Goal: Task Accomplishment & Management: Use online tool/utility

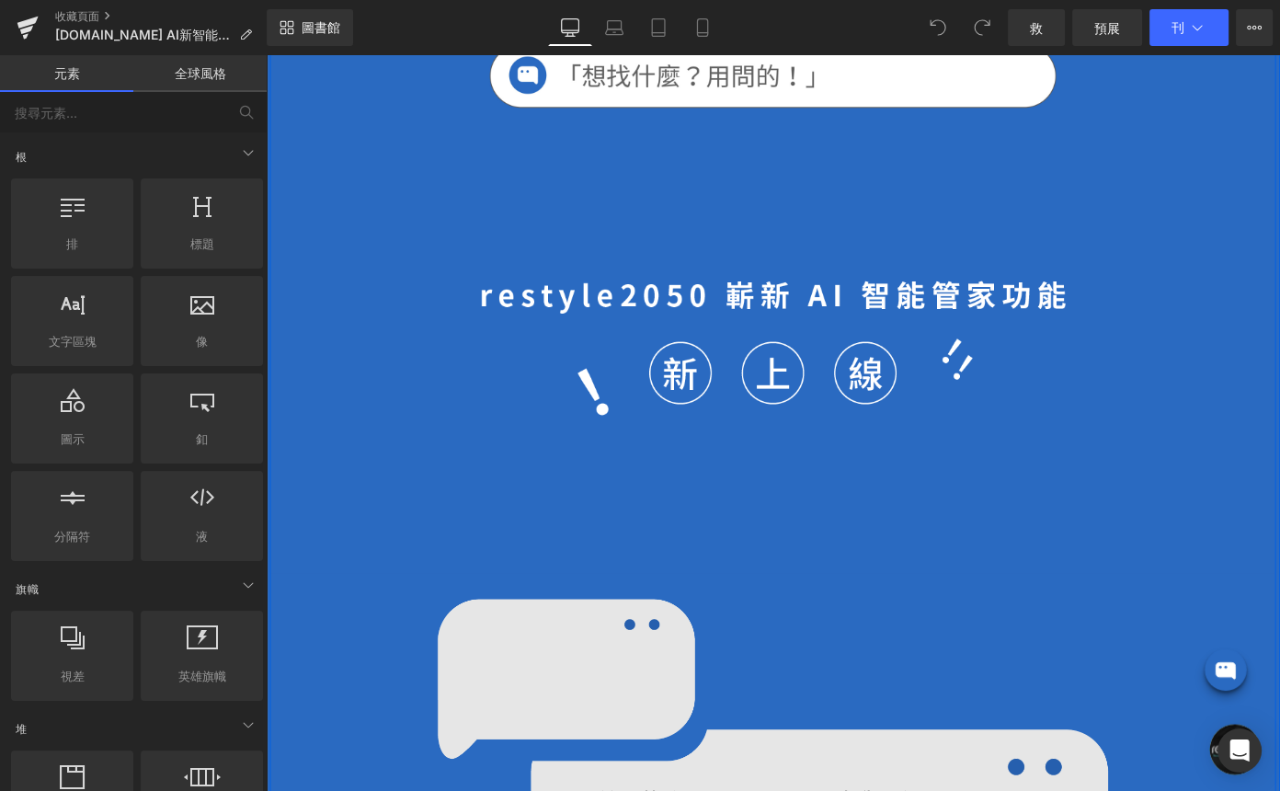
scroll to position [501, 0]
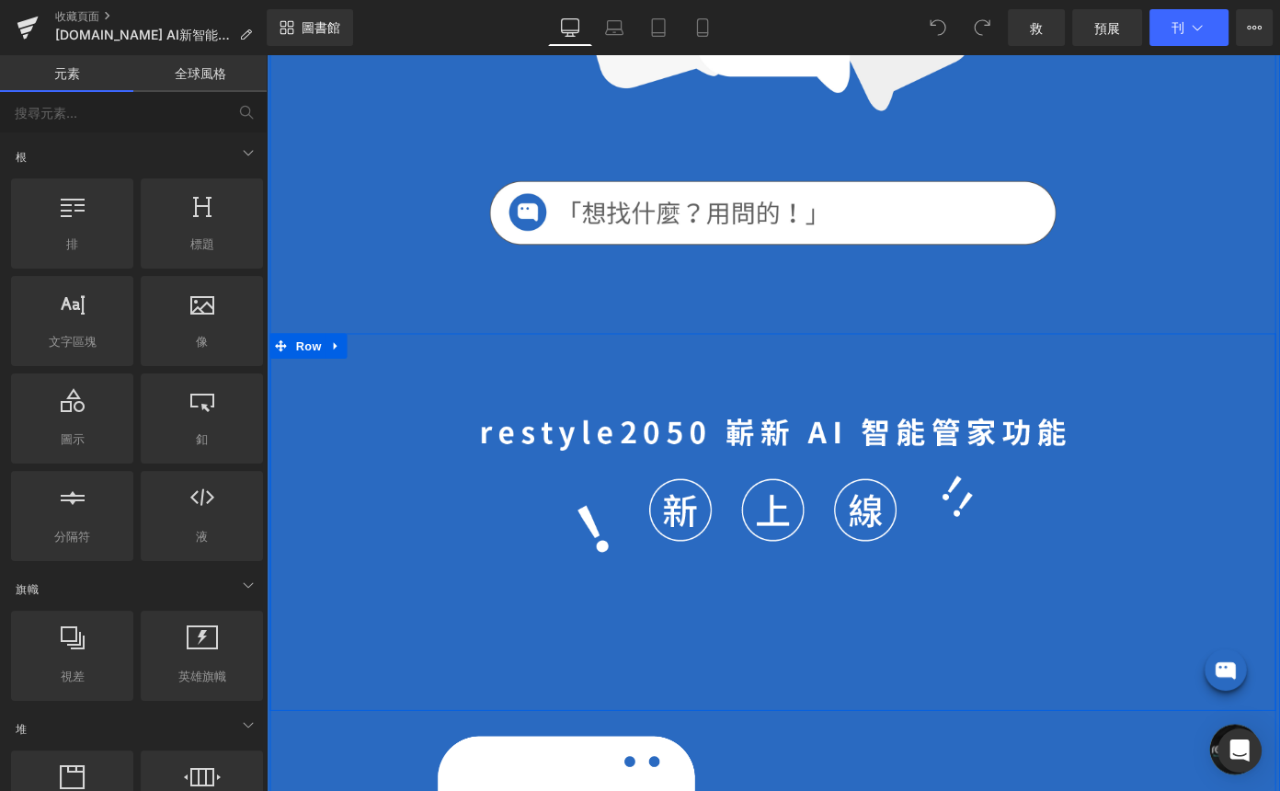
click at [773, 751] on div "Image" at bounding box center [821, 567] width 1103 height 414
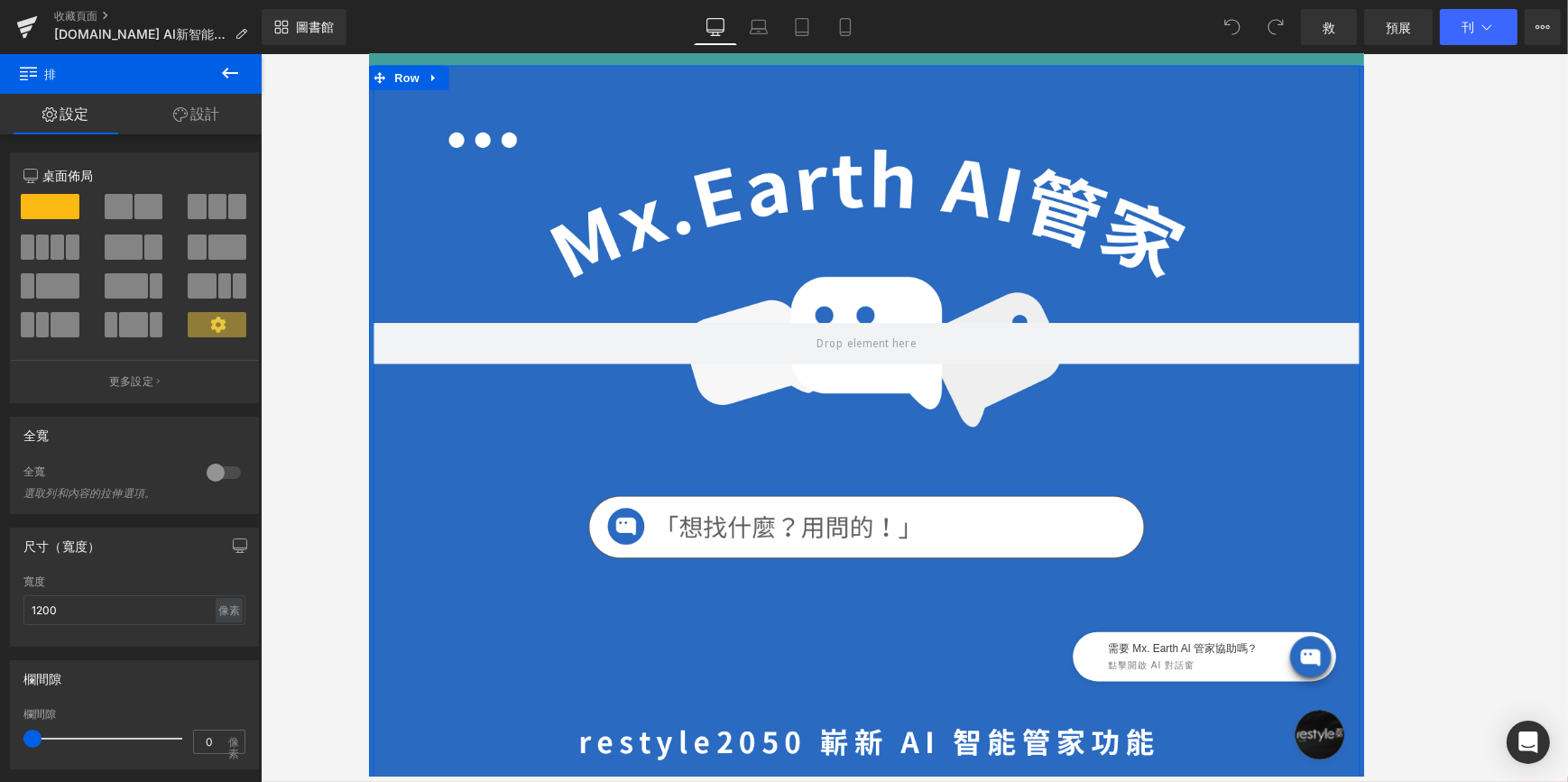
scroll to position [0, 0]
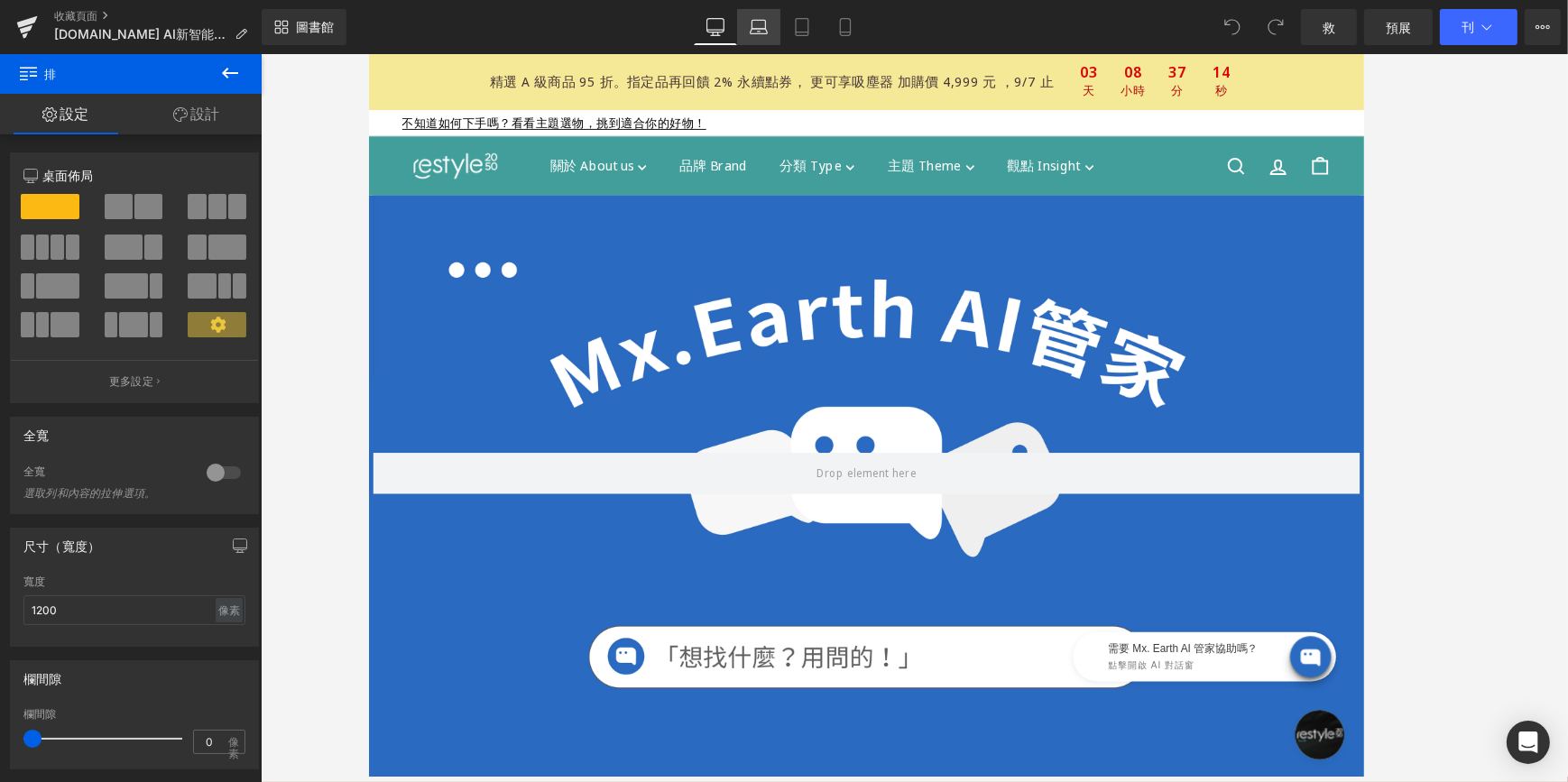
click at [750, 24] on icon at bounding box center [758, 26] width 18 height 18
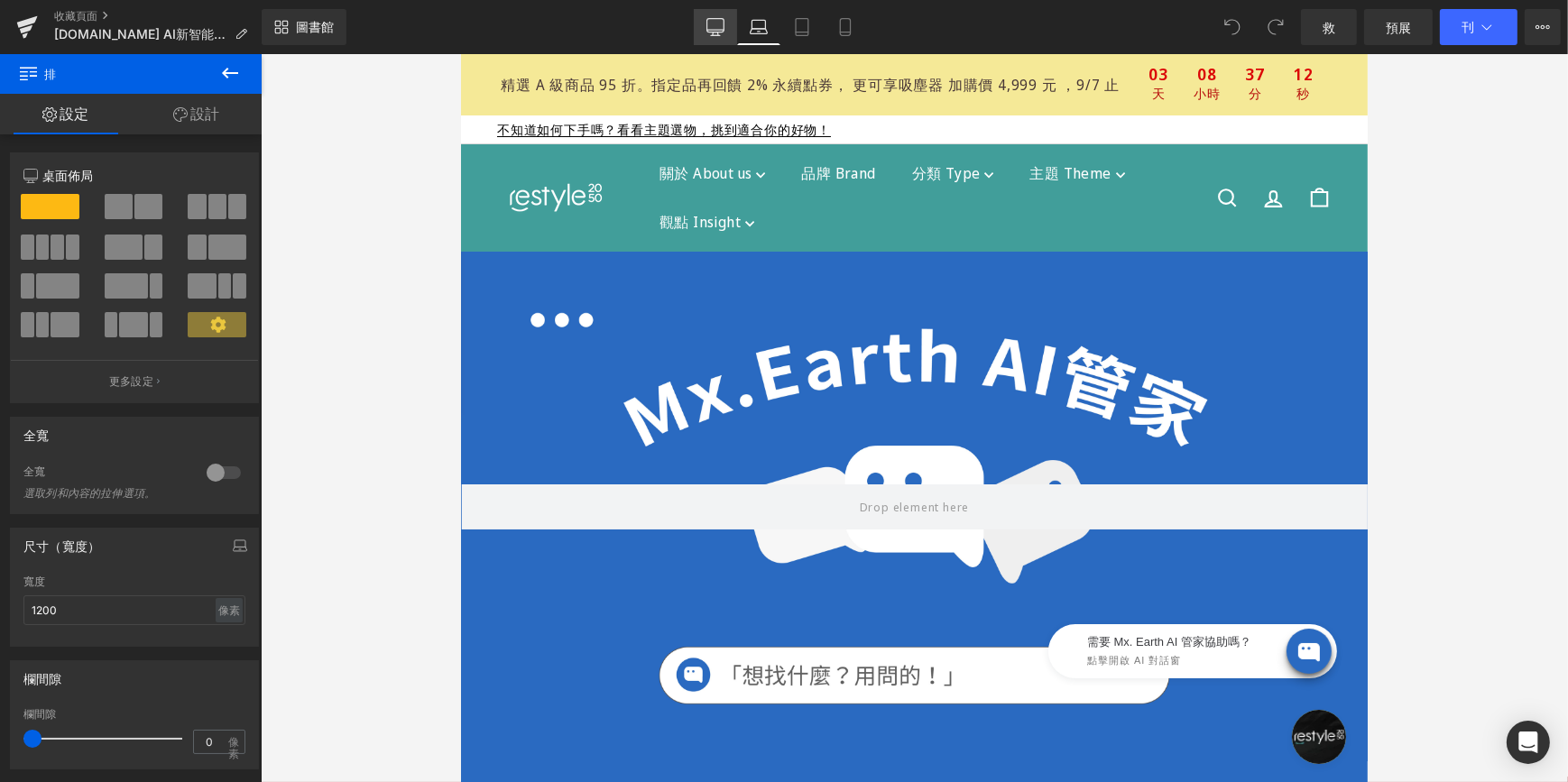
click at [722, 19] on icon at bounding box center [715, 26] width 17 height 14
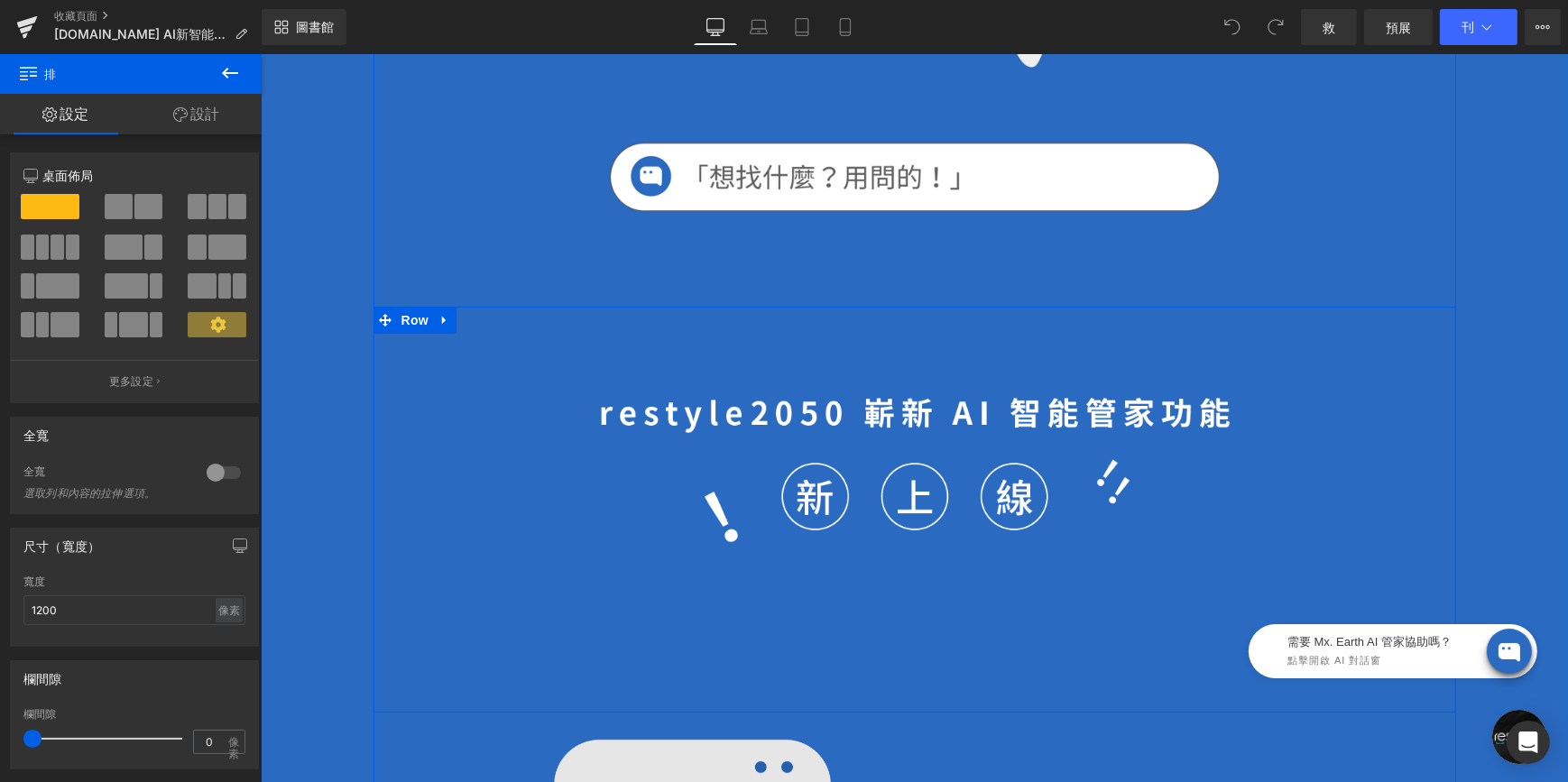
scroll to position [802, 0]
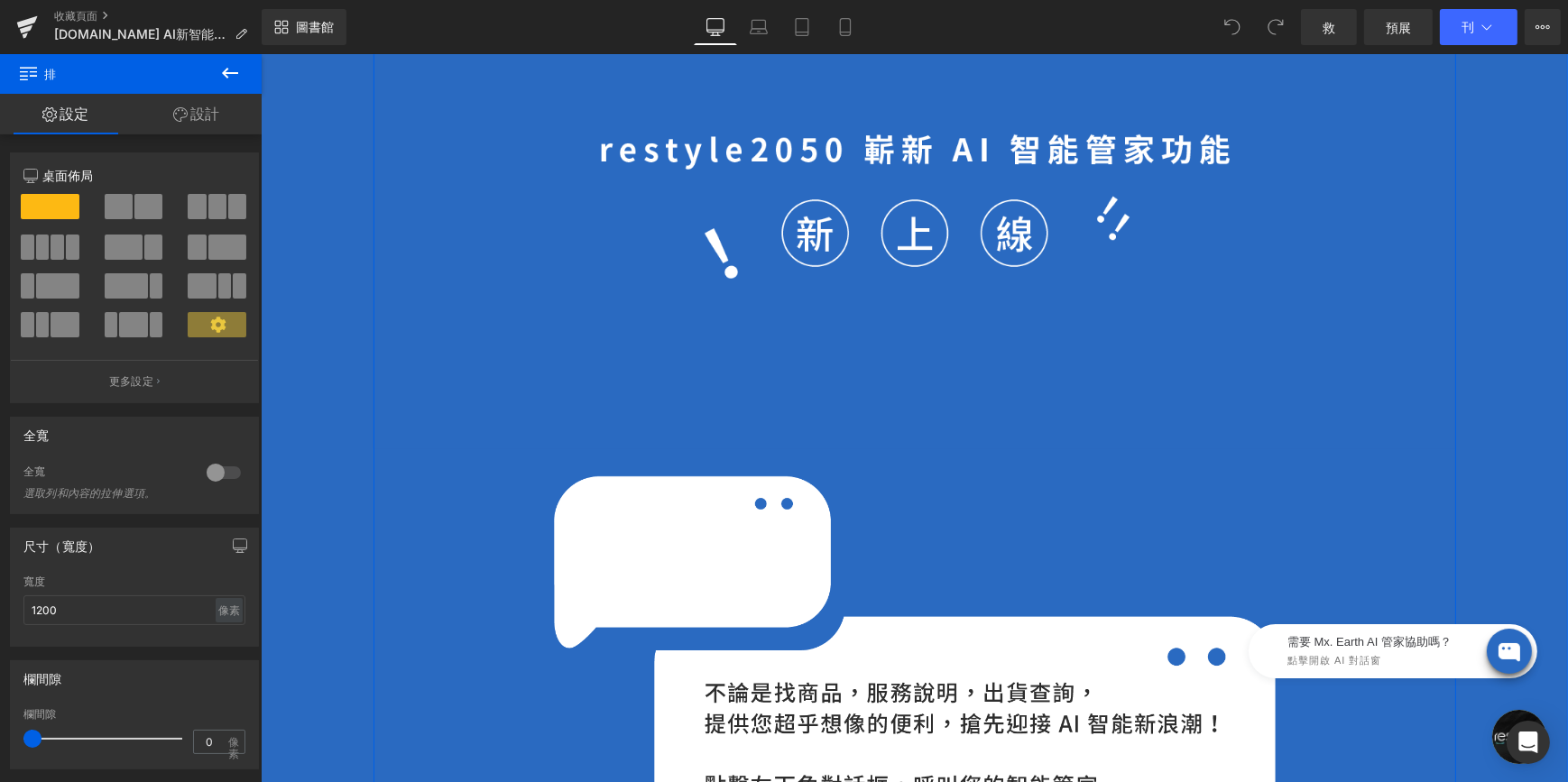
click at [810, 419] on div "Image" at bounding box center [914, 246] width 1082 height 406
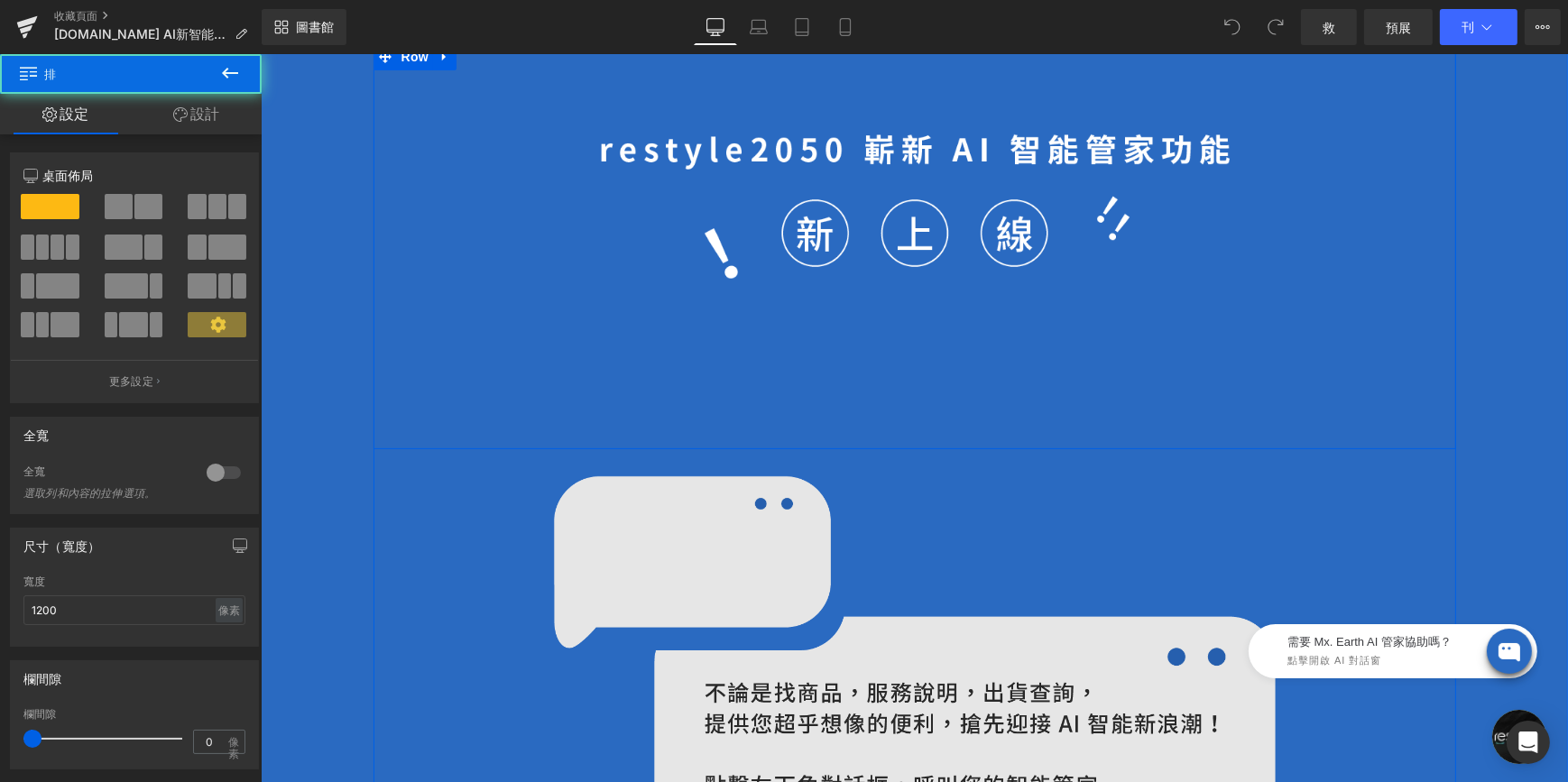
click at [803, 528] on img at bounding box center [915, 668] width 722 height 385
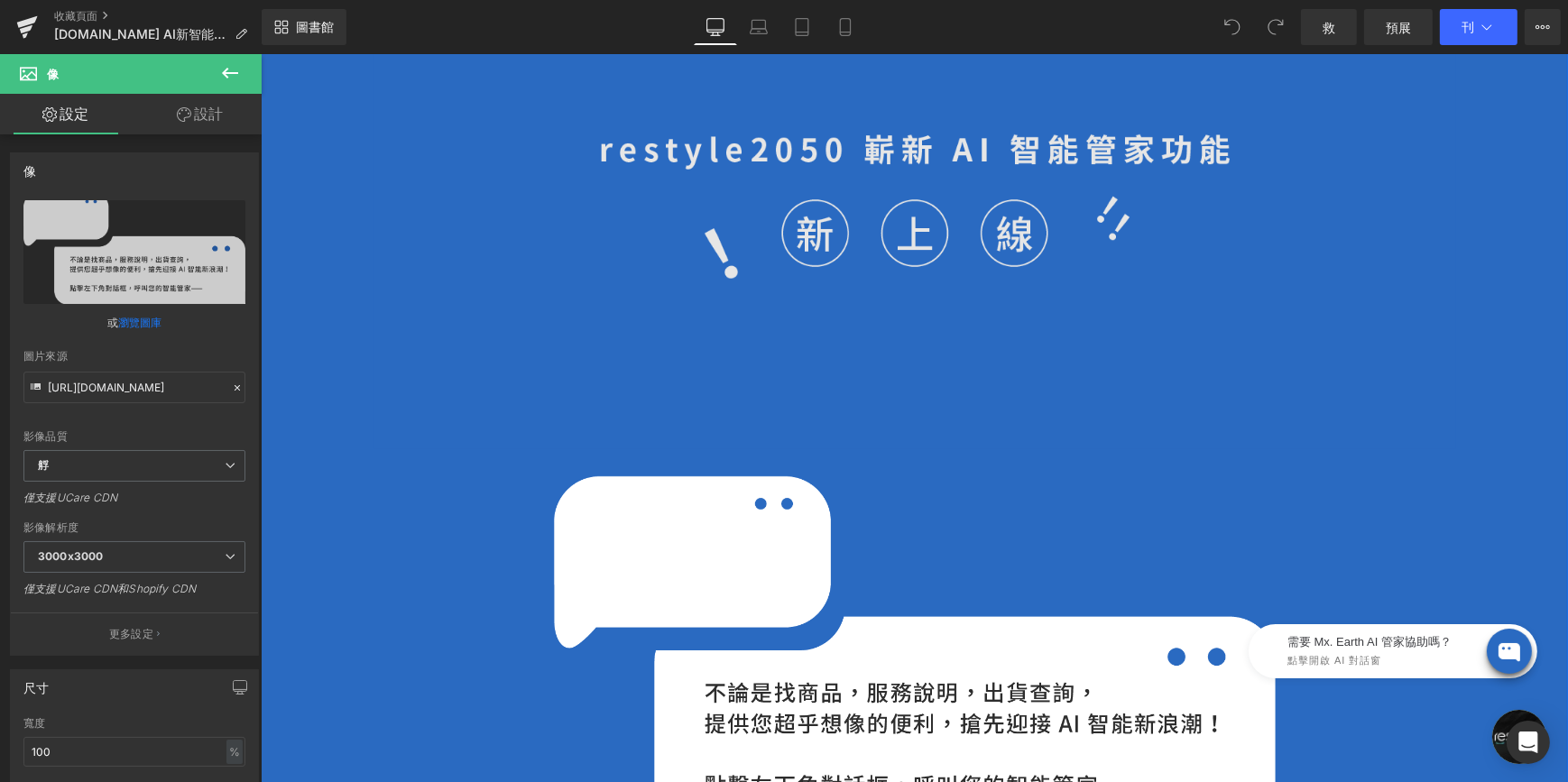
click at [851, 268] on img at bounding box center [915, 246] width 632 height 226
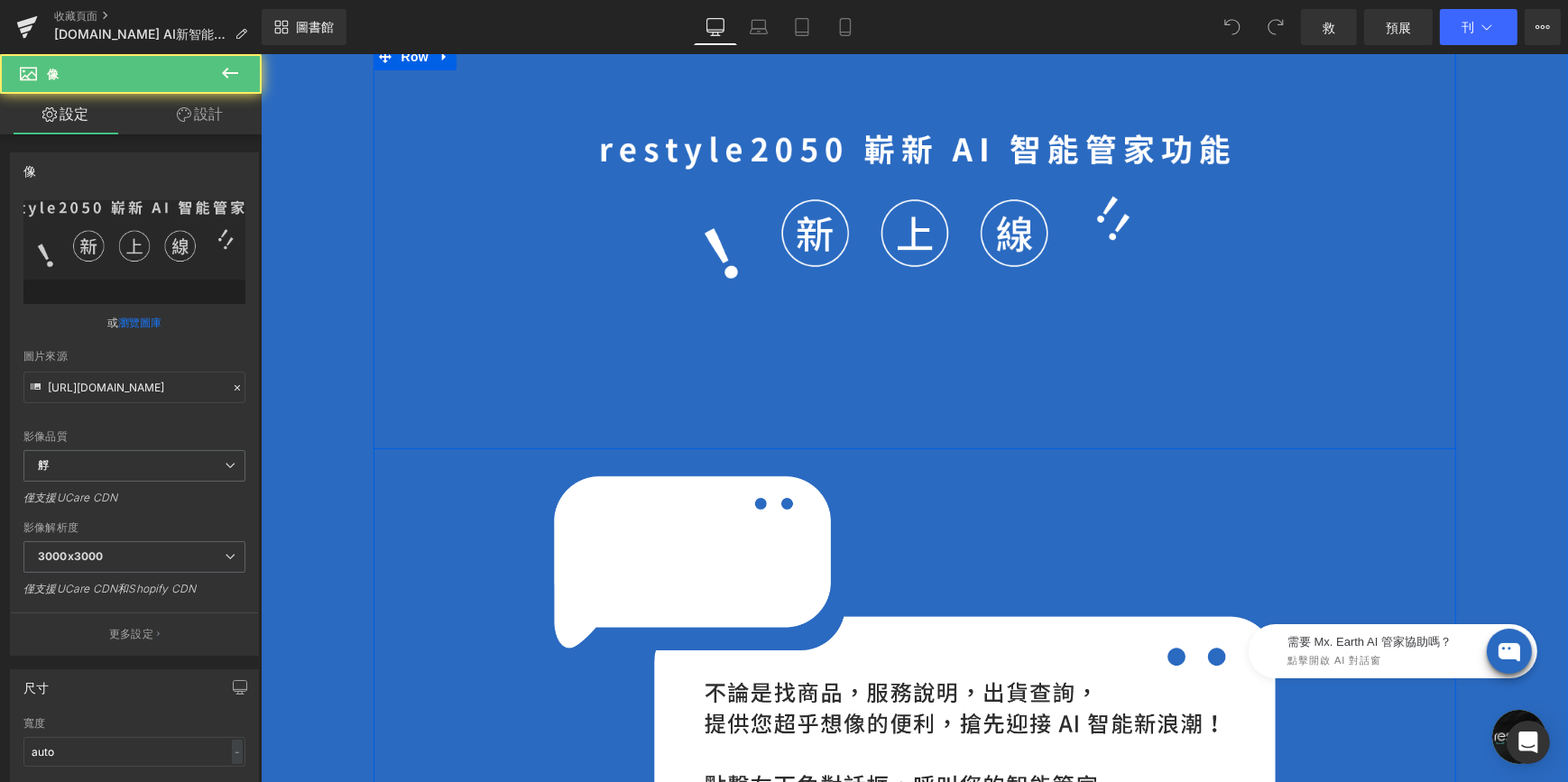
click at [832, 385] on div "Image" at bounding box center [914, 246] width 1082 height 406
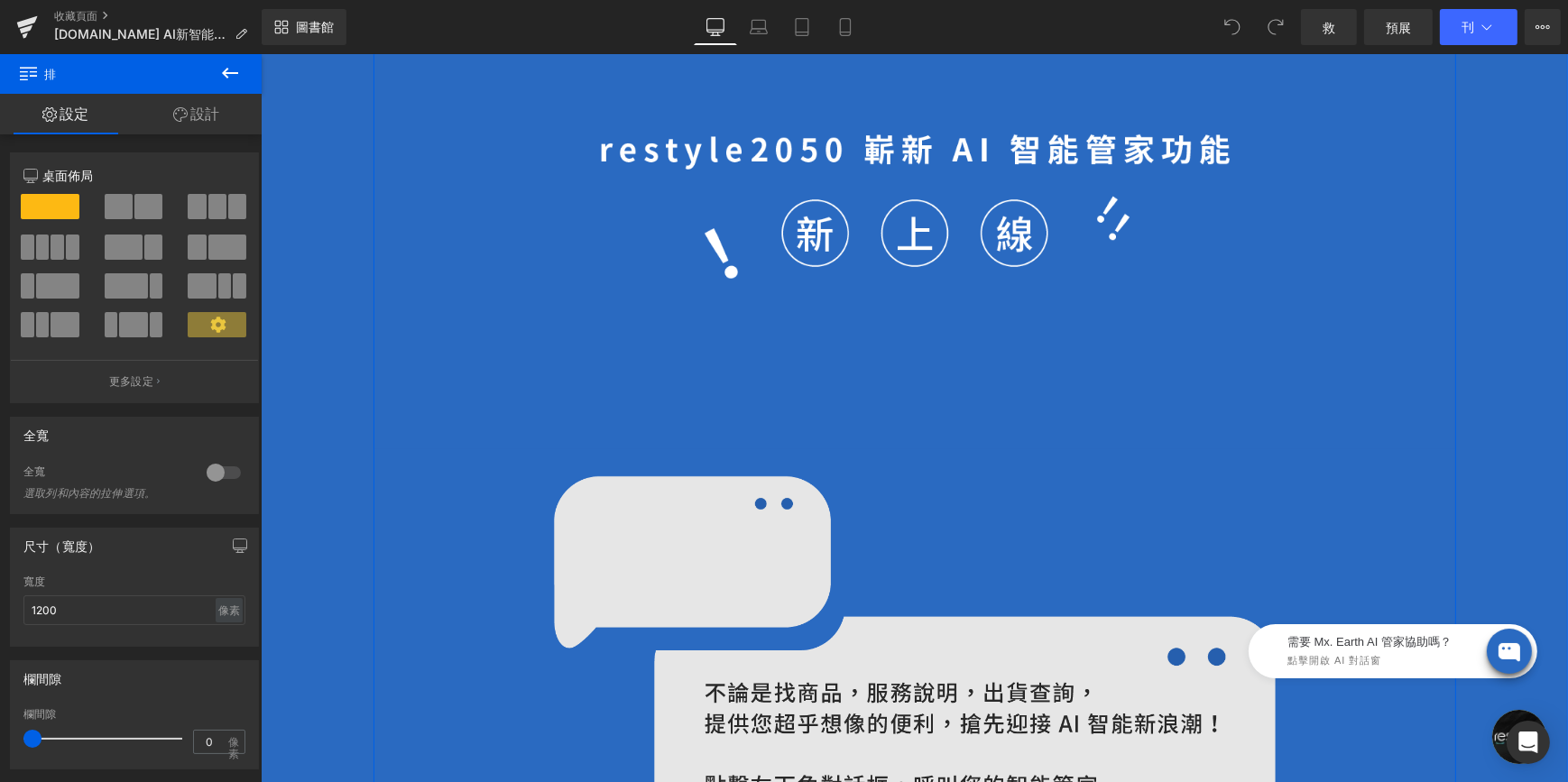
click at [664, 496] on img at bounding box center [915, 668] width 722 height 385
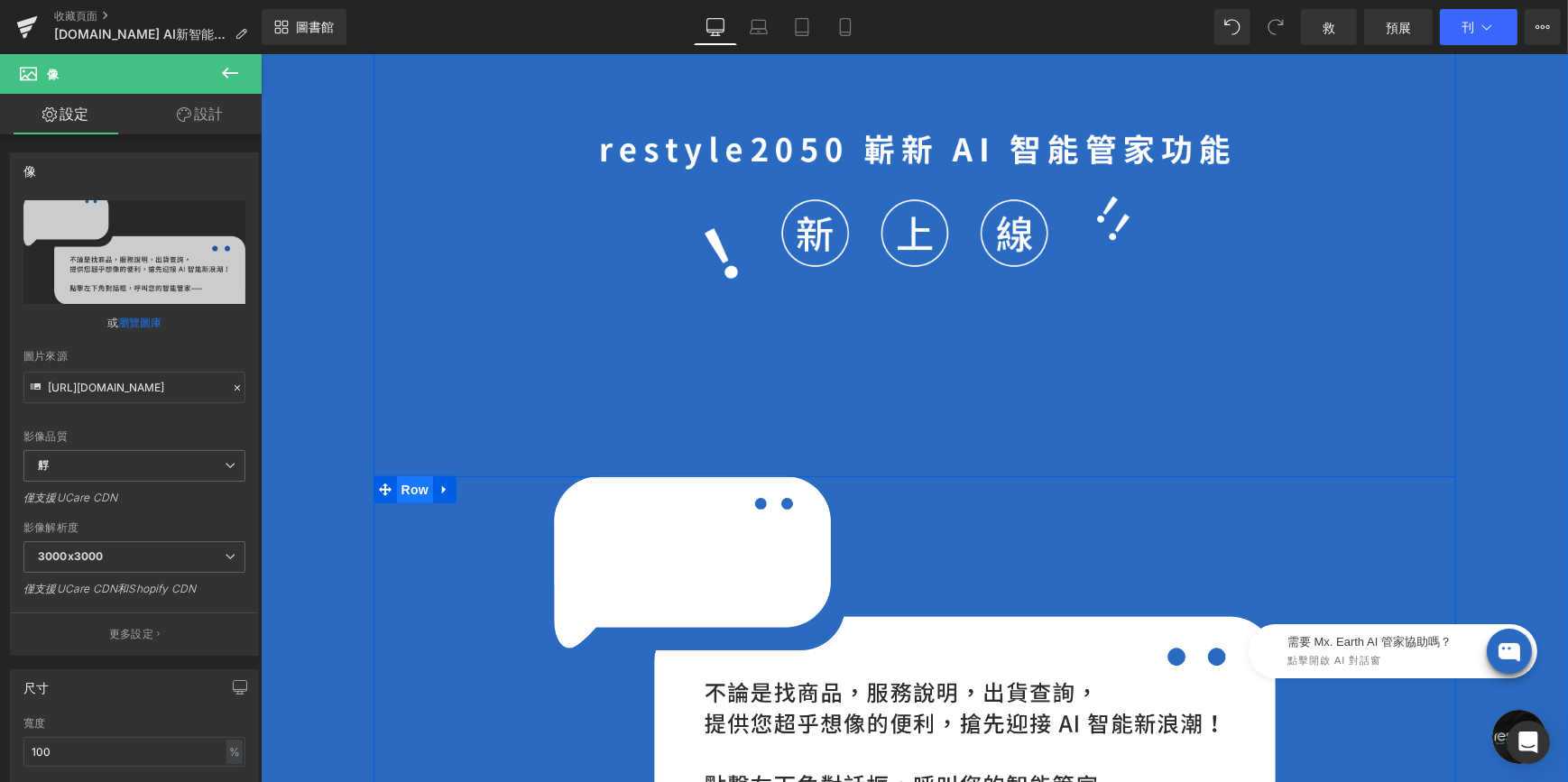
click at [409, 493] on span "Row" at bounding box center [414, 490] width 36 height 27
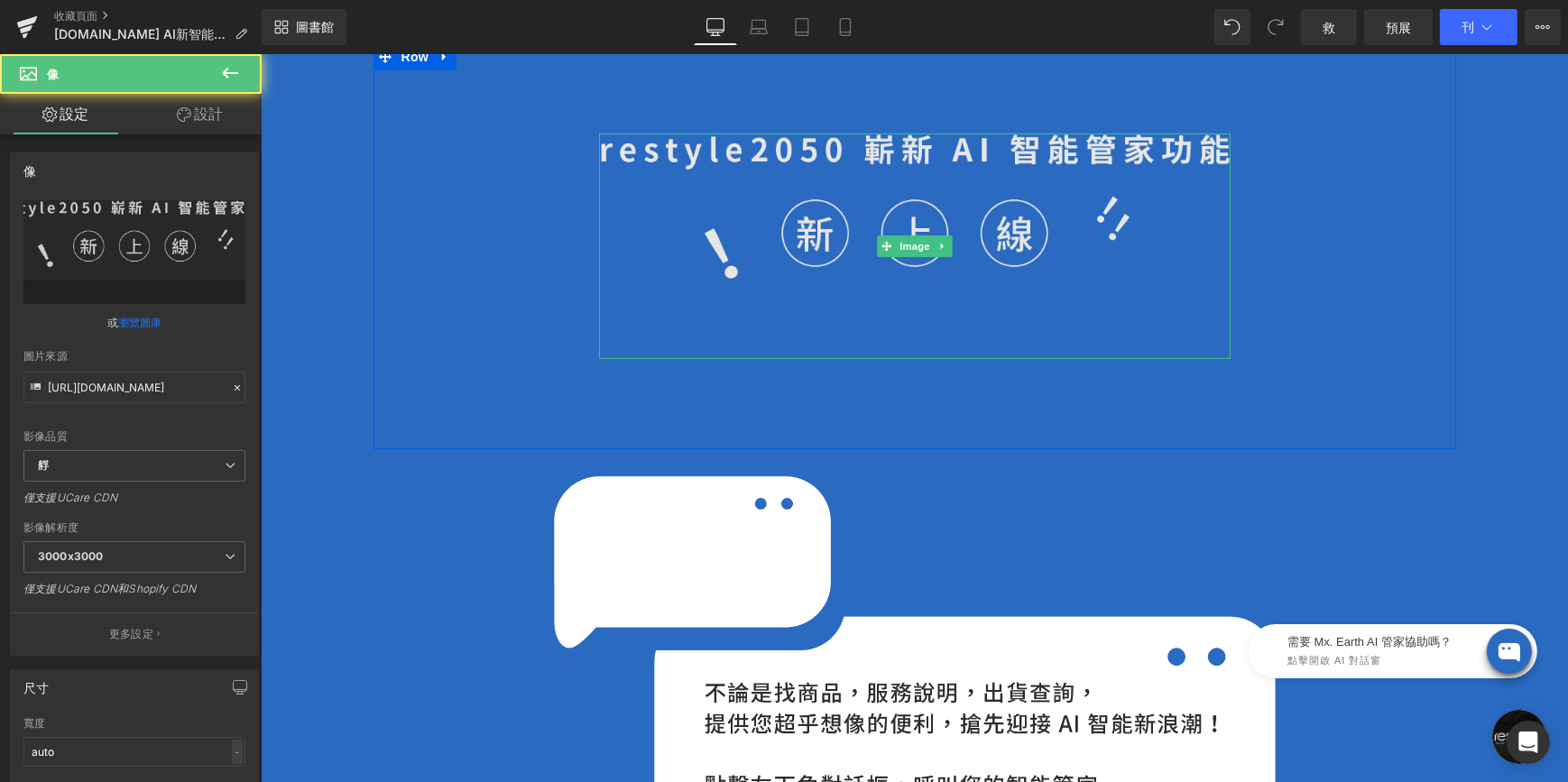
click at [739, 292] on img at bounding box center [915, 246] width 632 height 226
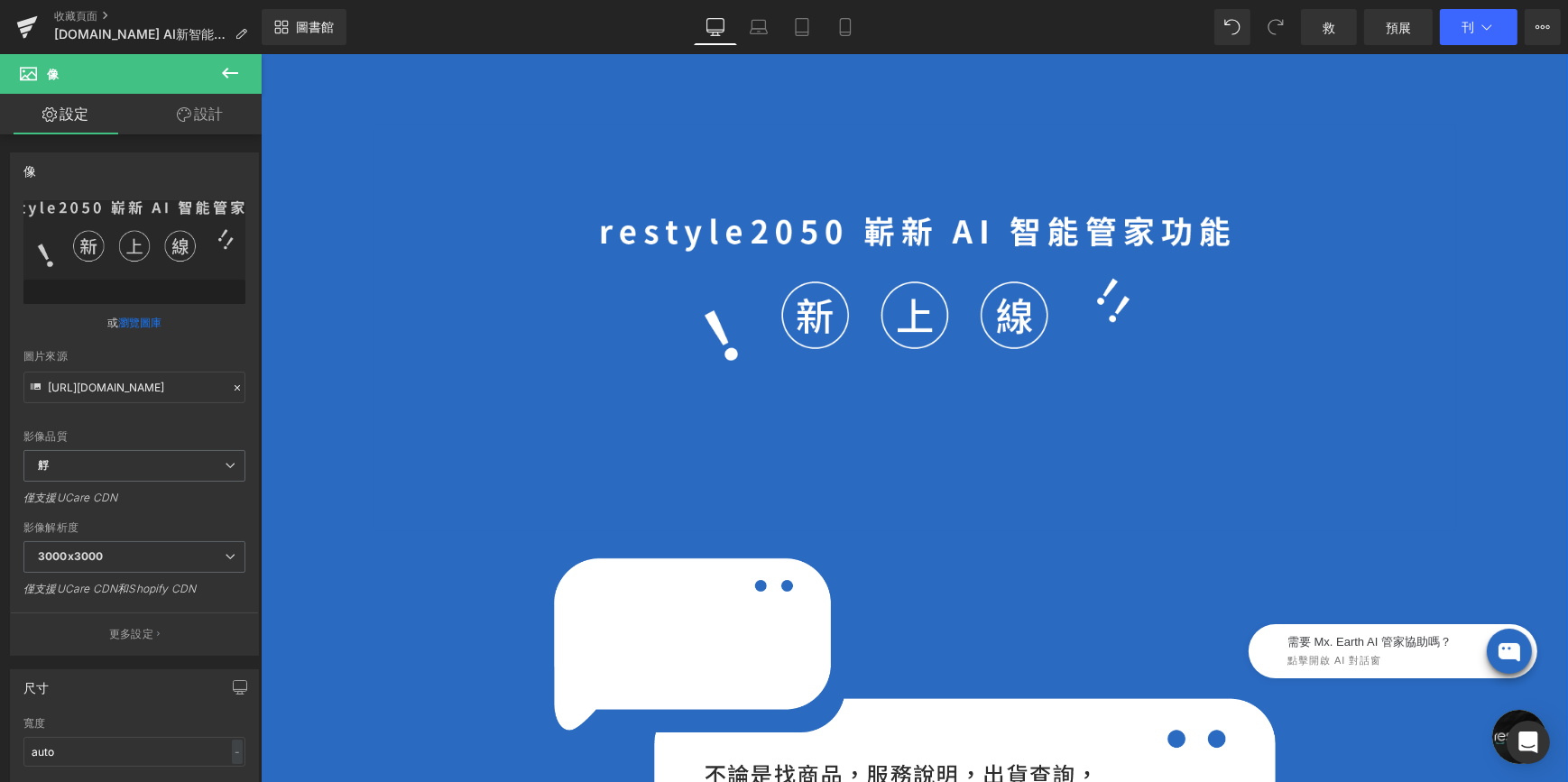
scroll to position [1212, 0]
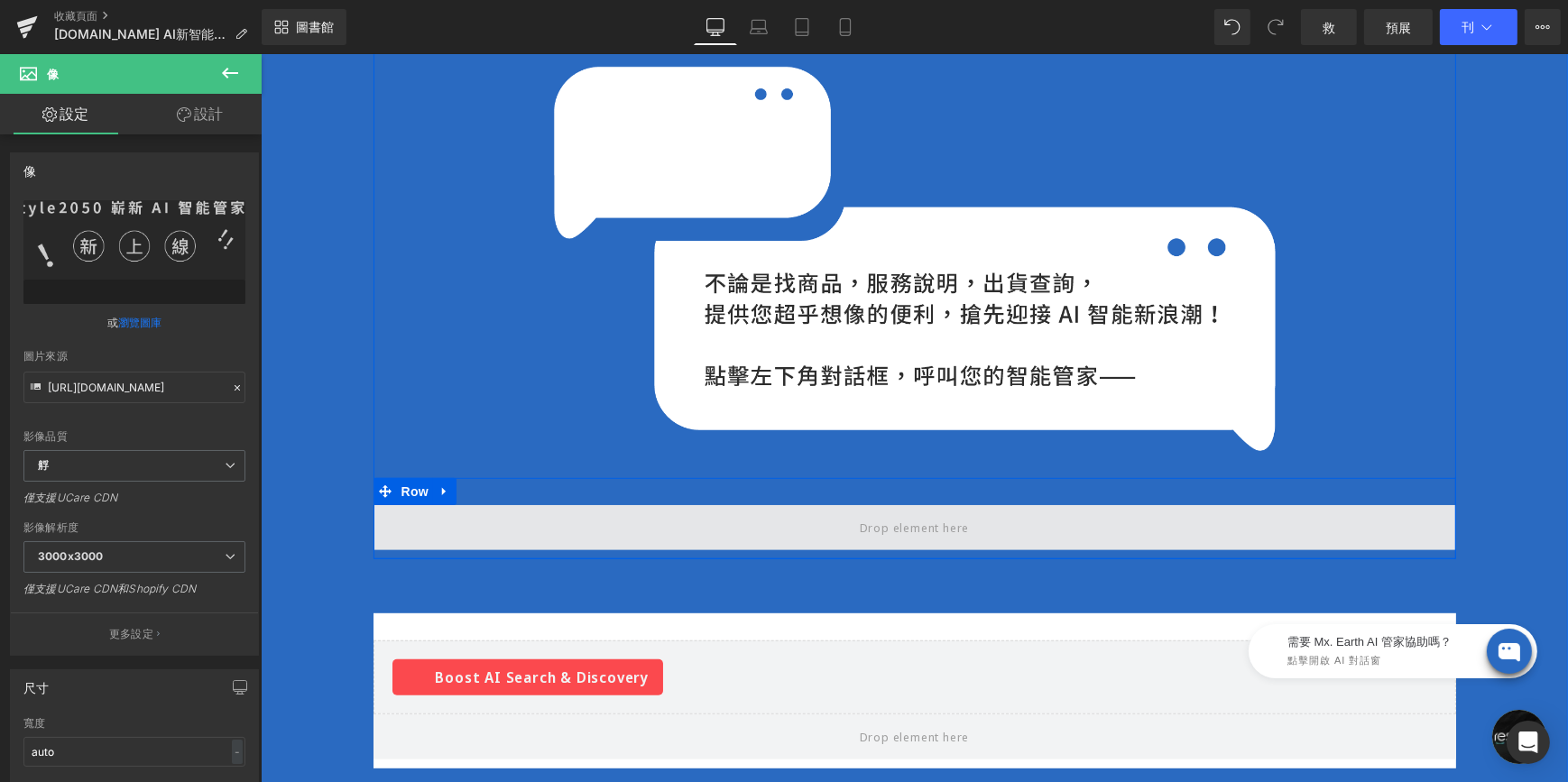
click at [957, 515] on span at bounding box center [914, 528] width 123 height 26
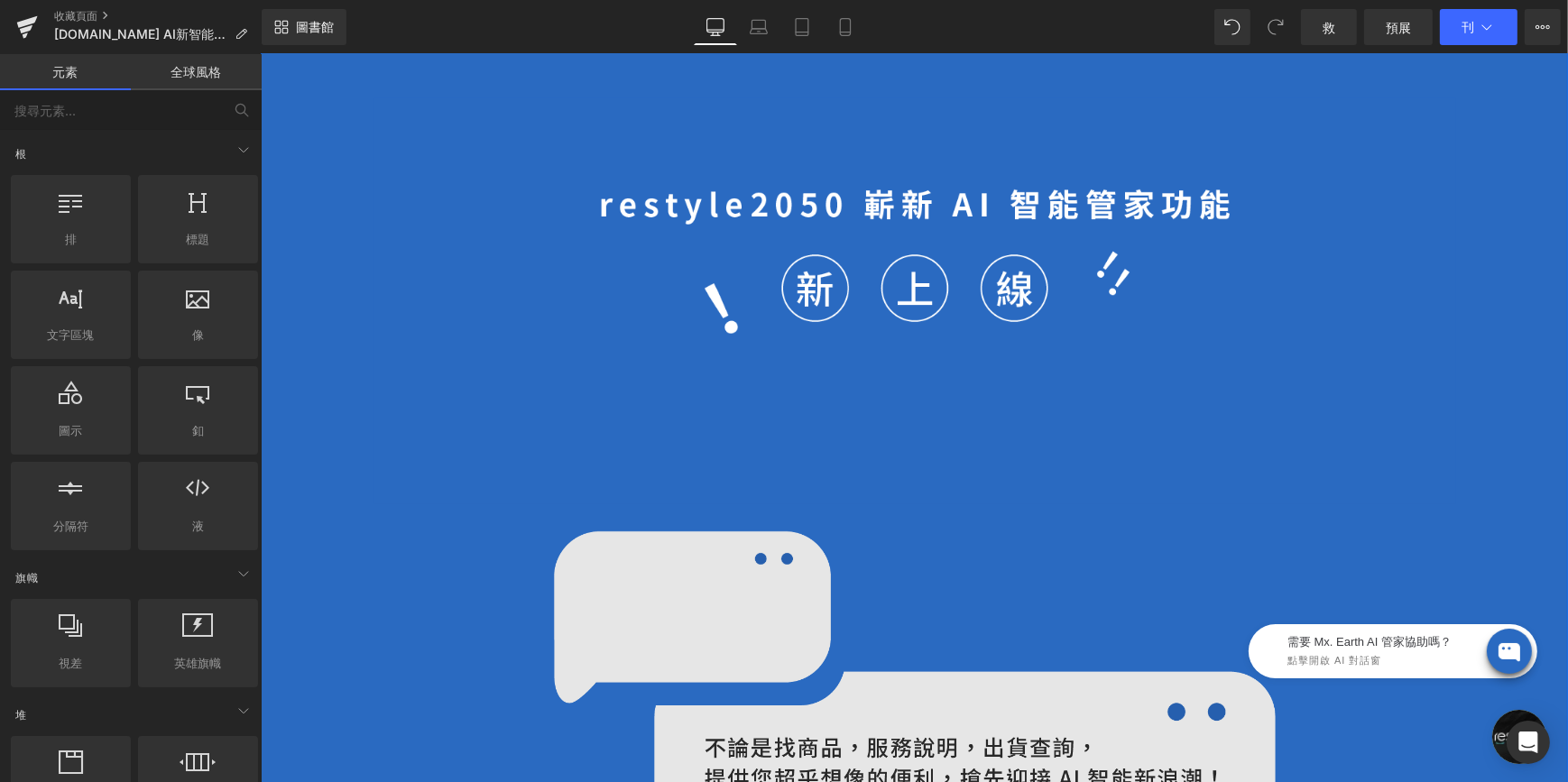
scroll to position [720, 0]
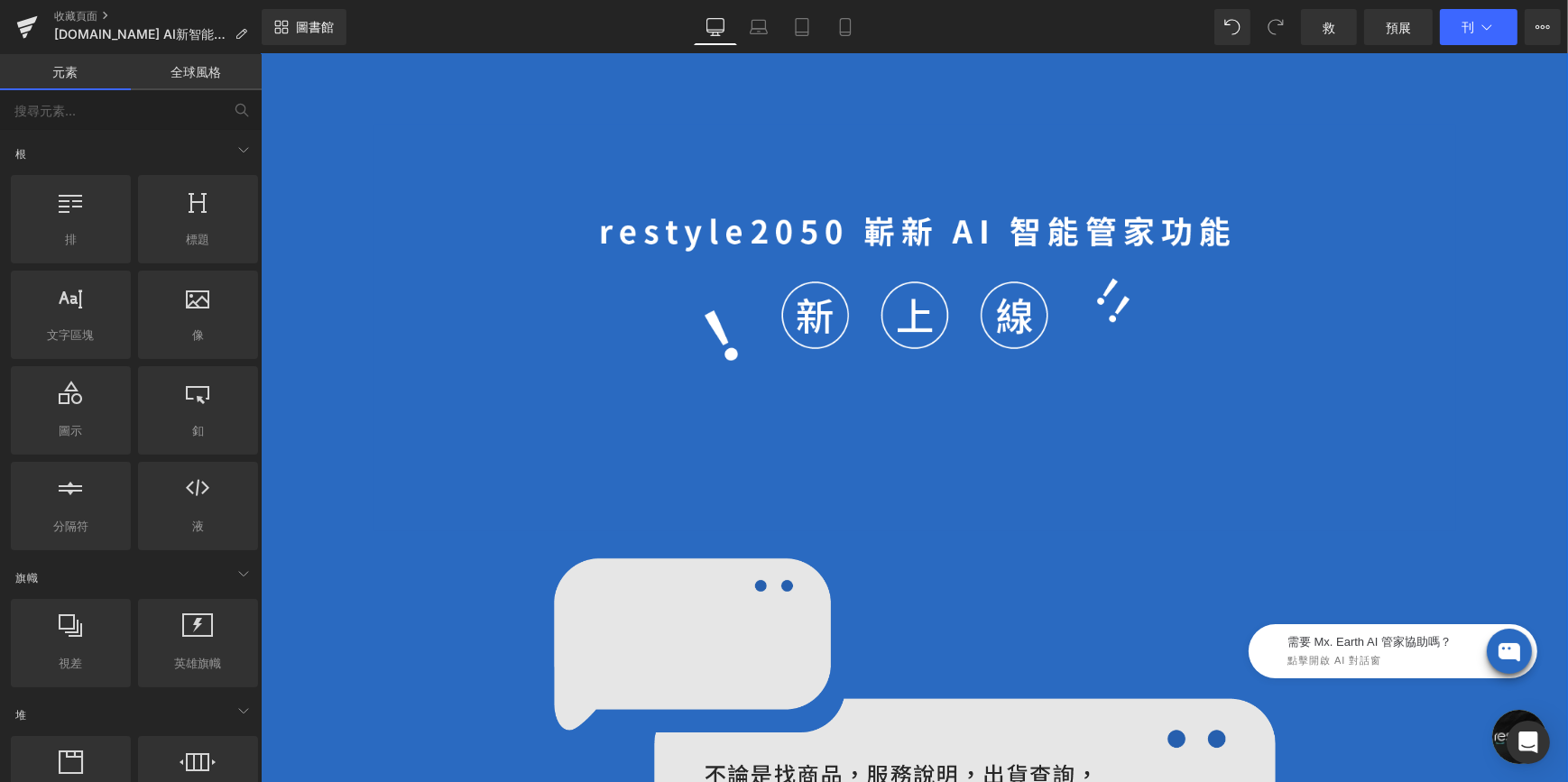
click at [758, 628] on img at bounding box center [915, 751] width 722 height 385
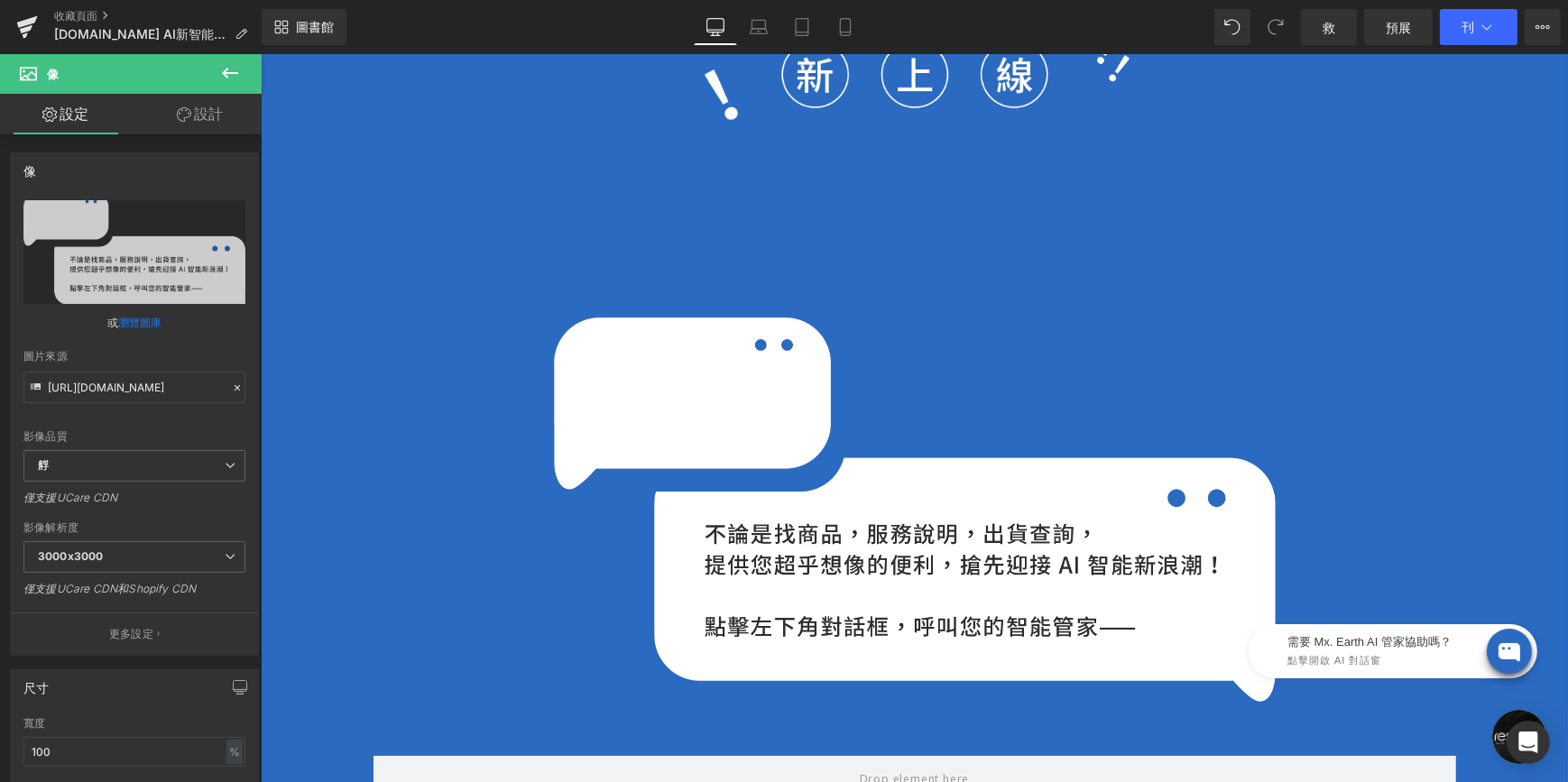
scroll to position [1129, 0]
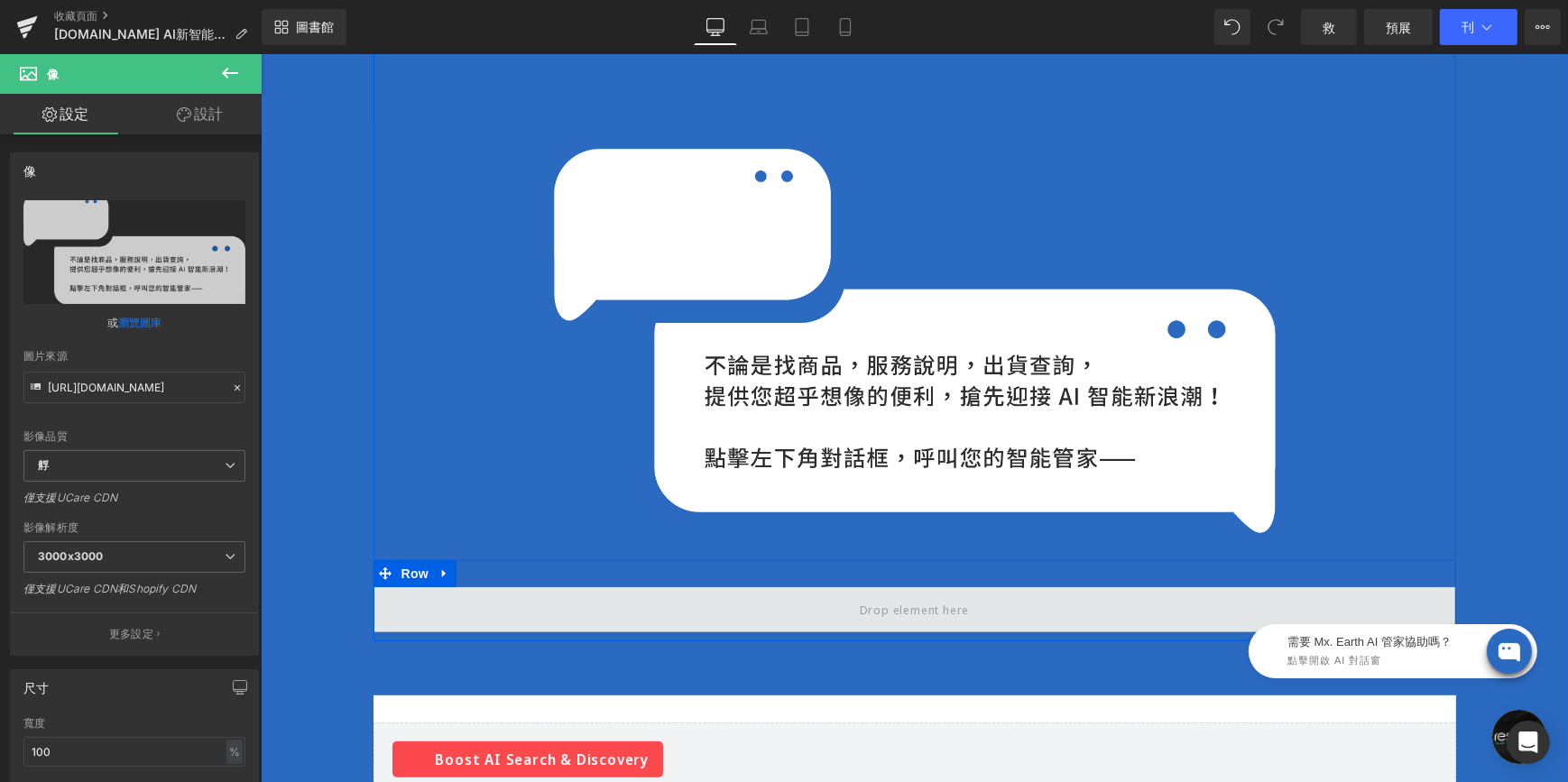
click at [737, 588] on span at bounding box center [914, 610] width 1082 height 45
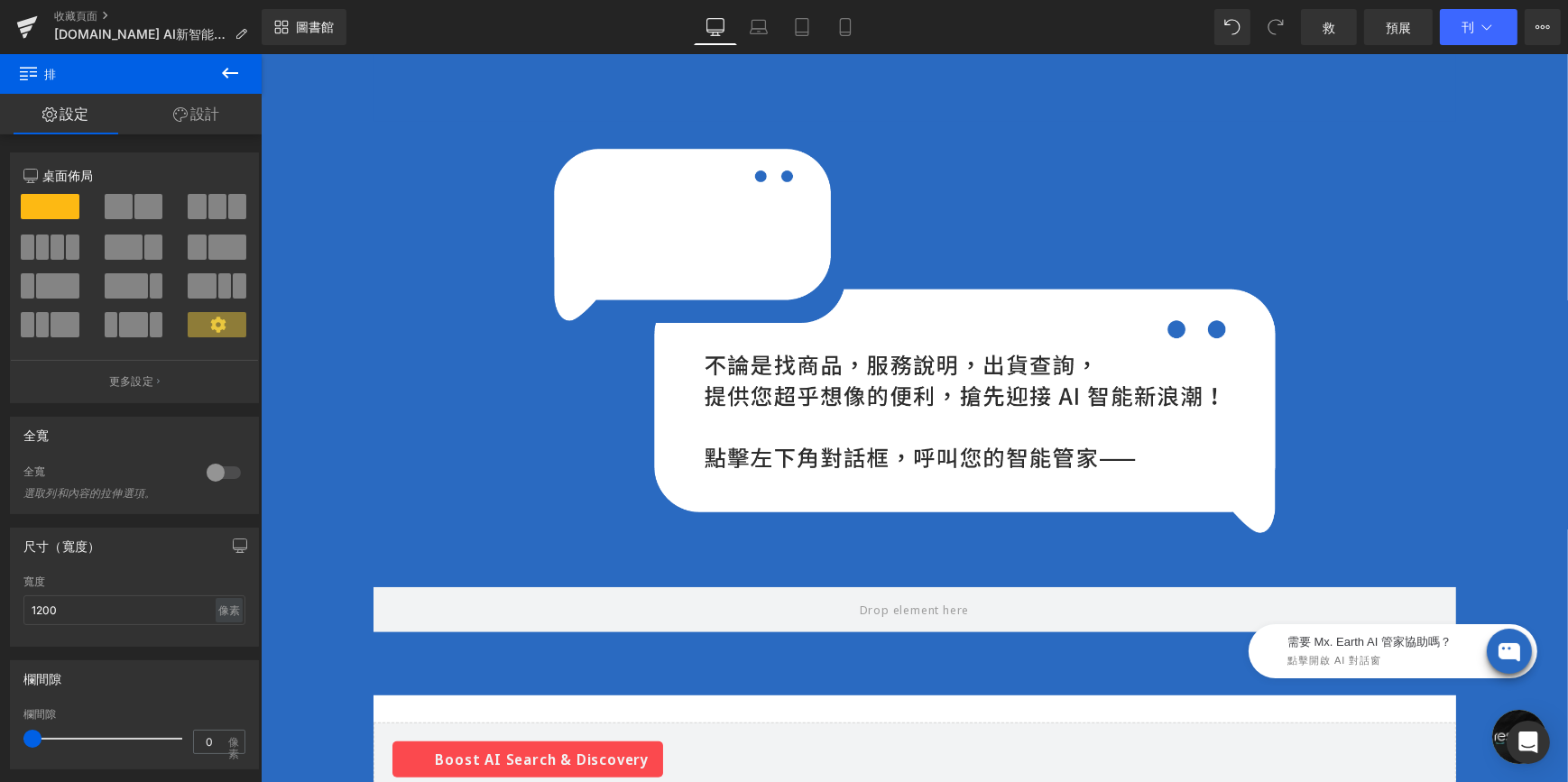
click at [228, 72] on icon at bounding box center [230, 73] width 22 height 22
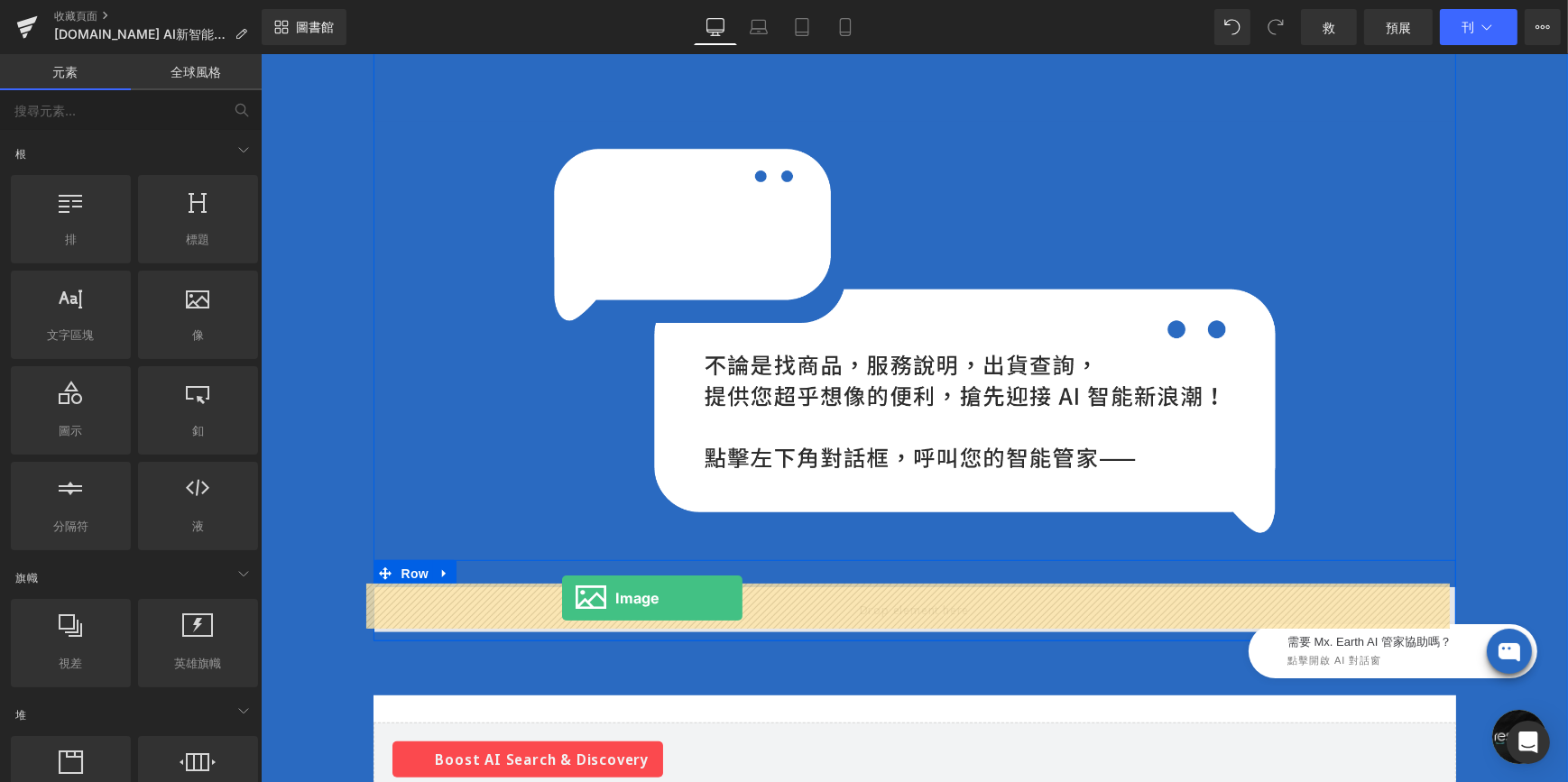
drag, startPoint x: 427, startPoint y: 396, endPoint x: 561, endPoint y: 599, distance: 243.2
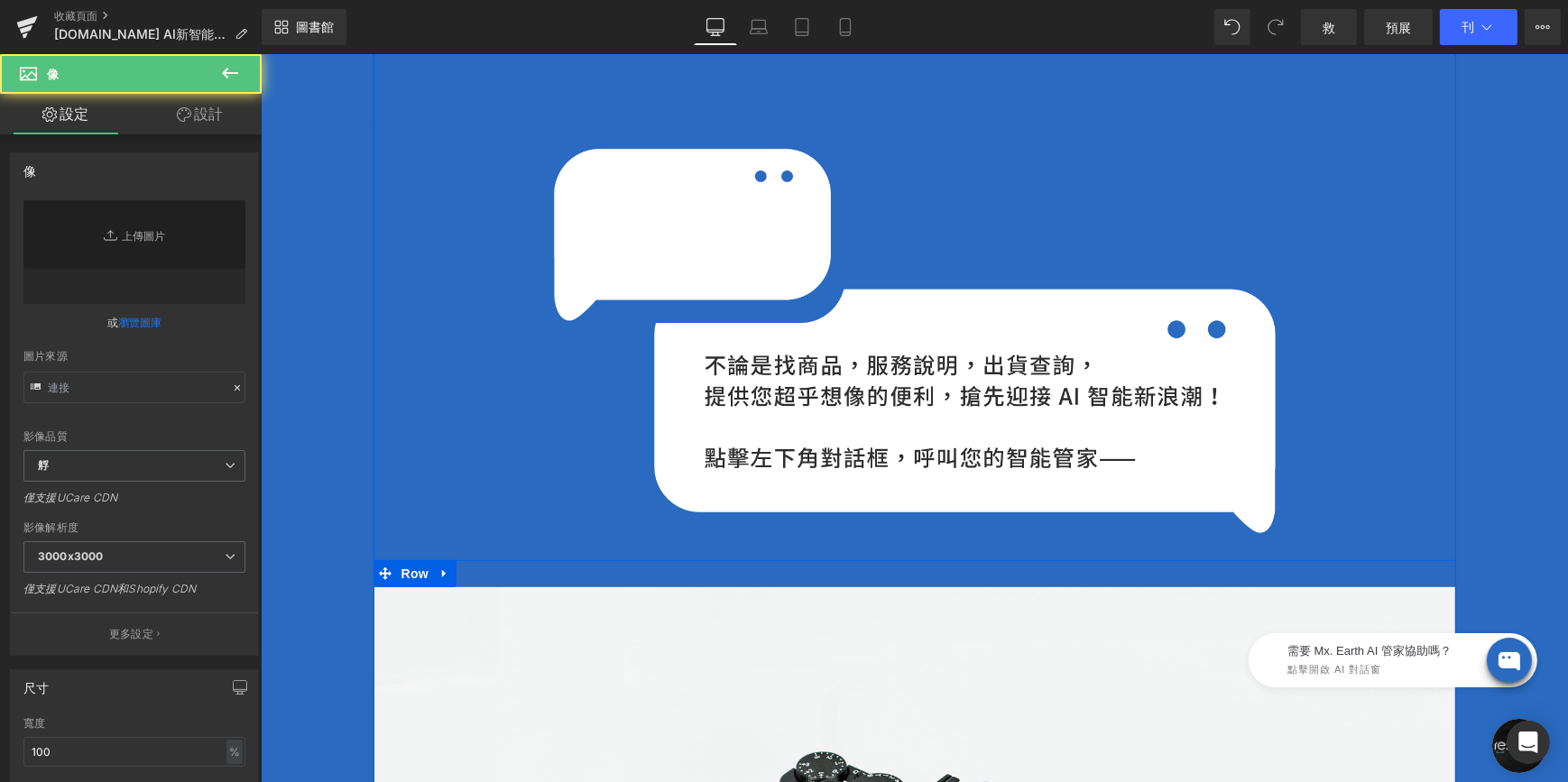
type input "//[DOMAIN_NAME][URL]"
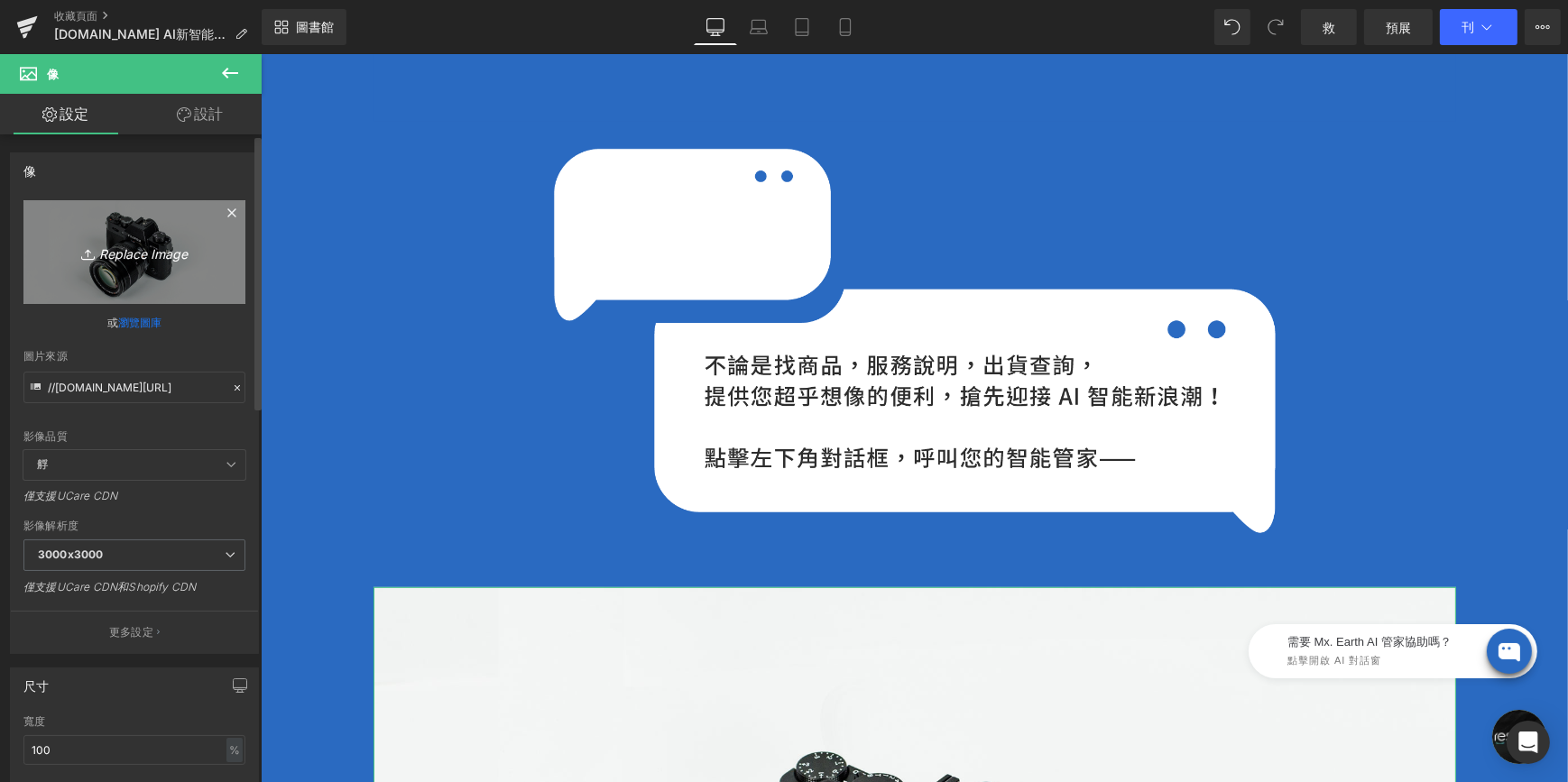
click at [118, 234] on link "Replace Image" at bounding box center [134, 252] width 222 height 104
click at [143, 257] on font "Replace Image" at bounding box center [143, 254] width 88 height 16
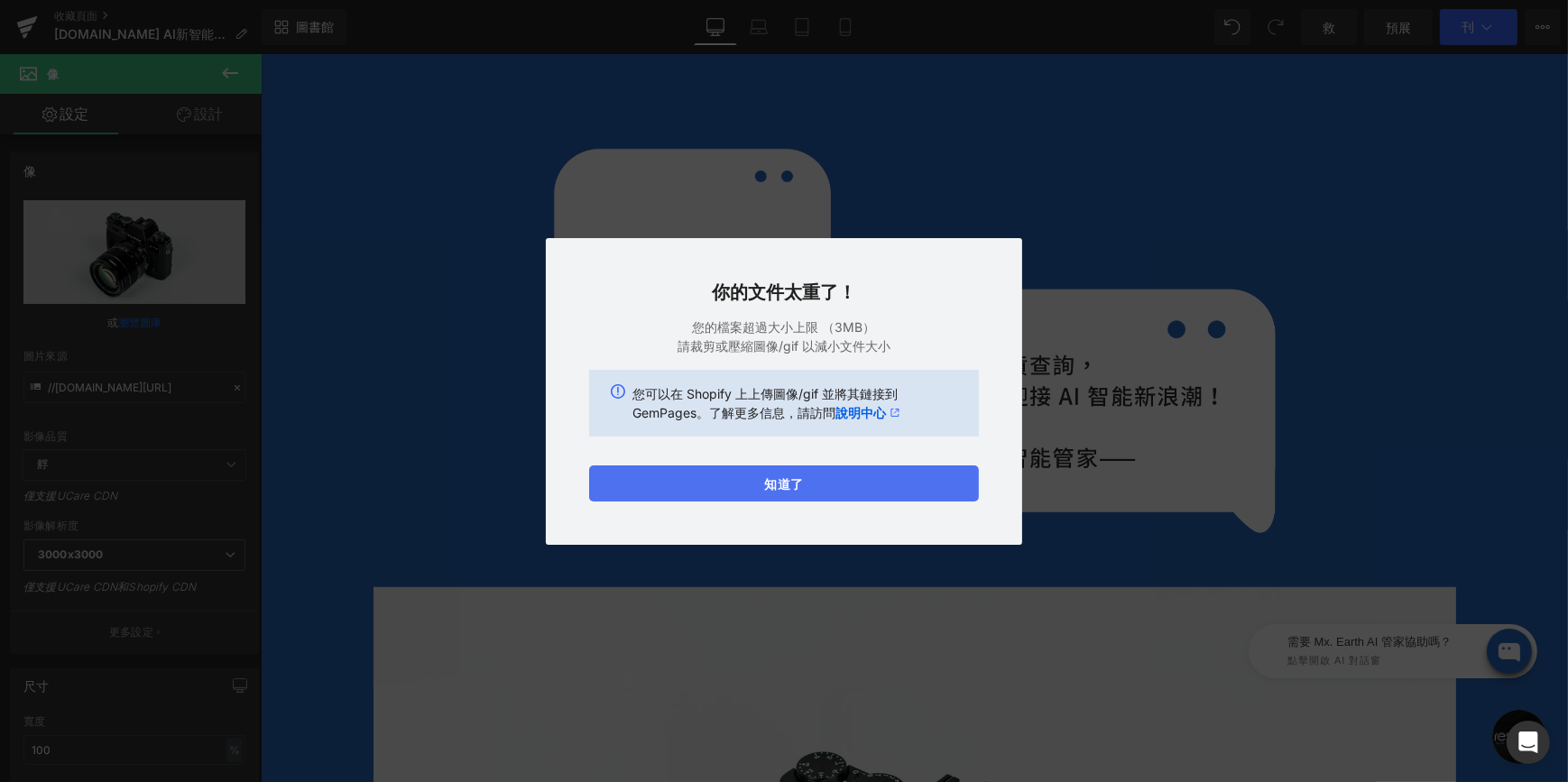
click at [788, 481] on button "知道了" at bounding box center [783, 483] width 390 height 36
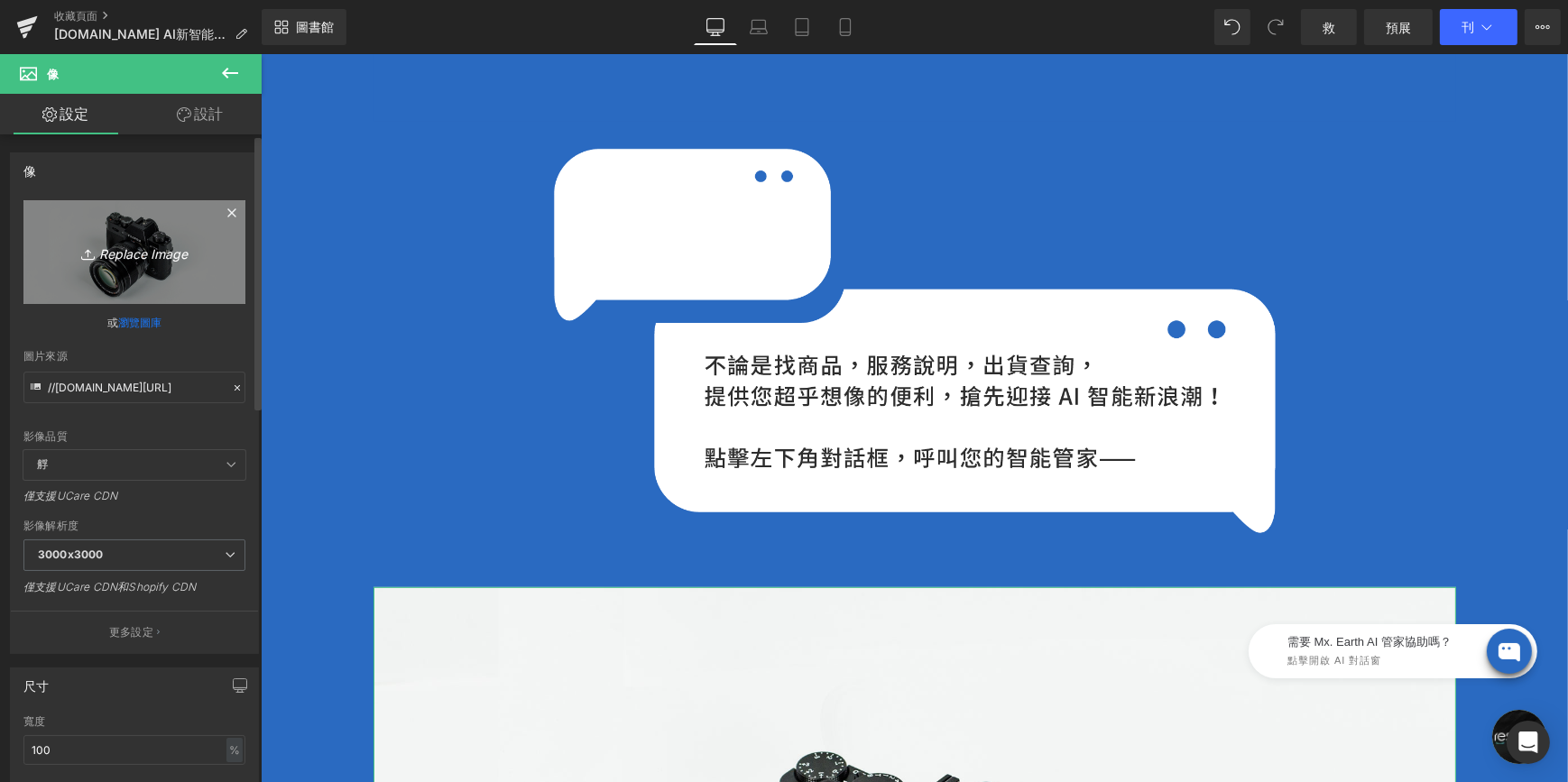
click at [181, 285] on link "Replace Image" at bounding box center [134, 252] width 222 height 104
type input "C:\fakepath\圖片1.jpg"
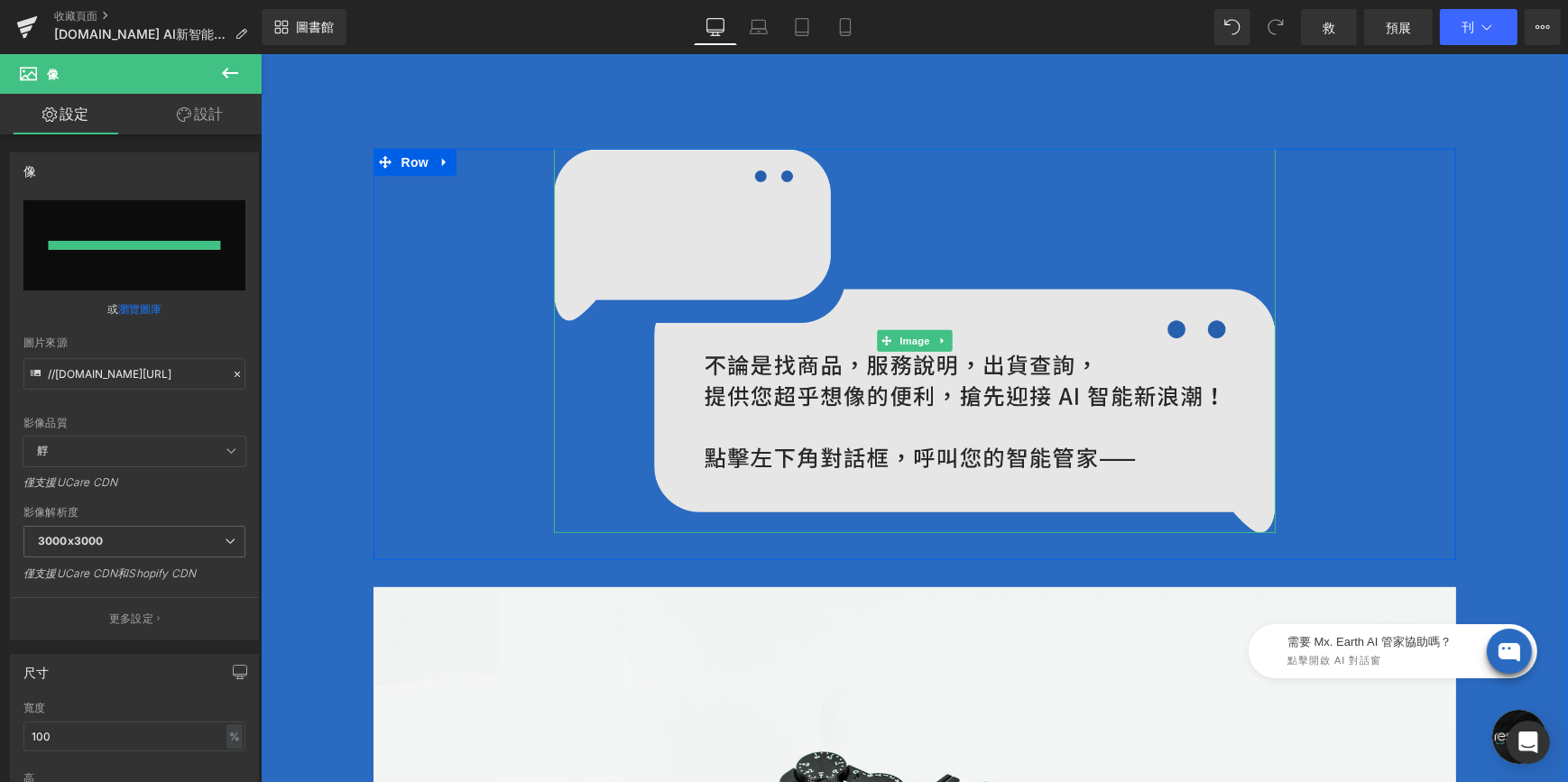
type input "[URL][DOMAIN_NAME]"
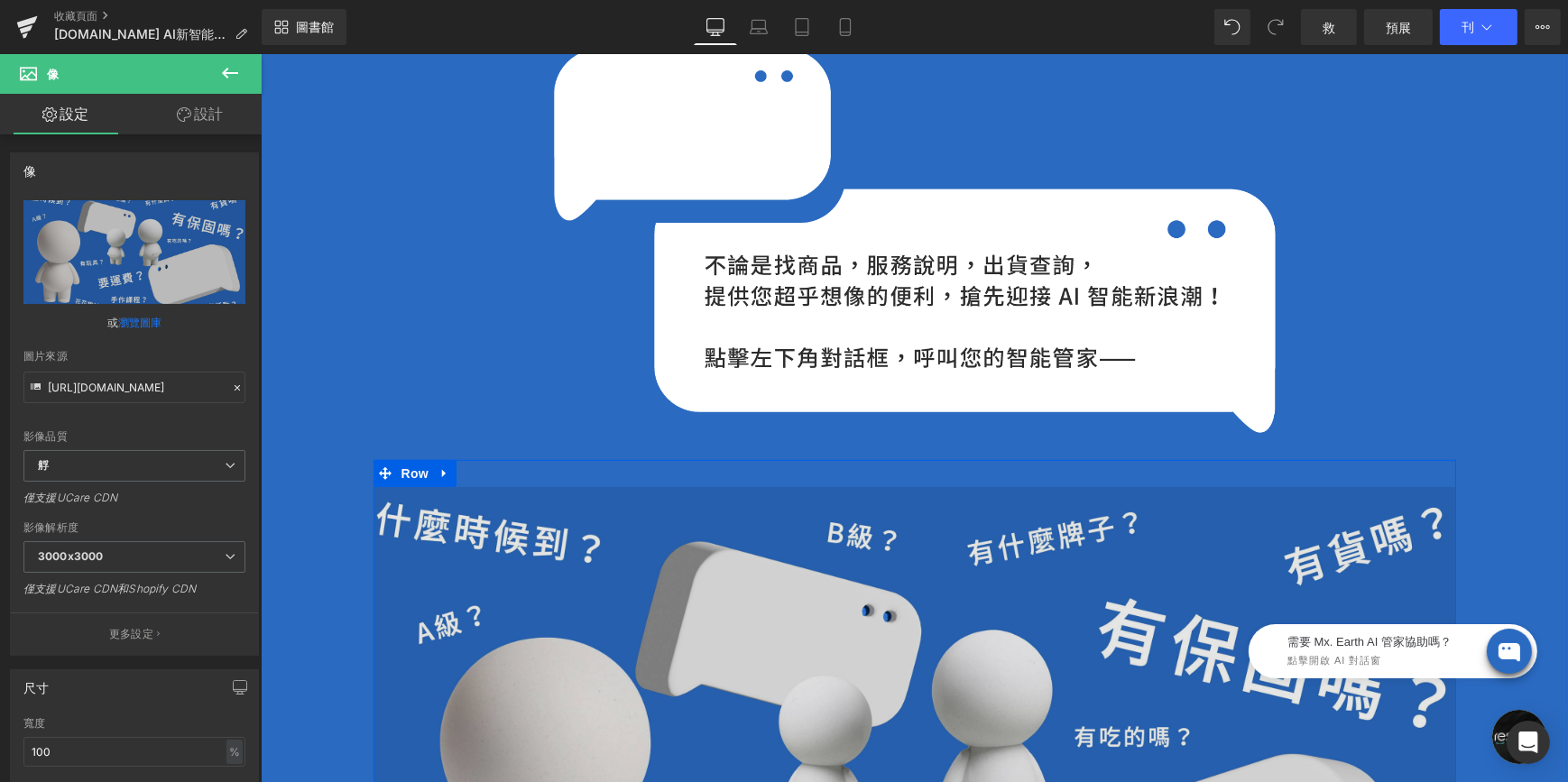
scroll to position [1458, 0]
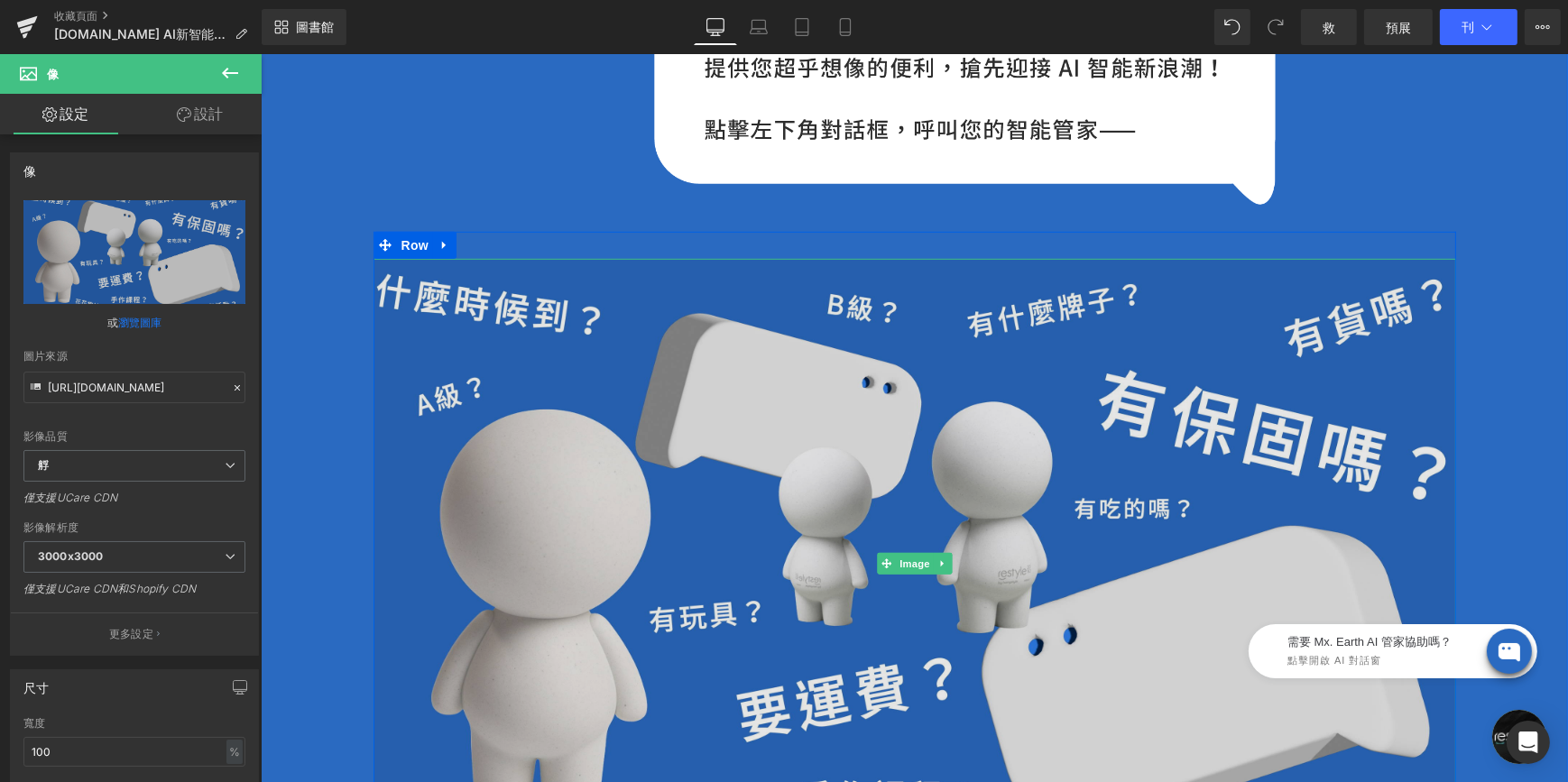
click at [605, 328] on img at bounding box center [914, 564] width 1082 height 610
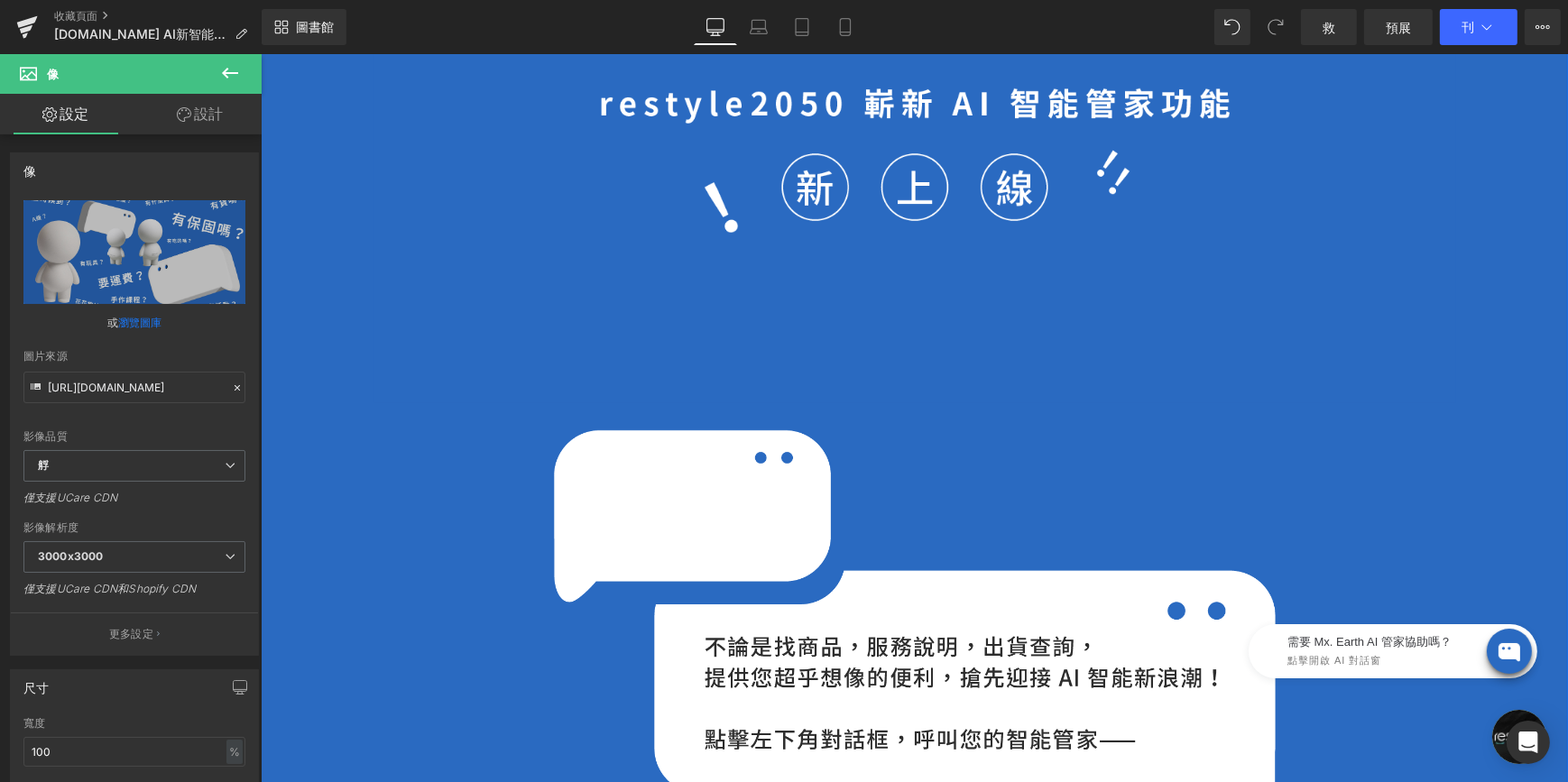
scroll to position [965, 0]
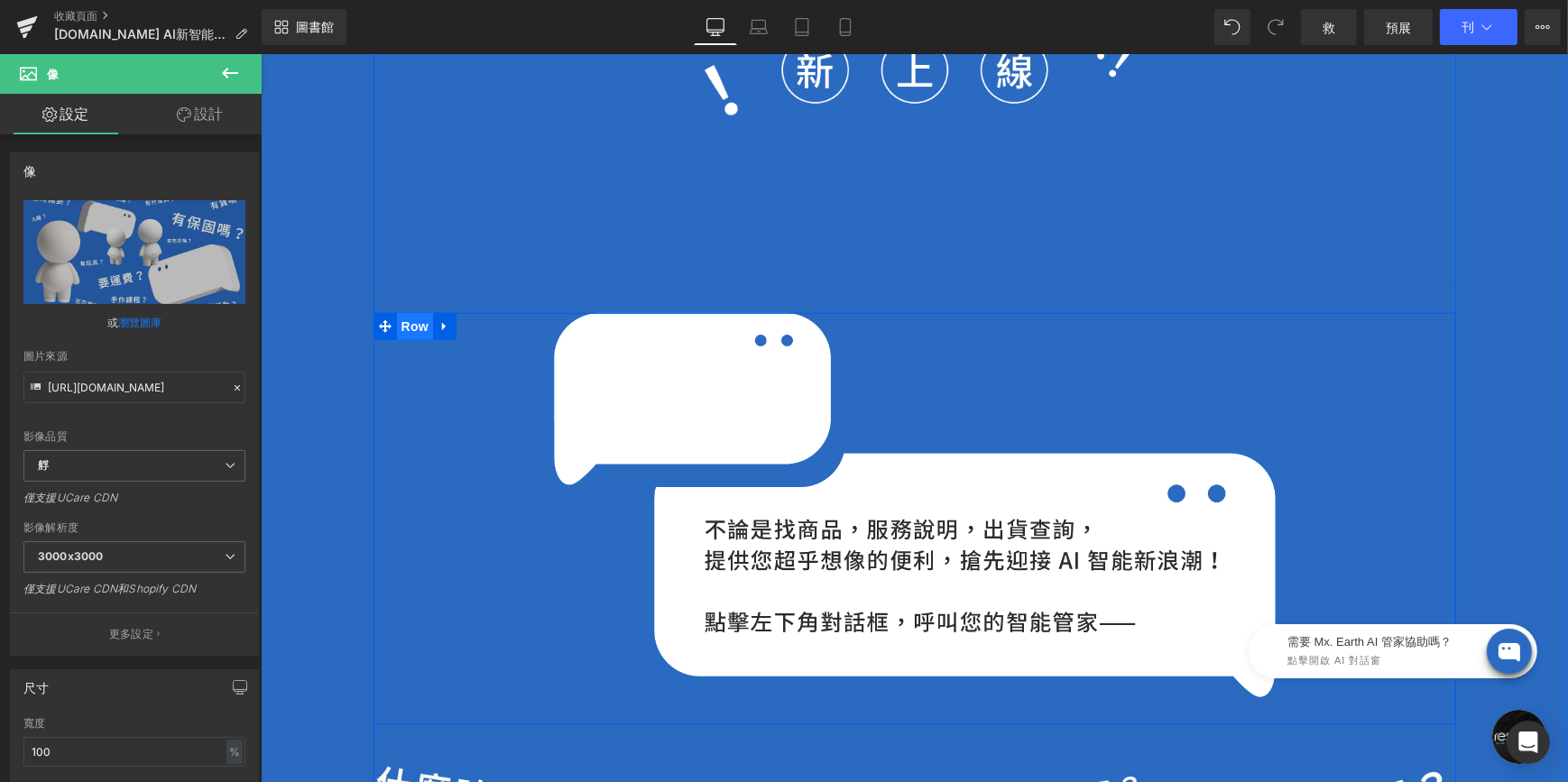
click at [416, 316] on span "Row" at bounding box center [414, 327] width 36 height 27
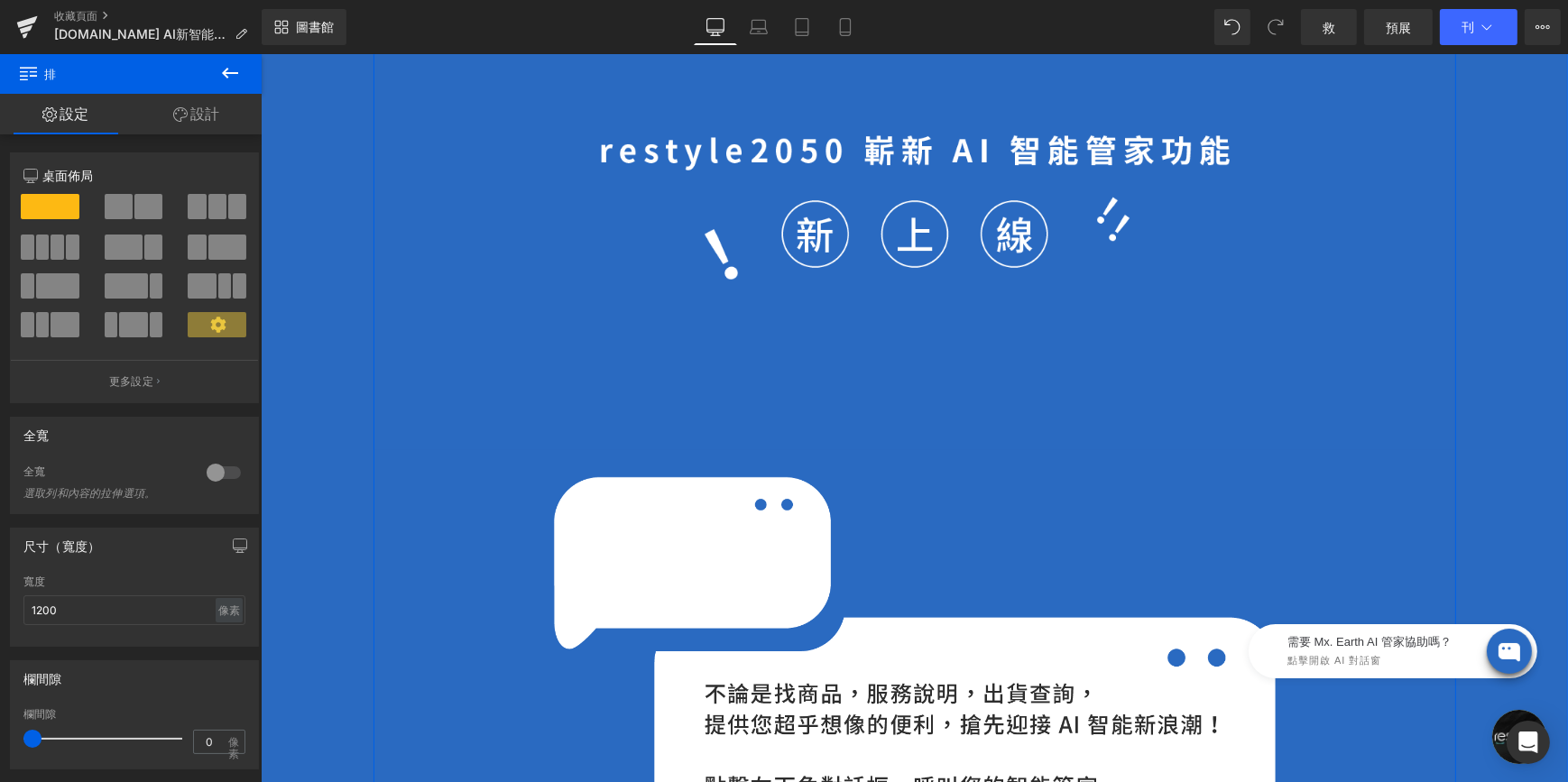
scroll to position [720, 0]
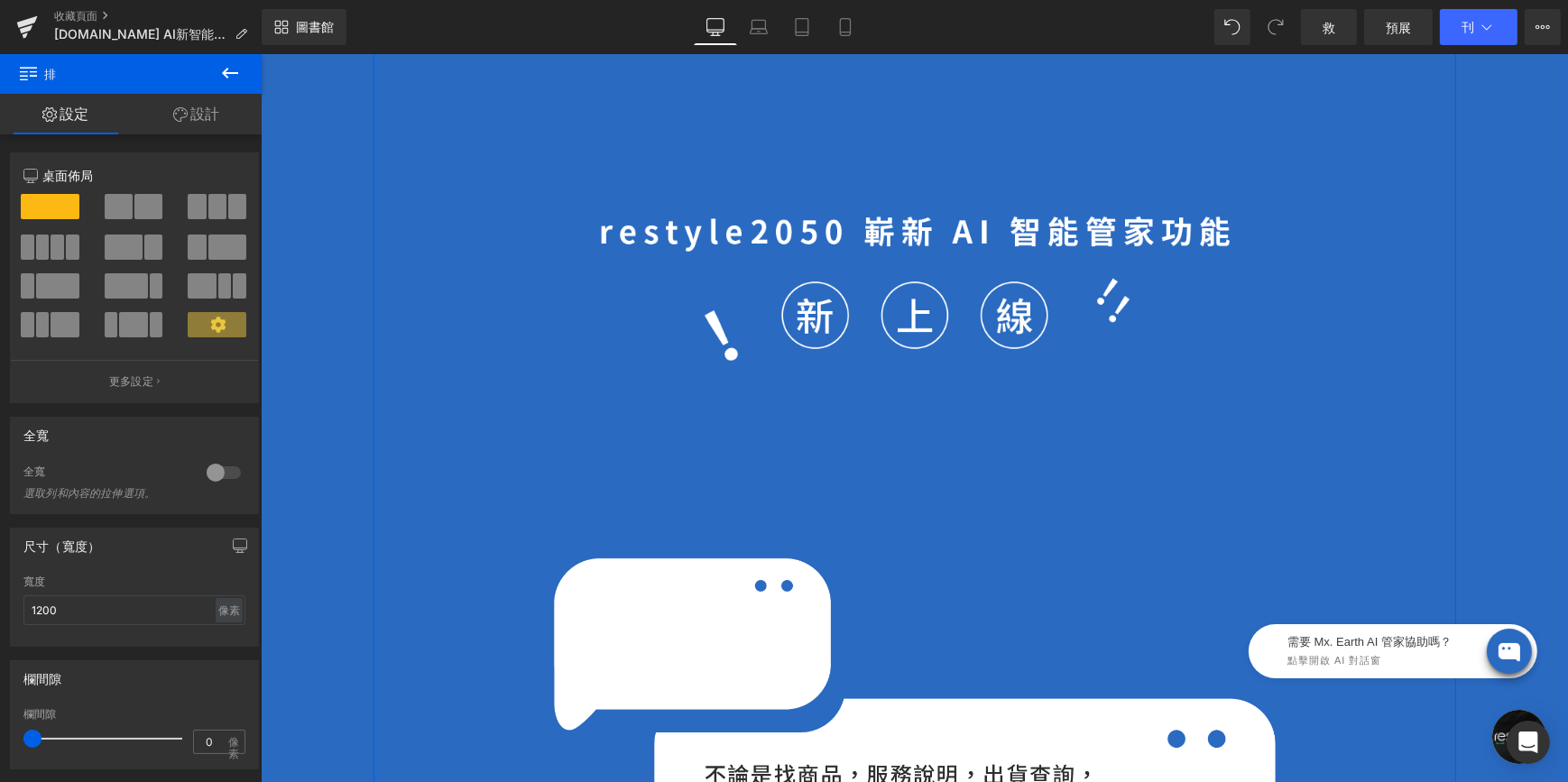
click at [683, 520] on div "Image" at bounding box center [914, 329] width 1082 height 406
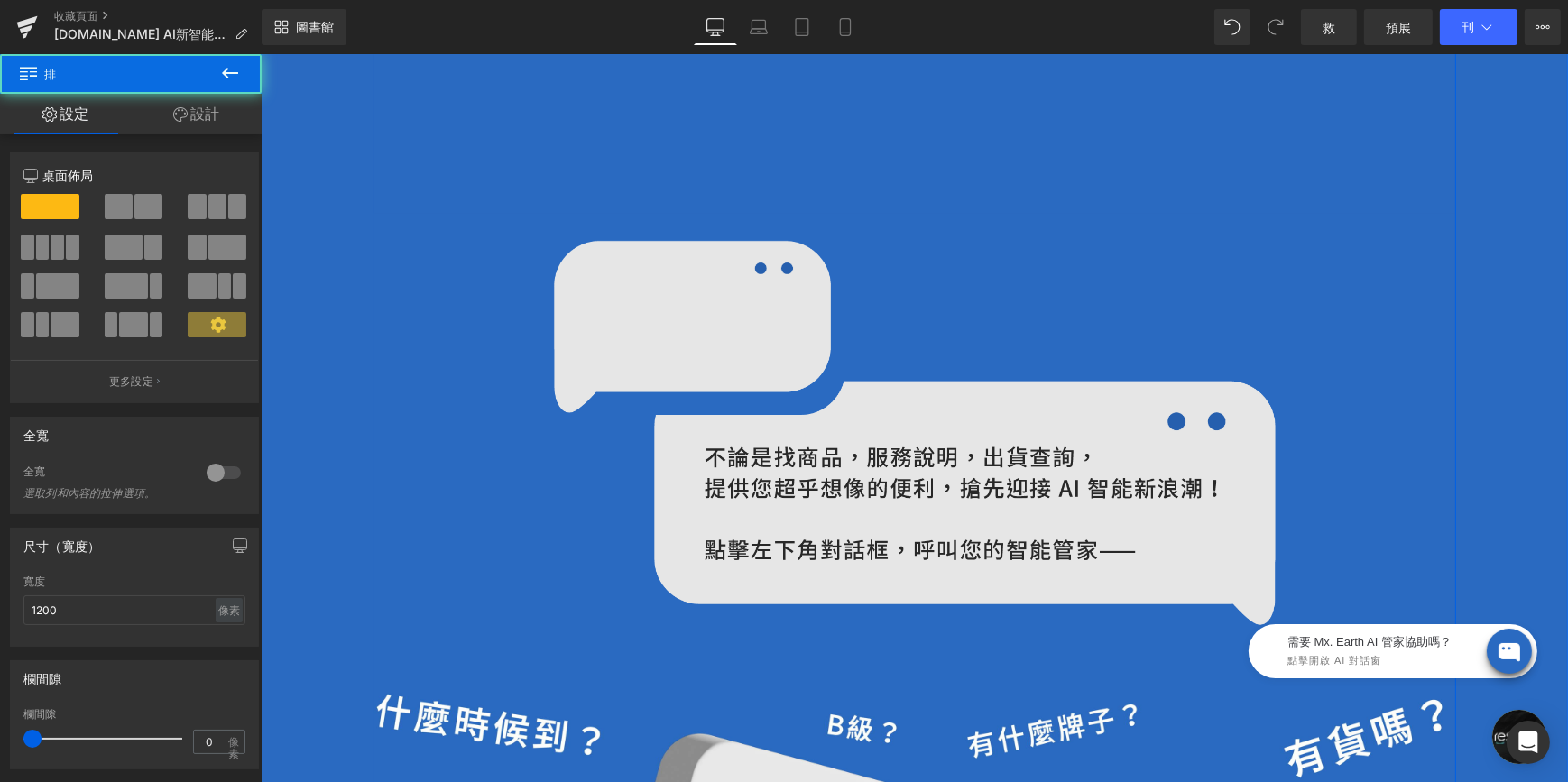
scroll to position [1047, 0]
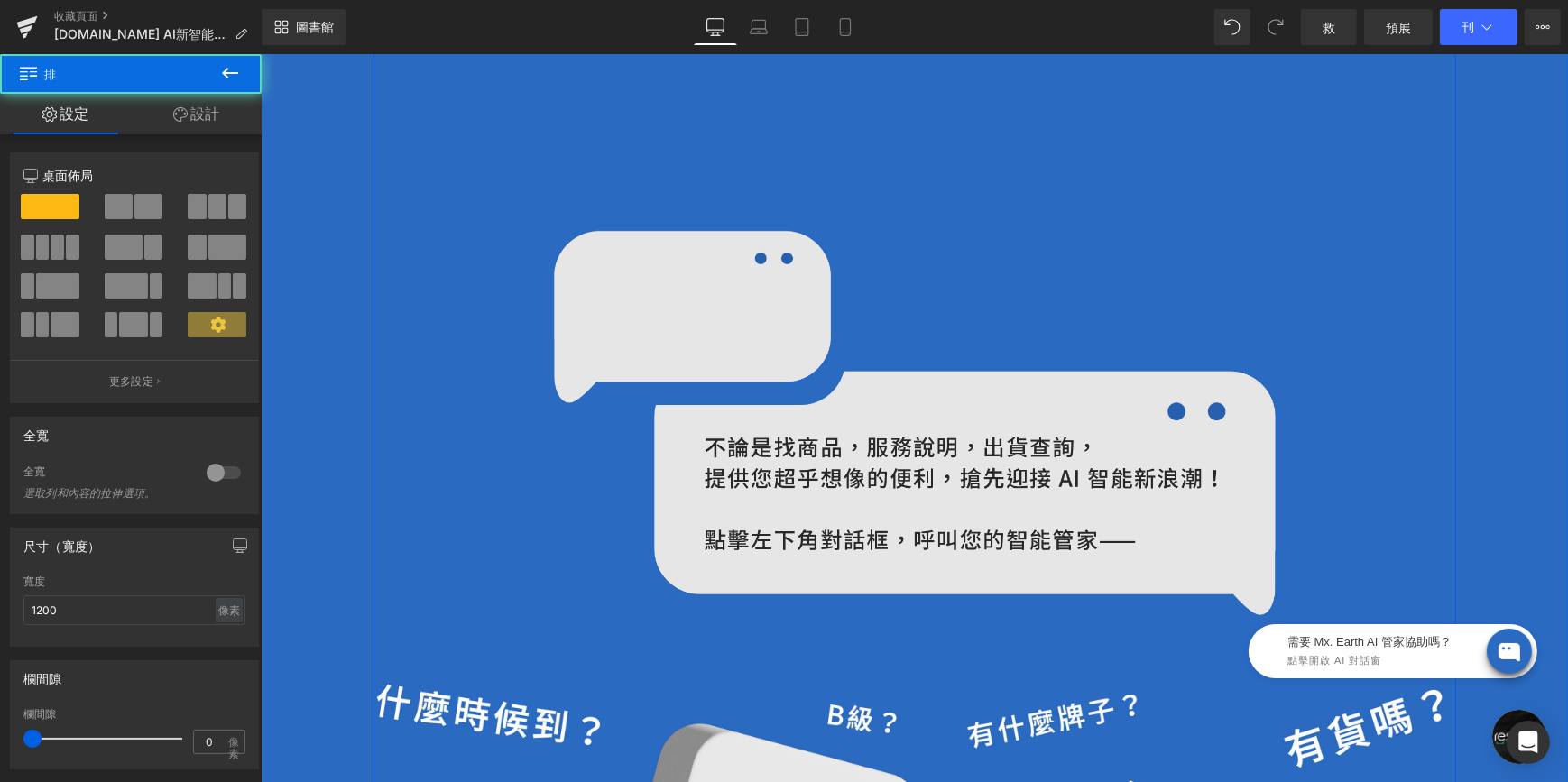
click at [687, 440] on img at bounding box center [915, 423] width 722 height 385
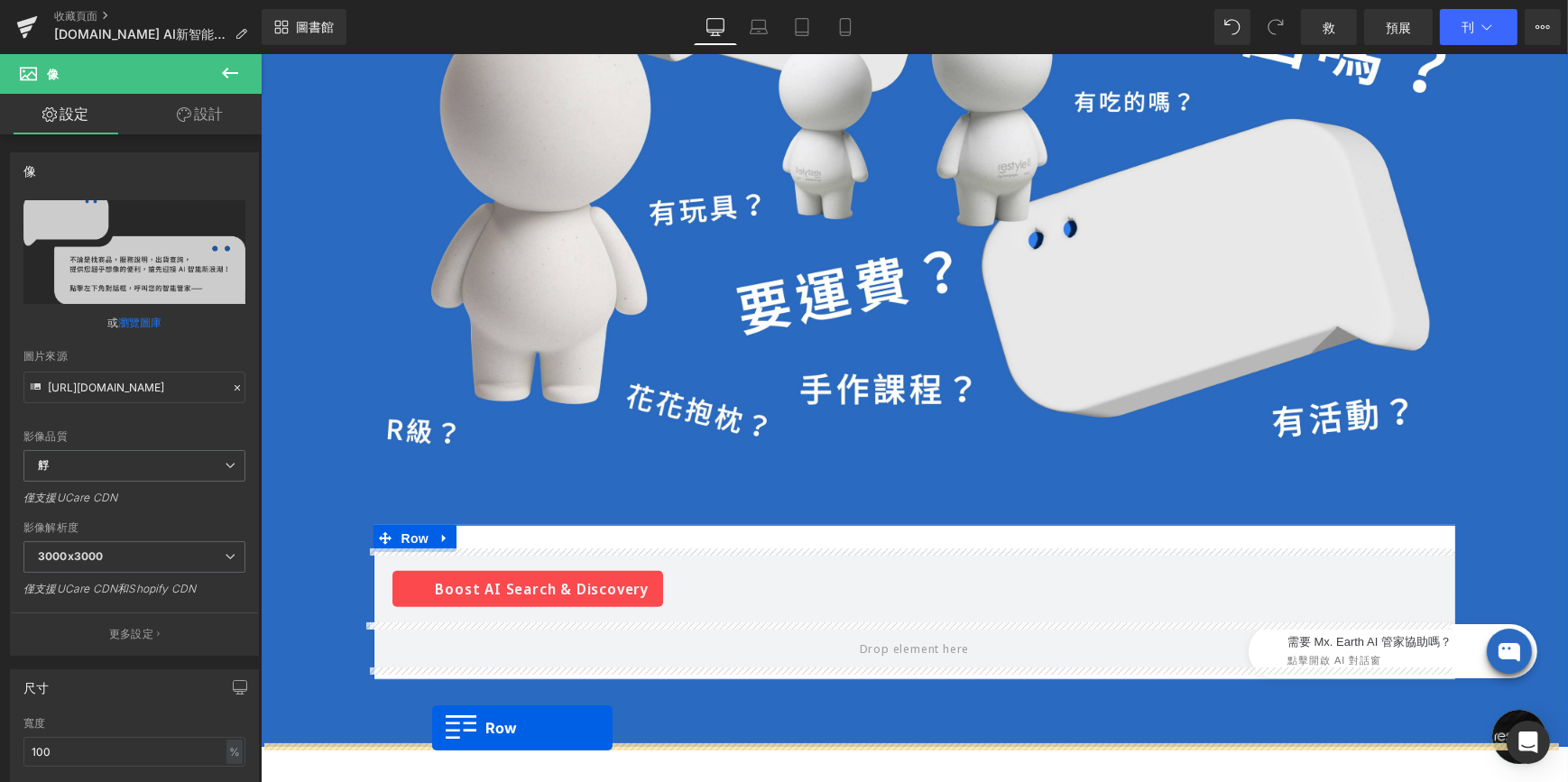
scroll to position [1571, 0]
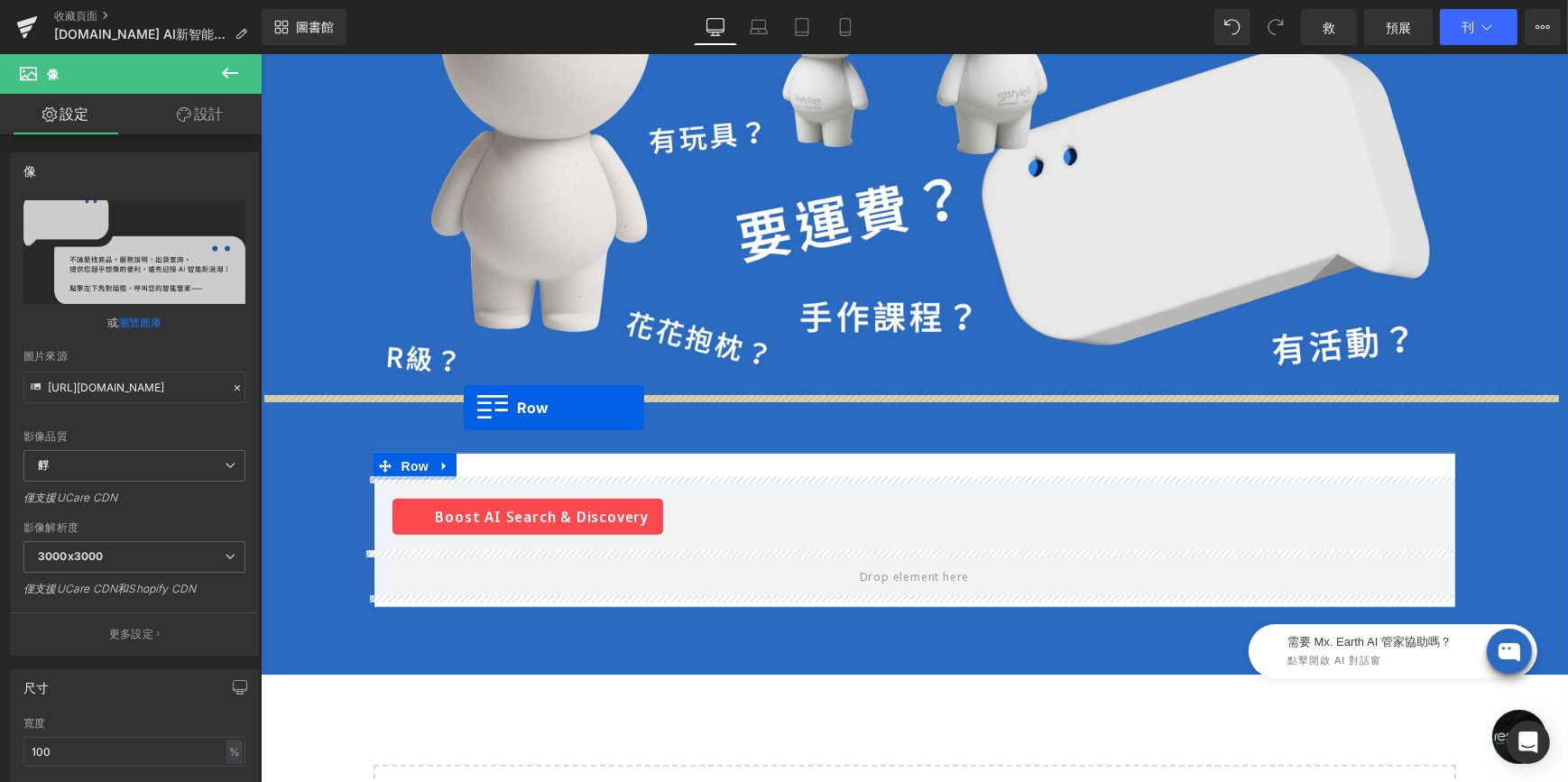
drag, startPoint x: 402, startPoint y: 237, endPoint x: 463, endPoint y: 408, distance: 181.6
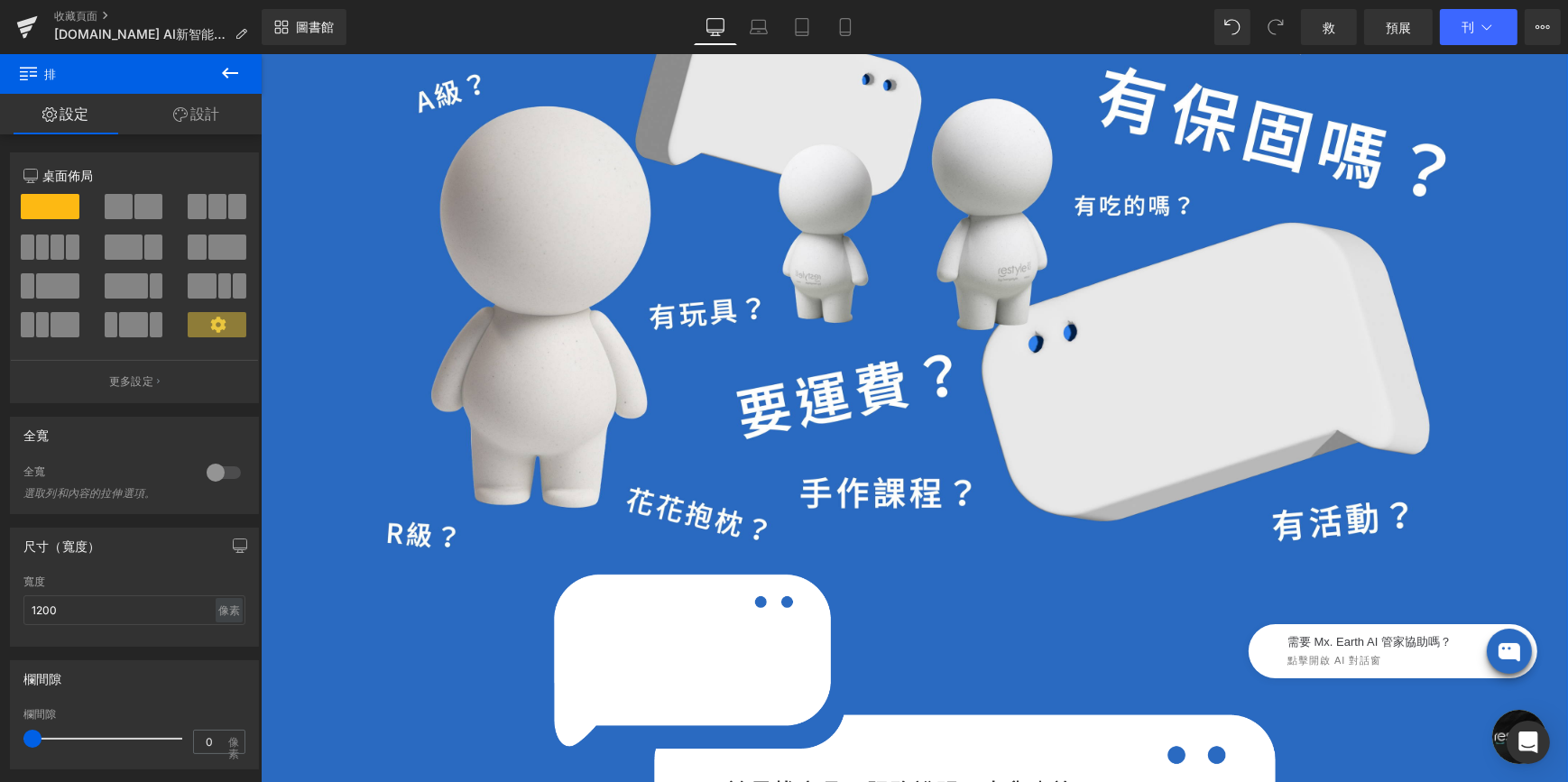
scroll to position [1526, 0]
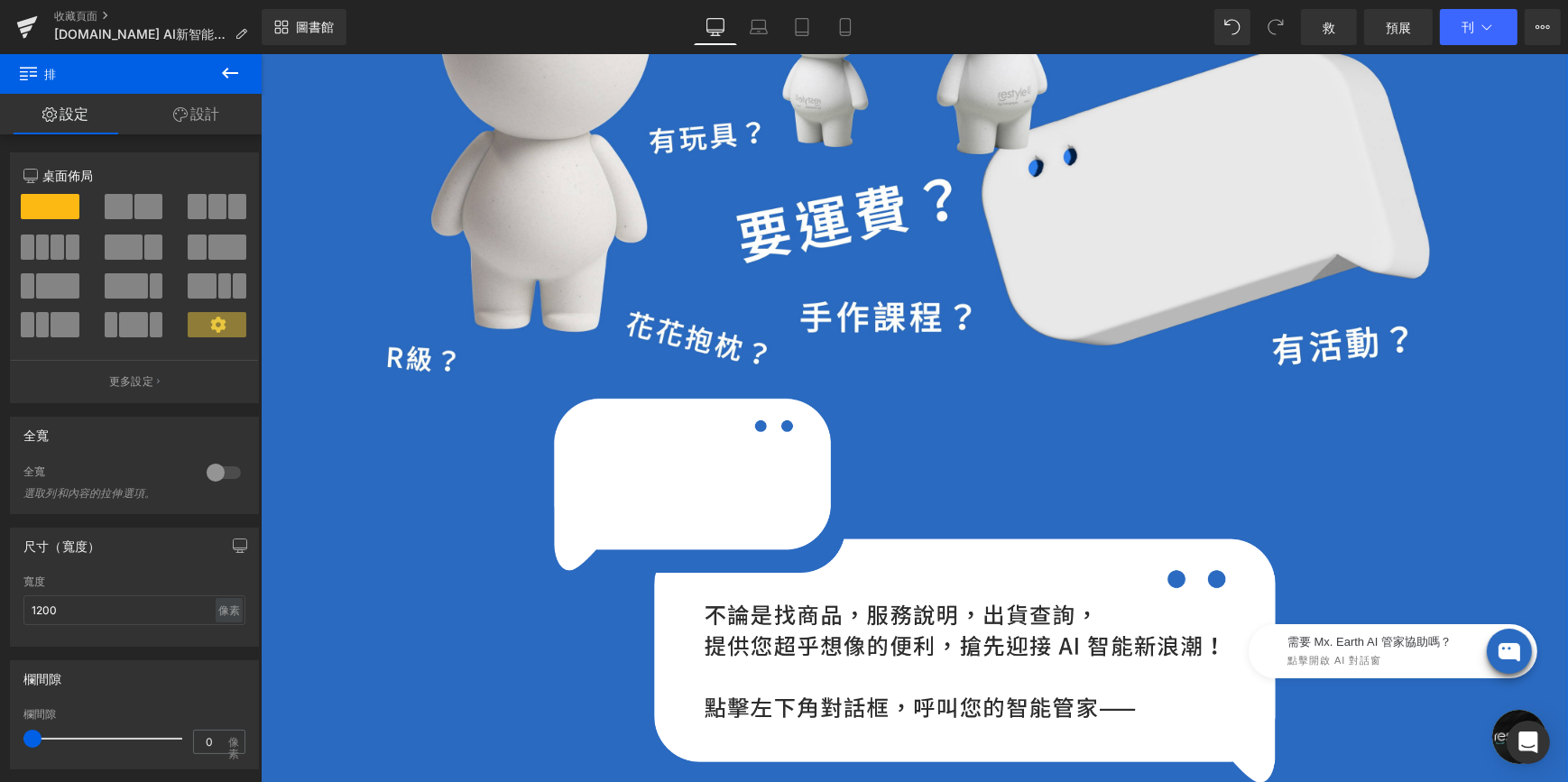
click at [521, 446] on div "Image" at bounding box center [914, 591] width 1082 height 385
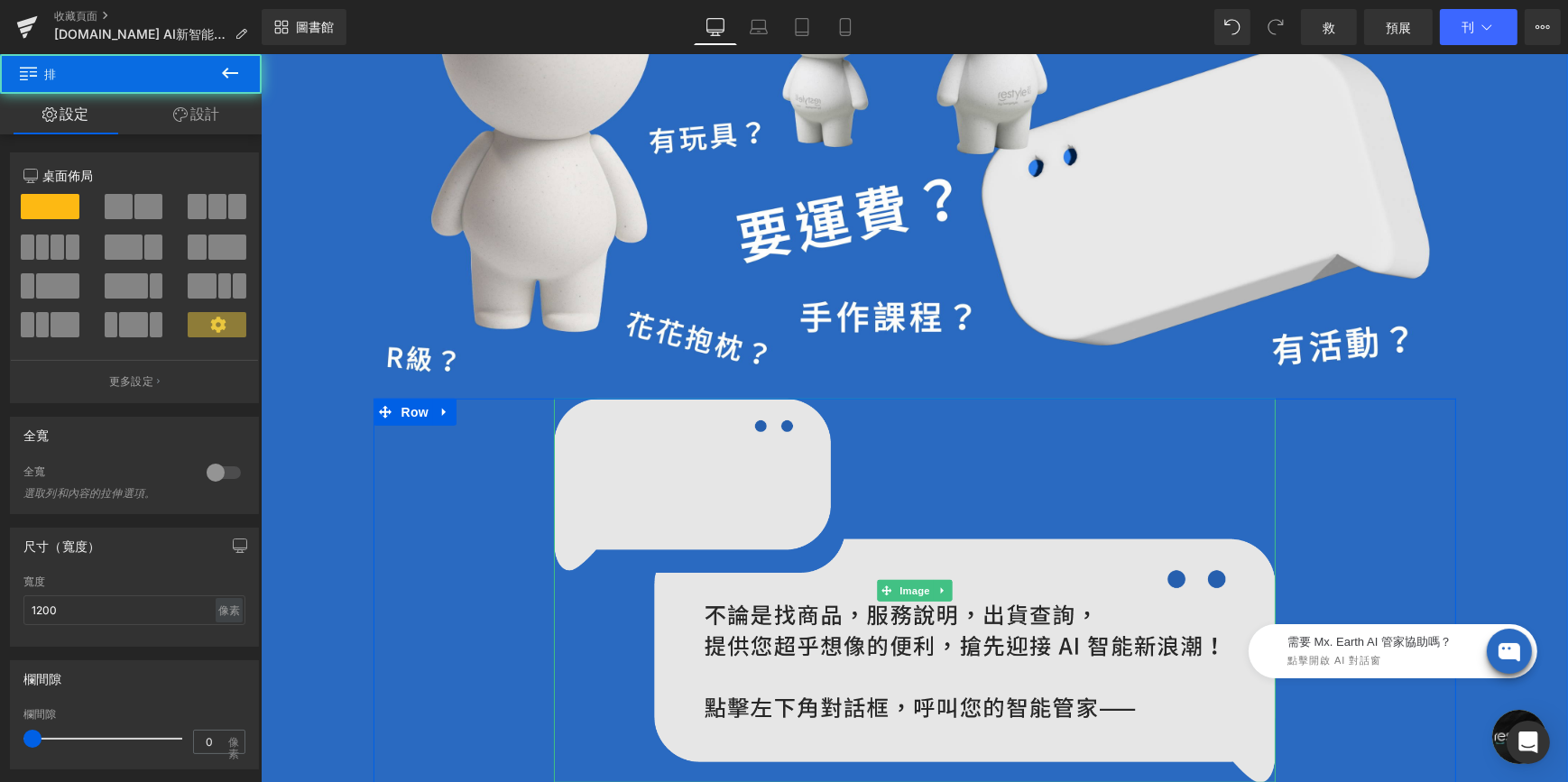
click at [623, 450] on img at bounding box center [915, 591] width 722 height 385
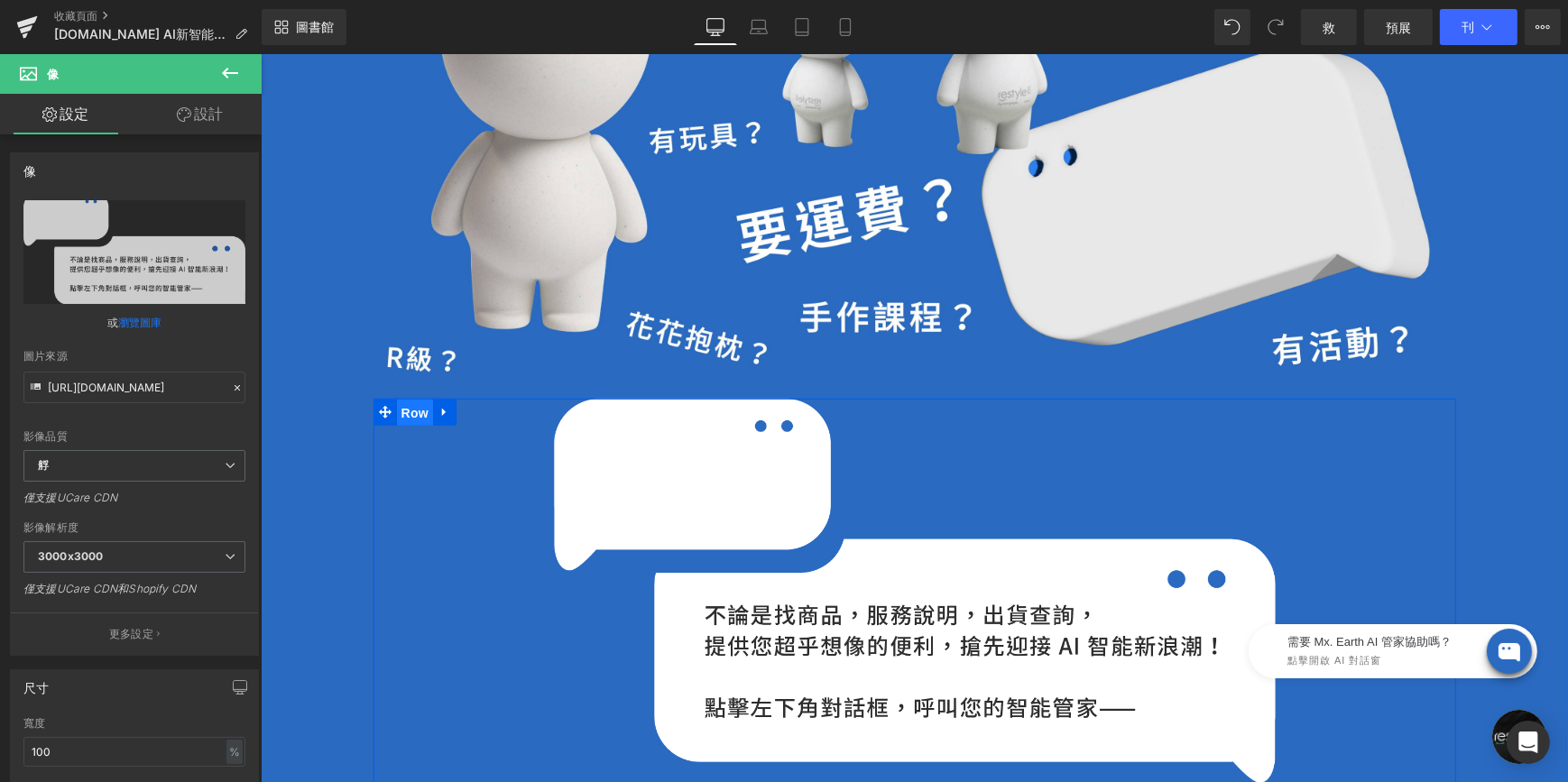
click at [404, 402] on span "Row" at bounding box center [414, 413] width 36 height 27
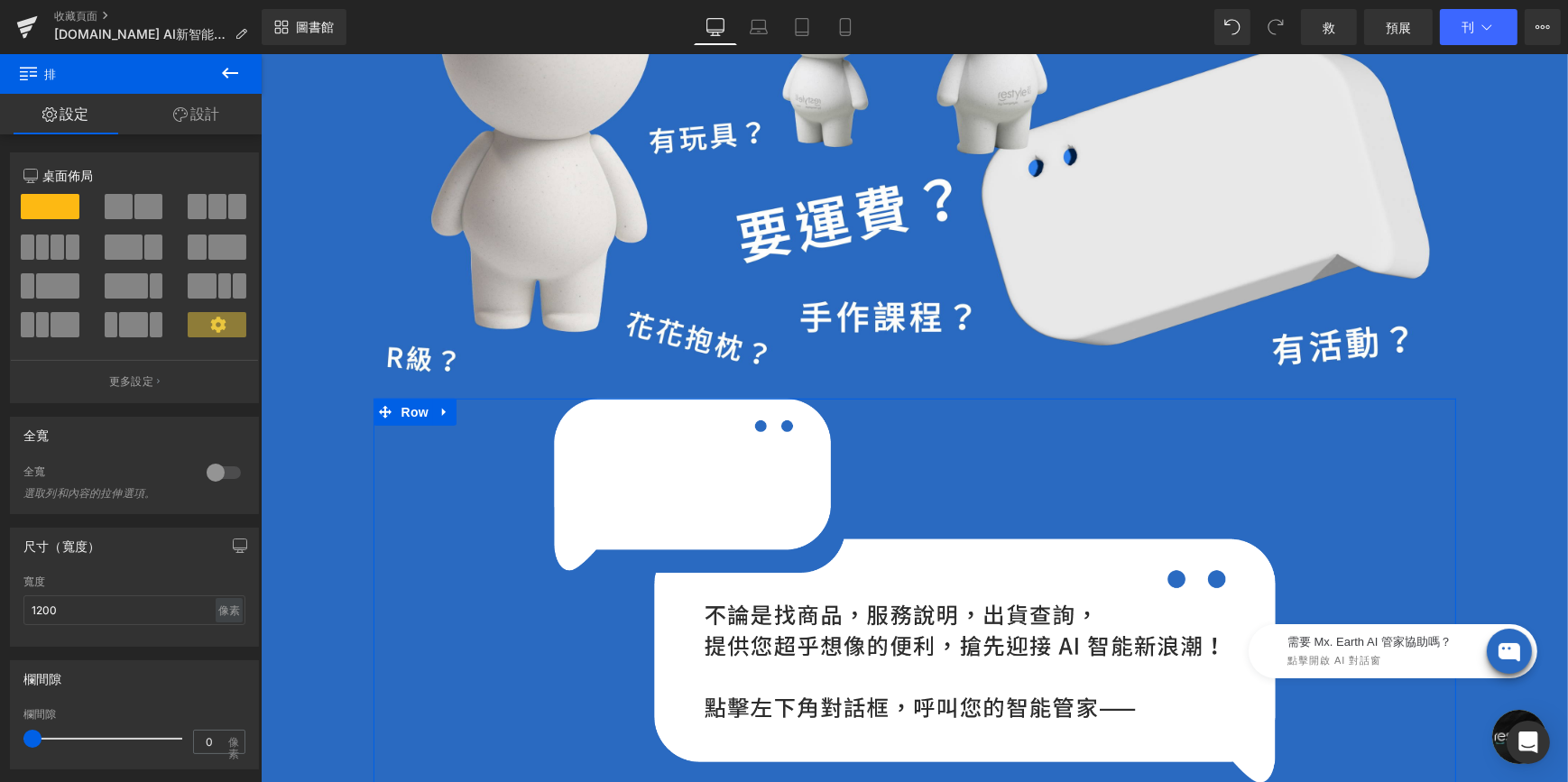
click at [211, 121] on link "設計" at bounding box center [195, 114] width 131 height 40
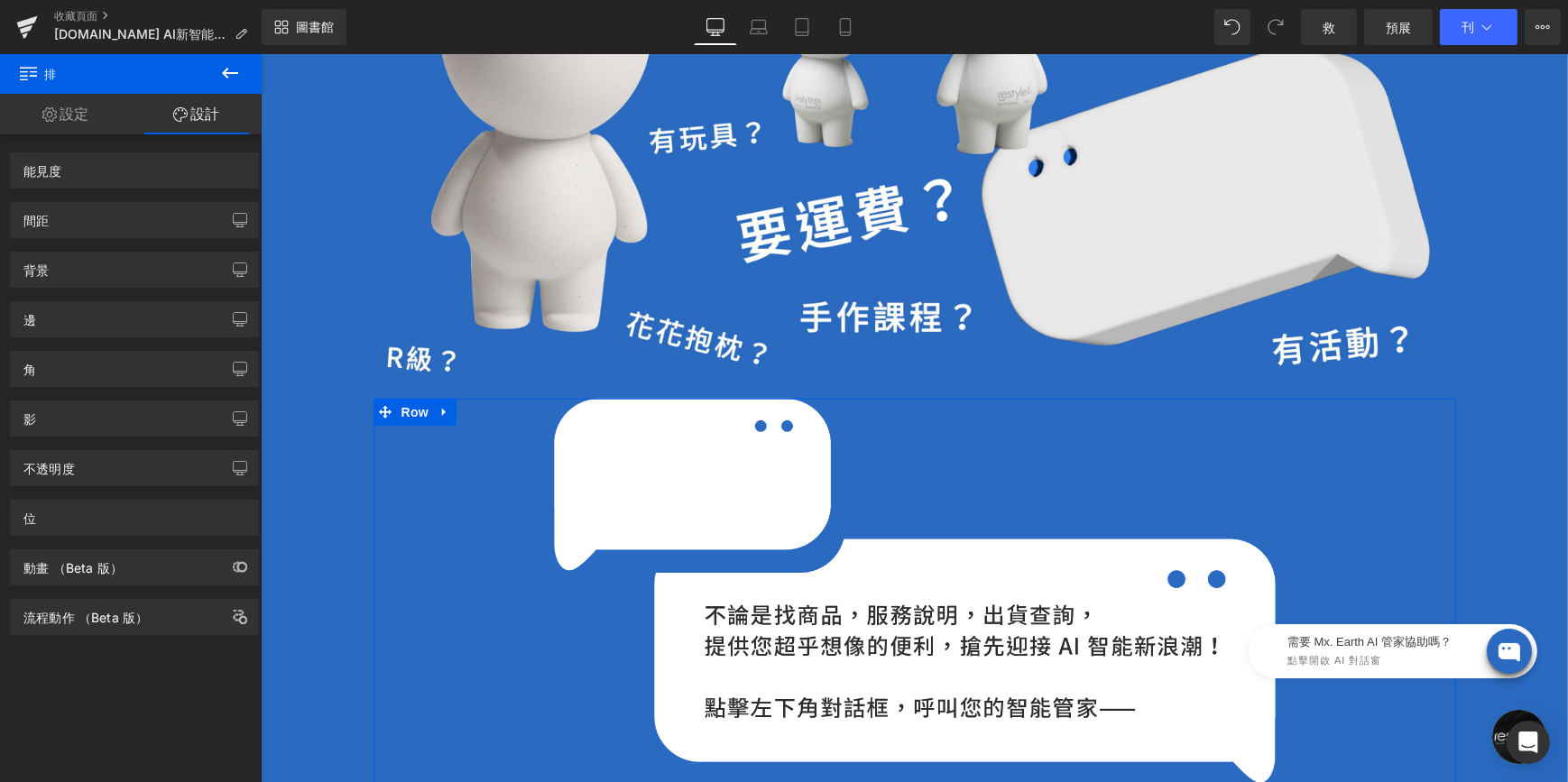
click at [81, 196] on div "間距 邊 䋈" at bounding box center [134, 213] width 270 height 50
click at [80, 217] on div "間距" at bounding box center [134, 220] width 247 height 34
click at [91, 225] on div "間距" at bounding box center [134, 220] width 247 height 34
click at [233, 217] on icon "button" at bounding box center [239, 220] width 15 height 15
click at [73, 219] on div "間距" at bounding box center [134, 220] width 247 height 34
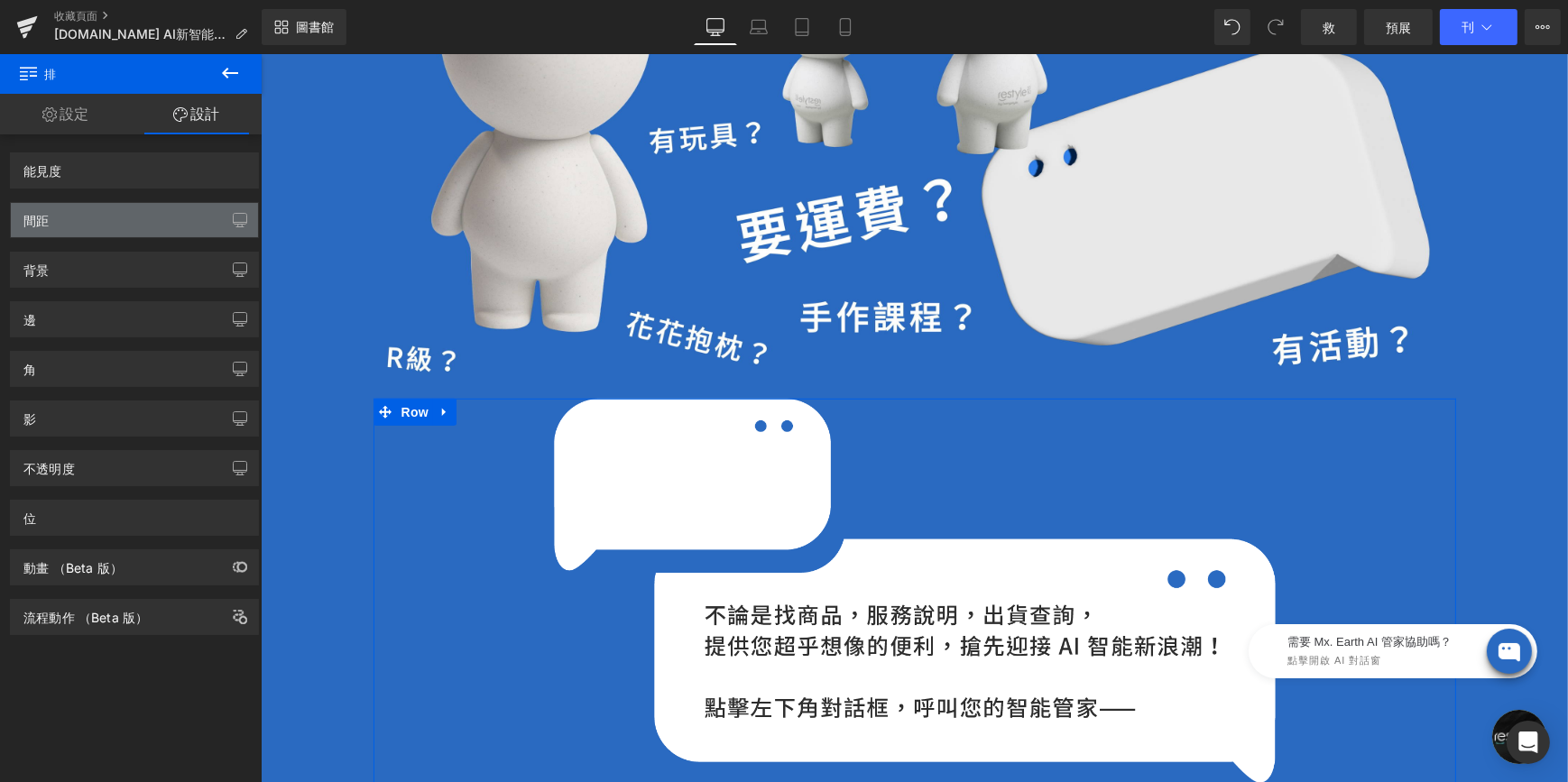
click at [73, 219] on div "間距" at bounding box center [134, 220] width 247 height 34
click at [68, 220] on div "間距" at bounding box center [134, 220] width 247 height 34
click at [28, 228] on div "間距" at bounding box center [134, 220] width 247 height 34
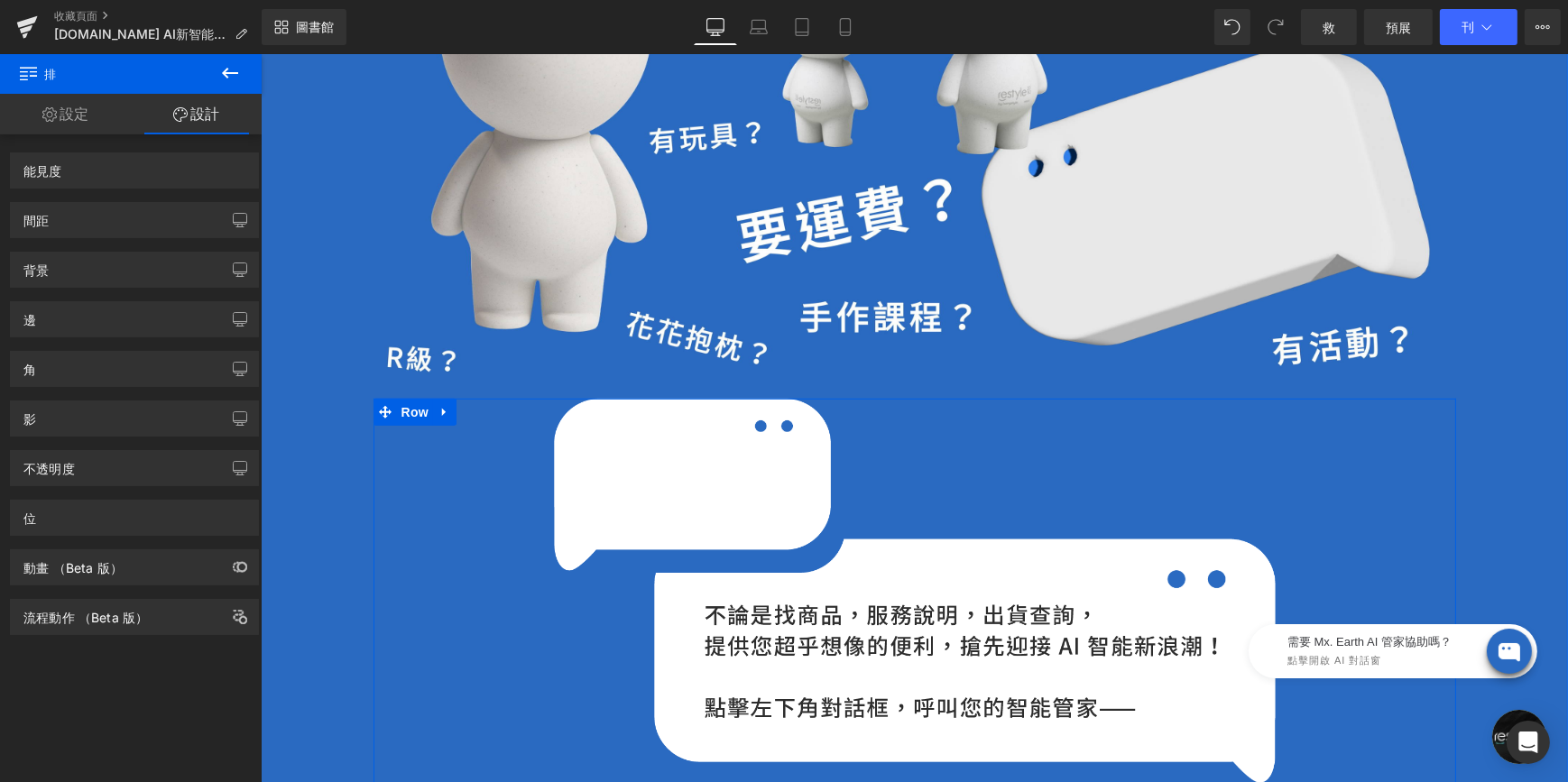
click at [510, 423] on div "Image" at bounding box center [914, 591] width 1082 height 385
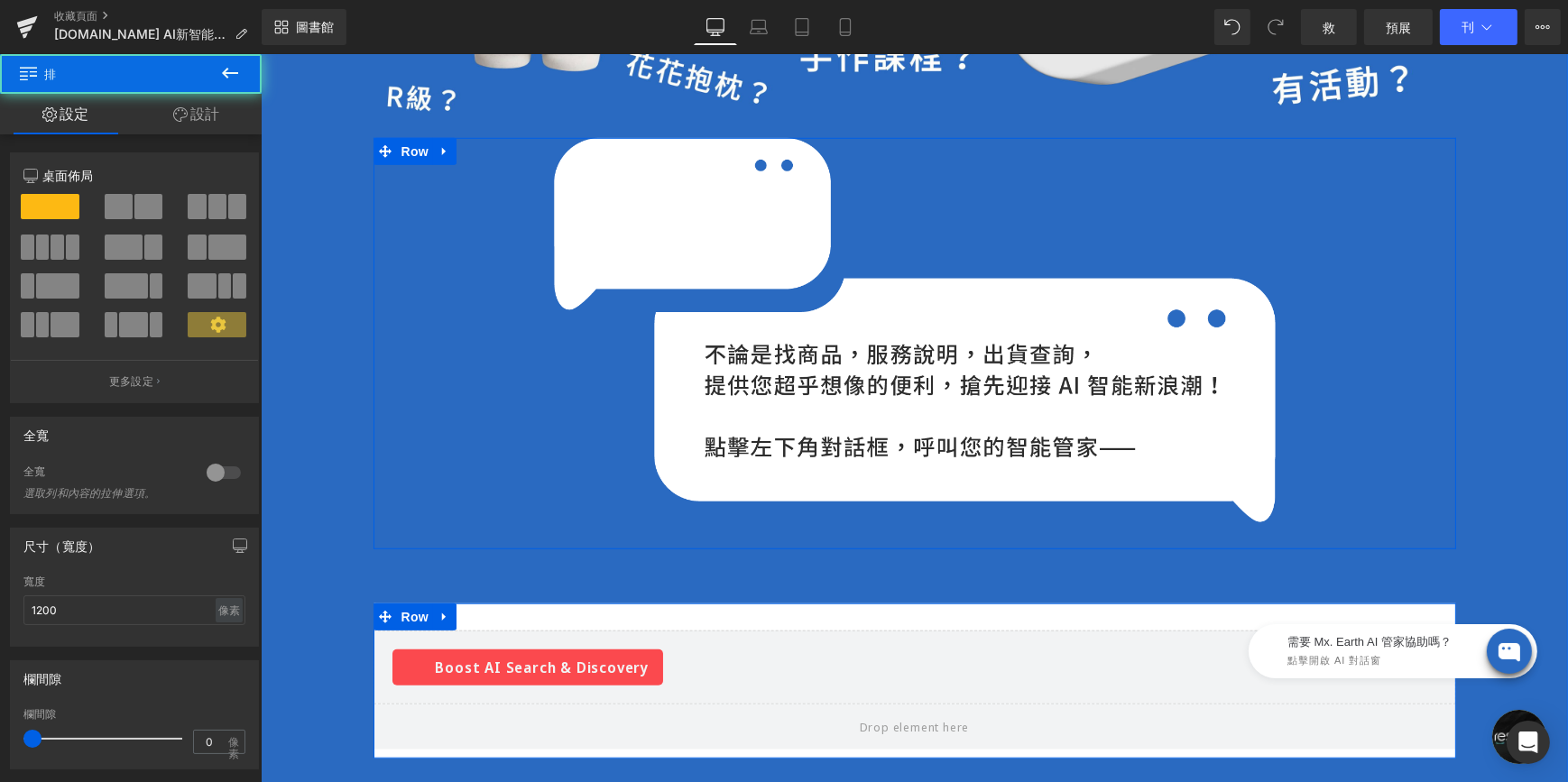
scroll to position [1936, 0]
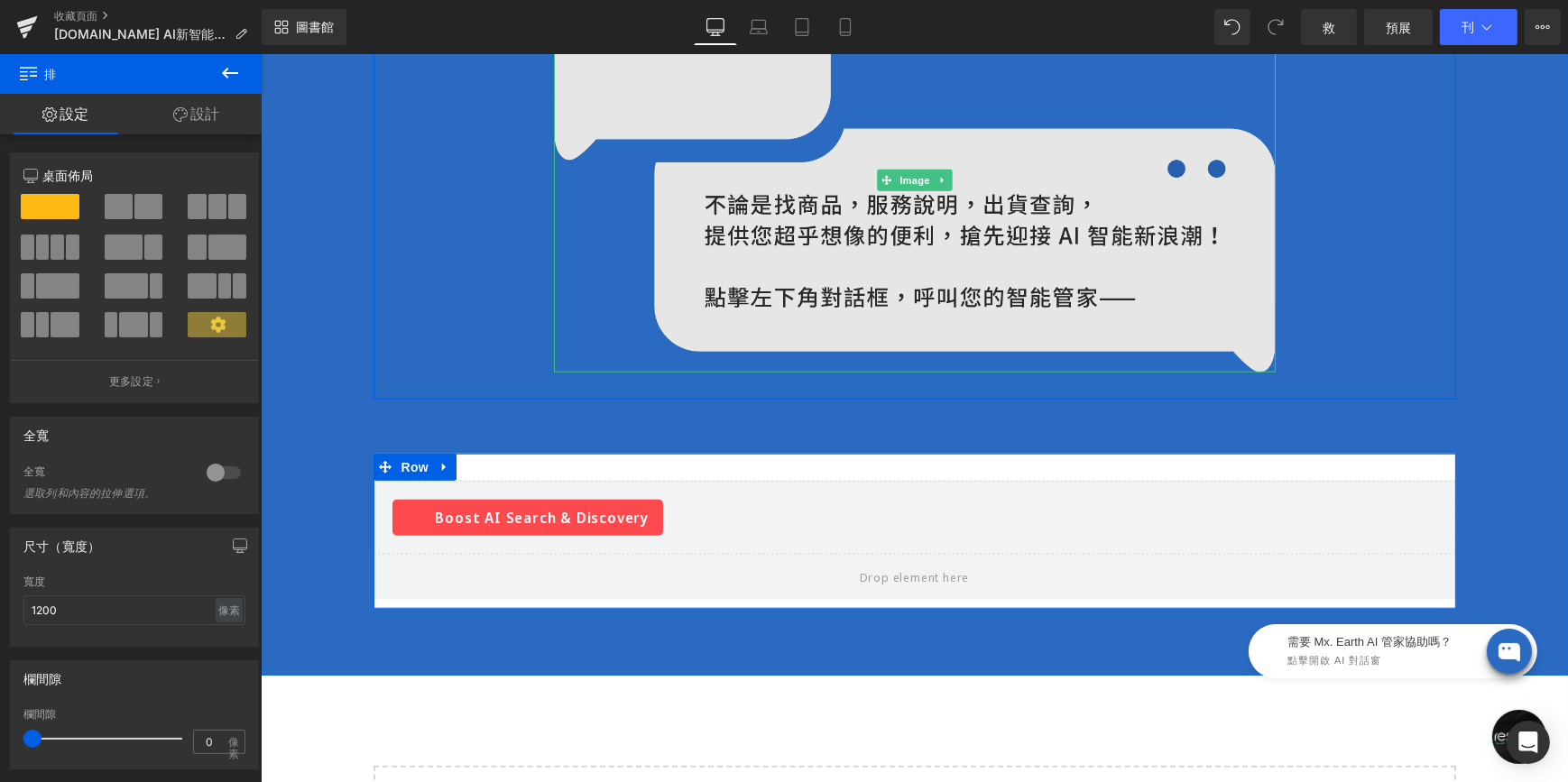
click at [805, 216] on img at bounding box center [915, 181] width 722 height 385
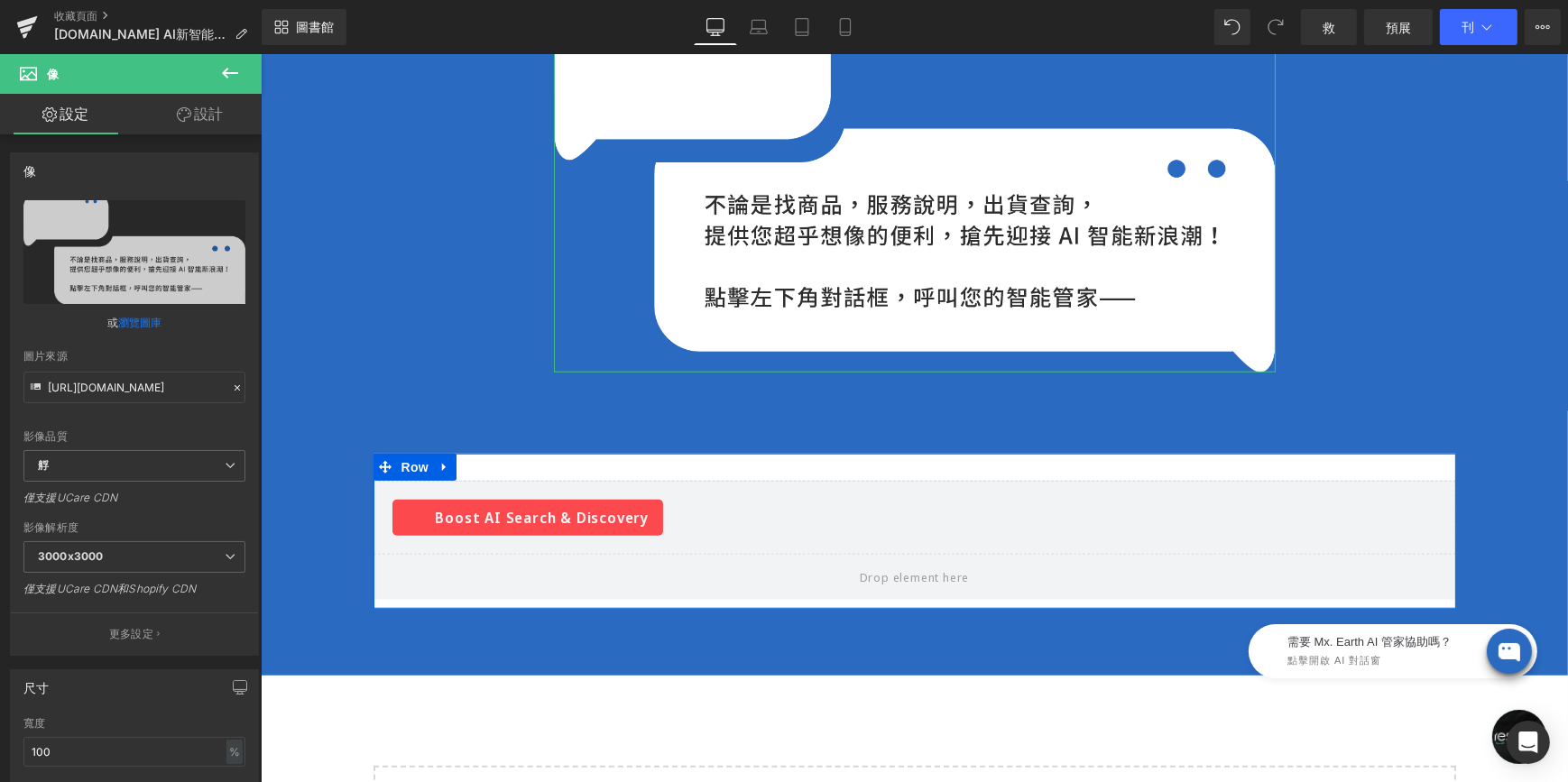
click at [208, 118] on font "設計" at bounding box center [208, 114] width 28 height 18
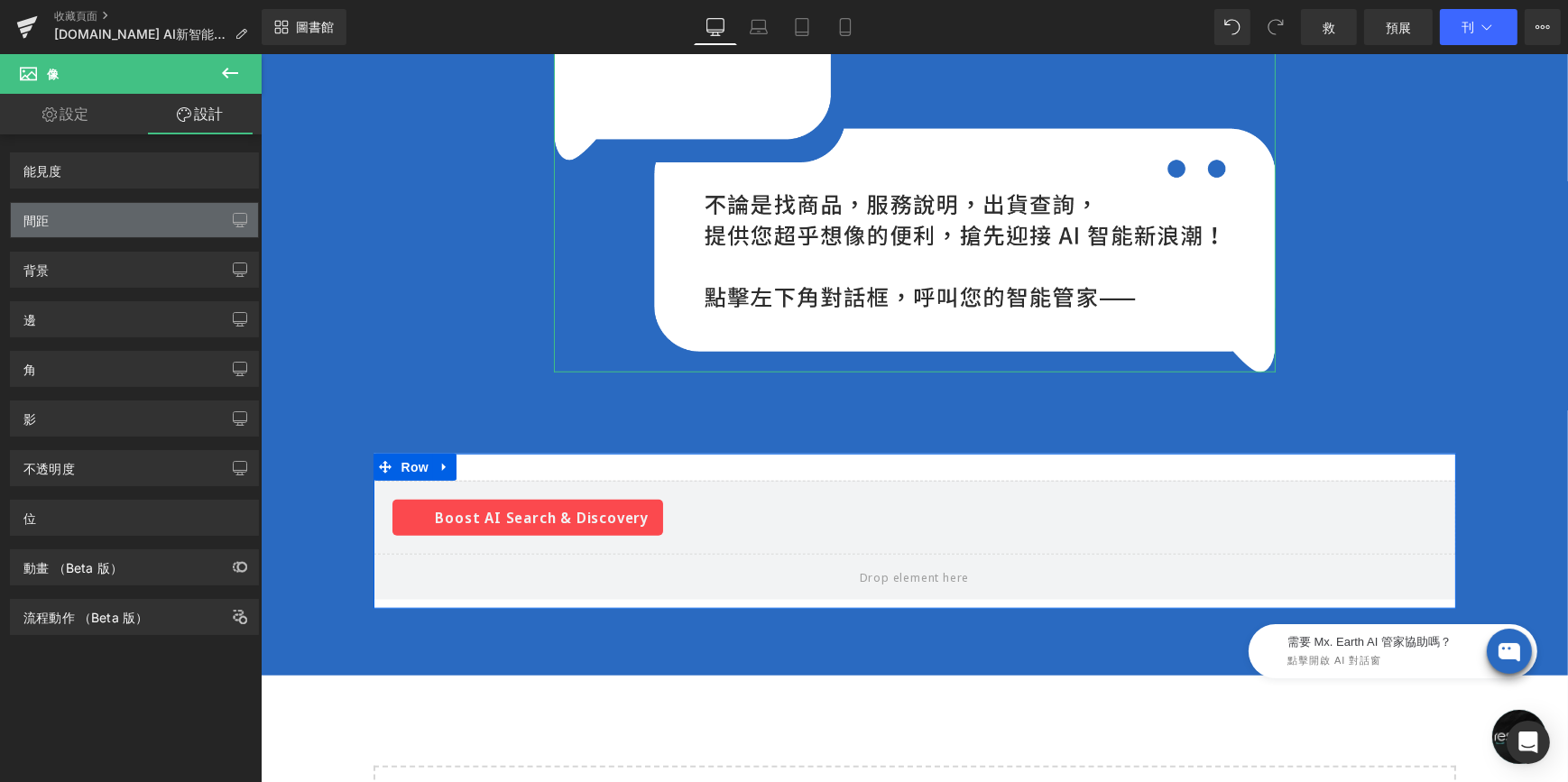
click at [38, 217] on div "間距" at bounding box center [36, 216] width 26 height 26
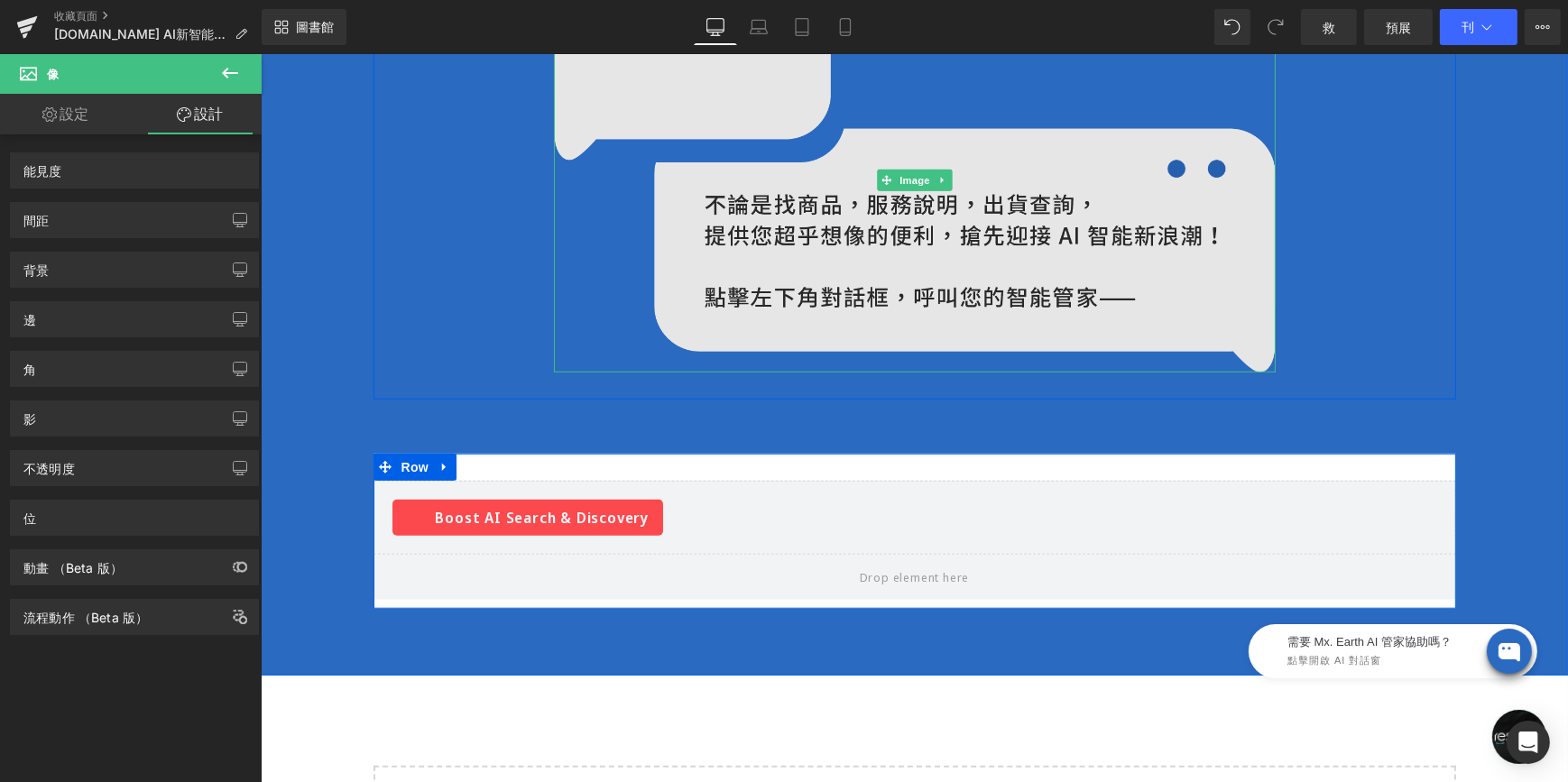
scroll to position [1690, 0]
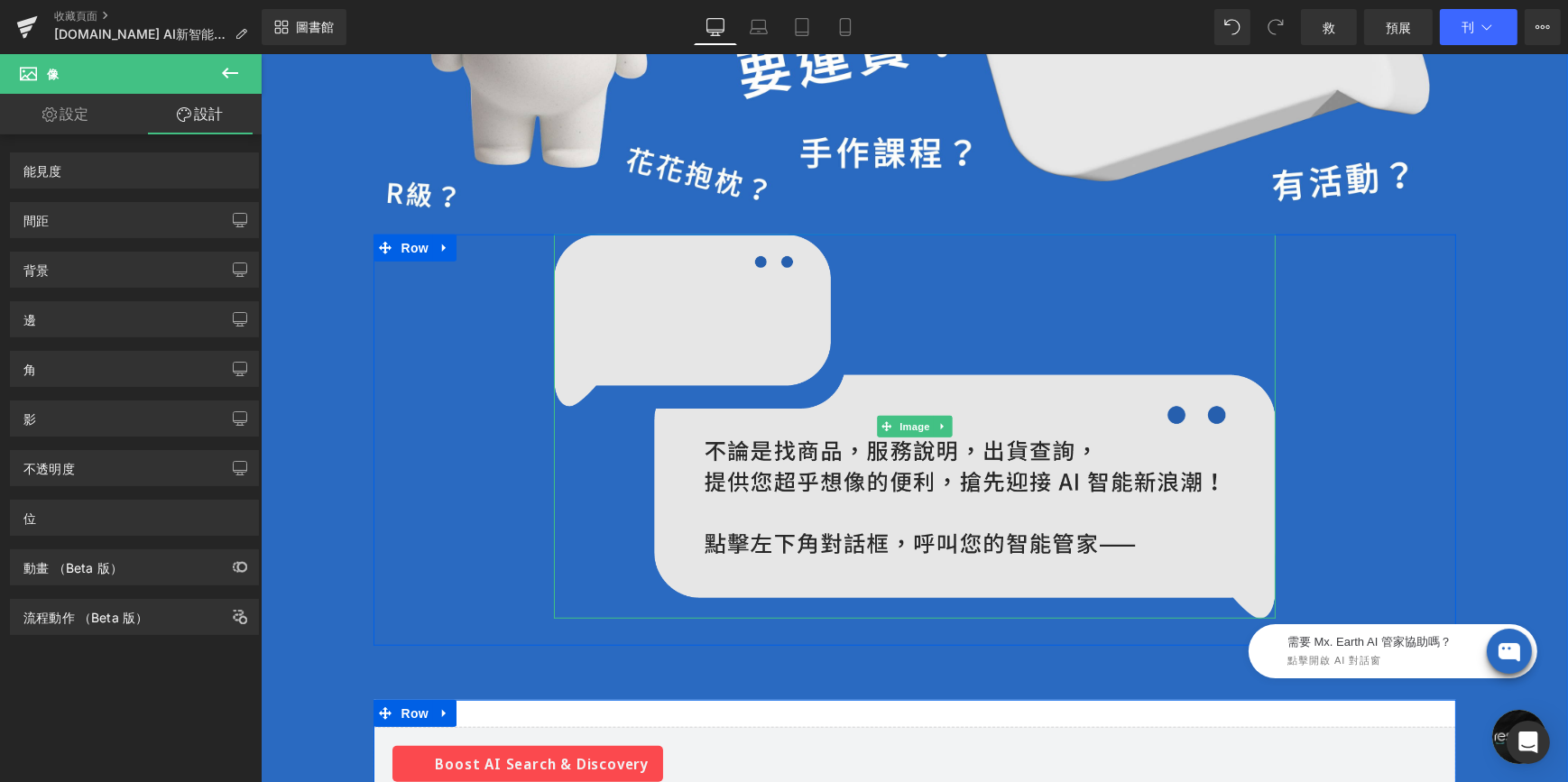
click at [755, 293] on img at bounding box center [915, 427] width 722 height 385
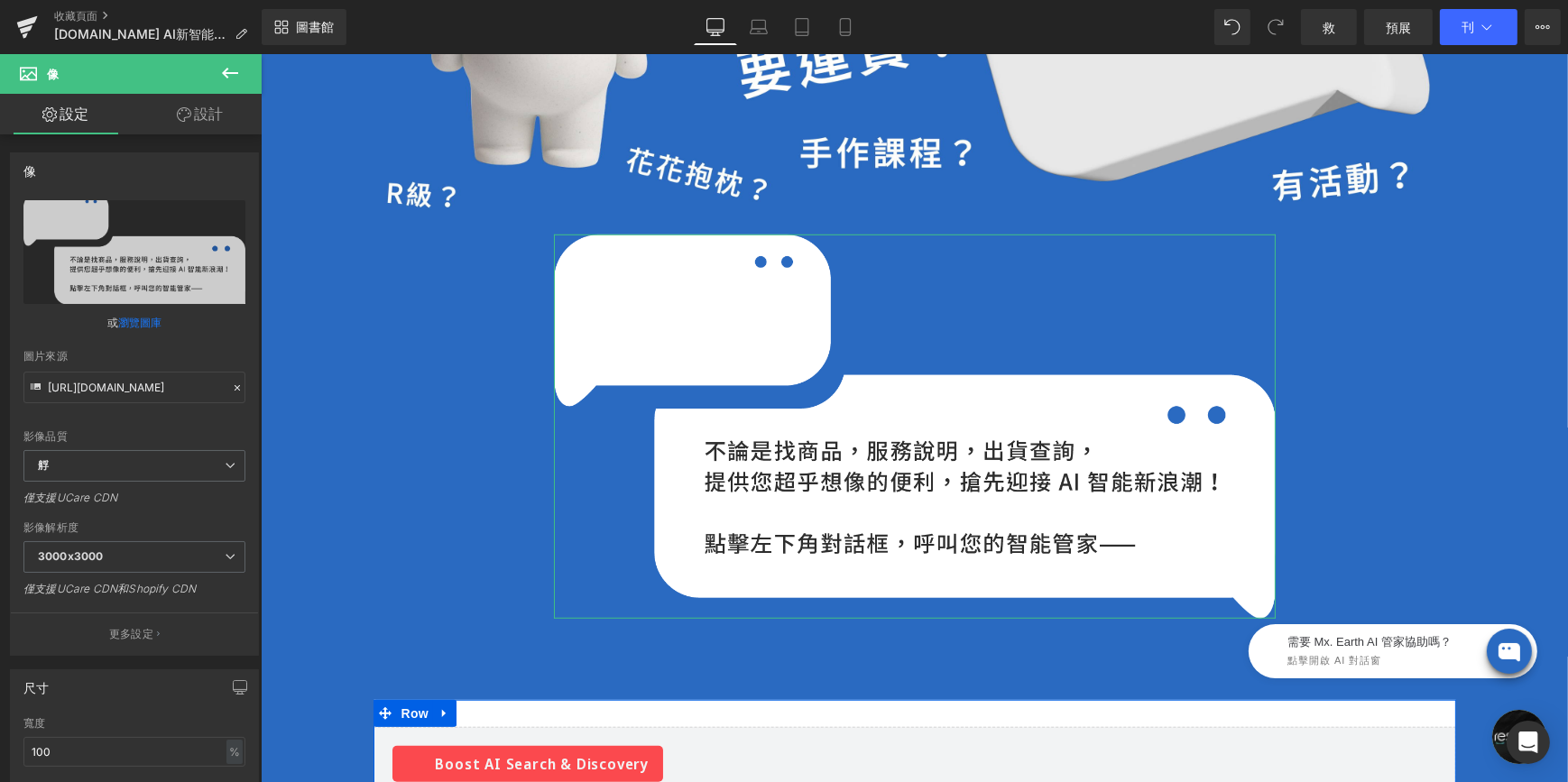
click at [183, 107] on icon at bounding box center [183, 114] width 15 height 15
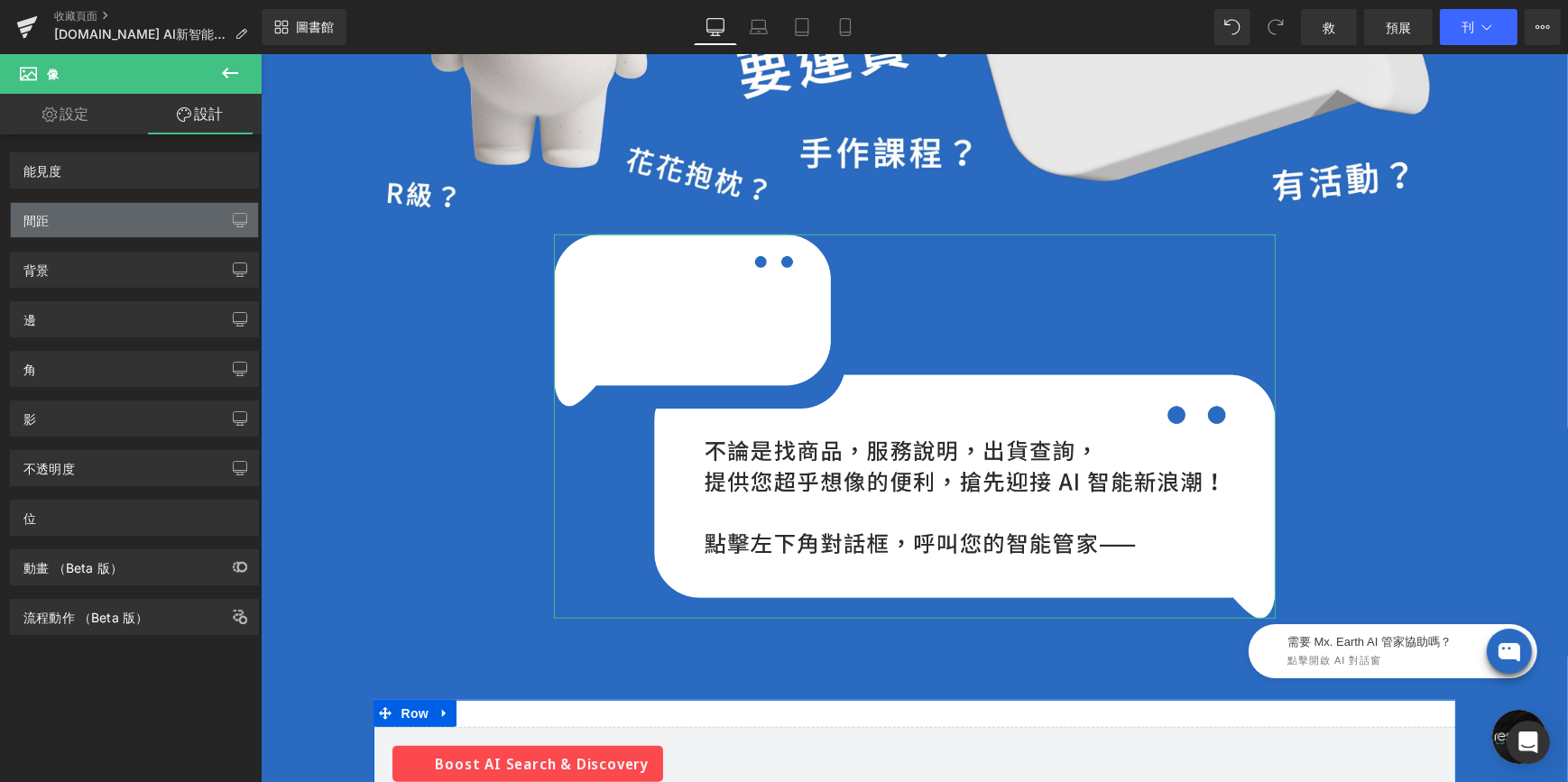
click at [113, 233] on div "間距" at bounding box center [134, 220] width 247 height 34
click at [243, 209] on button "button" at bounding box center [239, 220] width 28 height 34
click at [1255, 34] on span "救" at bounding box center [1329, 26] width 13 height 19
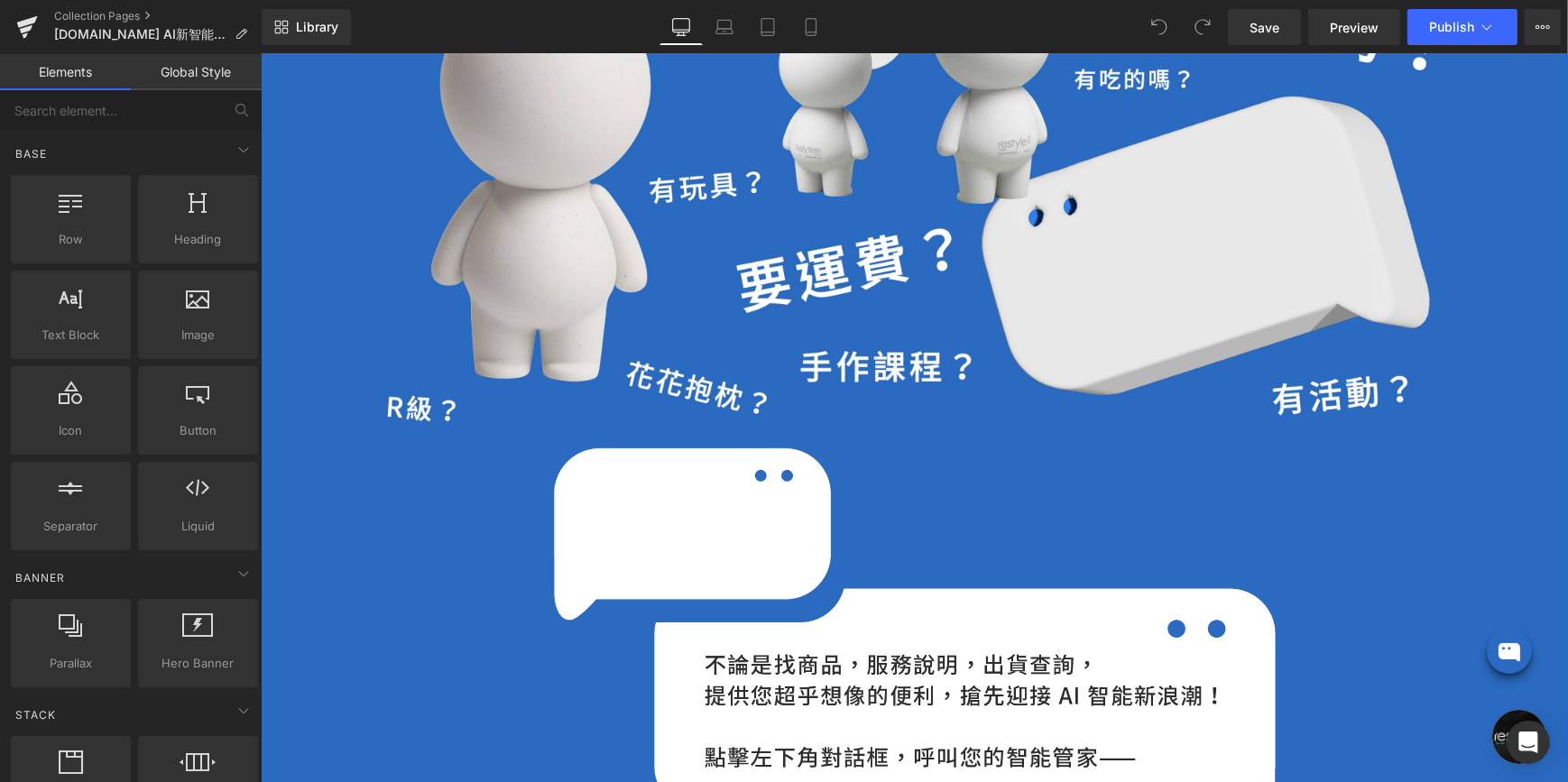
scroll to position [1558, 0]
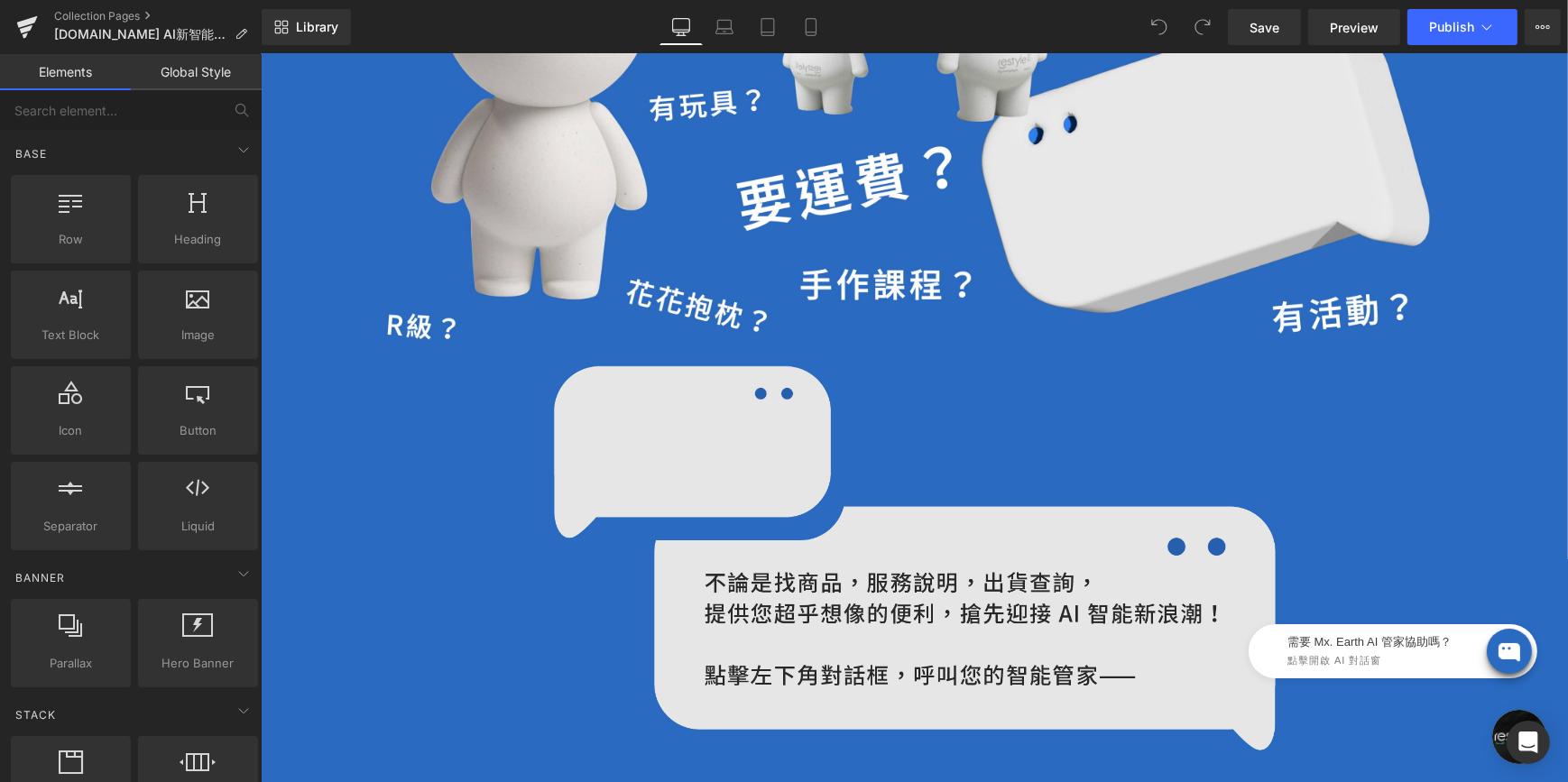
click at [663, 476] on img at bounding box center [915, 558] width 722 height 385
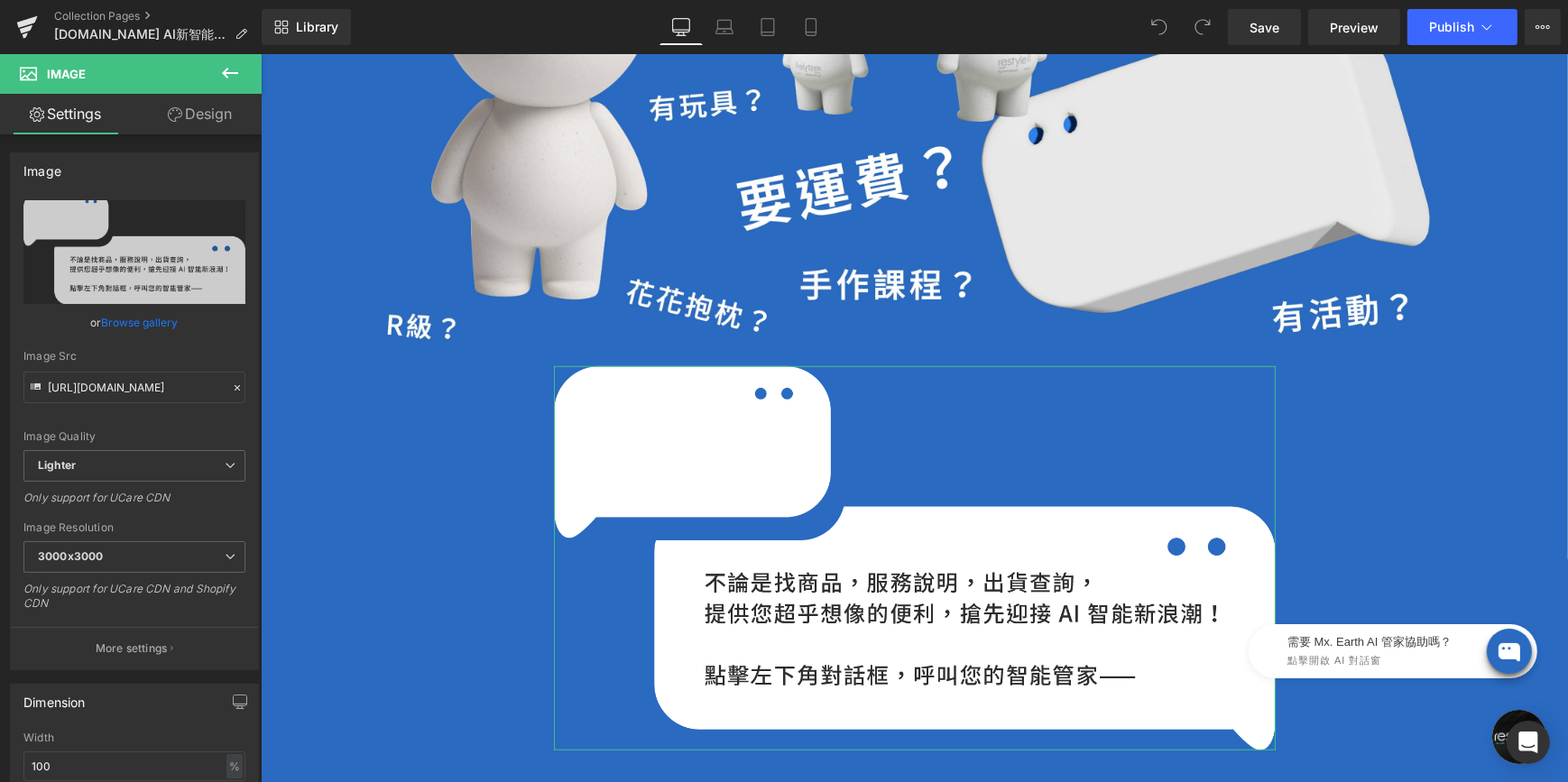
click at [183, 105] on link "Design" at bounding box center [199, 114] width 131 height 40
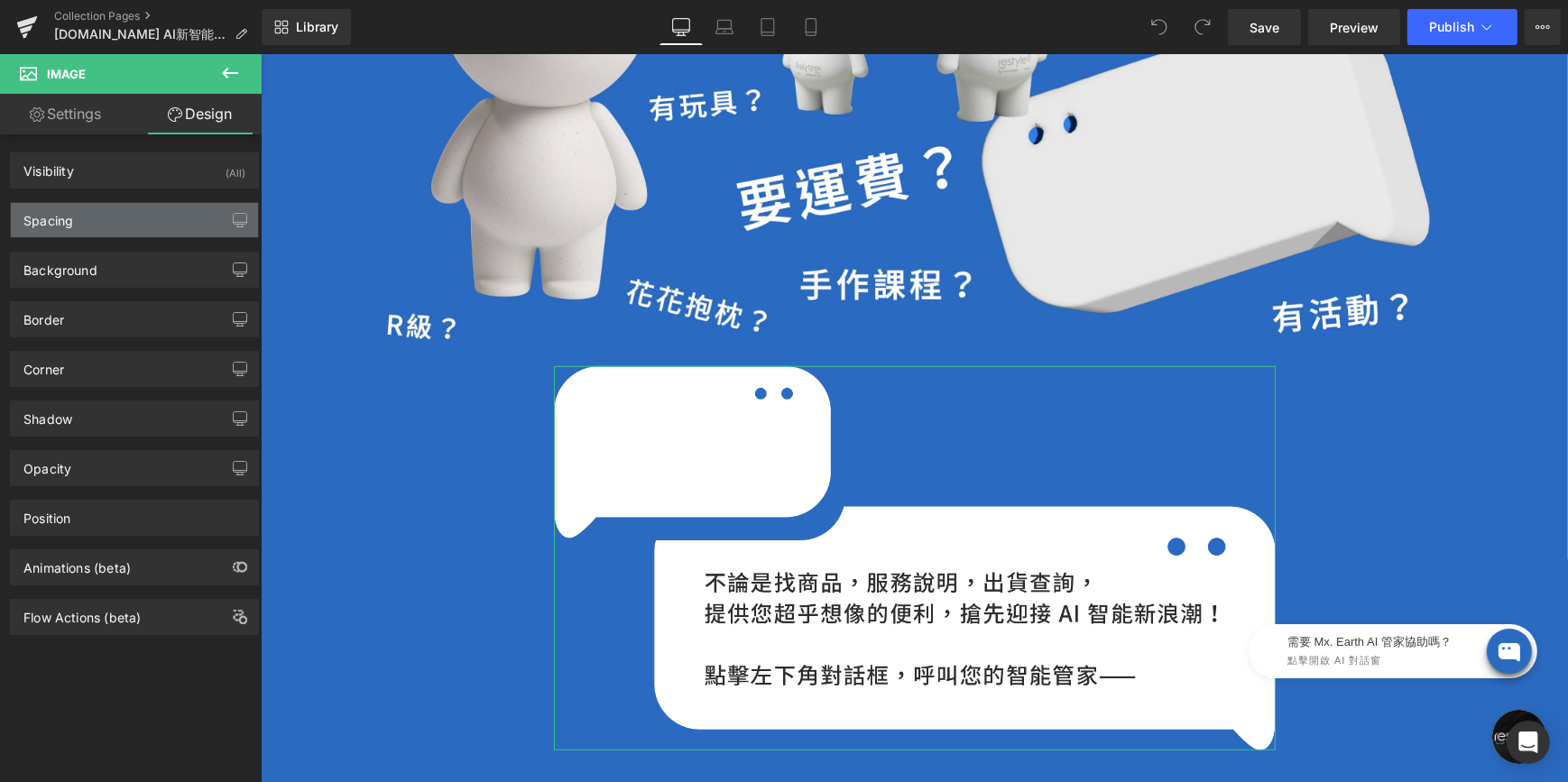
click at [165, 219] on div "Spacing" at bounding box center [134, 220] width 247 height 34
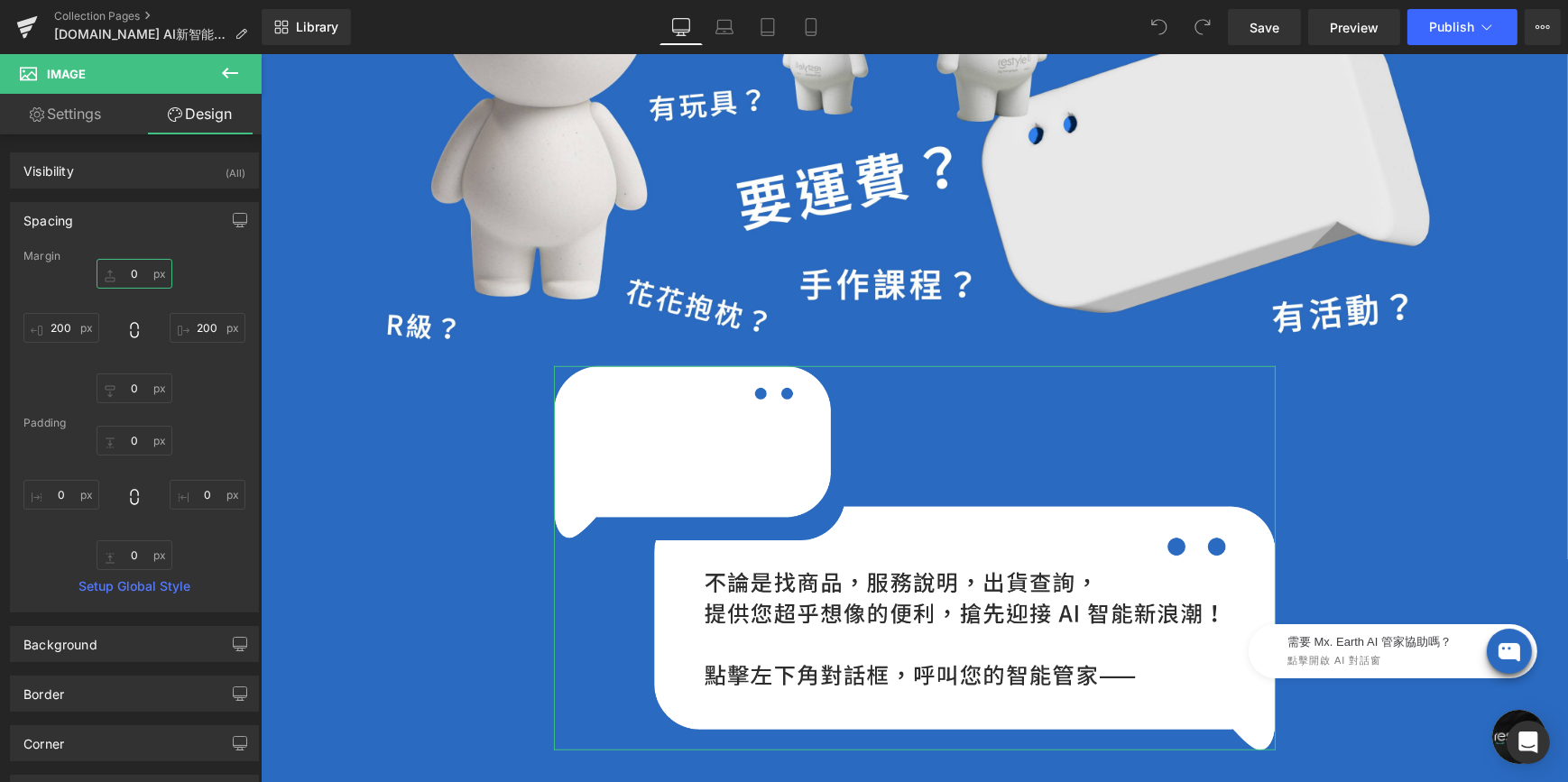
click at [132, 271] on input "0" at bounding box center [133, 274] width 76 height 29
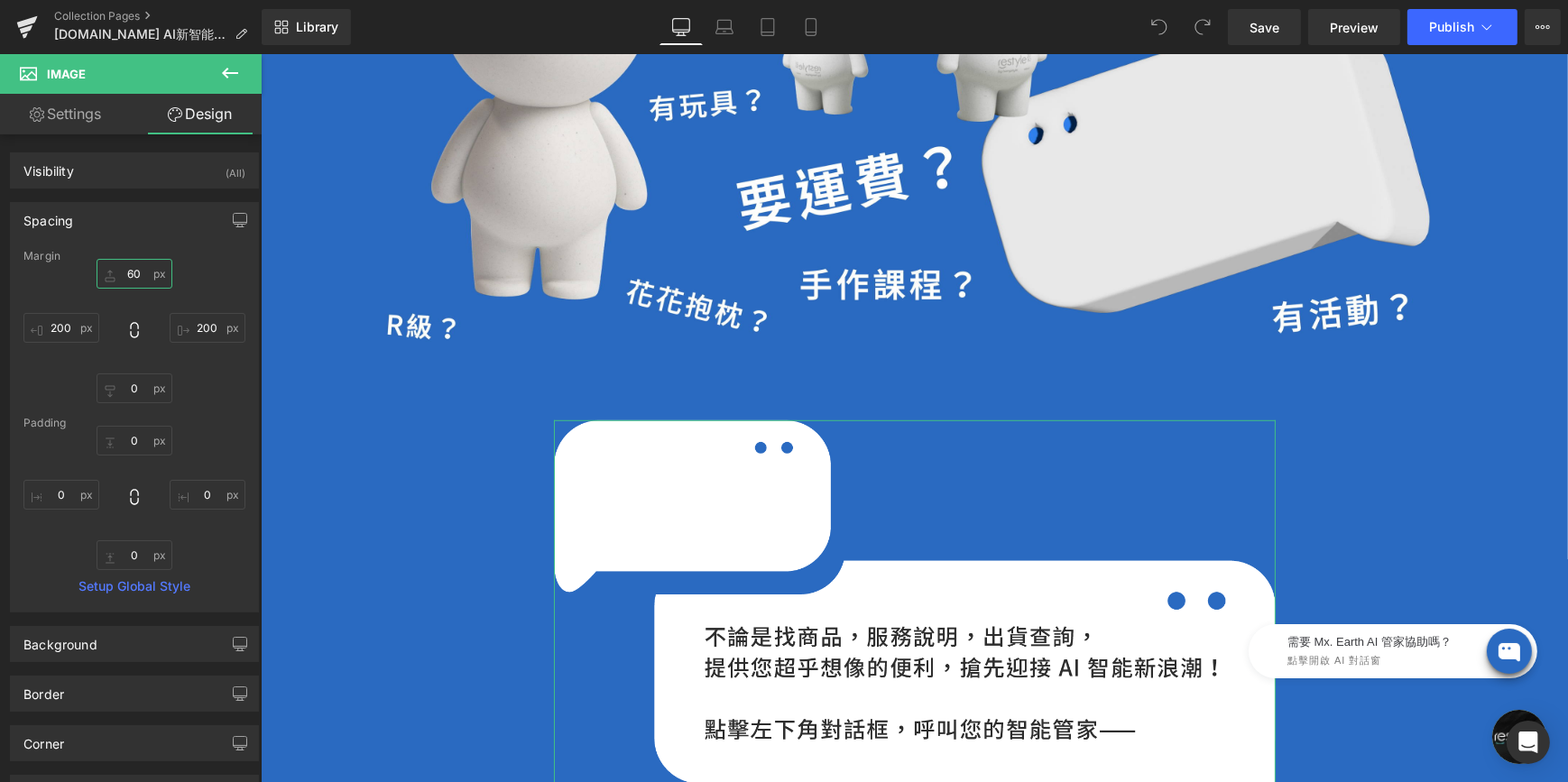
type input "6"
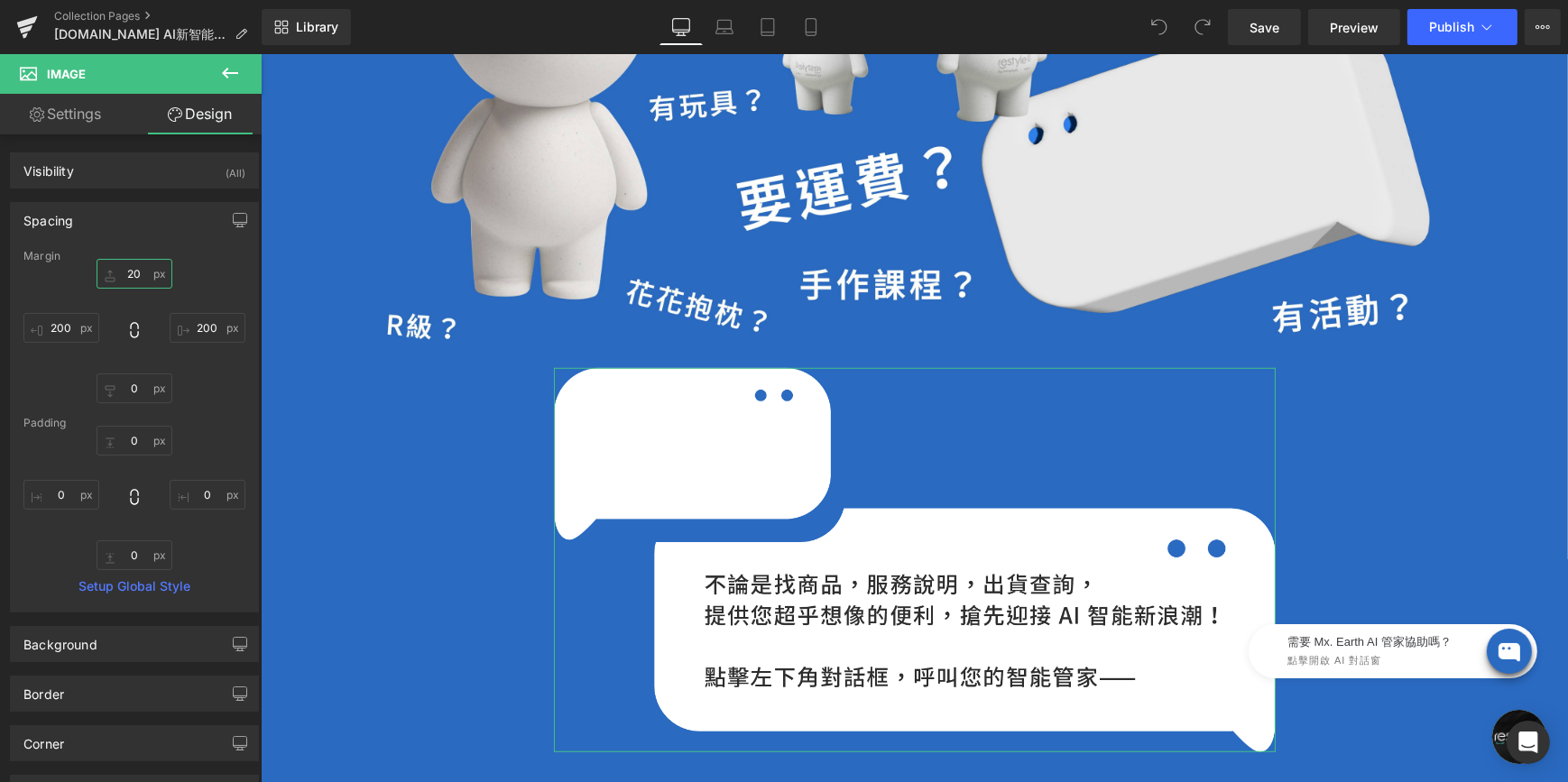
type input "200"
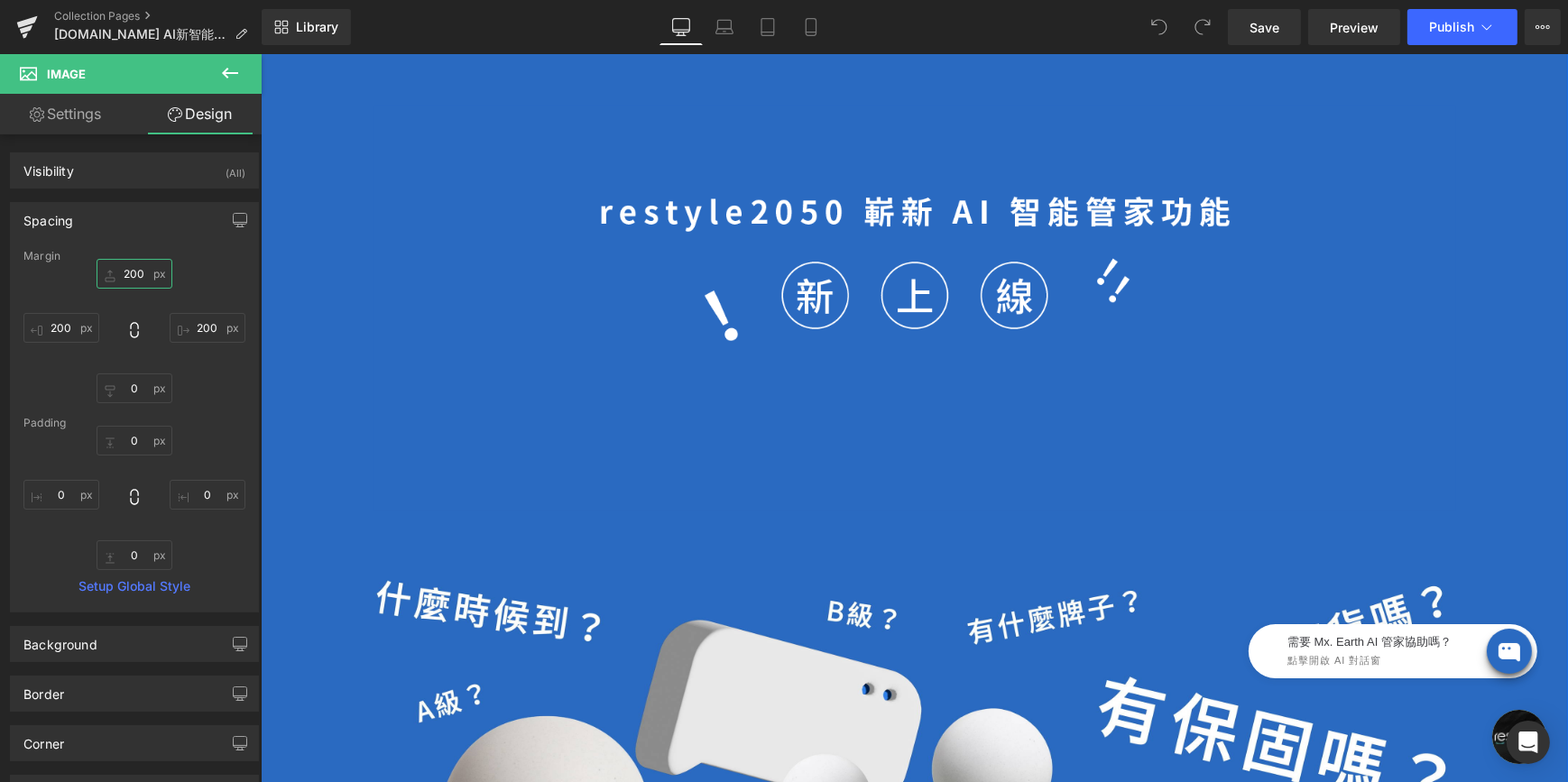
scroll to position [738, 0]
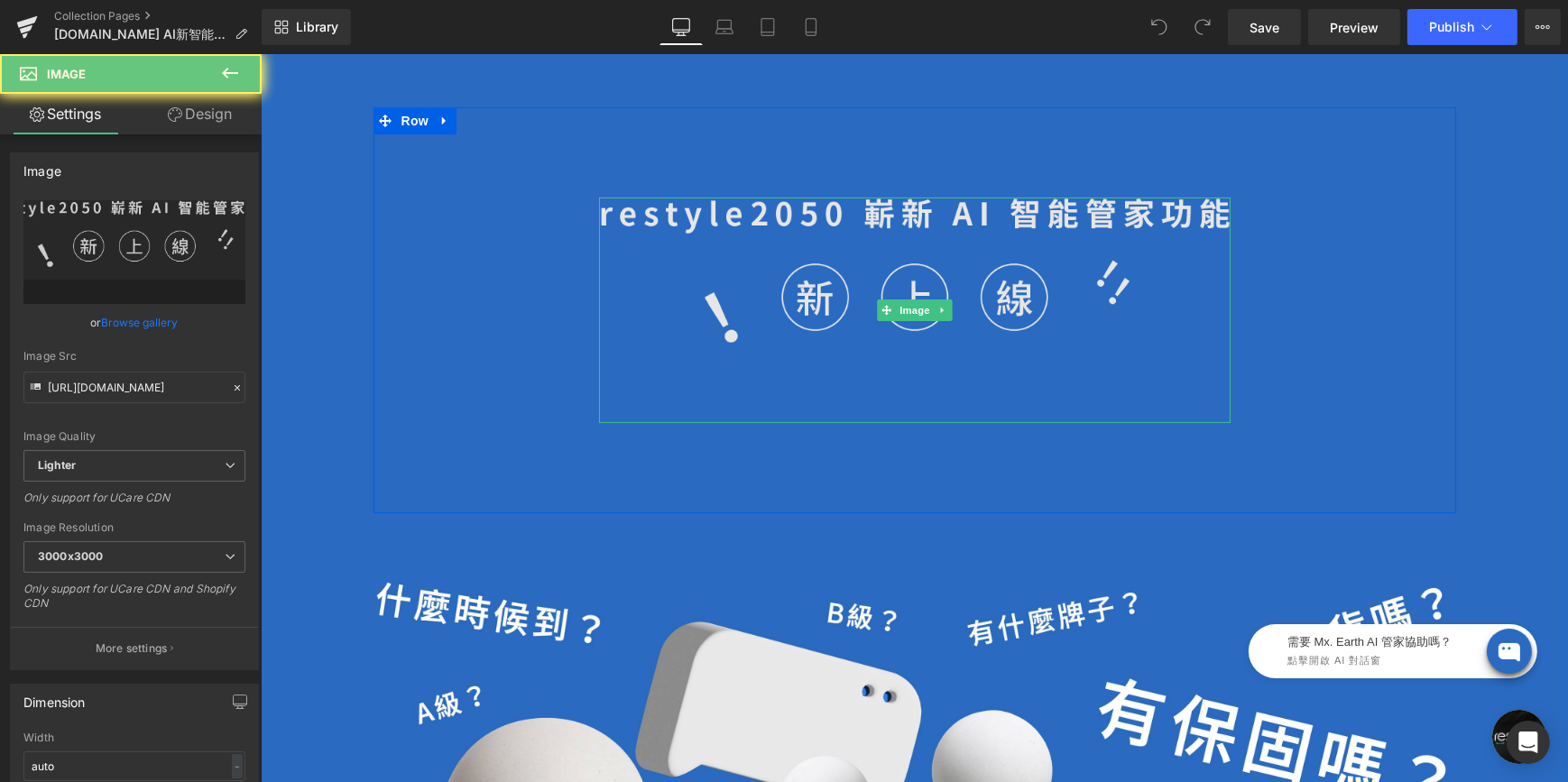
click at [812, 322] on img at bounding box center [915, 310] width 632 height 226
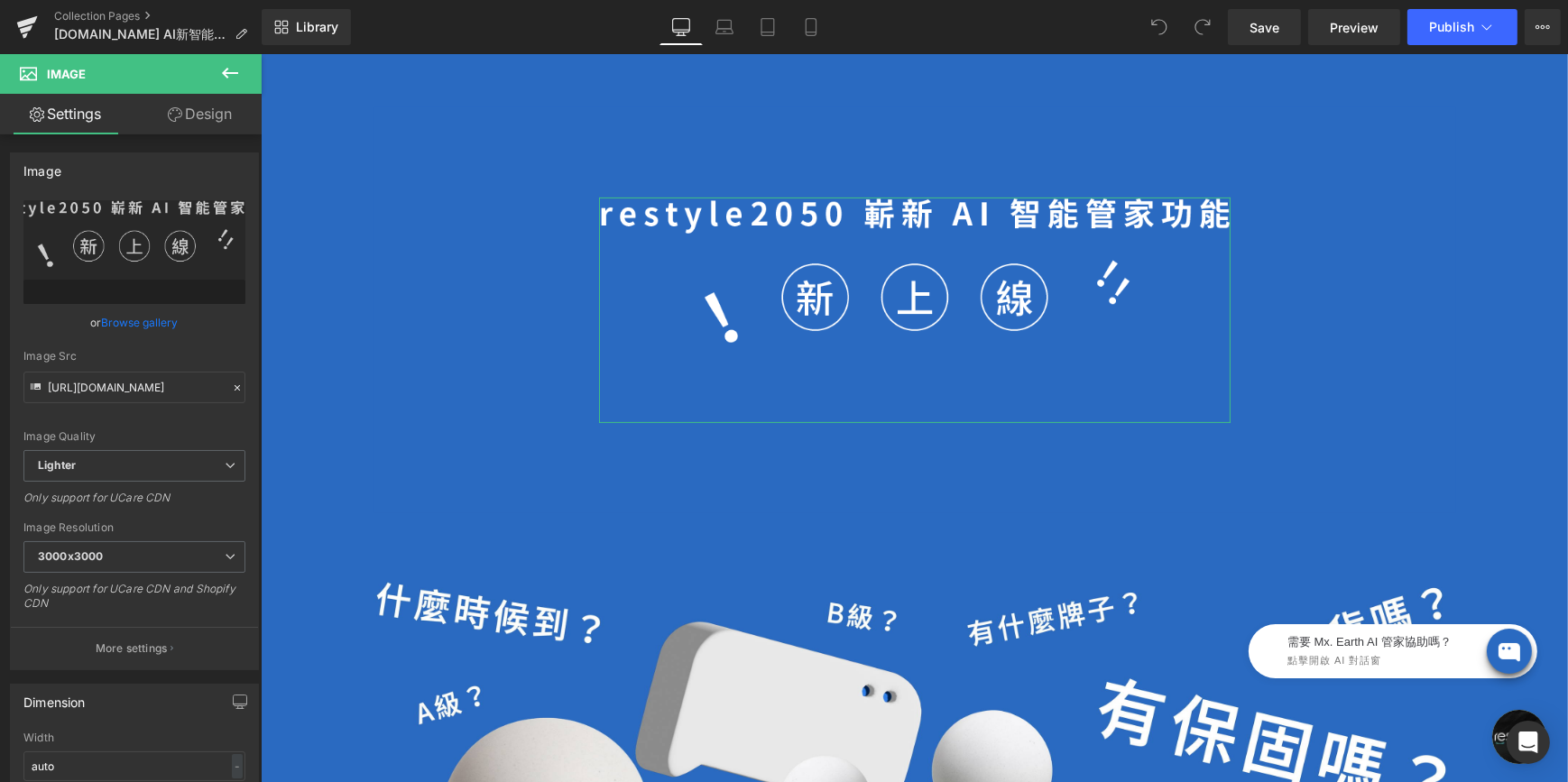
drag, startPoint x: 218, startPoint y: 121, endPoint x: 225, endPoint y: 147, distance: 26.9
click at [218, 121] on link "Design" at bounding box center [199, 114] width 131 height 40
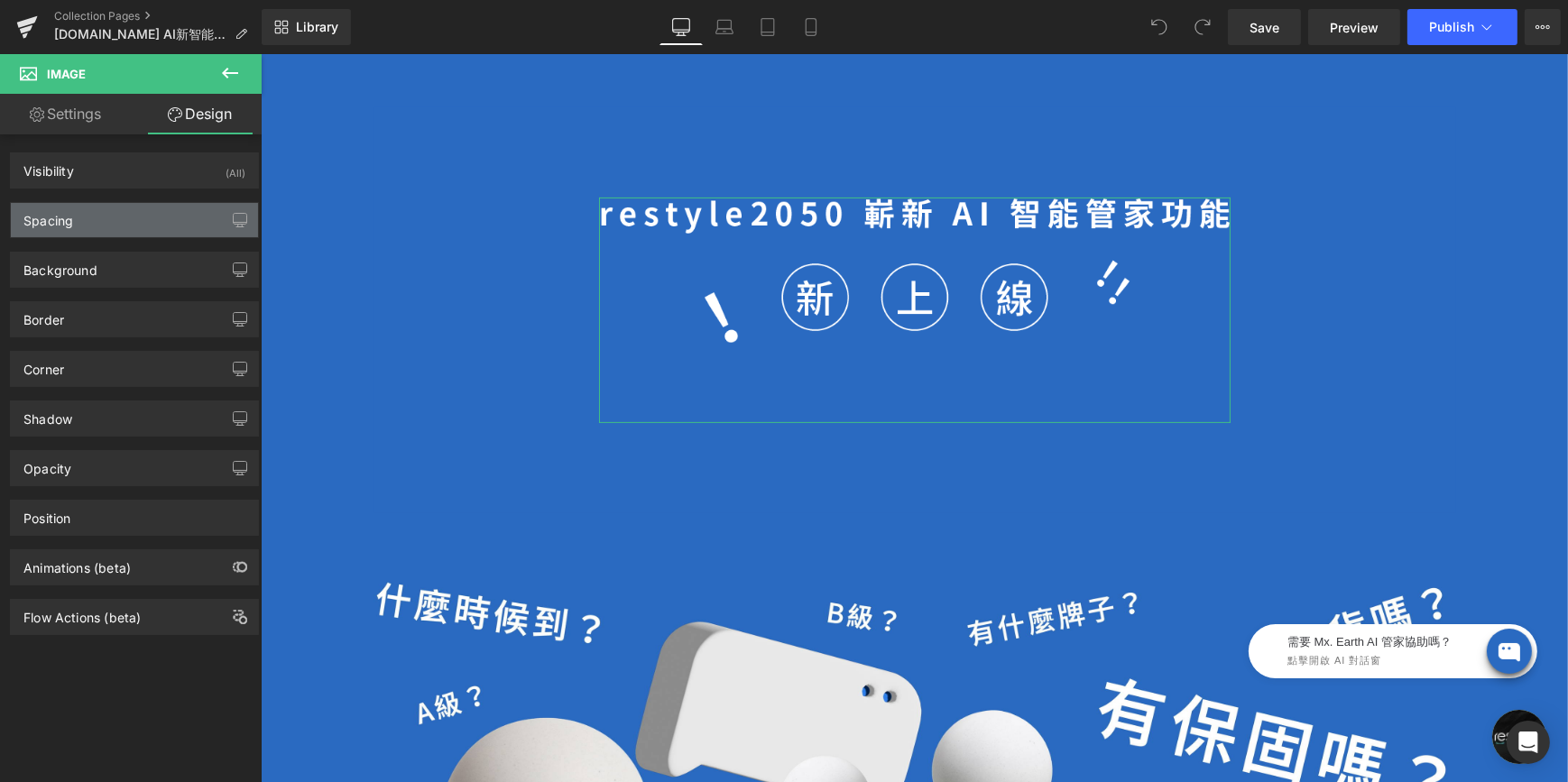
click at [141, 231] on div "Spacing" at bounding box center [134, 220] width 247 height 34
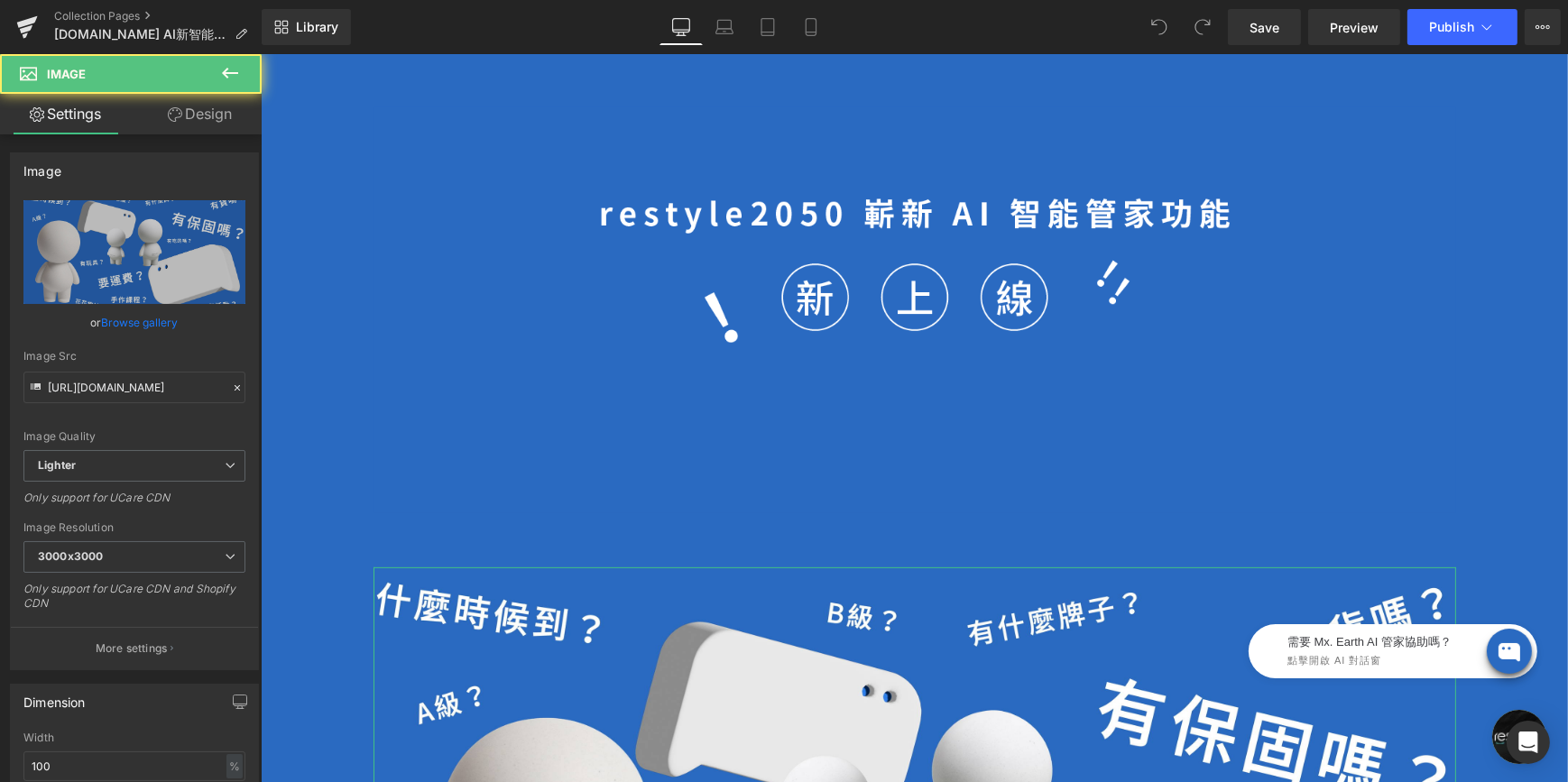
click at [178, 120] on icon at bounding box center [175, 114] width 15 height 15
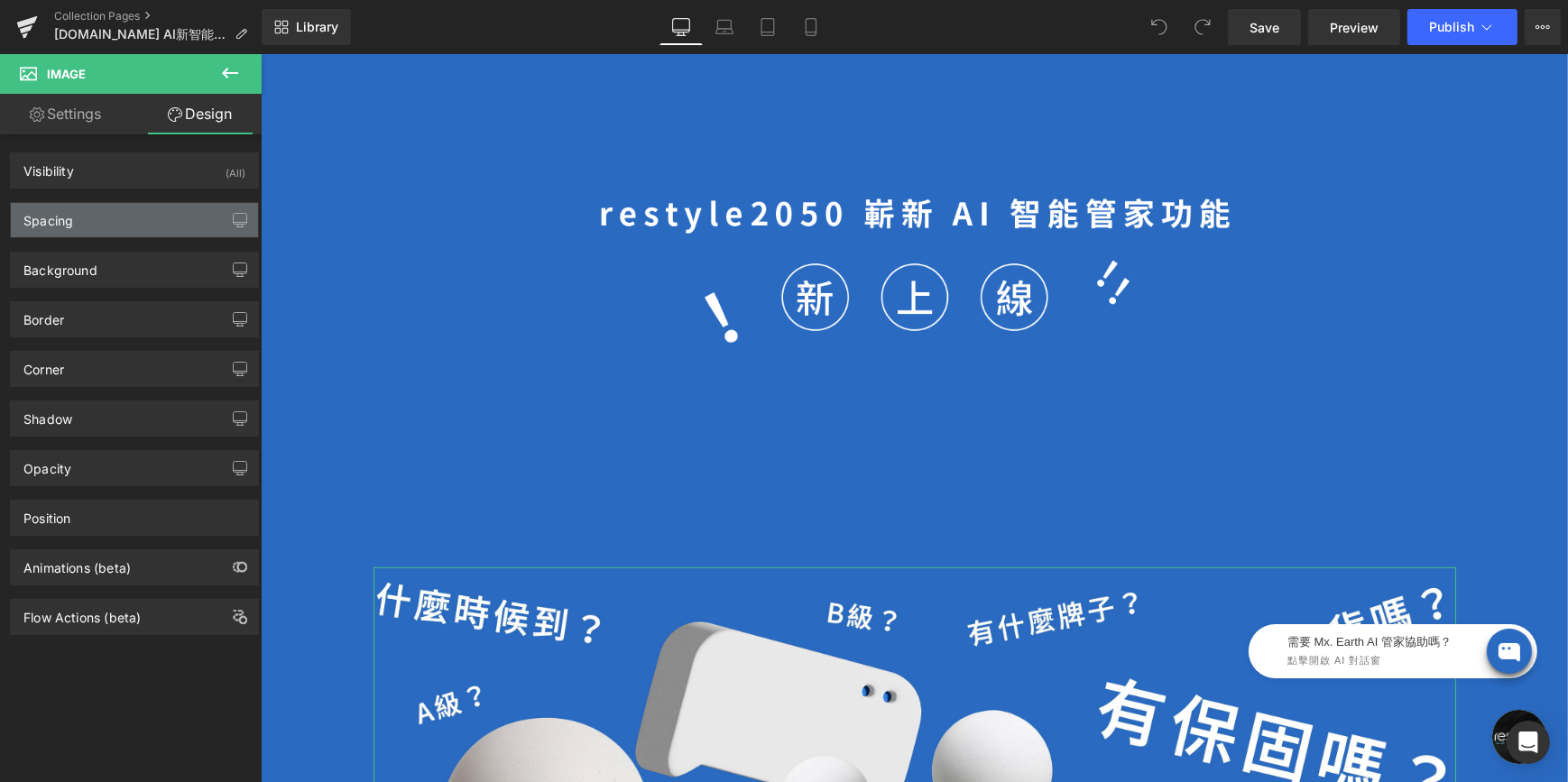
click at [135, 225] on div "Spacing" at bounding box center [134, 220] width 247 height 34
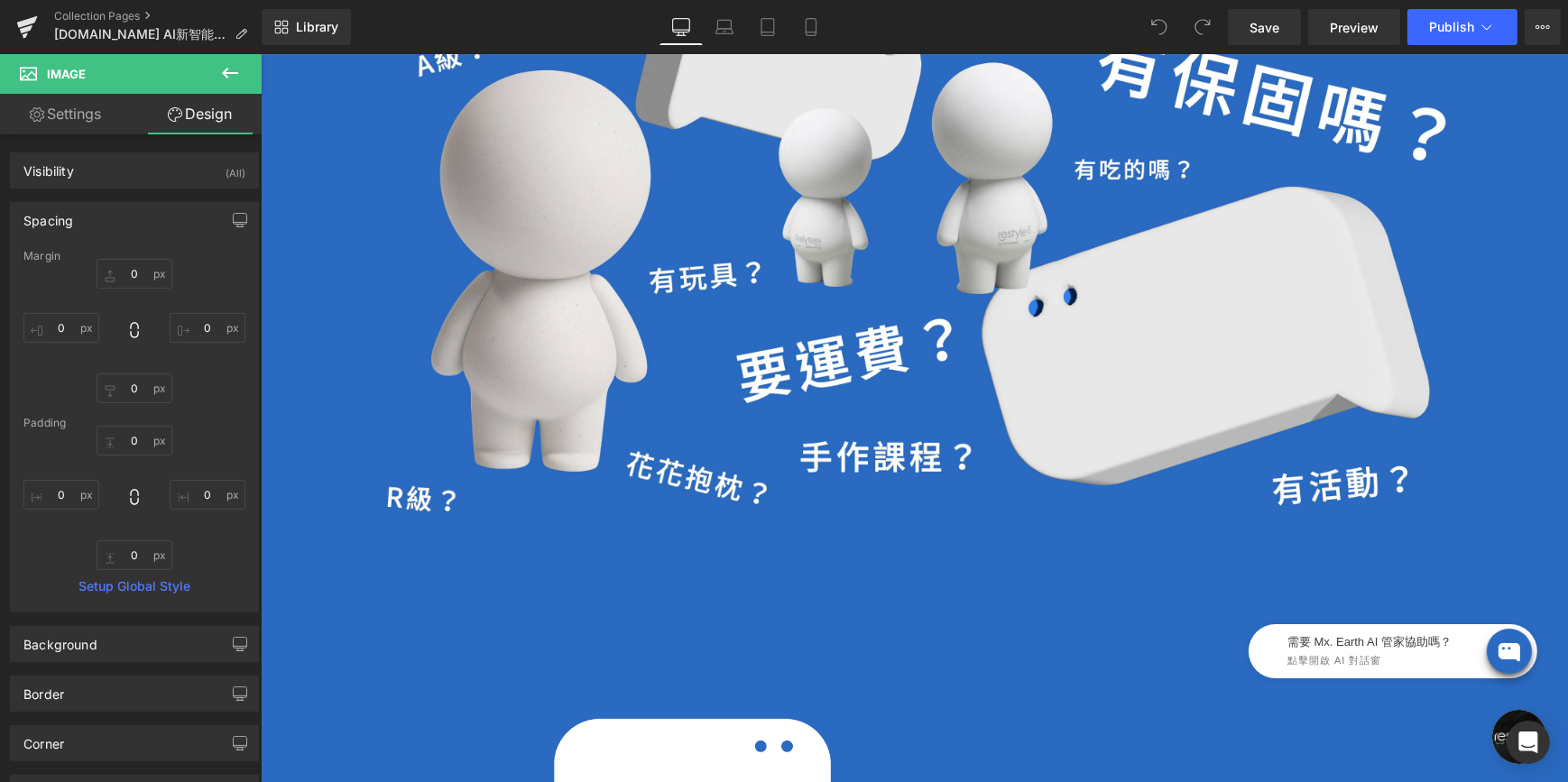
scroll to position [1641, 0]
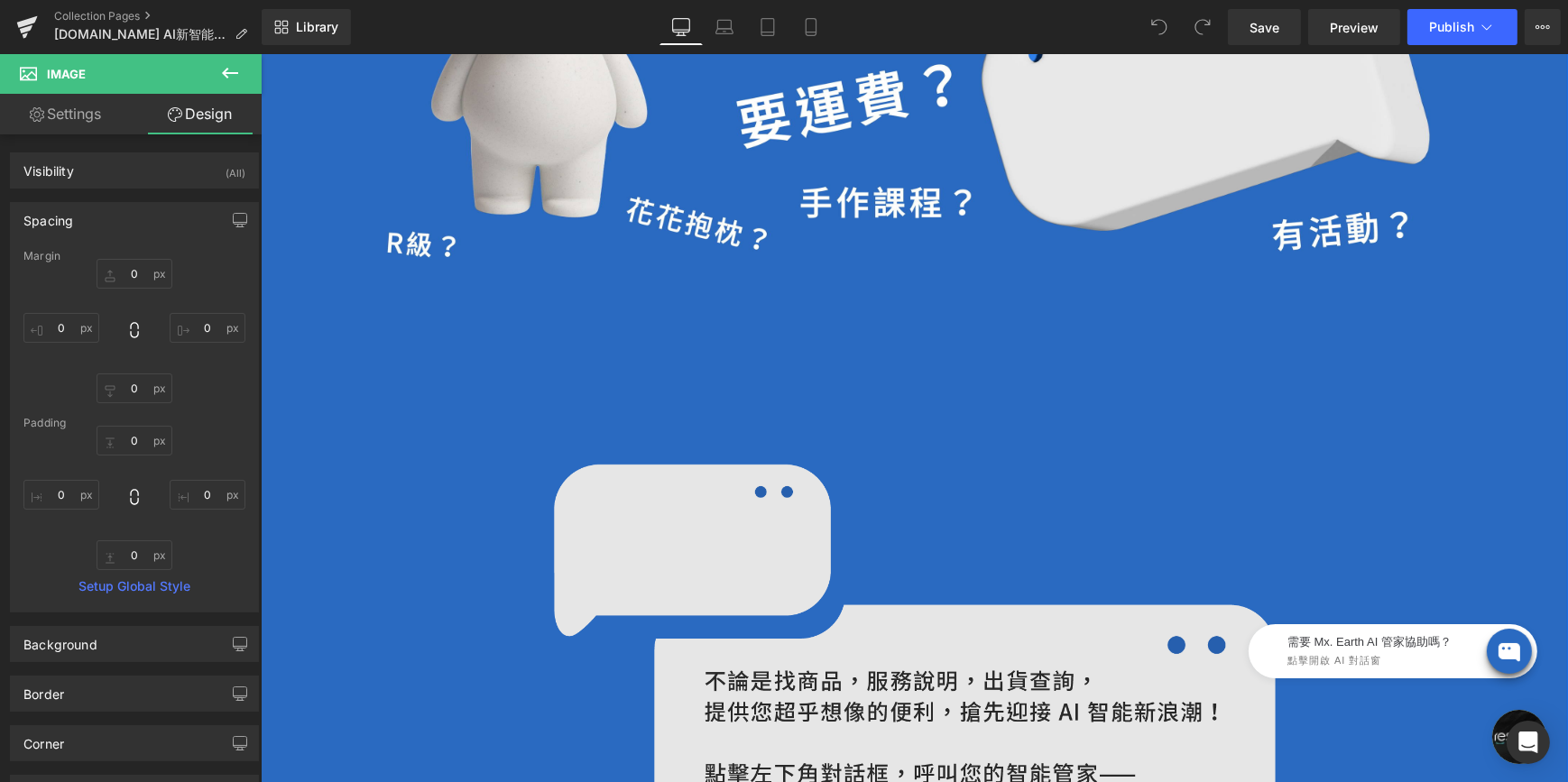
click at [758, 581] on img at bounding box center [915, 657] width 722 height 385
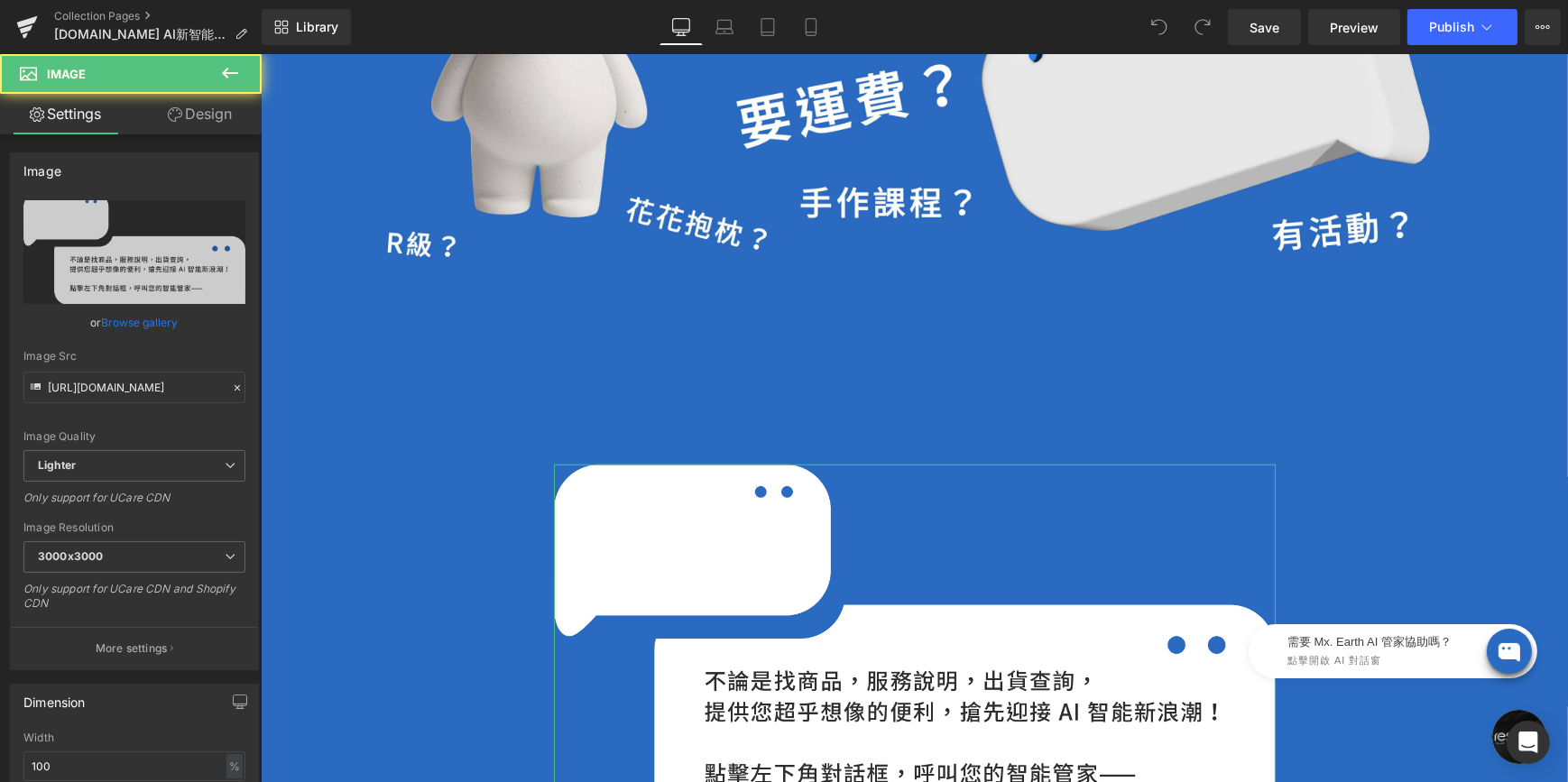
click at [168, 116] on icon at bounding box center [175, 114] width 15 height 15
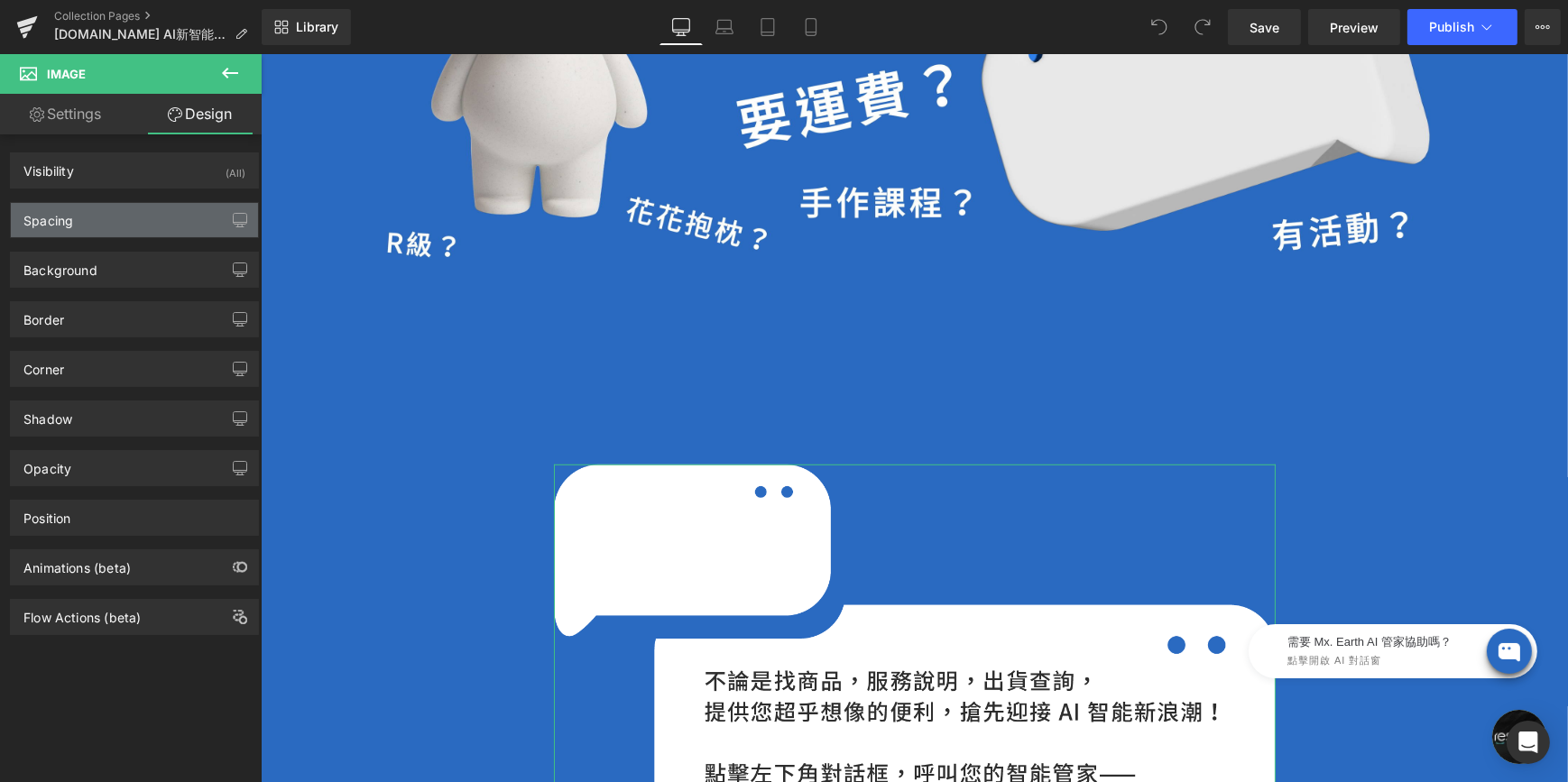
click at [141, 222] on div "Spacing" at bounding box center [134, 220] width 247 height 34
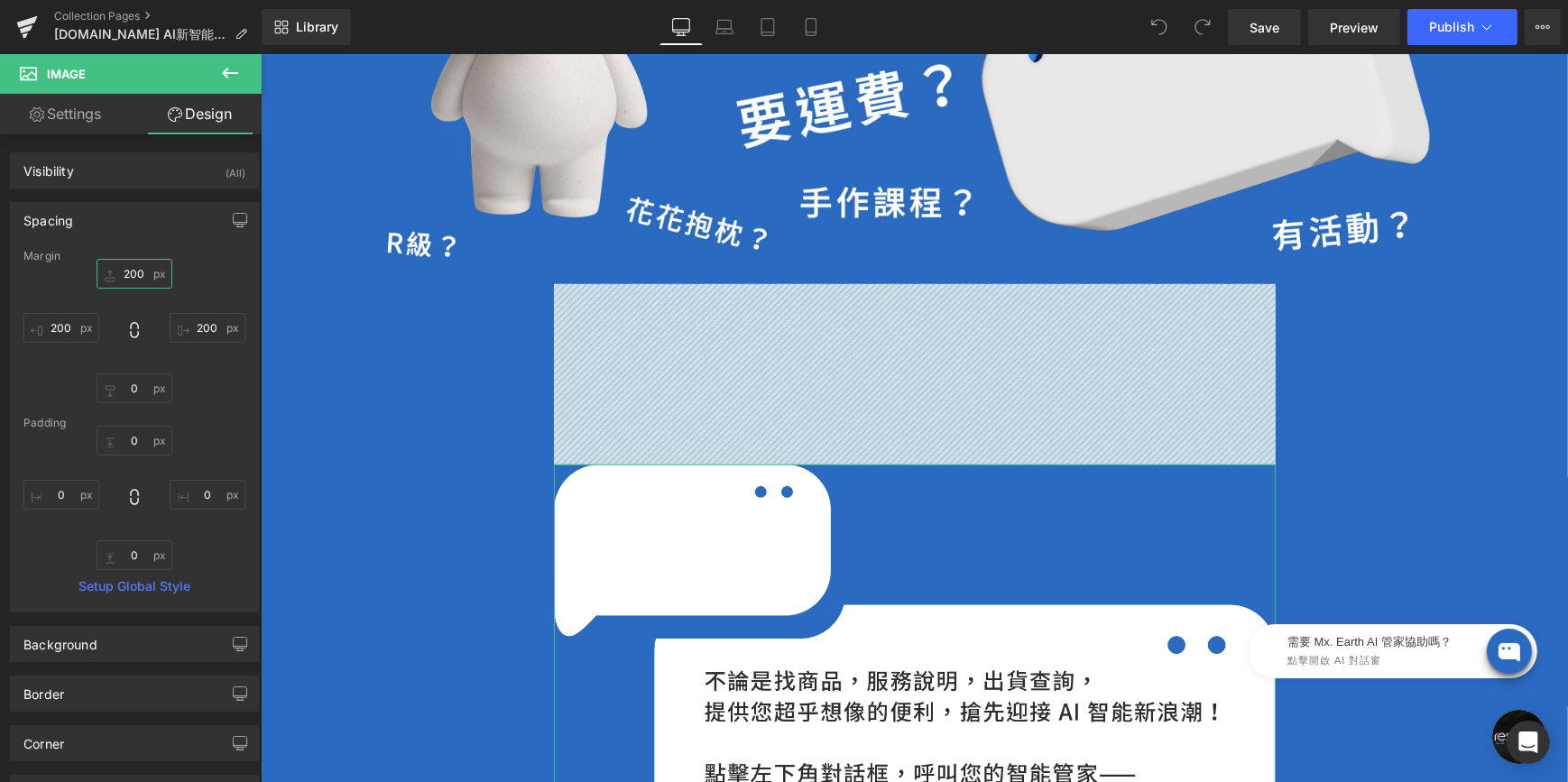
click at [144, 263] on input "200" at bounding box center [133, 274] width 76 height 29
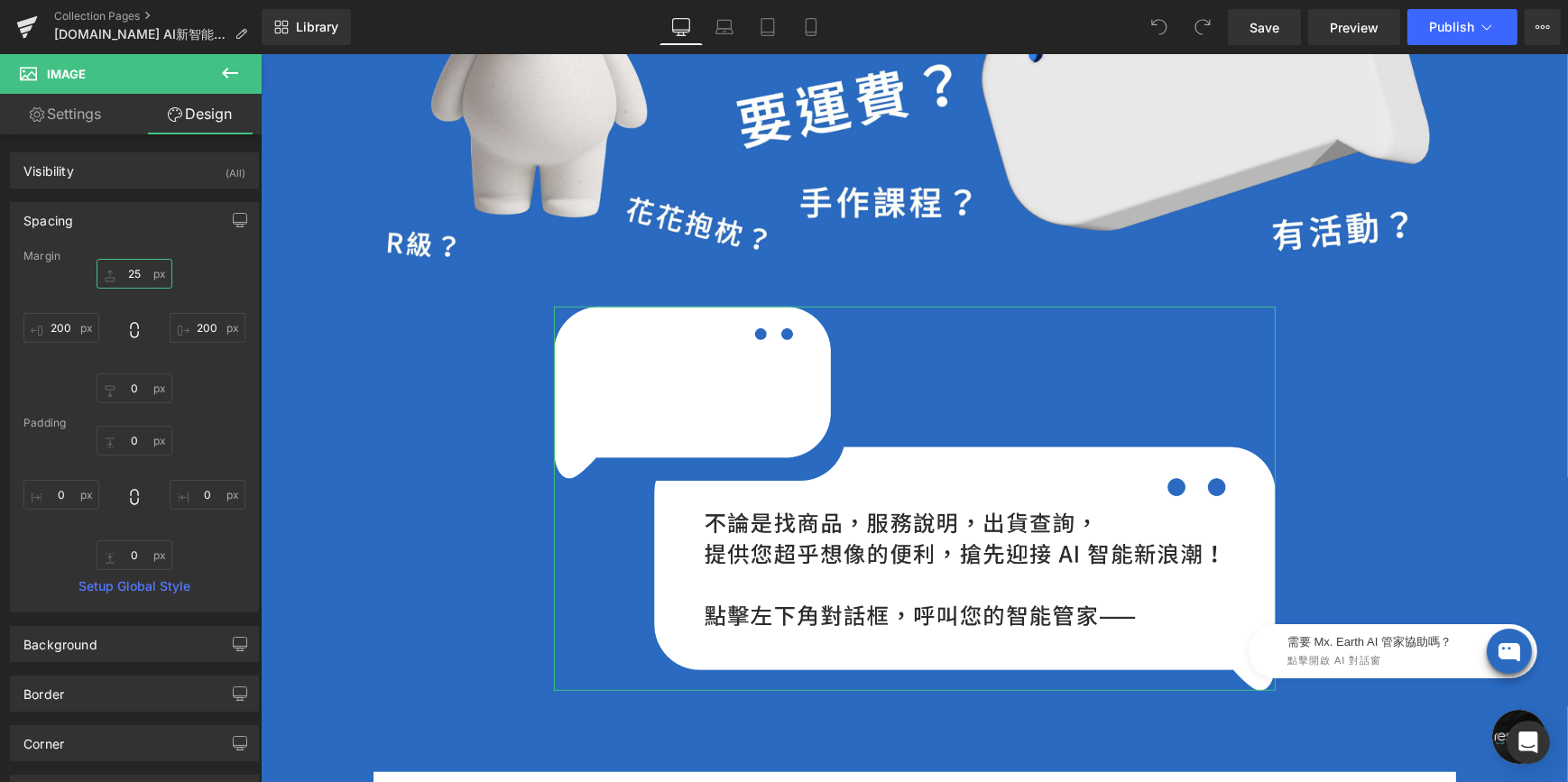
type input "250"
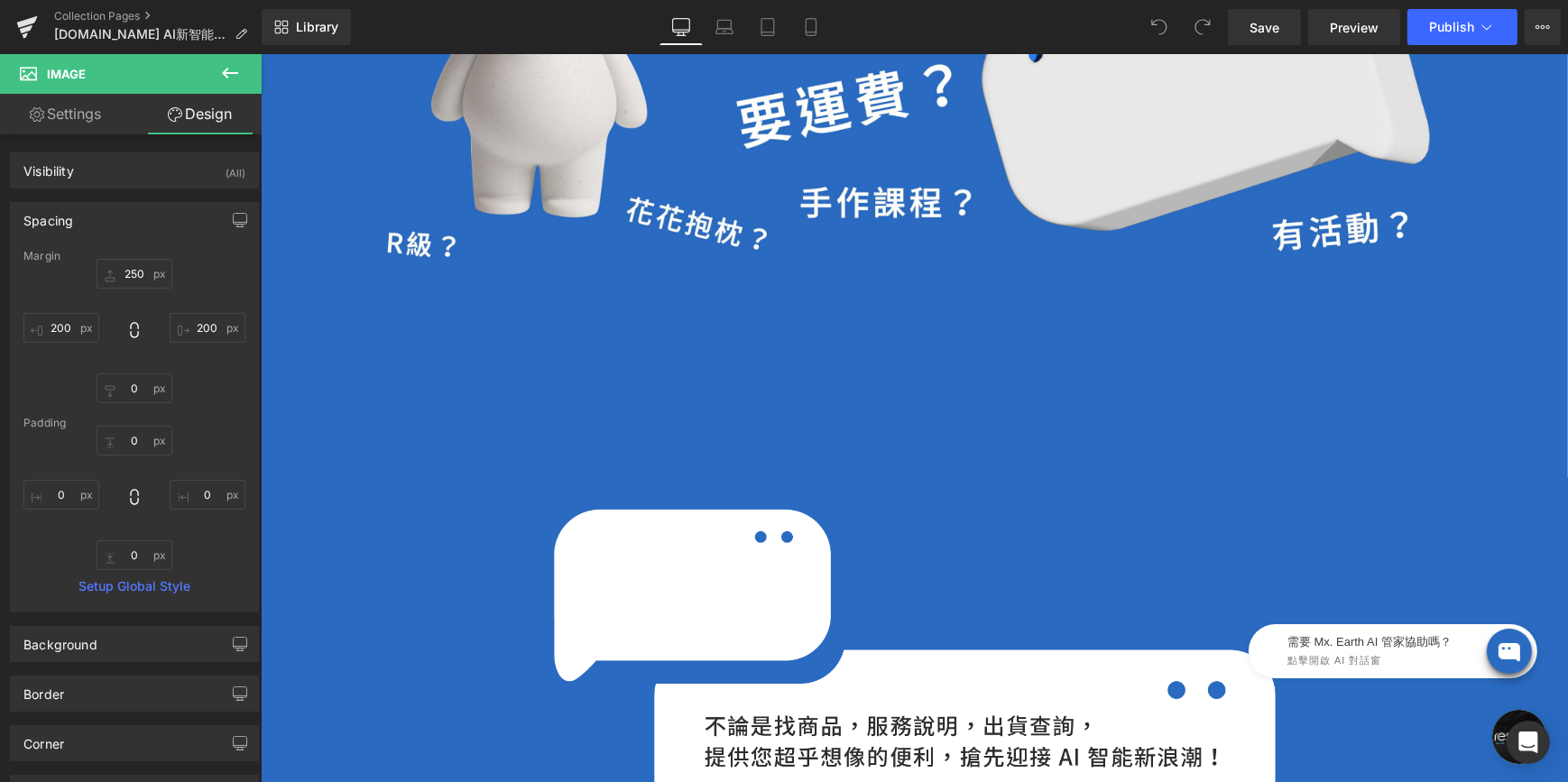
click at [399, 529] on div "Image" at bounding box center [914, 590] width 1082 height 610
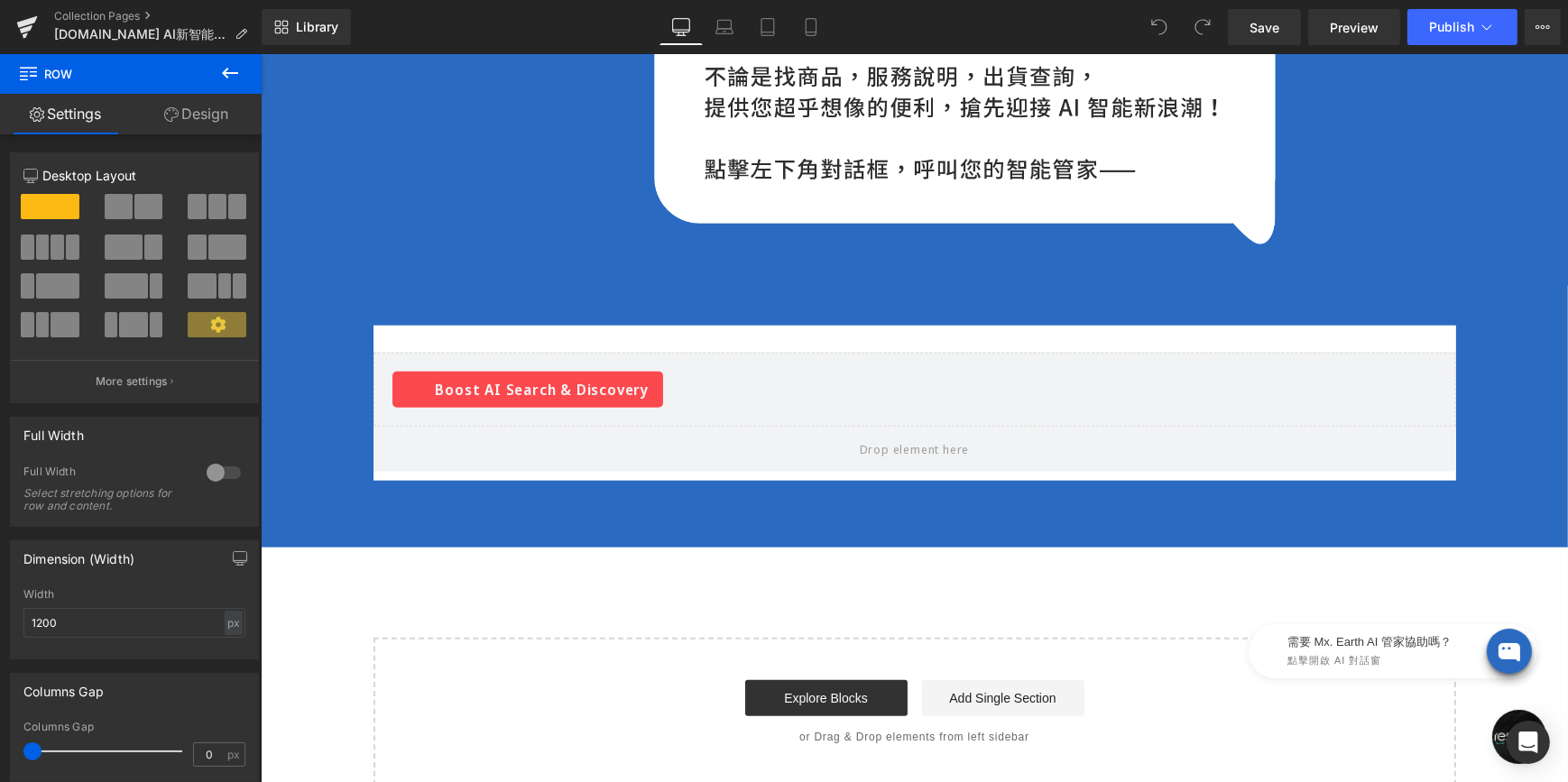
scroll to position [2132, 0]
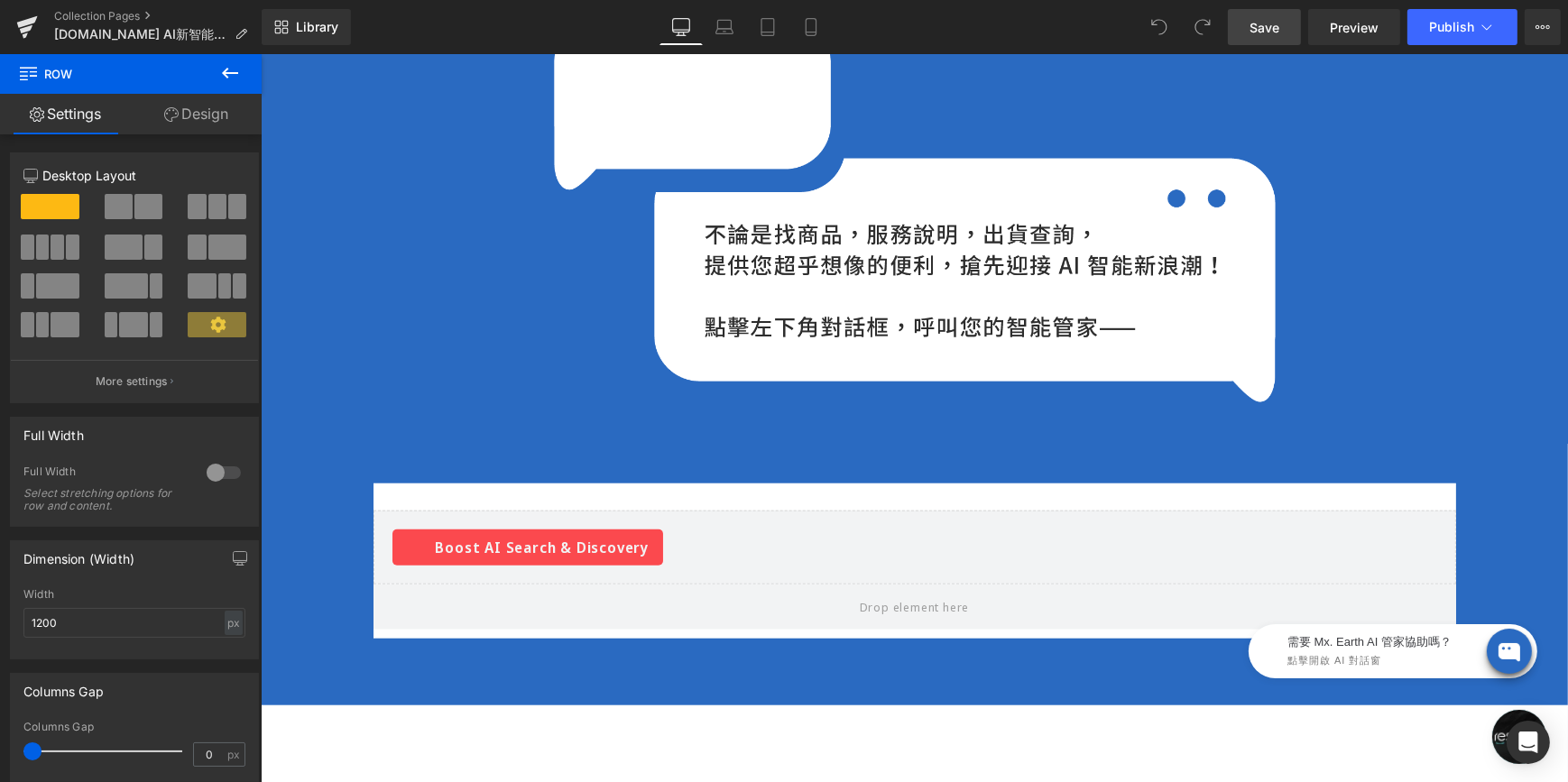
click at [1255, 28] on span "Save" at bounding box center [1264, 26] width 29 height 19
click at [1286, 18] on link "Save" at bounding box center [1264, 26] width 73 height 36
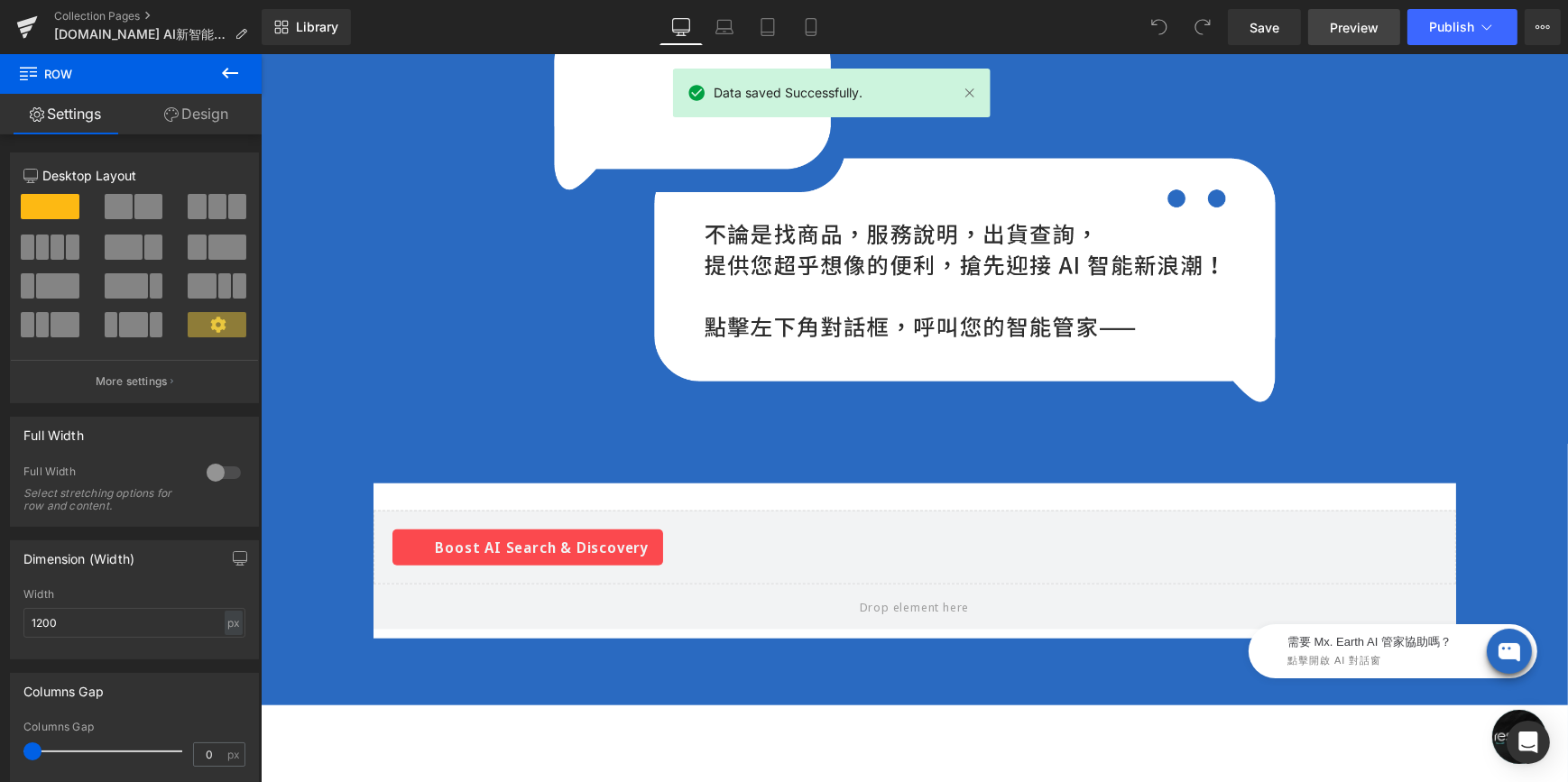
click at [1347, 28] on span "Preview" at bounding box center [1354, 26] width 49 height 19
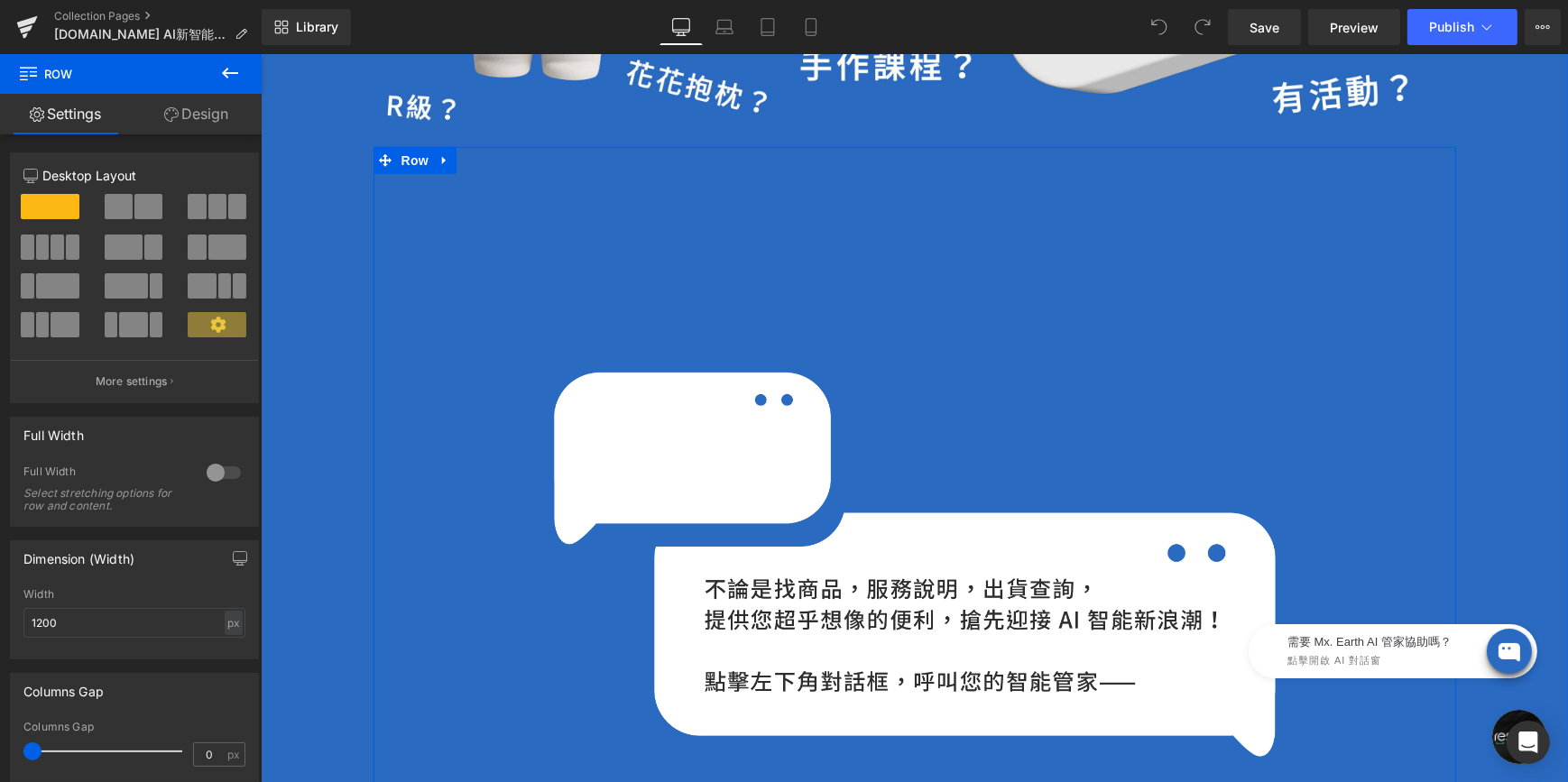
scroll to position [1967, 0]
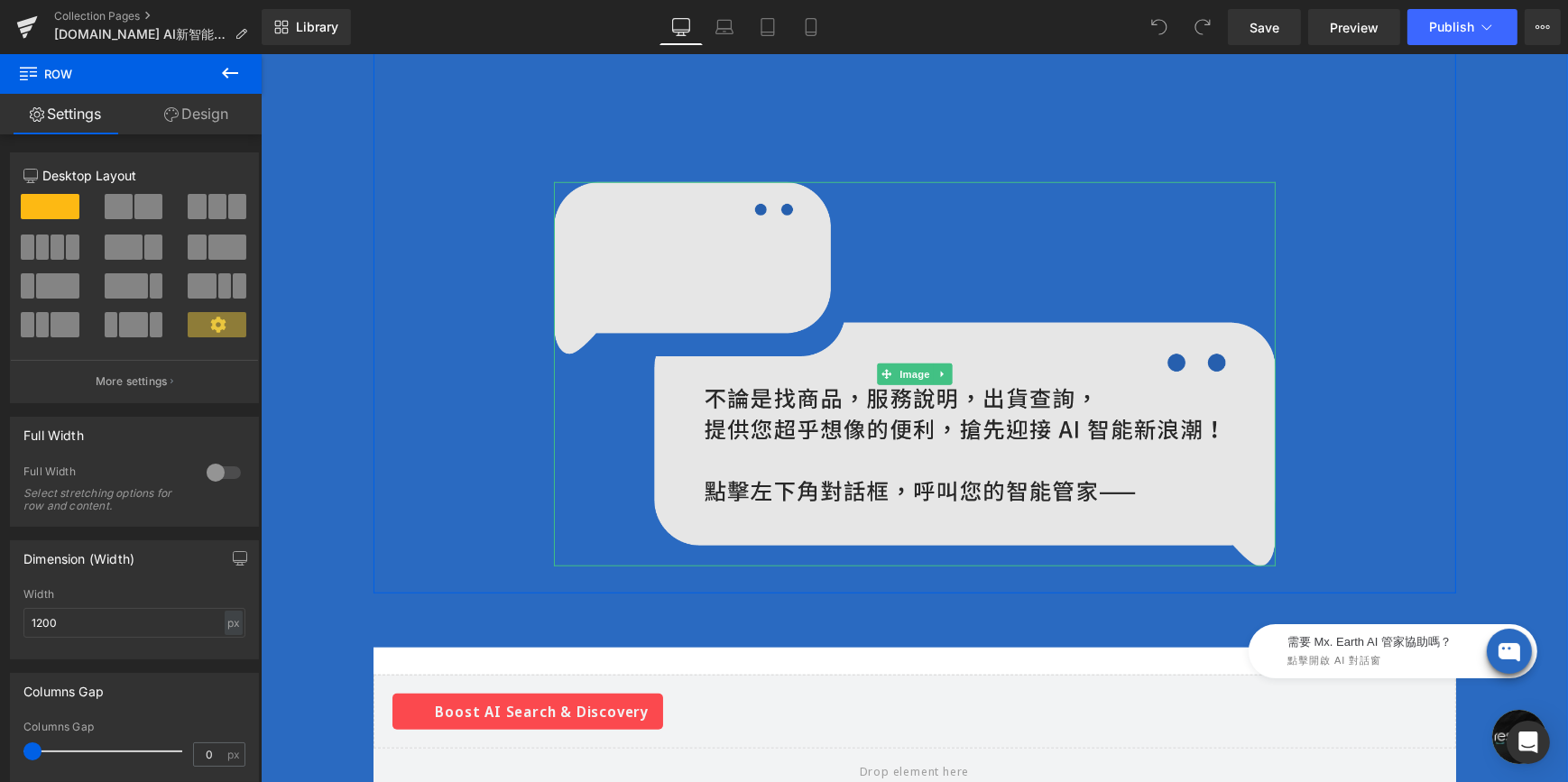
click at [1036, 426] on img at bounding box center [915, 375] width 722 height 385
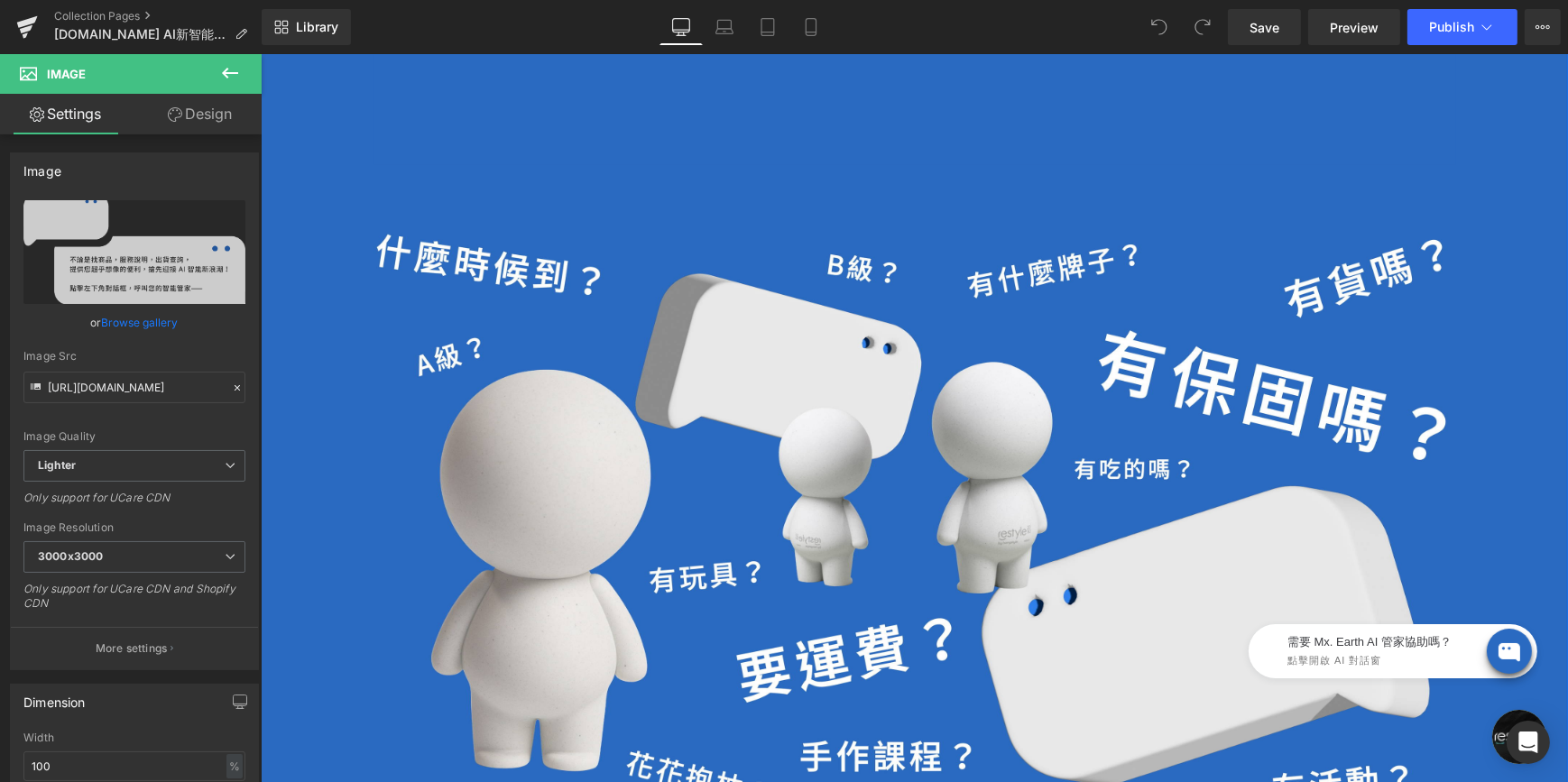
scroll to position [1148, 0]
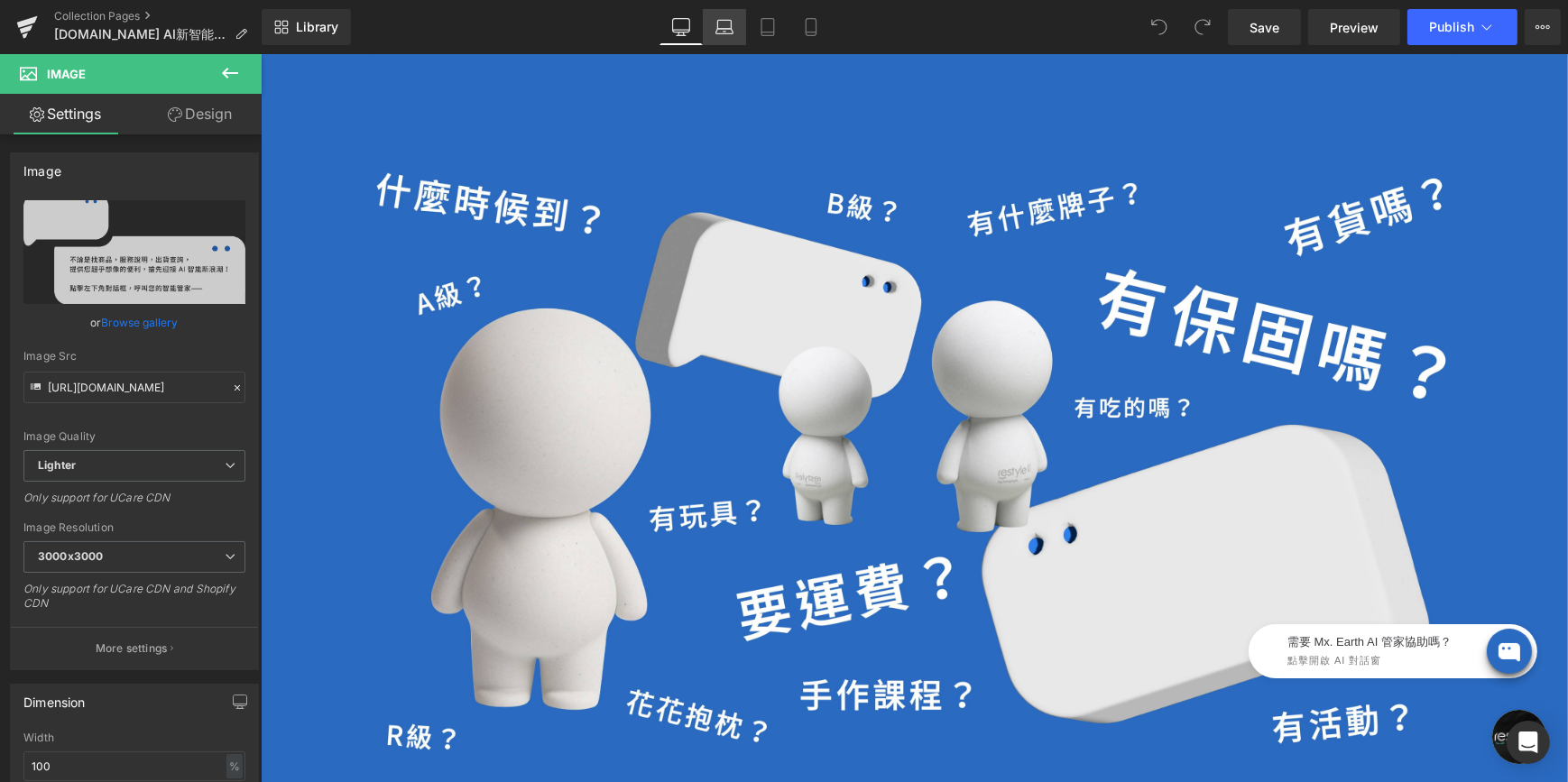
click at [727, 28] on icon at bounding box center [724, 26] width 18 height 18
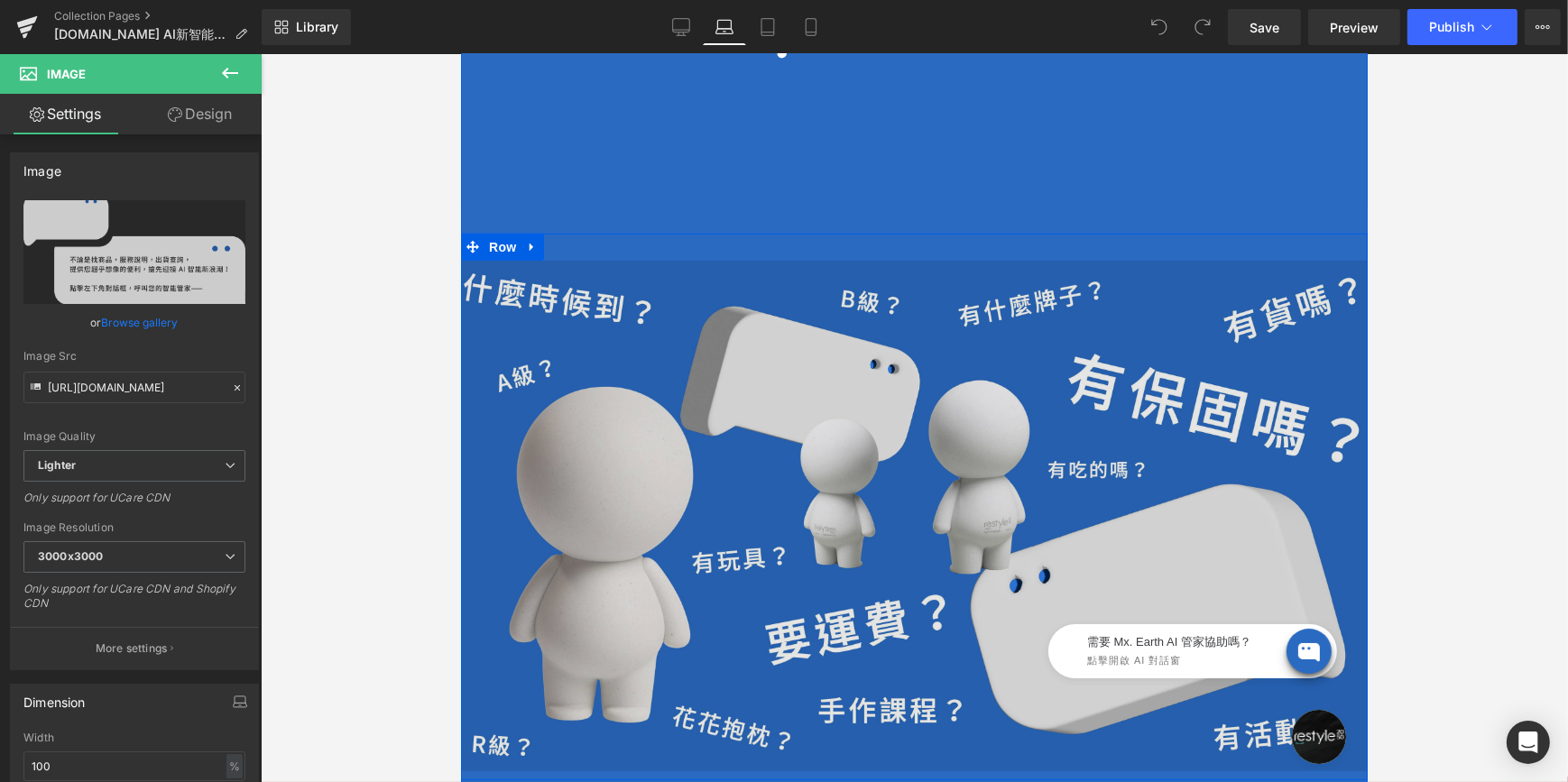
scroll to position [955, 0]
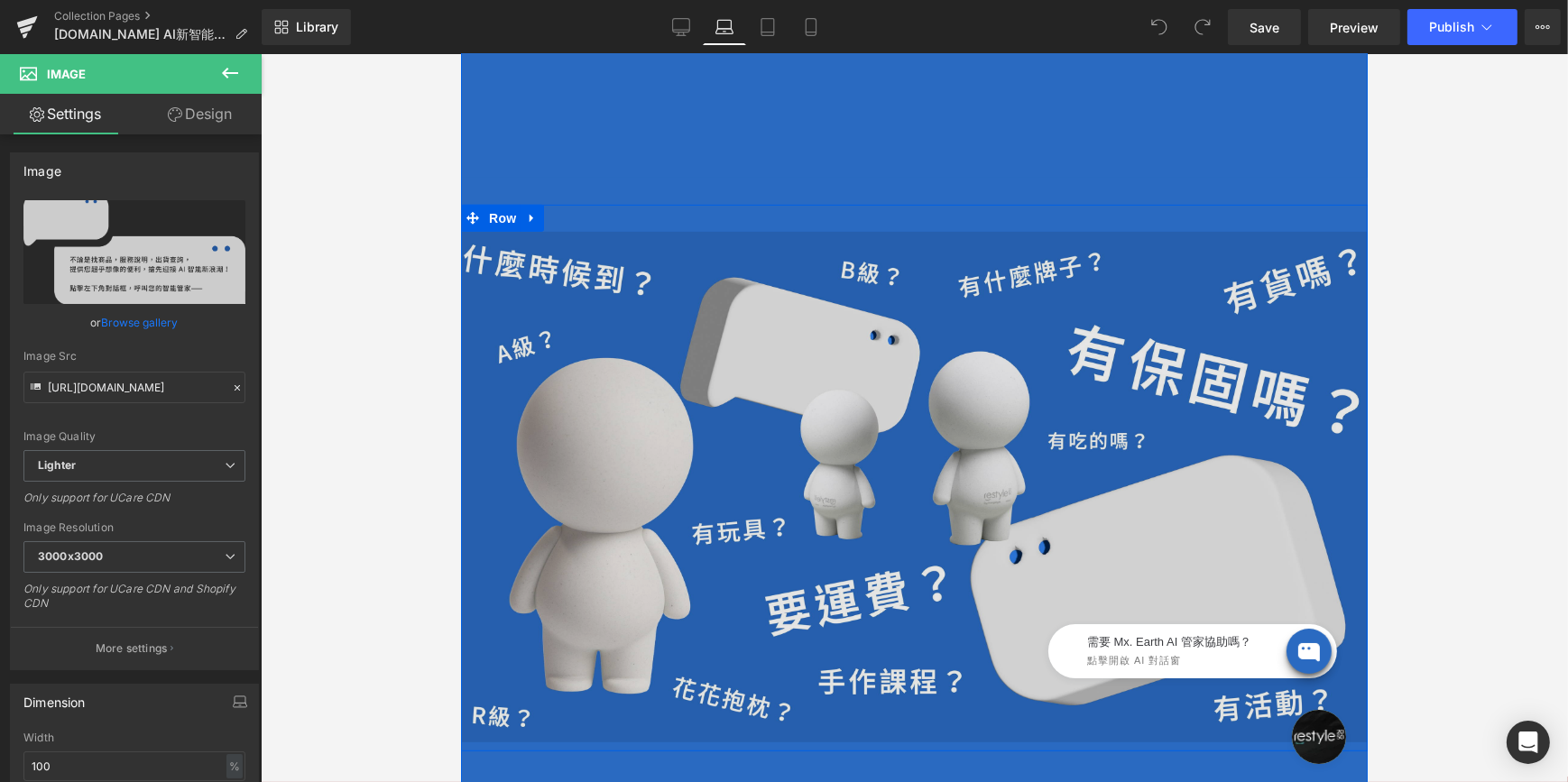
click at [773, 371] on img at bounding box center [914, 487] width 907 height 510
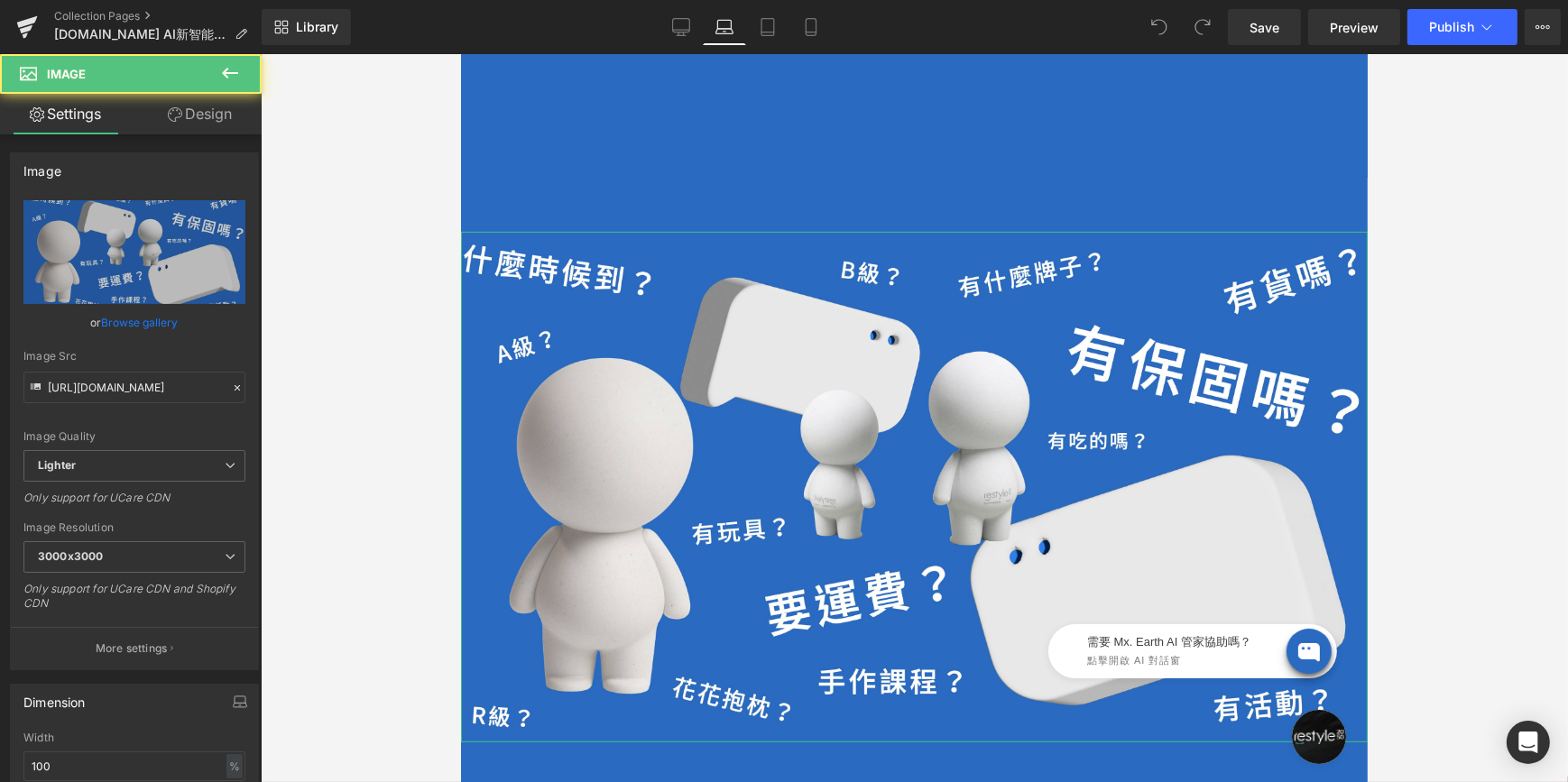
click at [184, 108] on link "Design" at bounding box center [199, 114] width 131 height 40
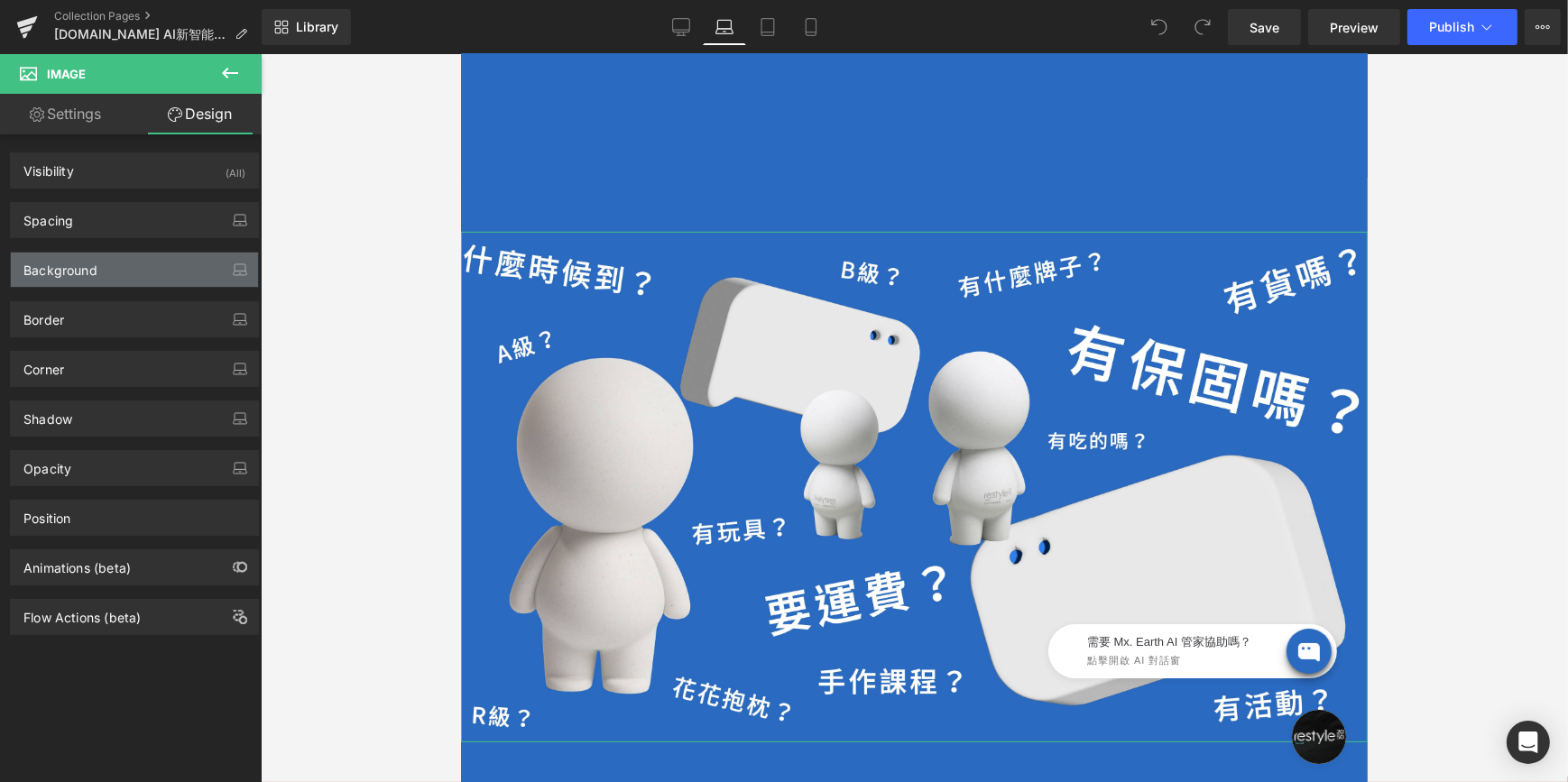
type input "0"
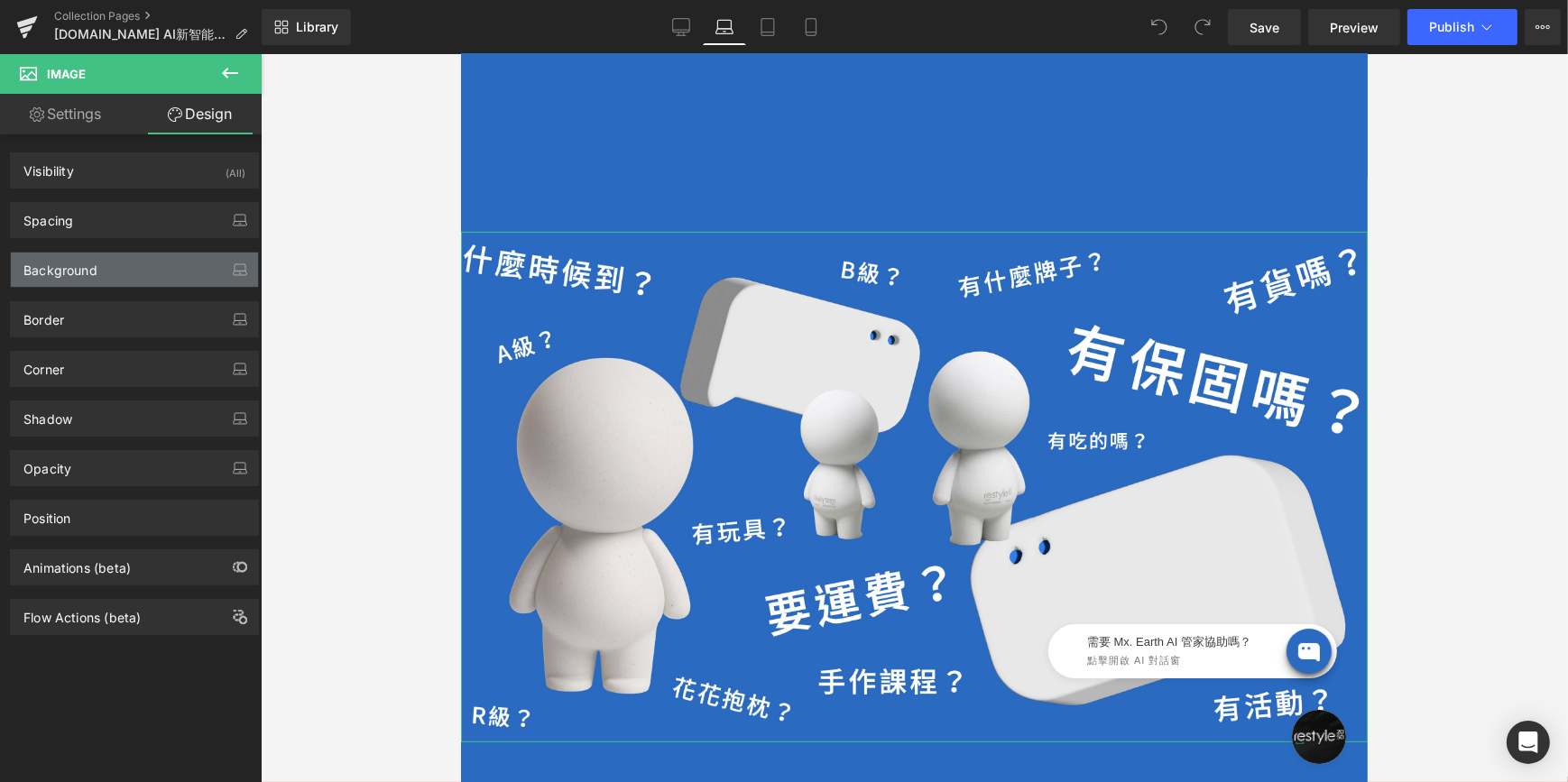
type input "0"
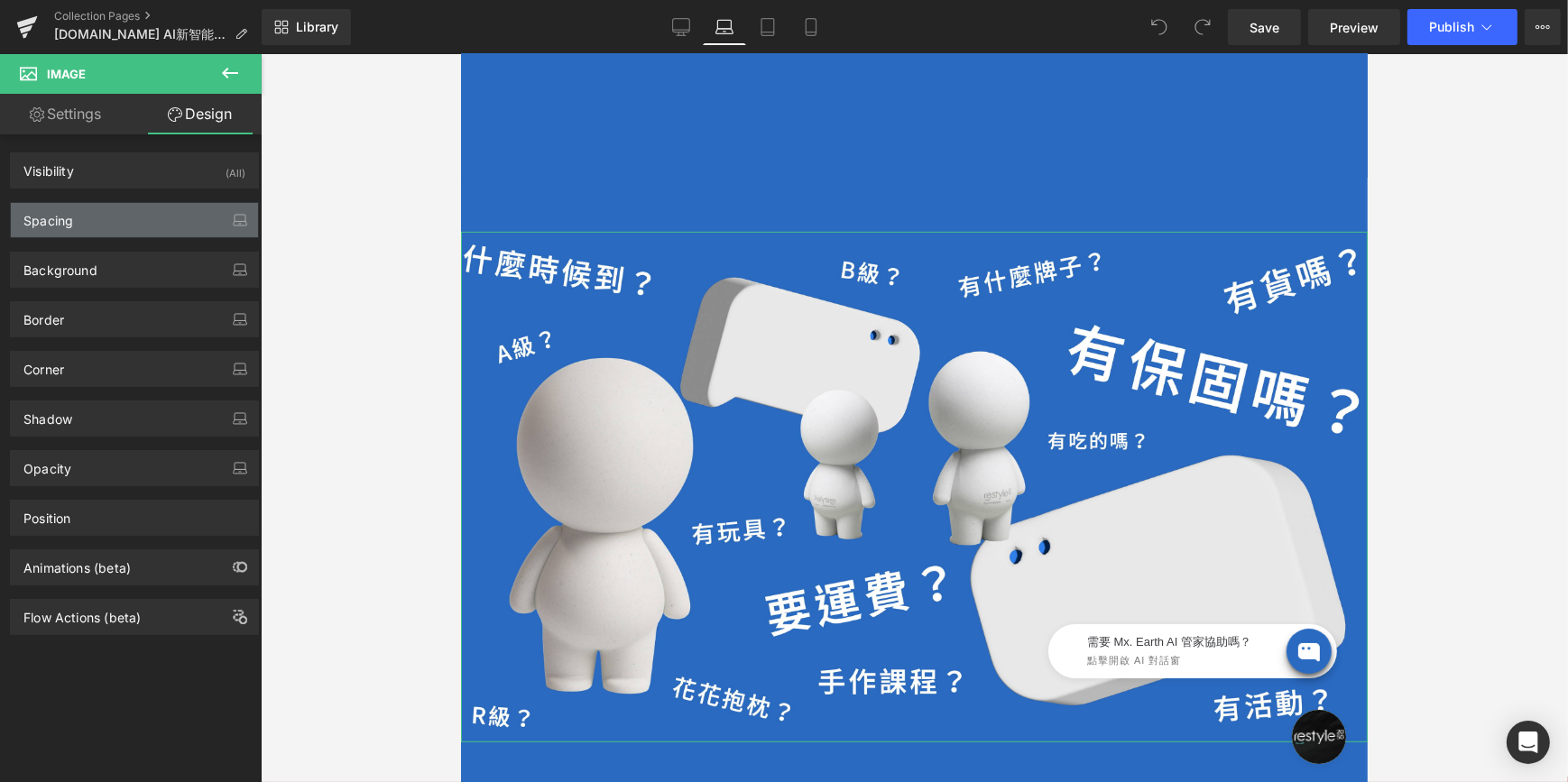
click at [129, 227] on div "Spacing" at bounding box center [134, 220] width 247 height 34
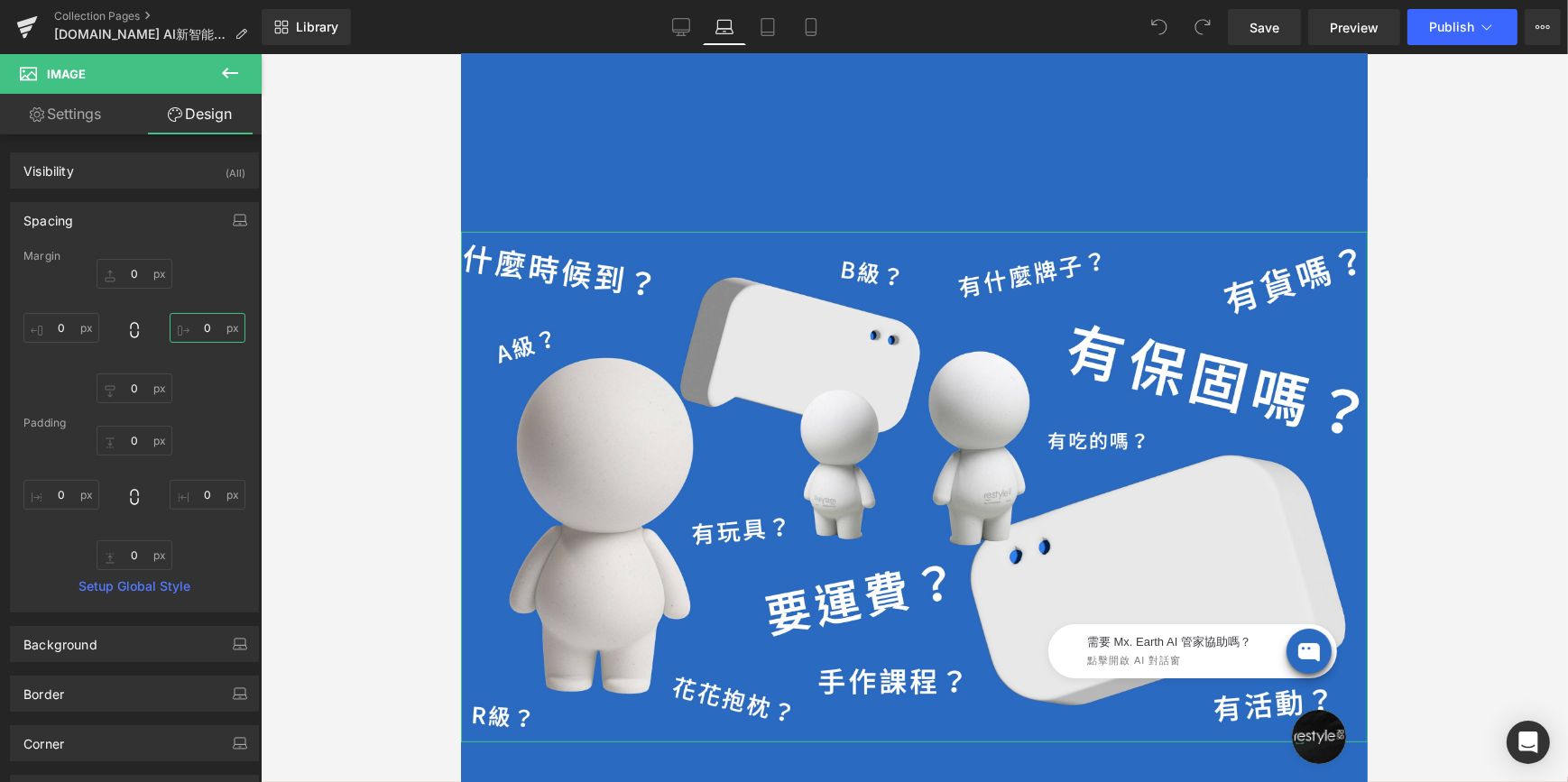
click at [221, 330] on input "0" at bounding box center [207, 328] width 76 height 29
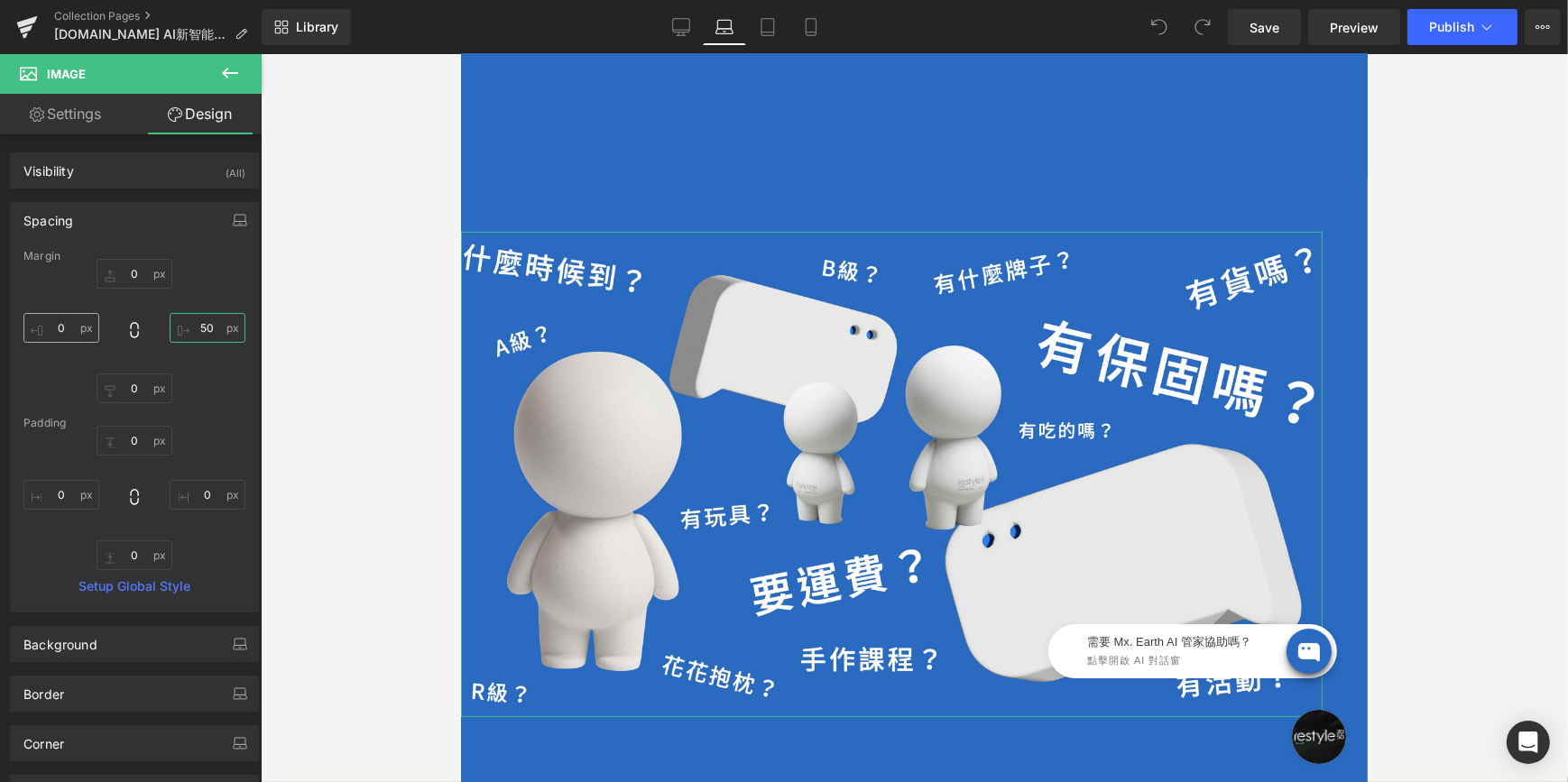
type input "50"
click at [63, 339] on input "0" at bounding box center [61, 328] width 76 height 29
type input "50"
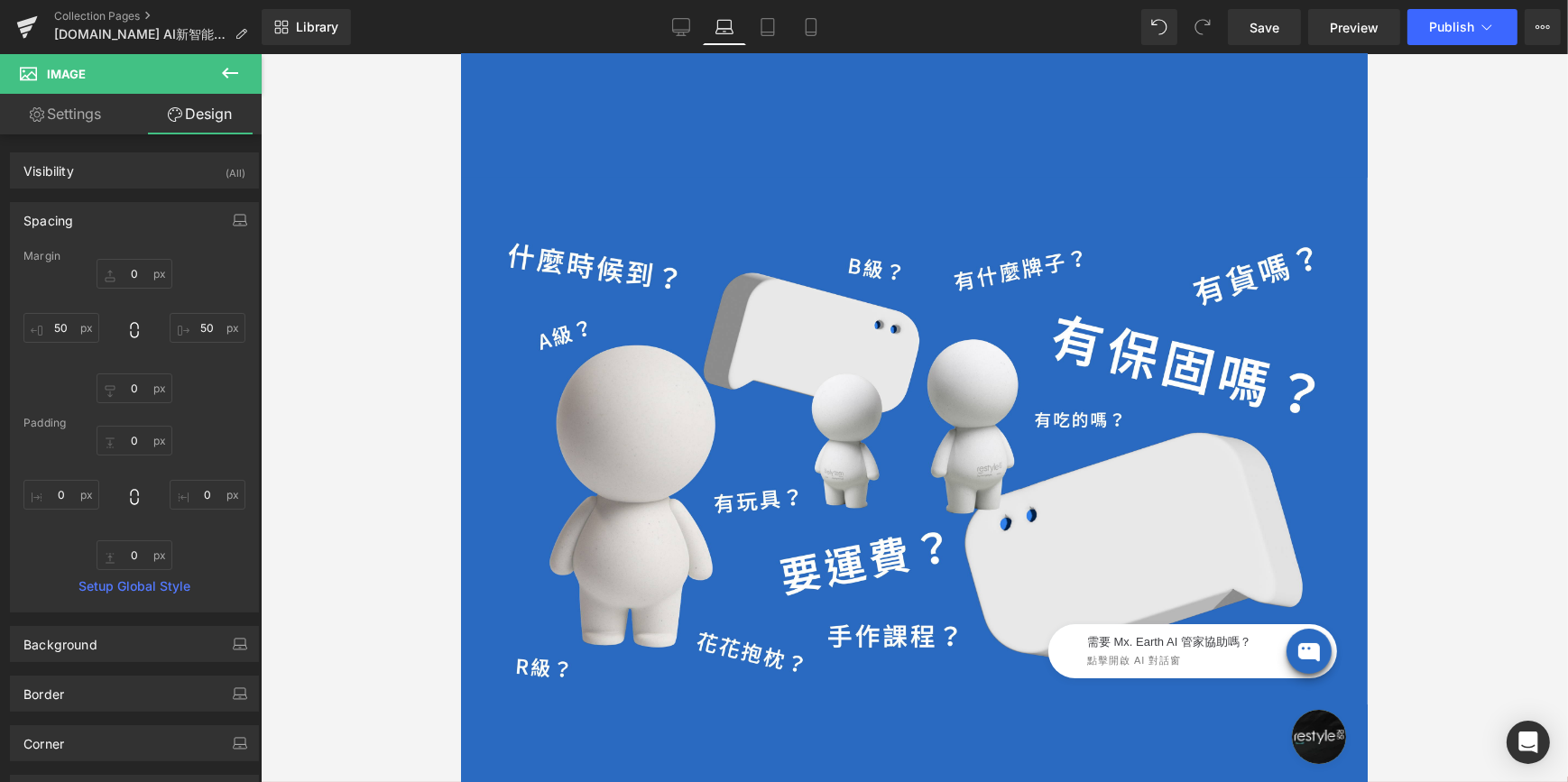
click at [1485, 348] on div at bounding box center [915, 418] width 1307 height 728
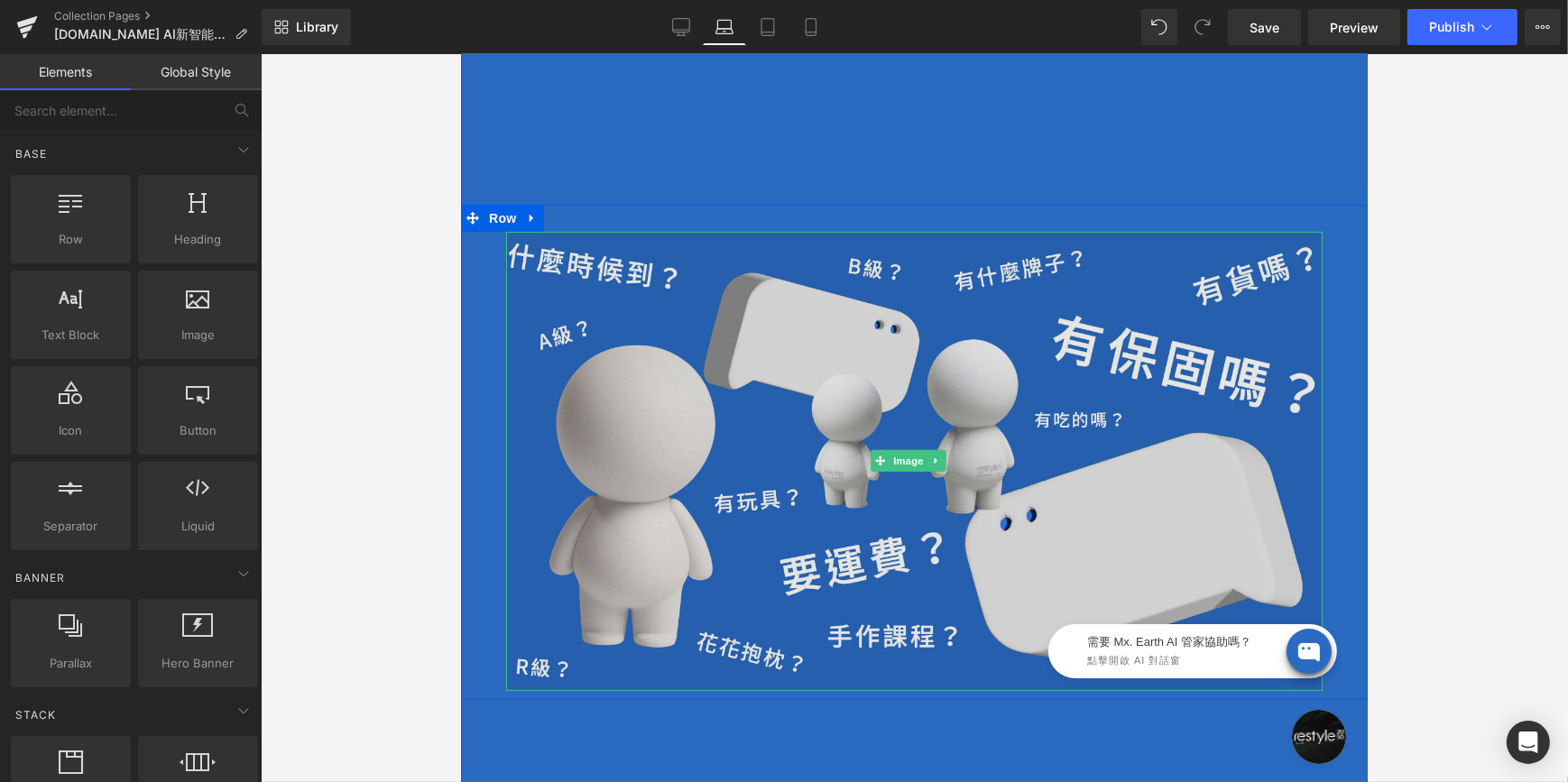
click at [588, 256] on img at bounding box center [914, 461] width 816 height 460
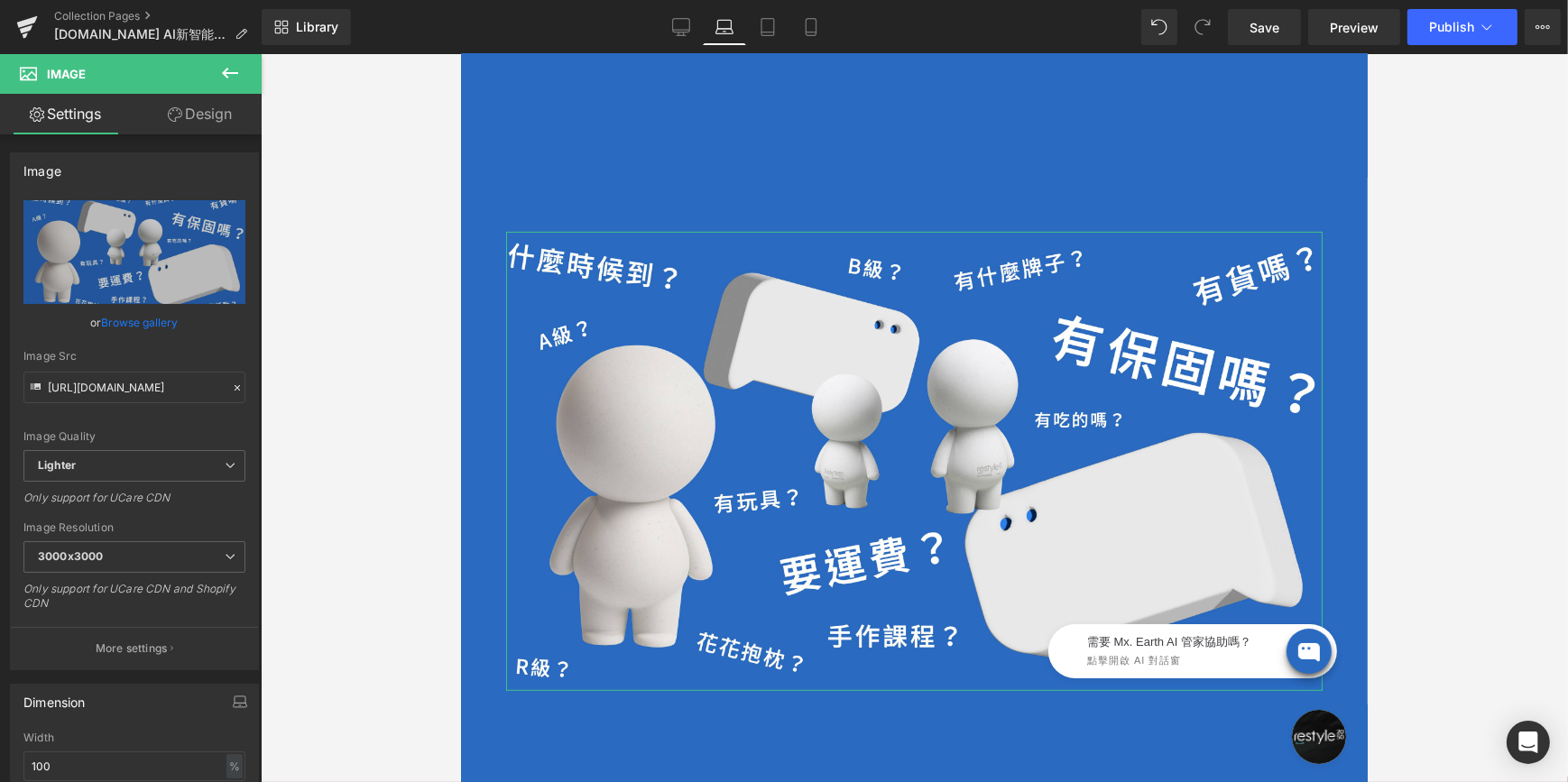
click at [180, 119] on icon at bounding box center [175, 114] width 15 height 15
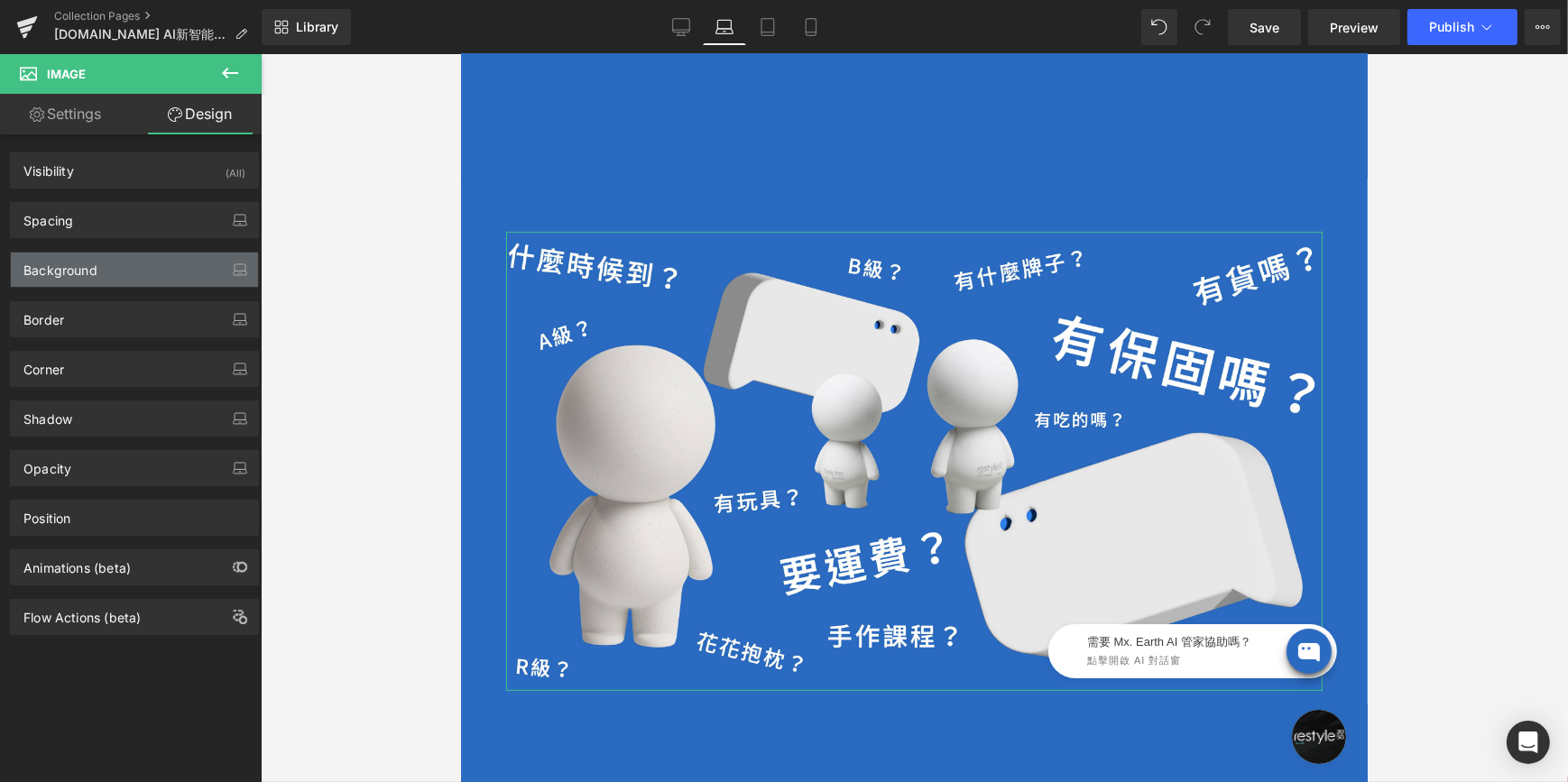
type input "0"
type input "50"
type input "0"
type input "50"
type input "0"
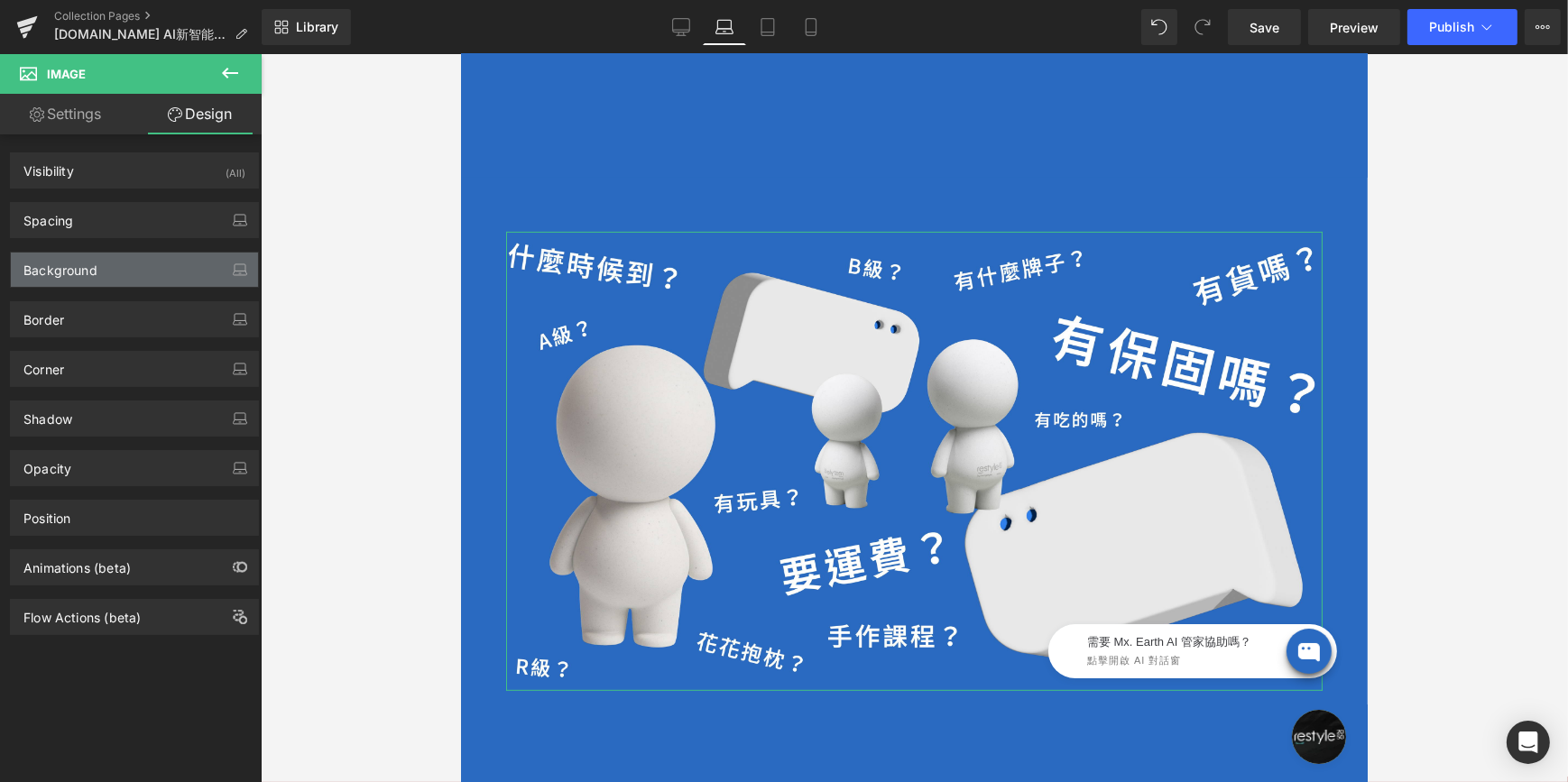
type input "0"
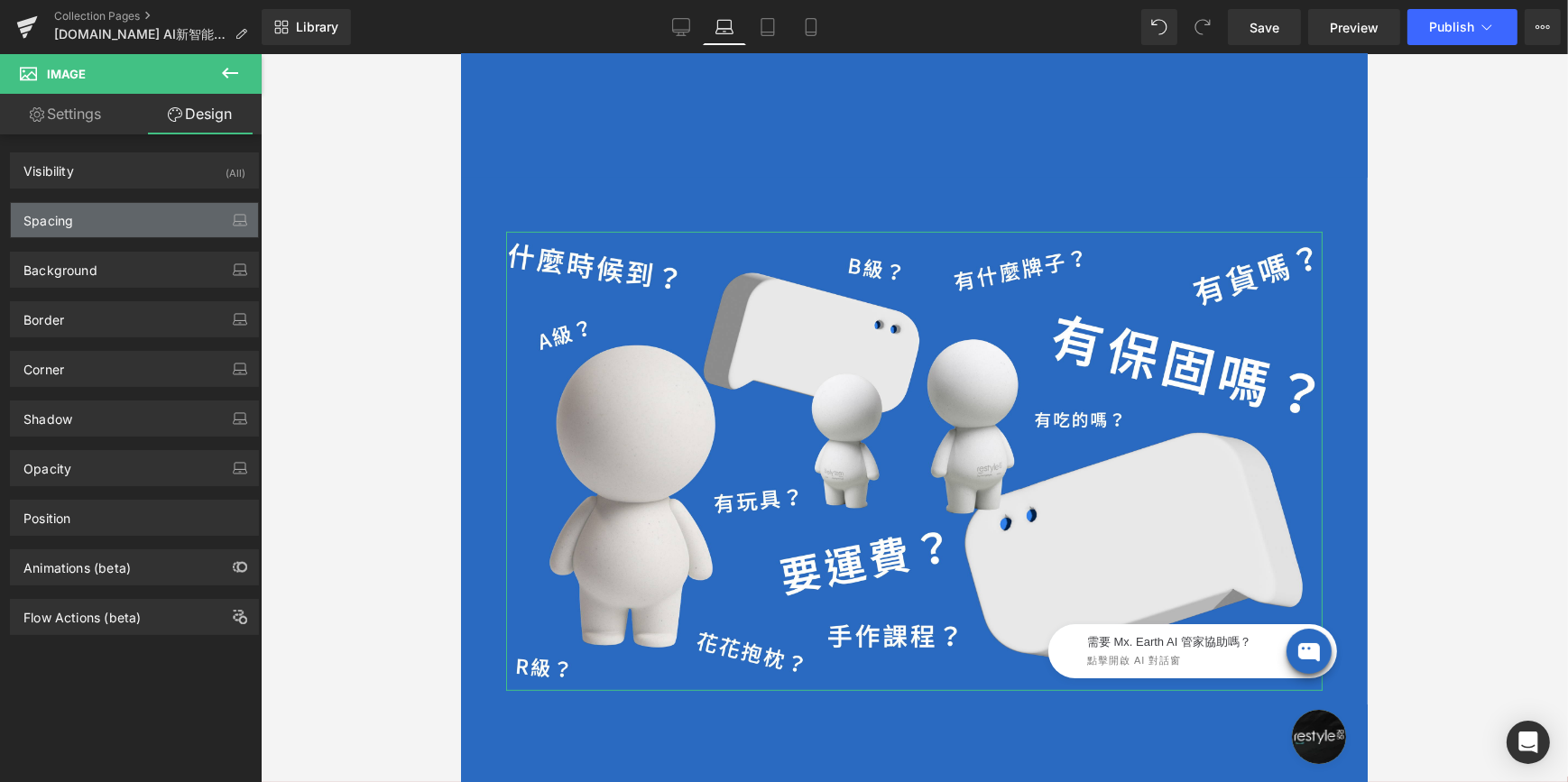
click at [118, 207] on div "Spacing" at bounding box center [134, 220] width 247 height 34
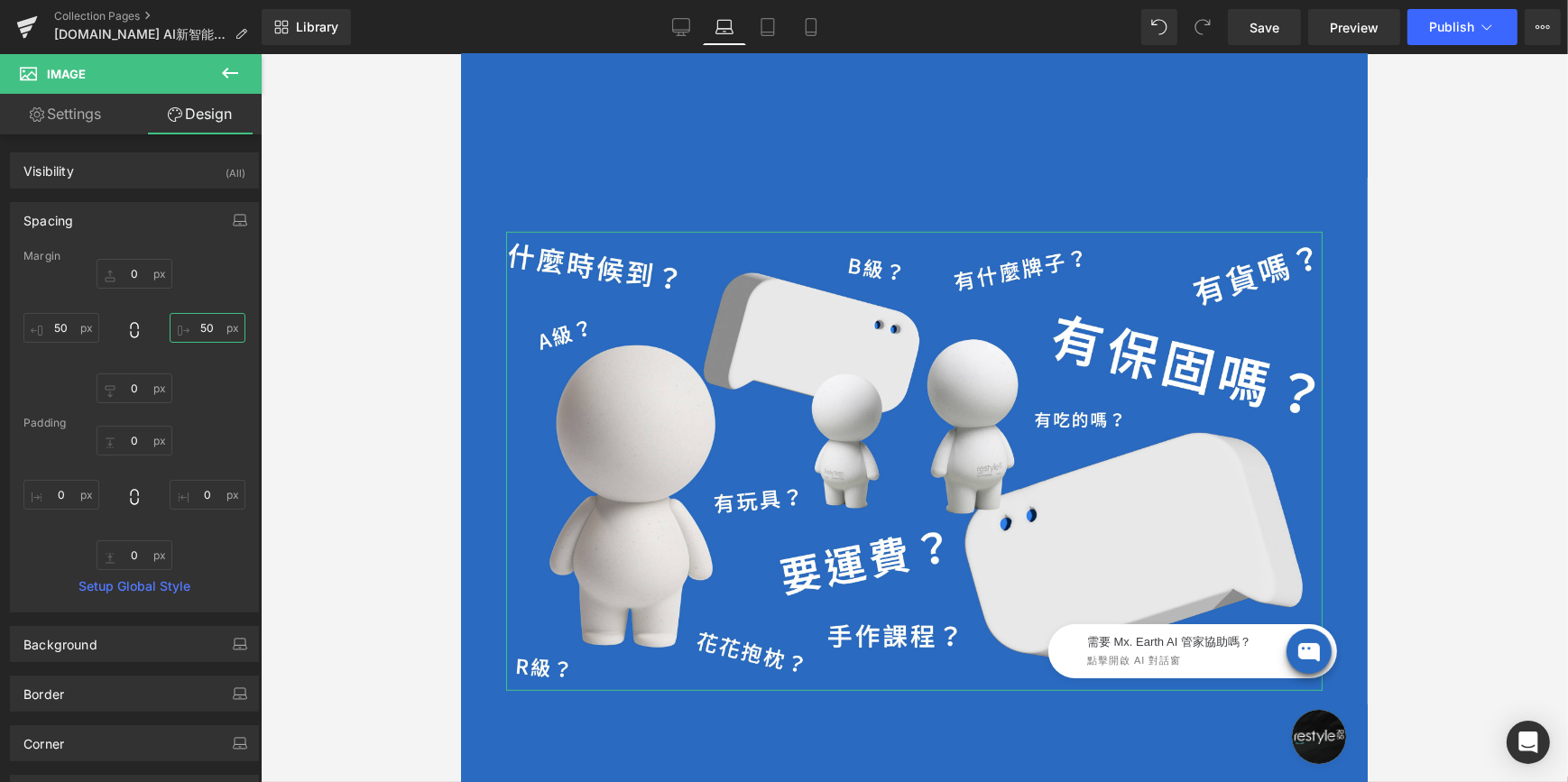
click at [201, 324] on input "50" at bounding box center [207, 328] width 76 height 29
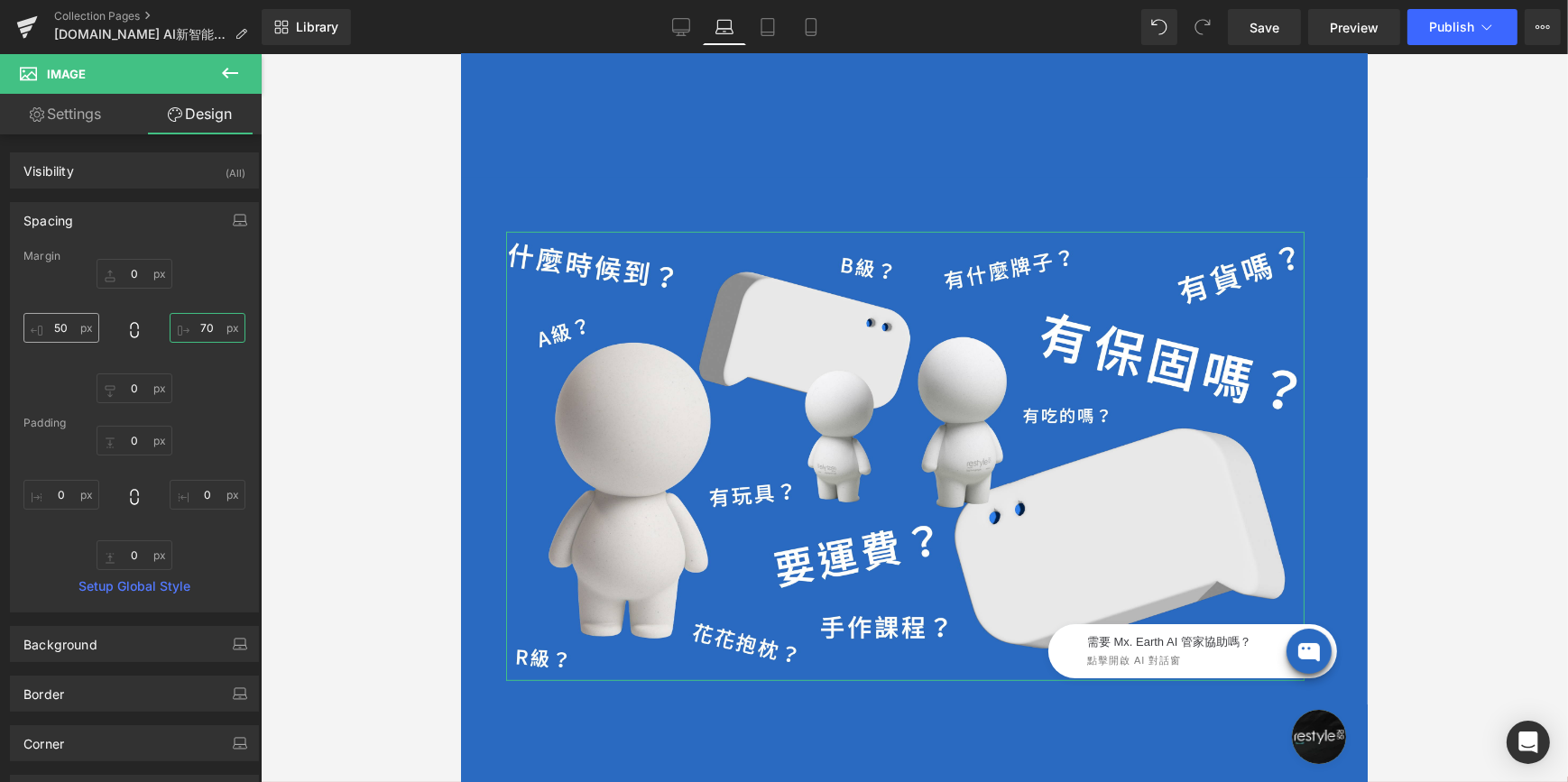
type input "70"
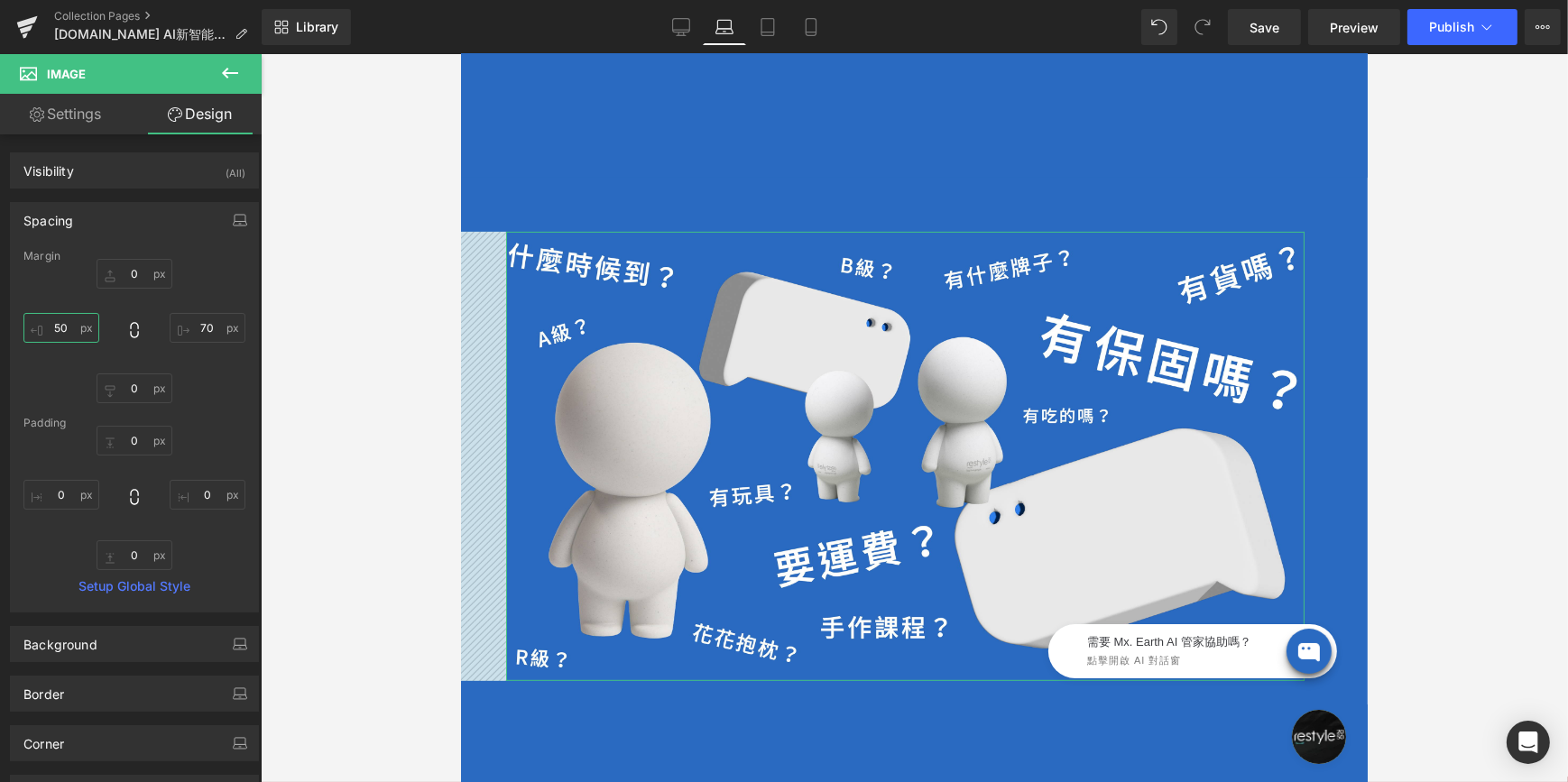
click at [59, 320] on input "50" at bounding box center [61, 328] width 76 height 29
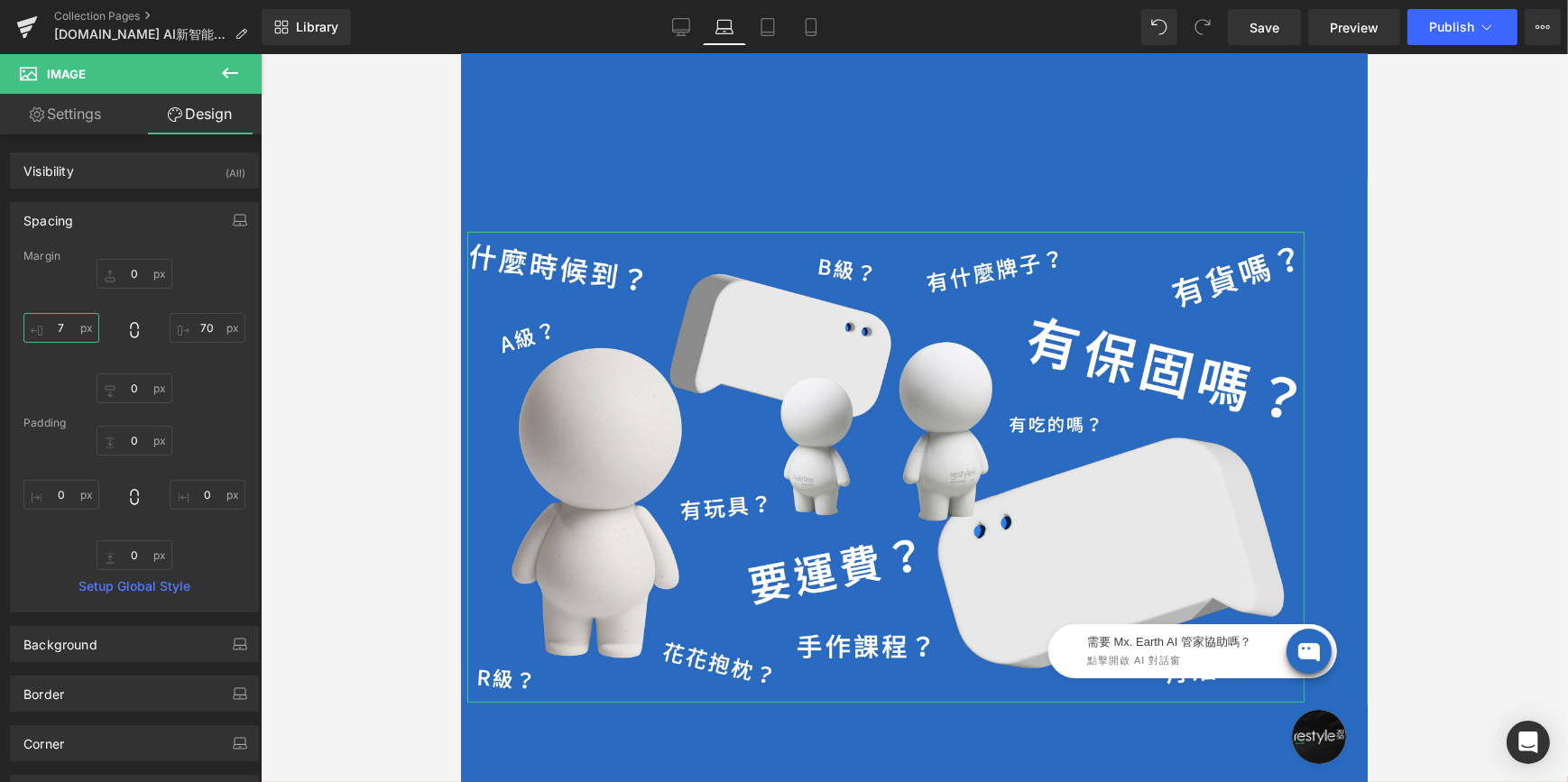
type input "70"
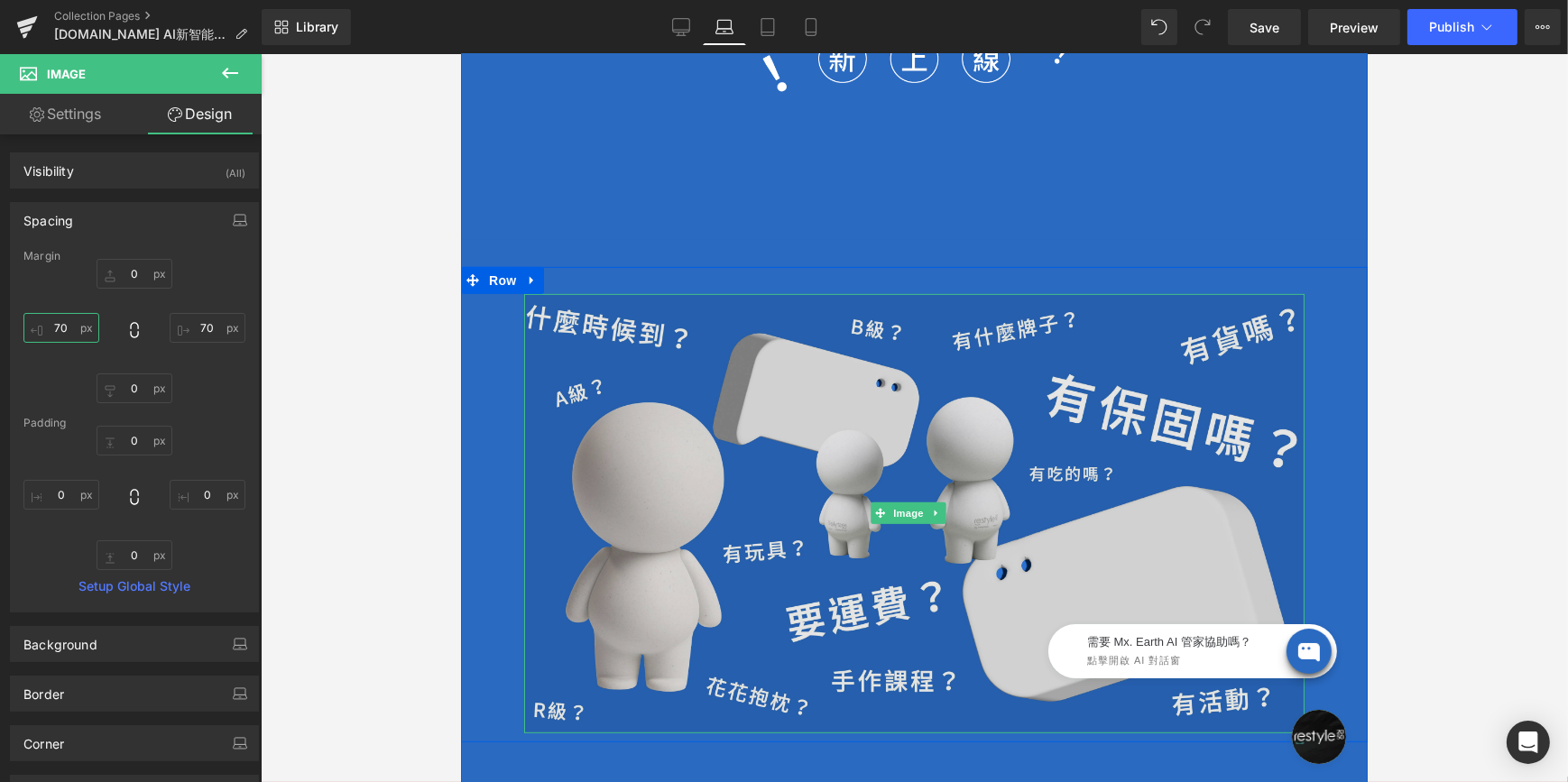
scroll to position [544, 0]
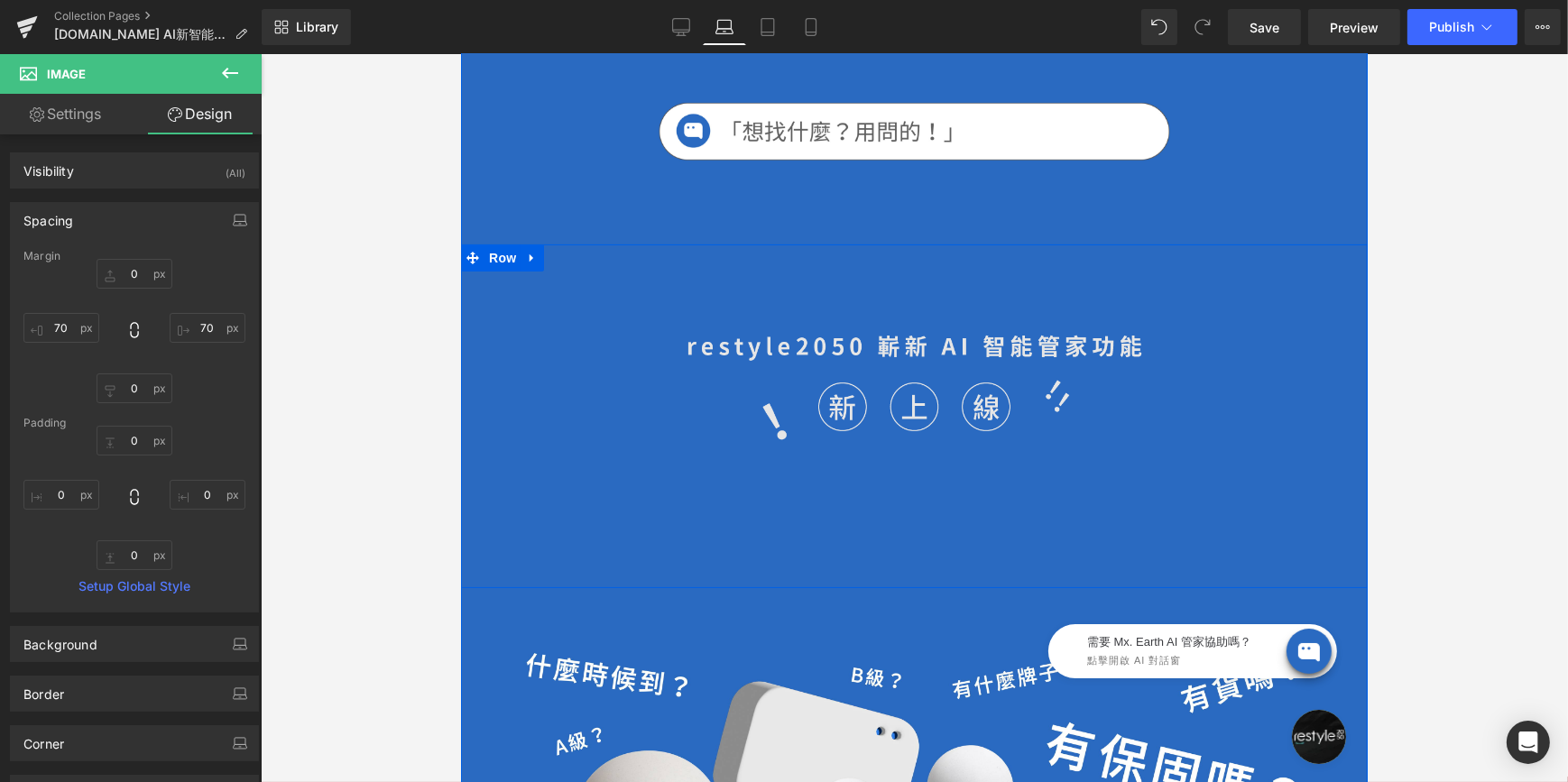
click at [862, 380] on img at bounding box center [914, 416] width 455 height 163
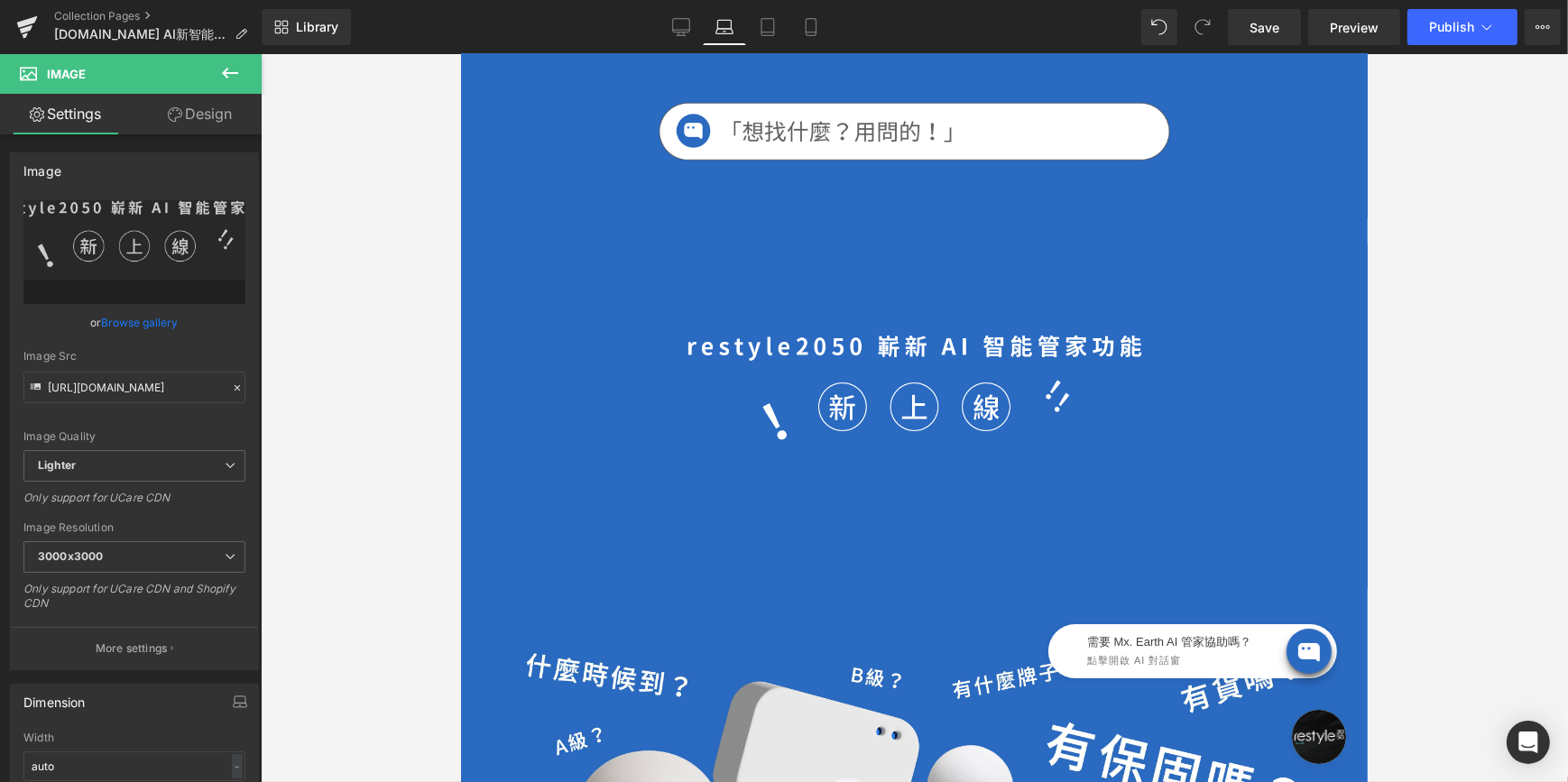
click at [214, 88] on button at bounding box center [230, 74] width 63 height 39
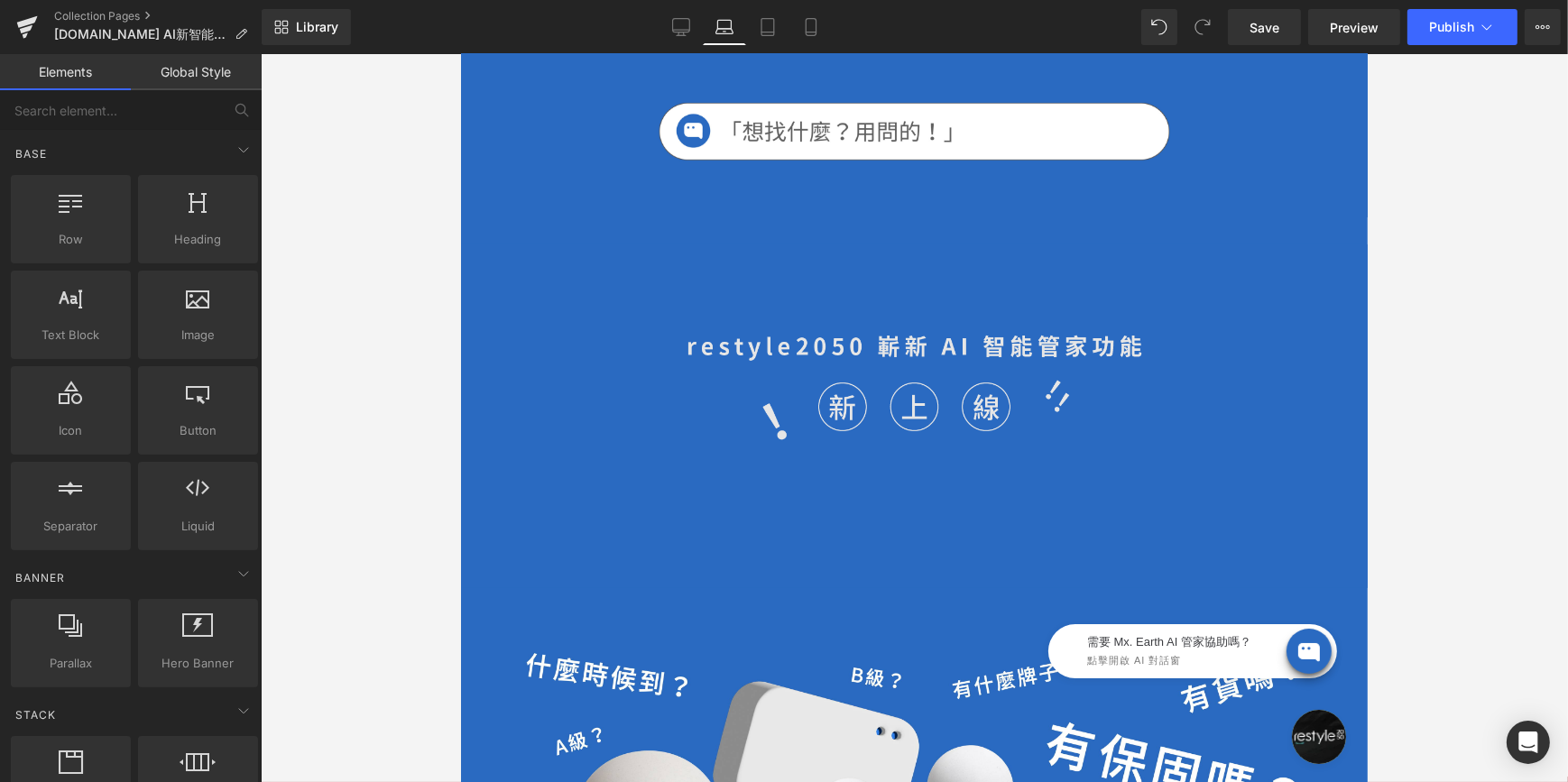
click at [759, 374] on img at bounding box center [914, 416] width 455 height 163
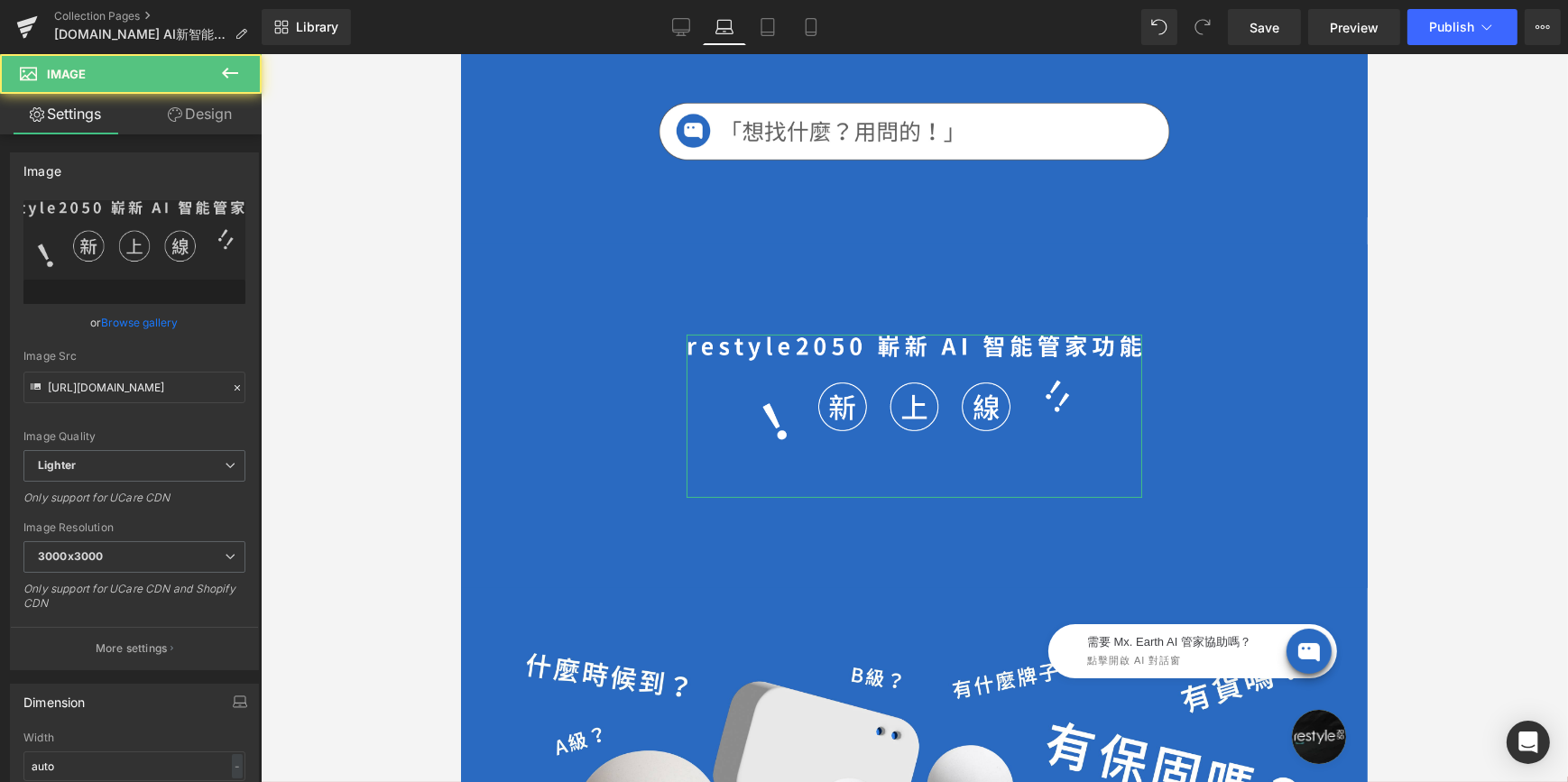
click at [191, 110] on link "Design" at bounding box center [199, 114] width 131 height 40
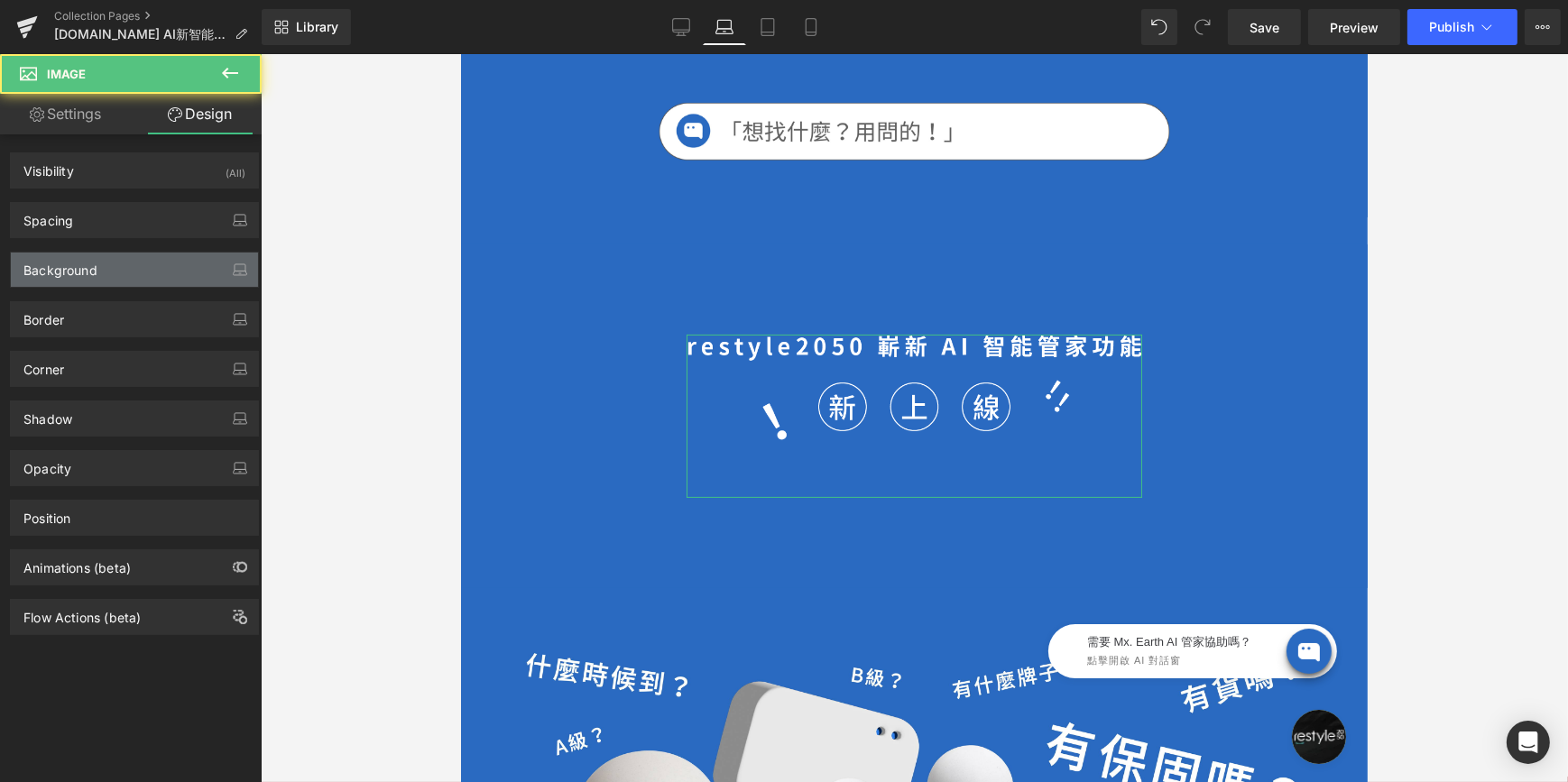
type input "100"
type input "250"
type input "100"
type input "250"
type input "0"
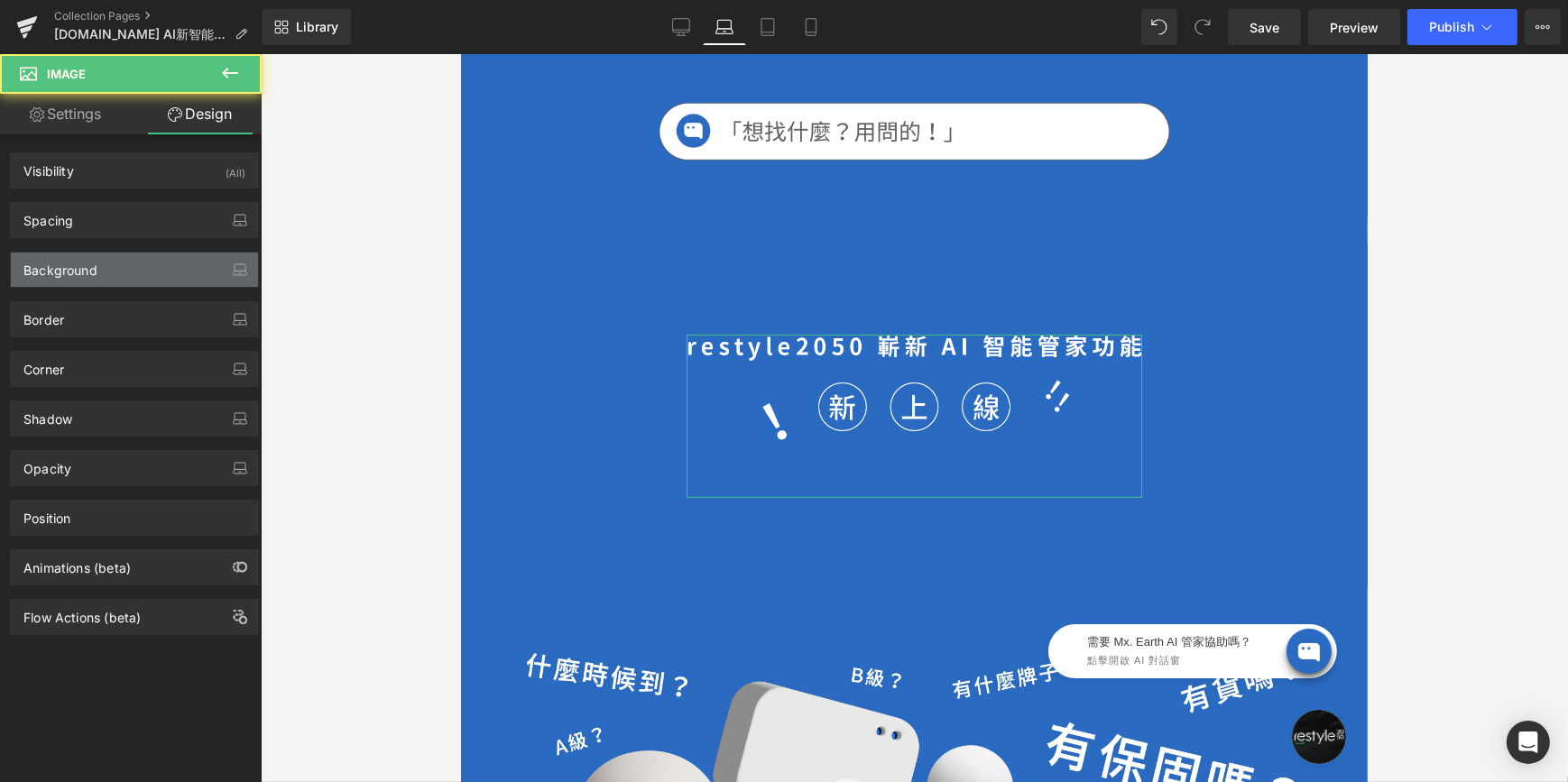
type input "0"
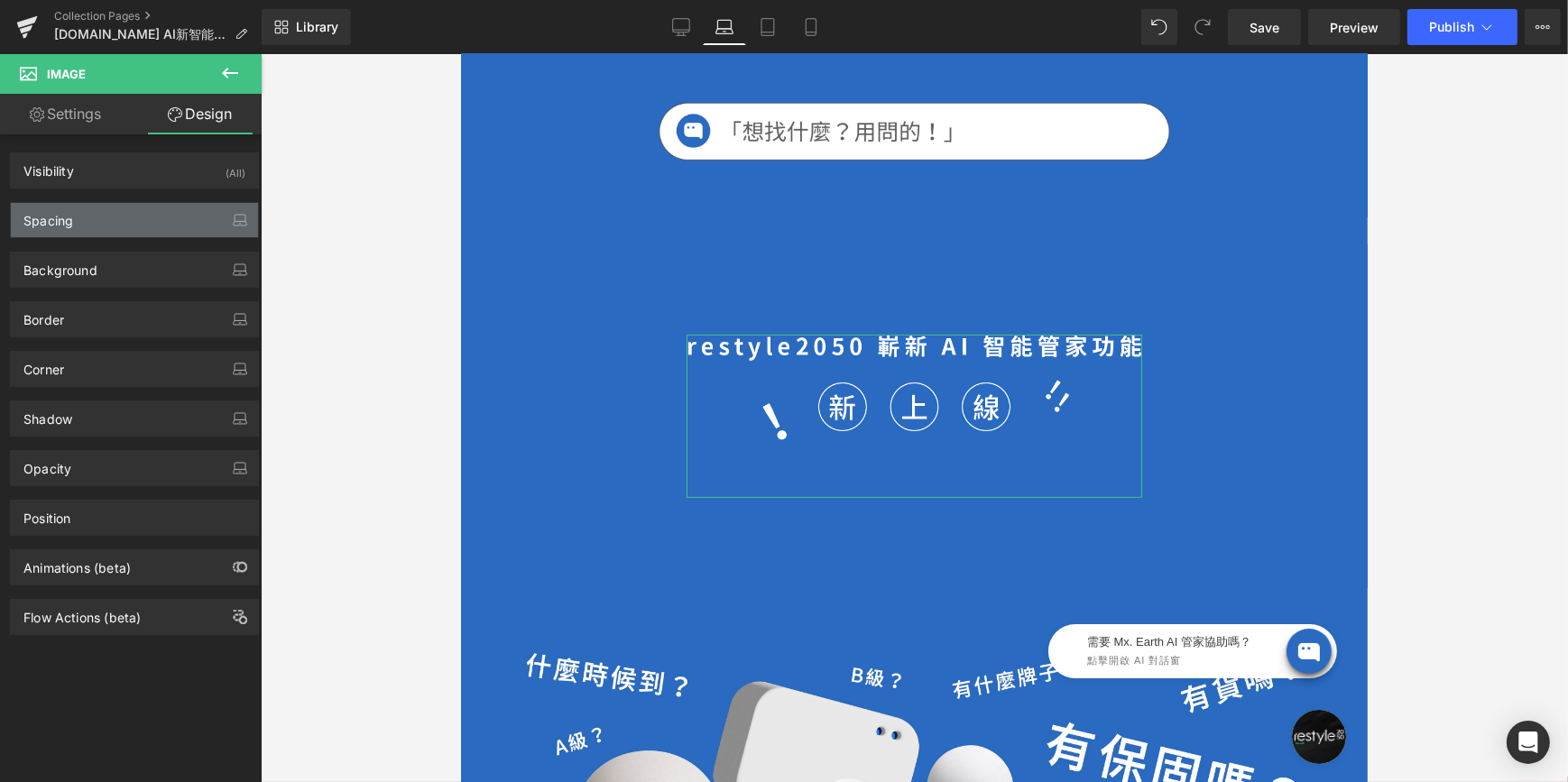
click at [117, 219] on div "Spacing" at bounding box center [134, 220] width 247 height 34
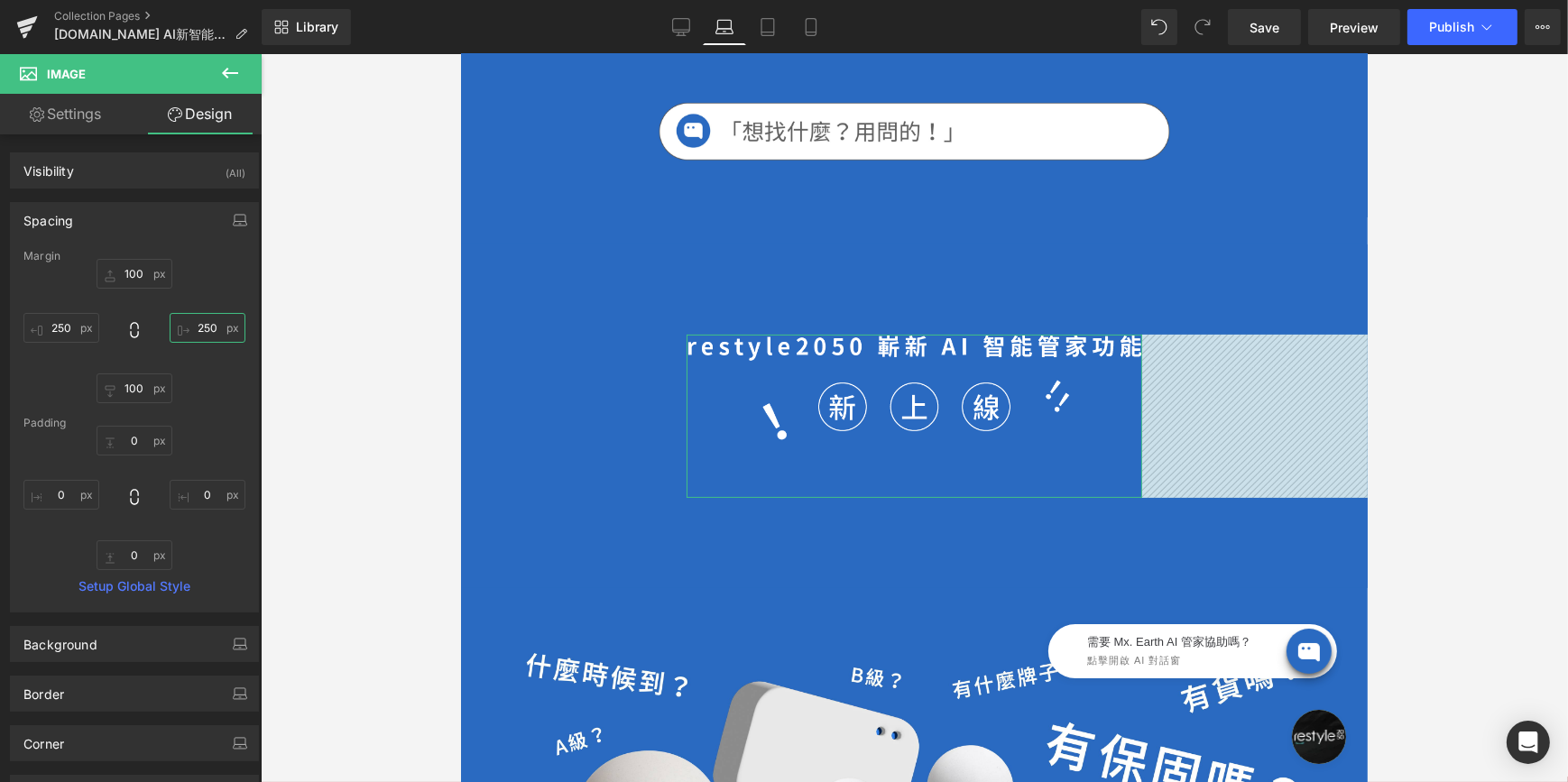
click at [208, 325] on input "250" at bounding box center [207, 328] width 76 height 29
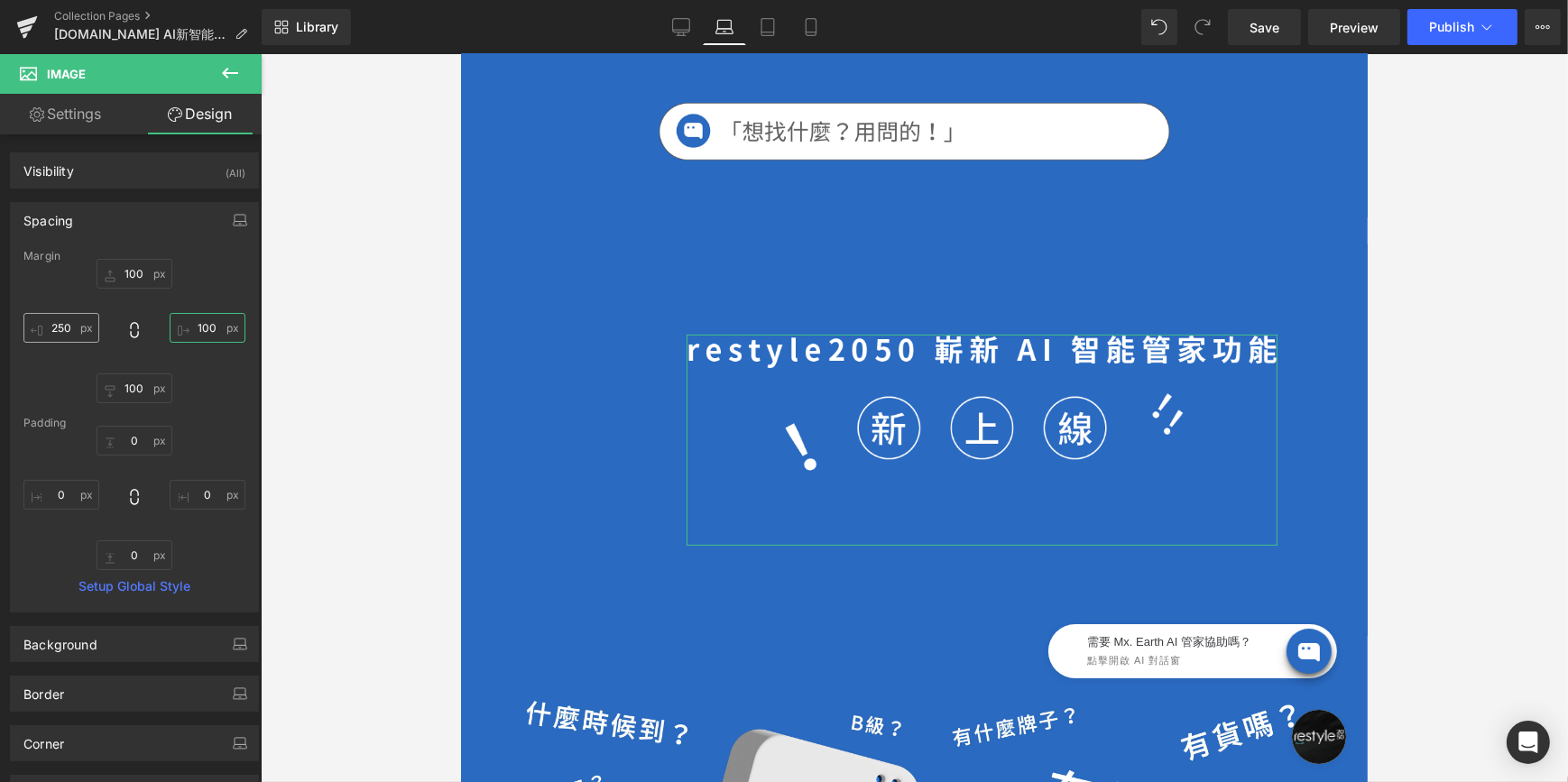
type input "100"
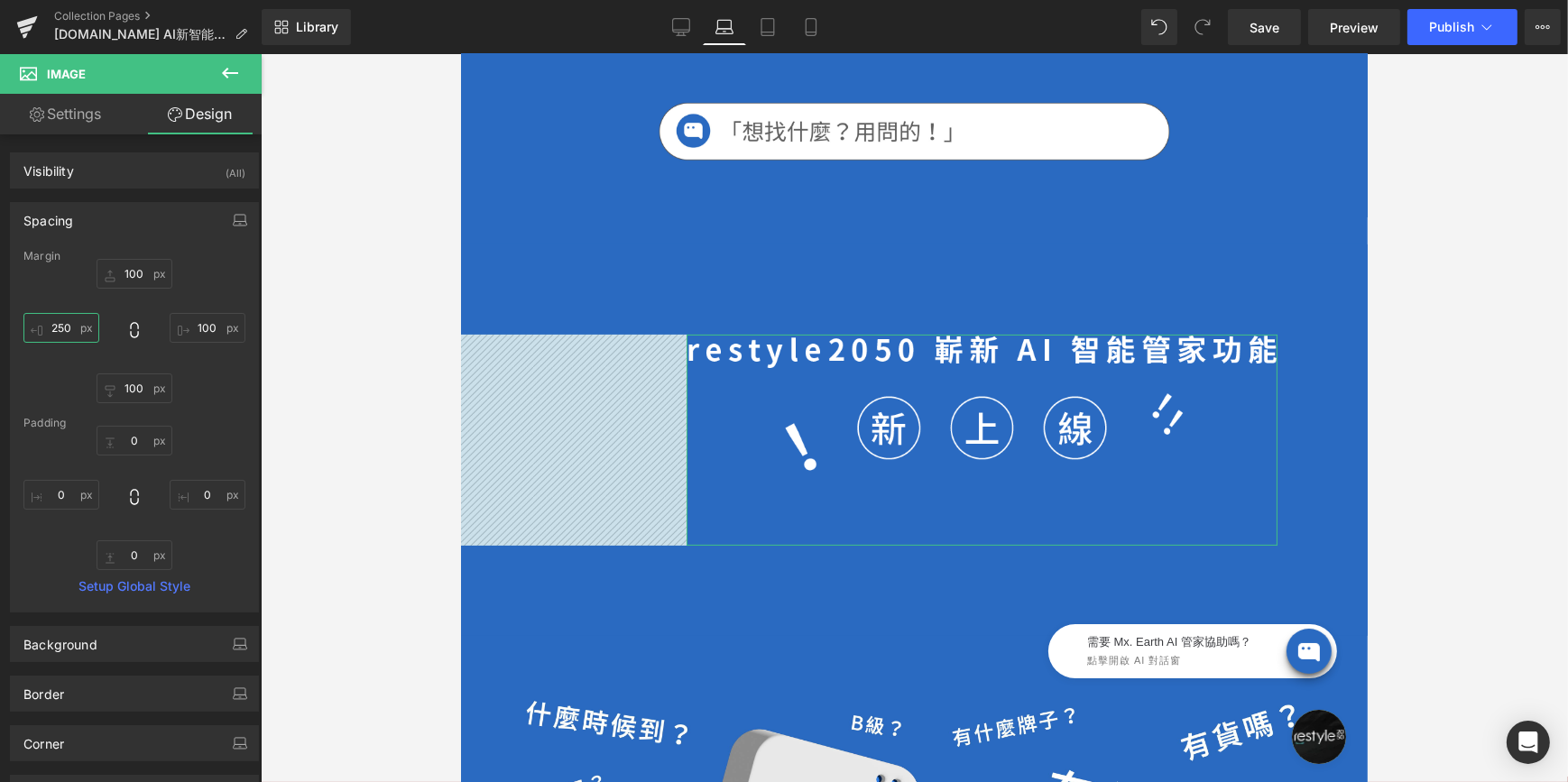
click at [62, 331] on input "250" at bounding box center [61, 328] width 76 height 29
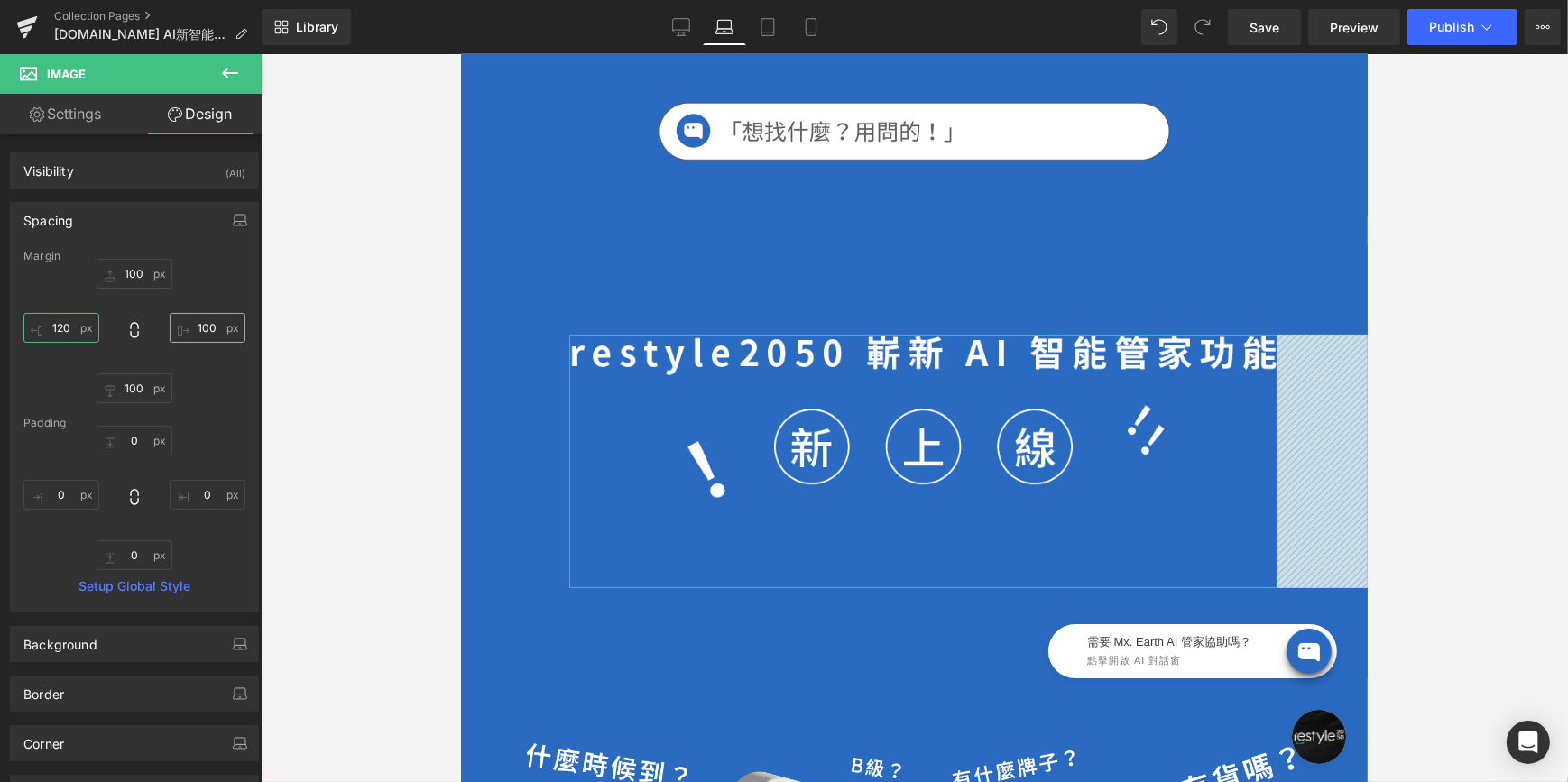
type input "120"
click at [190, 329] on input "100" at bounding box center [207, 328] width 76 height 29
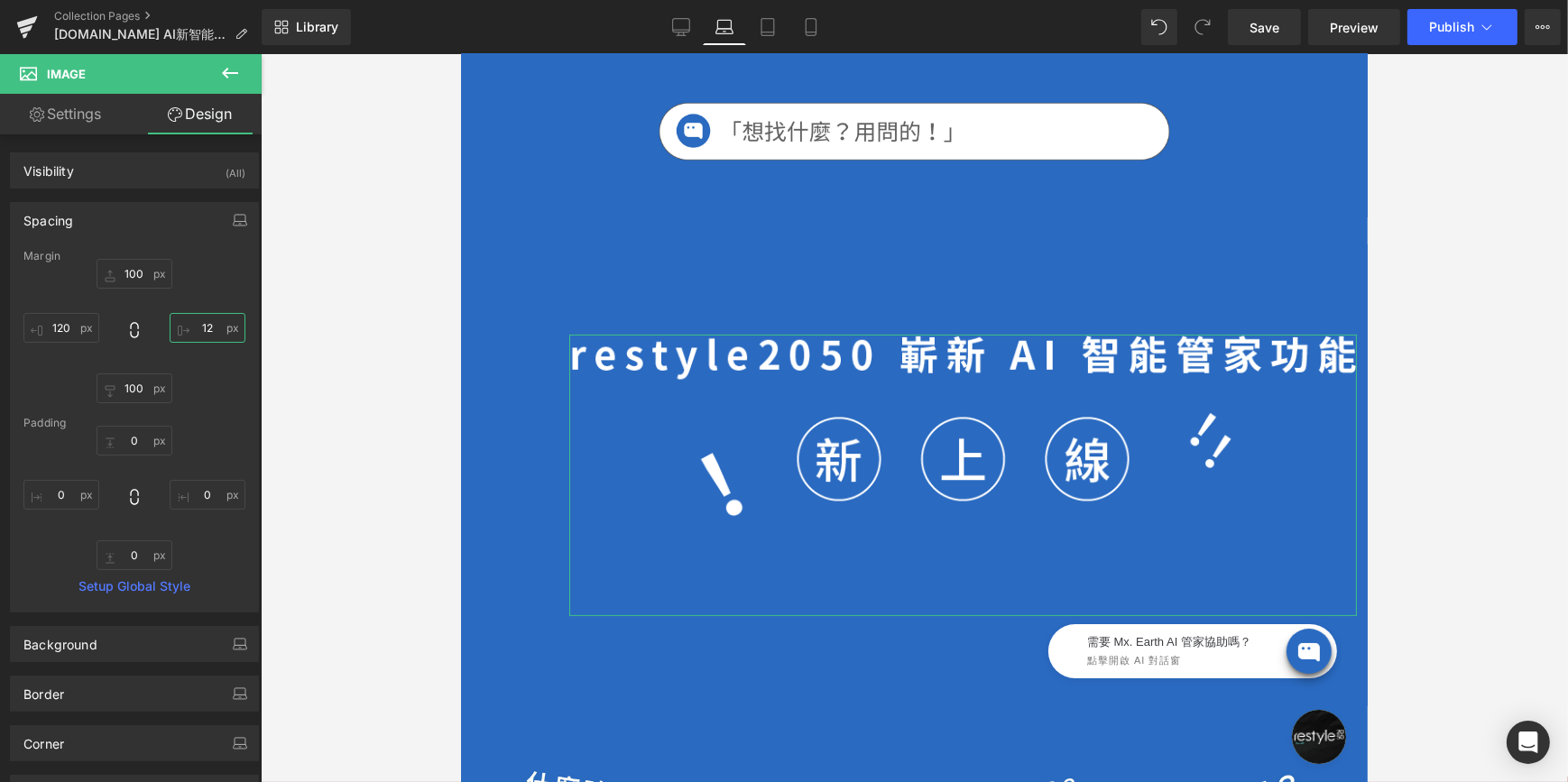
type input "120"
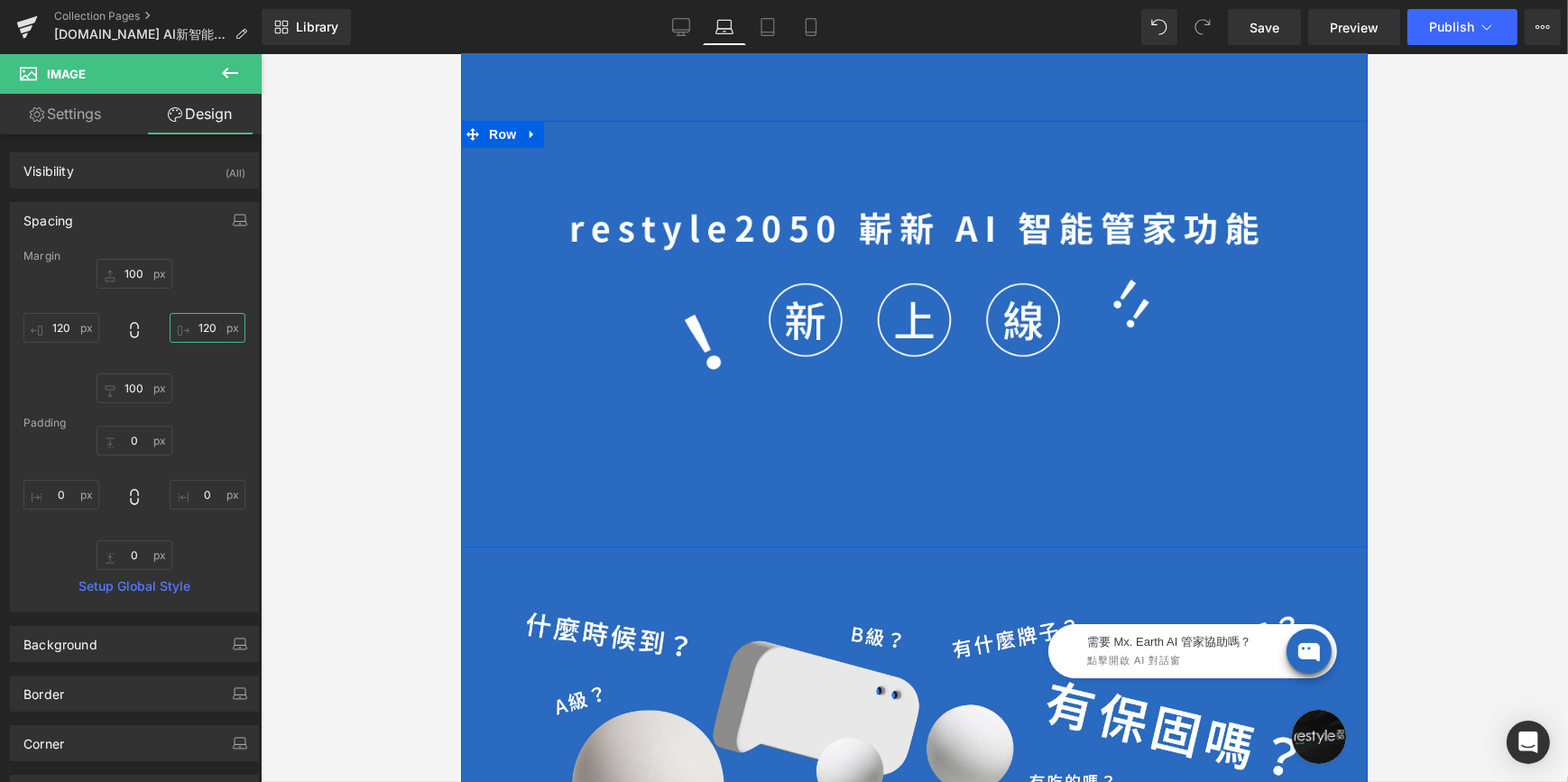
scroll to position [790, 0]
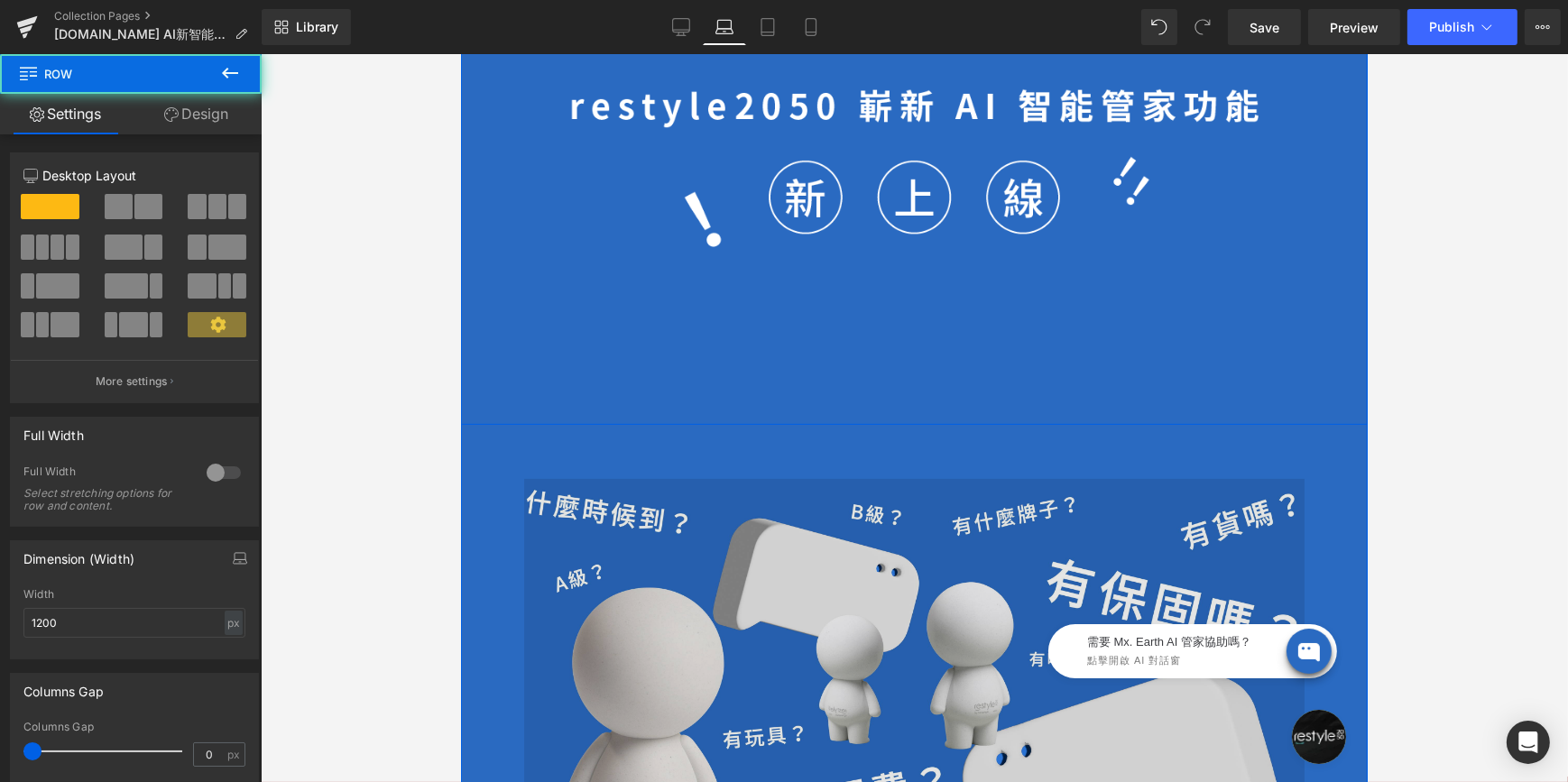
drag, startPoint x: 899, startPoint y: 364, endPoint x: 909, endPoint y: 476, distance: 112.4
click at [899, 370] on div "Image" at bounding box center [914, 211] width 907 height 427
click at [909, 479] on img at bounding box center [913, 699] width 780 height 440
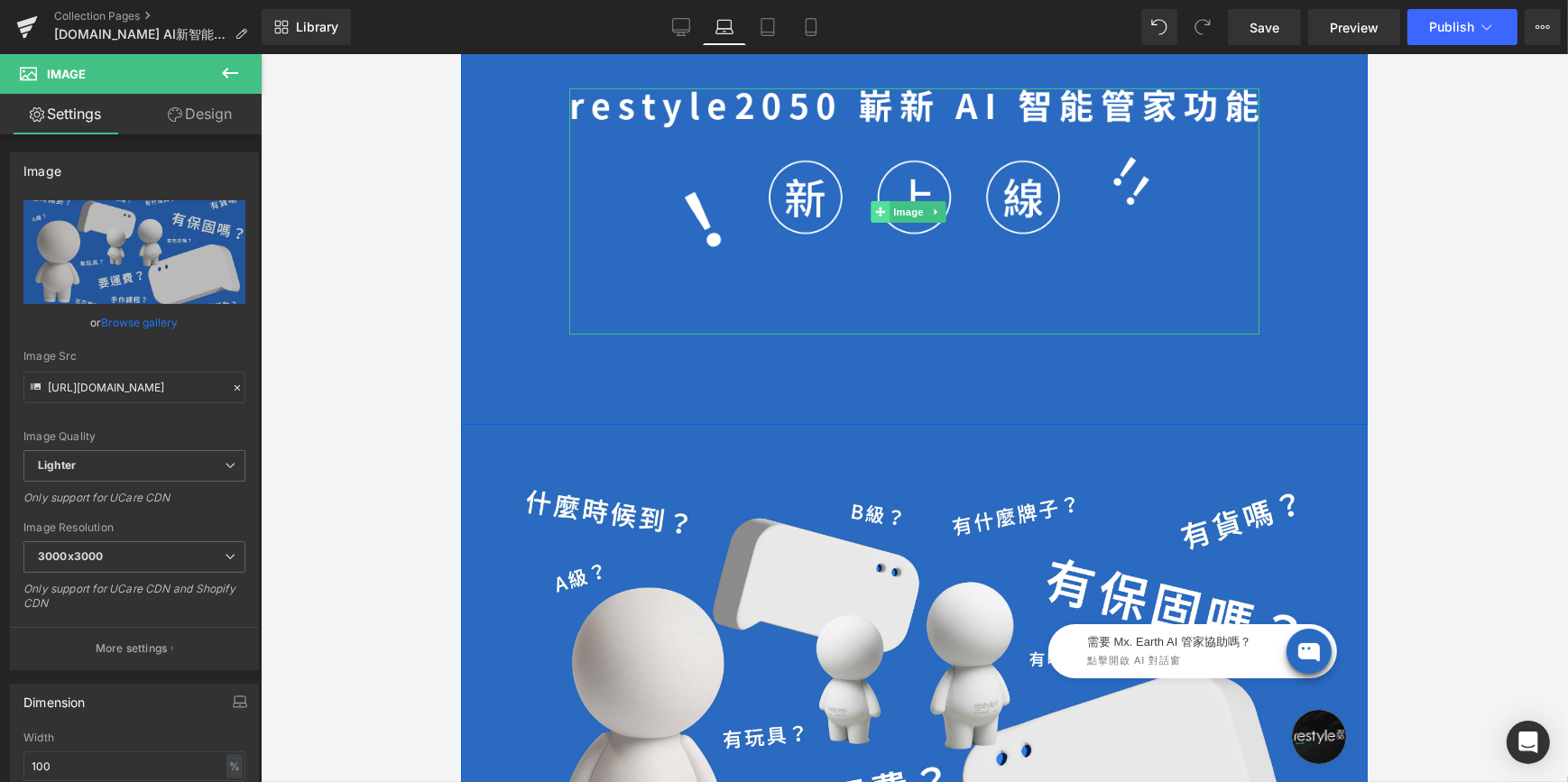
click at [878, 207] on icon at bounding box center [879, 212] width 10 height 10
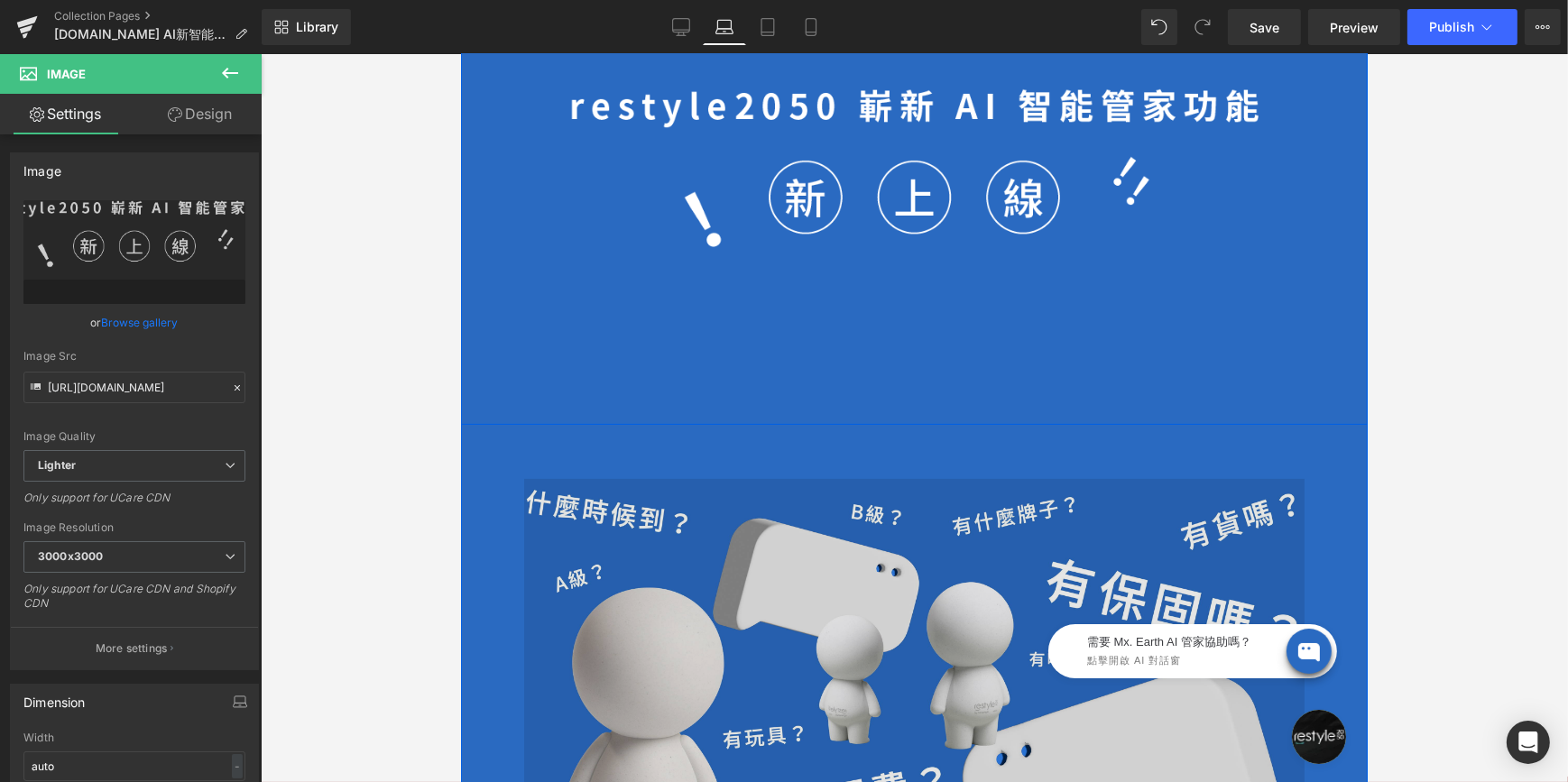
click at [900, 527] on img at bounding box center [913, 699] width 780 height 440
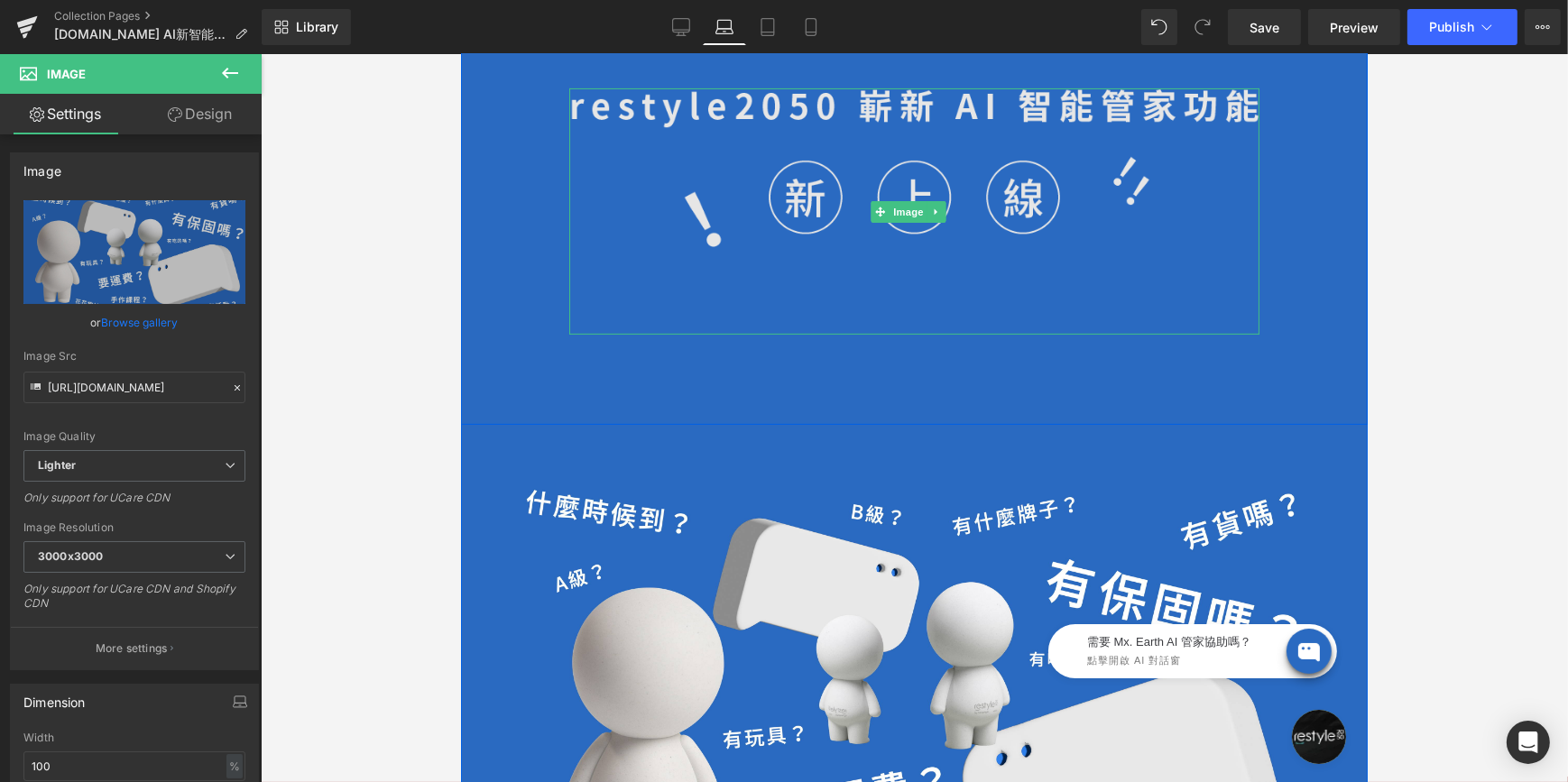
click at [773, 199] on img at bounding box center [913, 211] width 690 height 246
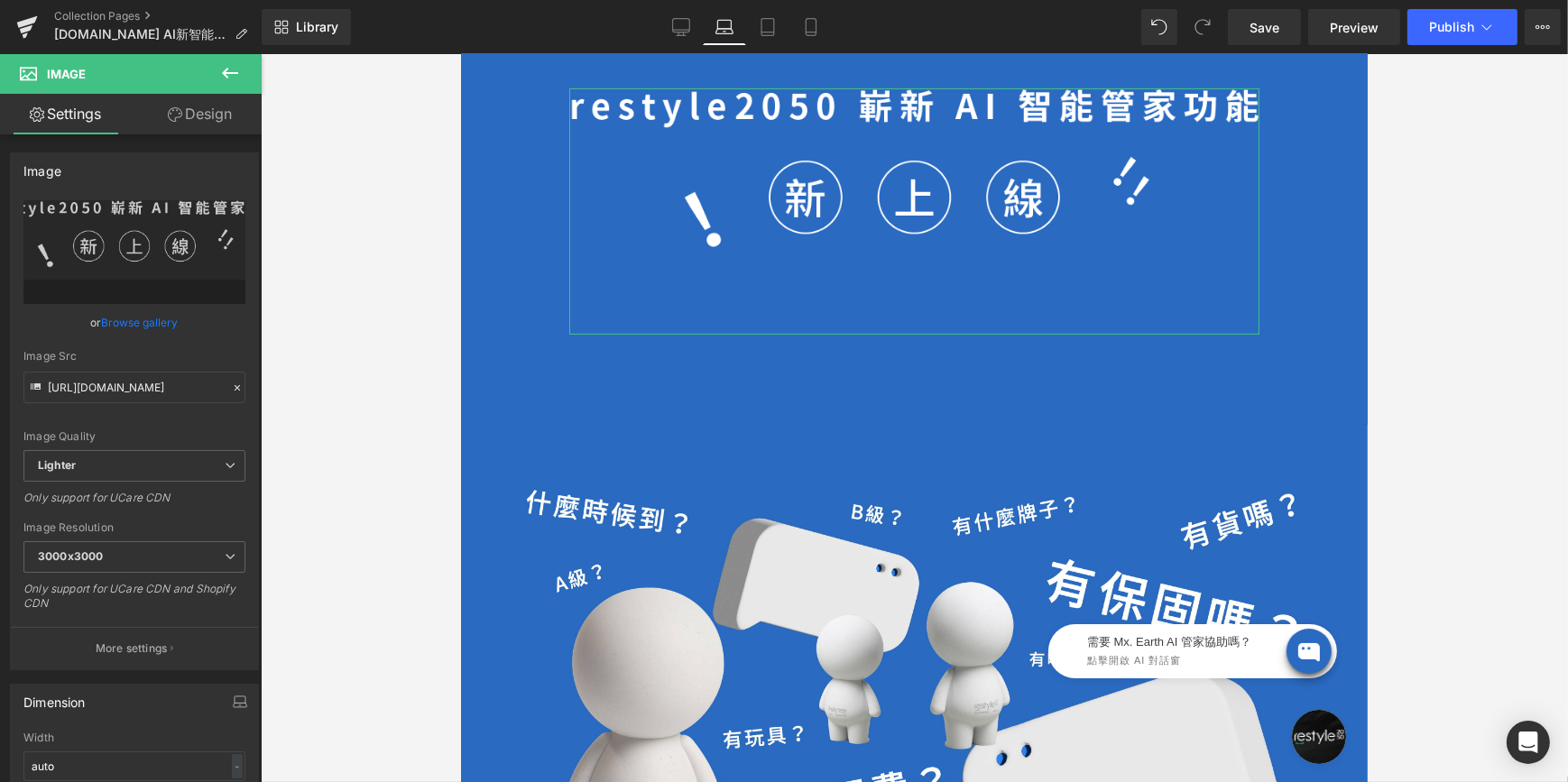
drag, startPoint x: 367, startPoint y: 271, endPoint x: 199, endPoint y: 109, distance: 233.4
click at [199, 109] on link "Design" at bounding box center [199, 114] width 131 height 40
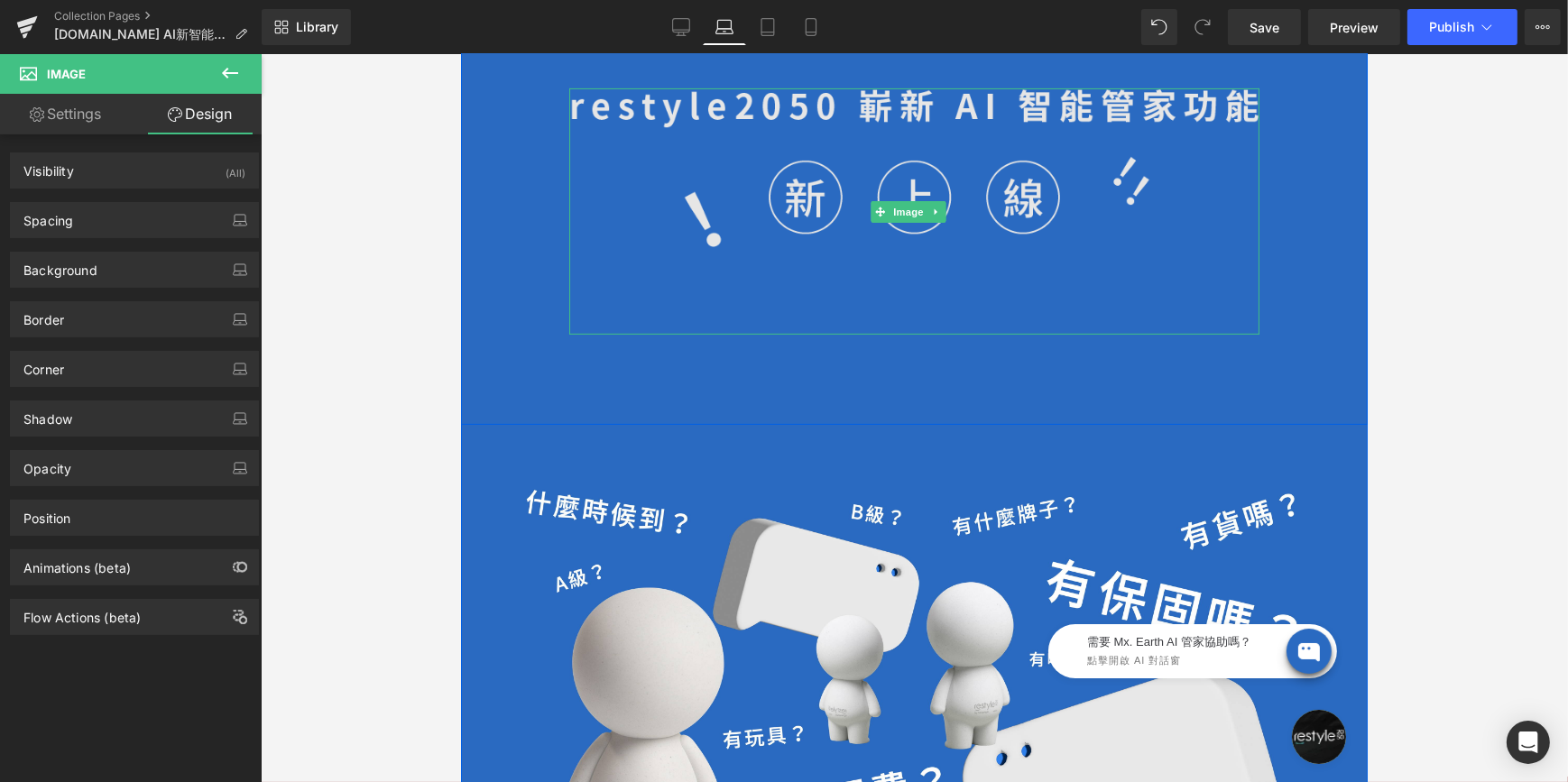
click at [919, 228] on img at bounding box center [913, 211] width 690 height 246
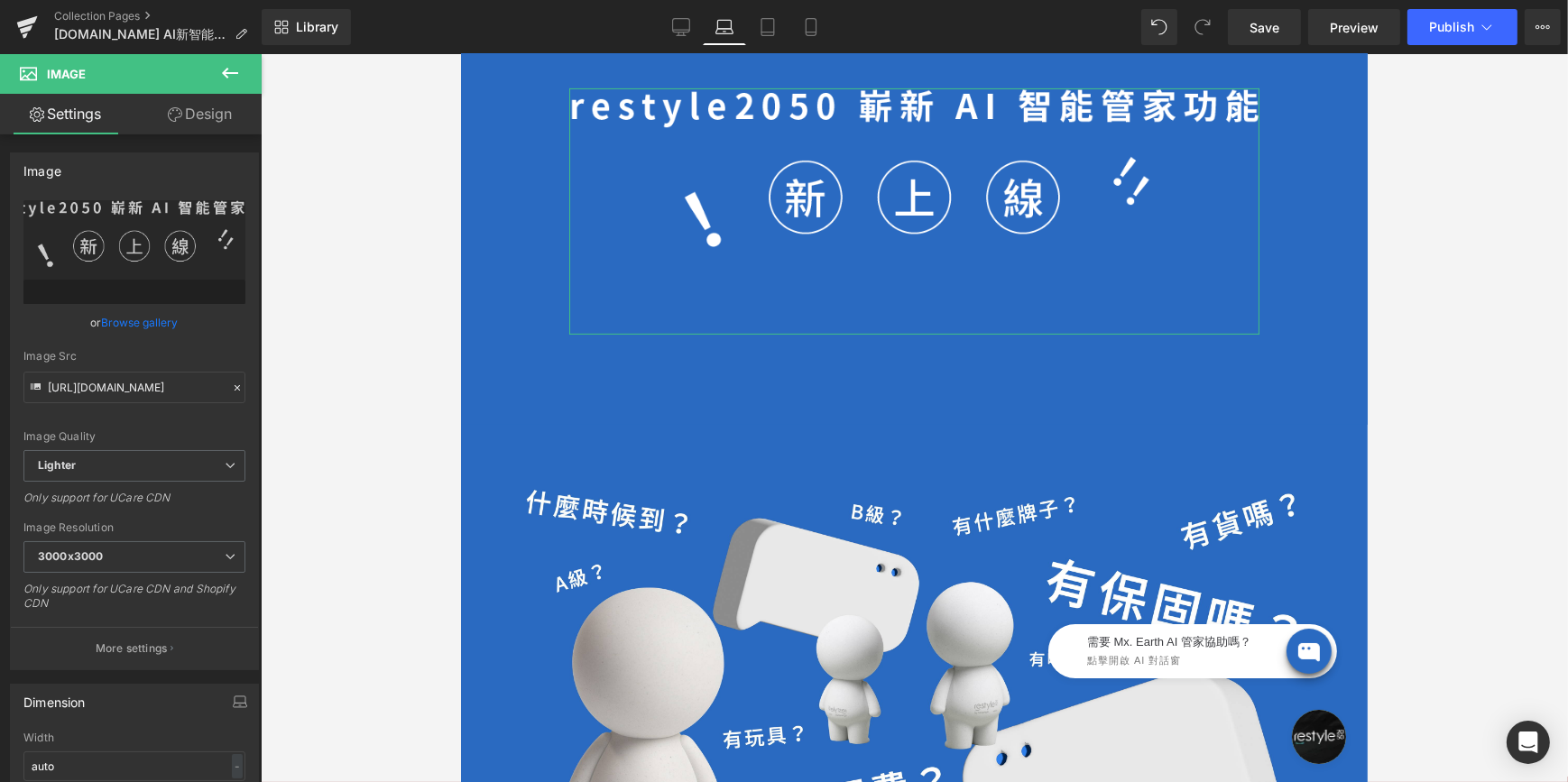
click at [200, 118] on link "Design" at bounding box center [199, 114] width 131 height 40
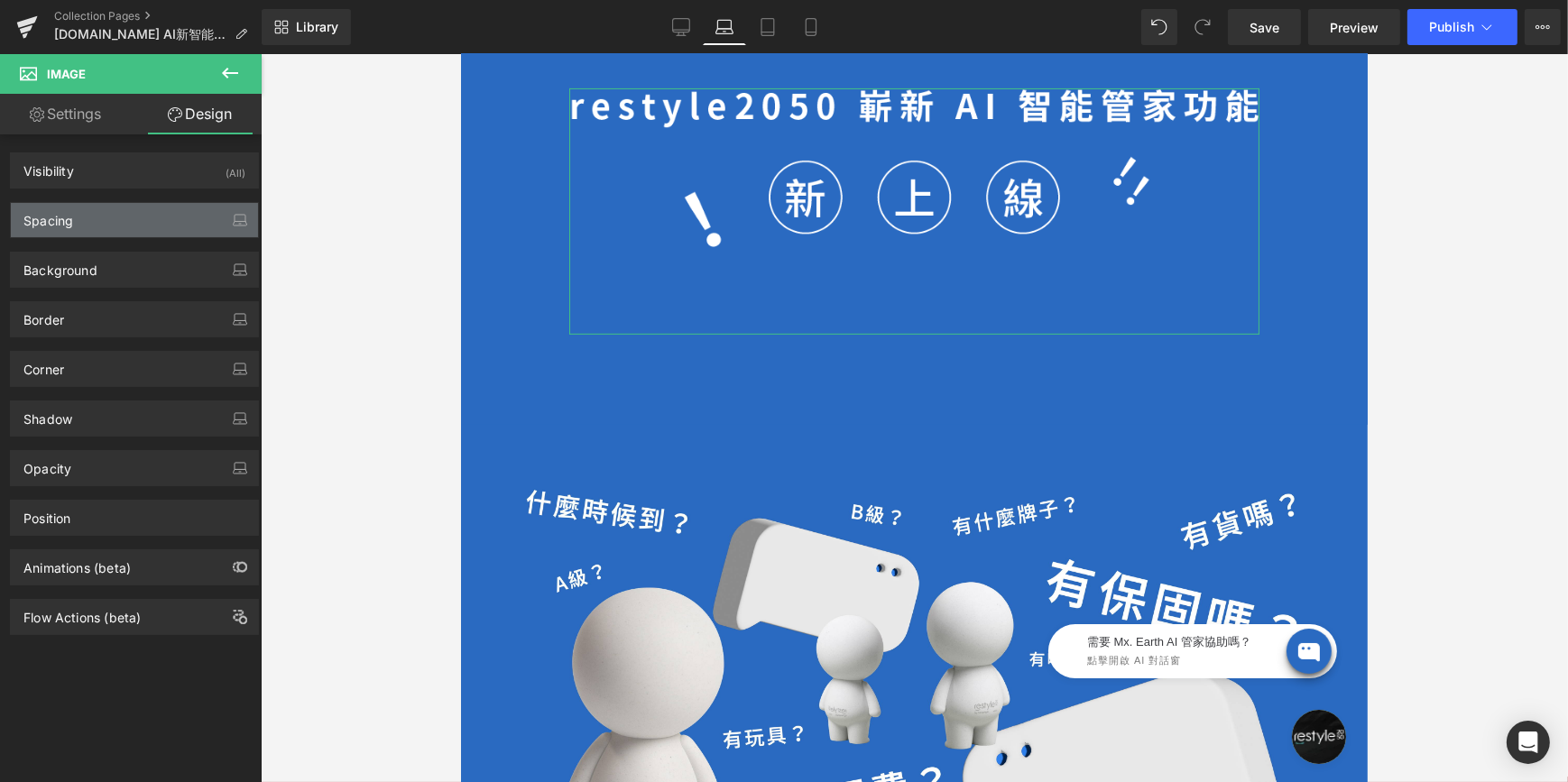
click at [130, 223] on div "Spacing" at bounding box center [134, 220] width 247 height 34
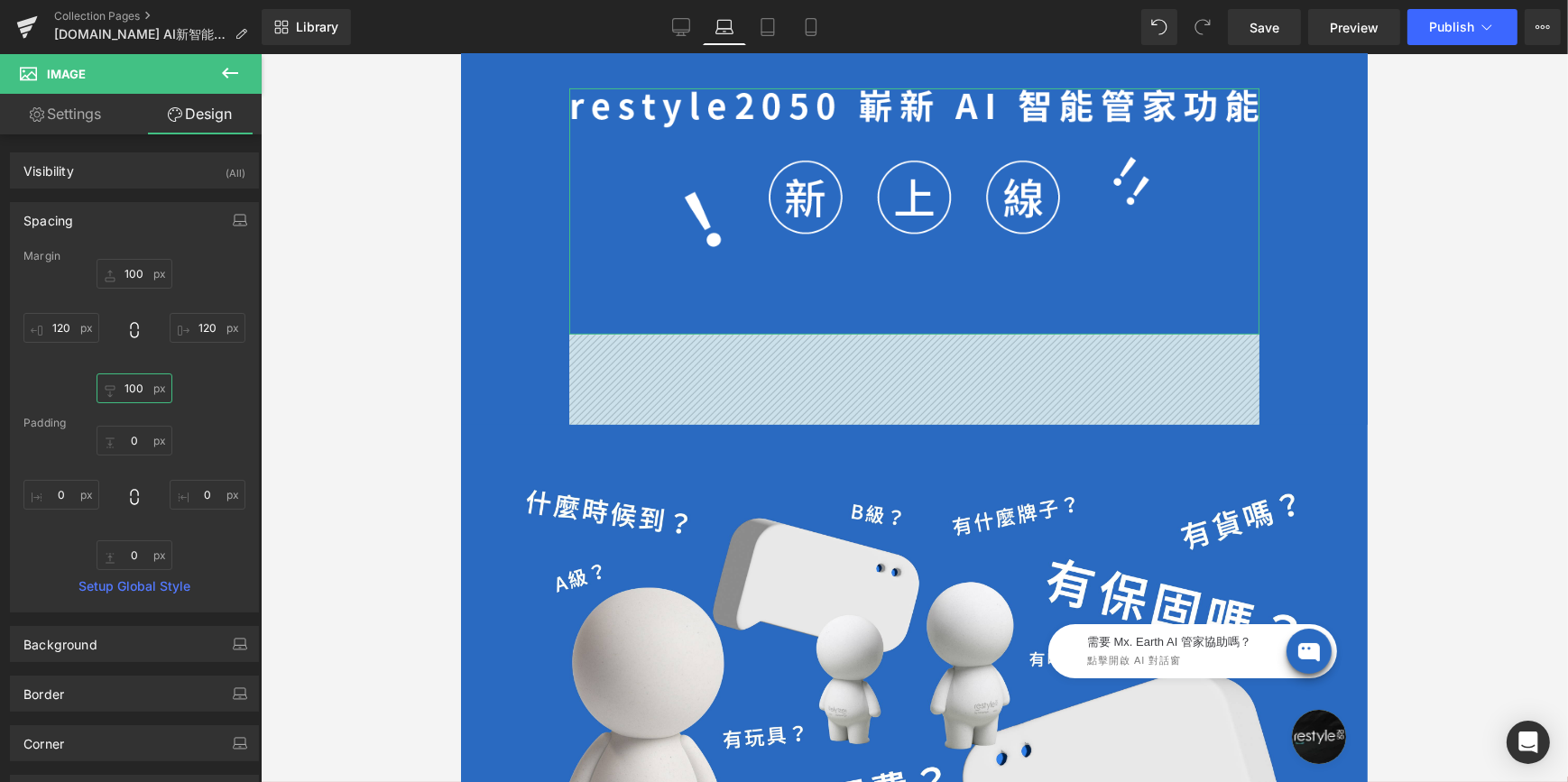
click at [128, 387] on input "100" at bounding box center [133, 389] width 76 height 29
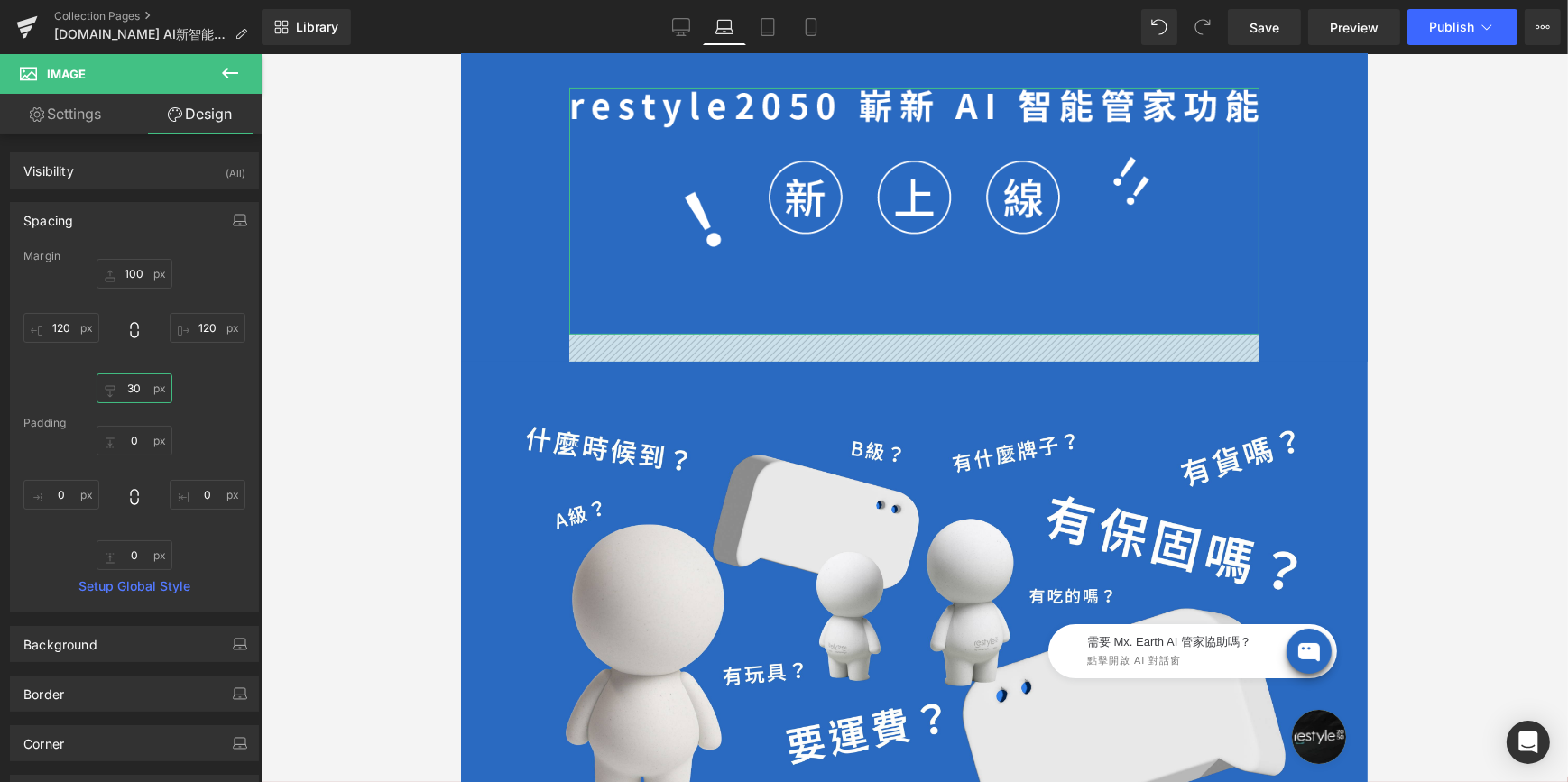
type input "3"
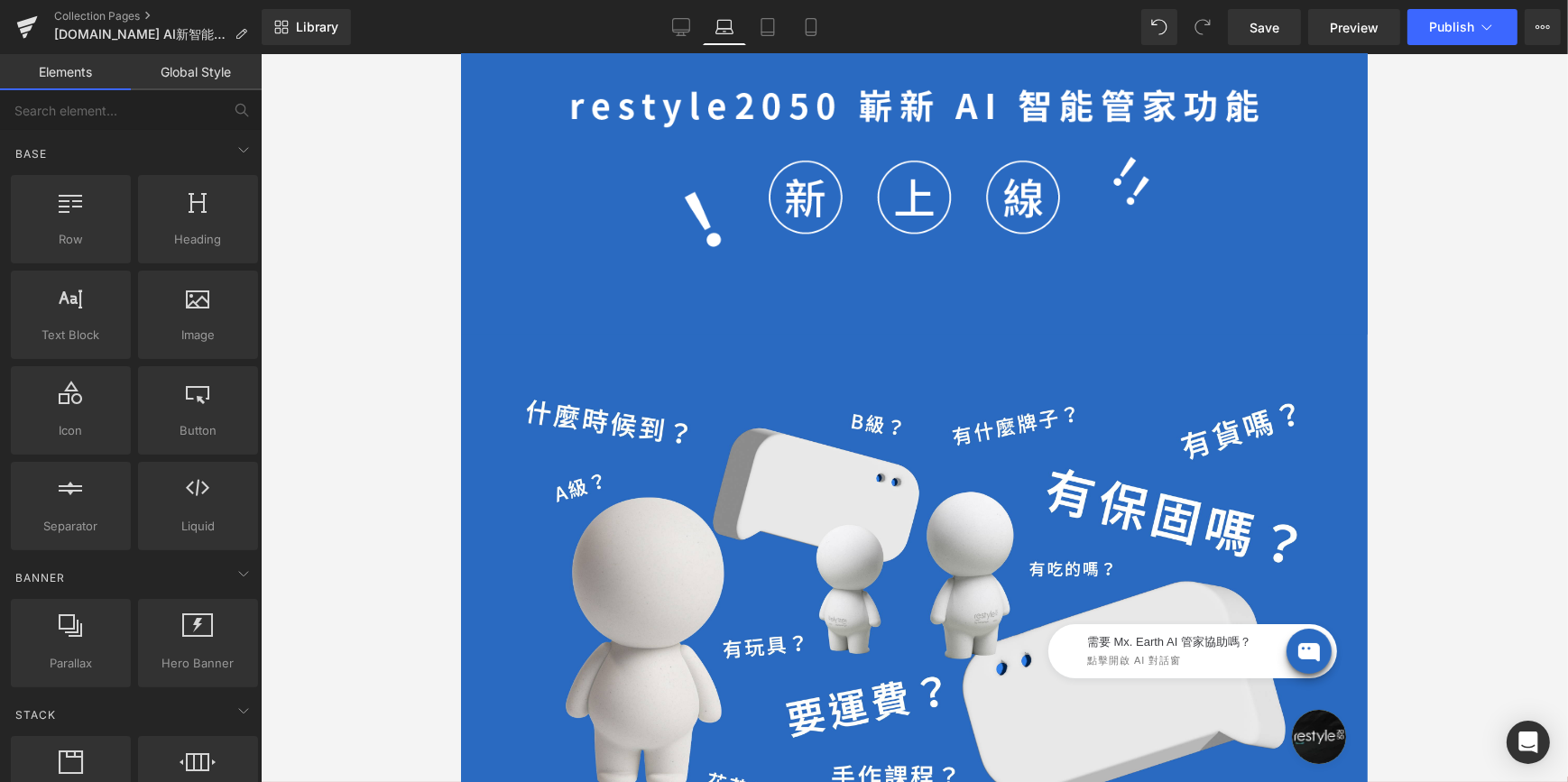
click at [336, 329] on div at bounding box center [915, 418] width 1307 height 728
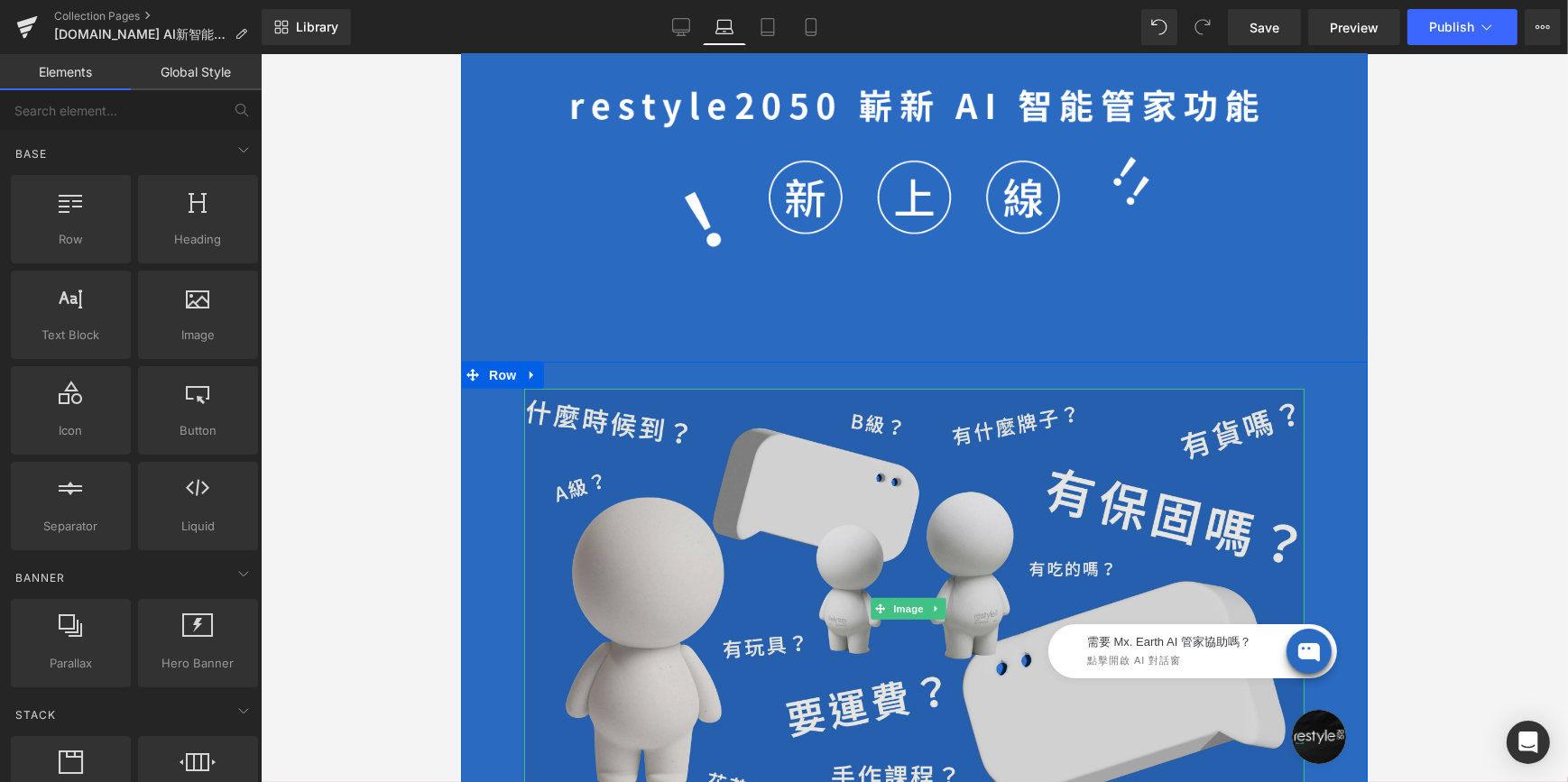
click at [895, 449] on img at bounding box center [913, 608] width 780 height 440
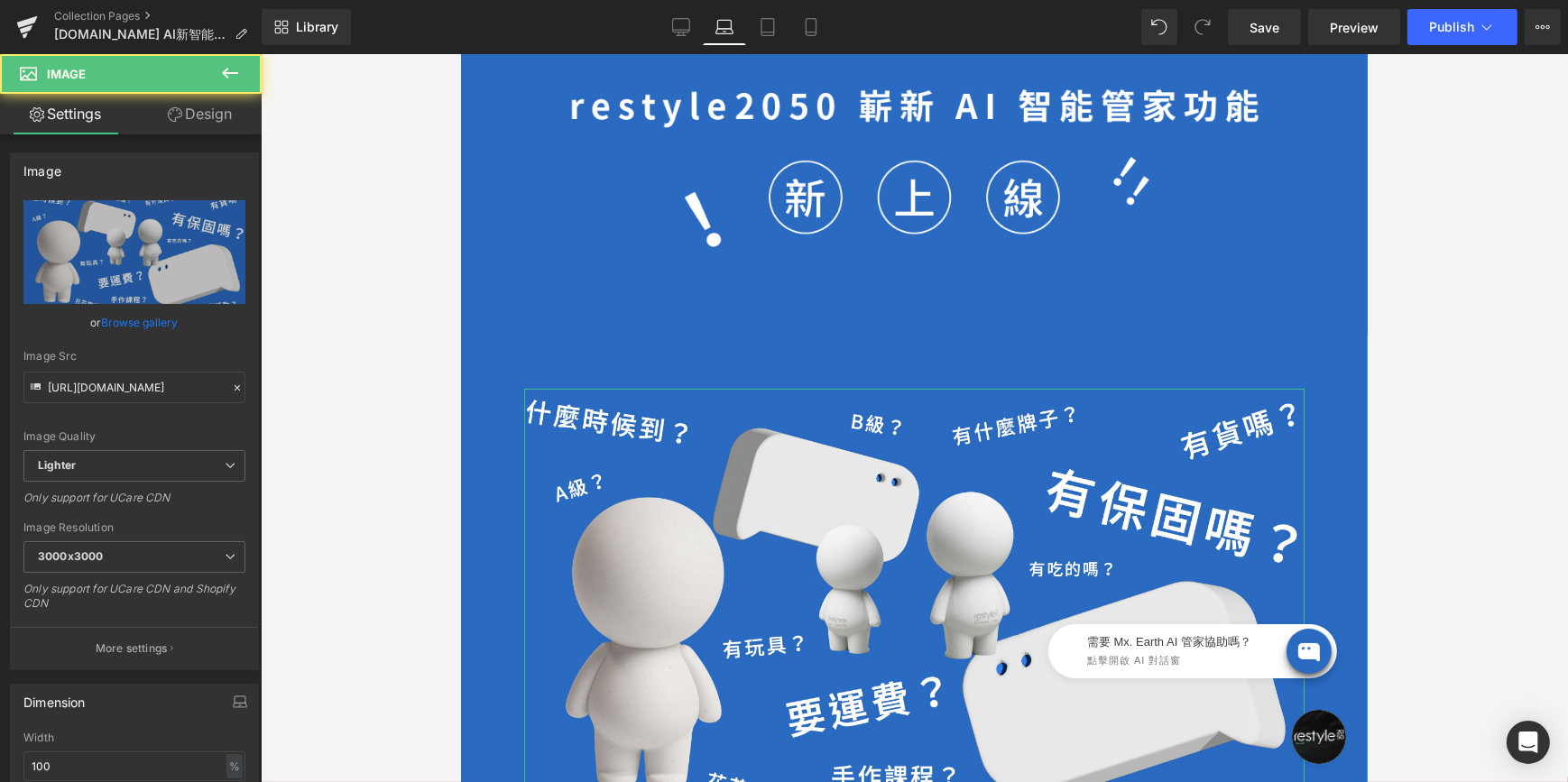
drag, startPoint x: 174, startPoint y: 114, endPoint x: 175, endPoint y: 185, distance: 71.0
click at [174, 114] on icon at bounding box center [175, 114] width 15 height 15
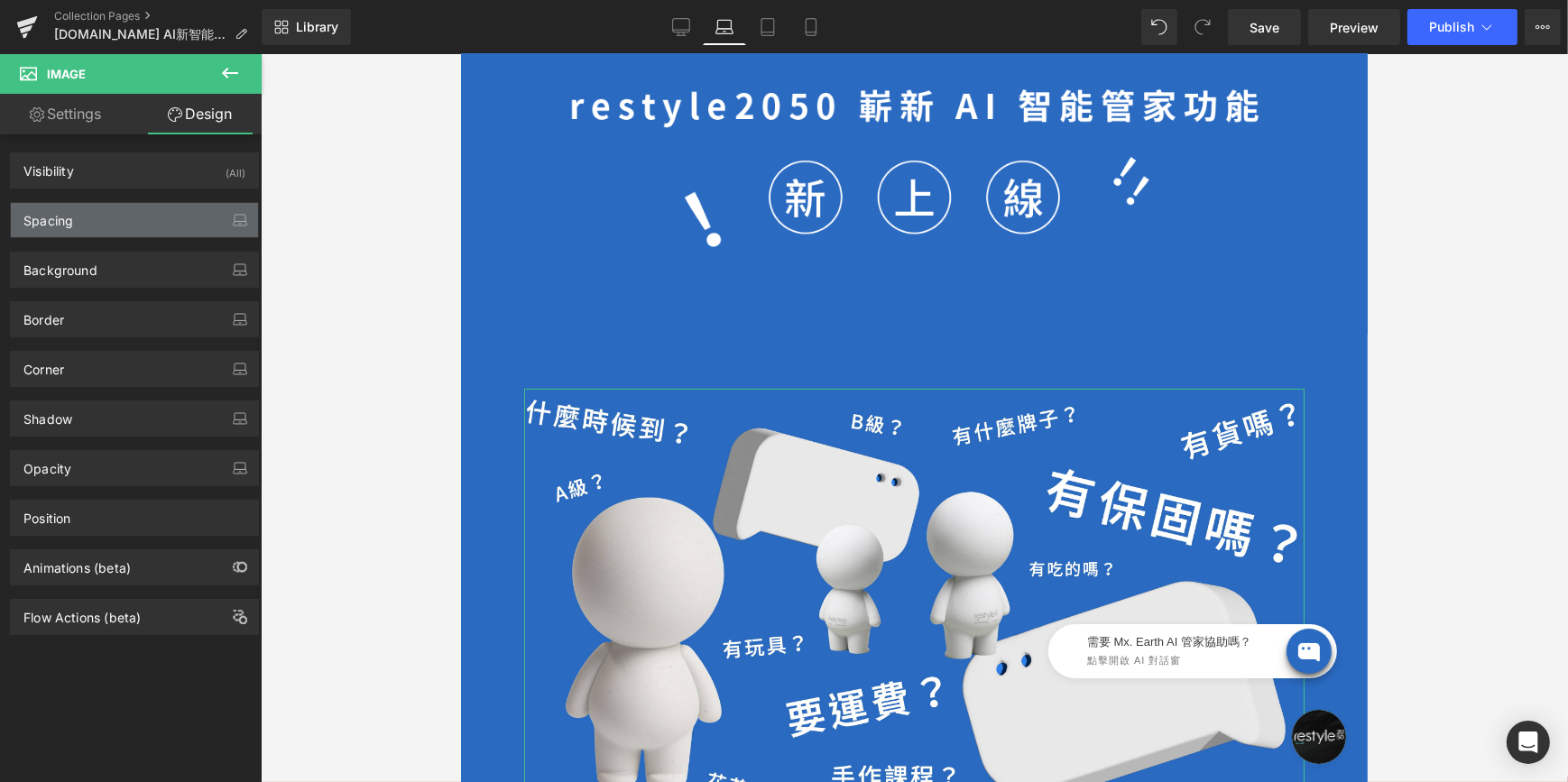
type input "0"
type input "70"
type input "0"
type input "70"
type input "0"
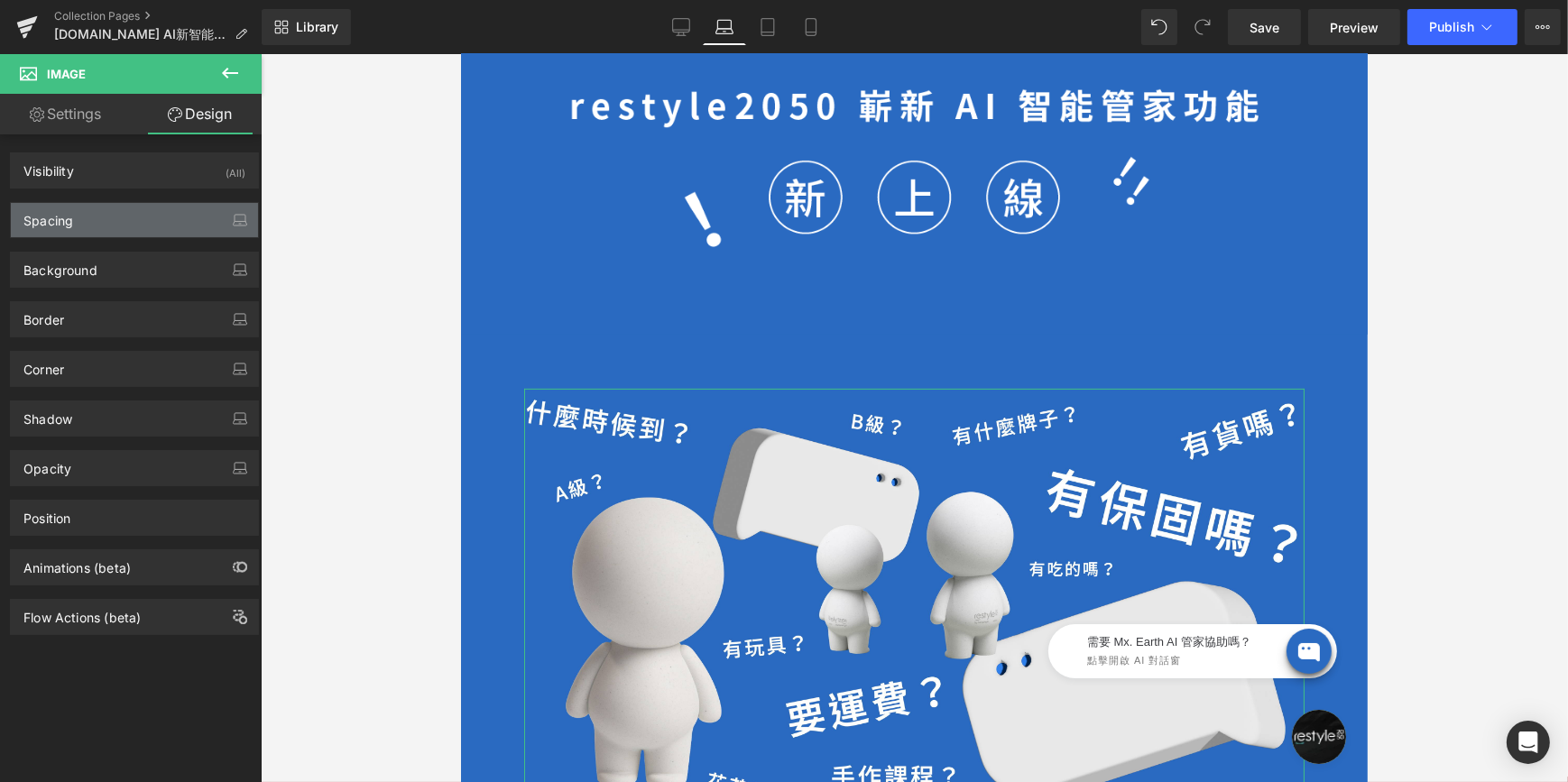
type input "0"
click at [154, 223] on div "Spacing" at bounding box center [134, 220] width 247 height 34
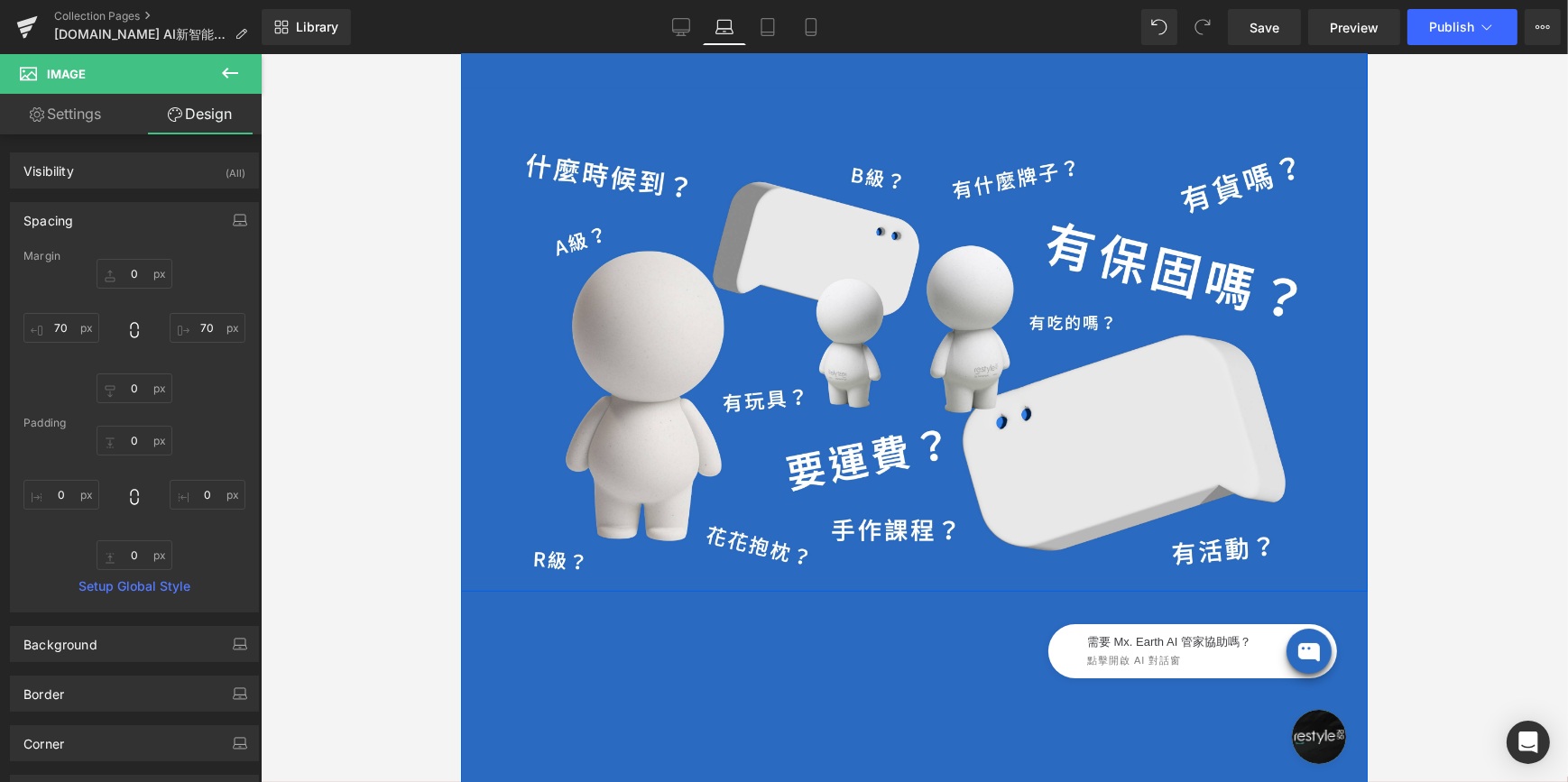
scroll to position [1446, 0]
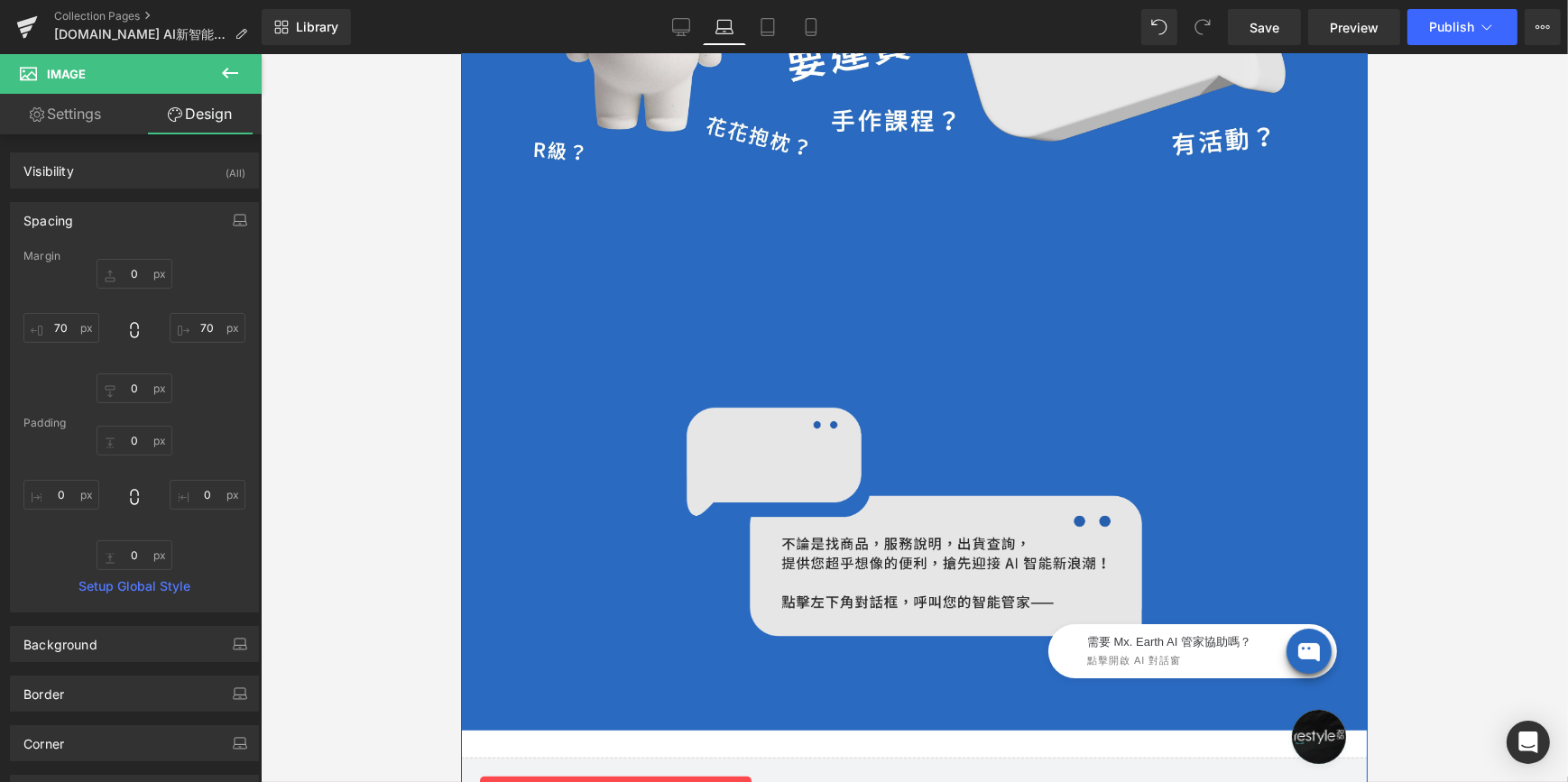
click at [827, 424] on img at bounding box center [914, 529] width 455 height 242
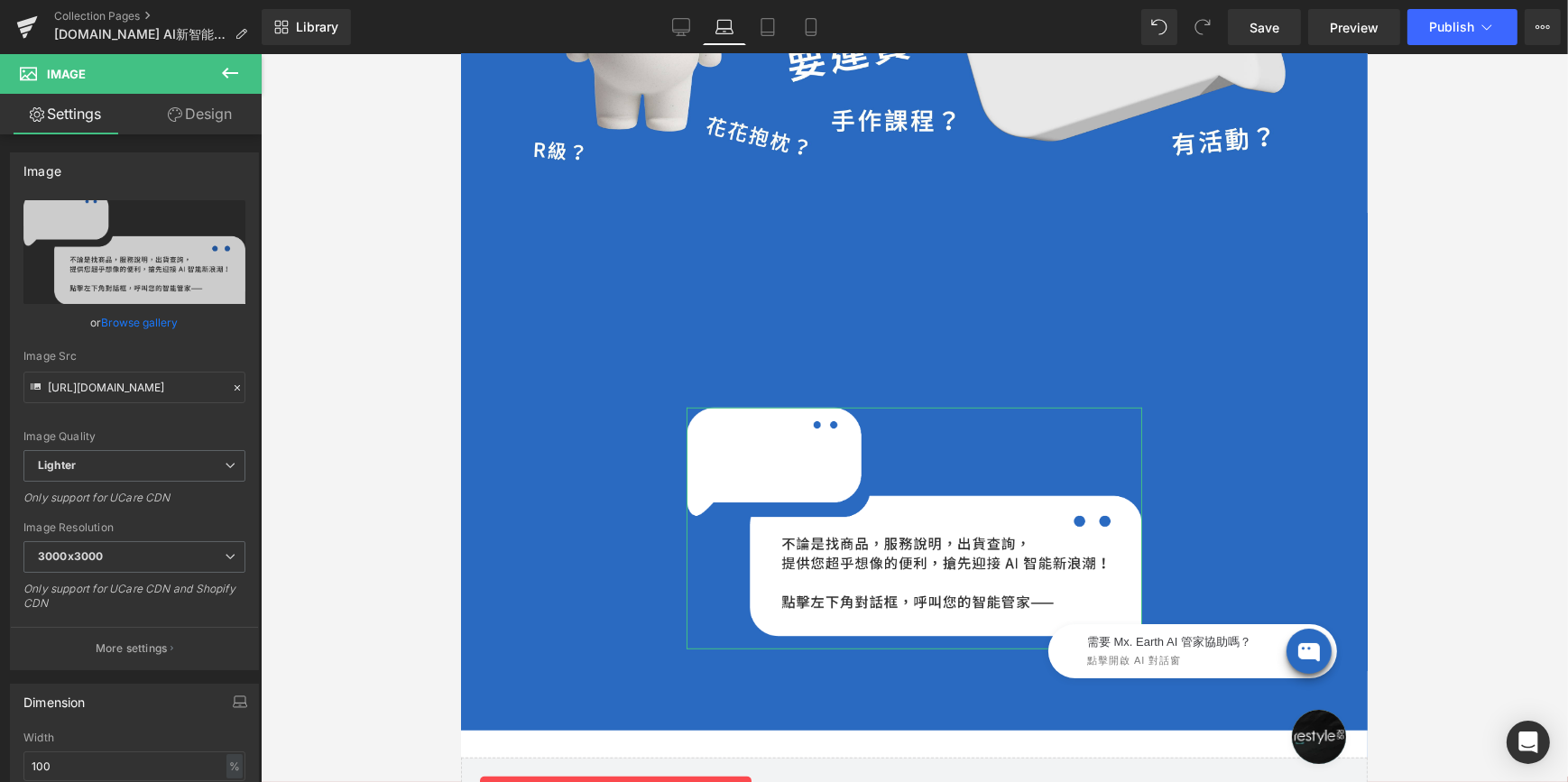
click at [189, 106] on link "Design" at bounding box center [199, 114] width 131 height 40
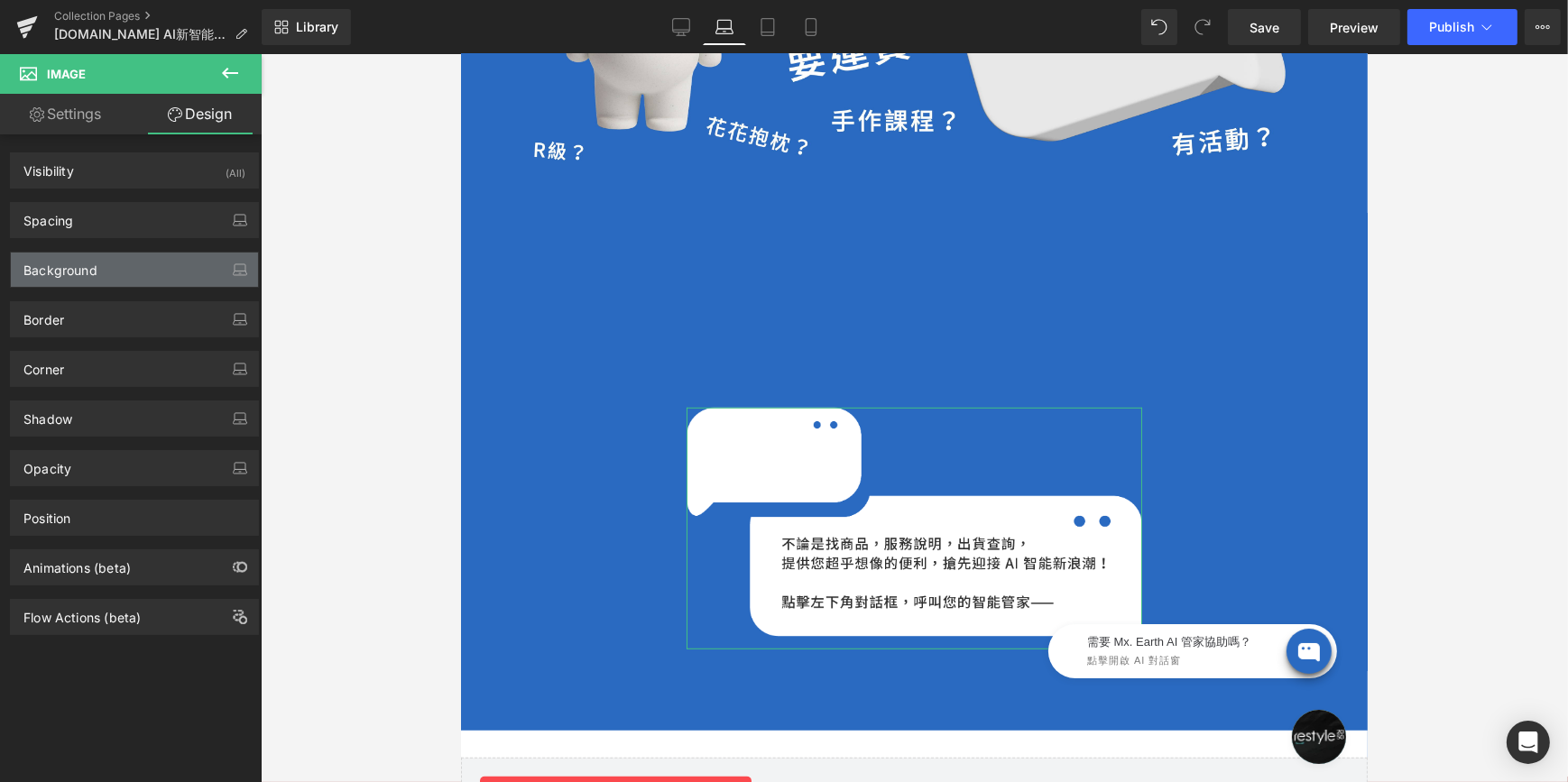
type input "250"
type input "0"
type input "250"
type input "0"
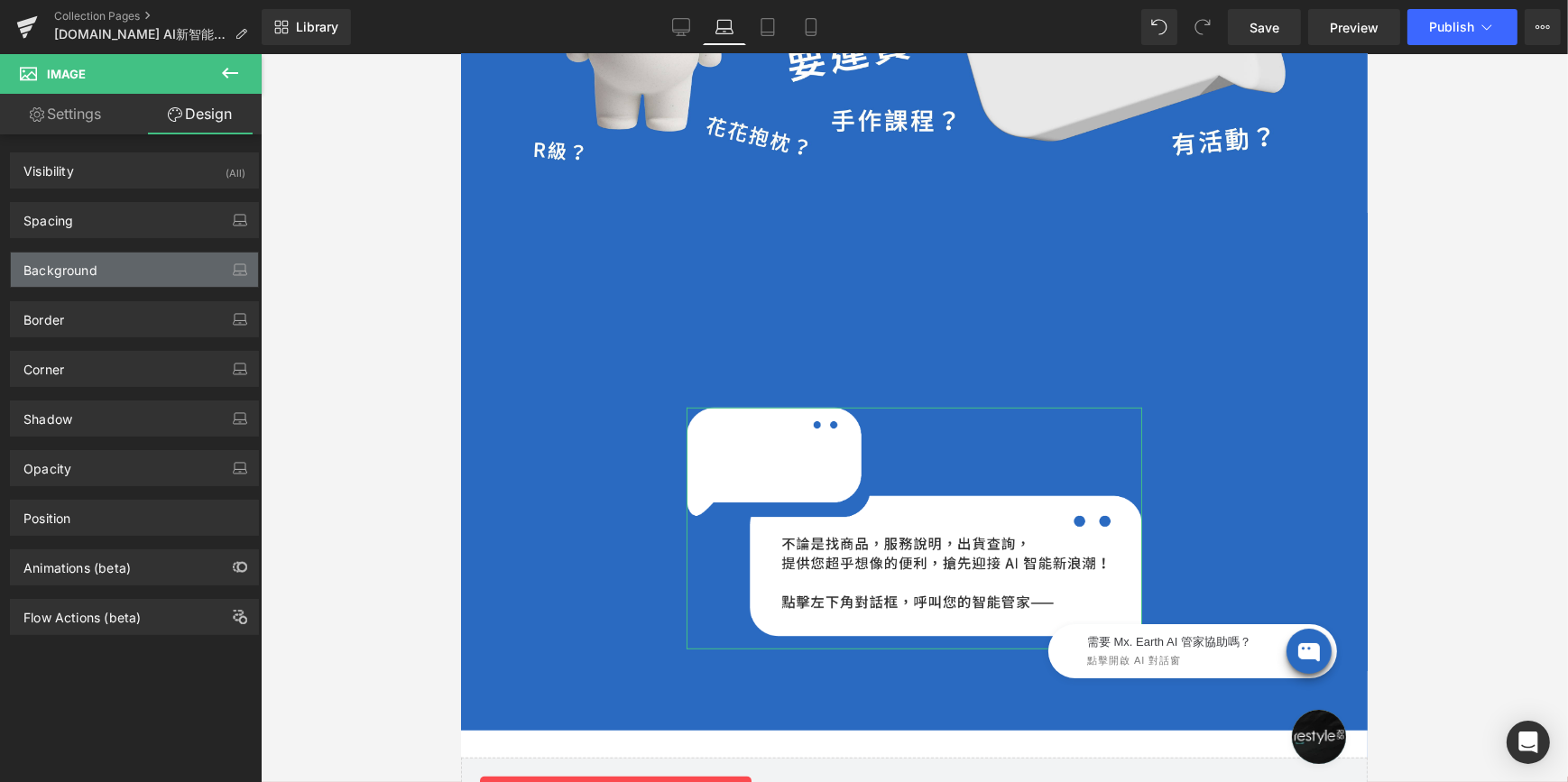
type input "0"
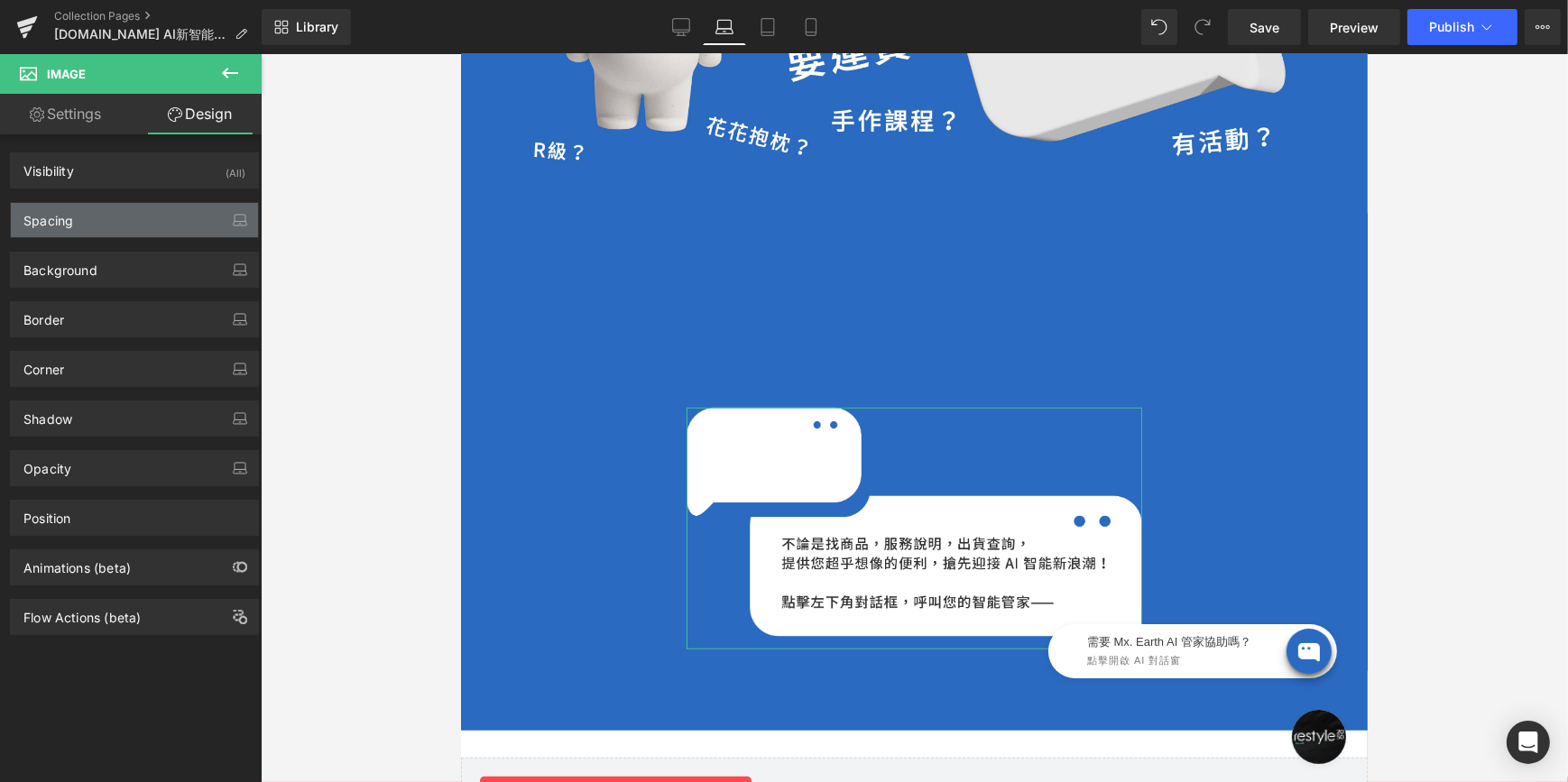
click at [120, 219] on div "Spacing" at bounding box center [134, 220] width 247 height 34
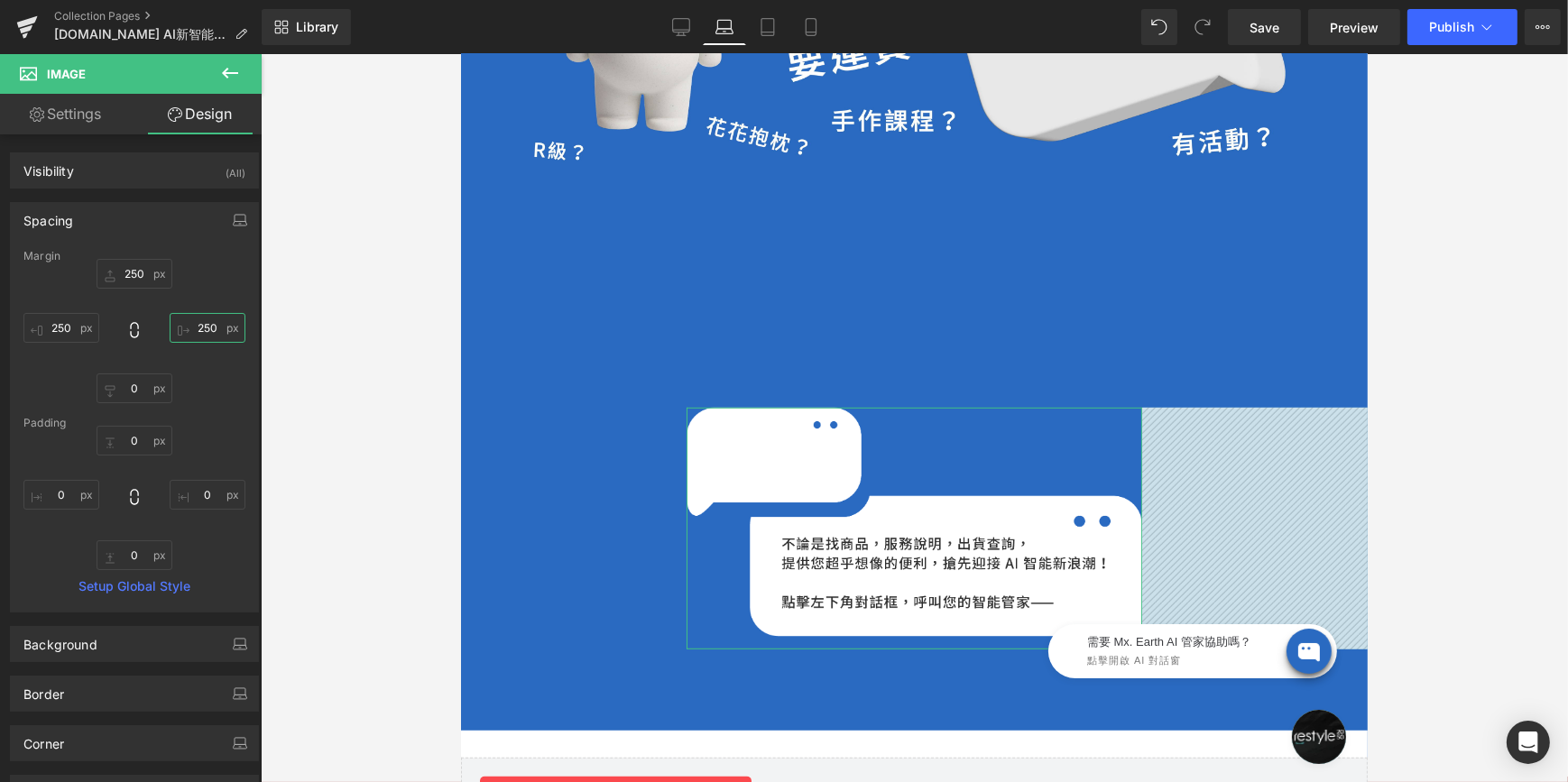
click at [207, 322] on input "250" at bounding box center [207, 328] width 76 height 29
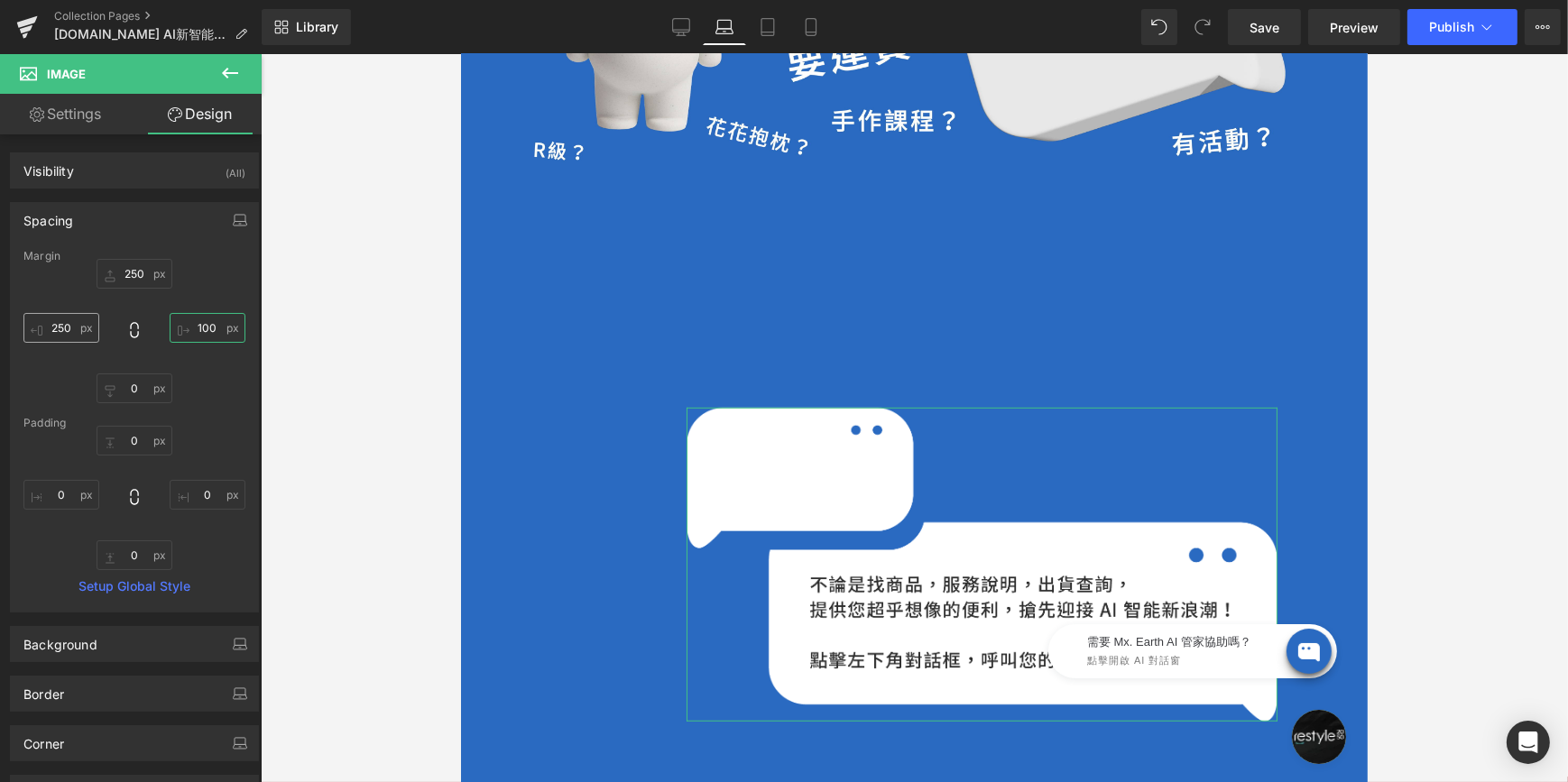
type input "100"
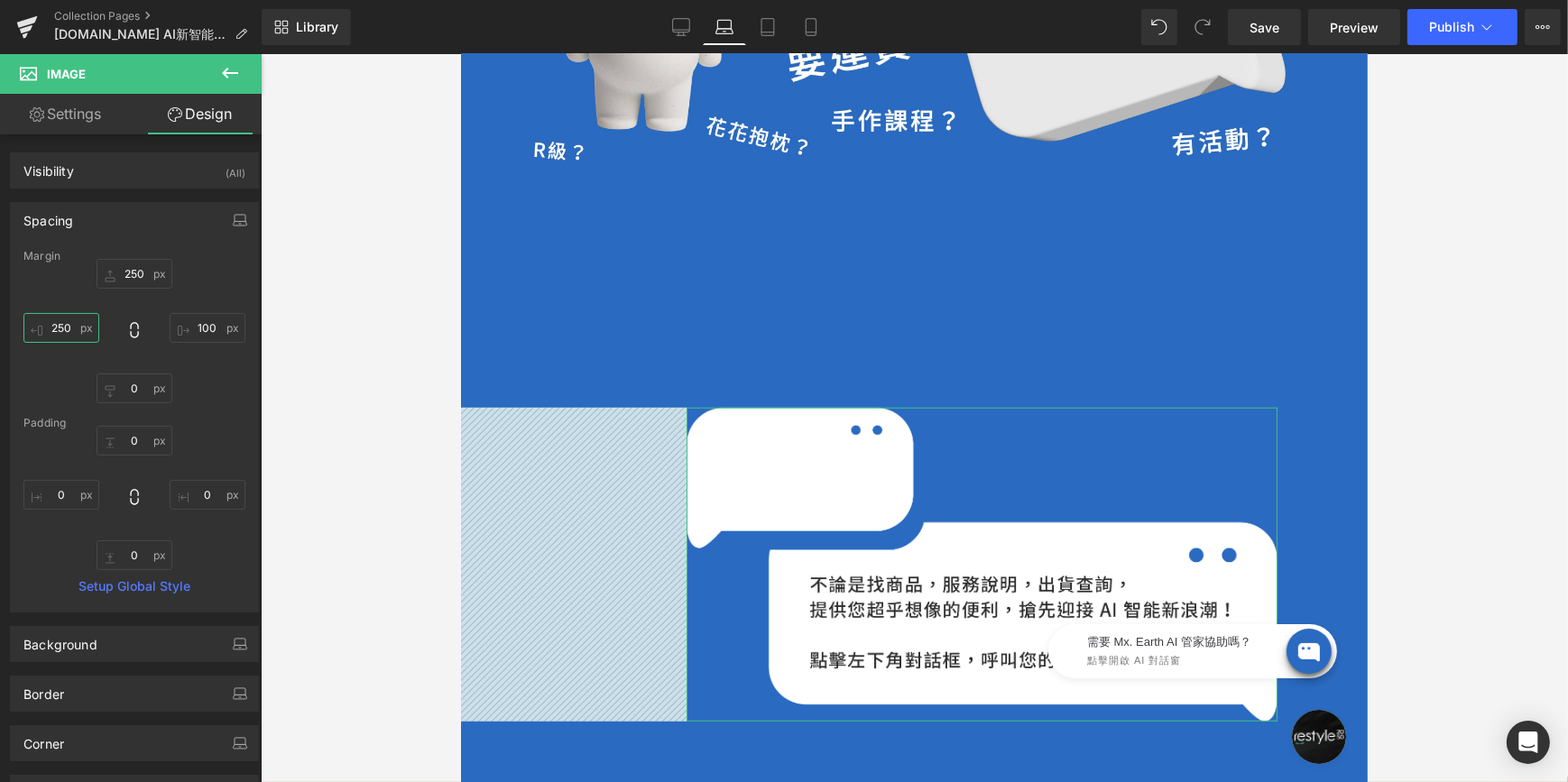
click at [61, 320] on input "250" at bounding box center [61, 328] width 76 height 29
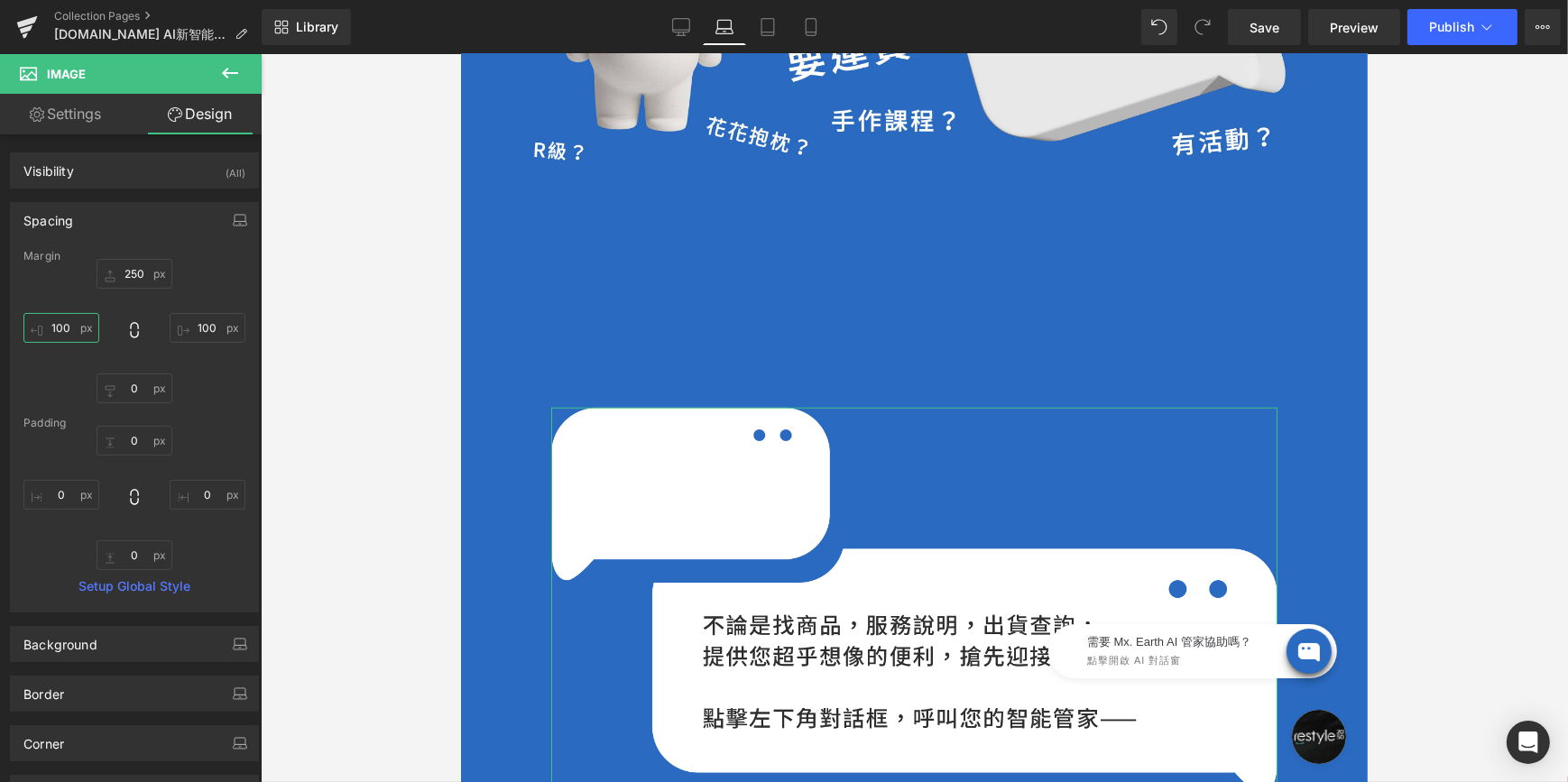
click at [63, 326] on input "100" at bounding box center [61, 328] width 76 height 29
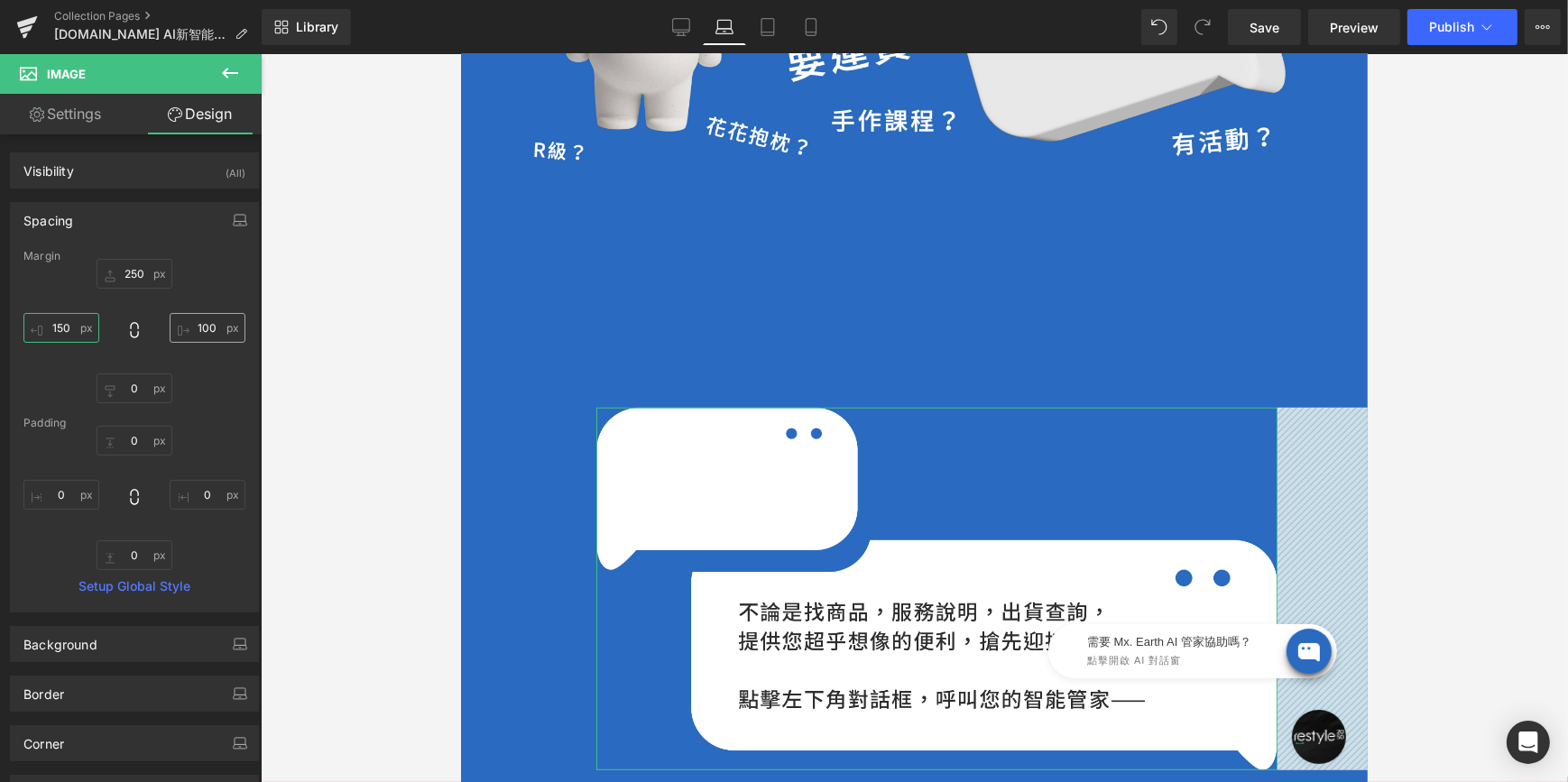
type input "150"
click at [201, 325] on input "100" at bounding box center [207, 328] width 76 height 29
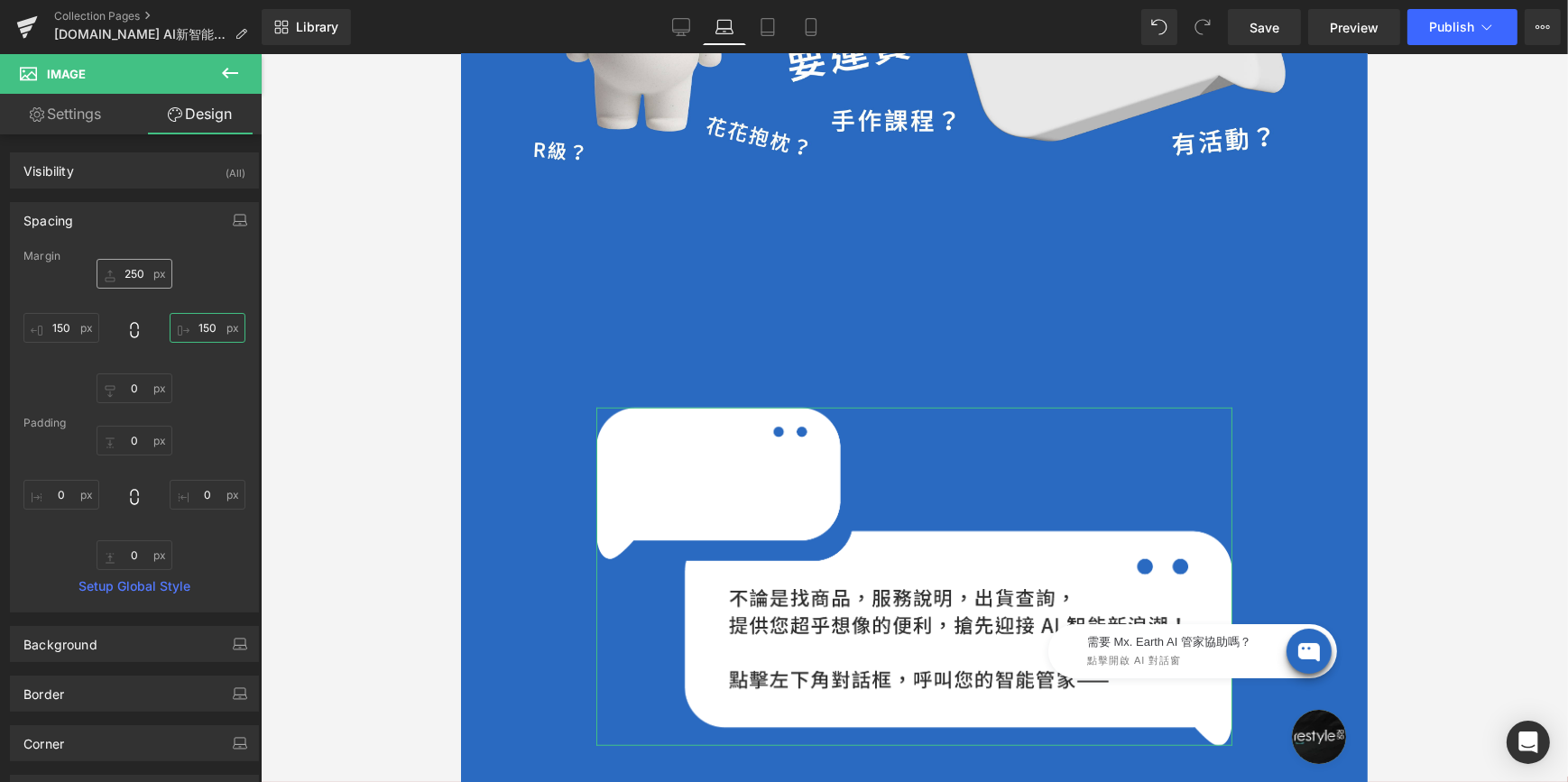
type input "150"
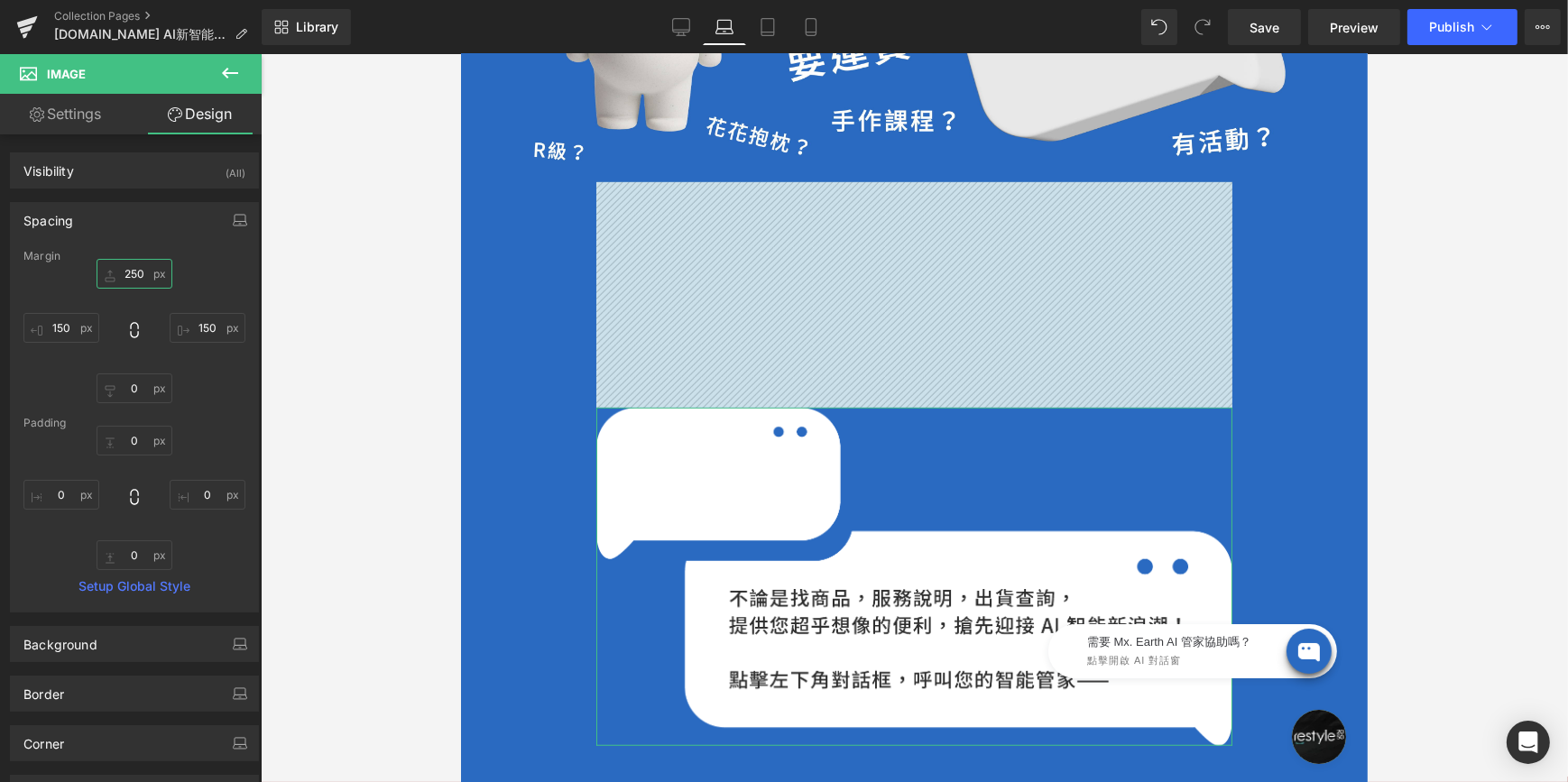
click at [133, 273] on input "250" at bounding box center [133, 274] width 76 height 29
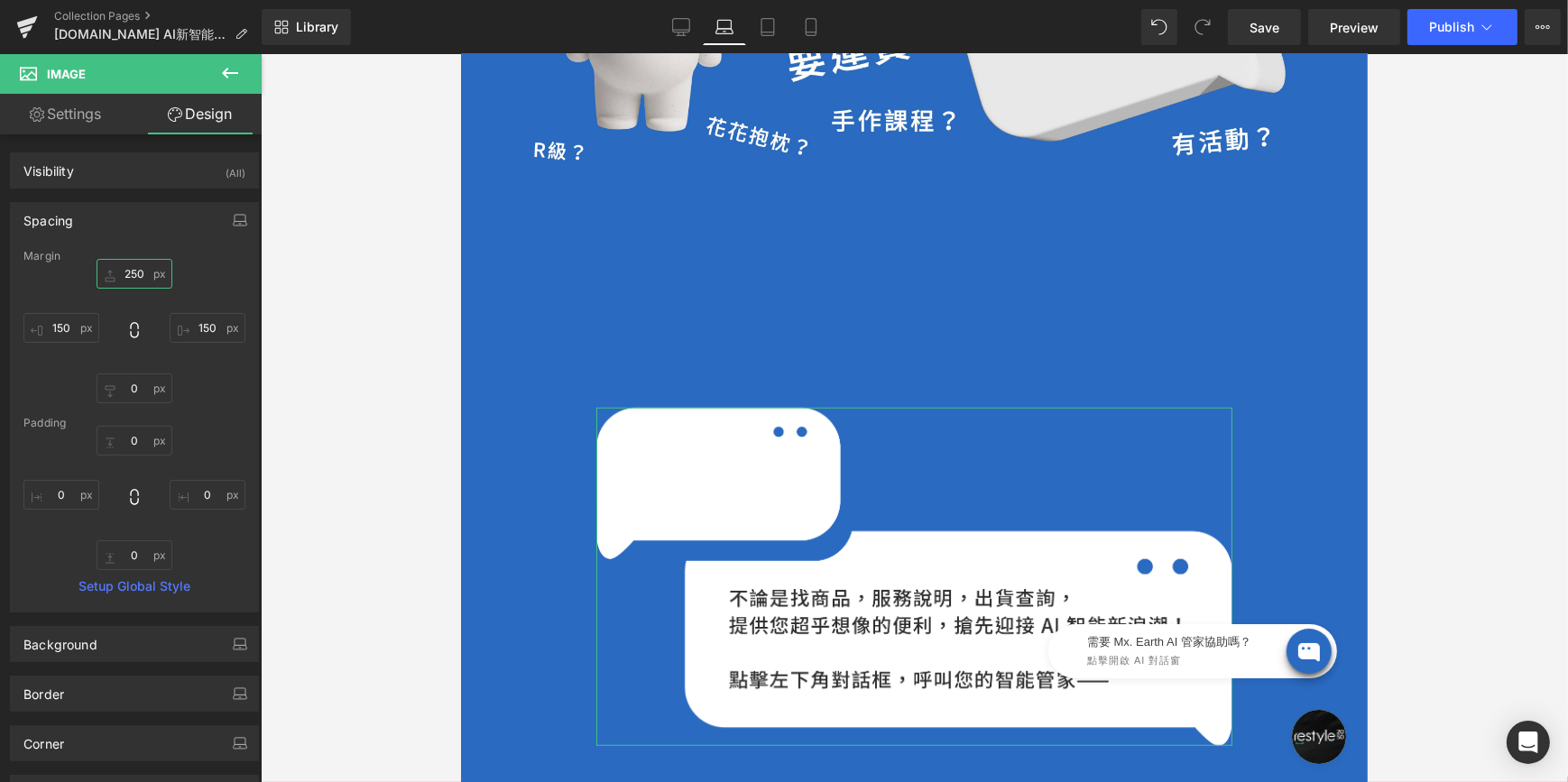
type input "0"
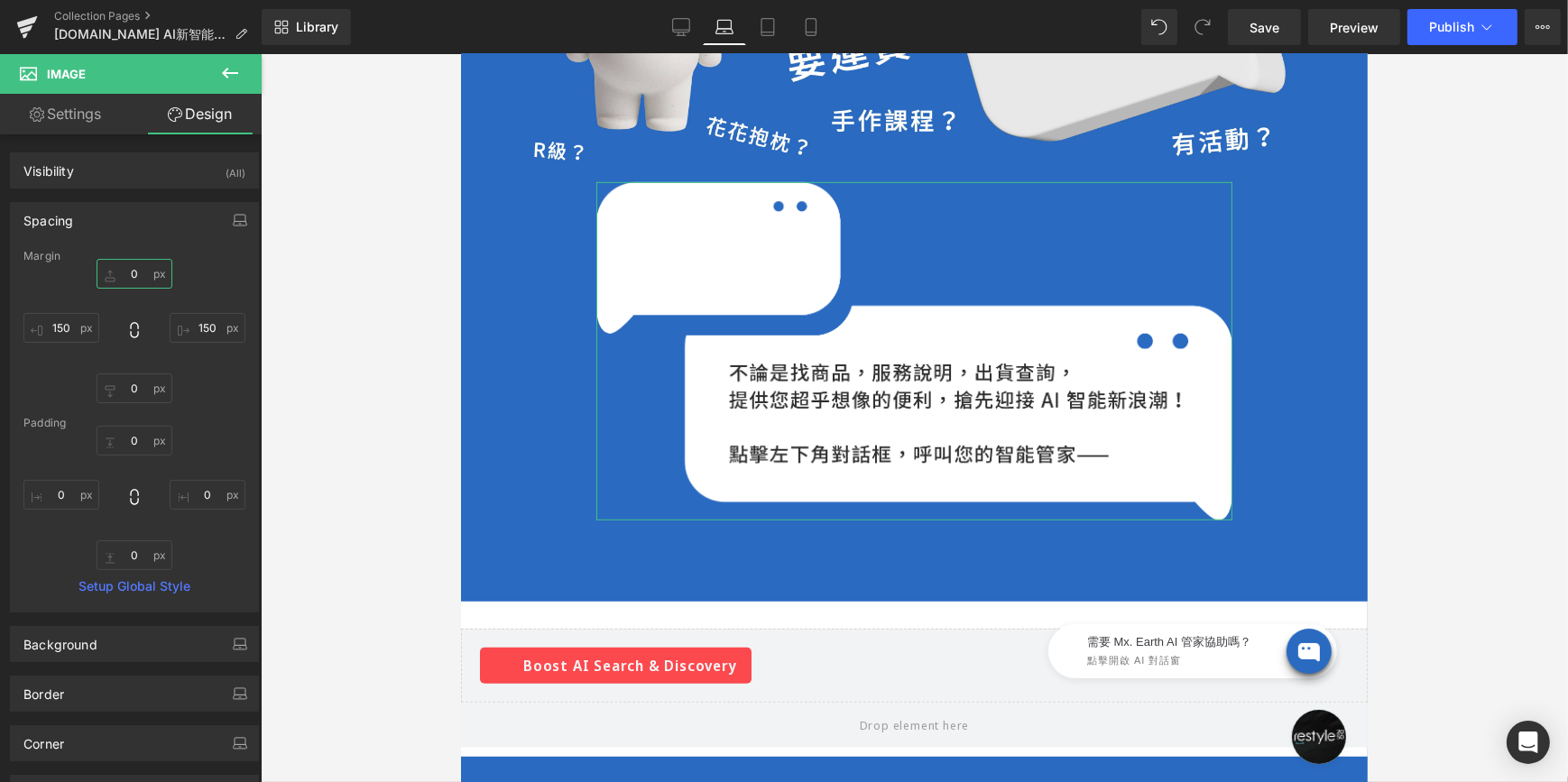
click at [133, 276] on input "0" at bounding box center [133, 274] width 76 height 29
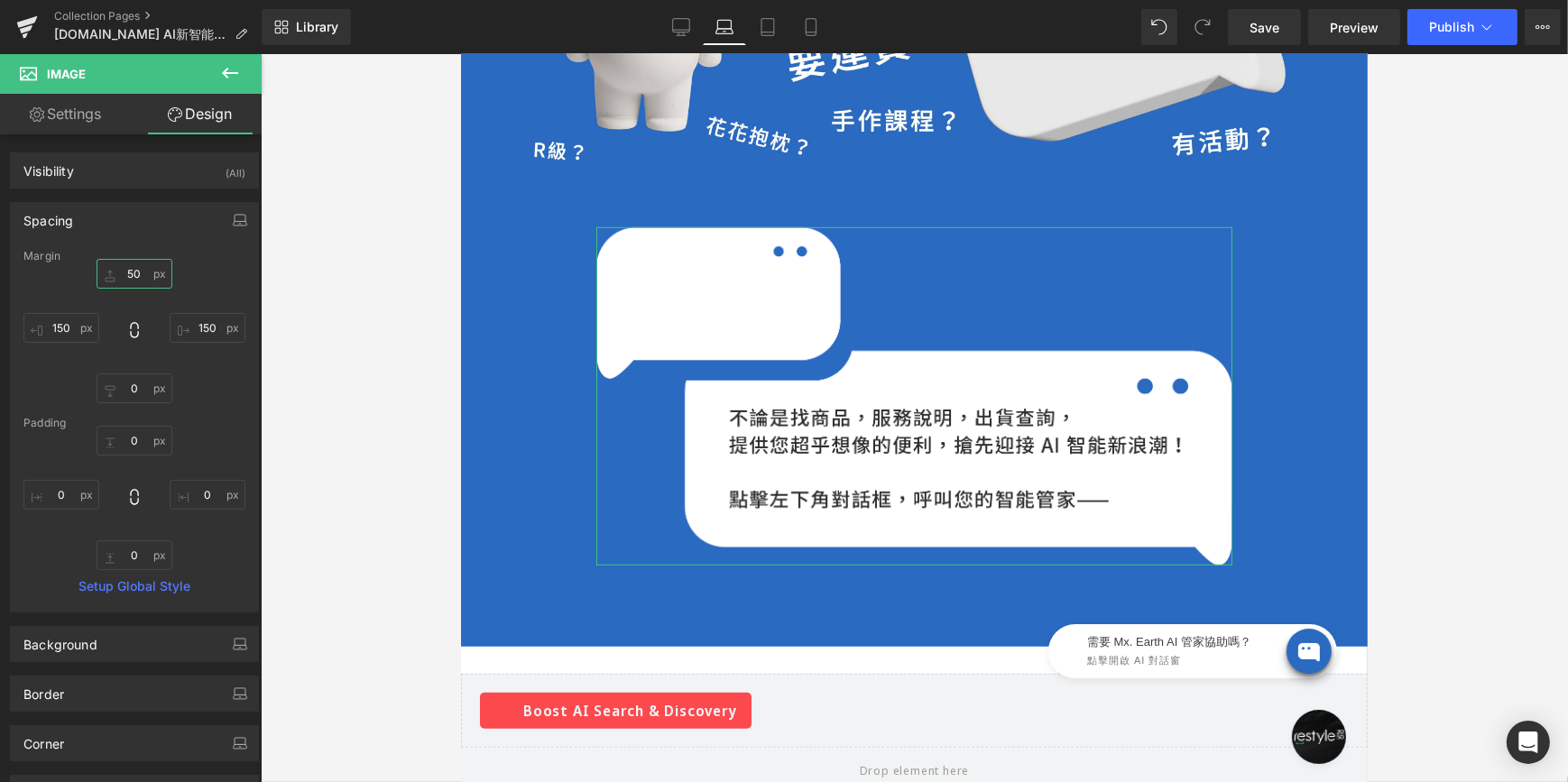
type input "5"
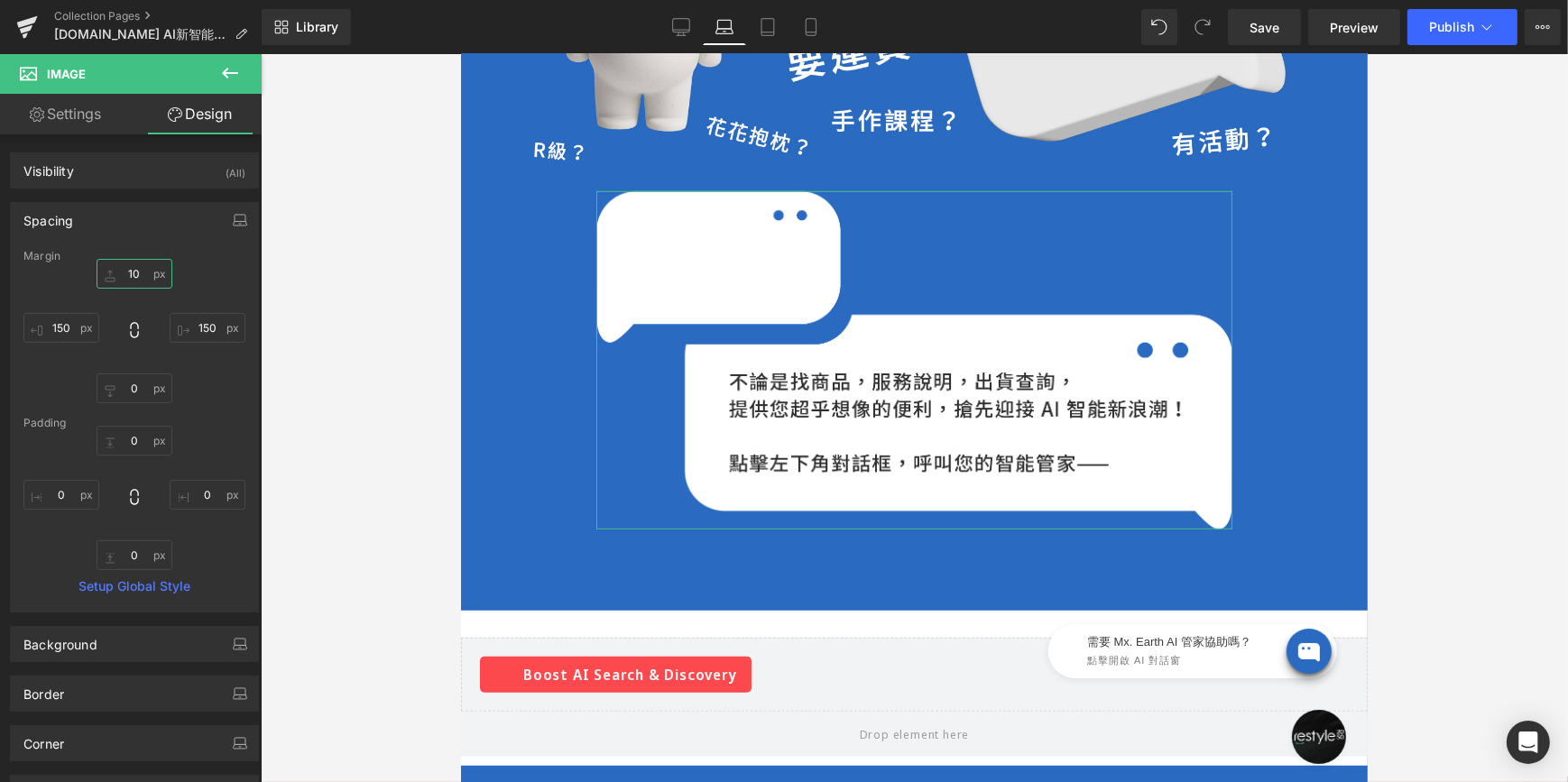
type input "100"
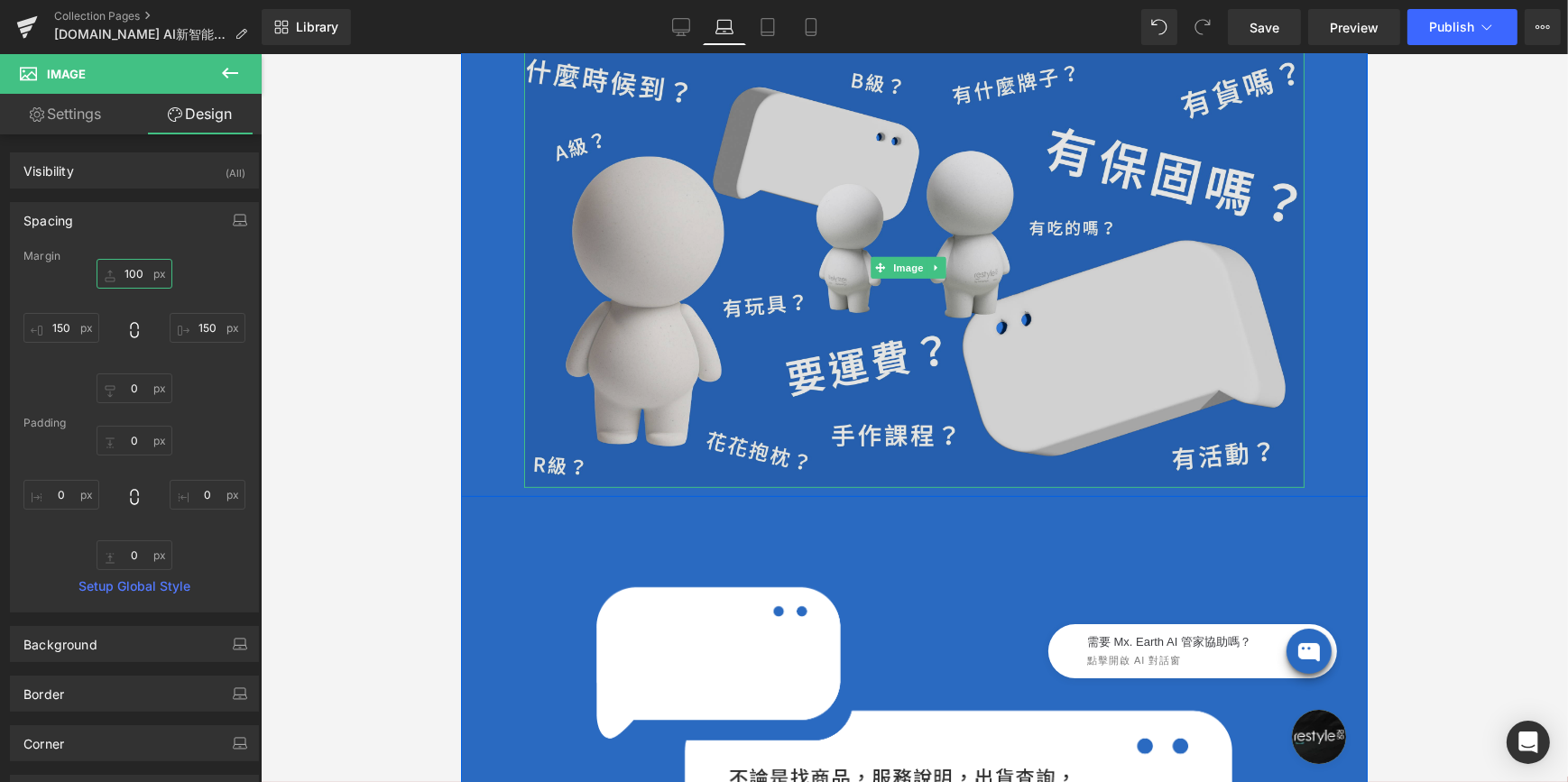
scroll to position [1364, 0]
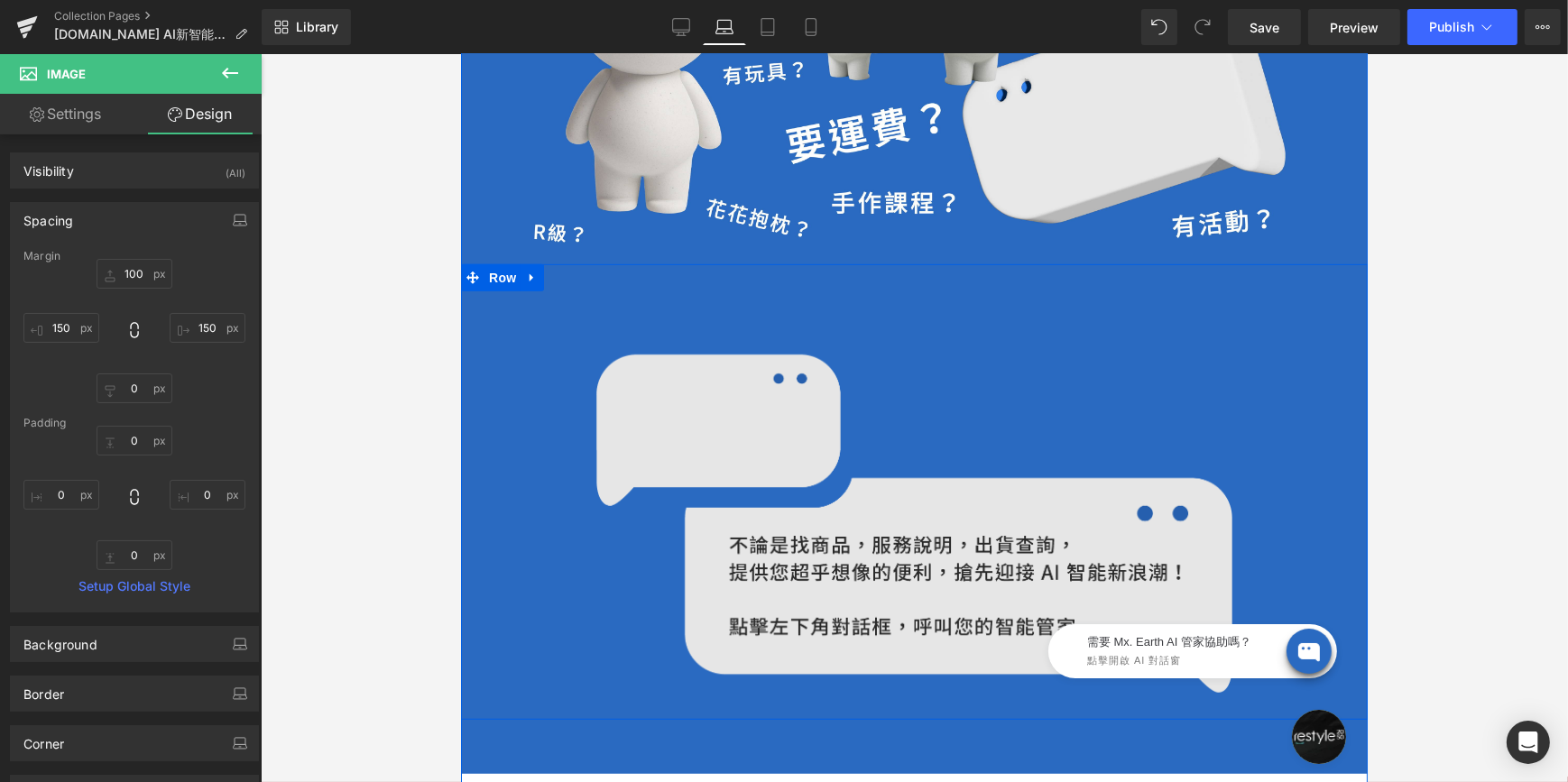
click at [841, 397] on img at bounding box center [914, 523] width 636 height 339
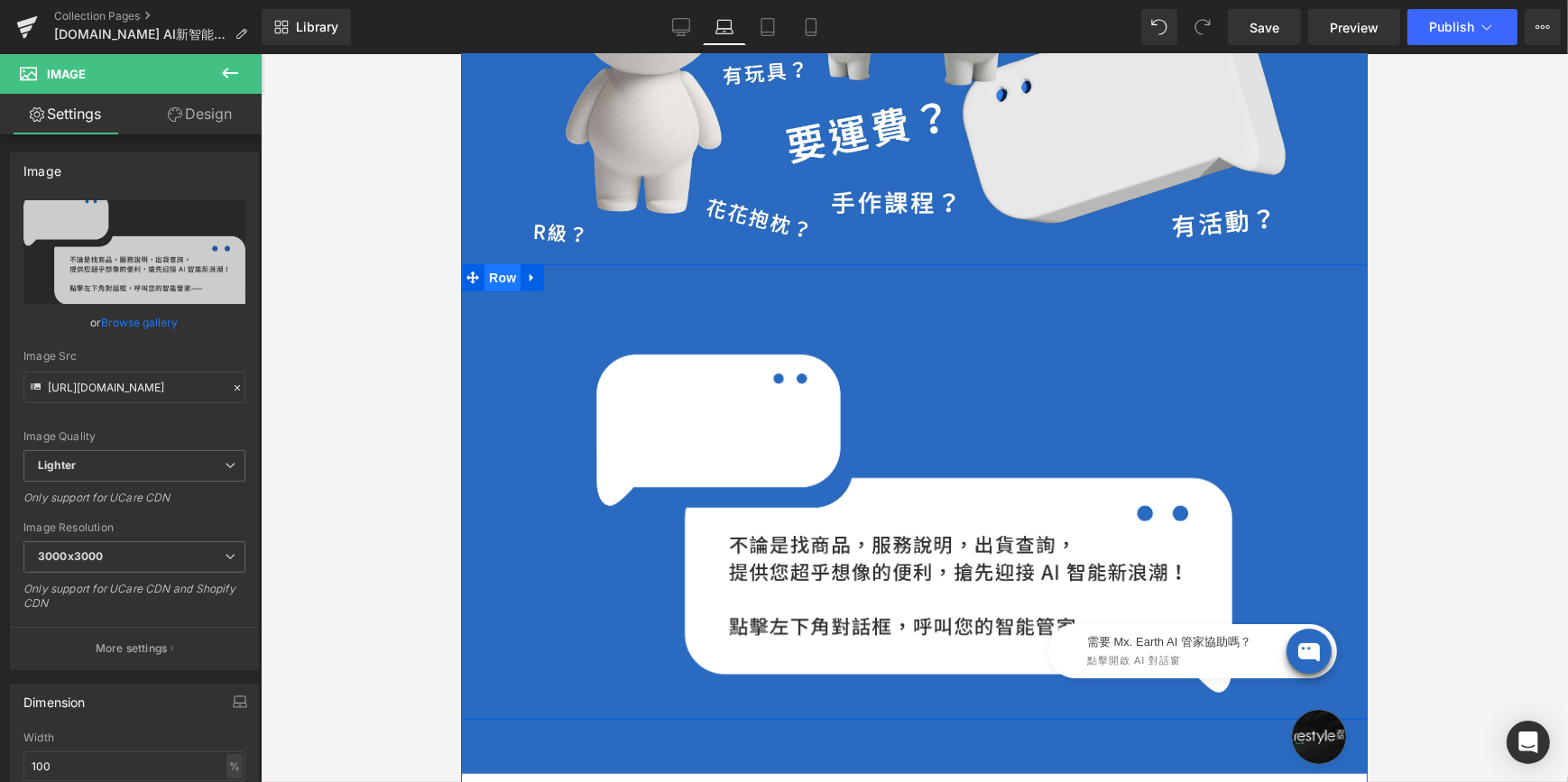
click at [509, 264] on span "Row" at bounding box center [501, 278] width 36 height 27
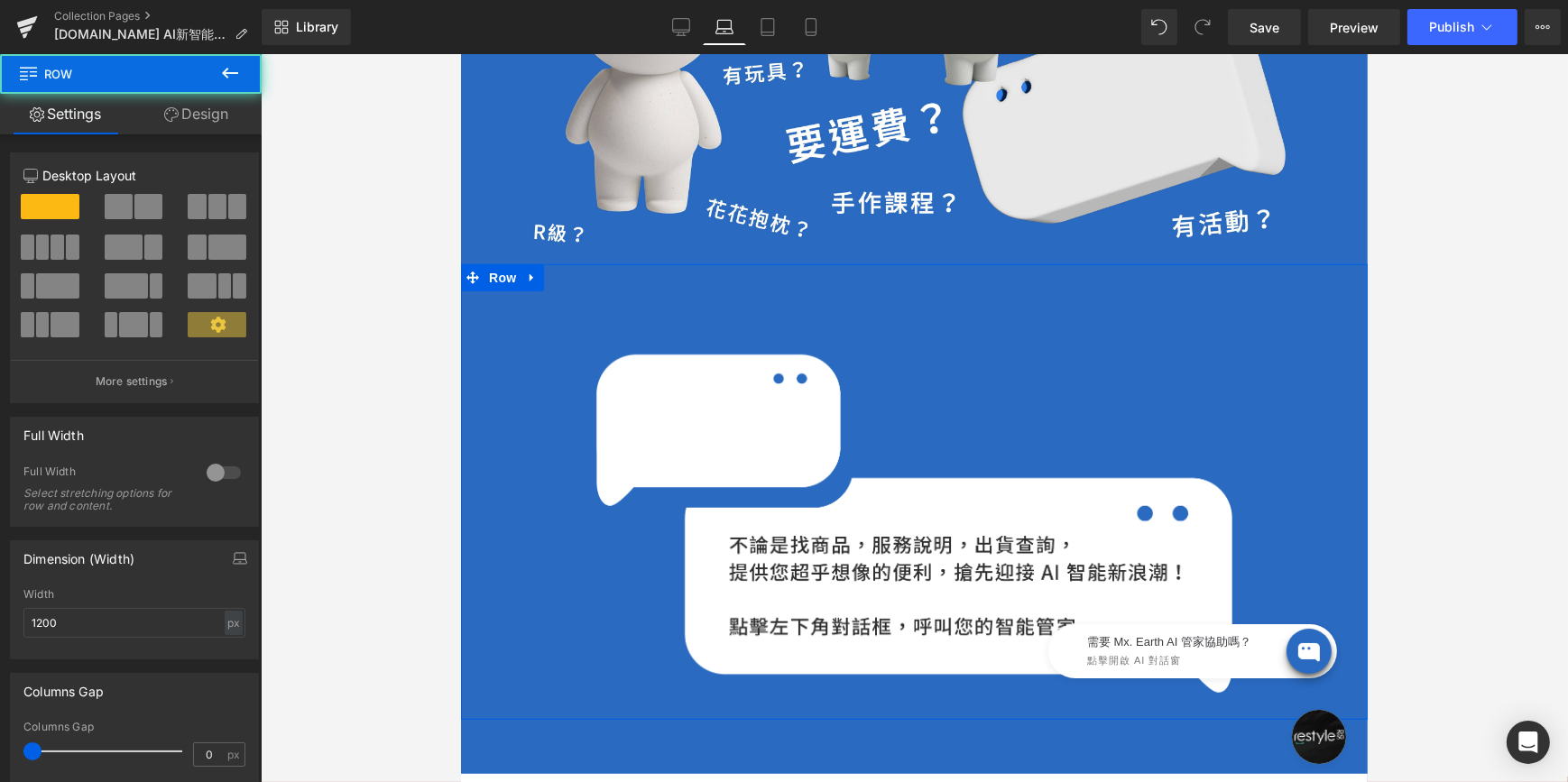
click at [200, 122] on link "Design" at bounding box center [195, 114] width 131 height 40
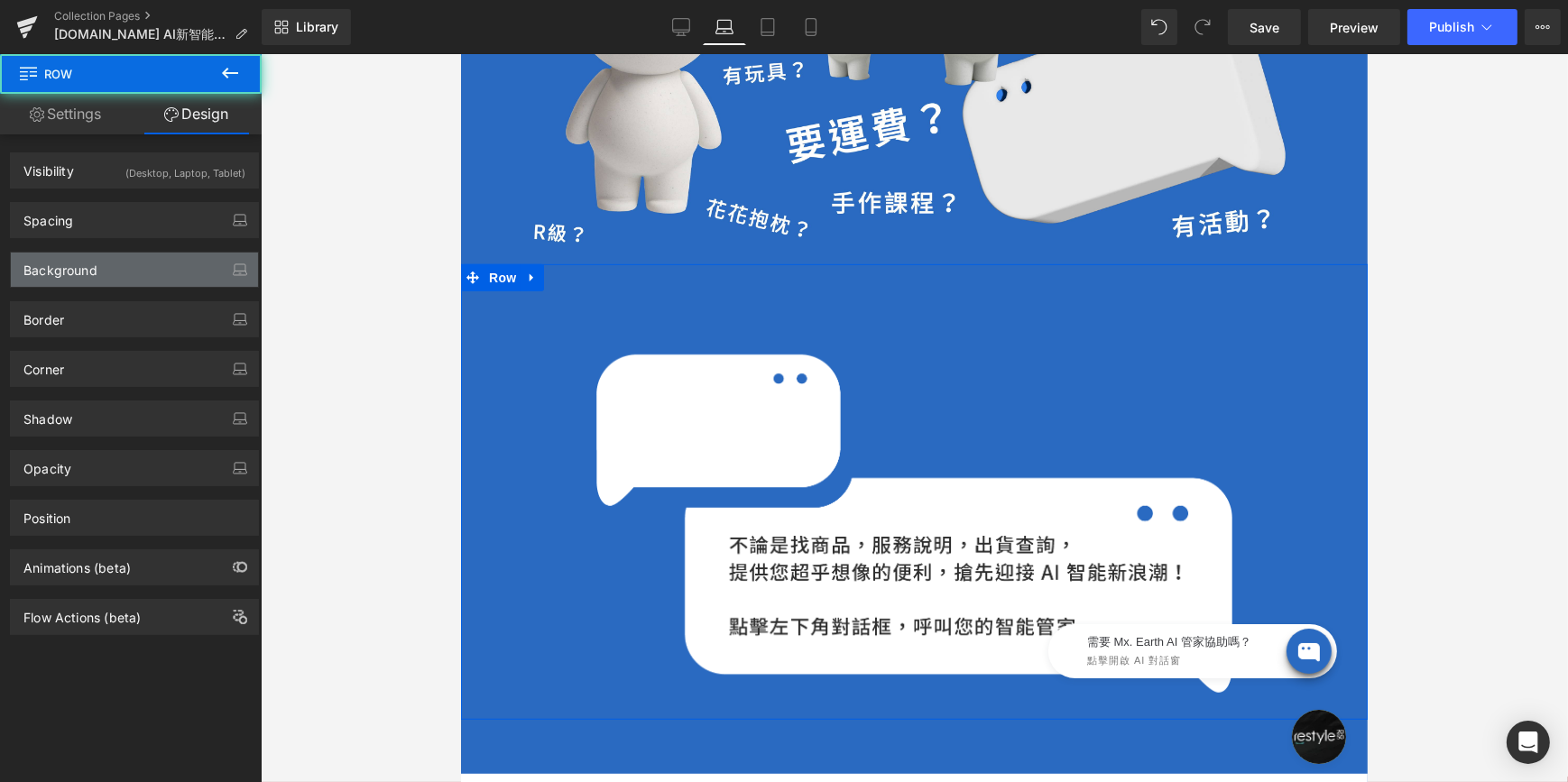
type input "0"
type input "30"
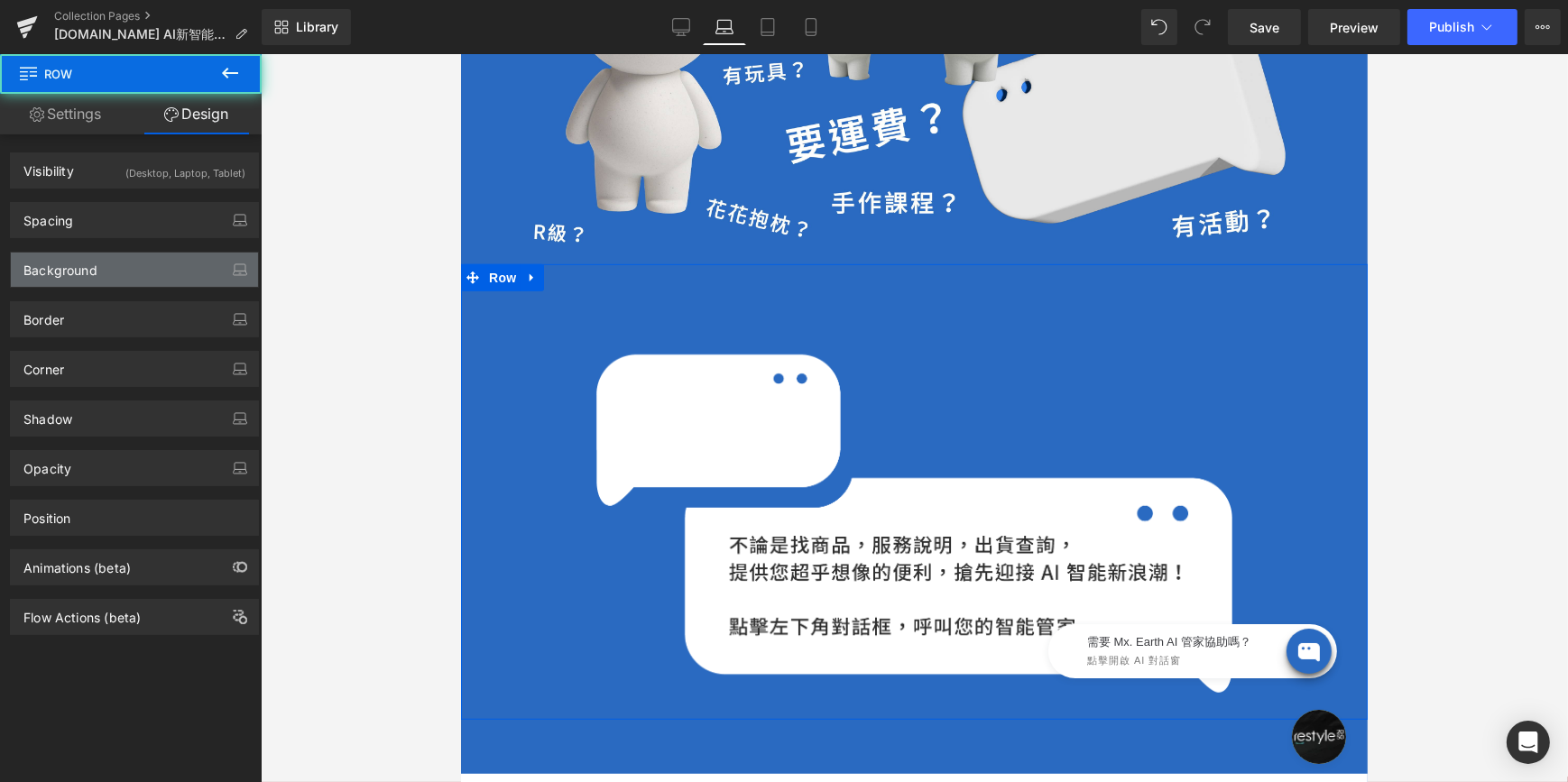
type input "0"
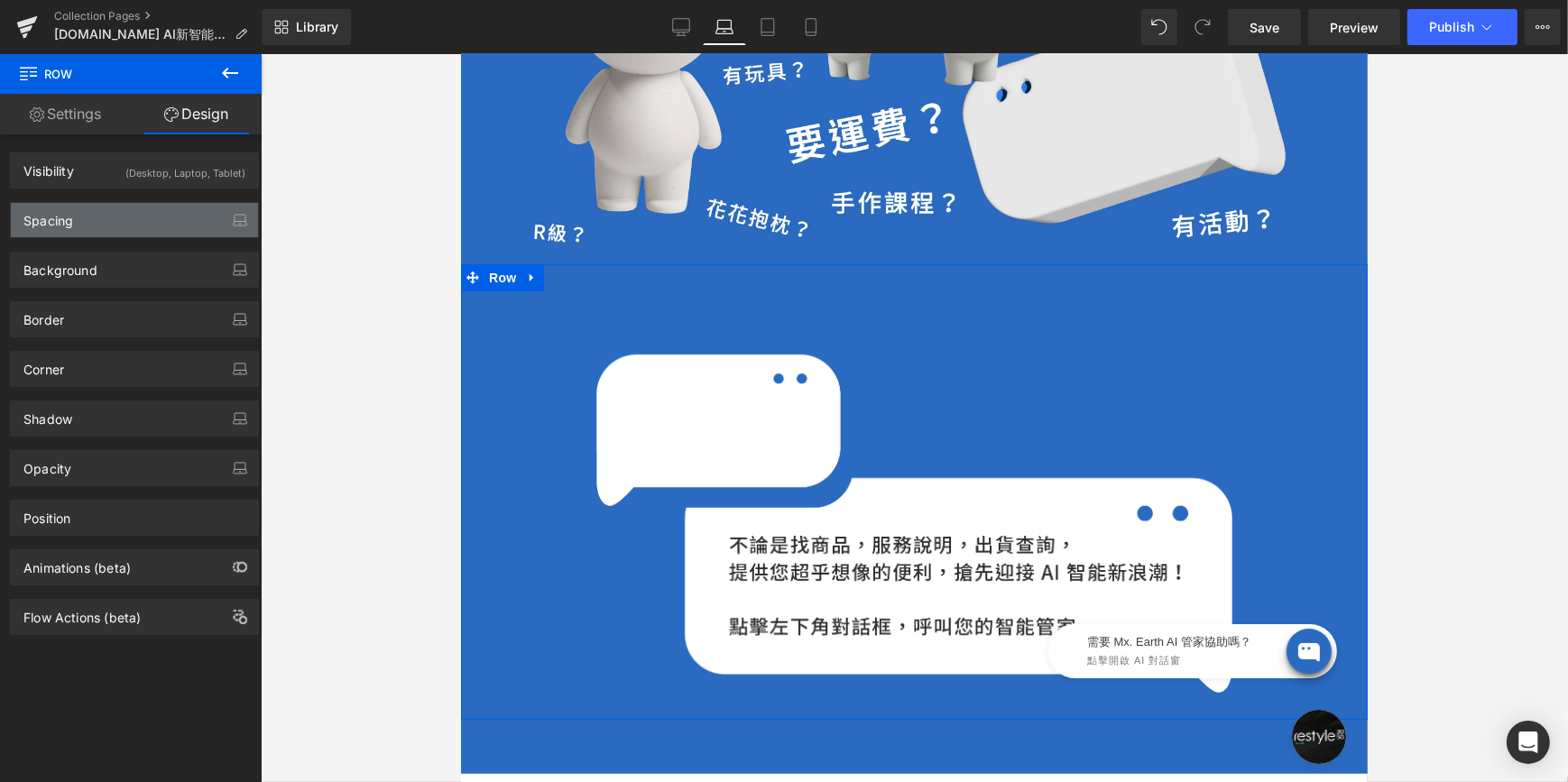
click at [159, 207] on div "Spacing" at bounding box center [134, 220] width 247 height 34
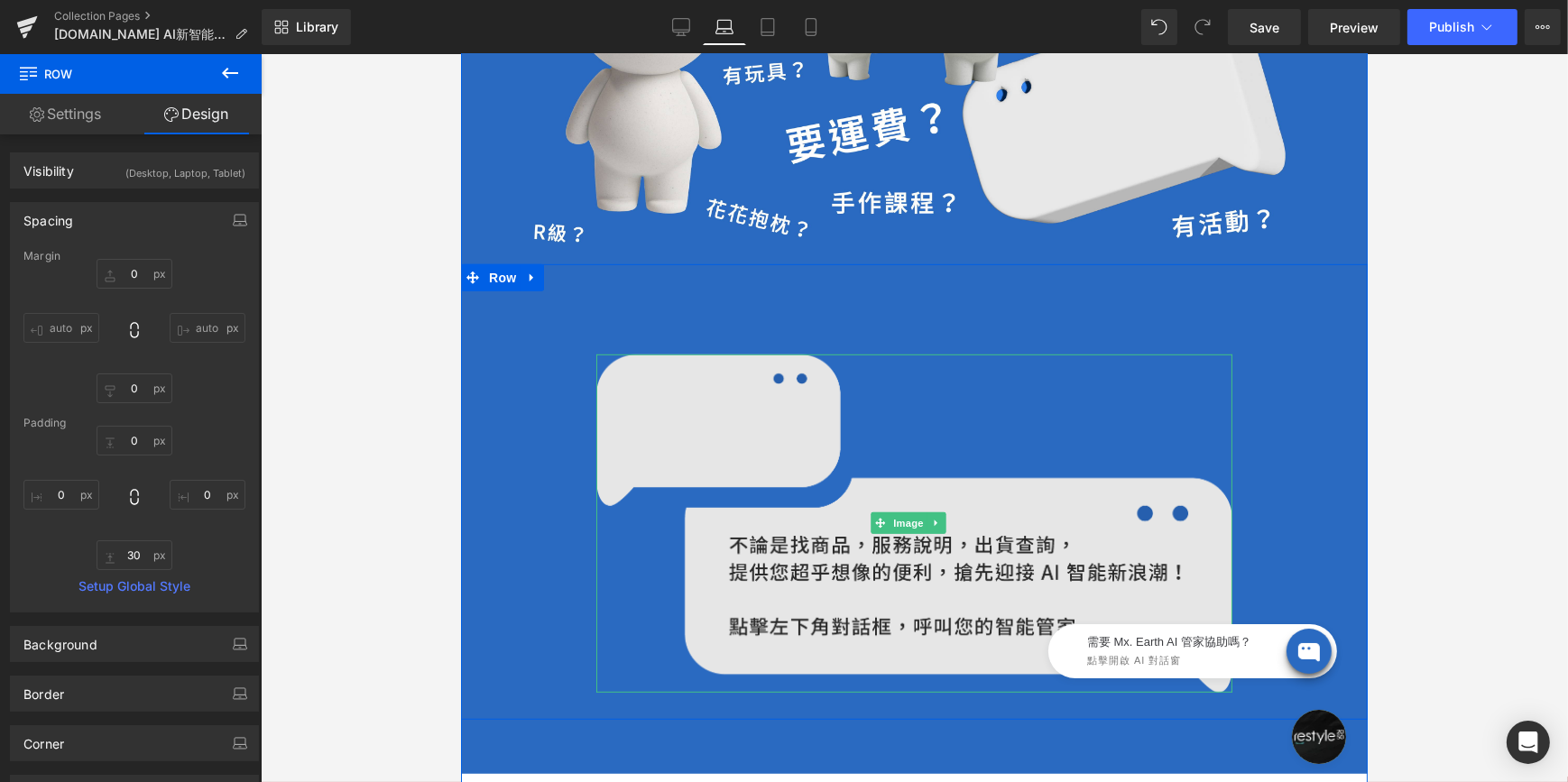
click at [814, 604] on img at bounding box center [914, 523] width 636 height 339
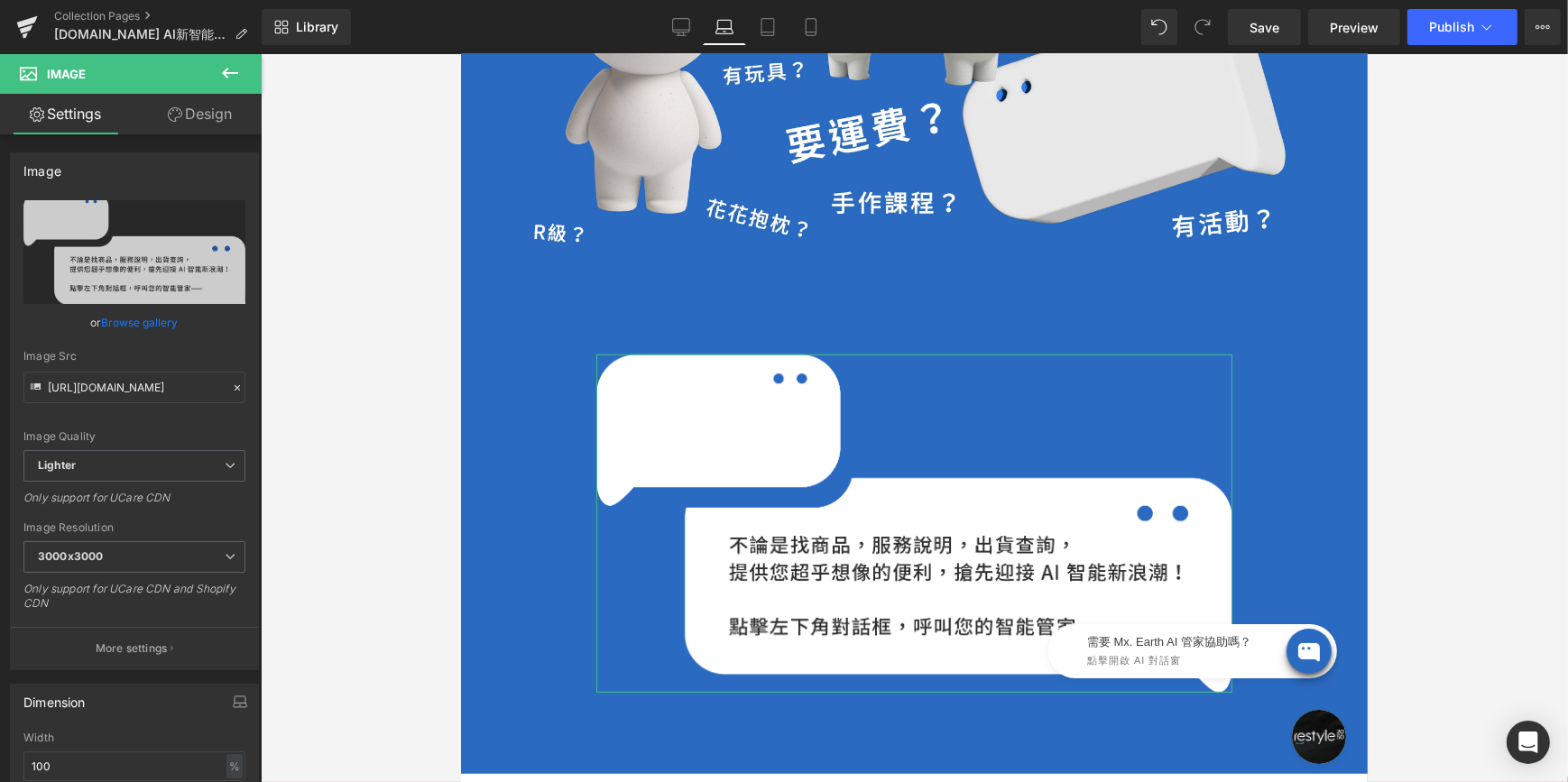
click at [216, 126] on link "Design" at bounding box center [199, 114] width 131 height 40
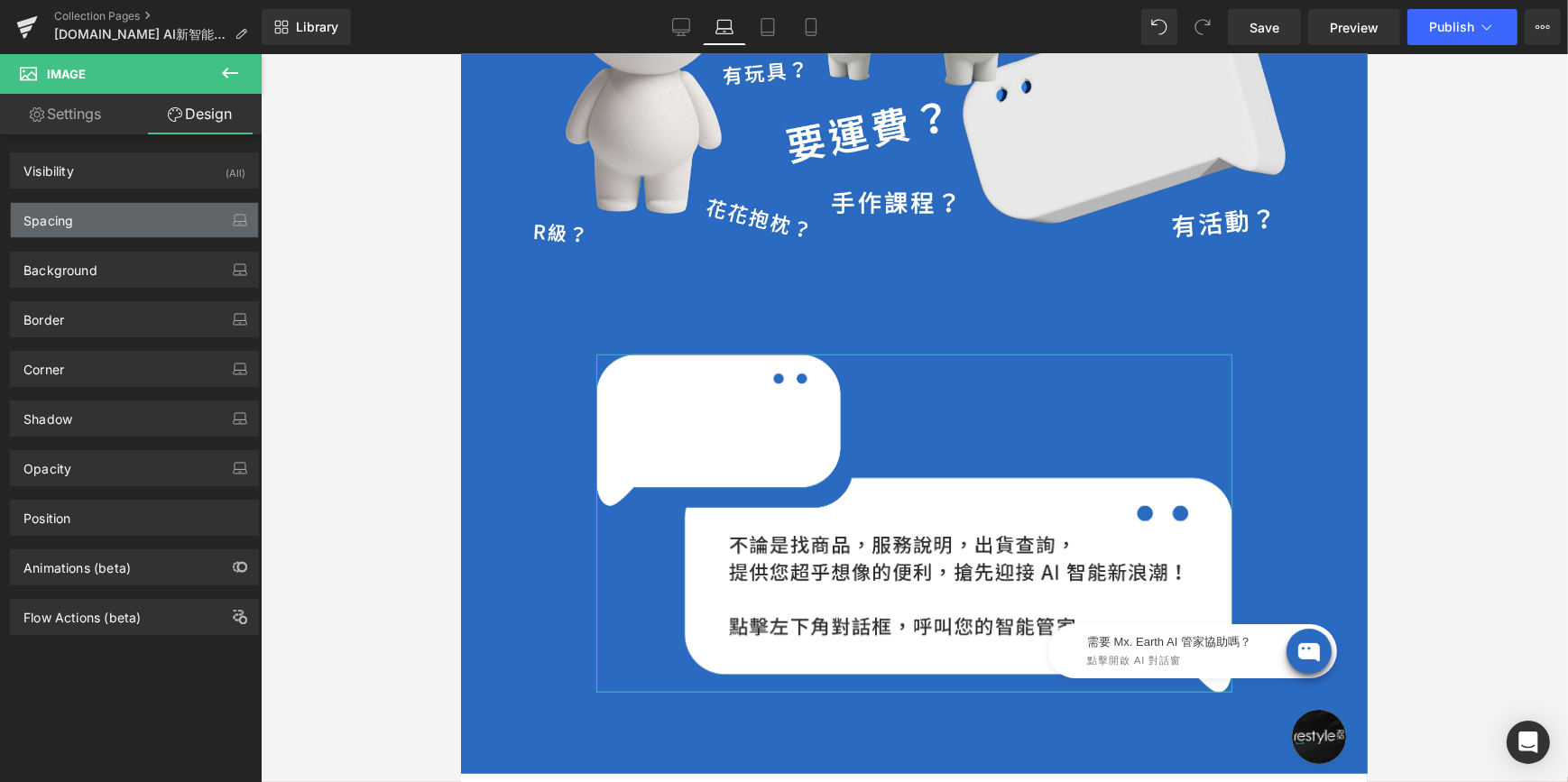
click at [176, 228] on div "Spacing" at bounding box center [134, 220] width 247 height 34
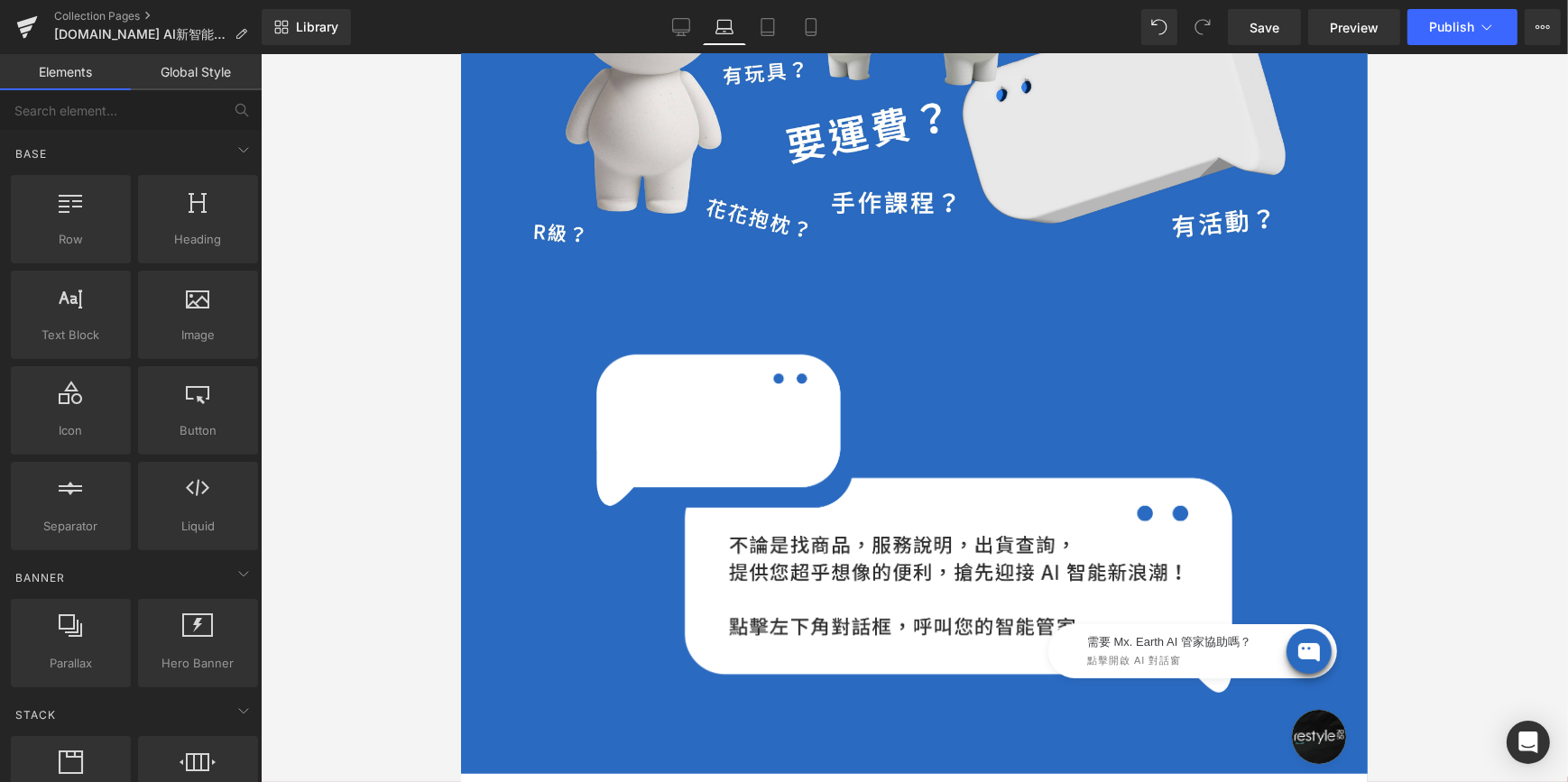
click at [340, 375] on div at bounding box center [915, 418] width 1307 height 728
click at [1260, 30] on span "Save" at bounding box center [1264, 26] width 29 height 19
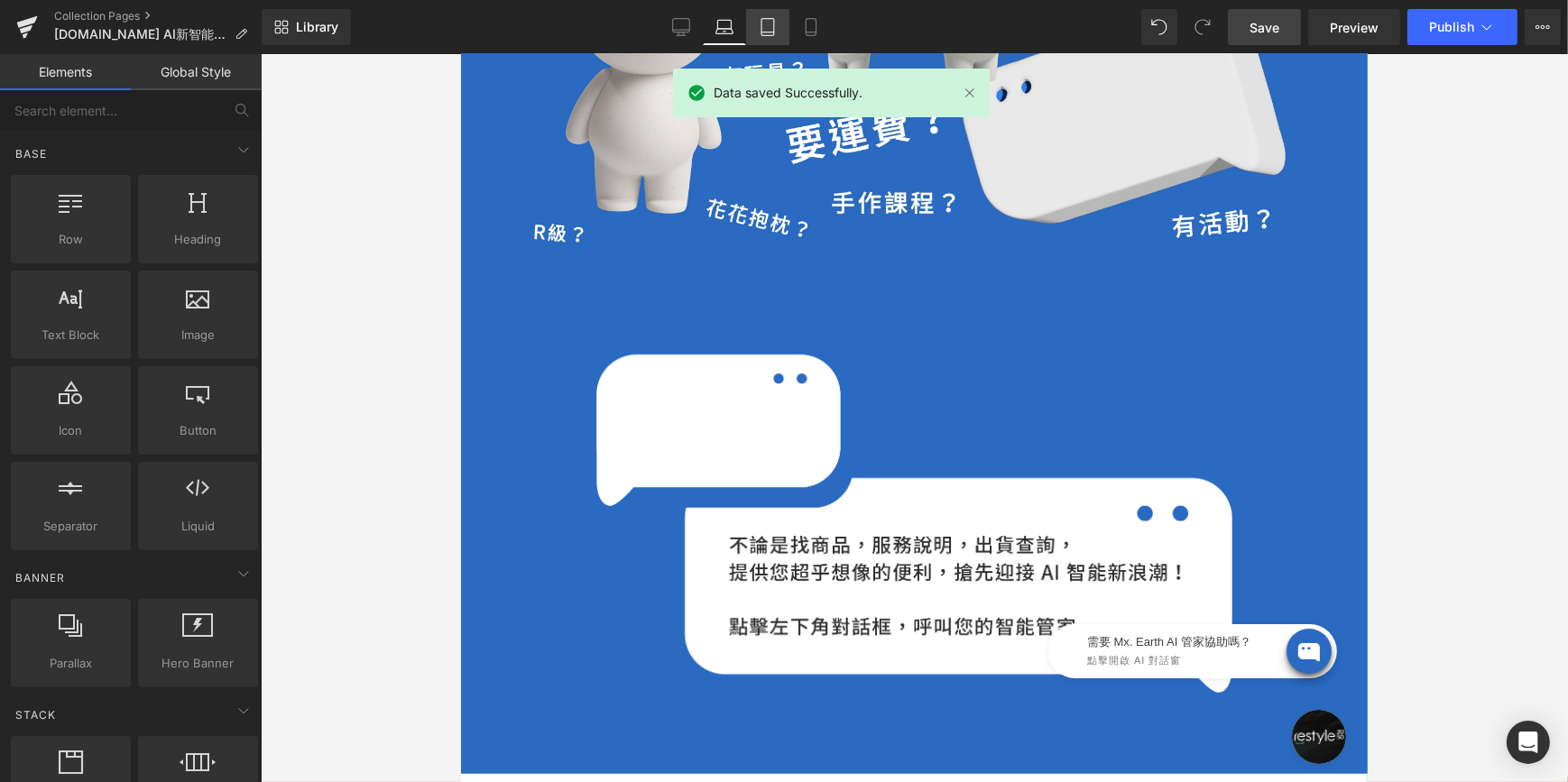
click at [758, 32] on link "Tablet" at bounding box center [767, 26] width 43 height 36
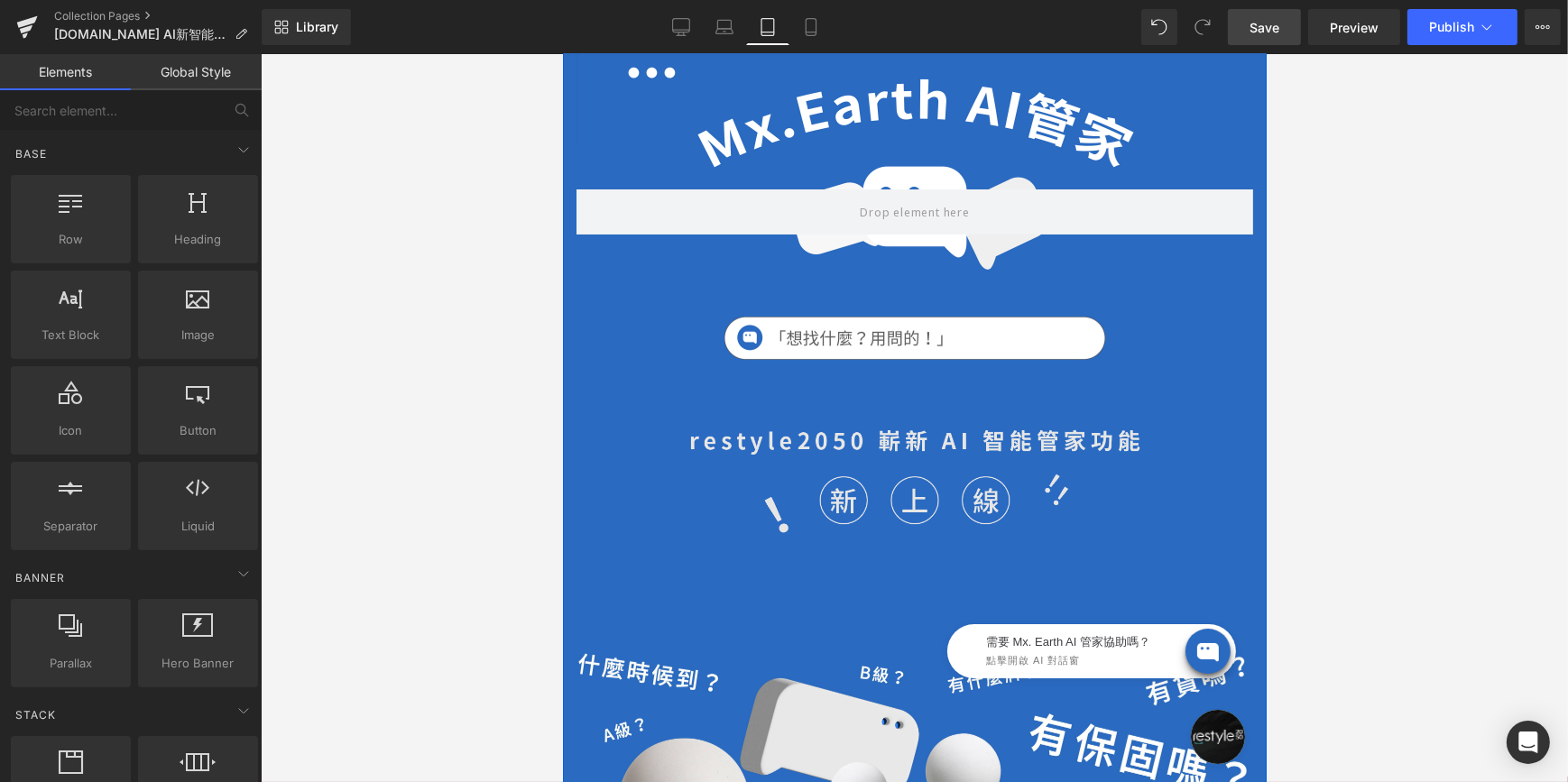
scroll to position [328, 0]
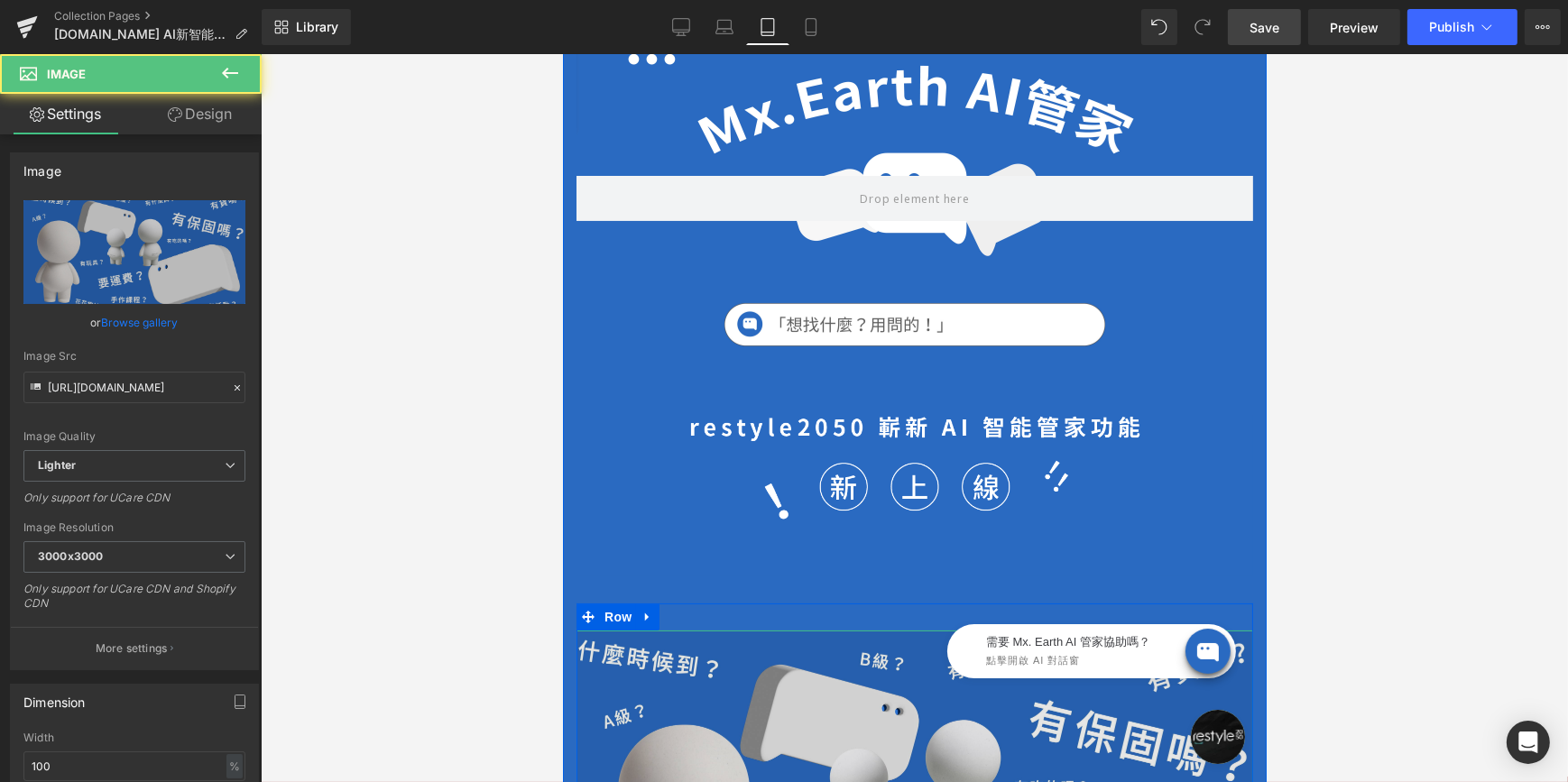
scroll to position [492, 0]
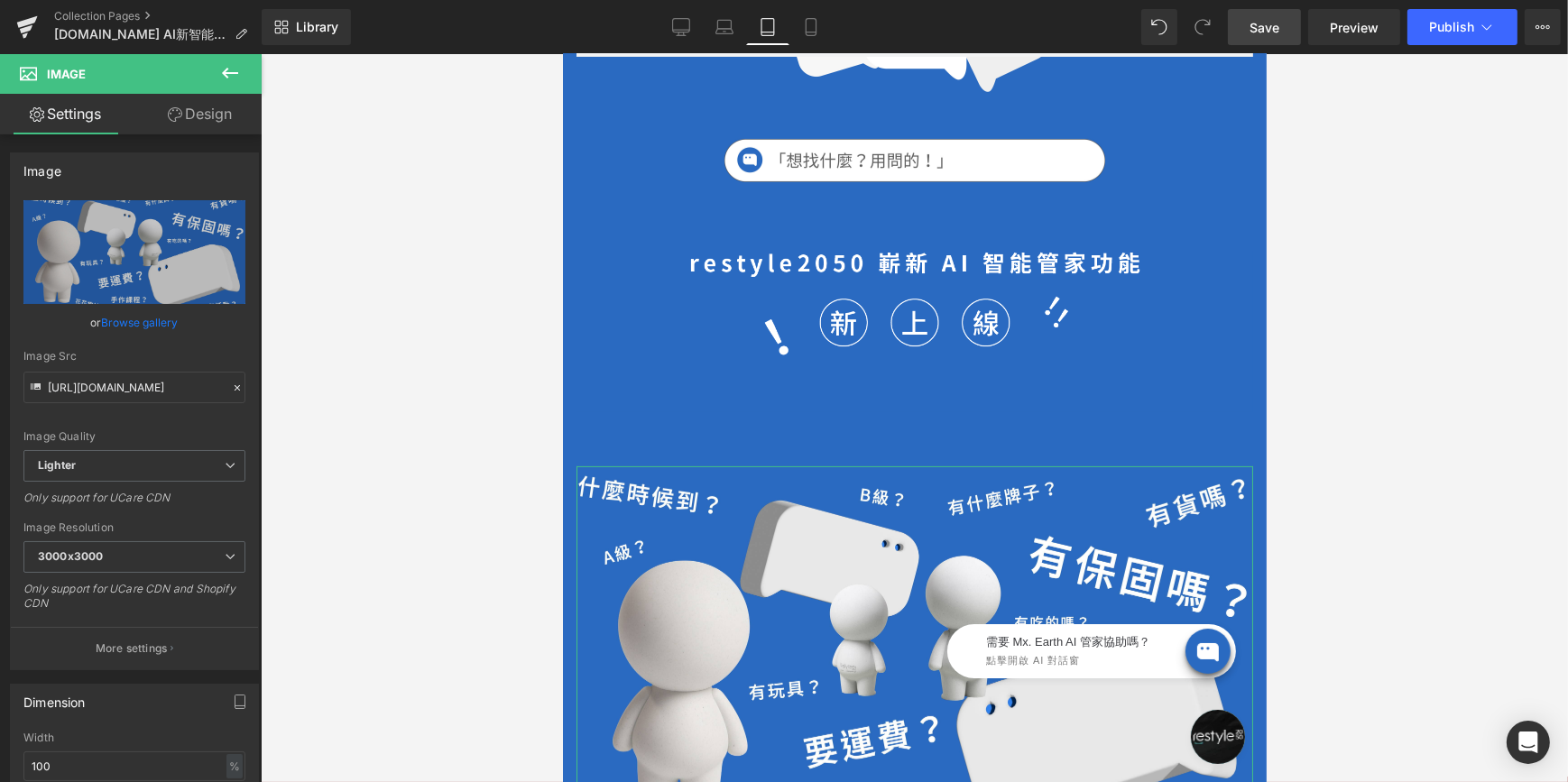
click at [240, 107] on link "Design" at bounding box center [199, 114] width 131 height 40
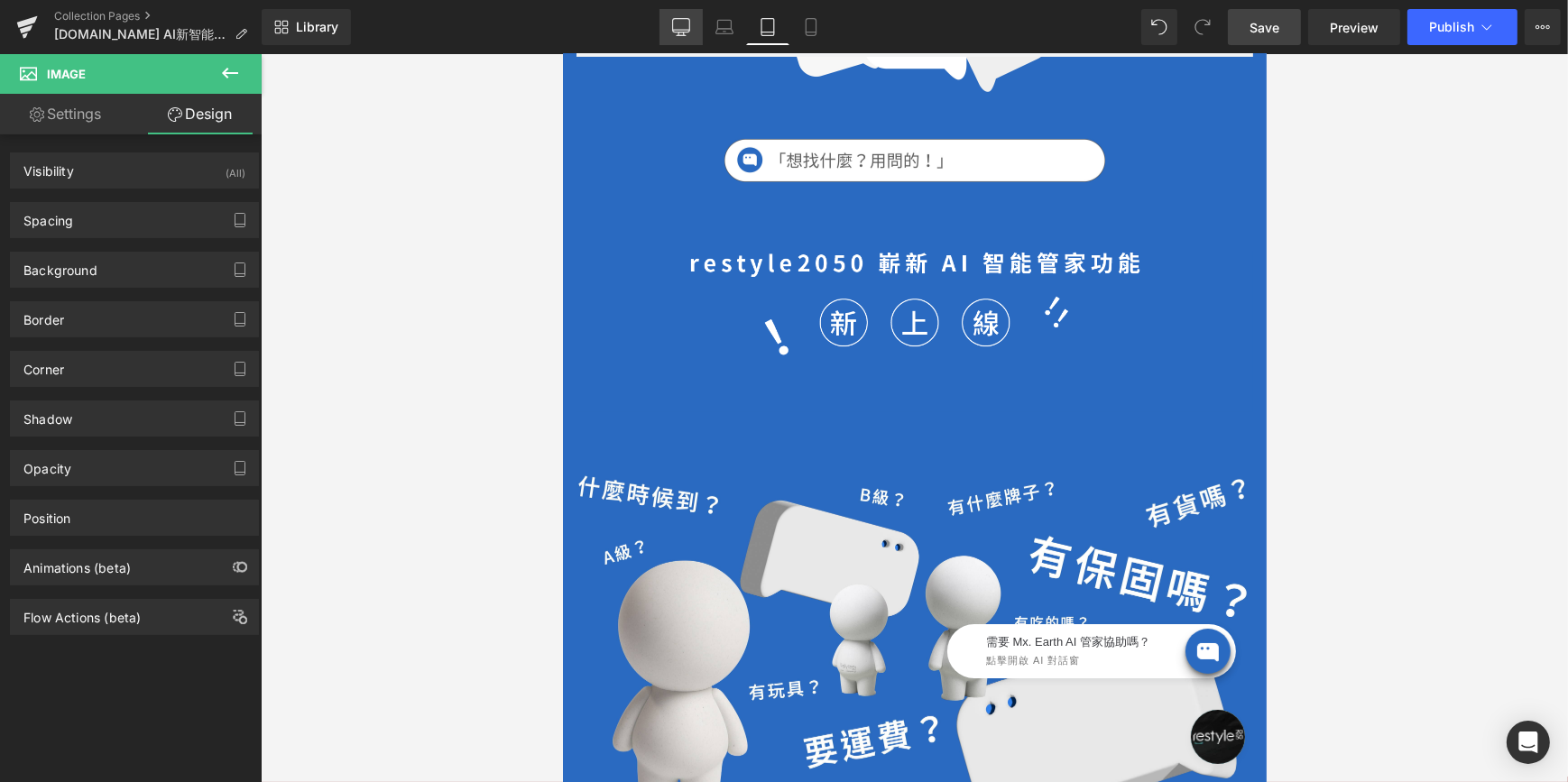
click at [668, 31] on link "Desktop" at bounding box center [681, 26] width 43 height 36
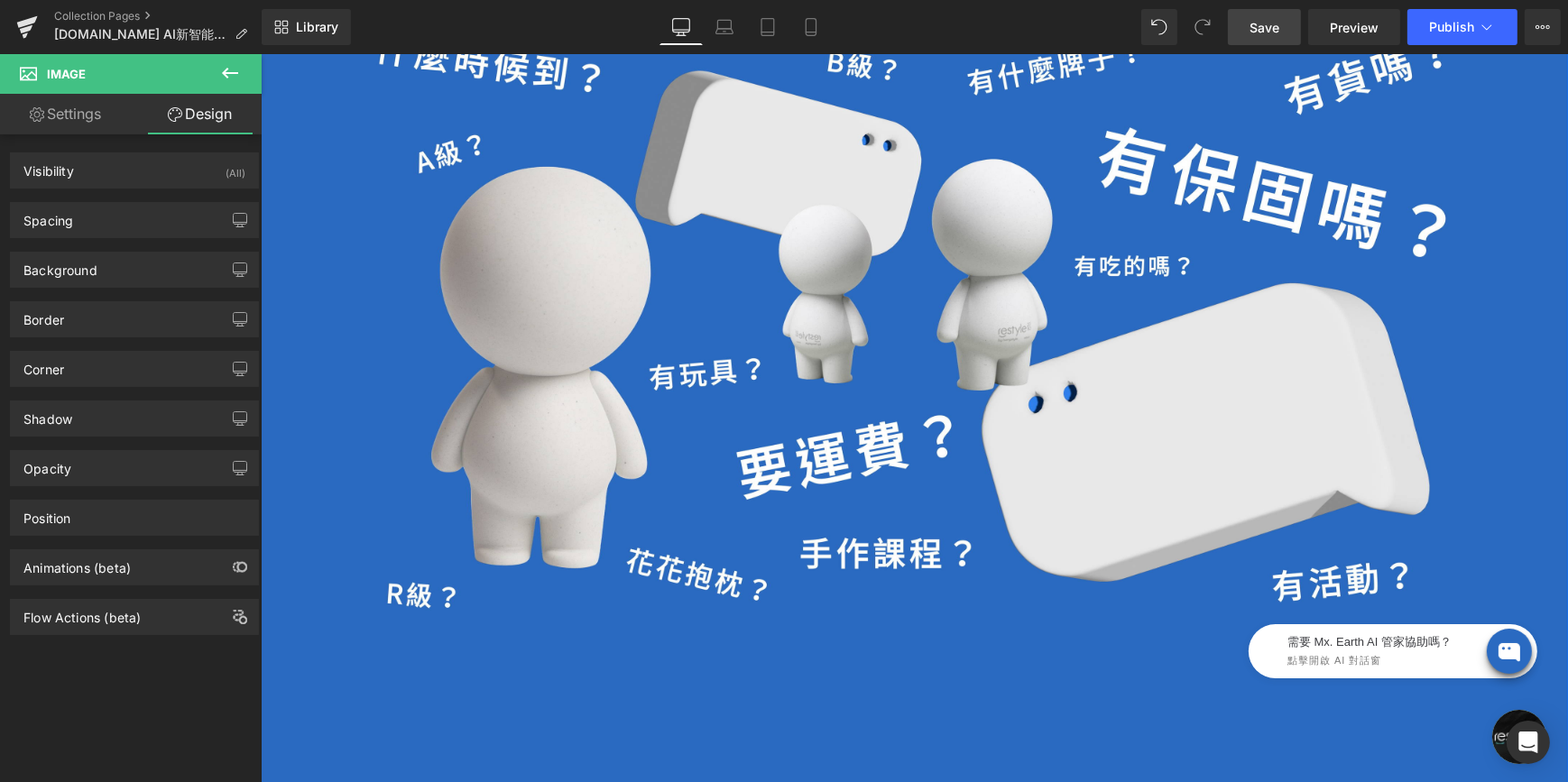
scroll to position [1426, 0]
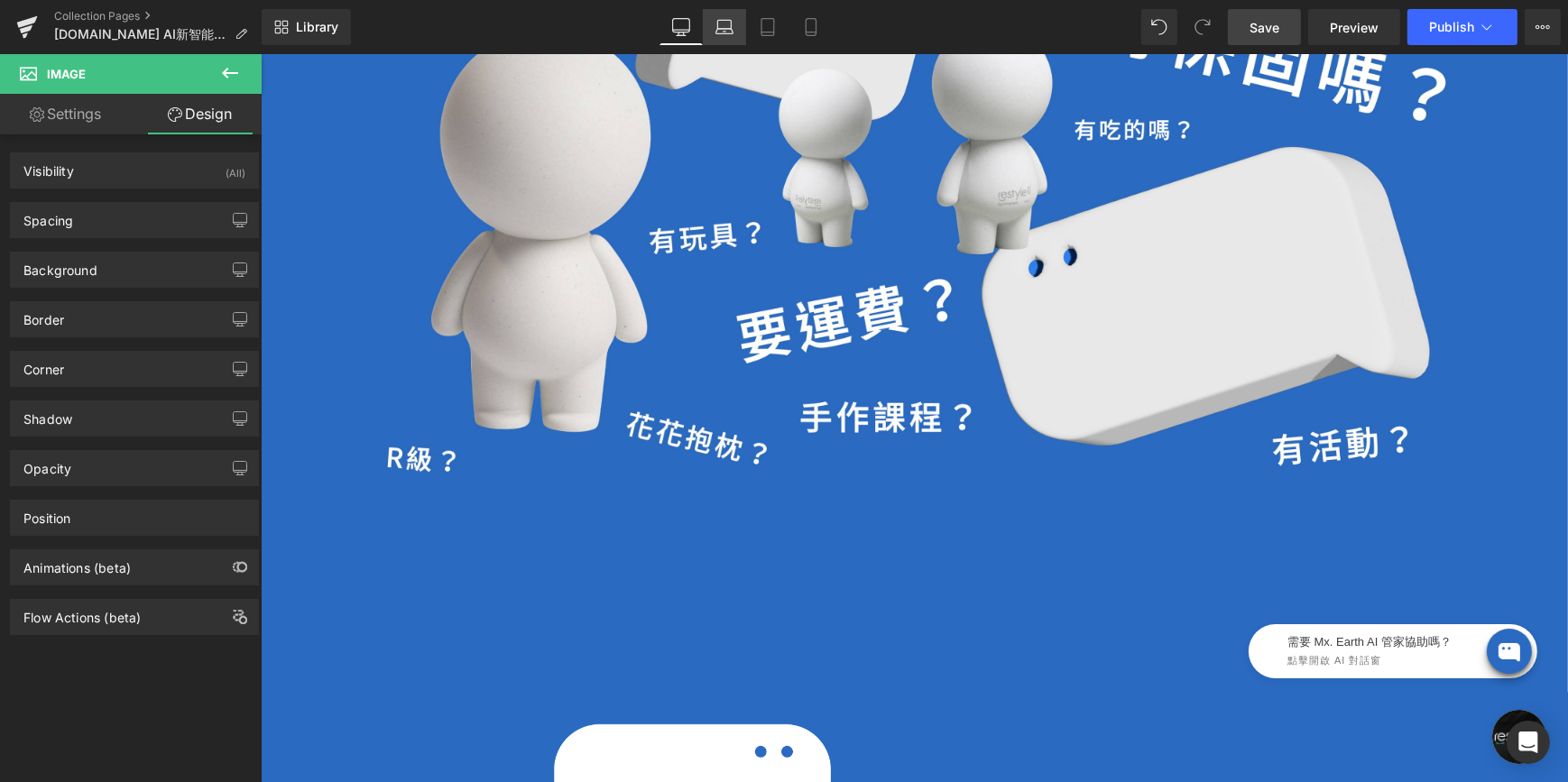
click at [731, 26] on icon at bounding box center [724, 26] width 18 height 18
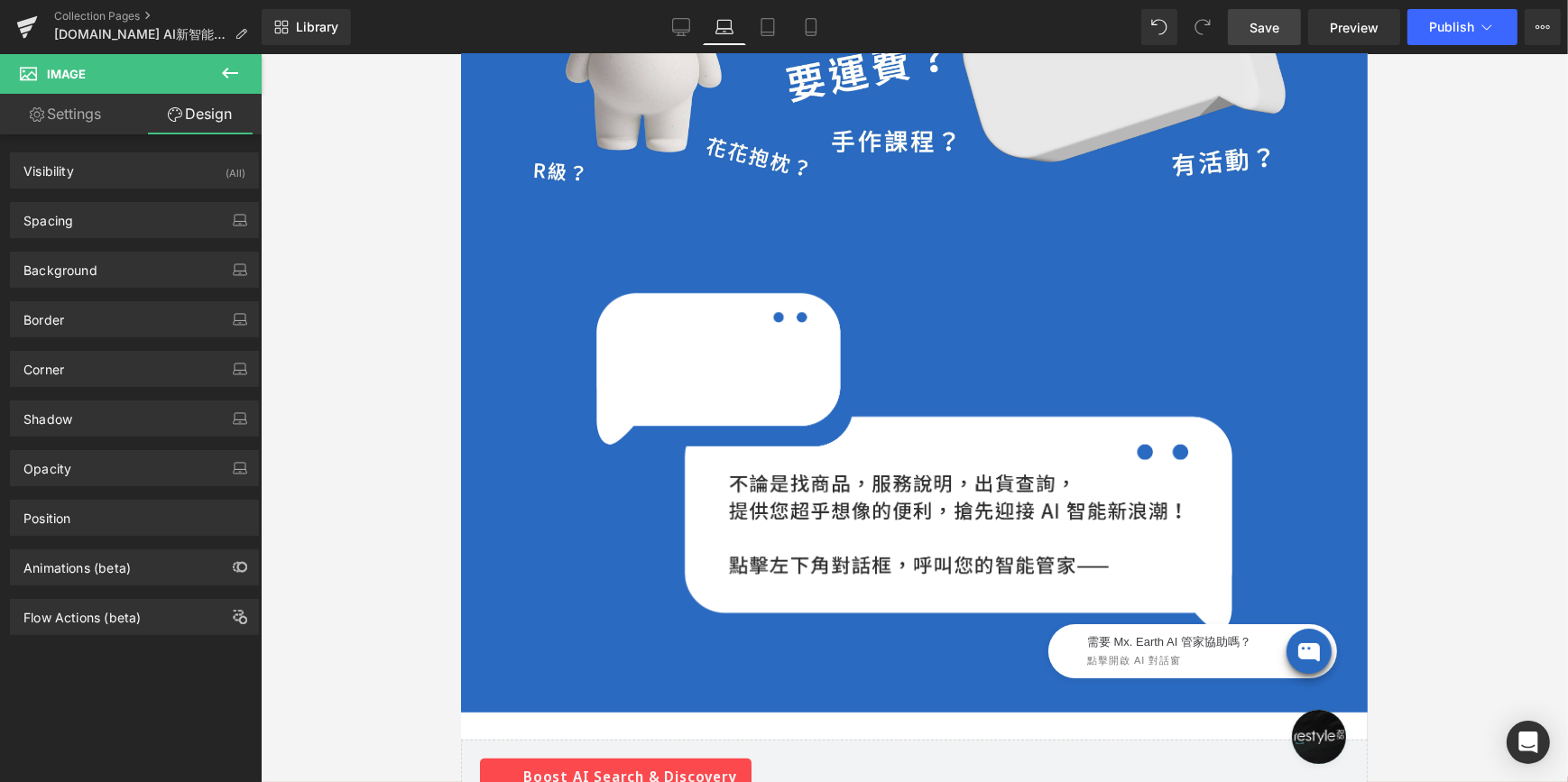
scroll to position [866, 0]
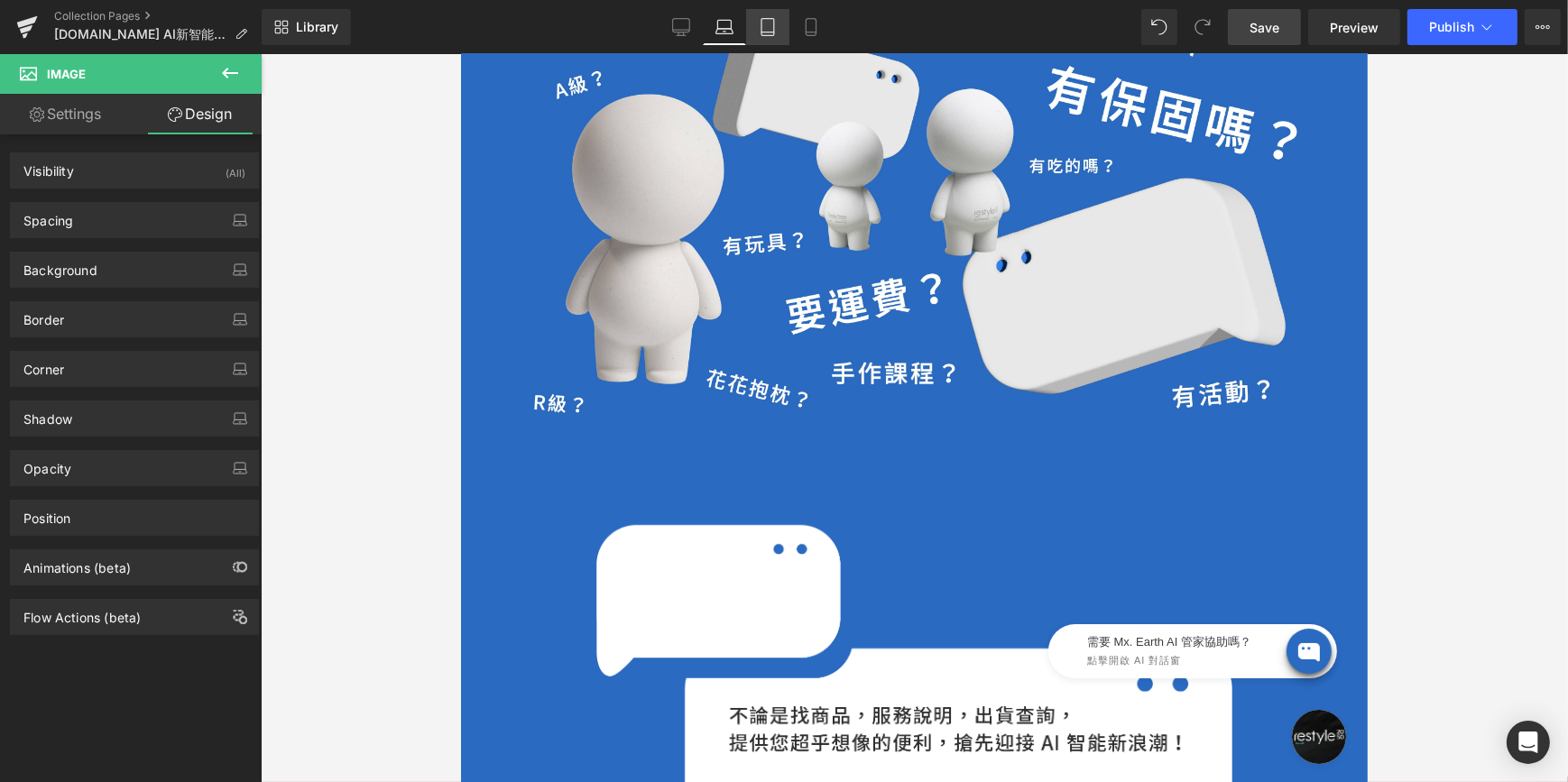
click at [772, 26] on icon at bounding box center [767, 26] width 18 height 18
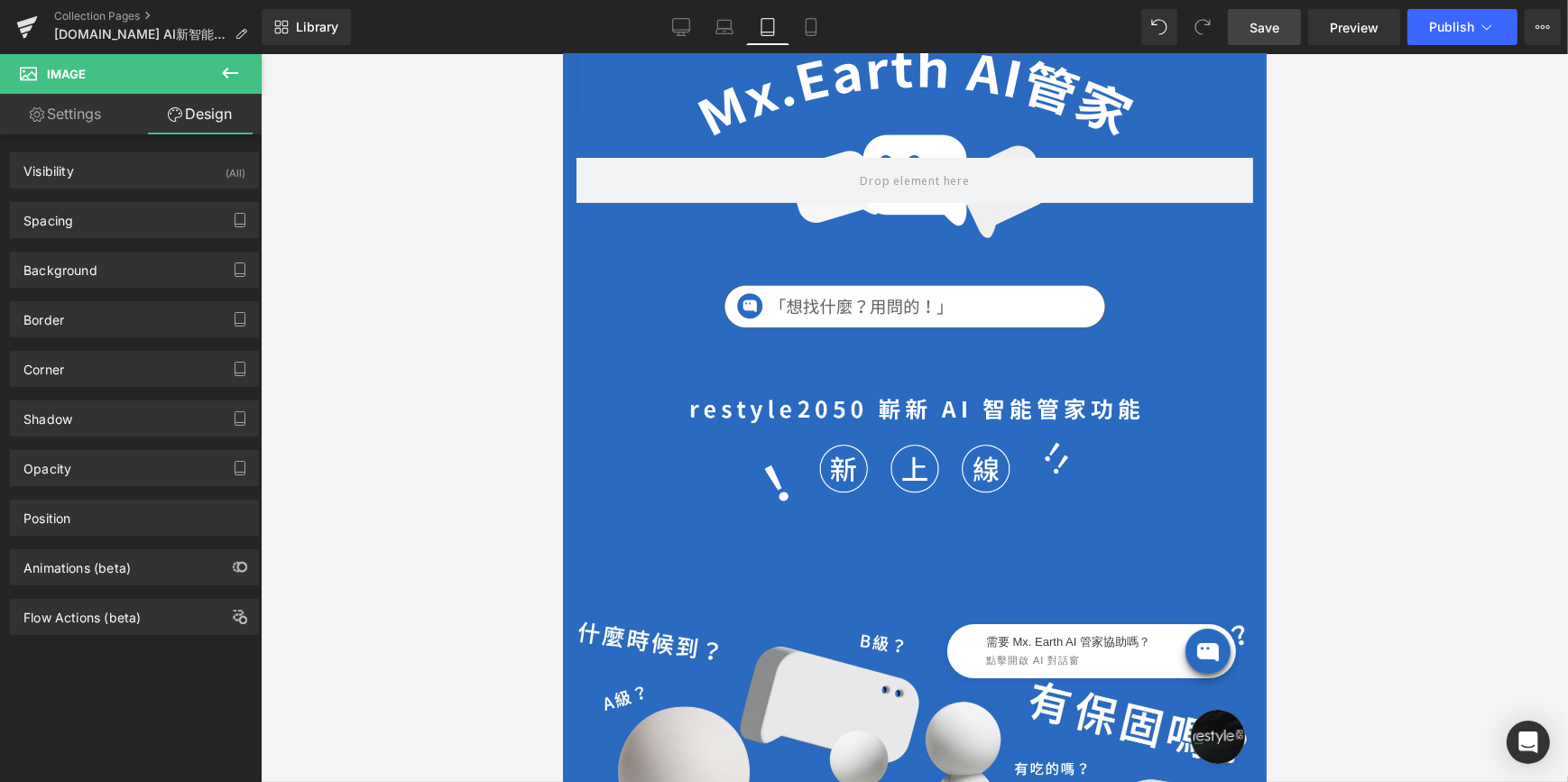
scroll to position [234, 0]
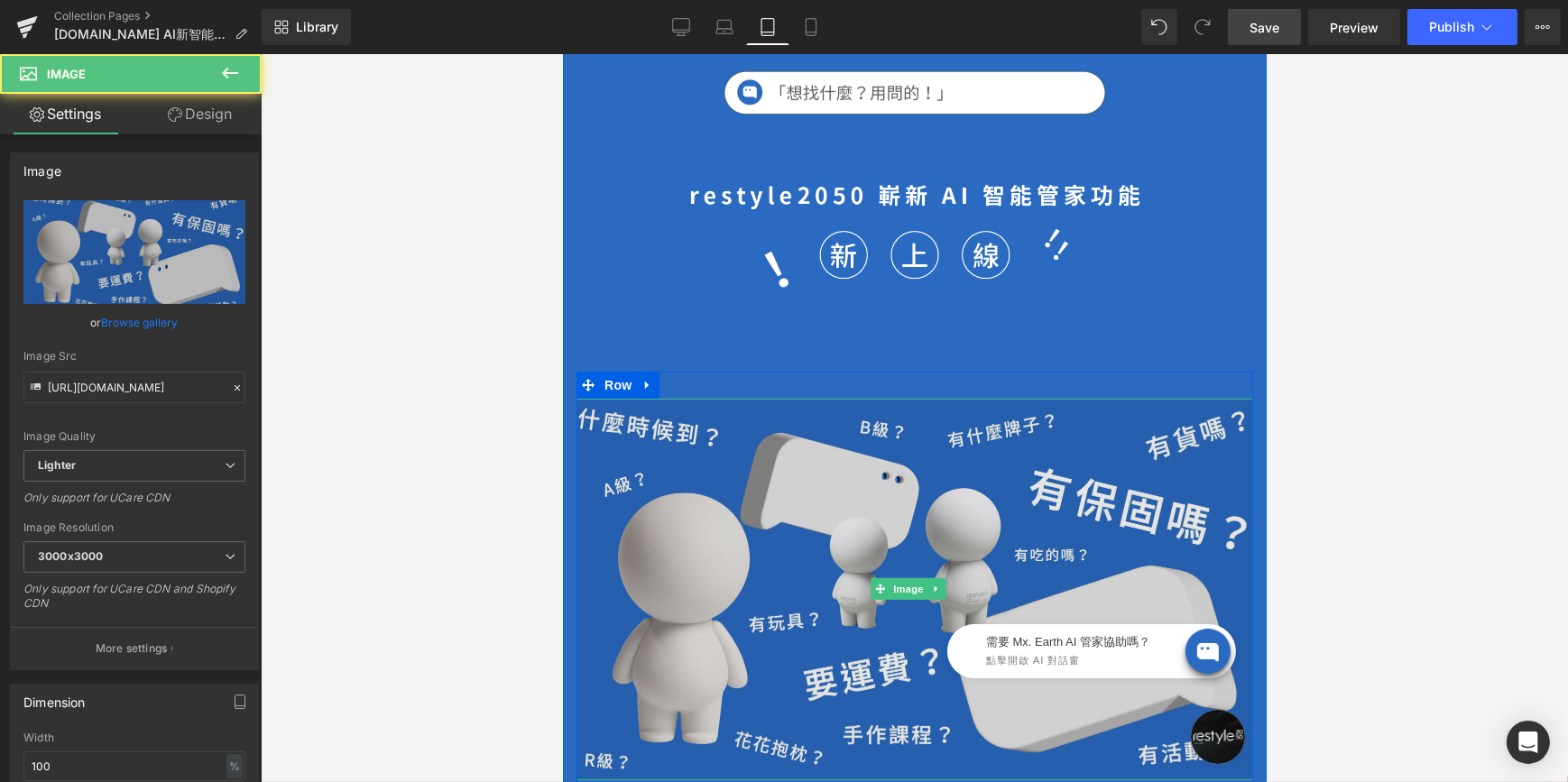
scroll to position [561, 0]
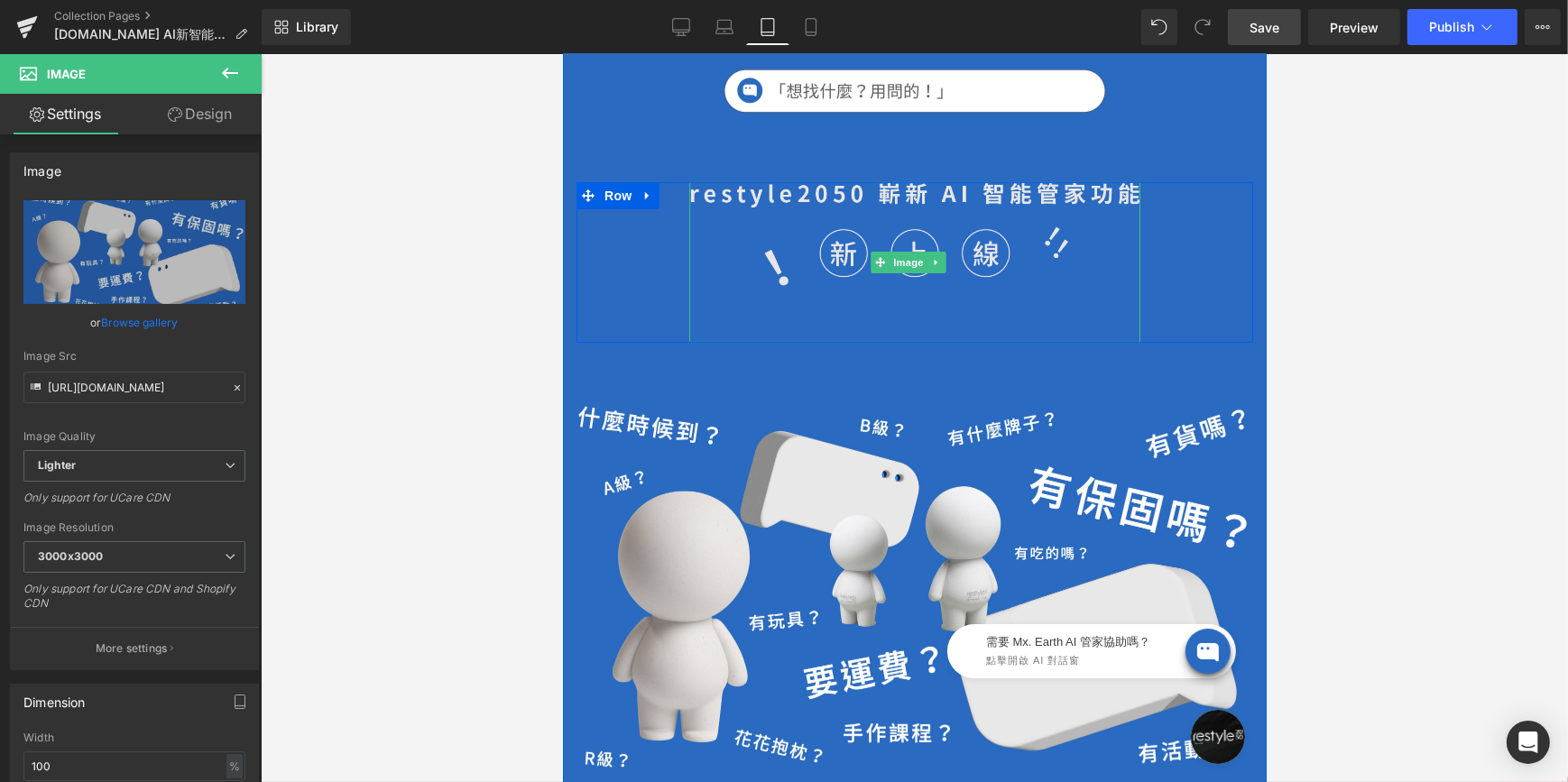
click at [875, 272] on img at bounding box center [915, 263] width 451 height 162
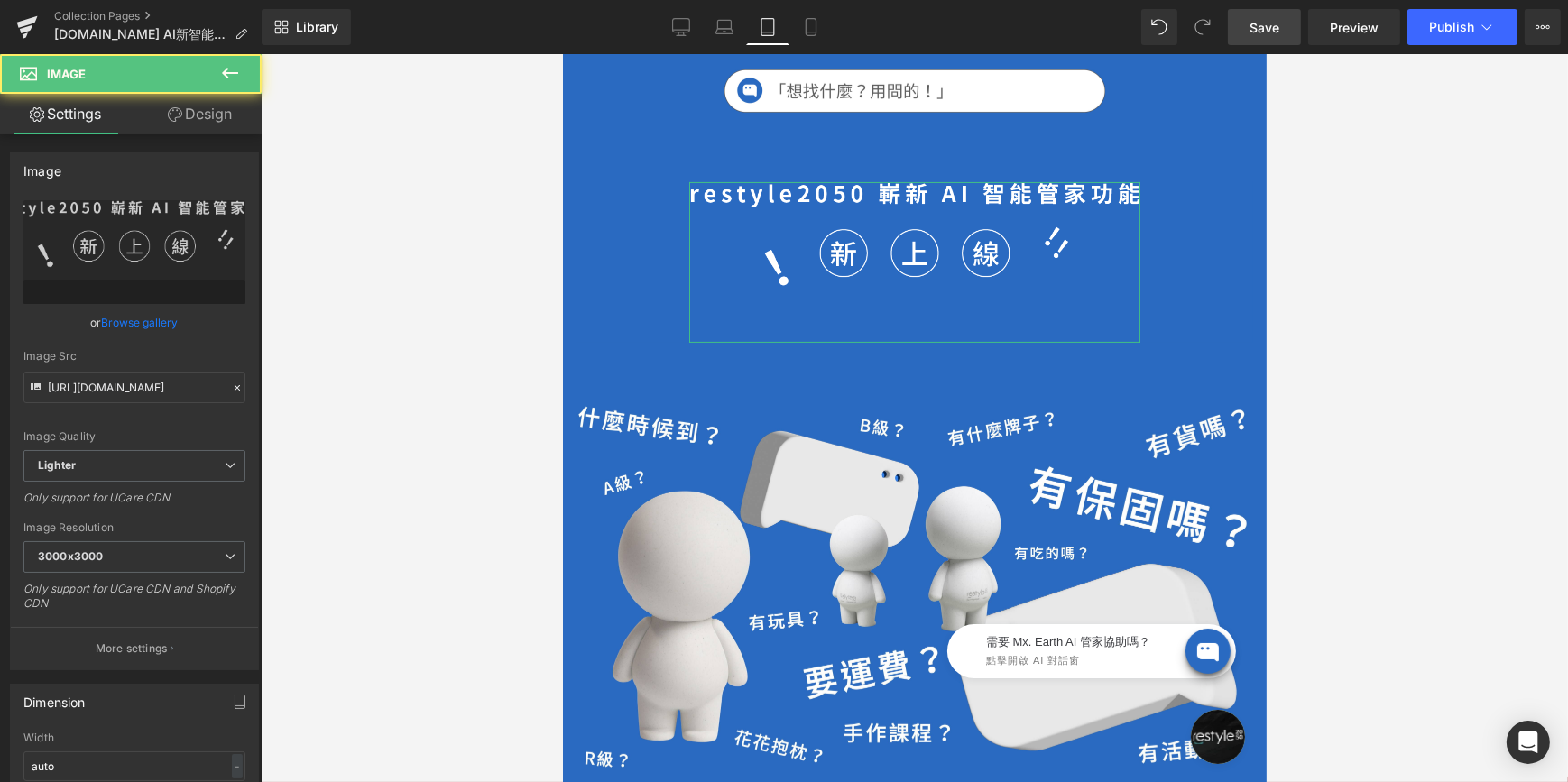
click at [209, 122] on link "Design" at bounding box center [199, 114] width 131 height 40
click at [0, 0] on div "Spacing" at bounding box center [0, 0] width 0 height 0
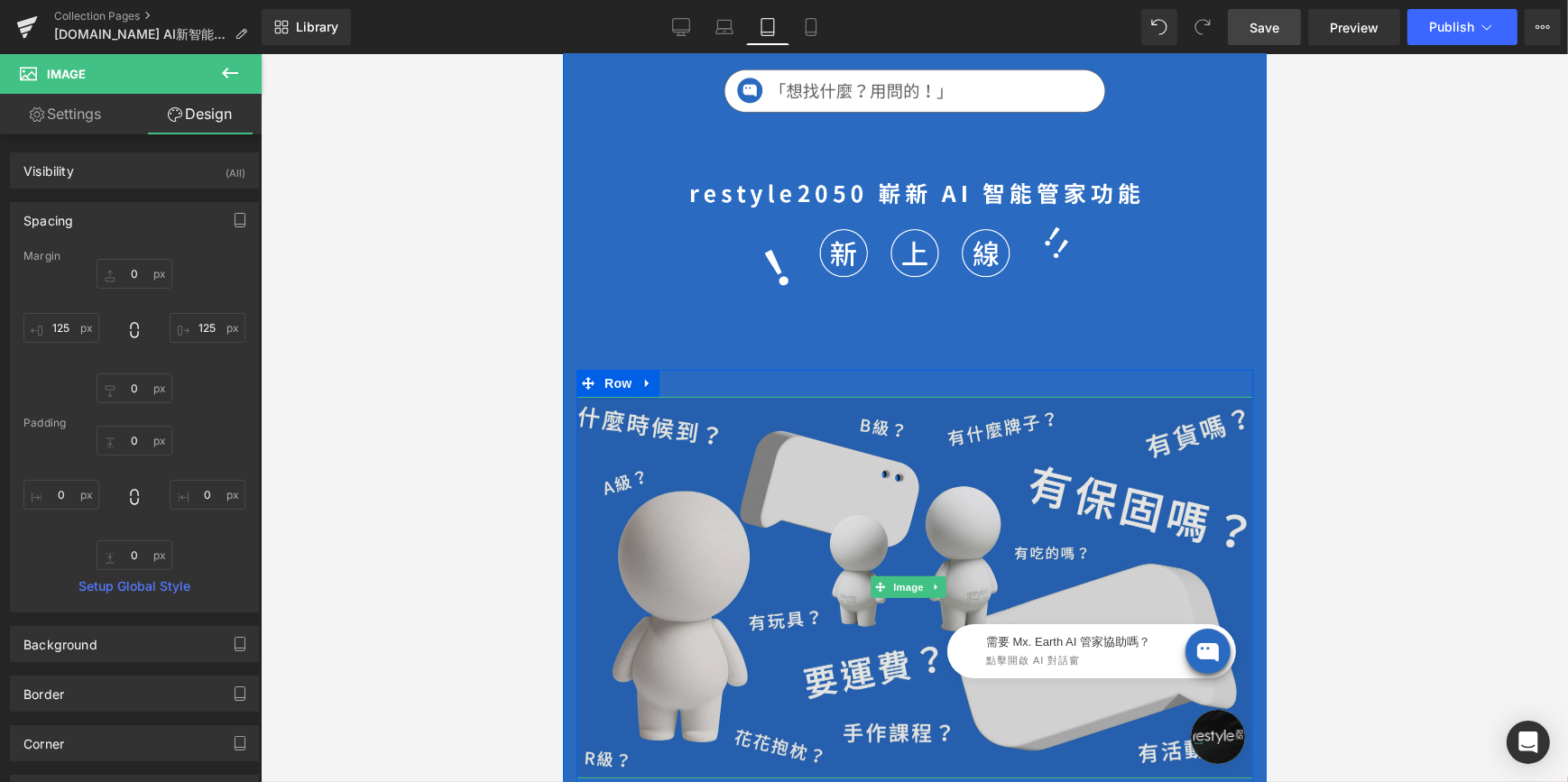
click at [846, 583] on img at bounding box center [915, 588] width 677 height 382
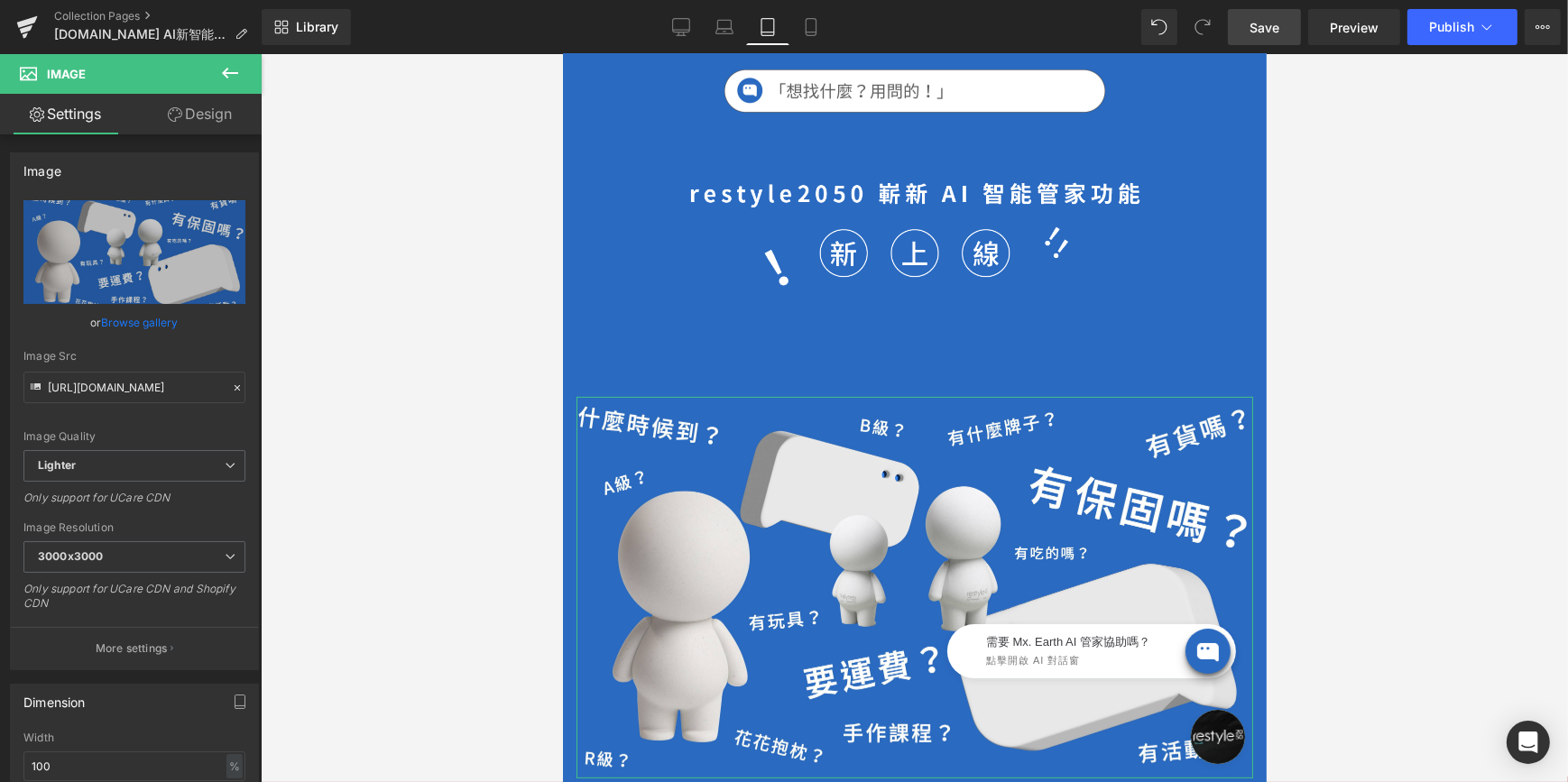
click at [204, 126] on link "Design" at bounding box center [199, 114] width 131 height 40
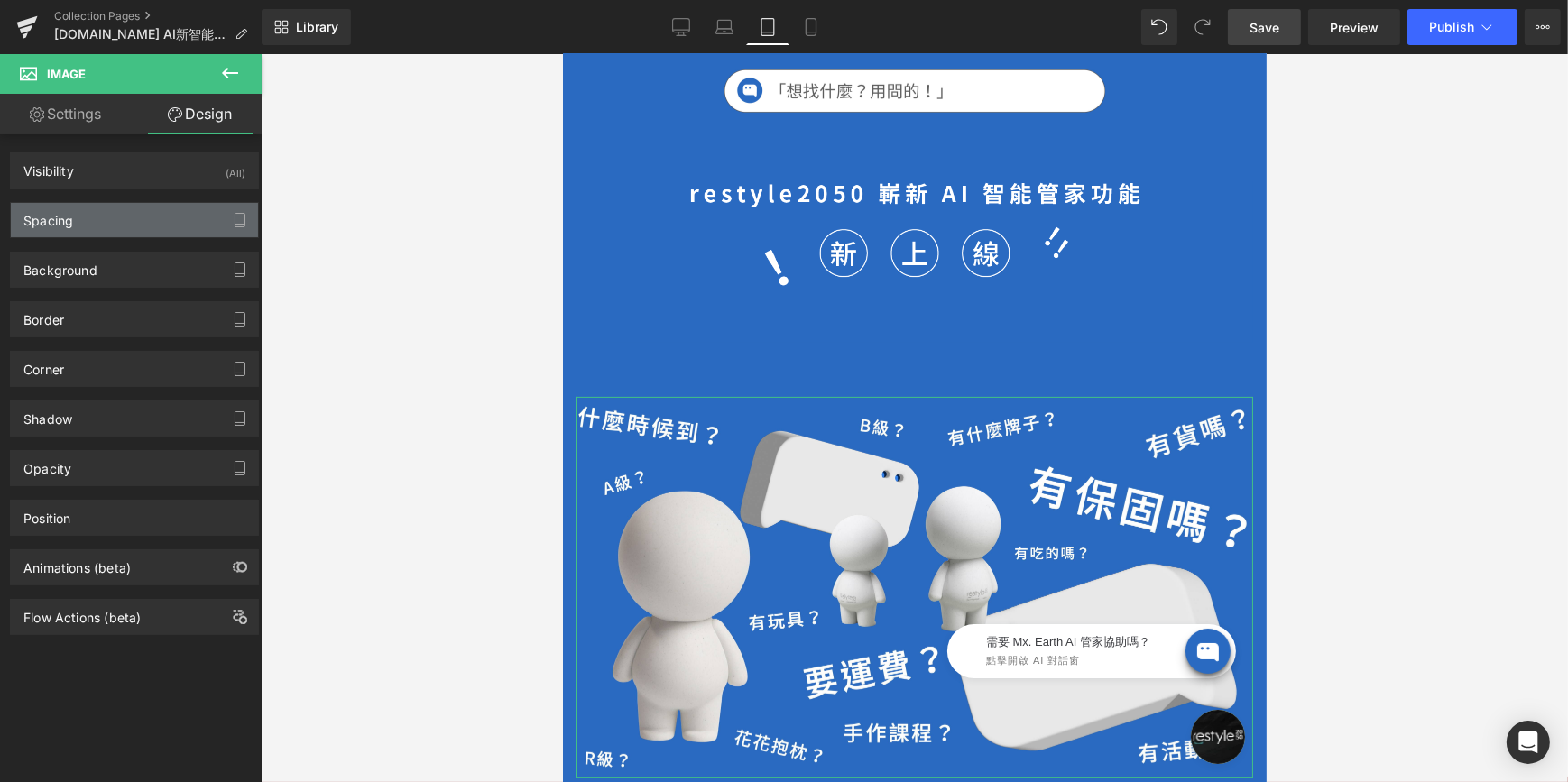
click at [150, 219] on div "Spacing" at bounding box center [134, 220] width 247 height 34
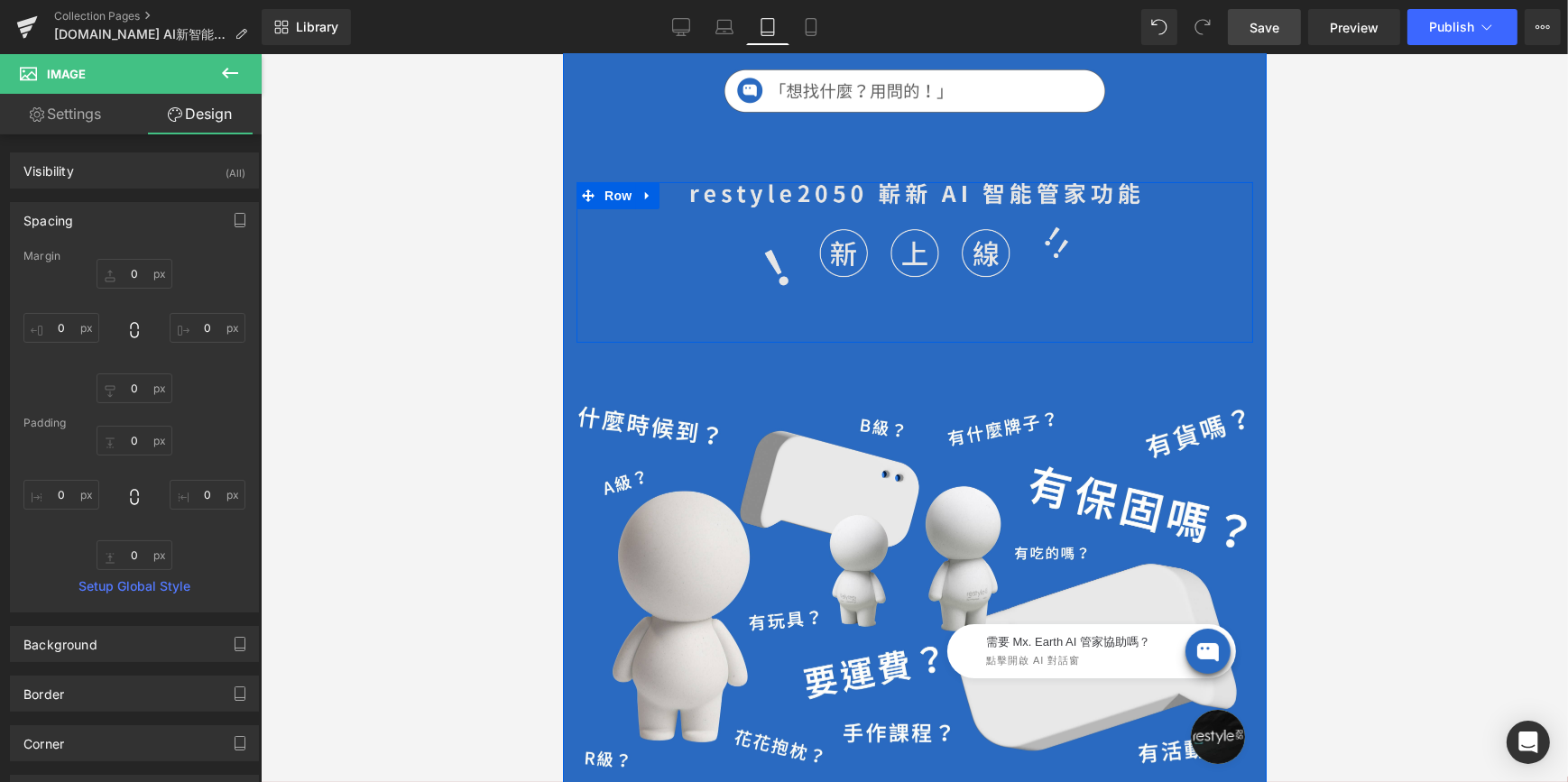
click at [845, 235] on img at bounding box center [915, 263] width 451 height 162
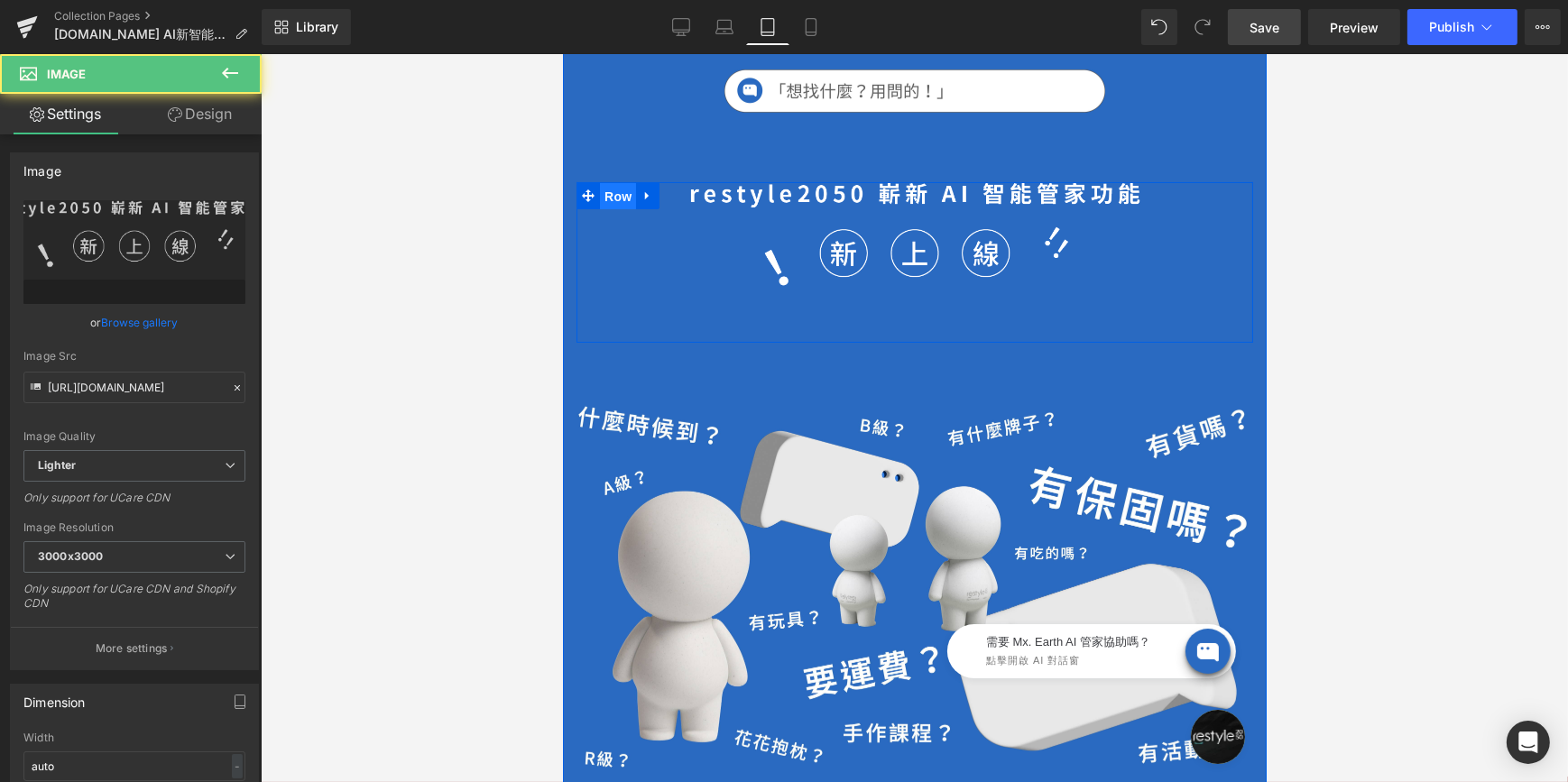
click at [613, 183] on span "Row" at bounding box center [617, 197] width 36 height 27
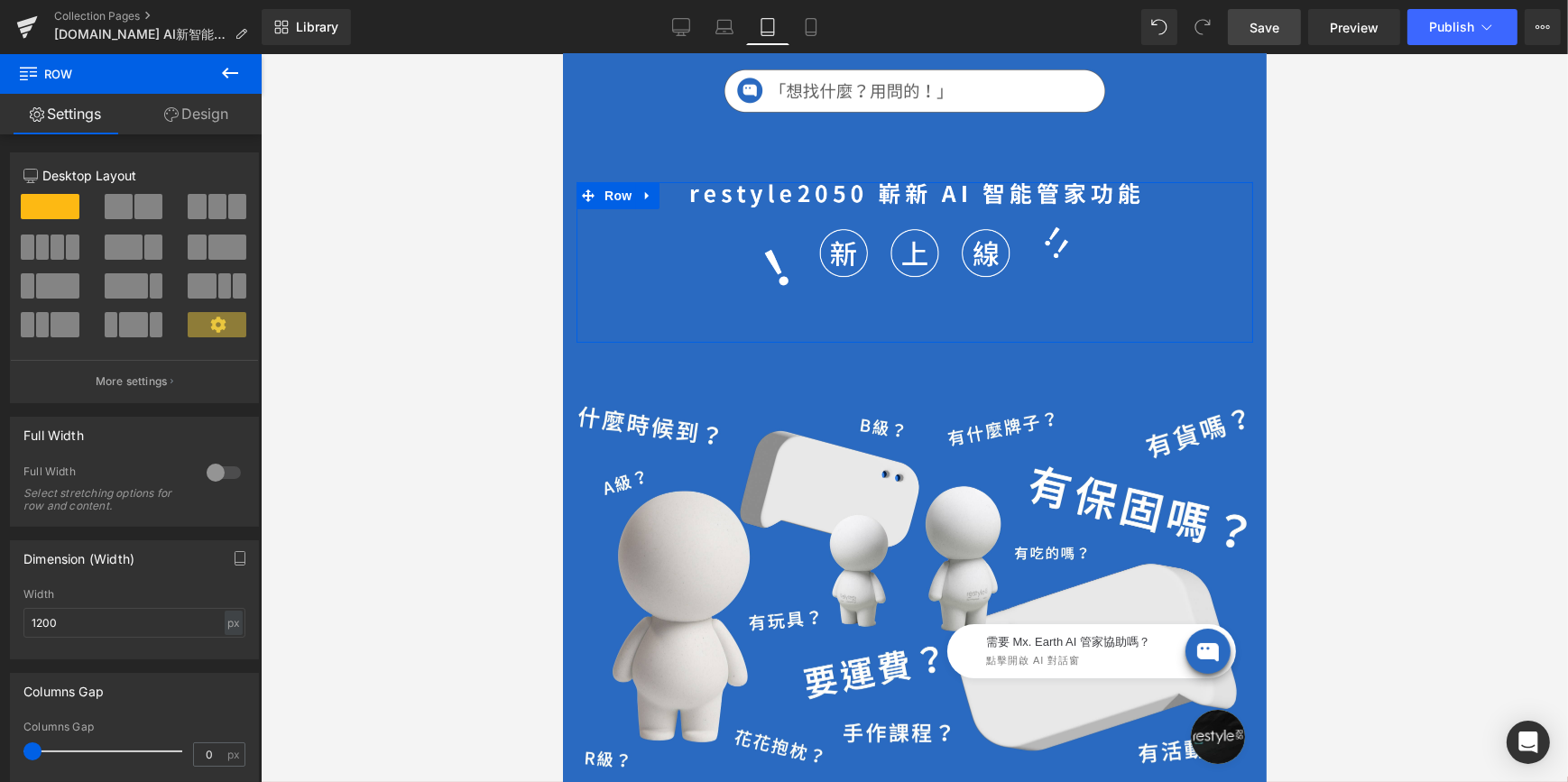
click at [213, 129] on link "Design" at bounding box center [195, 114] width 131 height 40
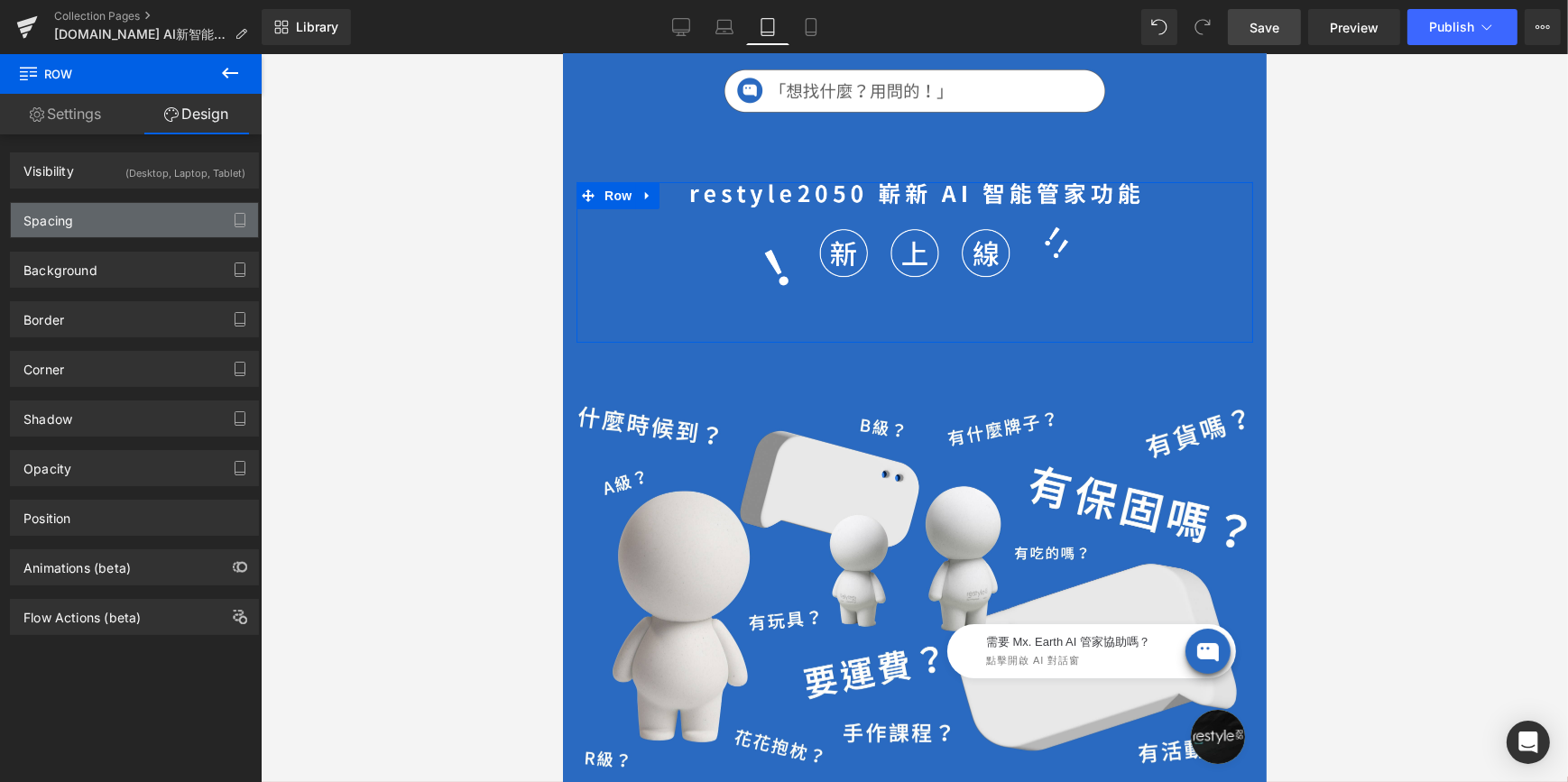
click at [166, 219] on div "Spacing" at bounding box center [134, 220] width 247 height 34
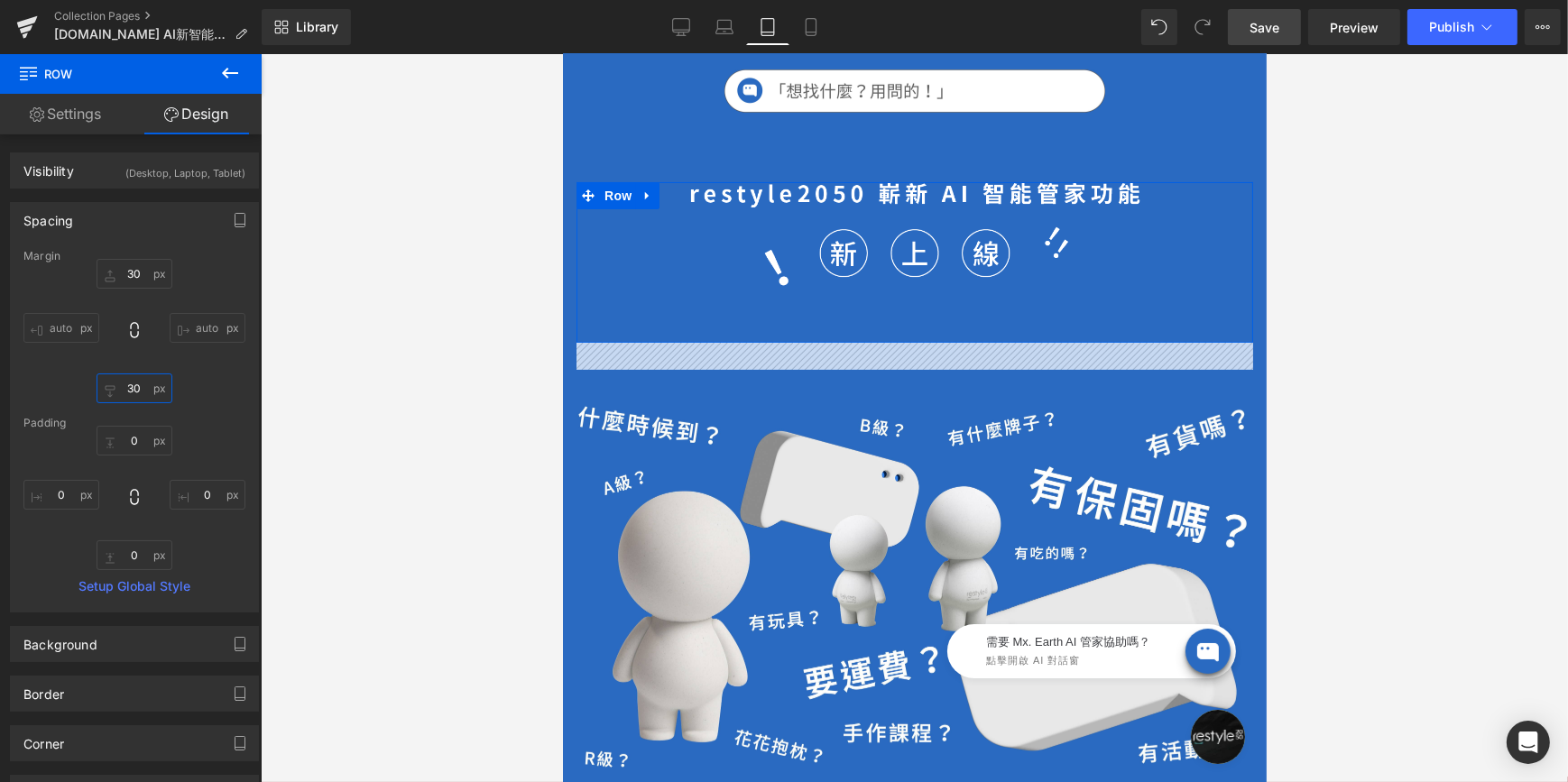
click at [137, 391] on input "30" at bounding box center [133, 389] width 76 height 29
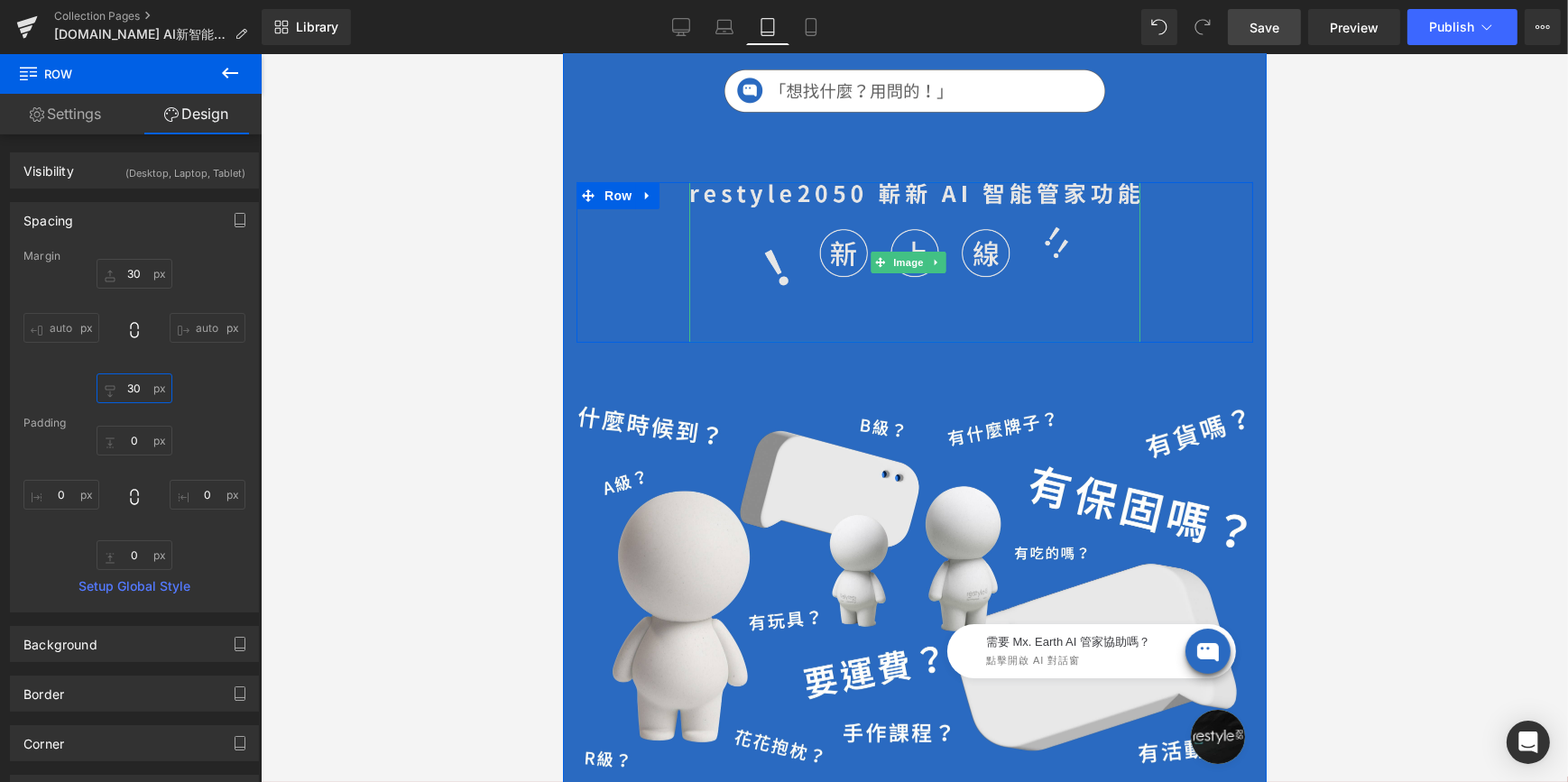
type input "3"
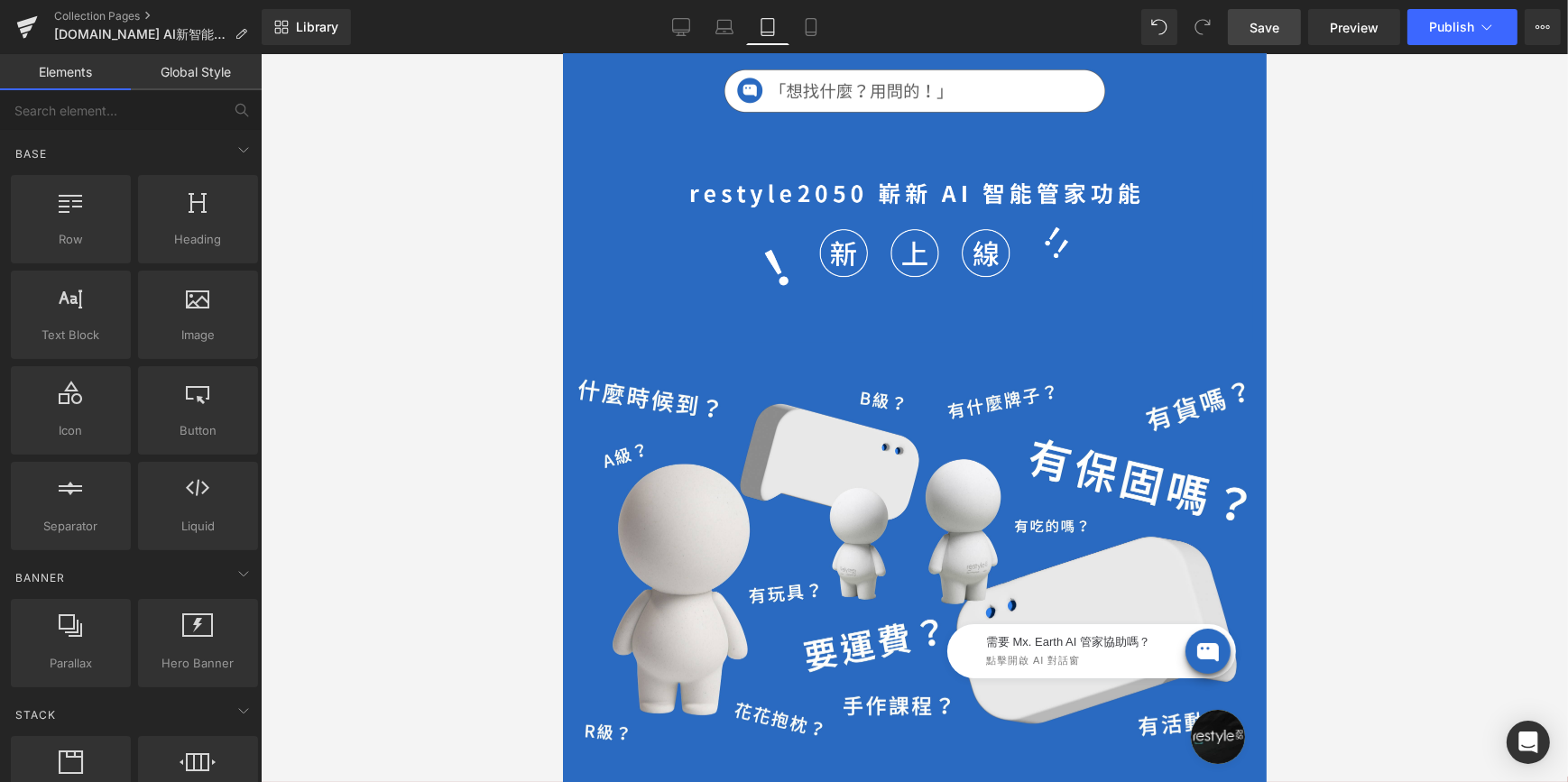
click at [488, 391] on div at bounding box center [915, 418] width 1307 height 728
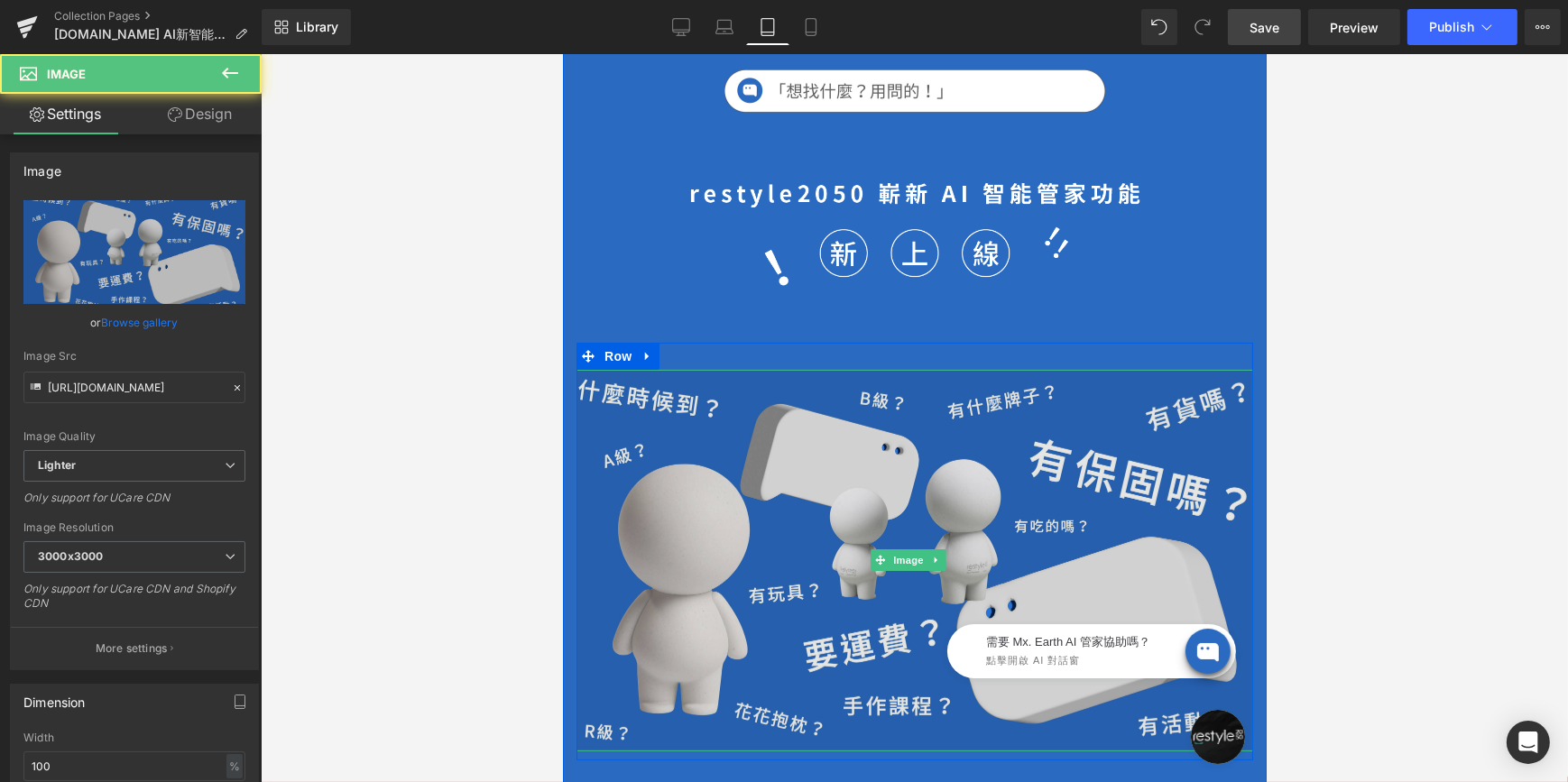
click at [1088, 466] on img at bounding box center [915, 560] width 677 height 382
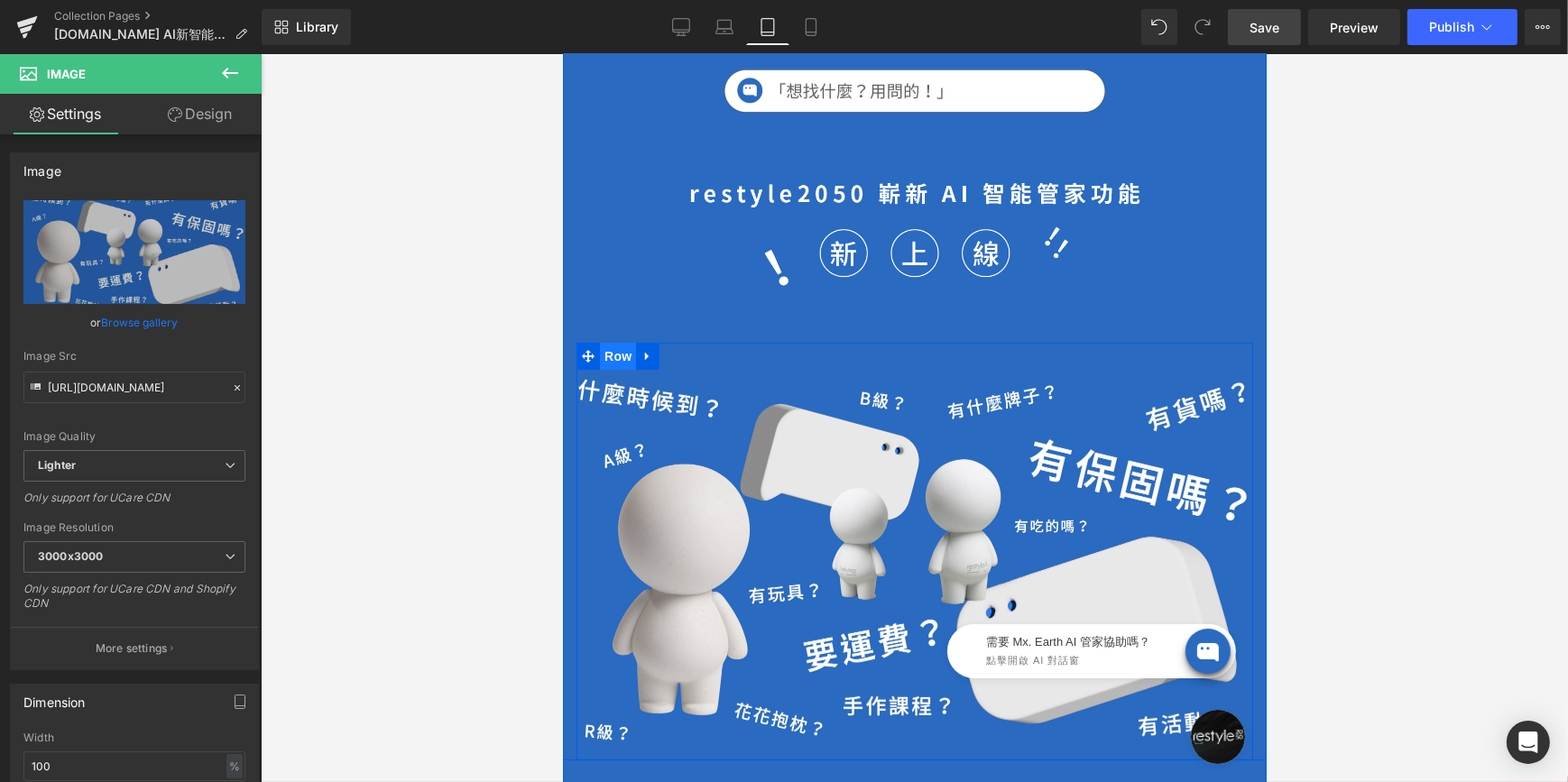
click at [611, 351] on span "Row" at bounding box center [617, 356] width 36 height 27
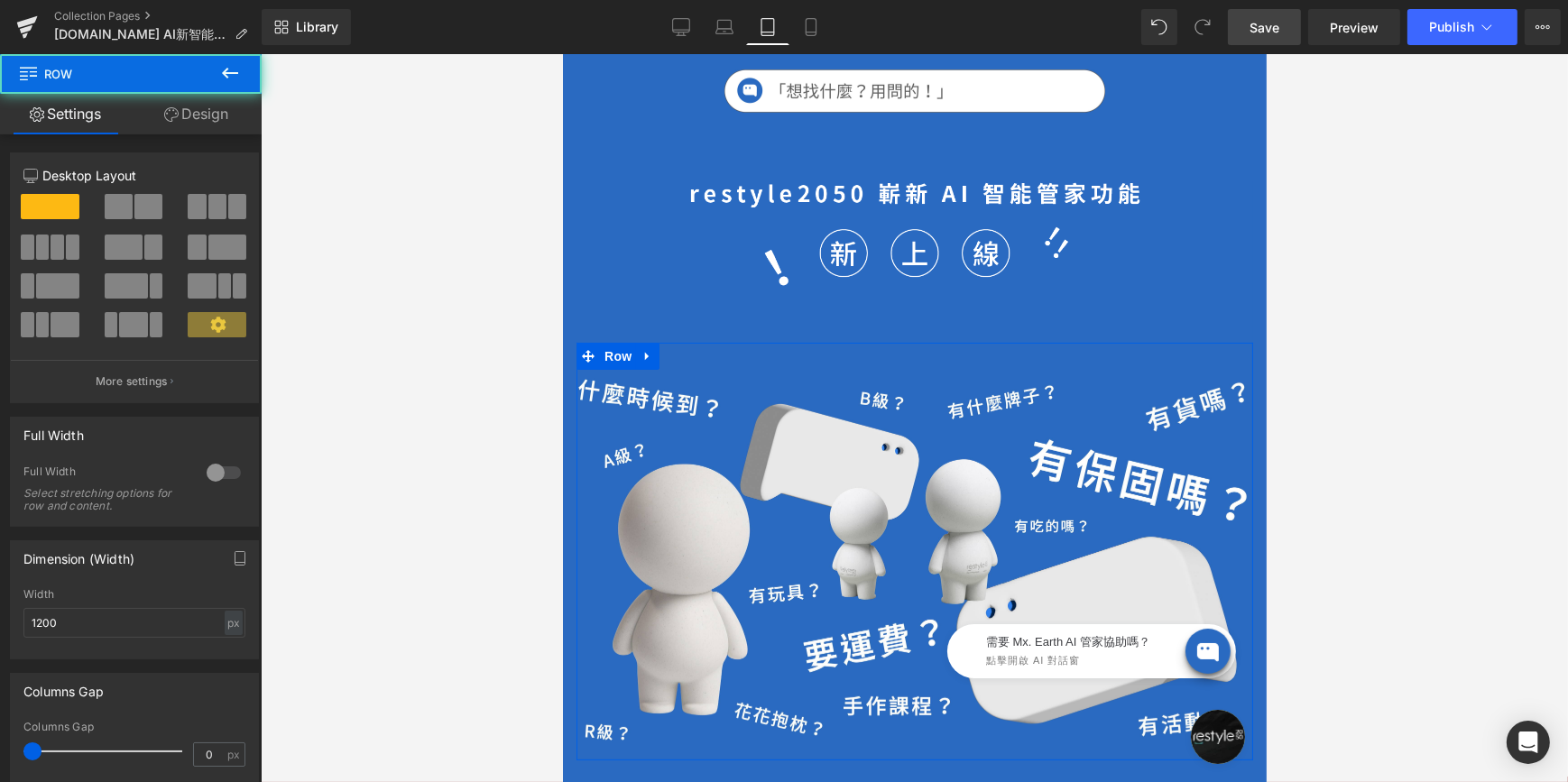
click at [209, 103] on link "Design" at bounding box center [195, 114] width 131 height 40
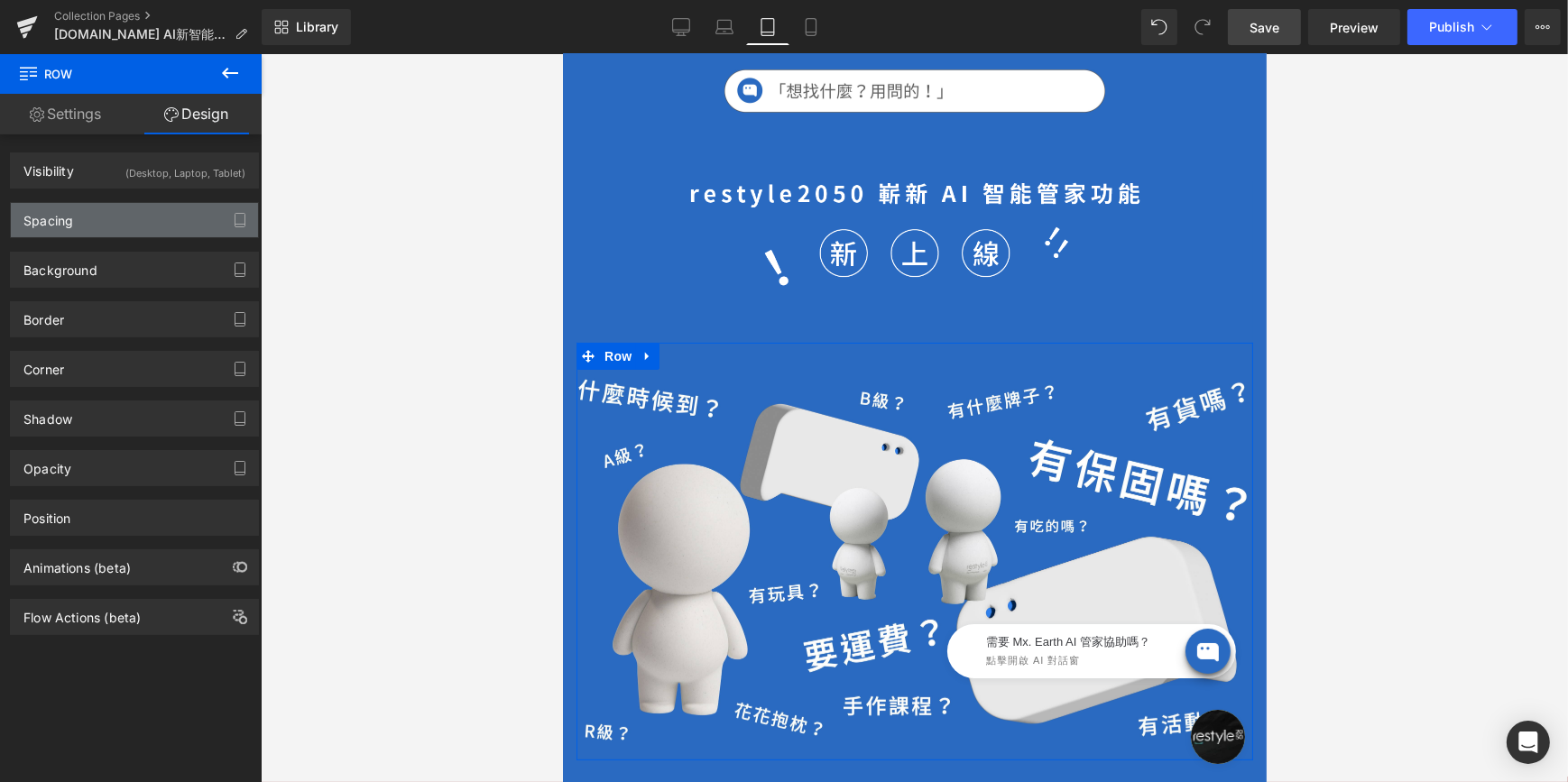
click at [153, 215] on div "Spacing" at bounding box center [134, 220] width 247 height 34
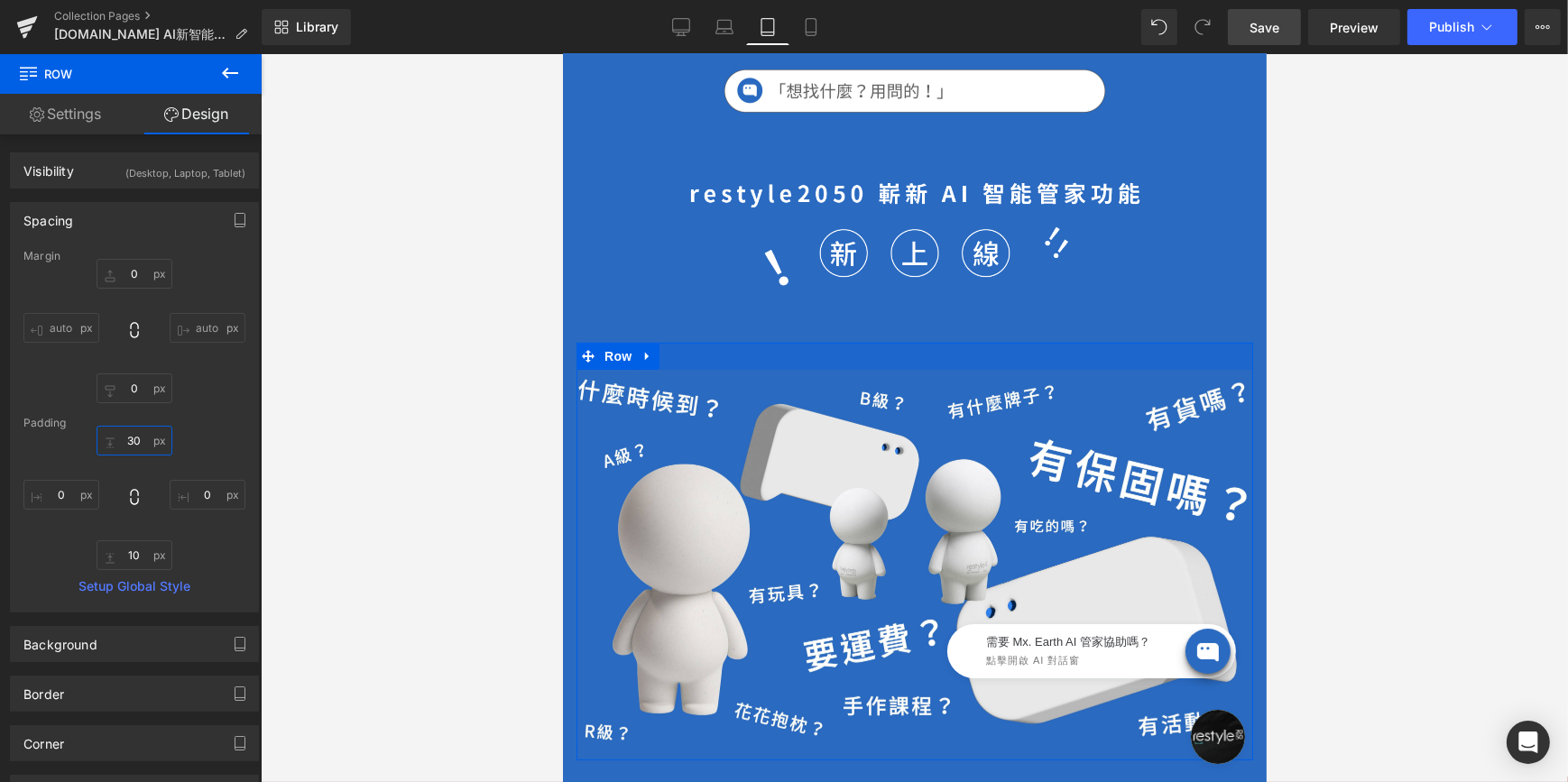
click at [135, 440] on input "30" at bounding box center [133, 441] width 76 height 29
type input "0"
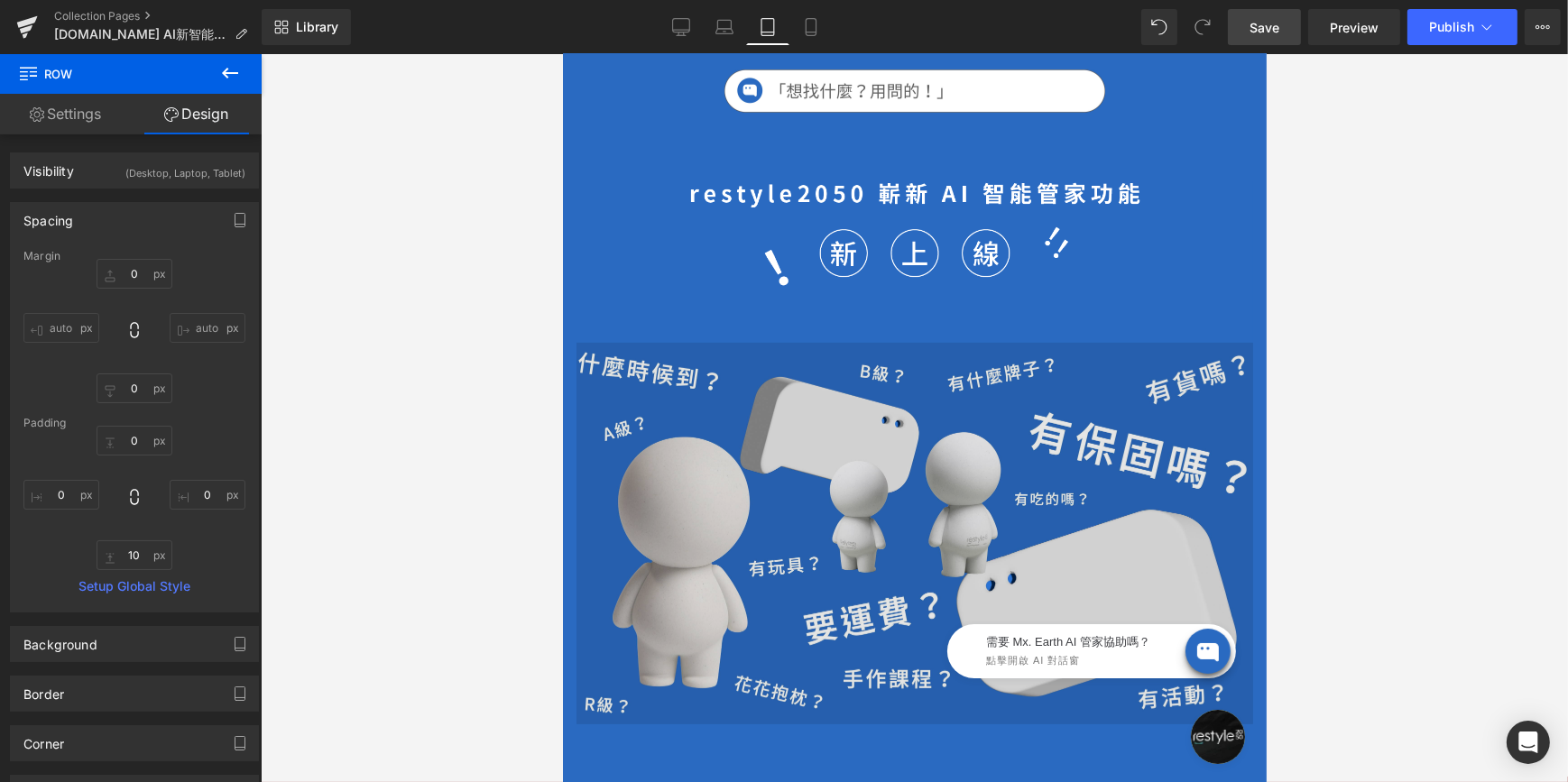
click at [707, 433] on img at bounding box center [915, 533] width 677 height 382
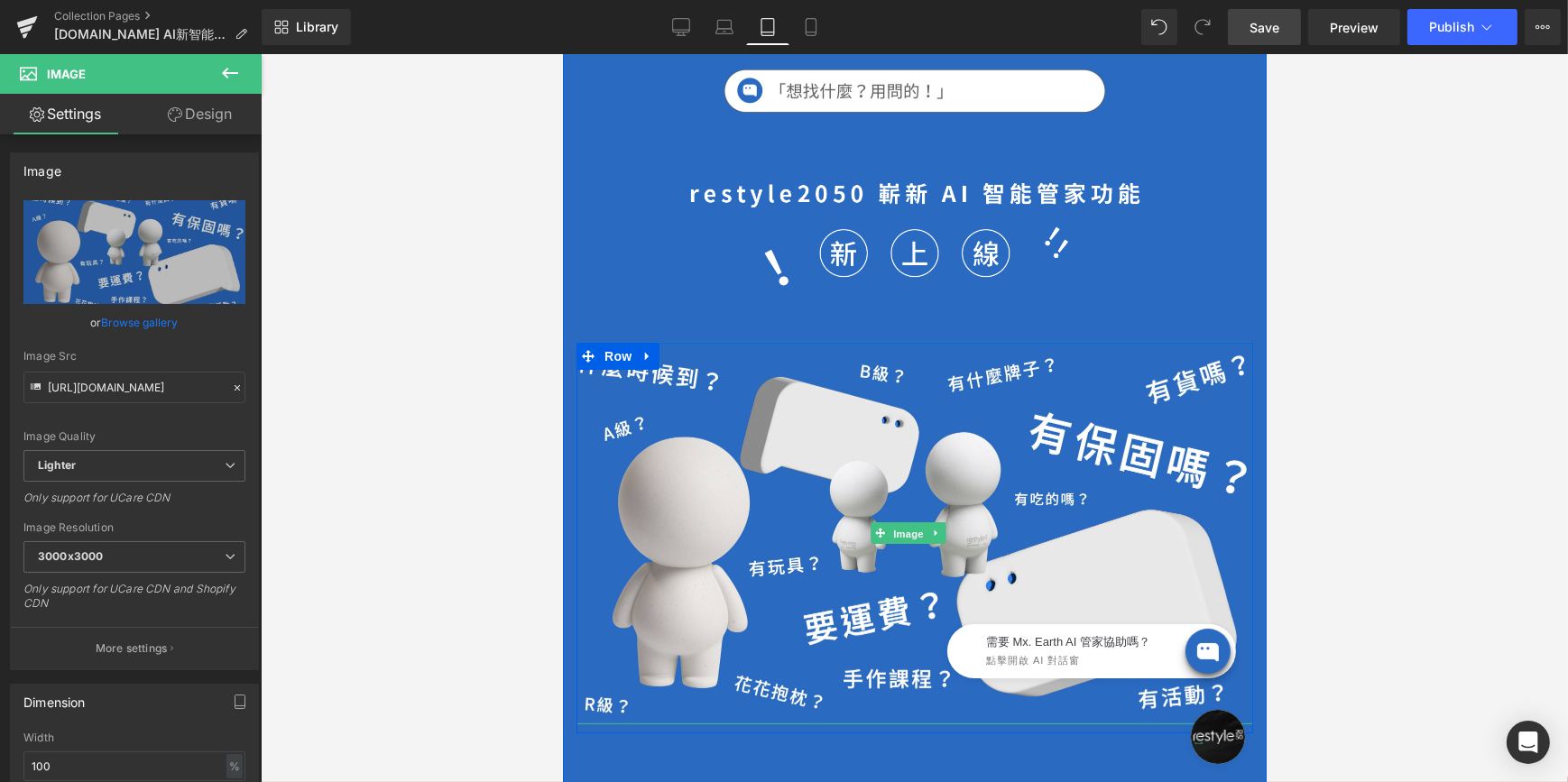
drag, startPoint x: 905, startPoint y: 517, endPoint x: 886, endPoint y: 502, distance: 24.2
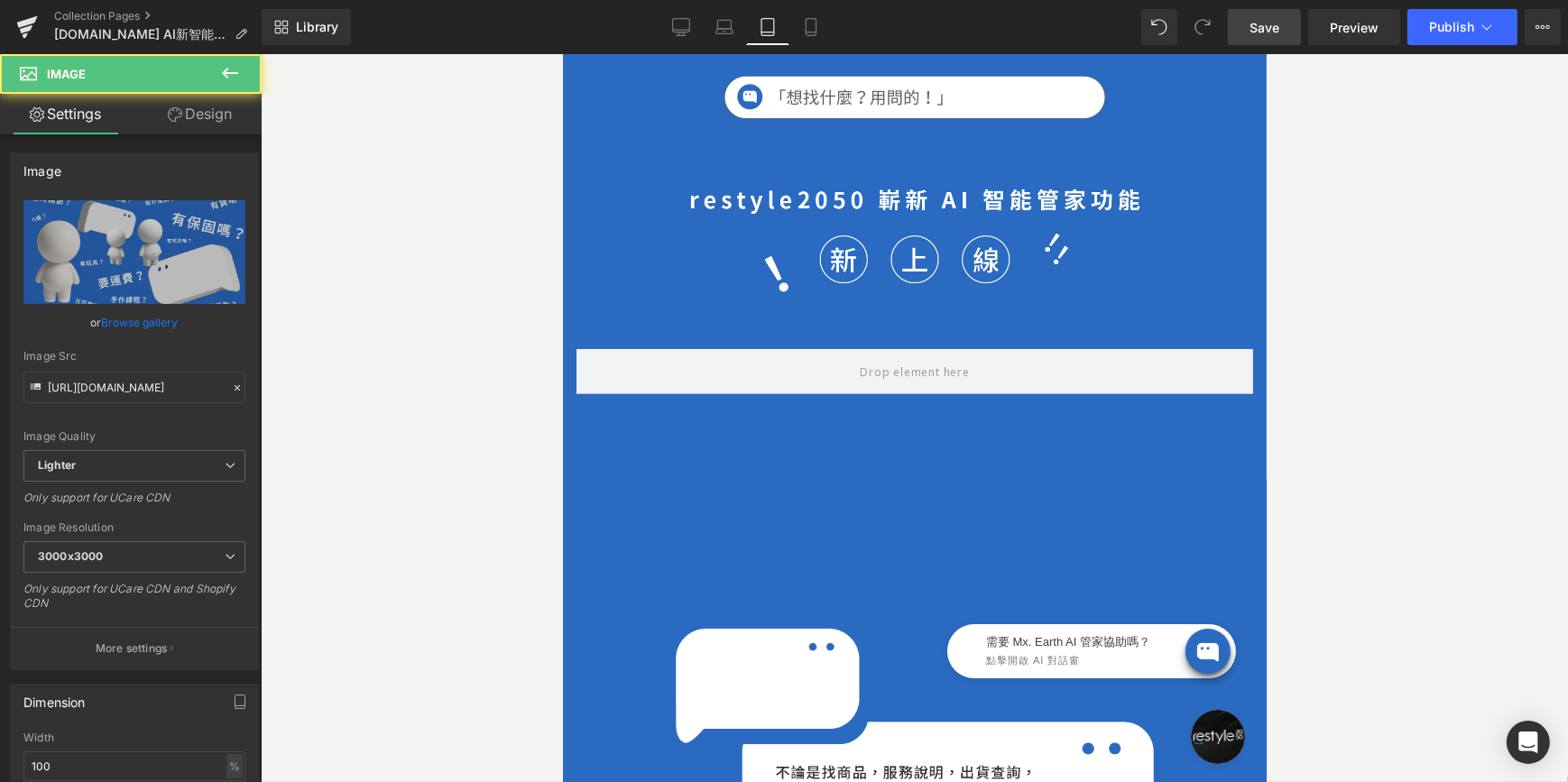
click at [221, 111] on link "Design" at bounding box center [199, 114] width 131 height 40
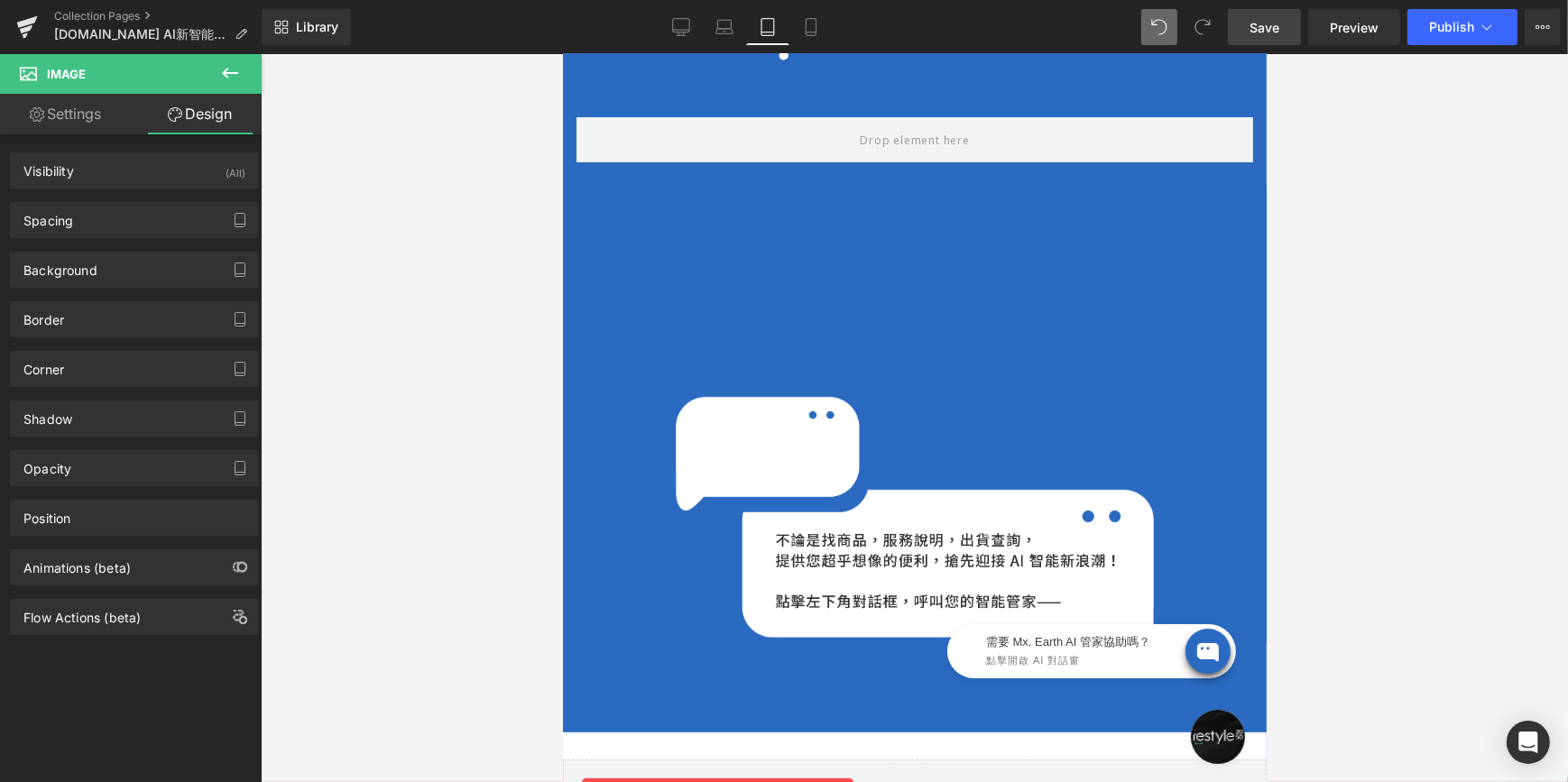
scroll to position [397, 0]
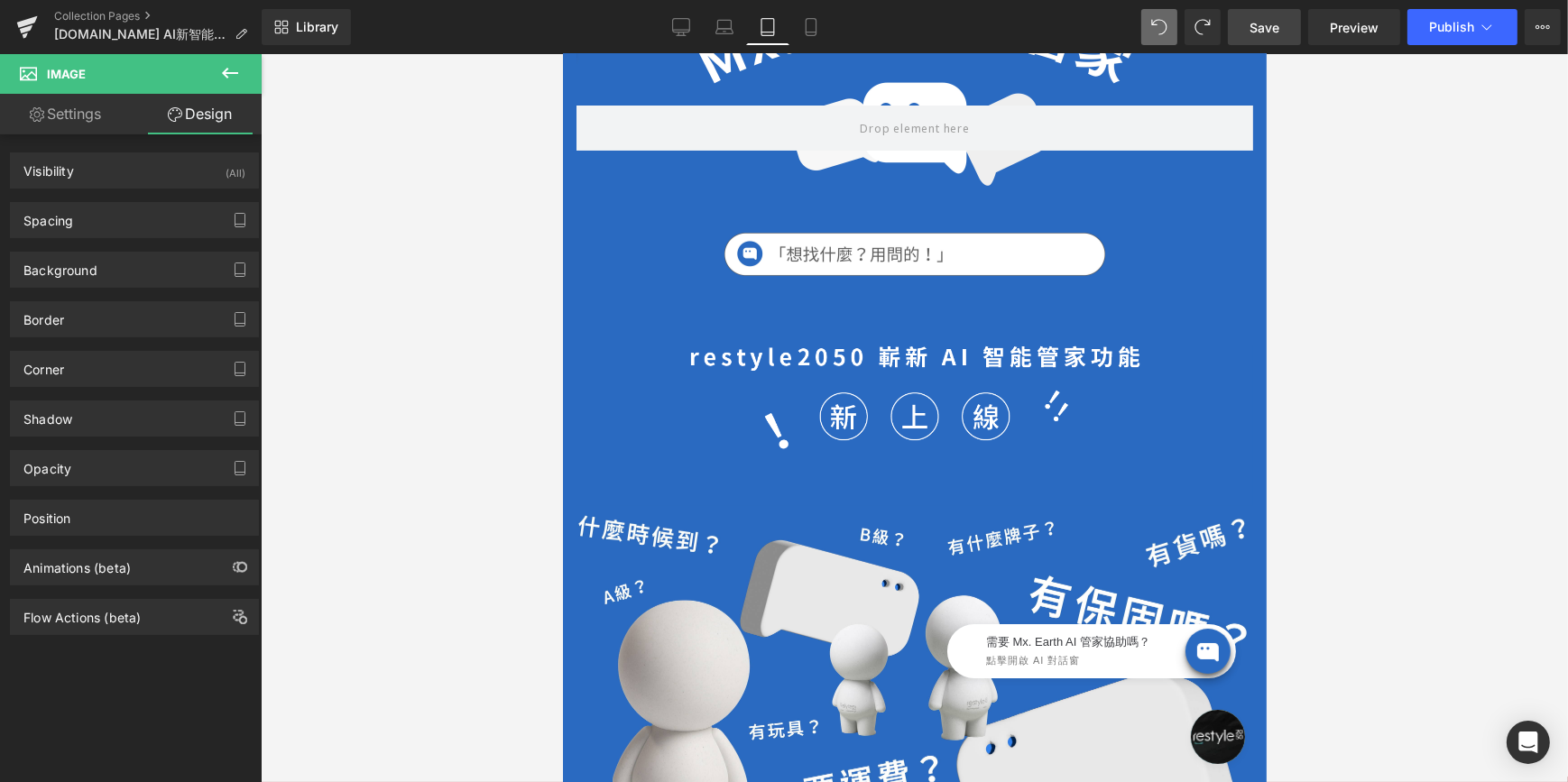
click at [916, 671] on div "需要 Mx. Earth AI 管家協助嗎？ 點擊開啟 AI 對話窗" at bounding box center [1068, 646] width 361 height 90
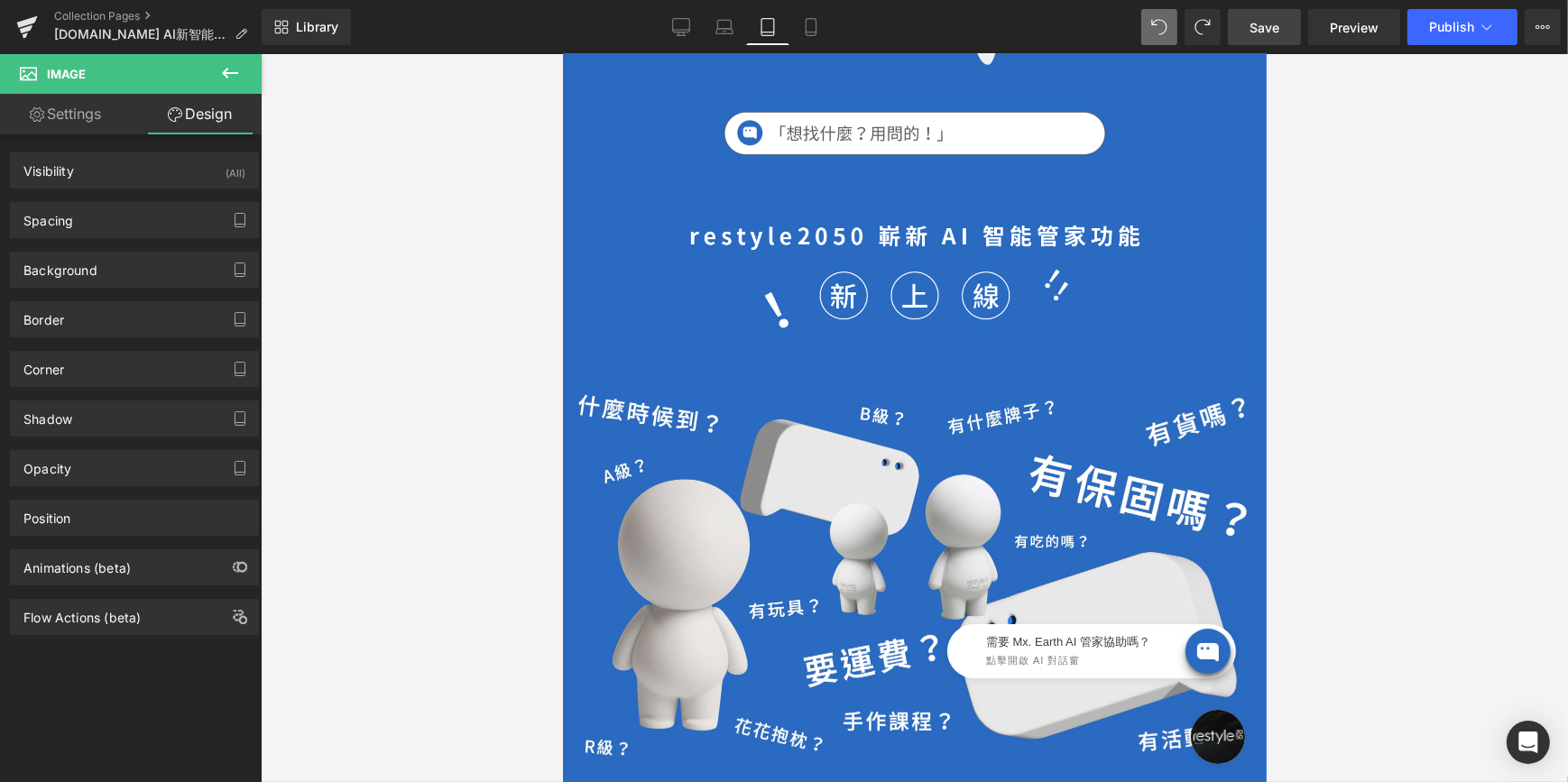
scroll to position [644, 0]
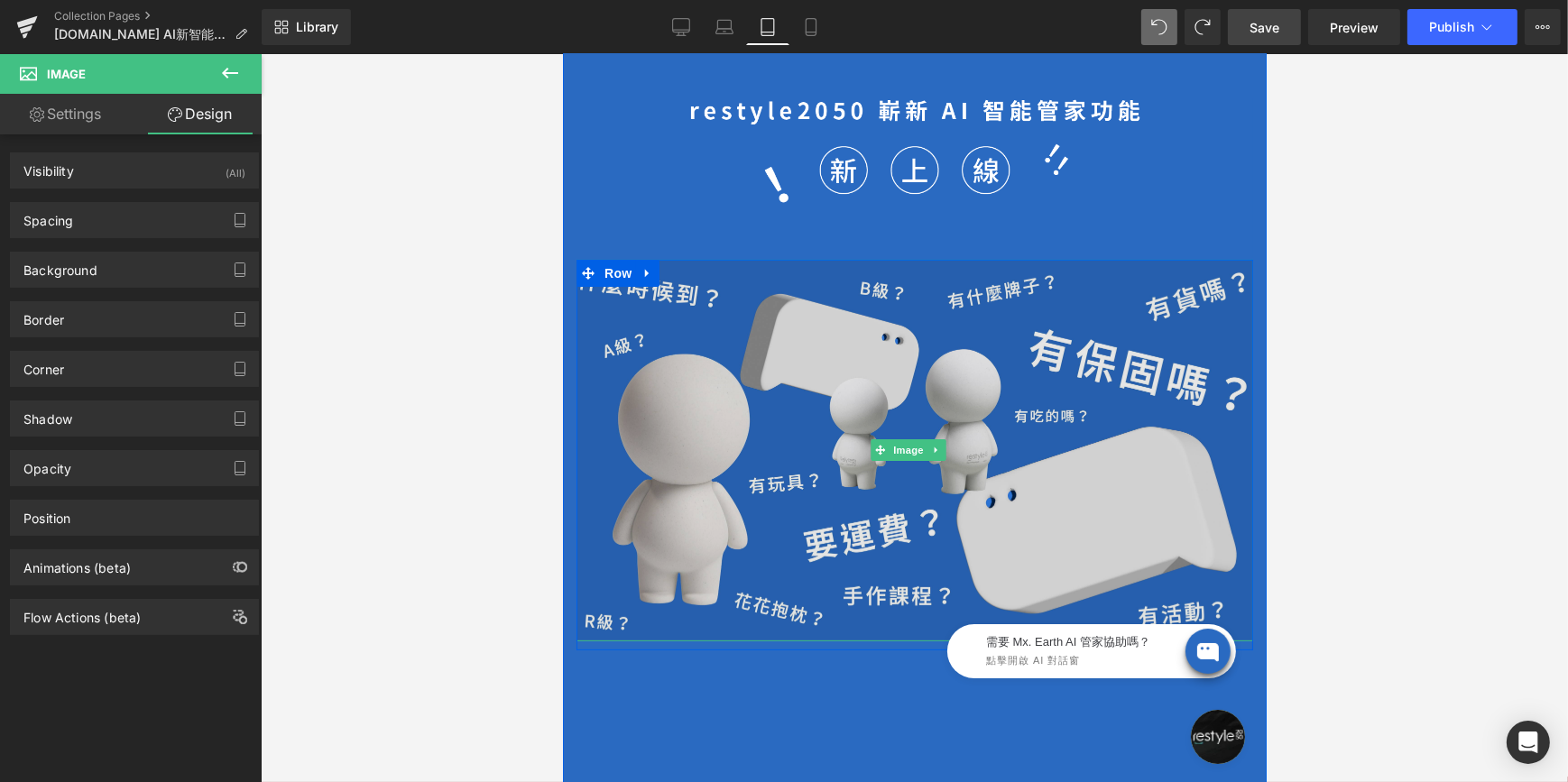
click at [908, 495] on img at bounding box center [915, 450] width 677 height 382
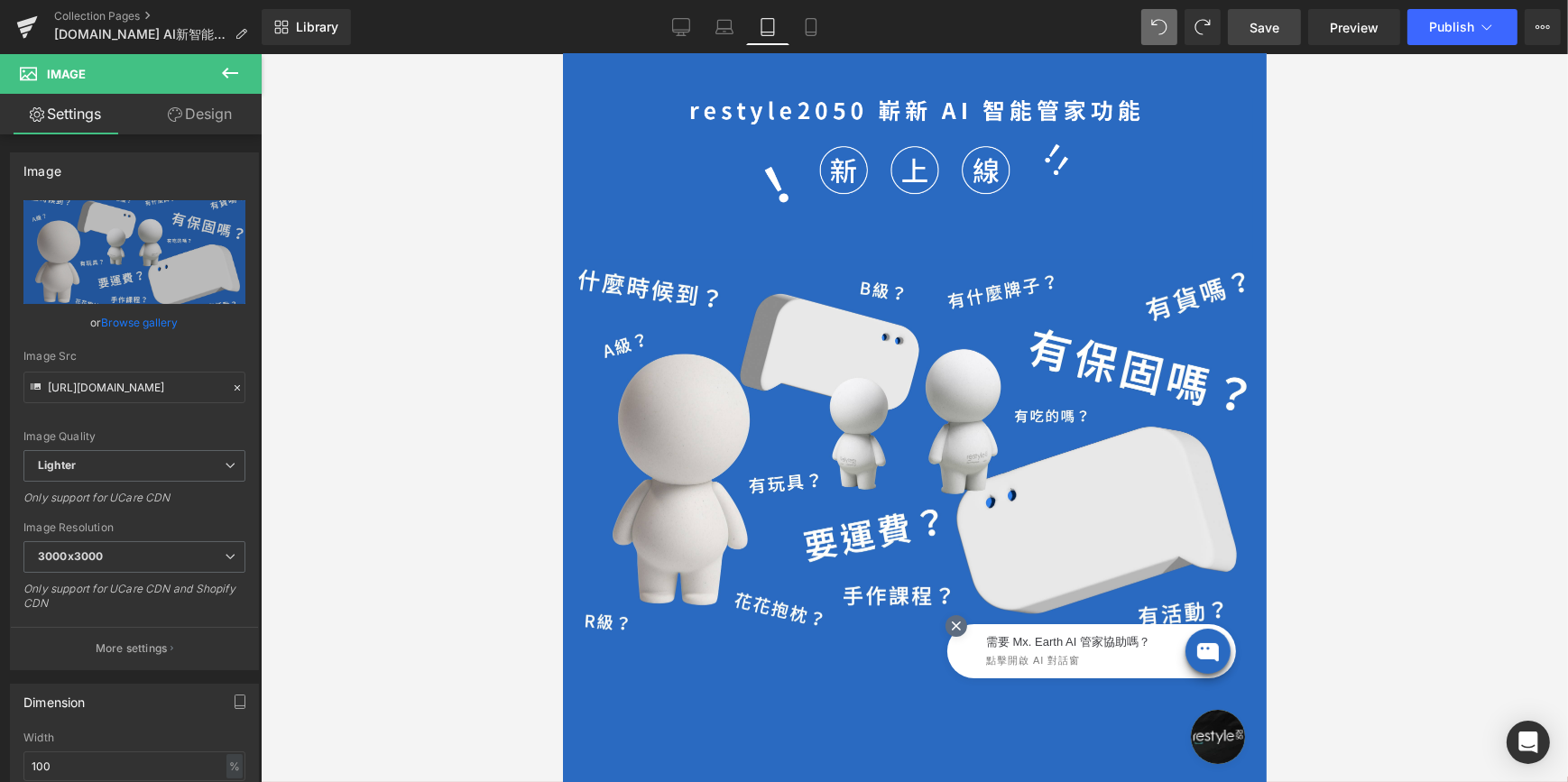
click at [961, 622] on icon at bounding box center [955, 625] width 17 height 17
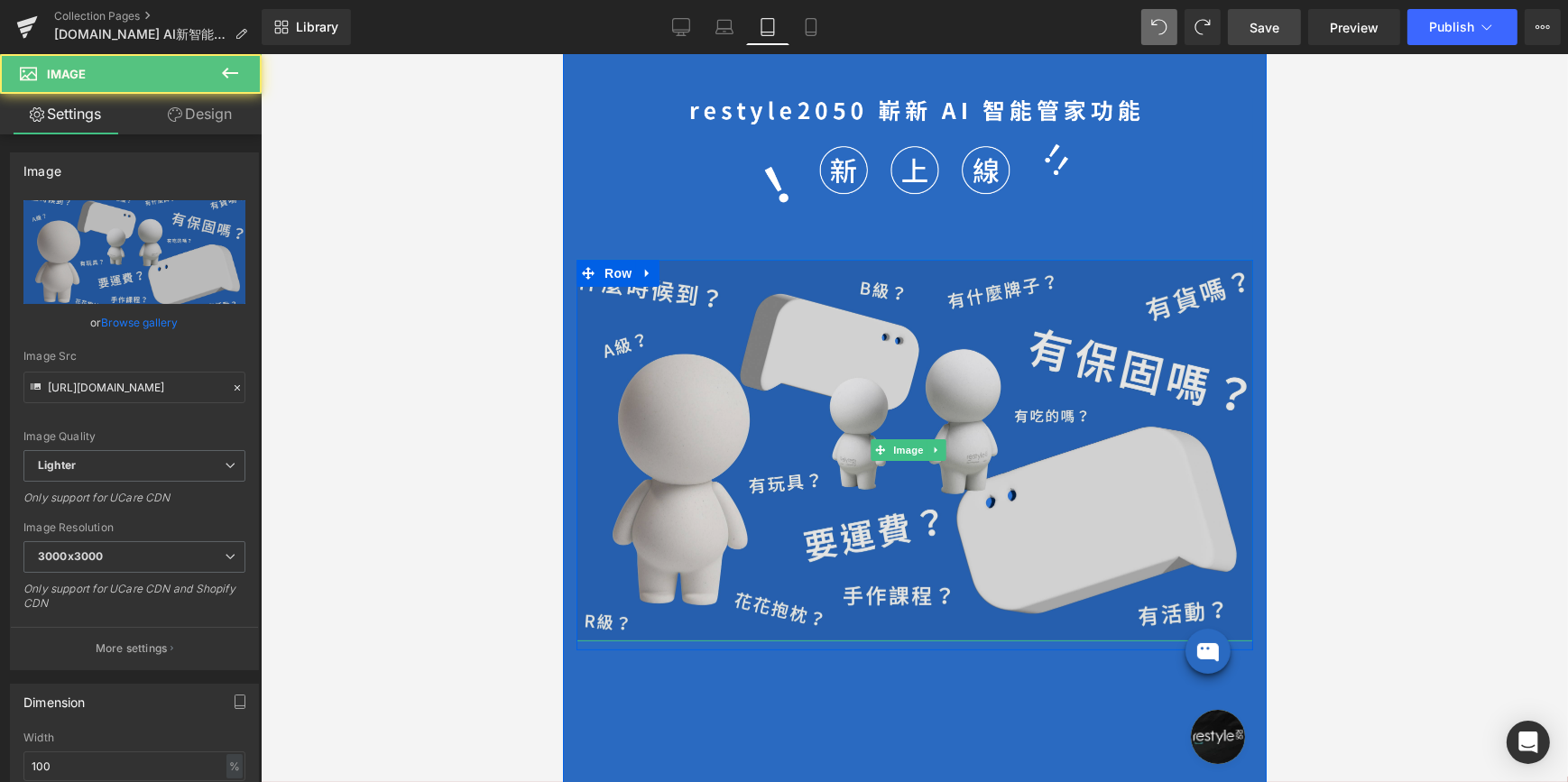
click at [943, 420] on img at bounding box center [915, 450] width 677 height 382
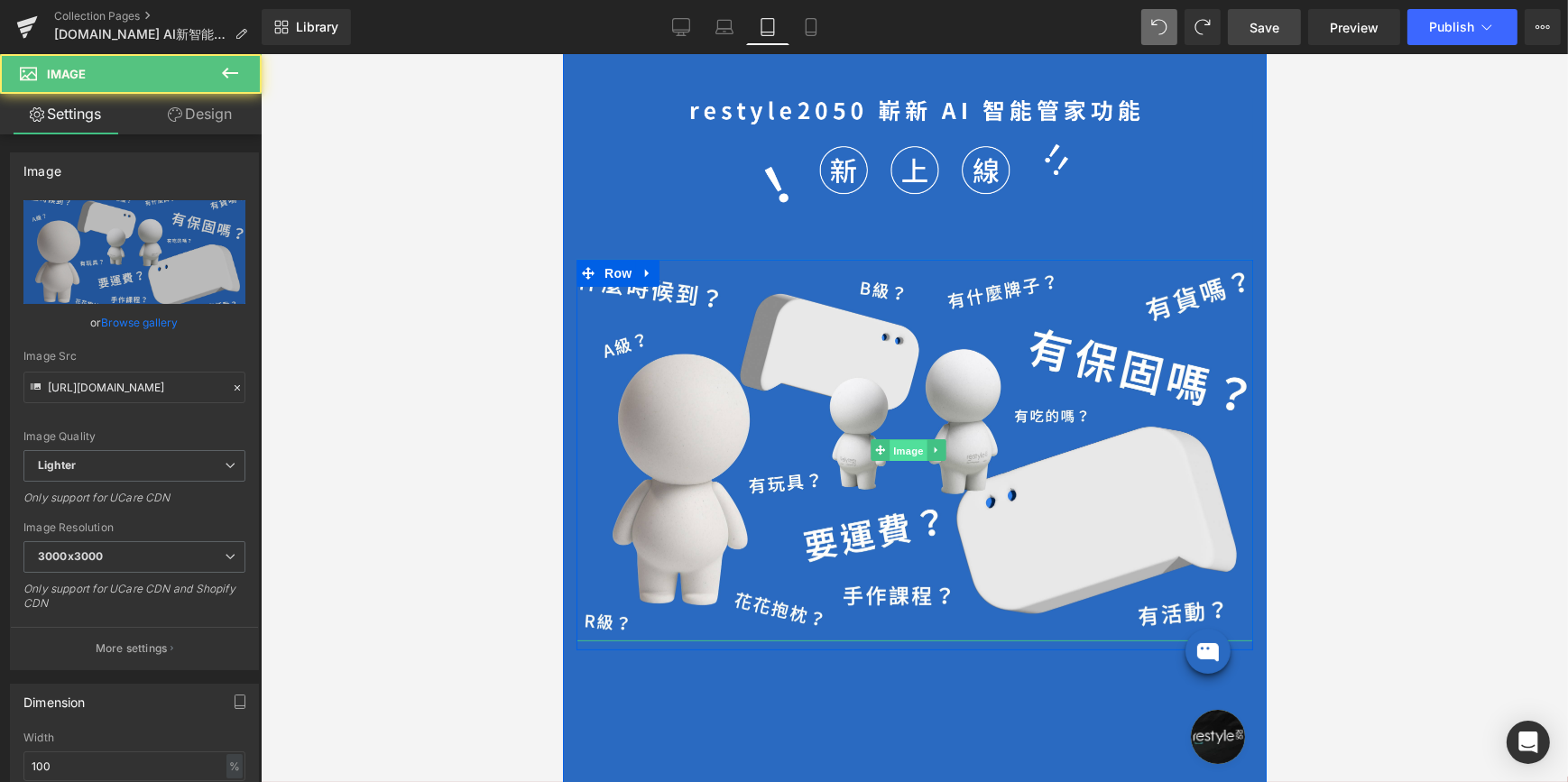
click at [919, 441] on span "Image" at bounding box center [908, 451] width 38 height 22
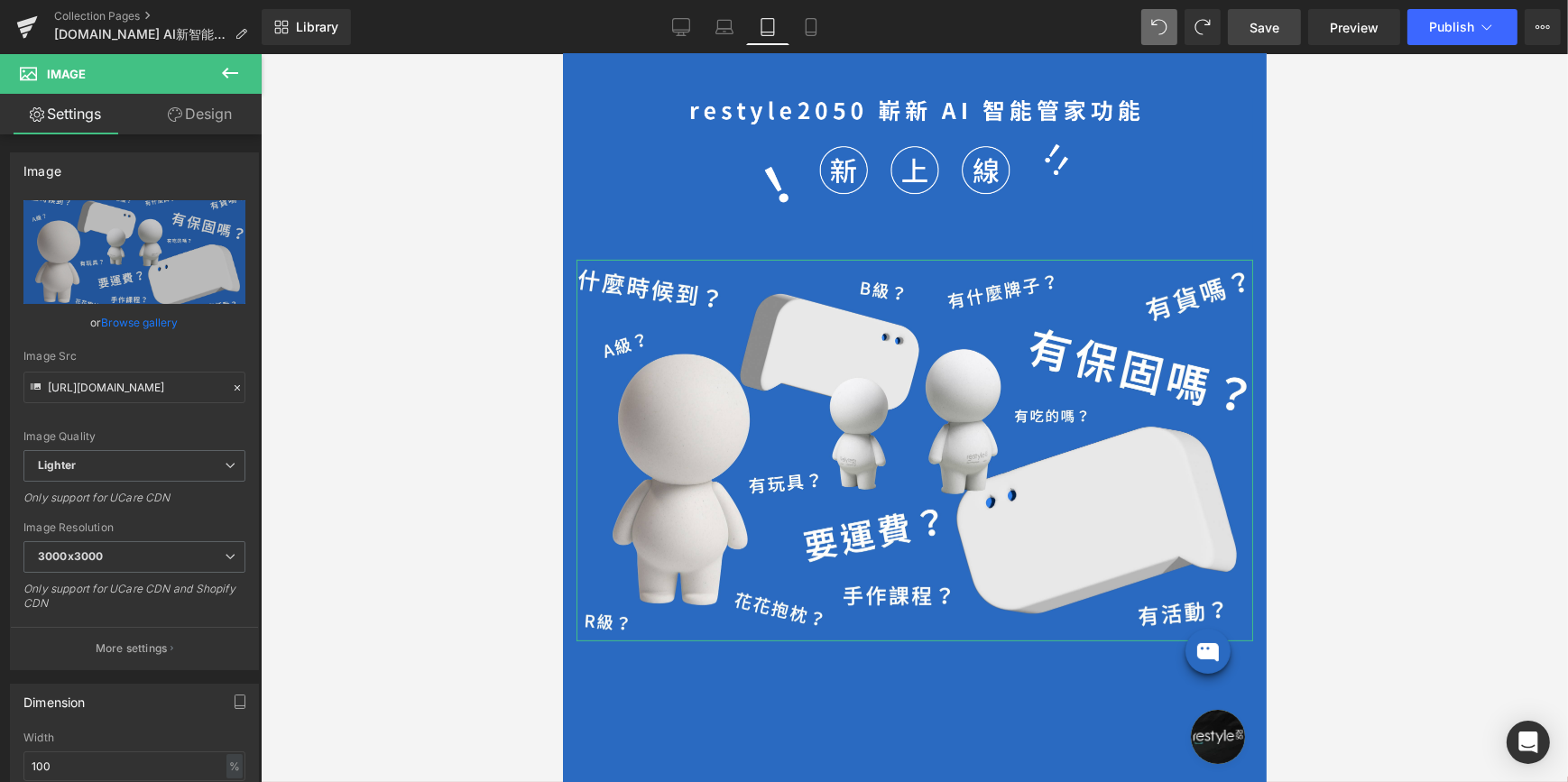
click at [184, 117] on link "Design" at bounding box center [199, 114] width 131 height 40
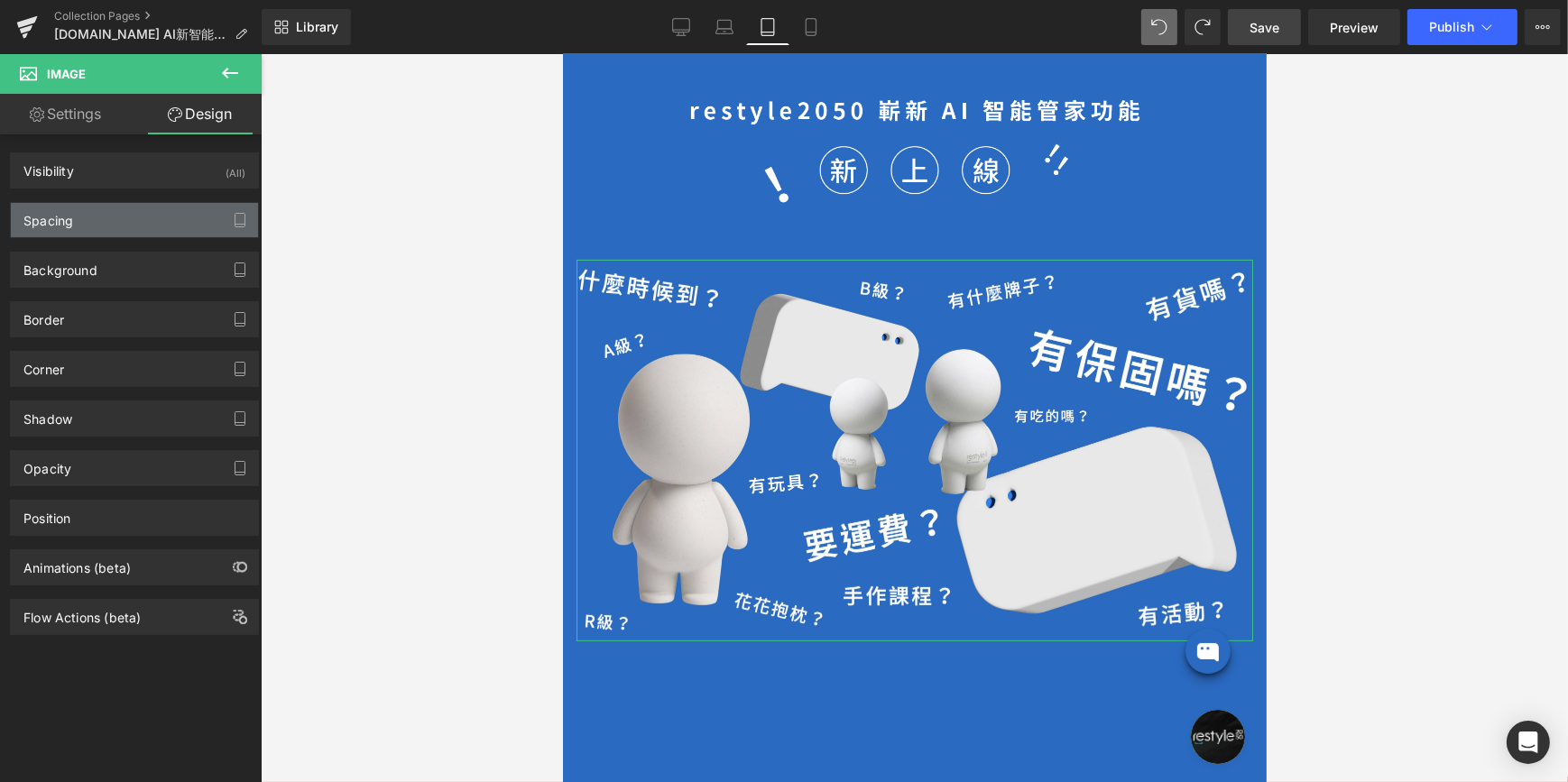
type input "0"
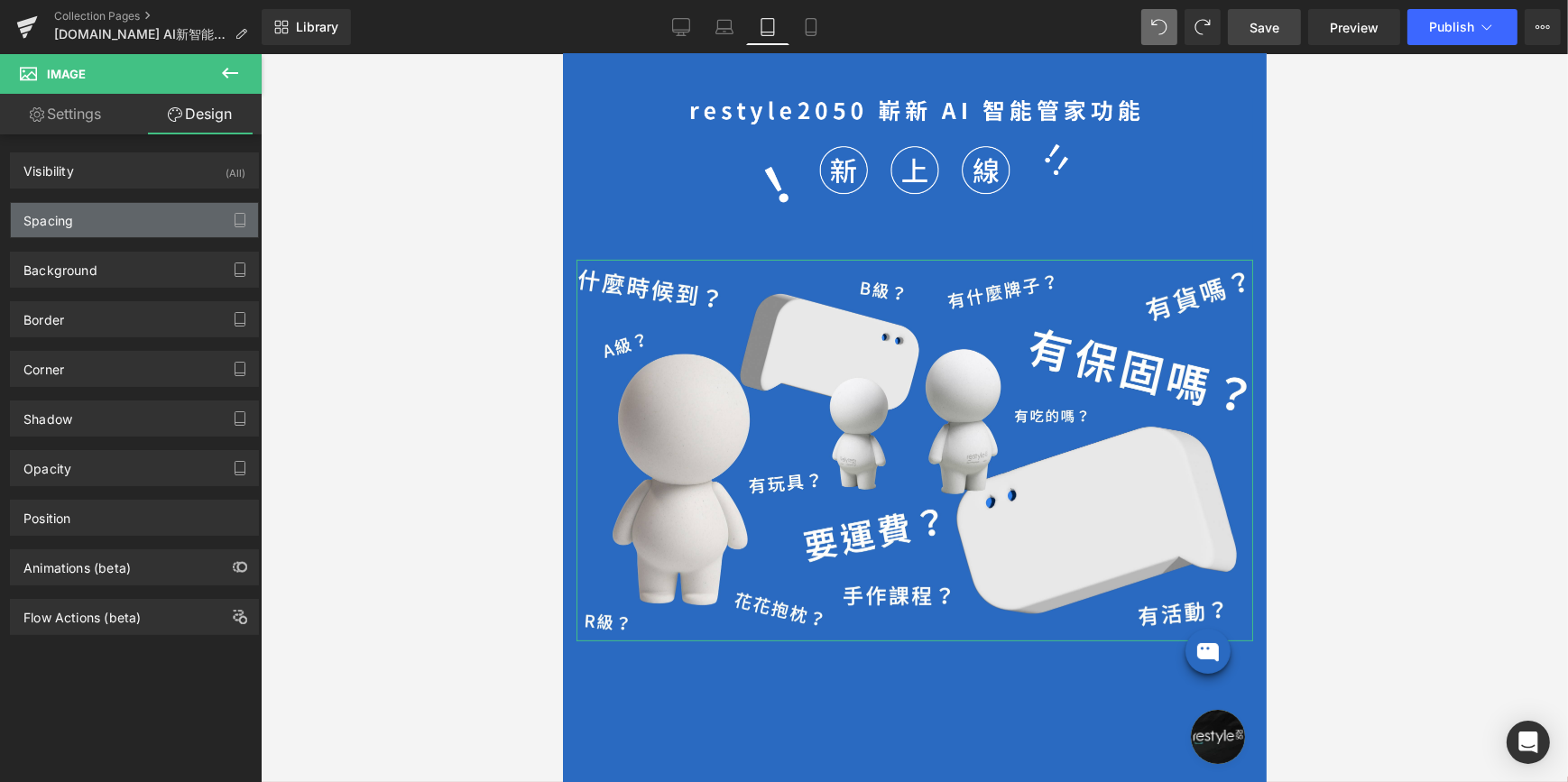
type input "0"
click at [161, 221] on div "Spacing" at bounding box center [134, 220] width 247 height 34
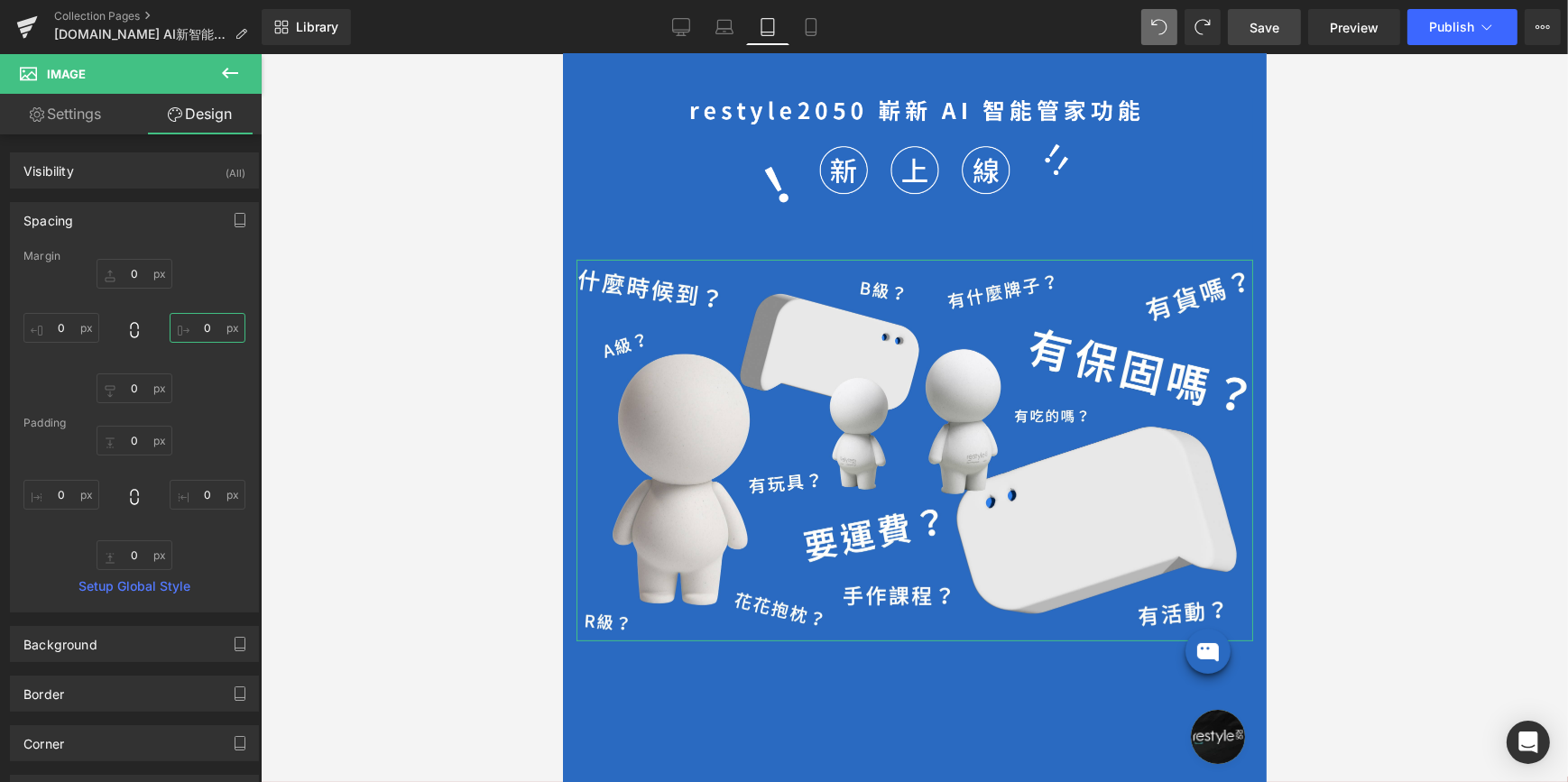
click at [201, 330] on input "0" at bounding box center [207, 328] width 76 height 29
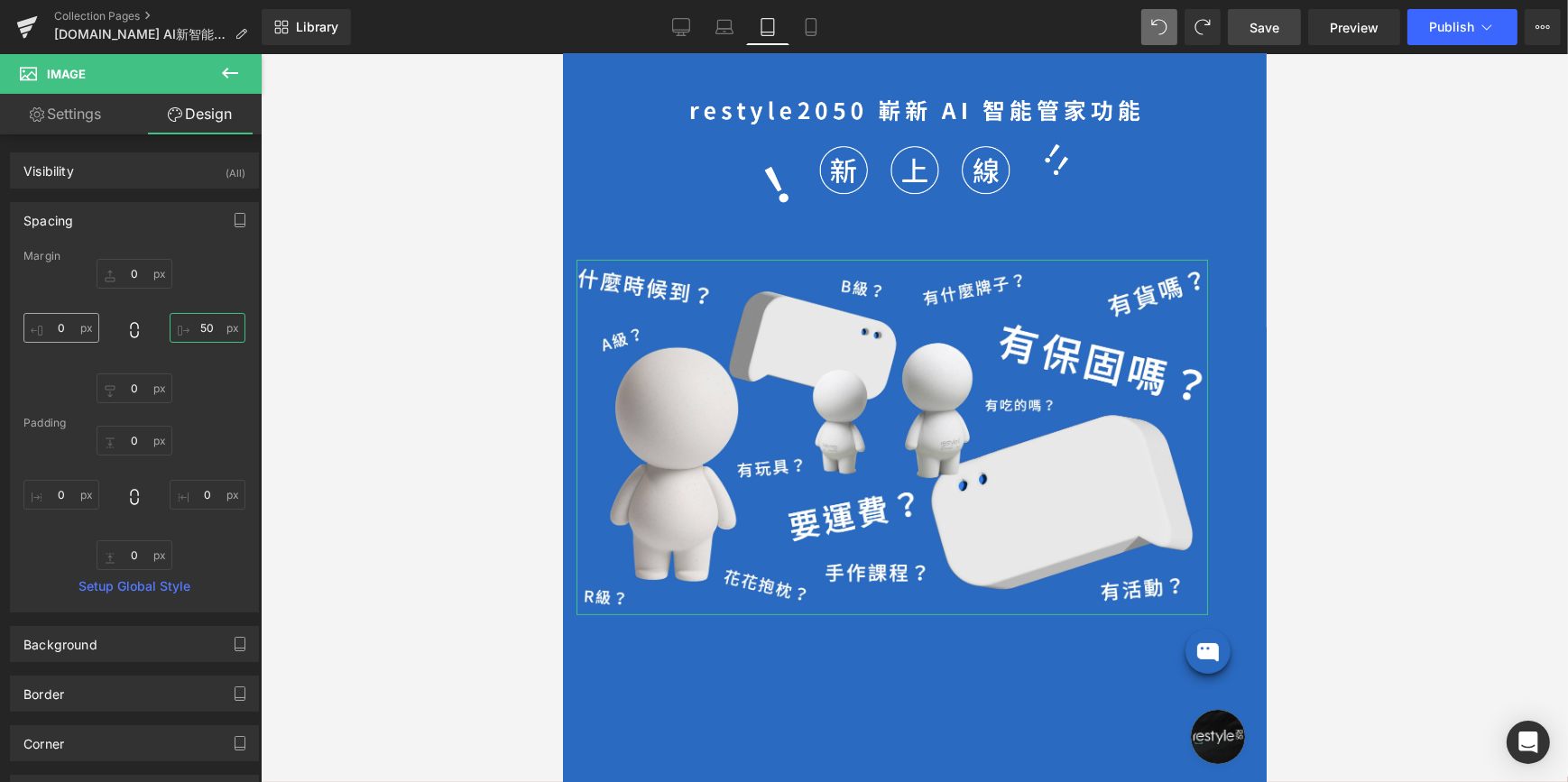
type input "50"
click at [62, 329] on input "0" at bounding box center [61, 328] width 76 height 29
type input "50"
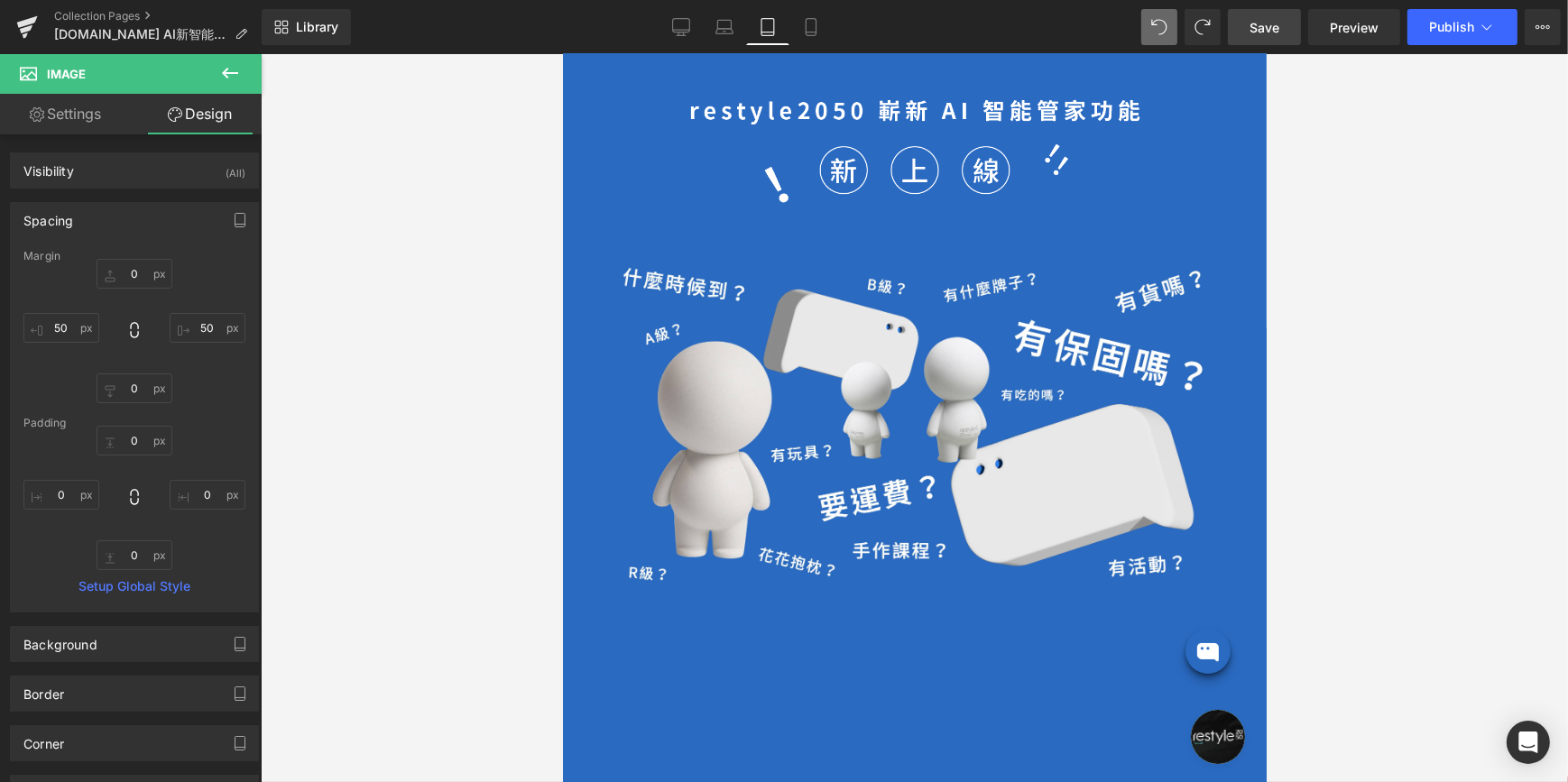
click at [442, 282] on div at bounding box center [915, 418] width 1307 height 728
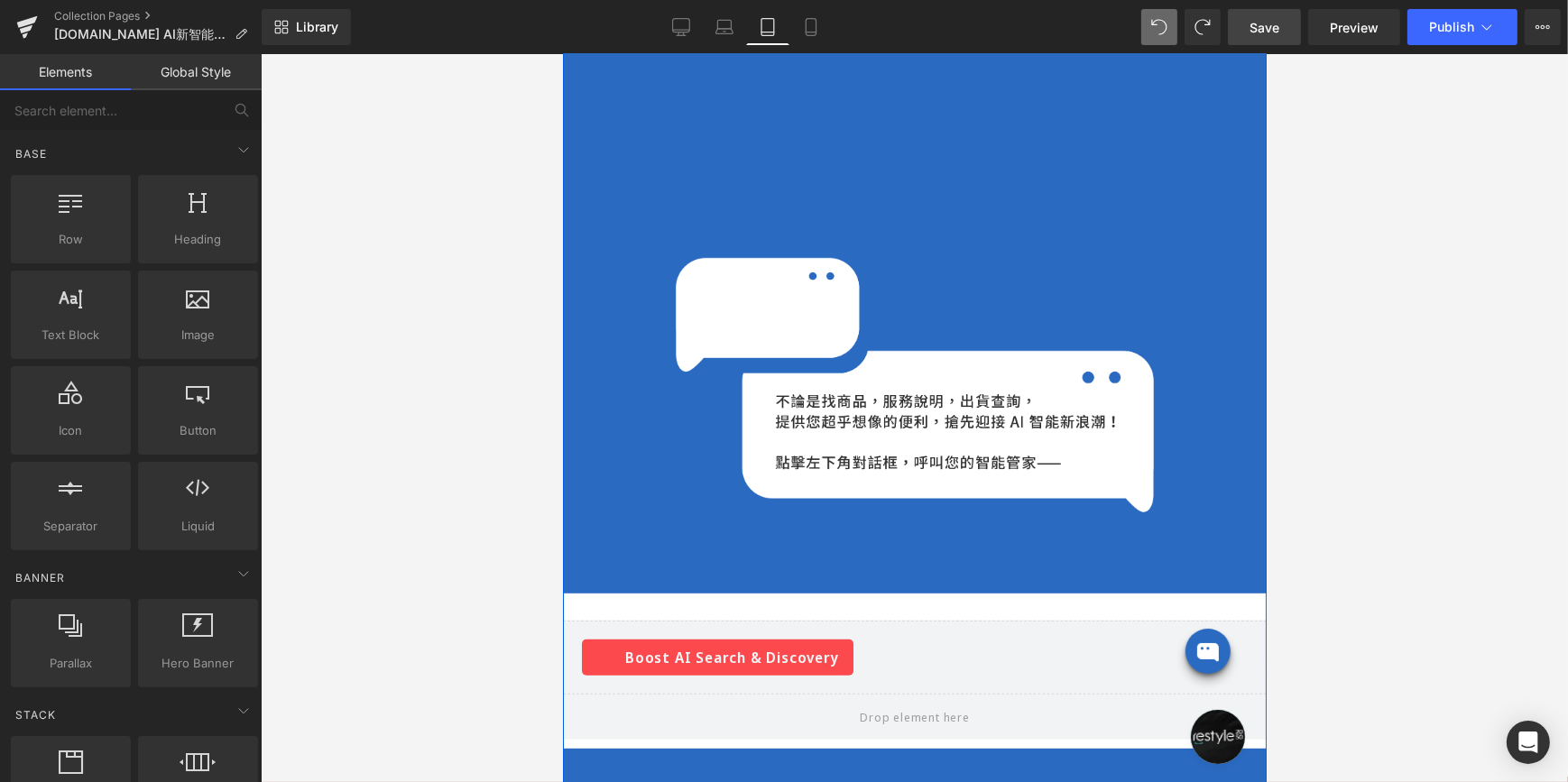
scroll to position [891, 0]
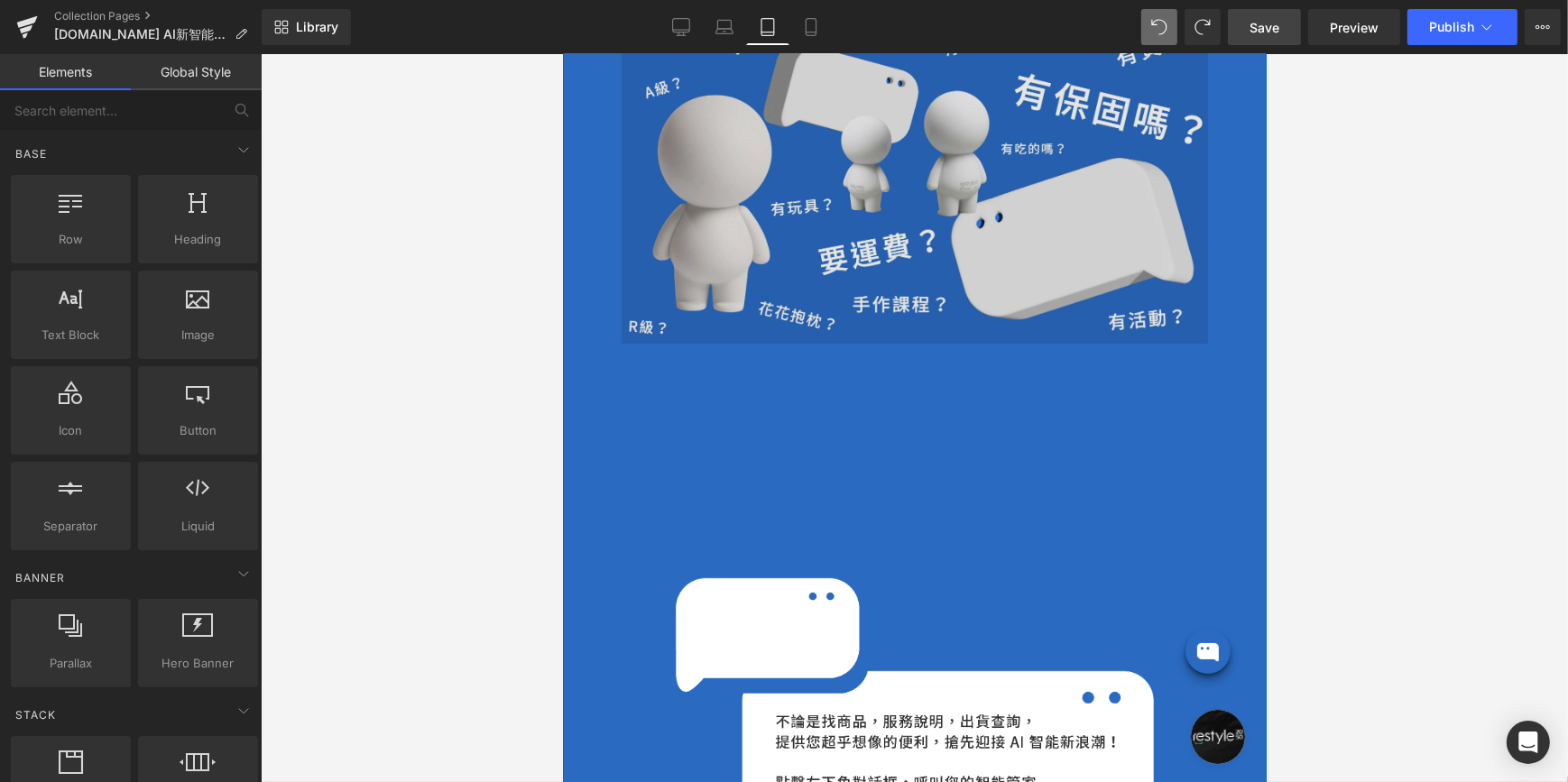
click at [854, 224] on img at bounding box center [915, 179] width 587 height 331
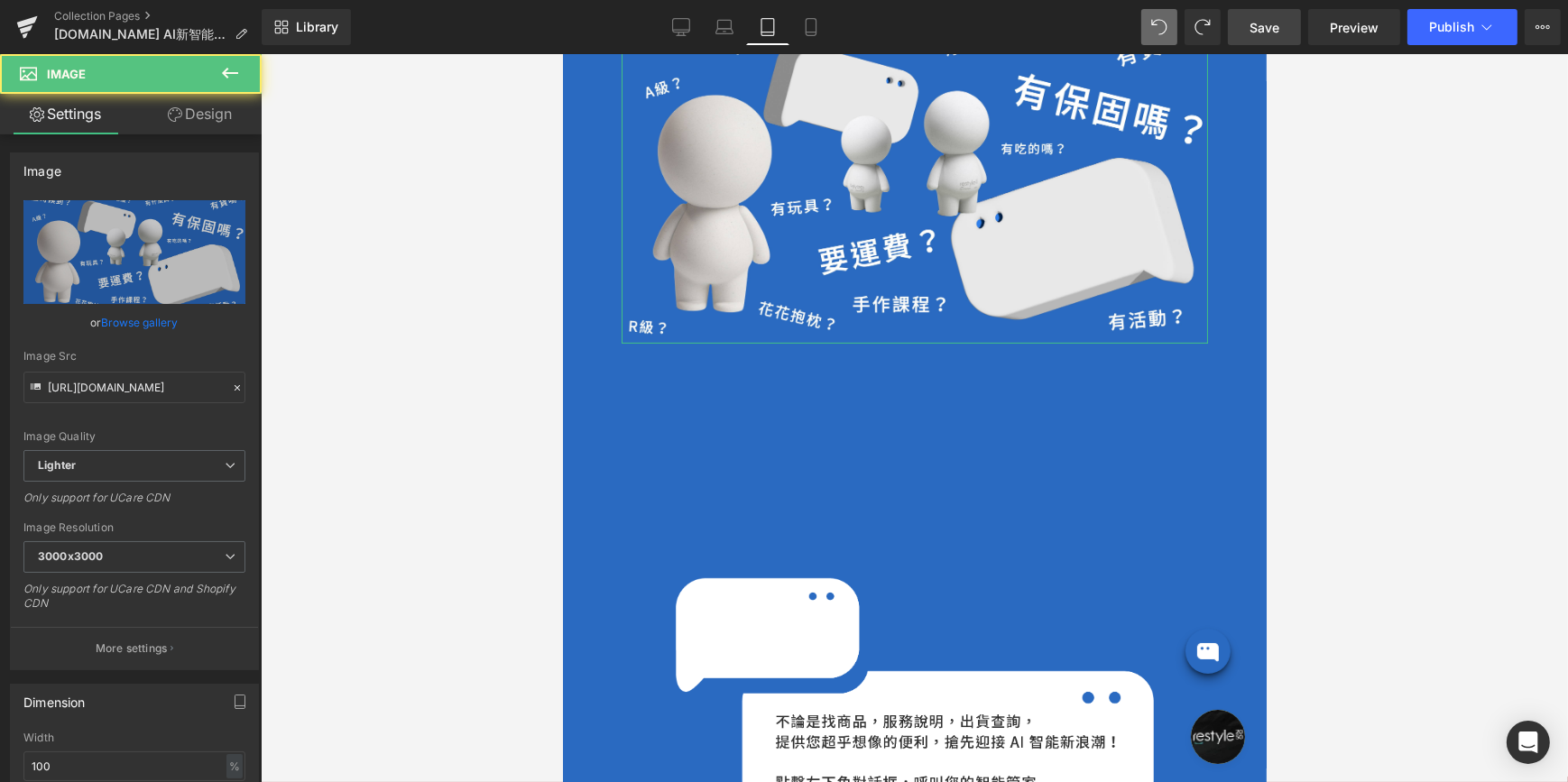
click at [182, 114] on link "Design" at bounding box center [199, 114] width 131 height 40
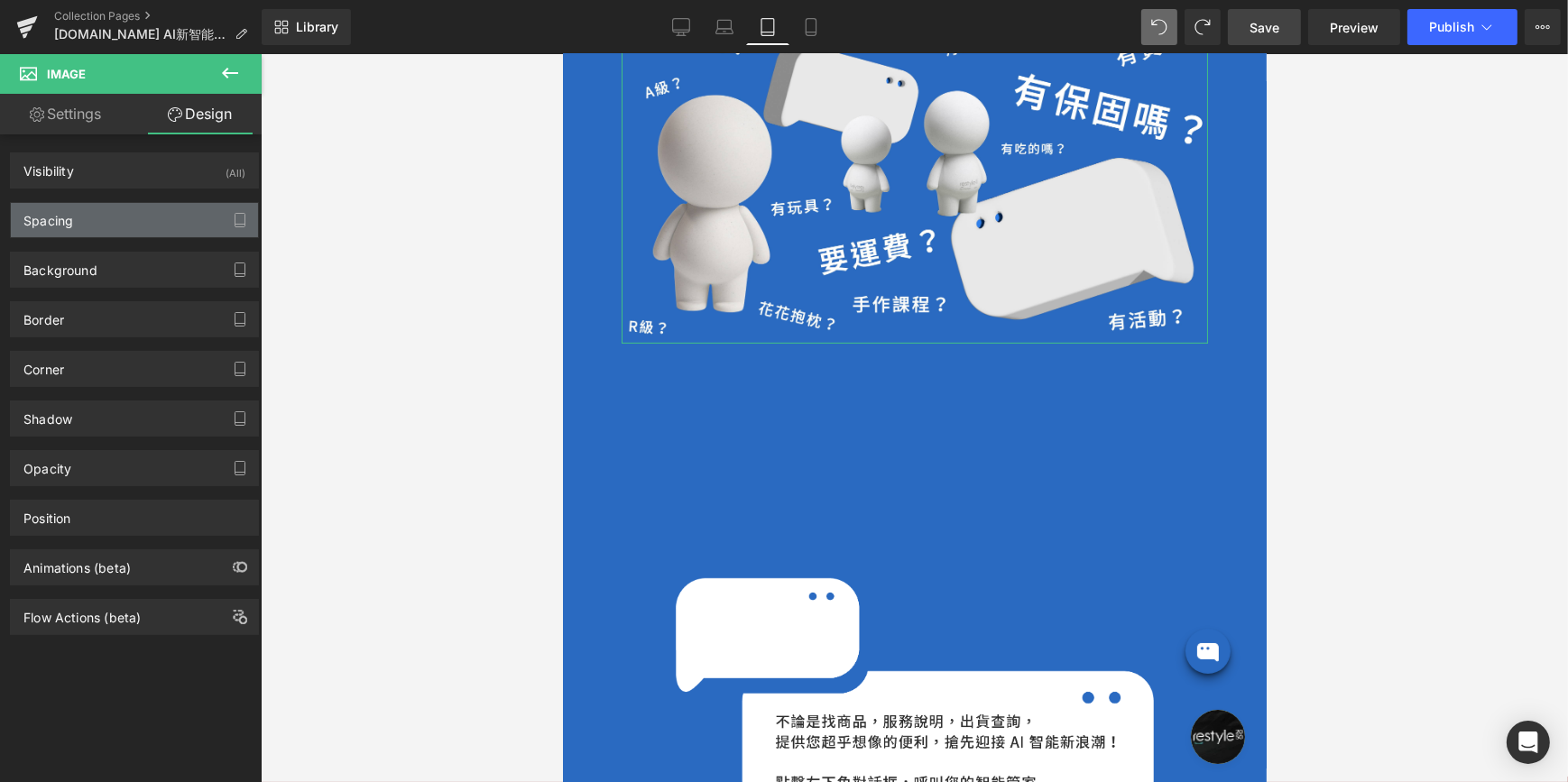
click at [120, 225] on div "Spacing" at bounding box center [134, 220] width 247 height 34
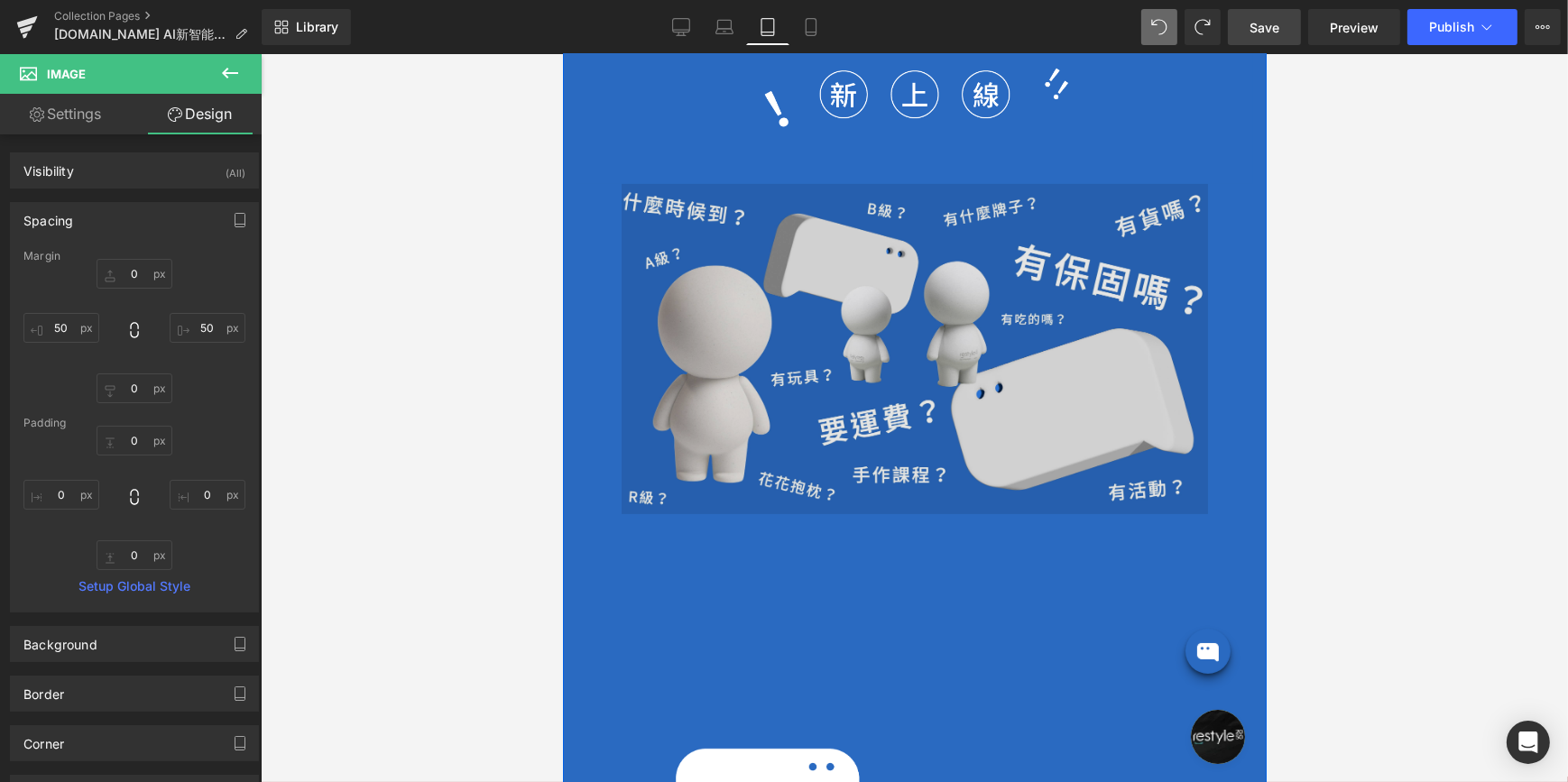
scroll to position [562, 0]
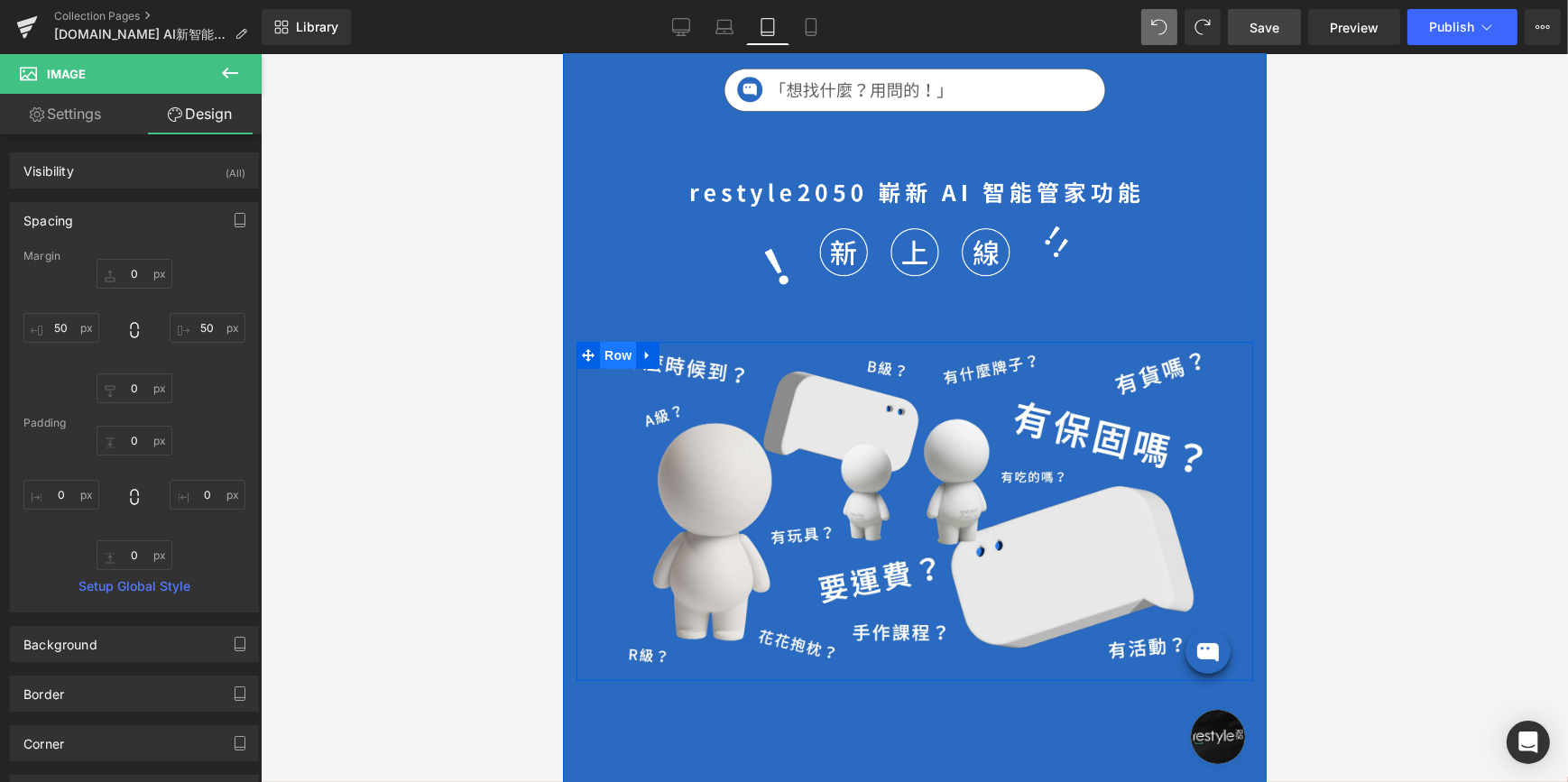
click at [619, 346] on span "Row" at bounding box center [617, 355] width 36 height 27
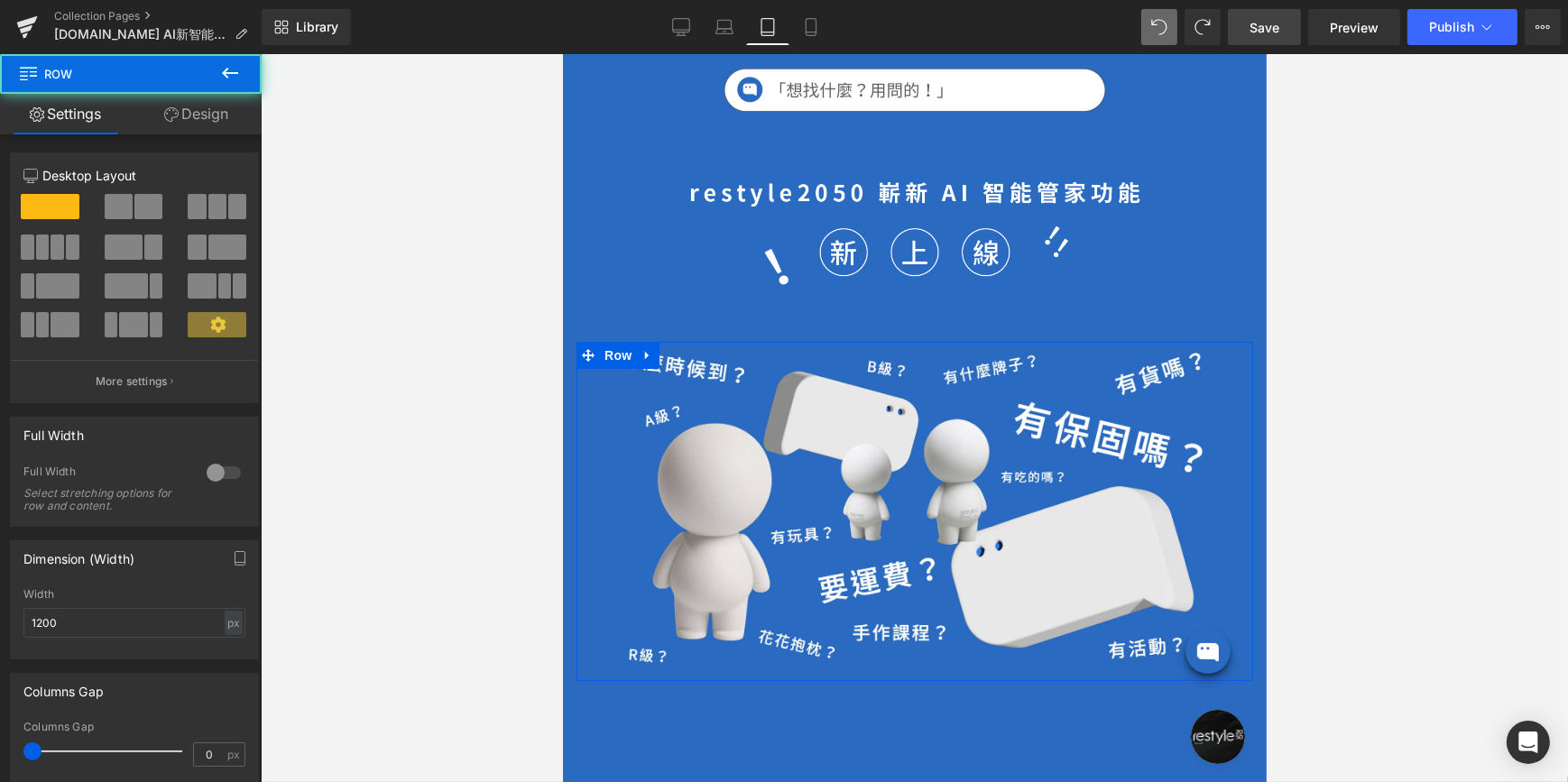
click at [191, 117] on link "Design" at bounding box center [195, 114] width 131 height 40
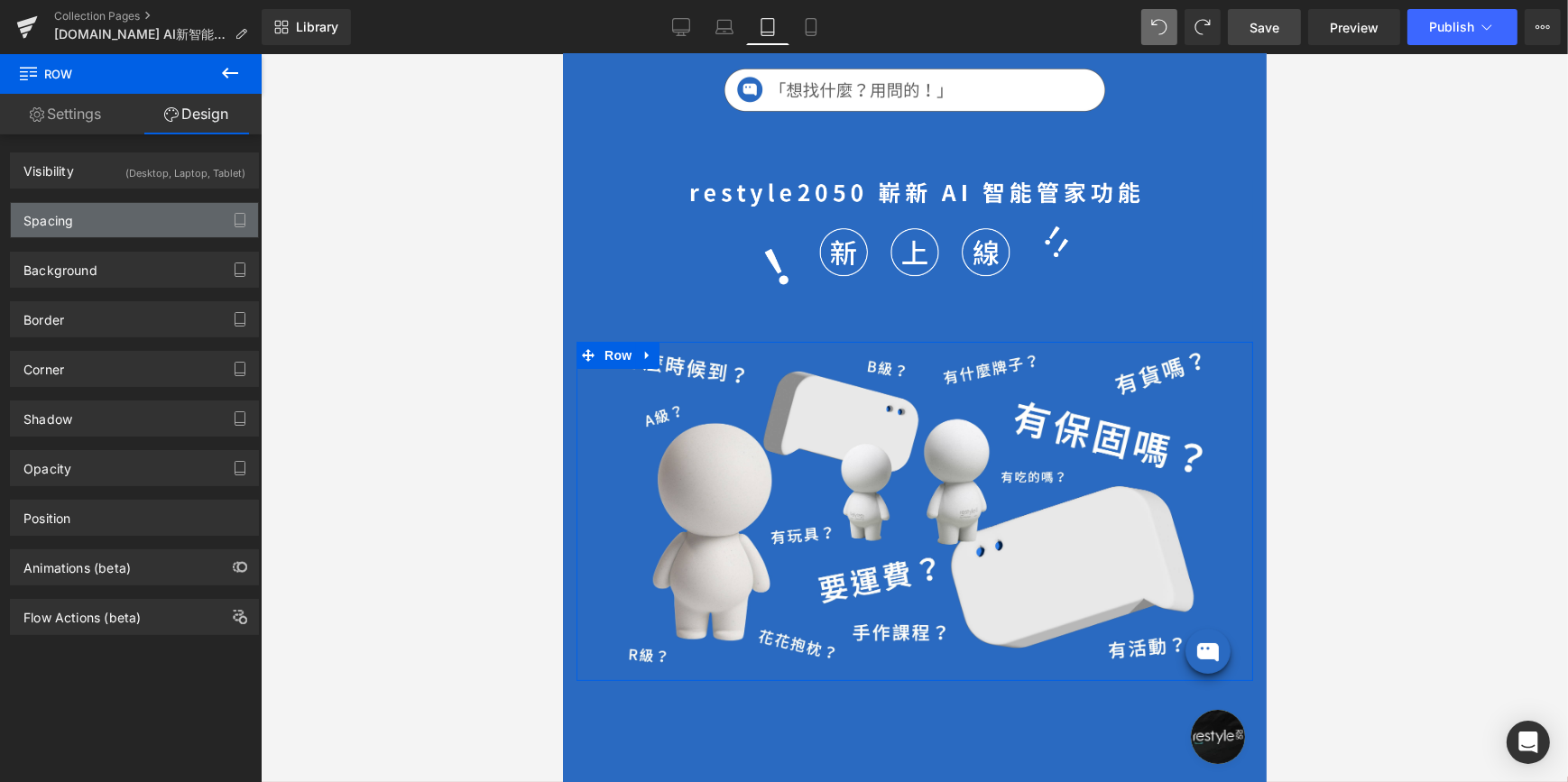
click at [92, 225] on div "Spacing" at bounding box center [134, 220] width 247 height 34
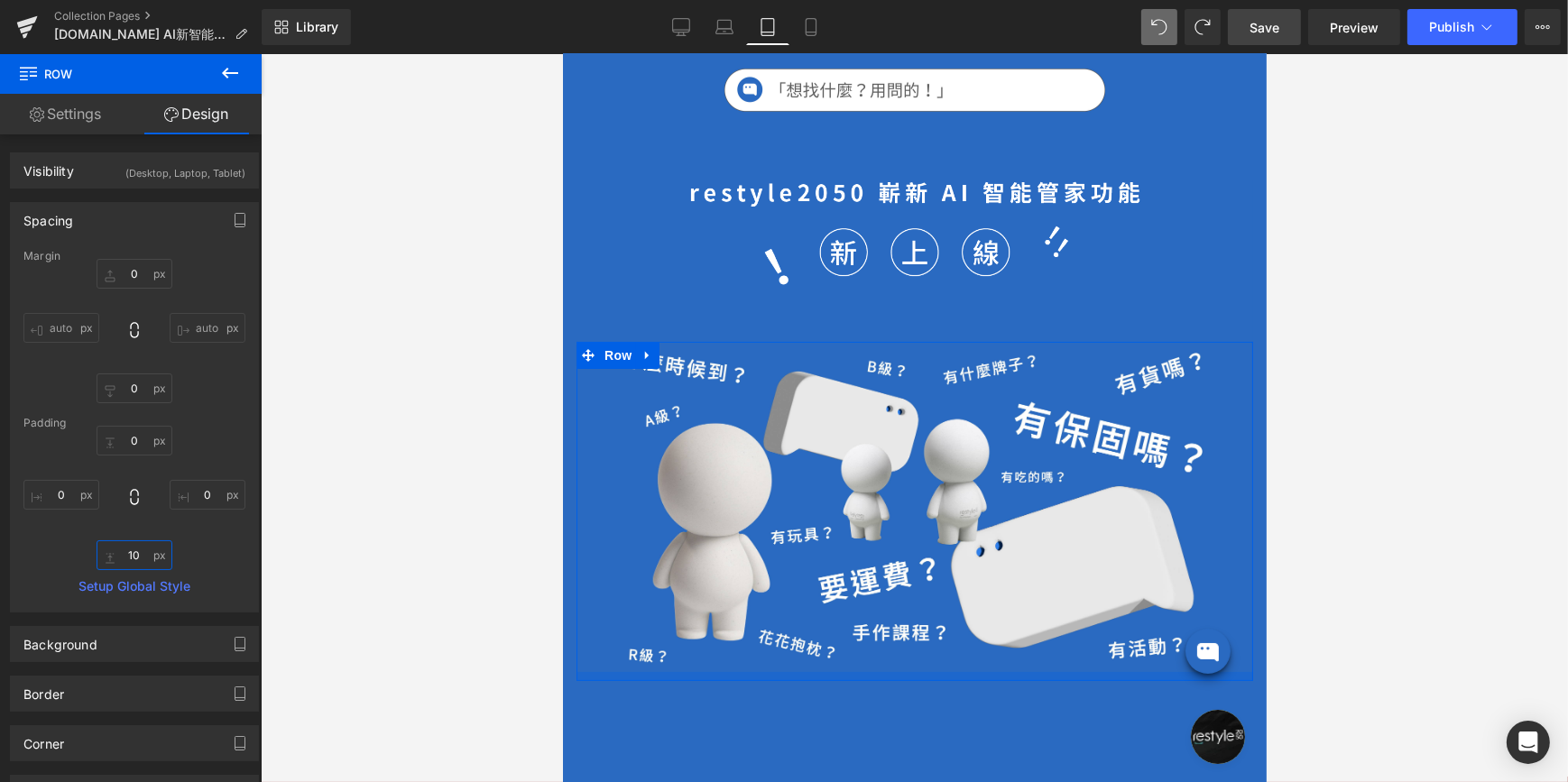
click at [131, 552] on input "10" at bounding box center [133, 555] width 76 height 29
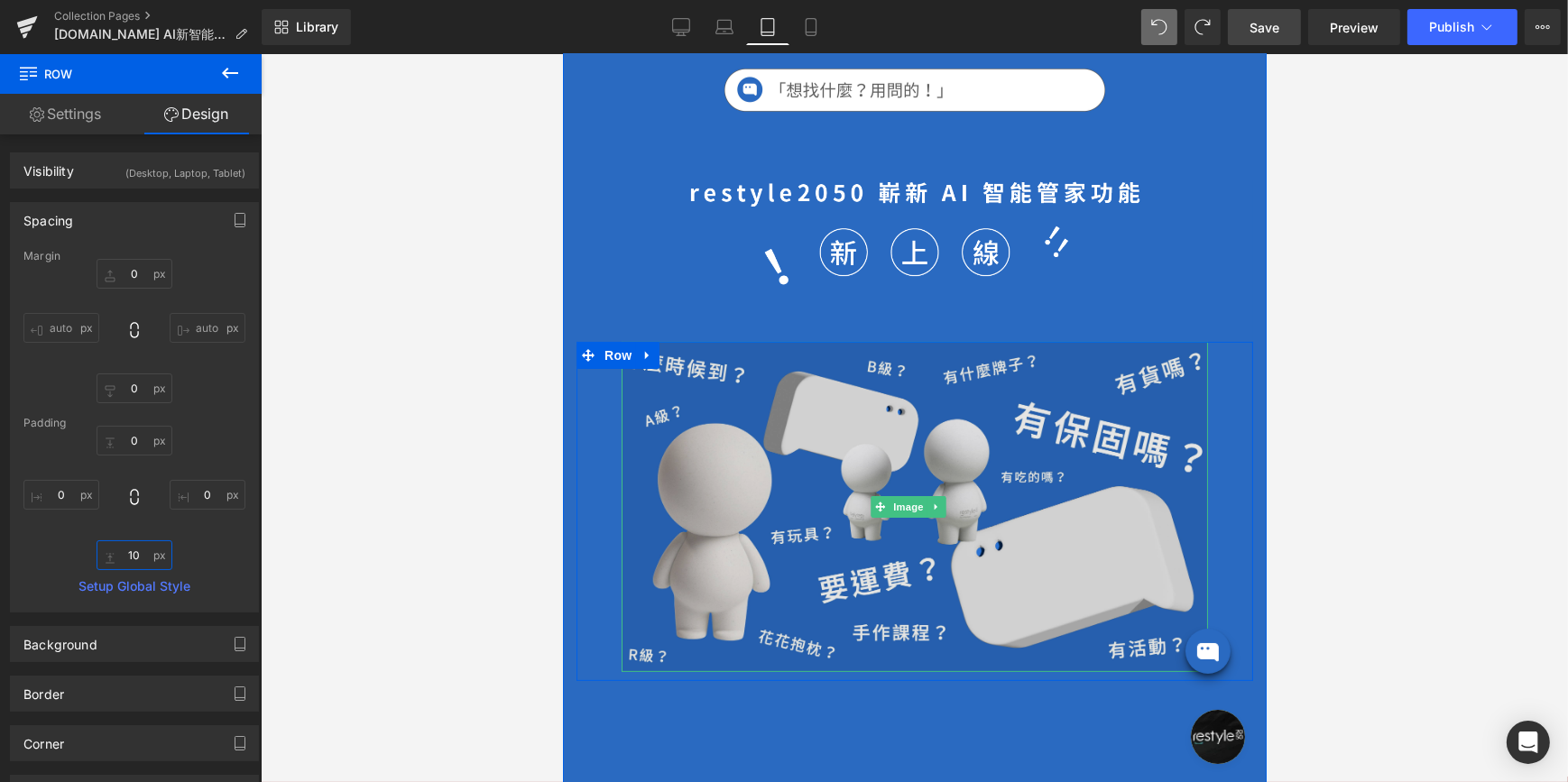
type input "0"
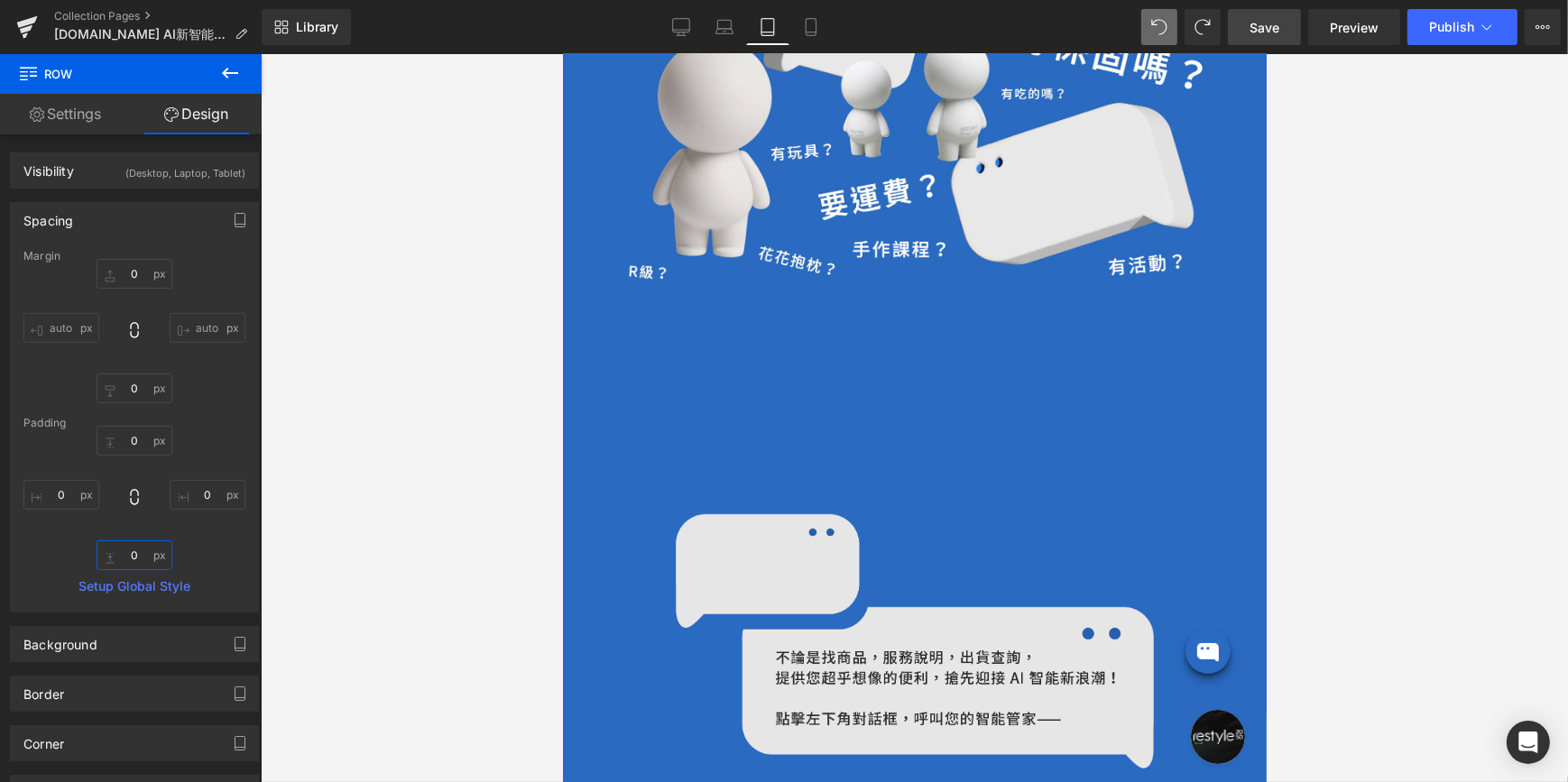
scroll to position [972, 0]
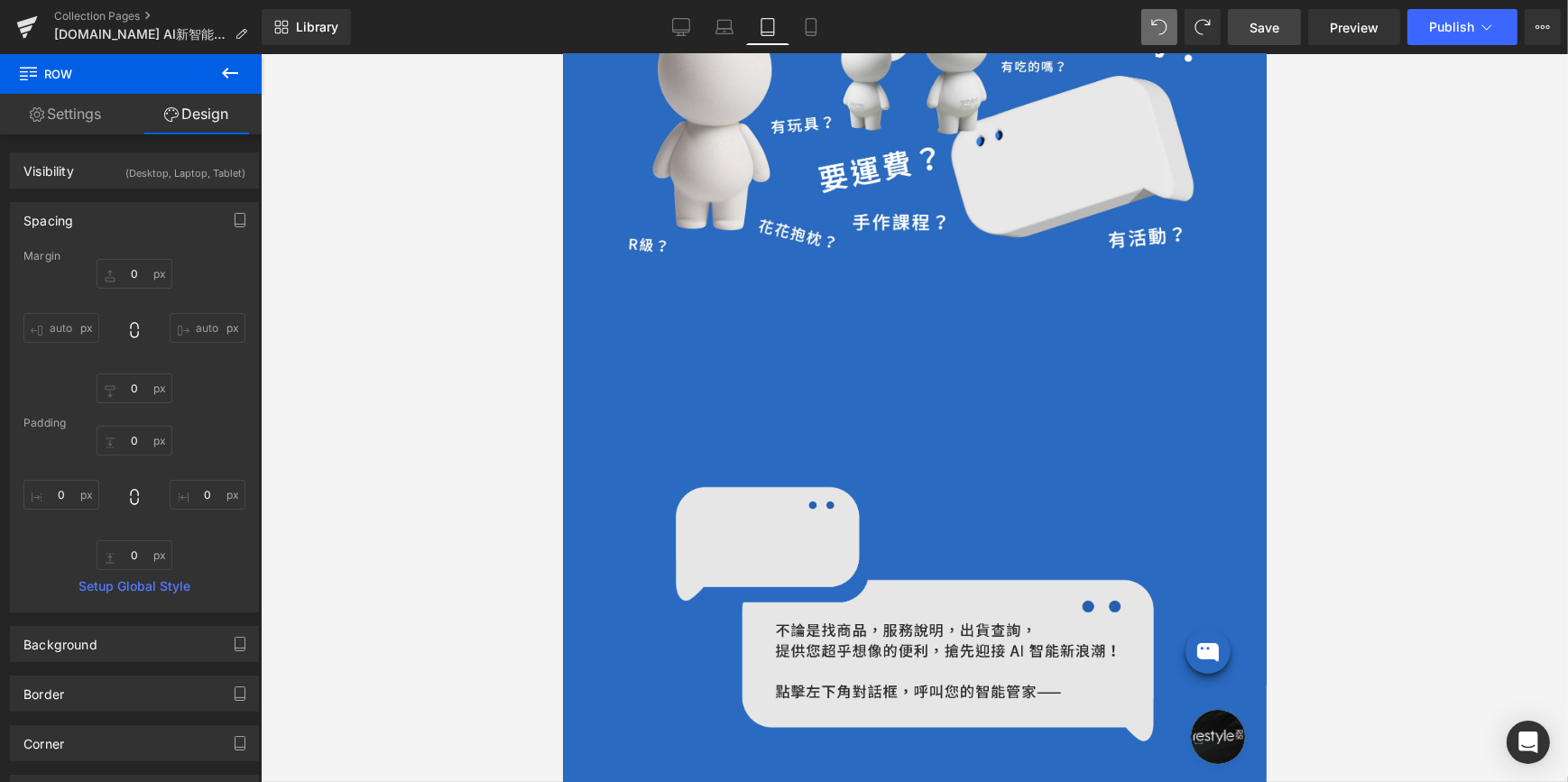
click at [813, 537] on img at bounding box center [914, 614] width 478 height 254
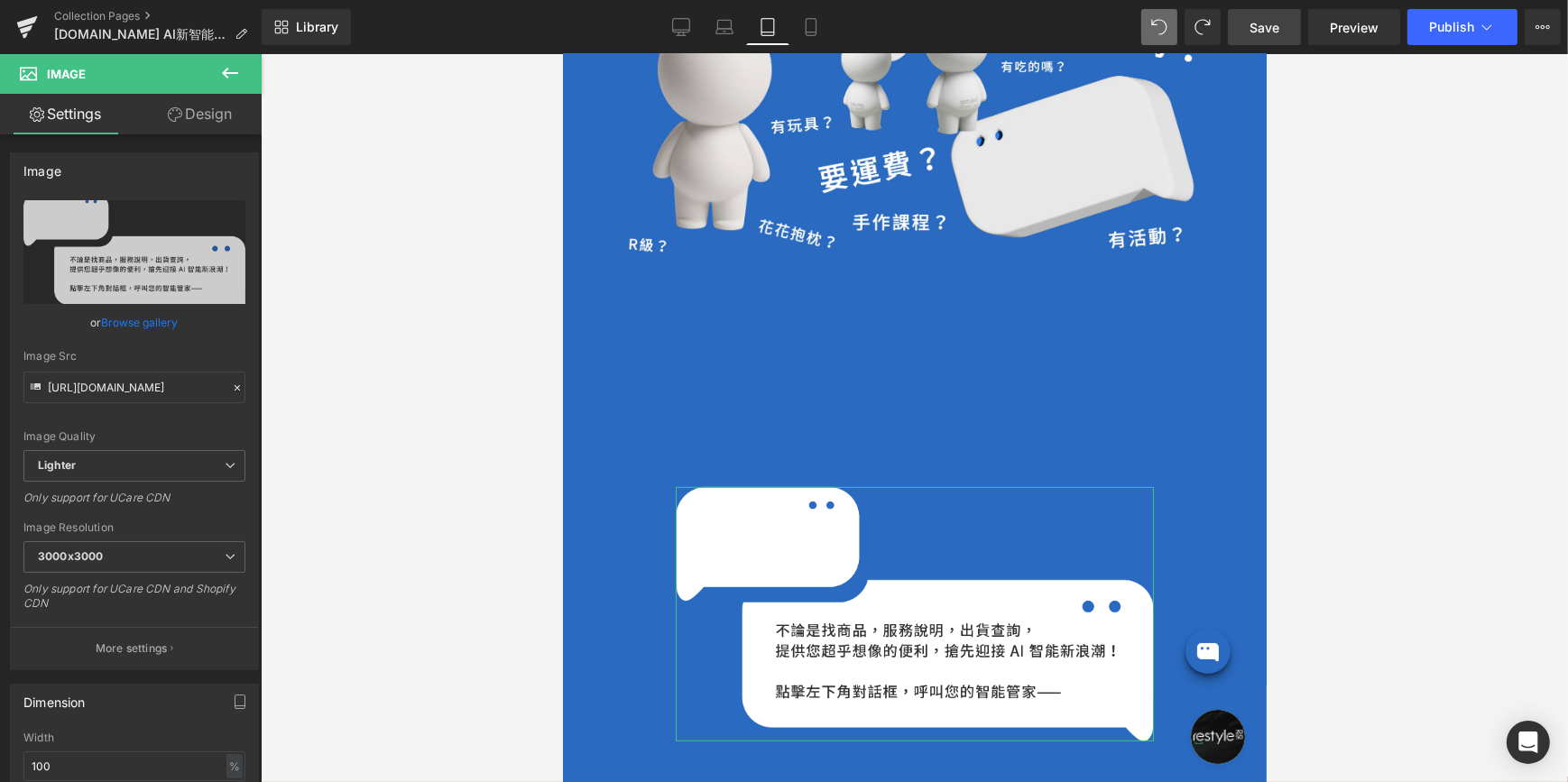
click at [205, 115] on link "Design" at bounding box center [199, 114] width 131 height 40
click at [0, 0] on div "Spacing" at bounding box center [0, 0] width 0 height 0
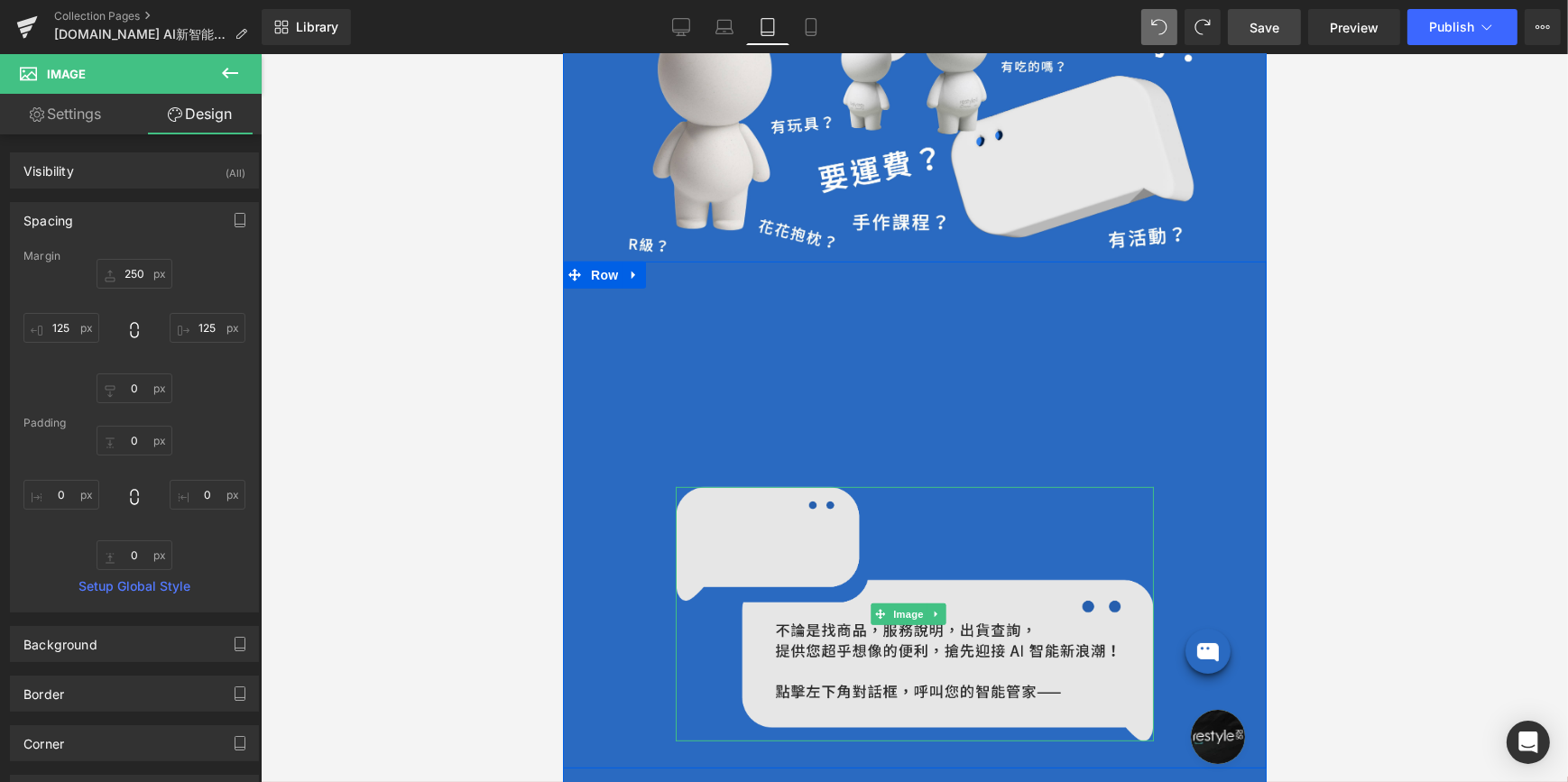
click at [825, 523] on img at bounding box center [914, 614] width 478 height 254
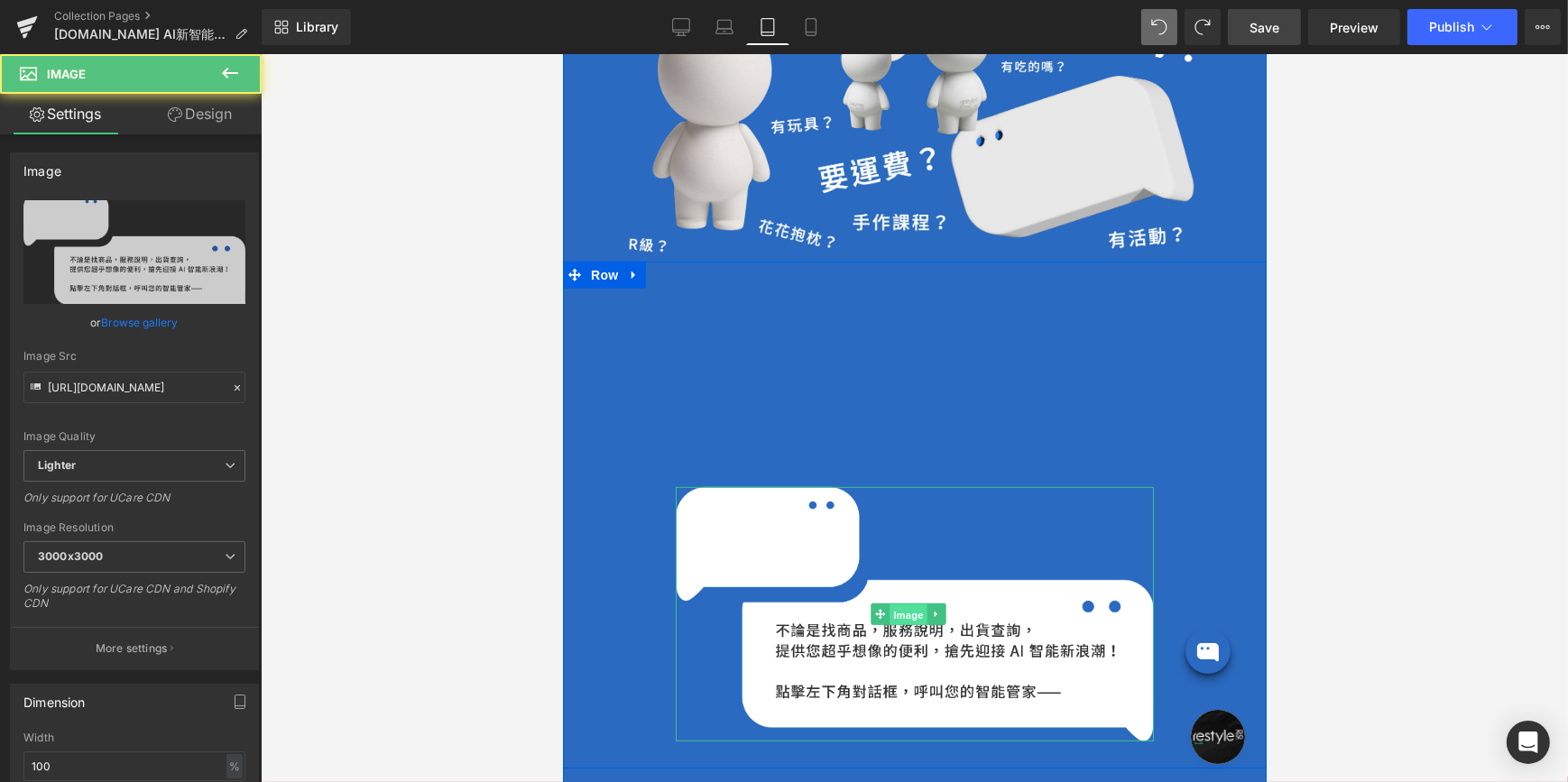
click at [907, 588] on div "Image" at bounding box center [914, 614] width 478 height 254
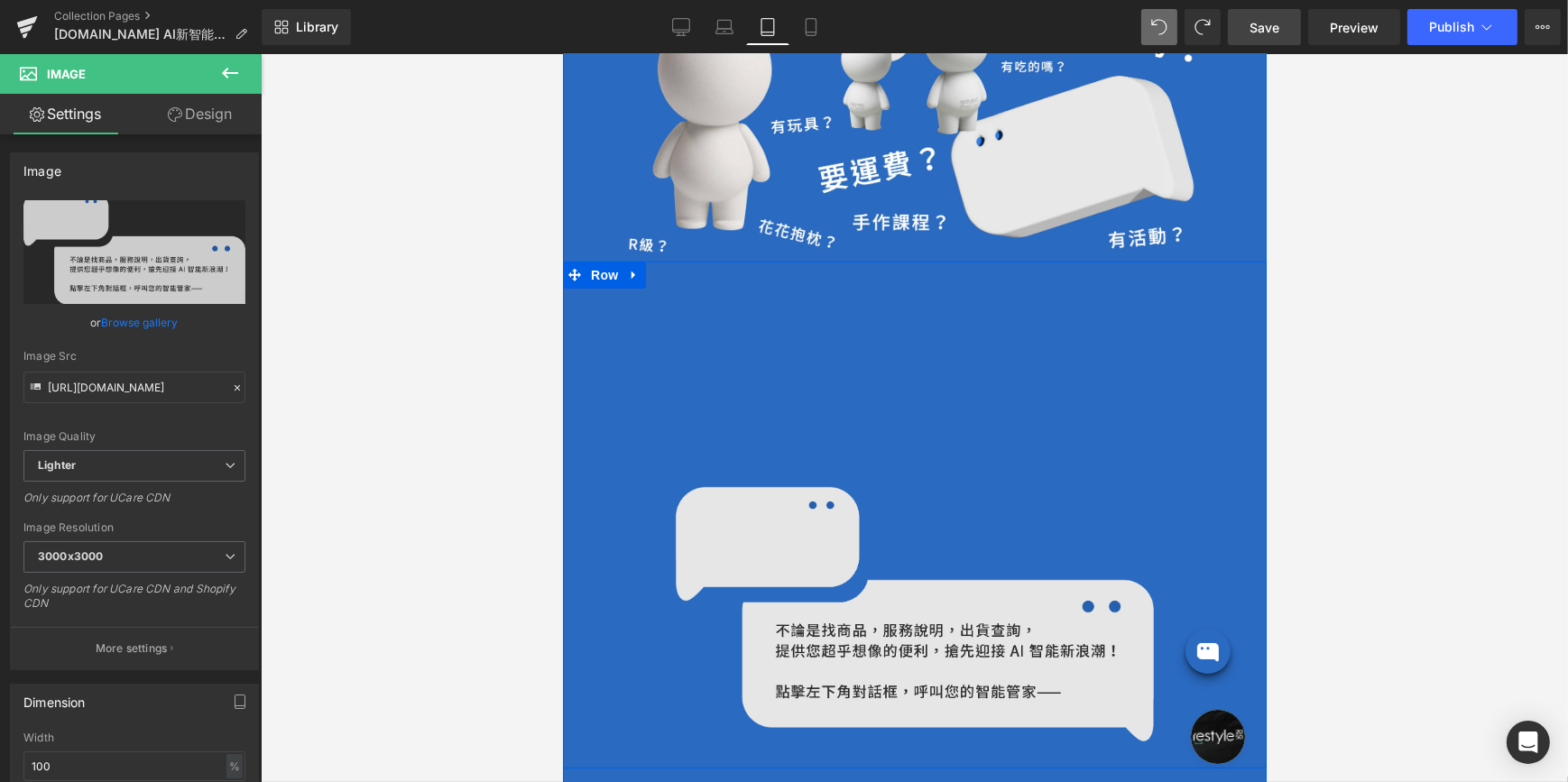
click at [818, 550] on img at bounding box center [914, 614] width 478 height 254
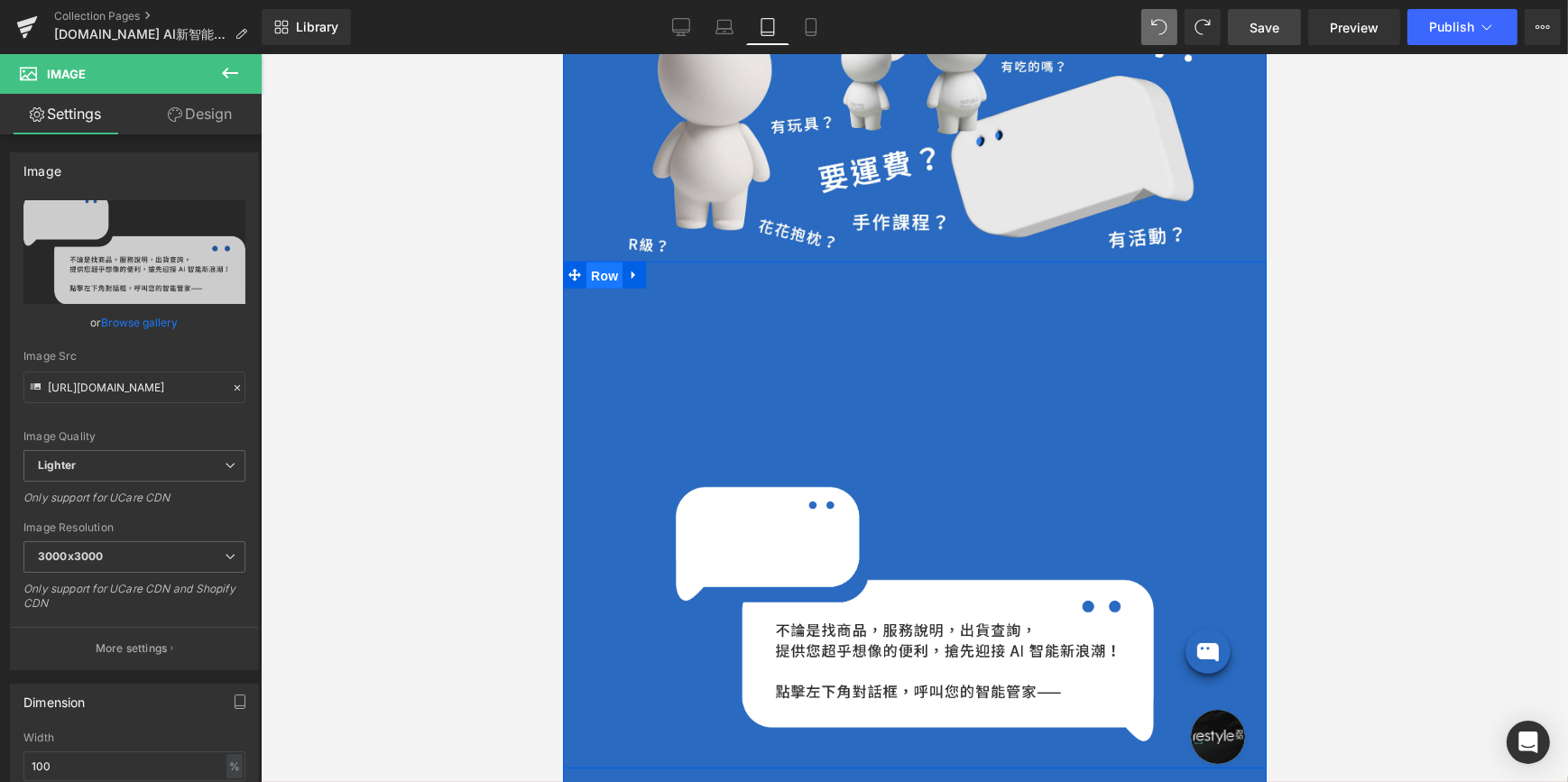
click at [614, 263] on span "Row" at bounding box center [603, 277] width 36 height 27
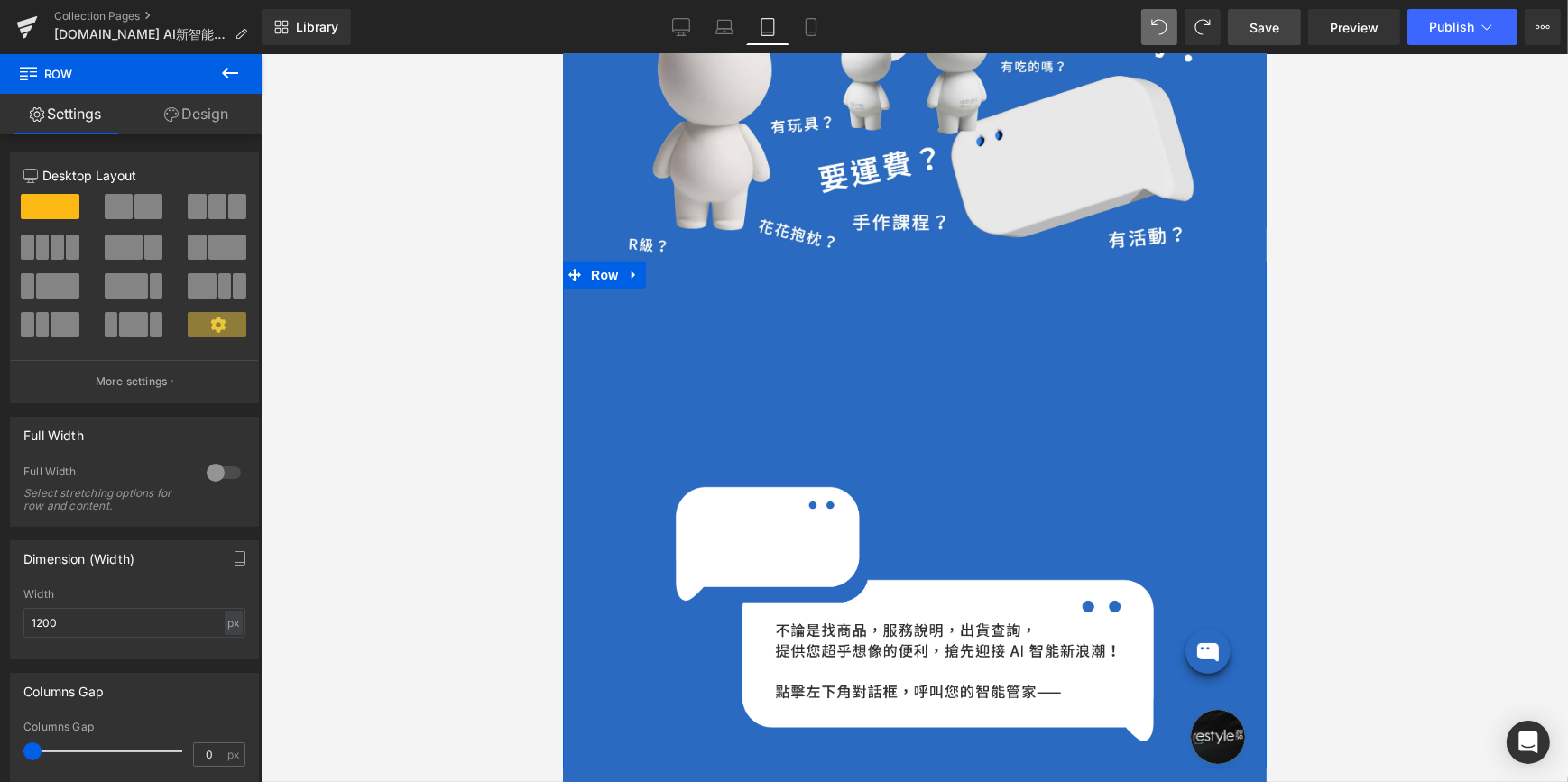
click at [207, 115] on link "Design" at bounding box center [195, 114] width 131 height 40
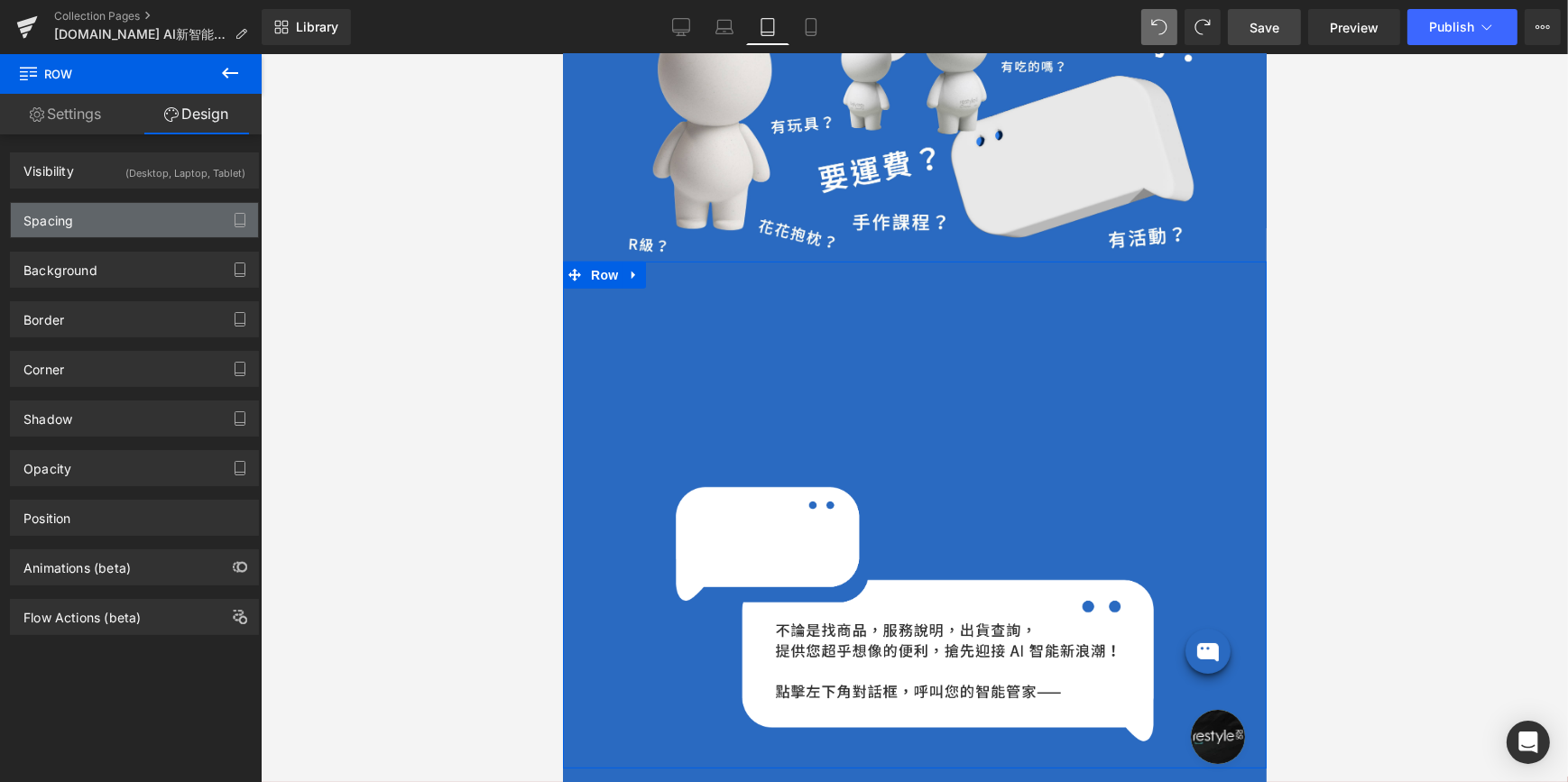
type input "0"
type input "30"
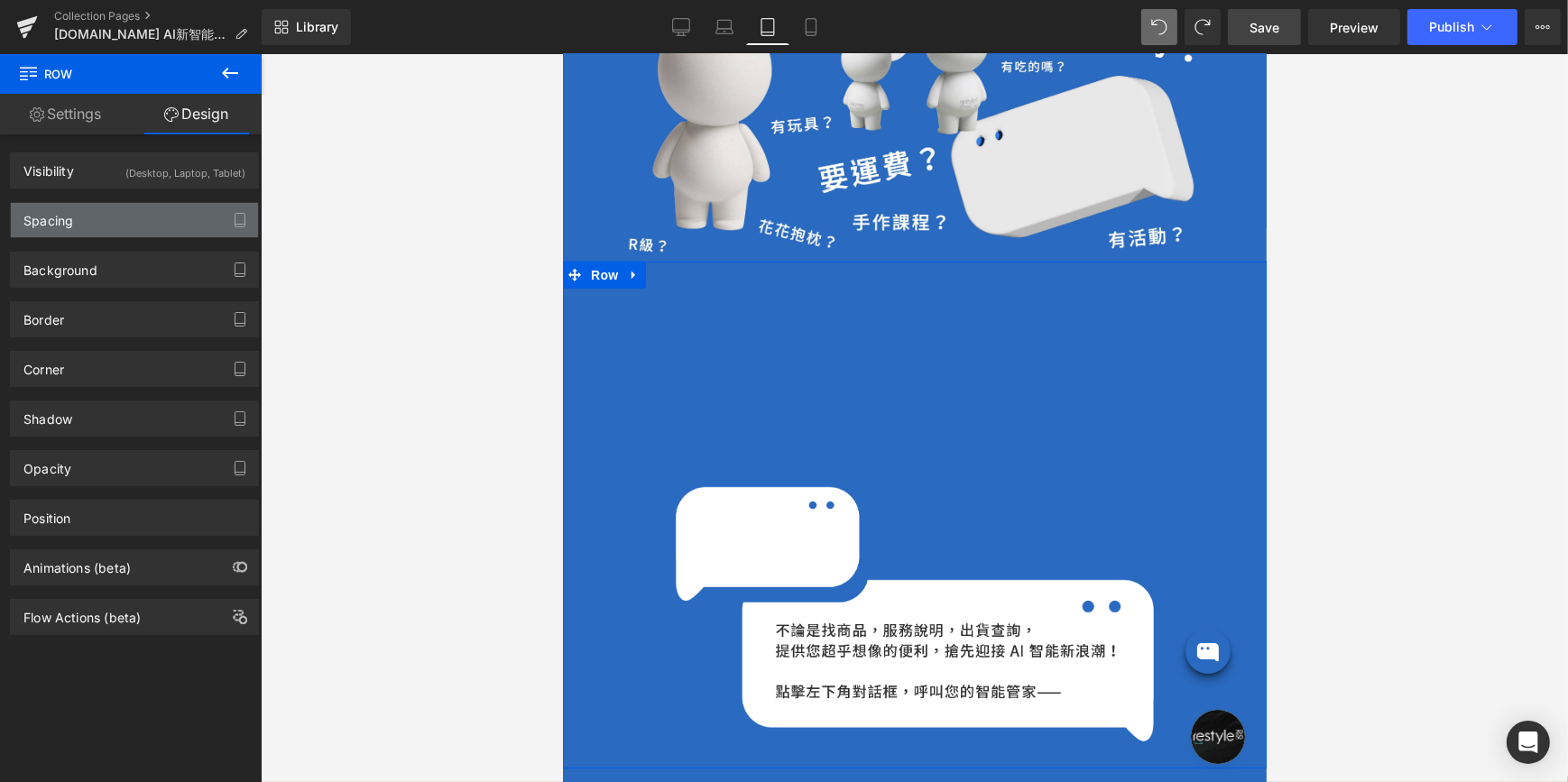
type input "0"
click at [90, 224] on div "Spacing" at bounding box center [134, 220] width 247 height 34
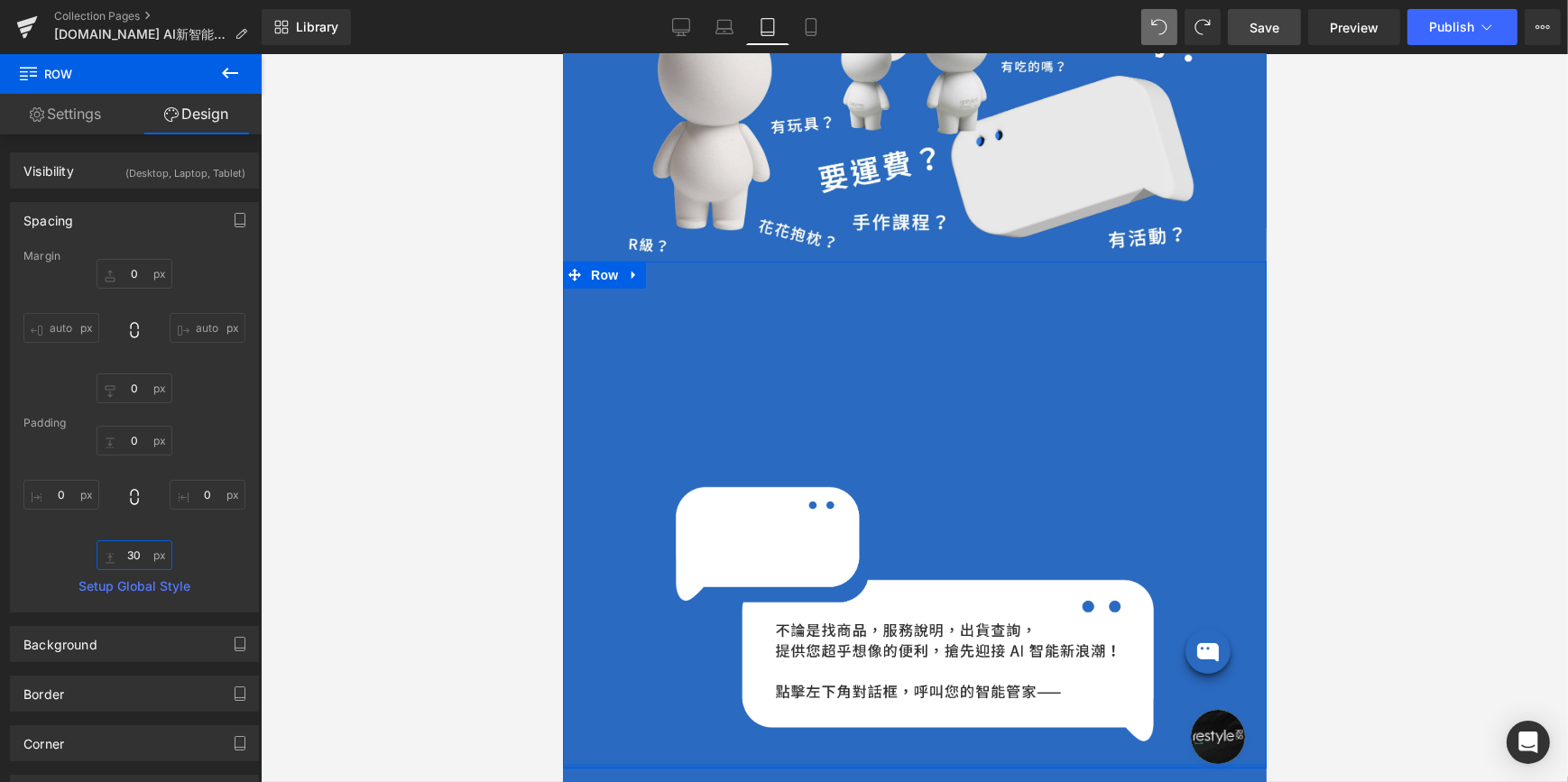
click at [130, 554] on input "30" at bounding box center [133, 555] width 76 height 29
type input "30"
click at [913, 589] on div "Image" at bounding box center [914, 614] width 478 height 254
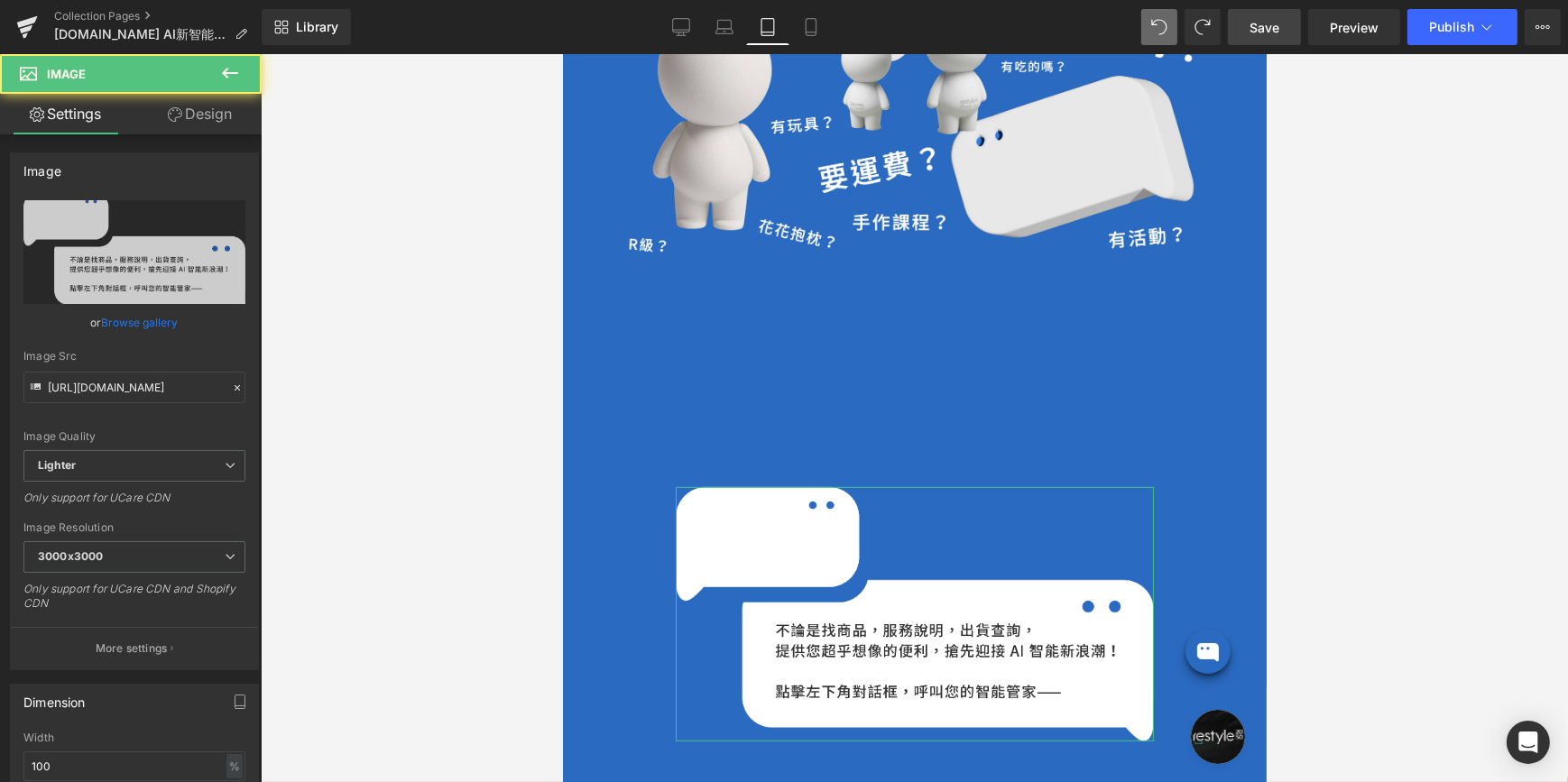
click at [199, 108] on link "Design" at bounding box center [199, 114] width 131 height 40
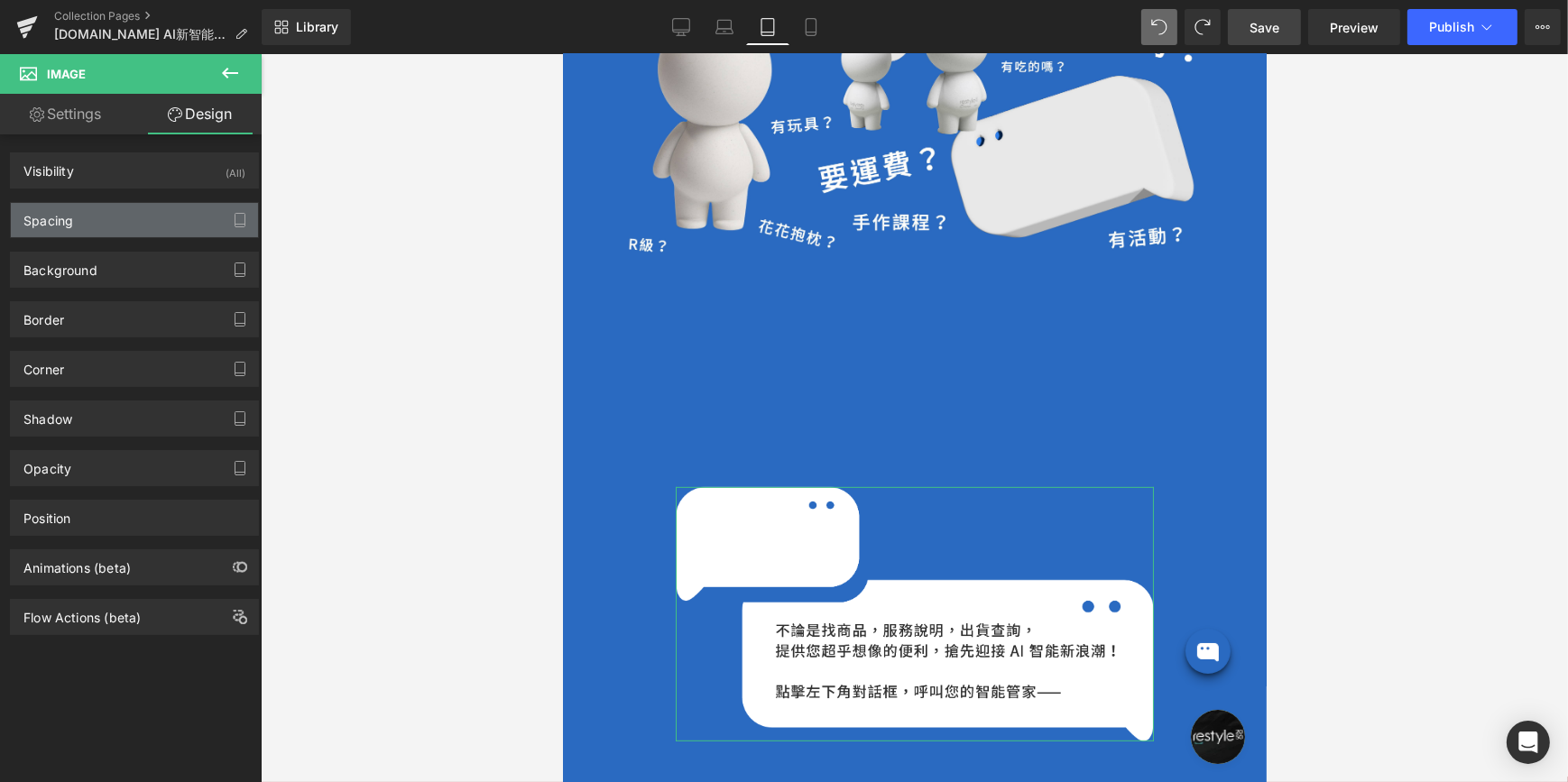
click at [113, 226] on div "Spacing" at bounding box center [134, 220] width 247 height 34
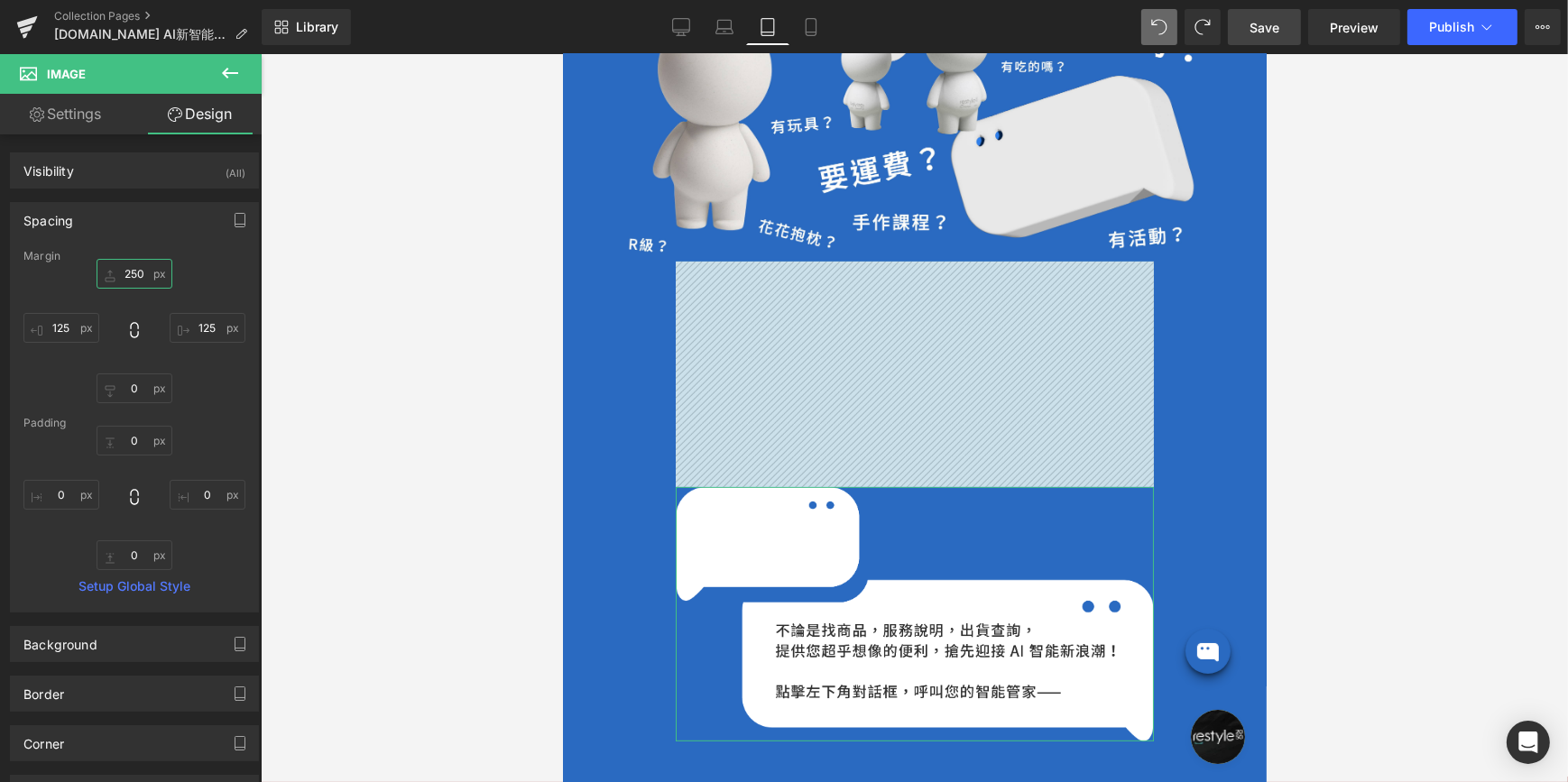
click at [135, 270] on input "250" at bounding box center [133, 274] width 76 height 29
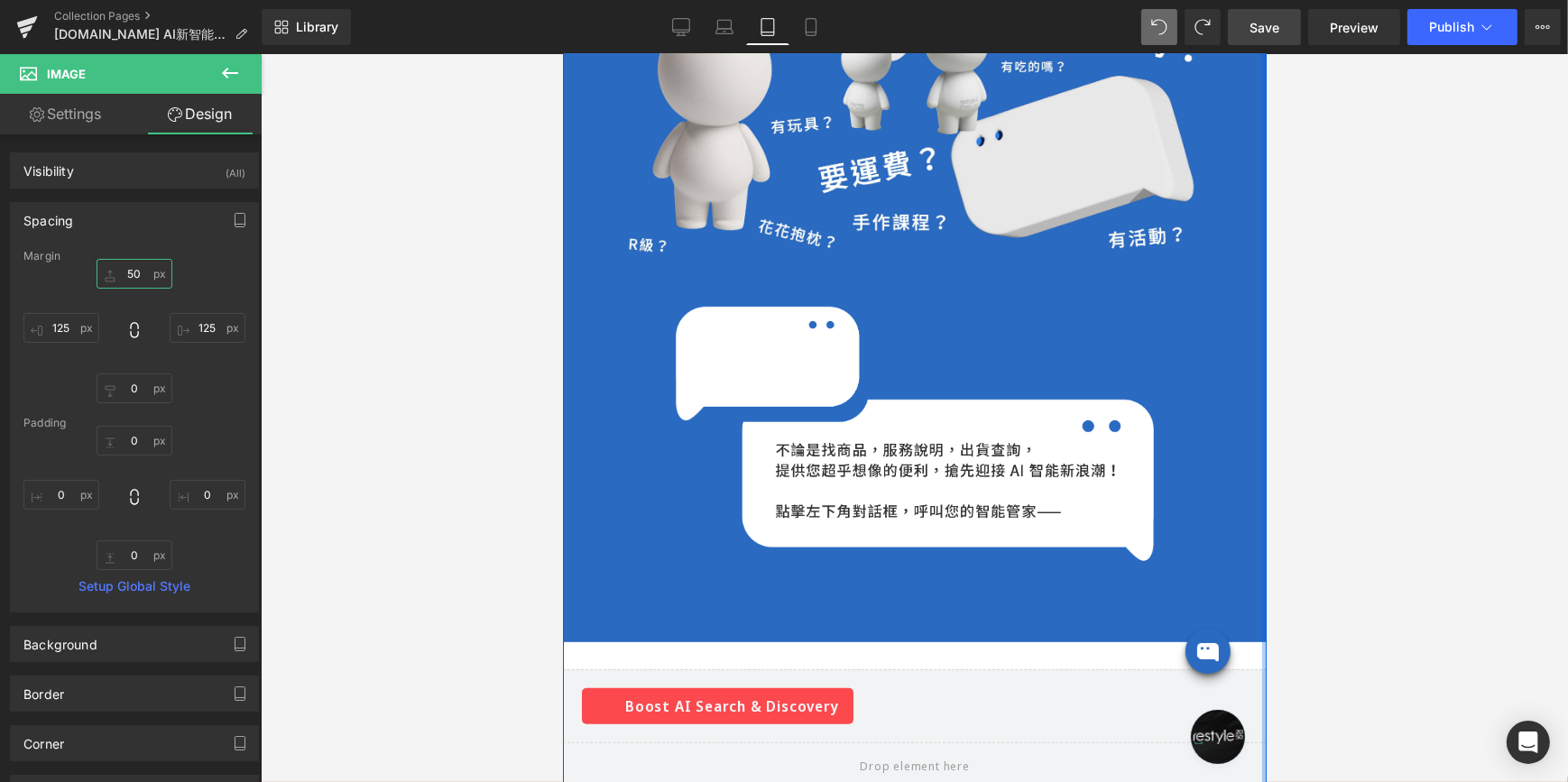
type input "5"
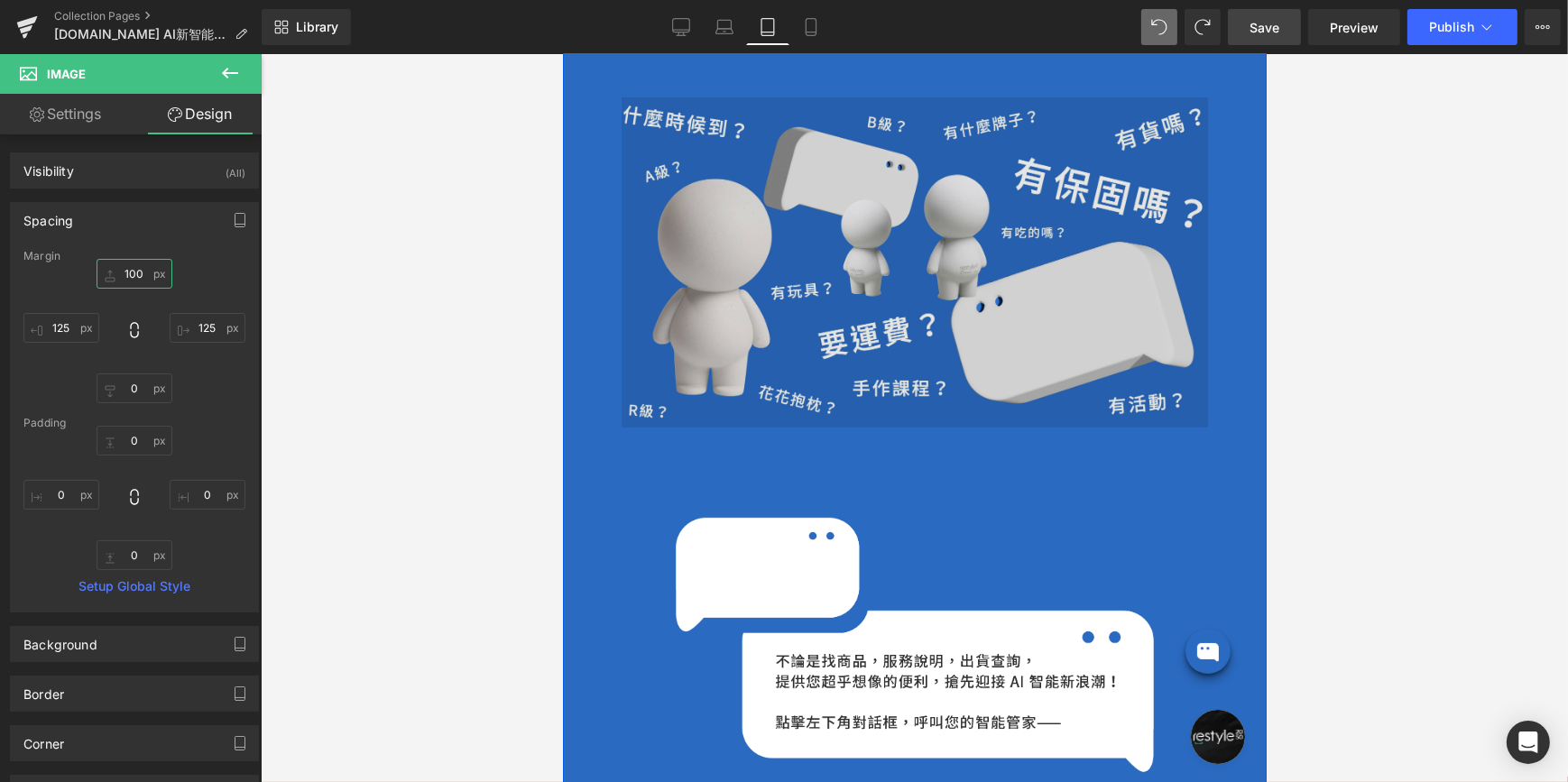
scroll to position [808, 0]
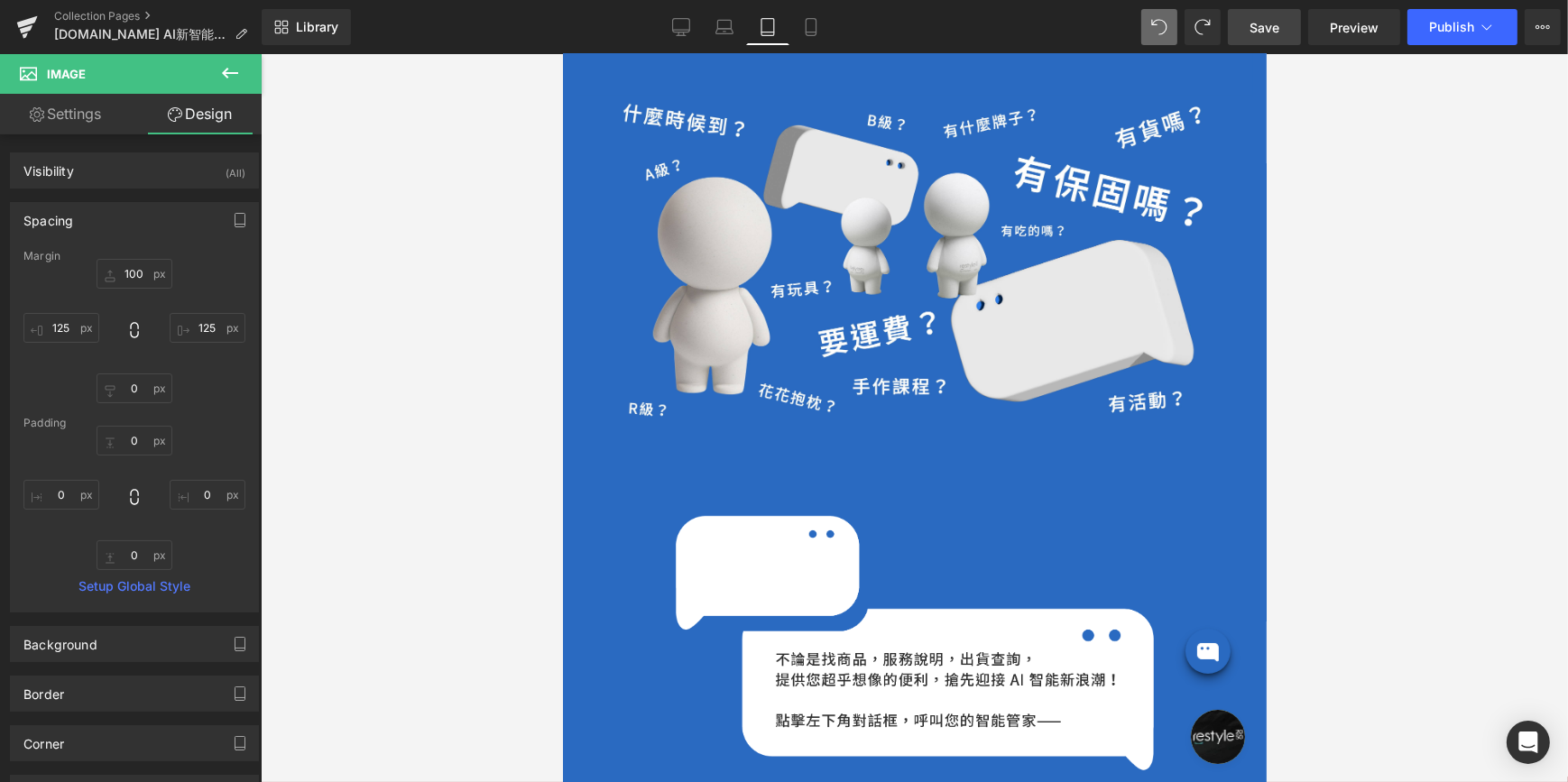
click at [1257, 23] on span "Save" at bounding box center [1264, 26] width 29 height 19
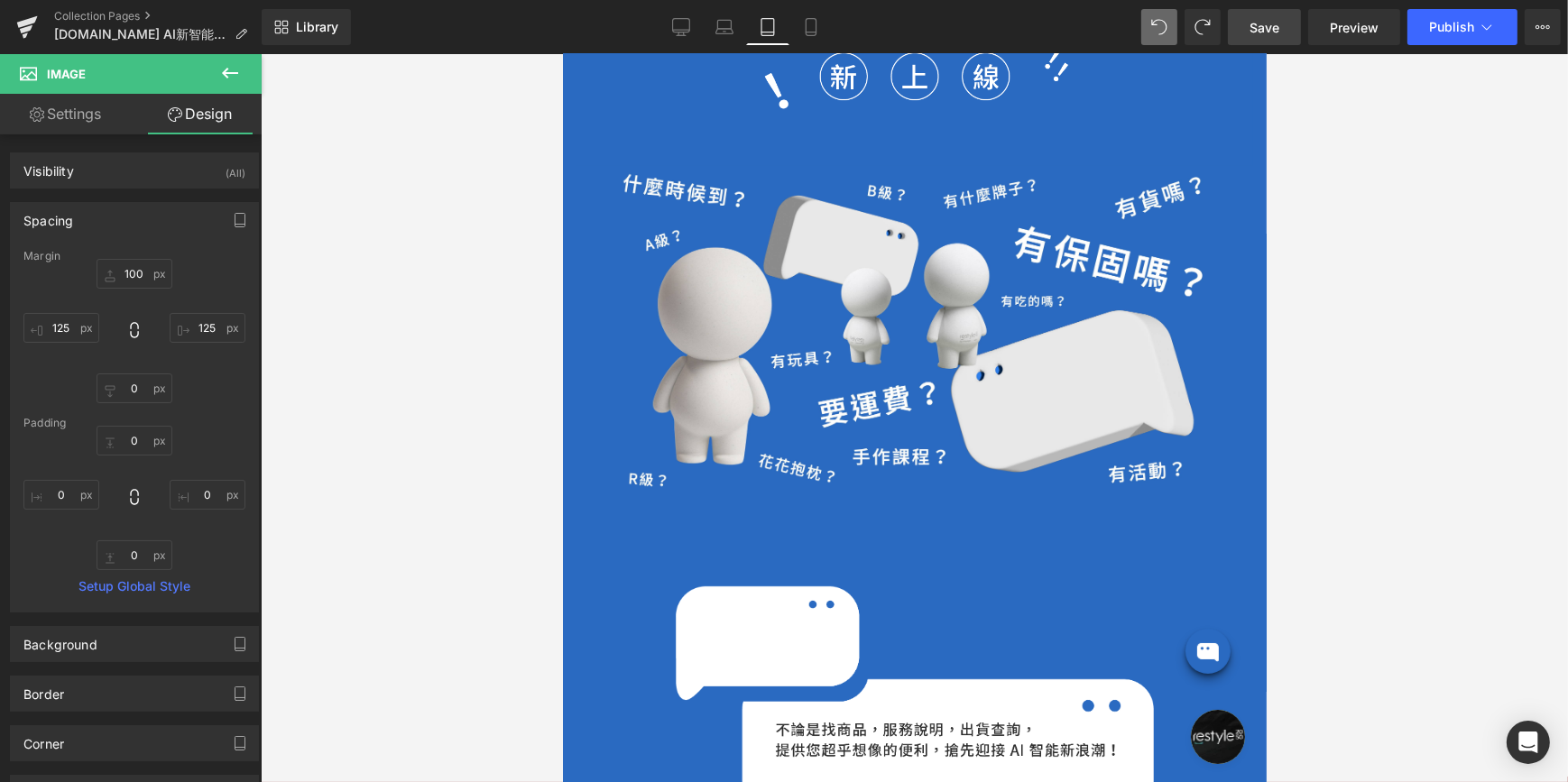
scroll to position [1055, 0]
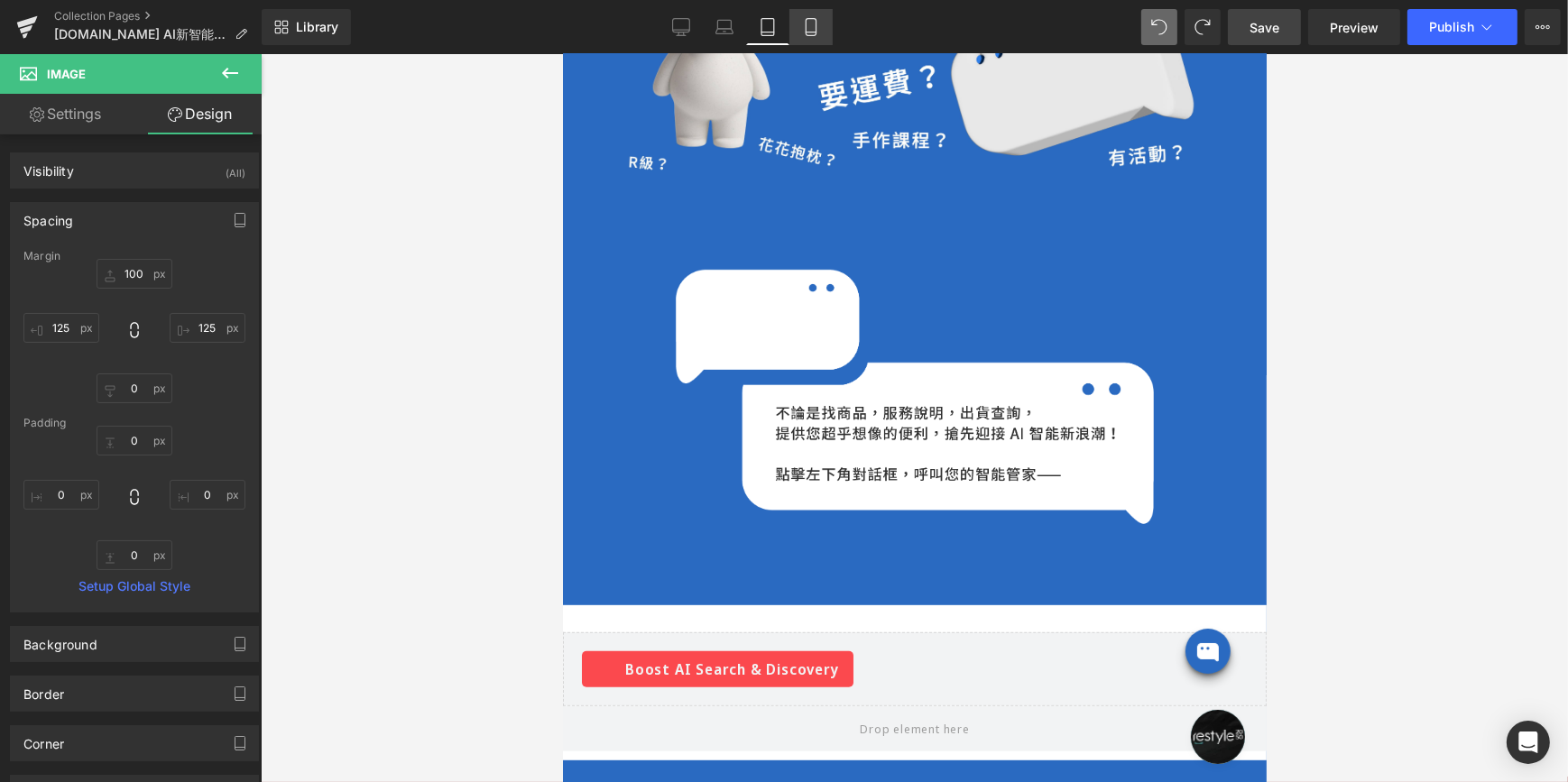
click at [807, 15] on link "Mobile" at bounding box center [811, 26] width 43 height 36
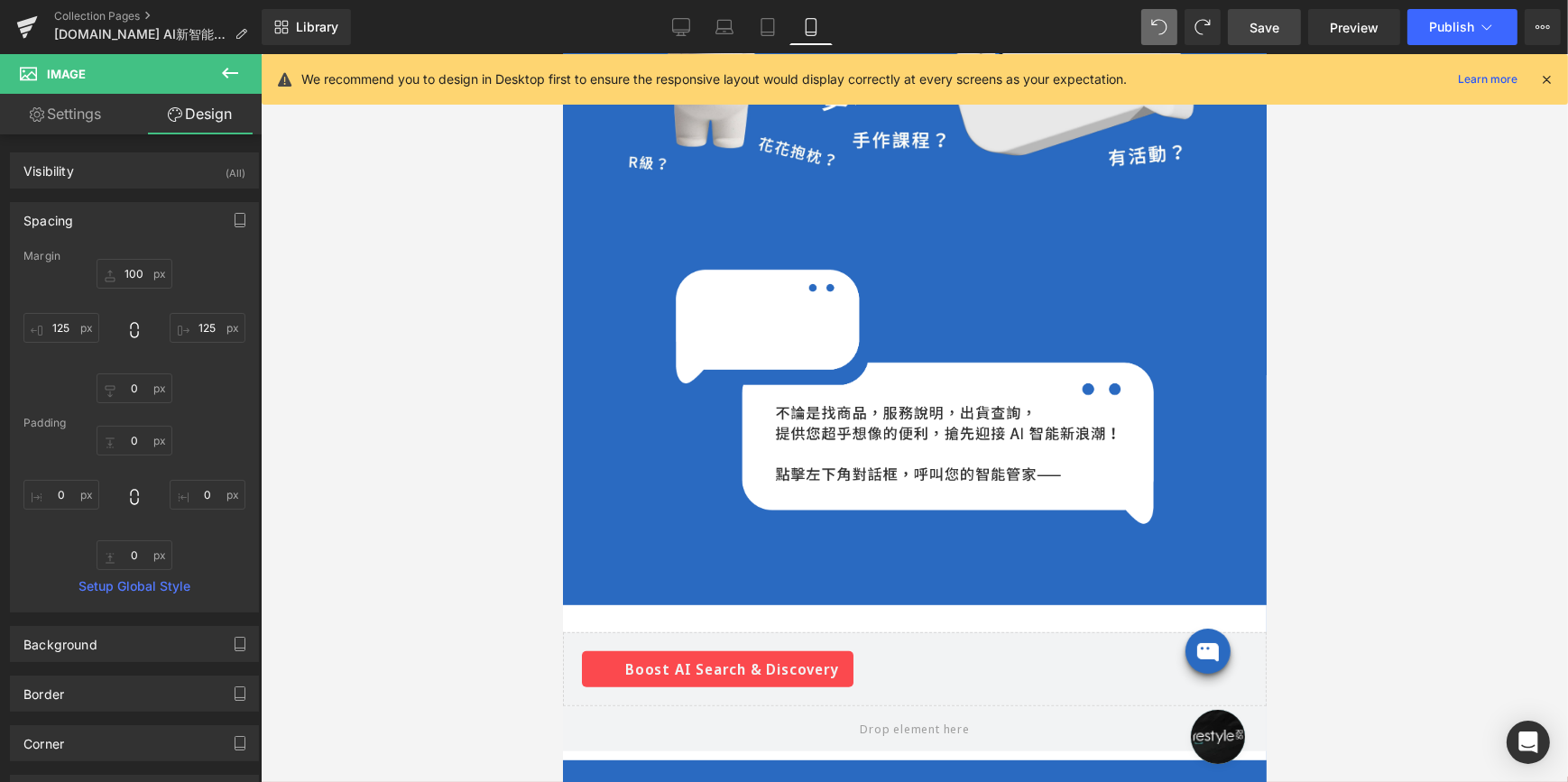
type input "250"
type input "0"
type input "250"
type input "0"
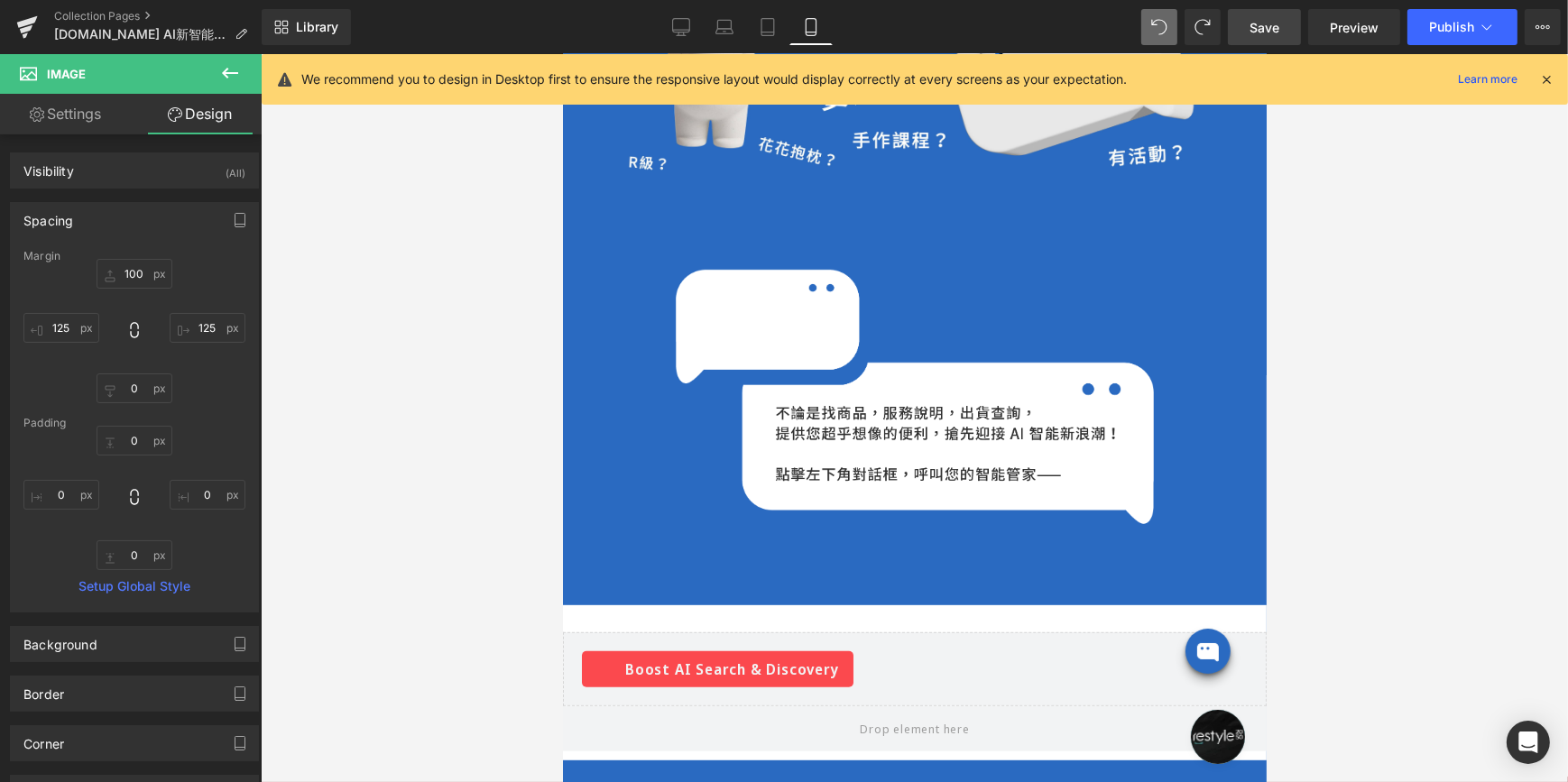
type input "0"
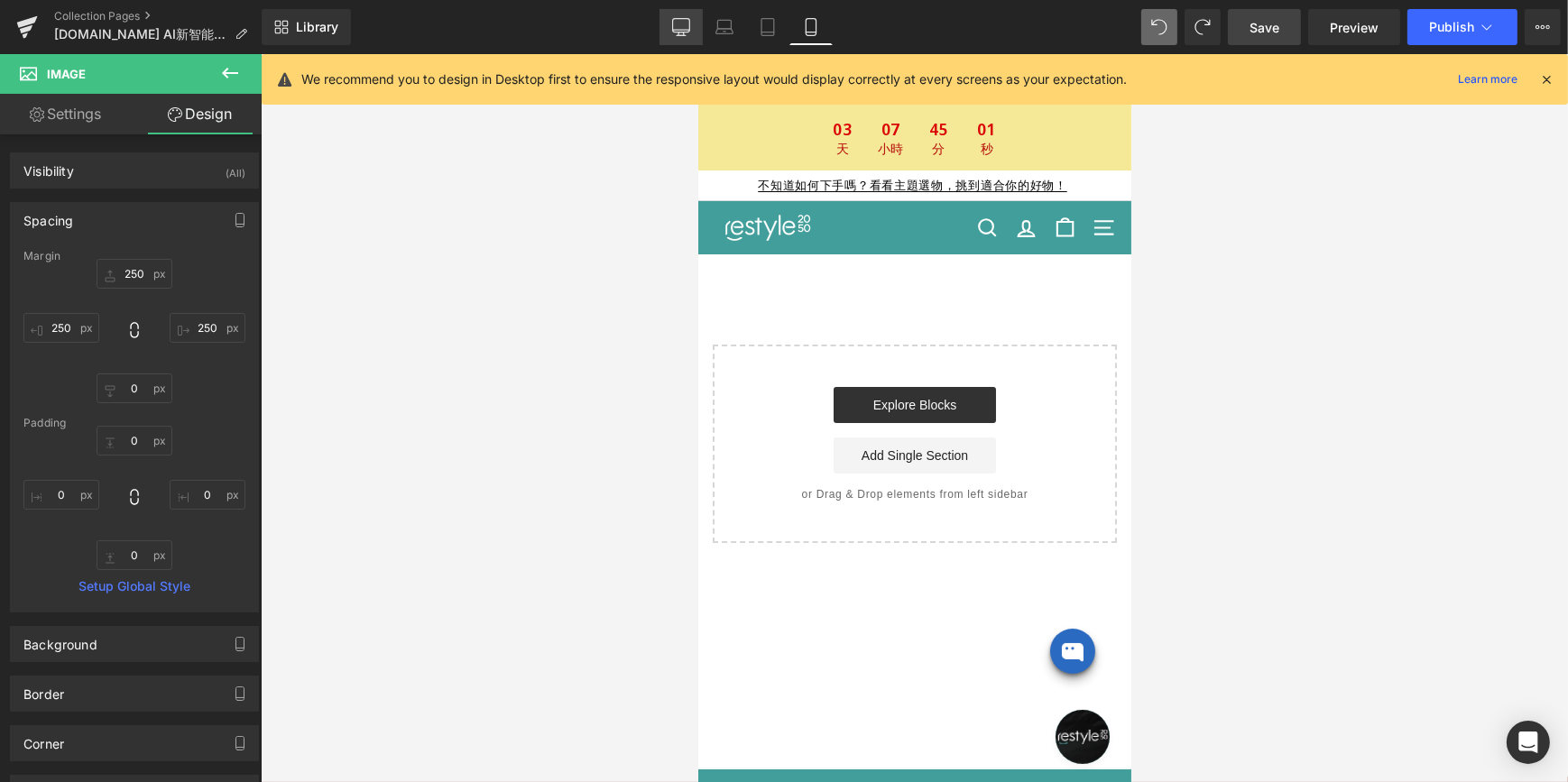
click at [680, 24] on icon at bounding box center [681, 26] width 18 height 18
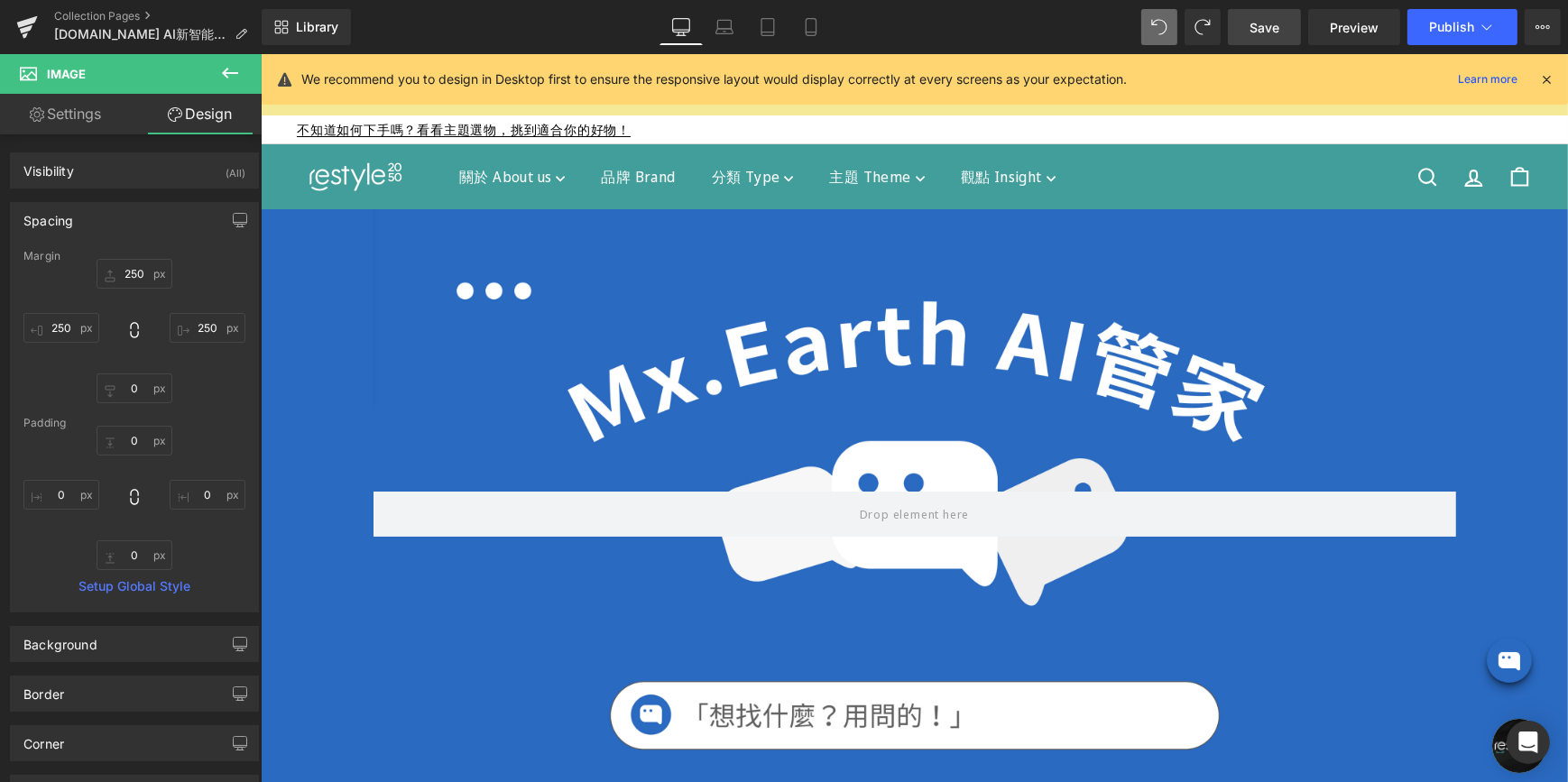
type input "250"
type input "200"
type input "0"
type input "200"
type input "0"
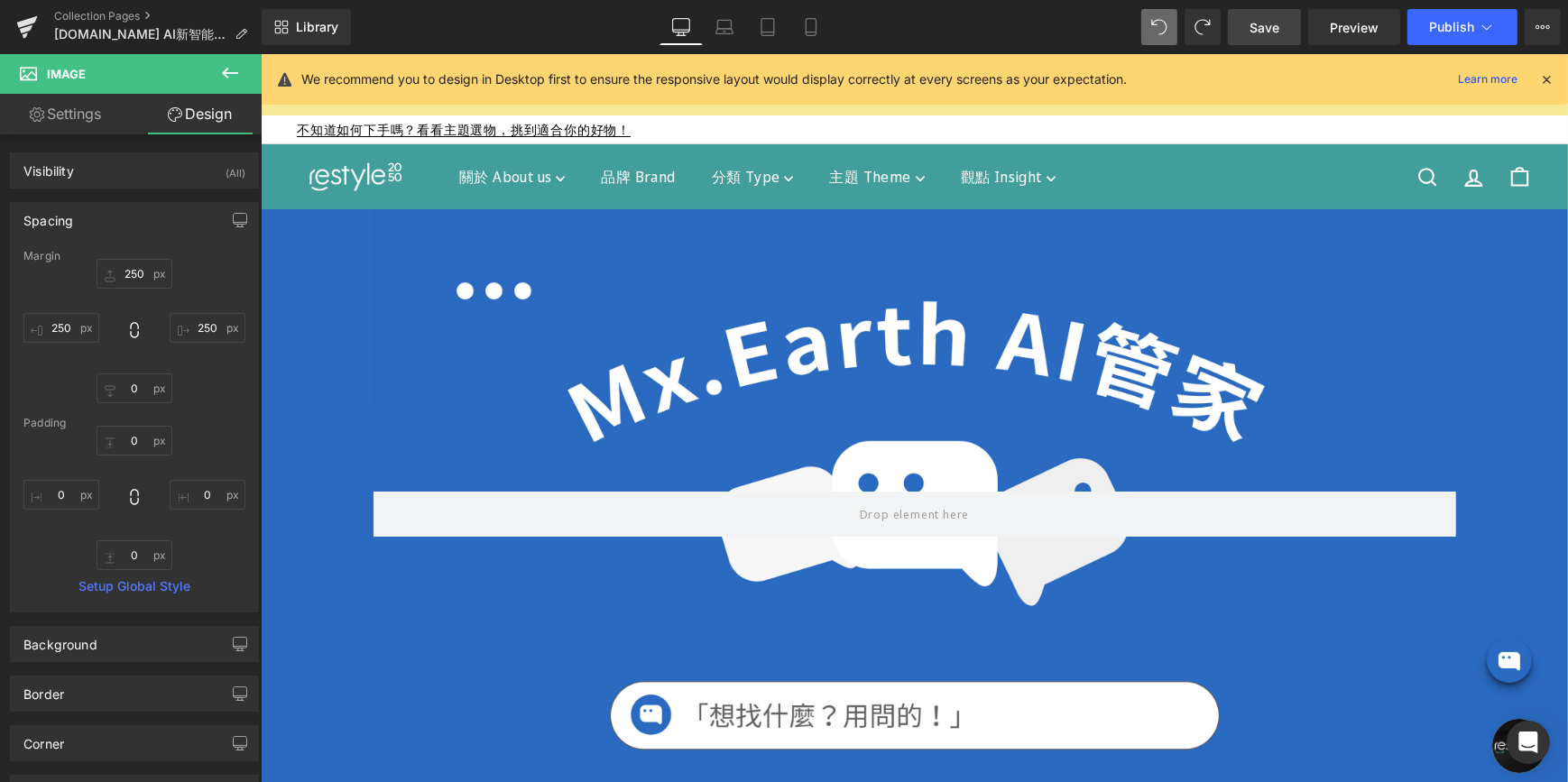
type input "0"
click at [478, 246] on div at bounding box center [914, 513] width 1082 height 609
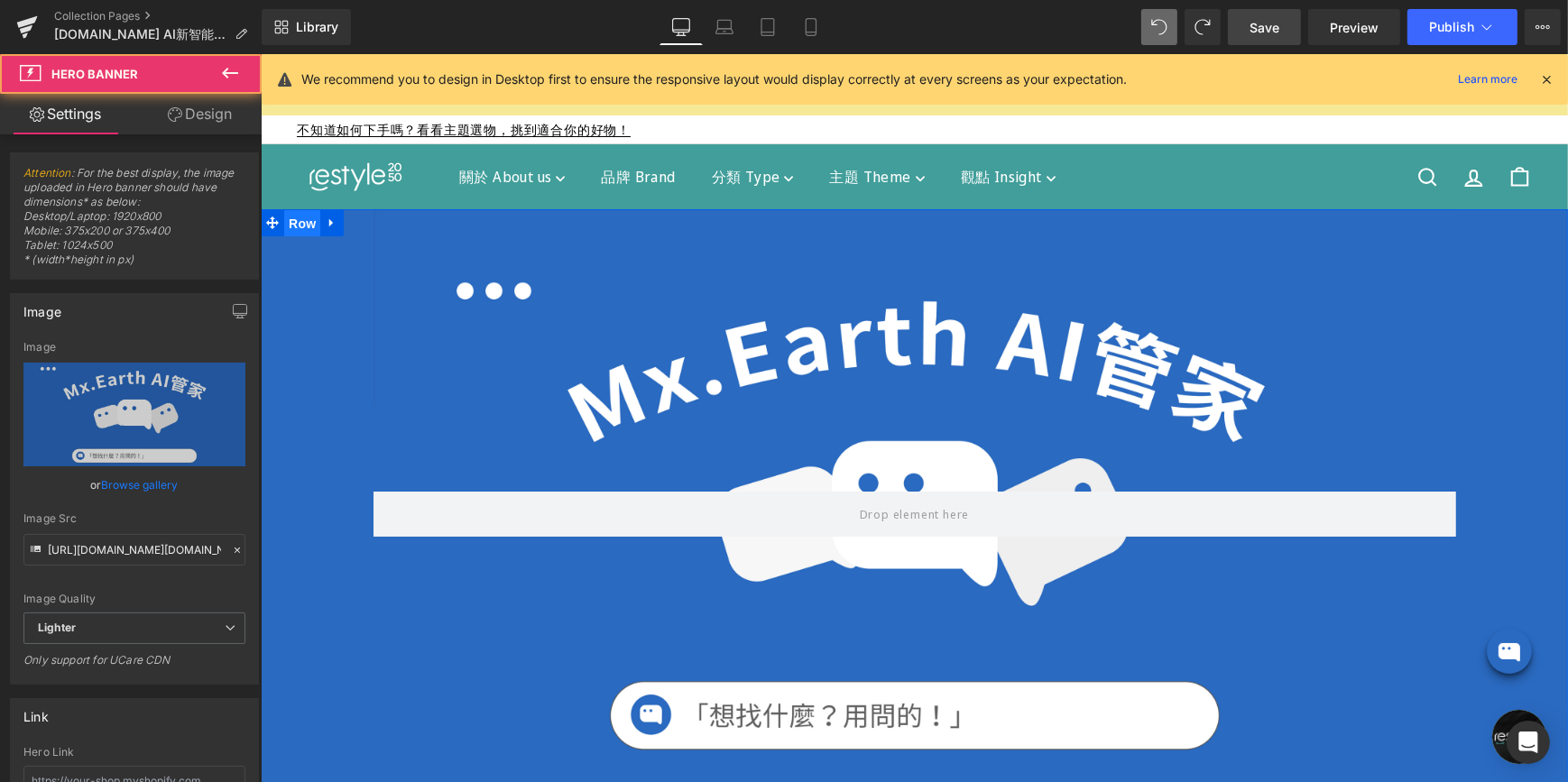
click at [304, 218] on span "Row" at bounding box center [301, 224] width 36 height 27
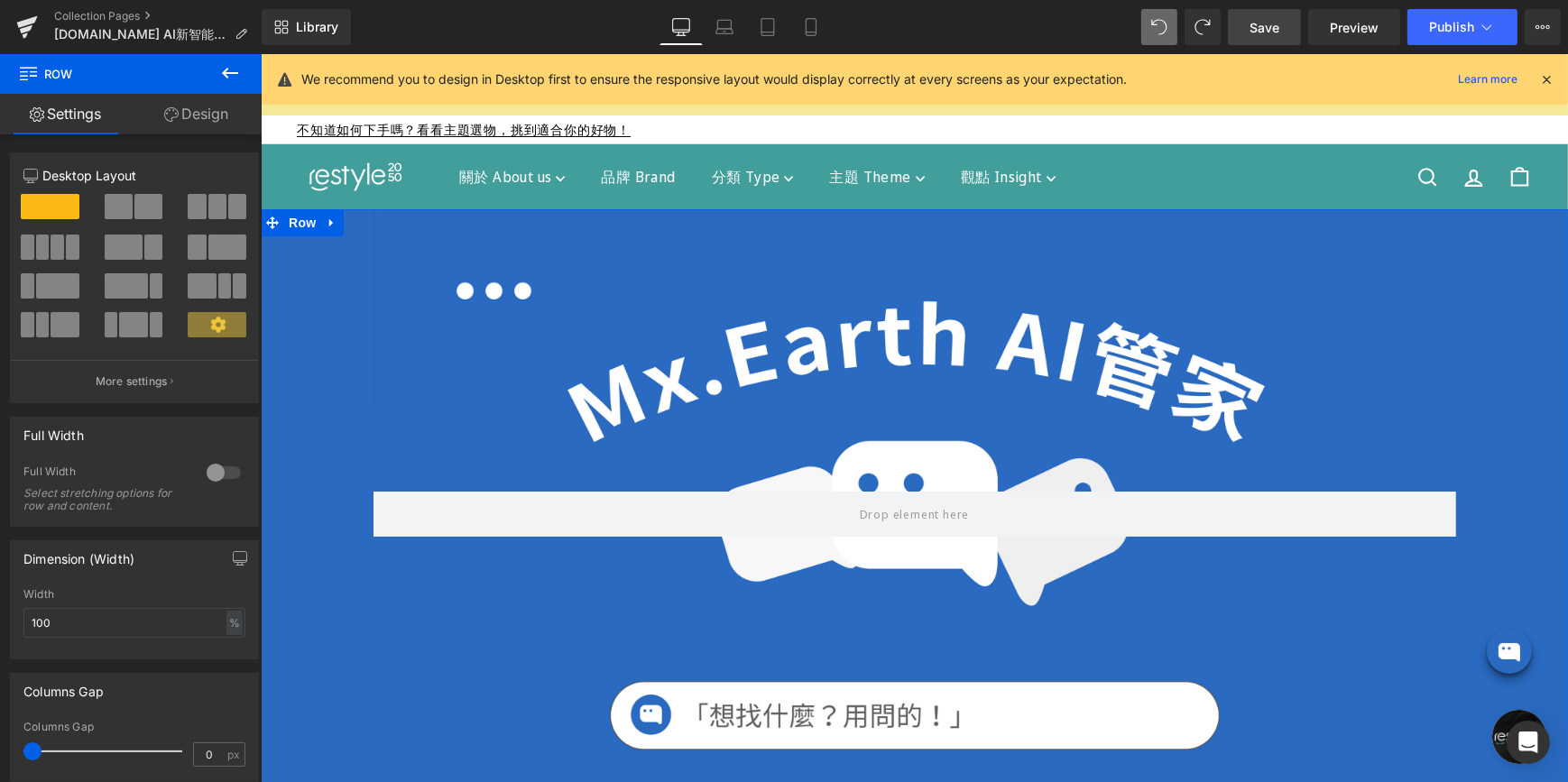
click at [212, 118] on link "Design" at bounding box center [195, 114] width 131 height 40
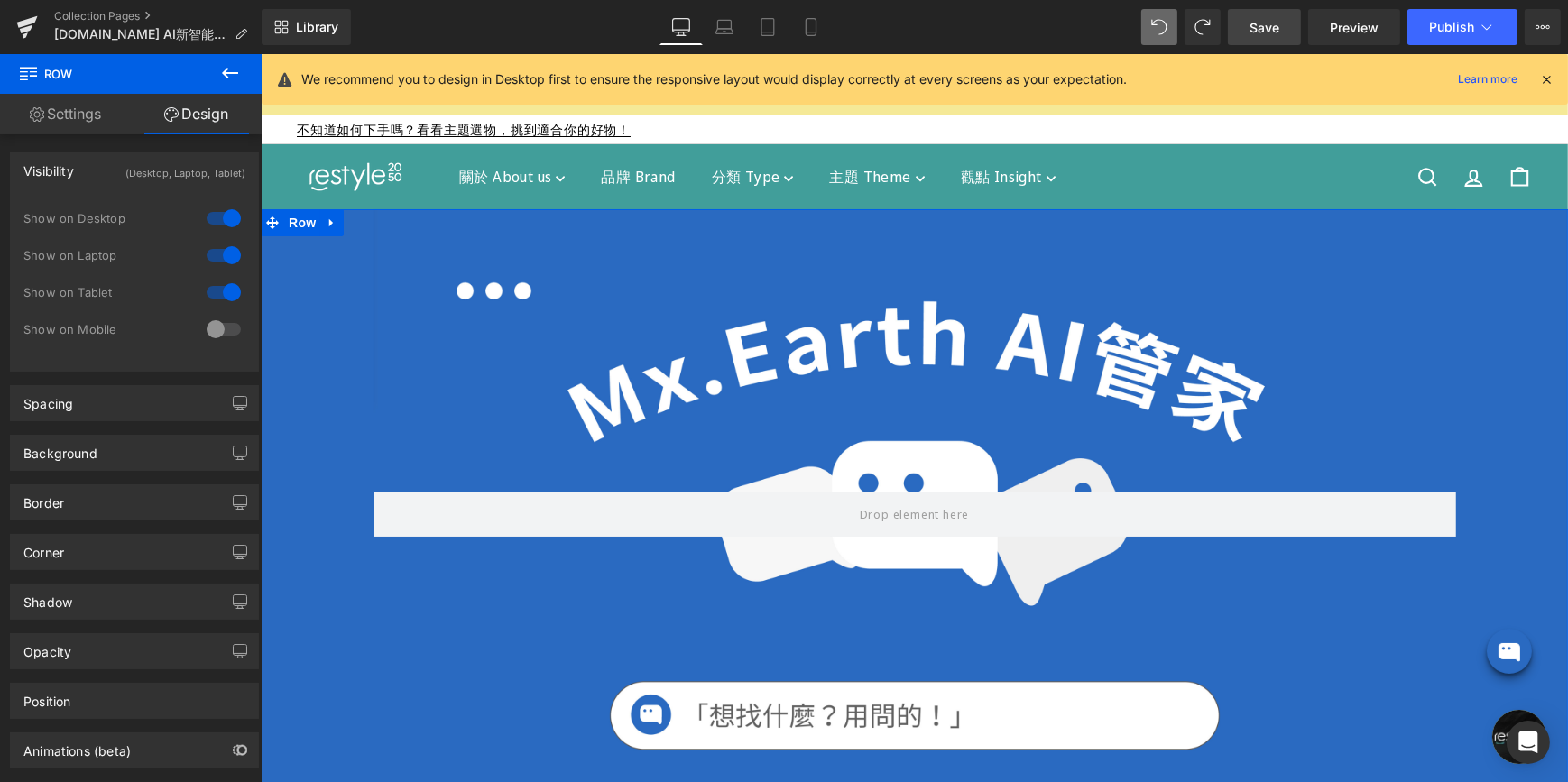
click at [187, 168] on div "(Desktop, Laptop, Tablet)" at bounding box center [185, 168] width 120 height 29
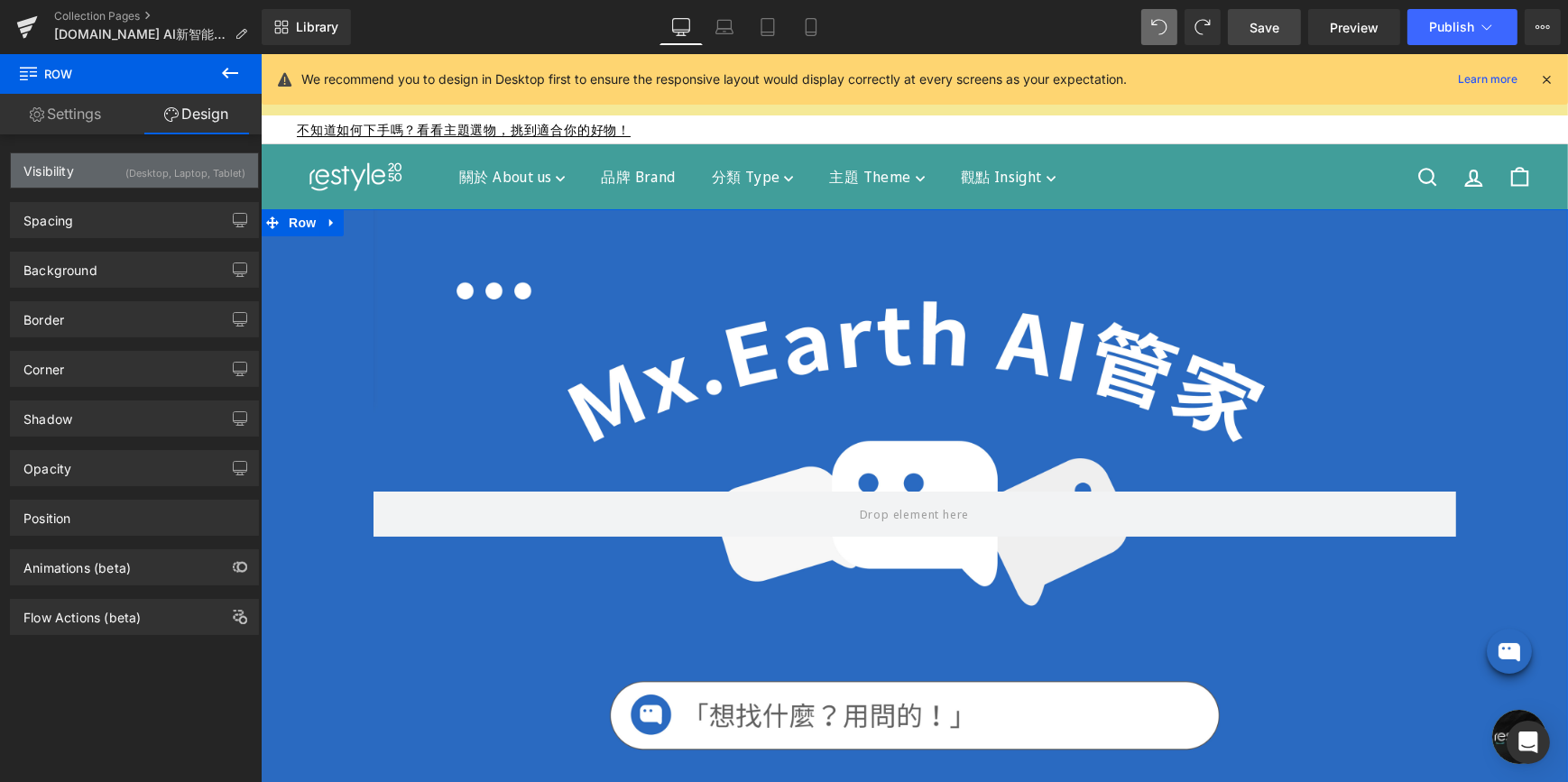
click at [187, 168] on div "(Desktop, Laptop, Tablet)" at bounding box center [185, 168] width 120 height 29
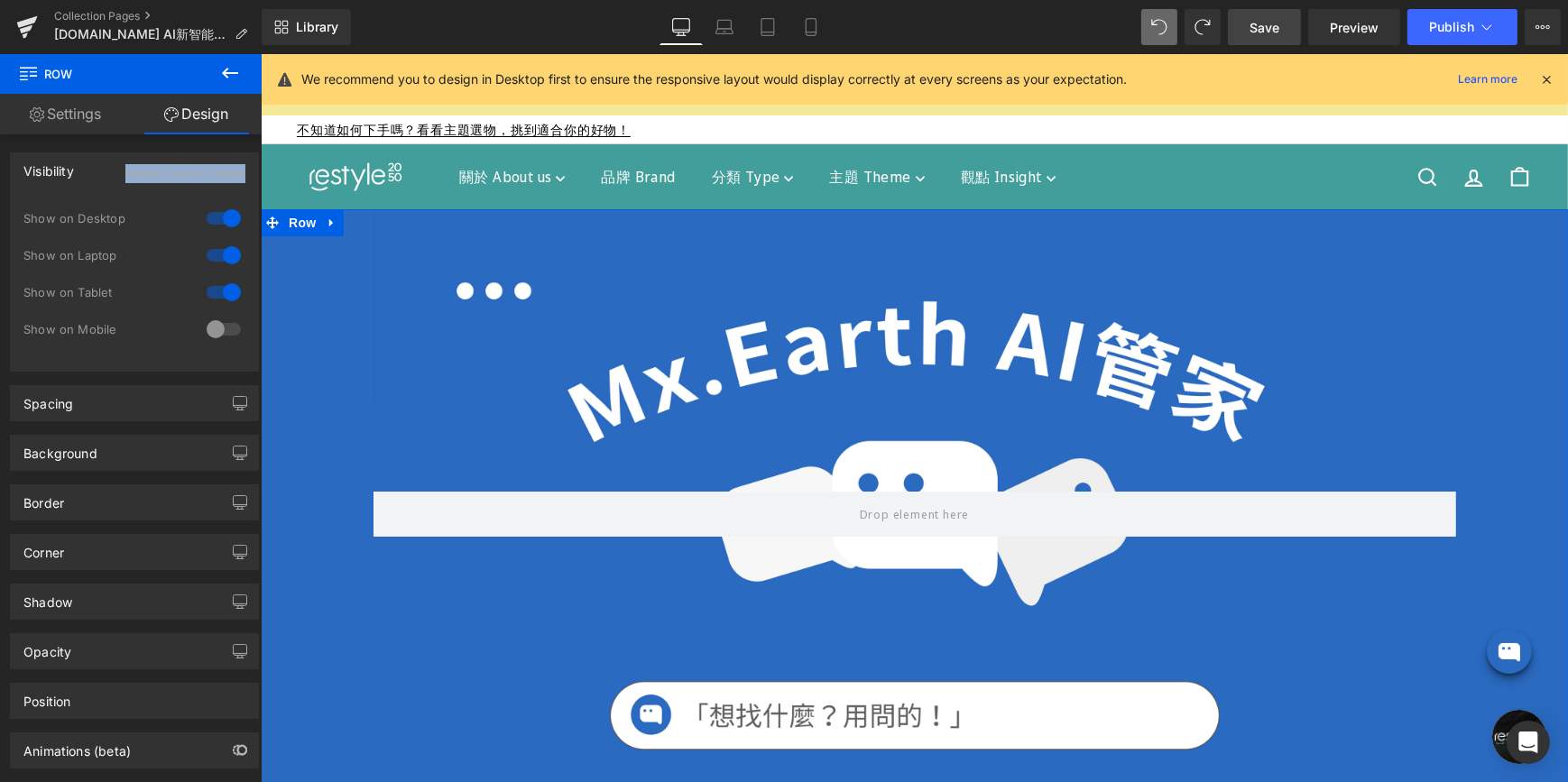
click at [187, 168] on div "(Desktop, Laptop, Tablet)" at bounding box center [185, 168] width 120 height 29
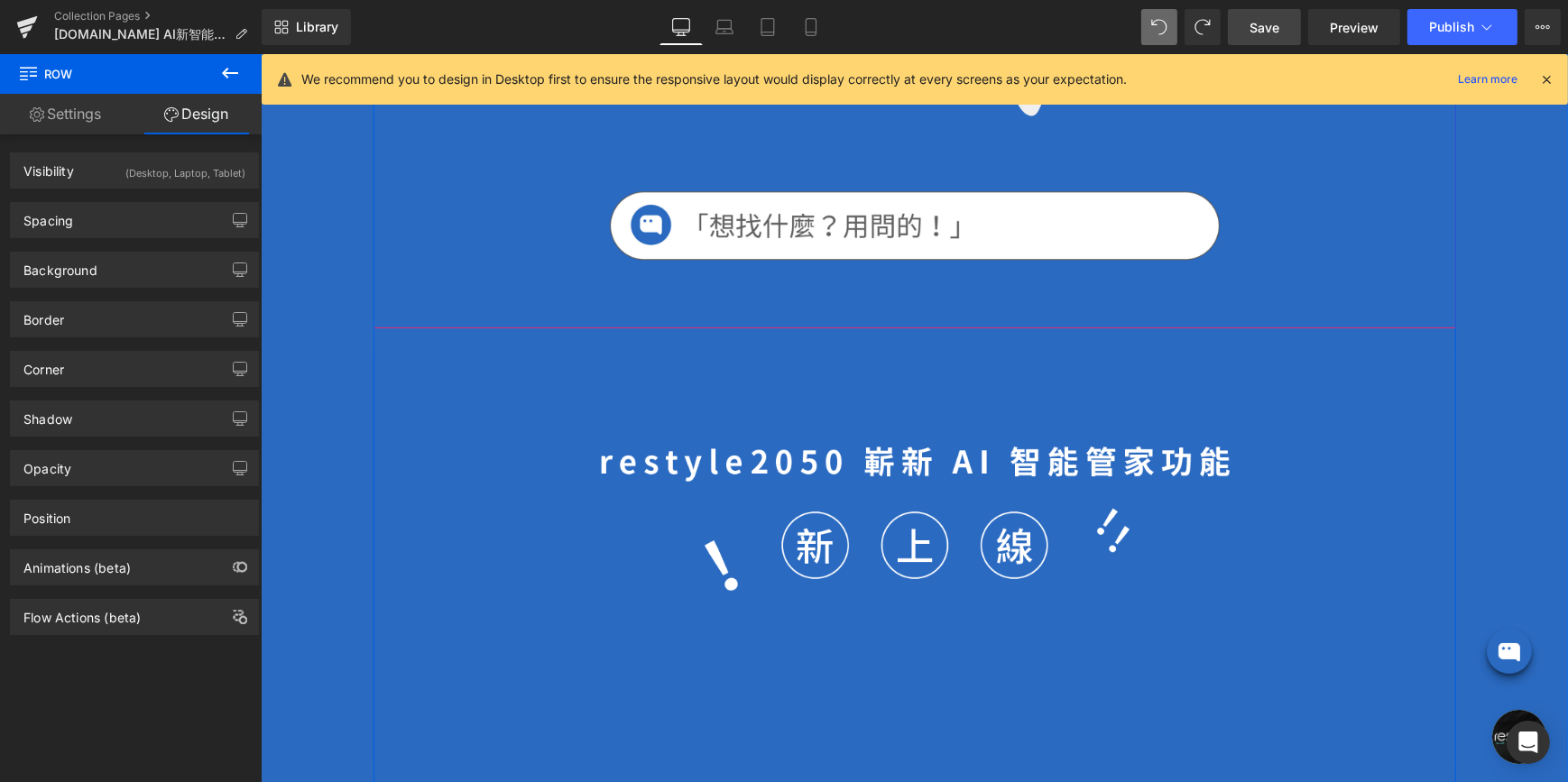
scroll to position [655, 0]
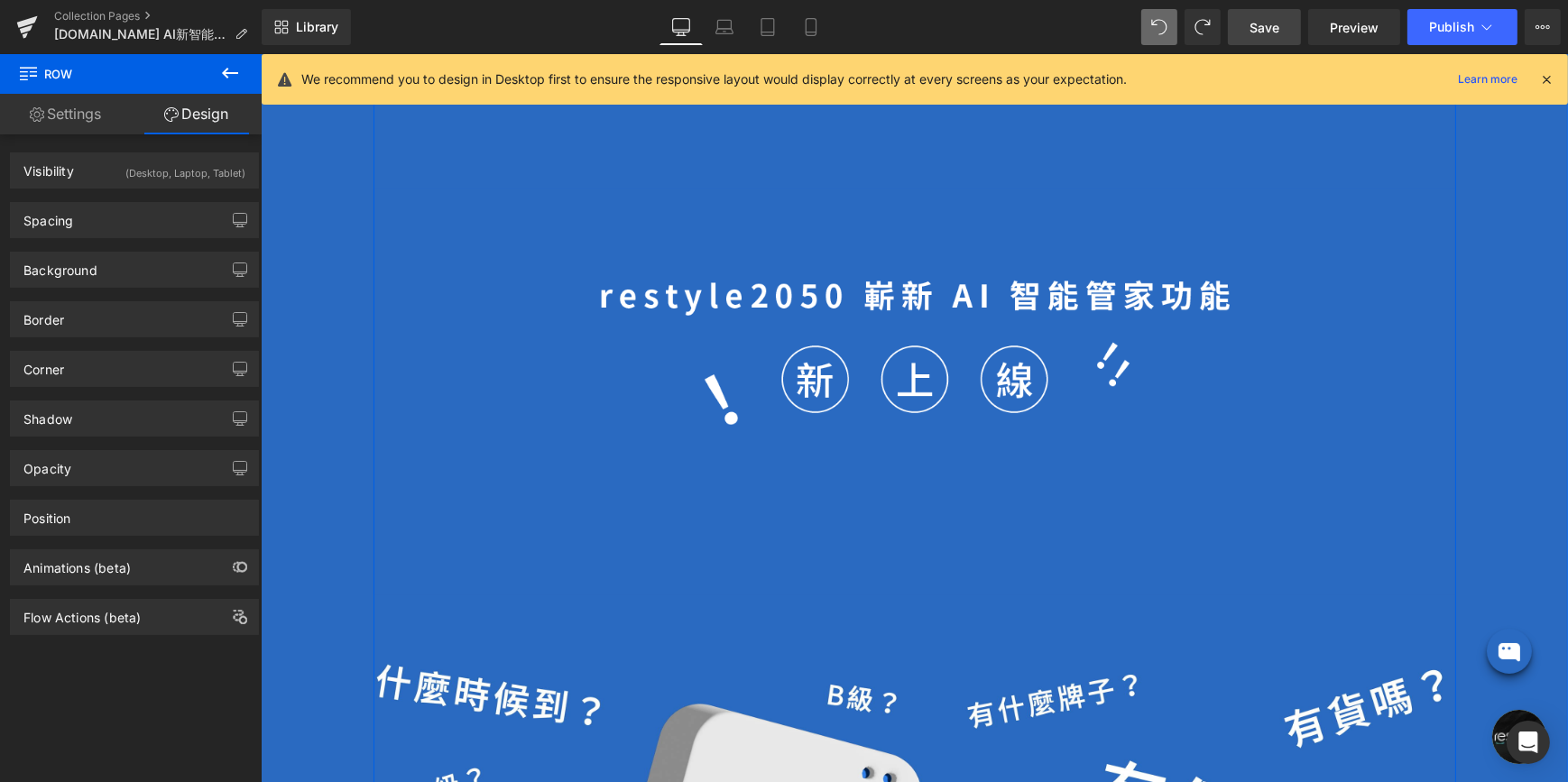
click at [453, 364] on div "Image" at bounding box center [914, 392] width 1082 height 406
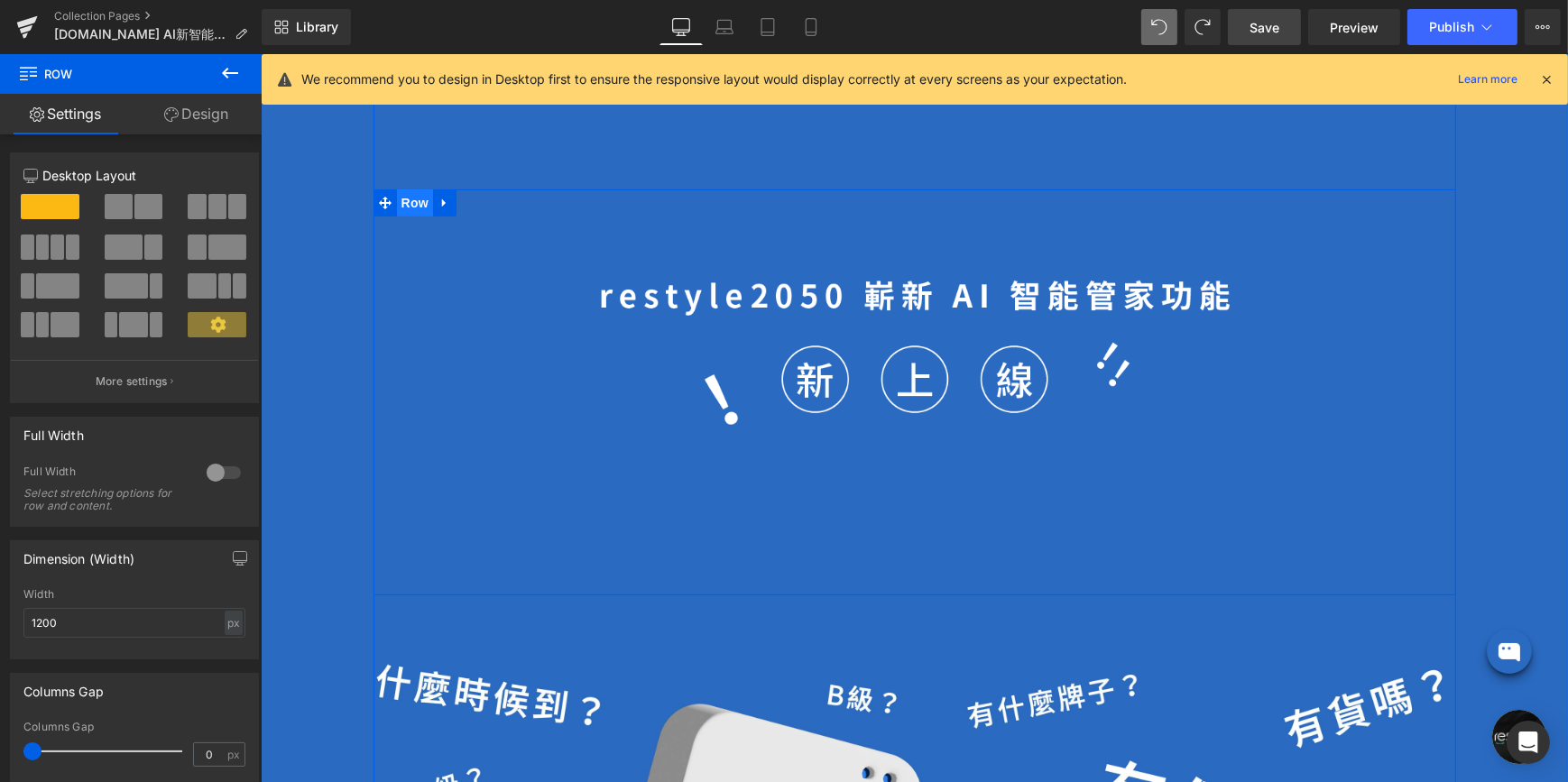
click at [409, 207] on span "Row" at bounding box center [414, 203] width 36 height 27
click at [184, 108] on link "Design" at bounding box center [195, 114] width 131 height 40
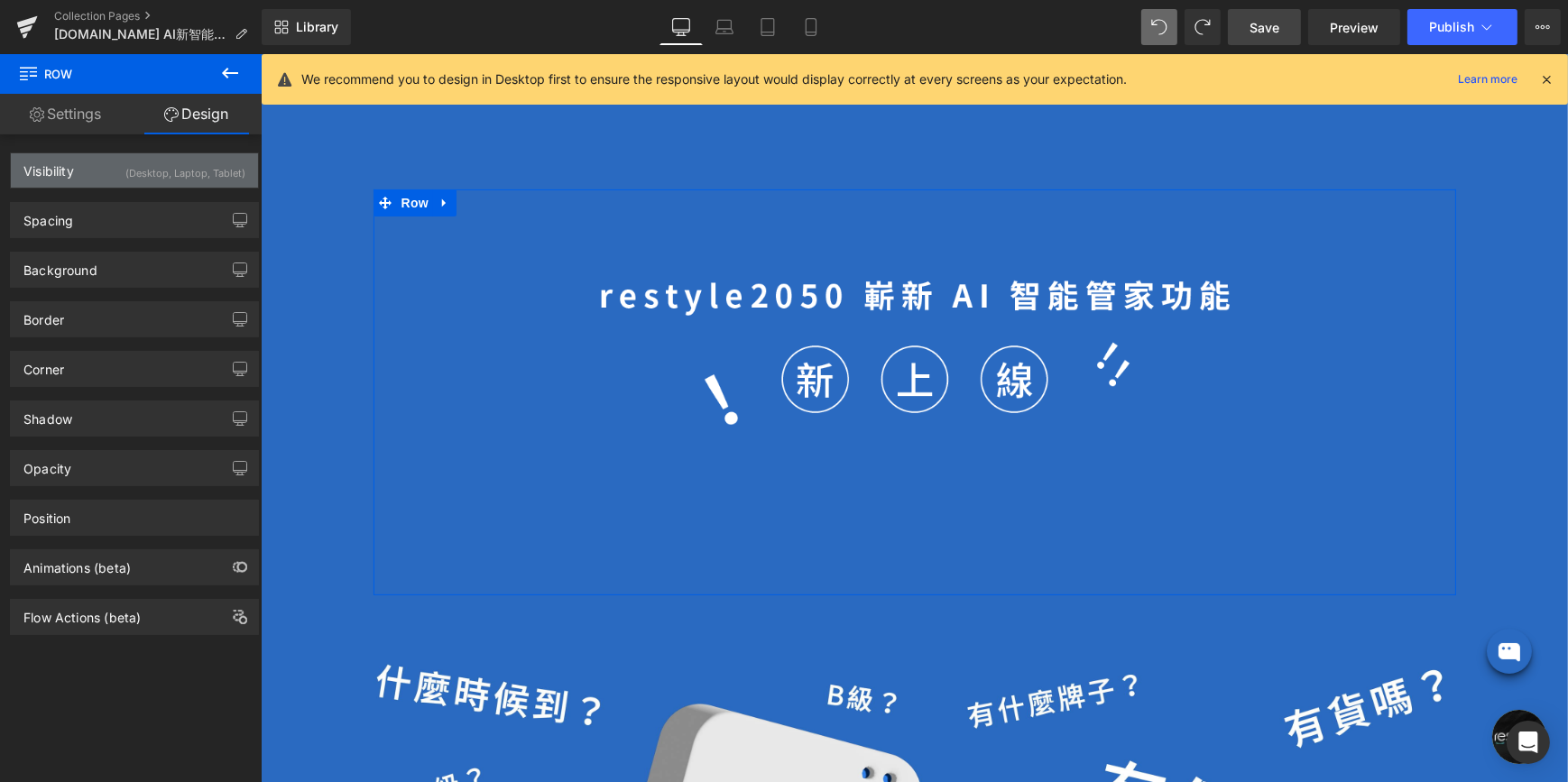
click at [177, 177] on div "(Desktop, Laptop, Tablet)" at bounding box center [185, 168] width 120 height 29
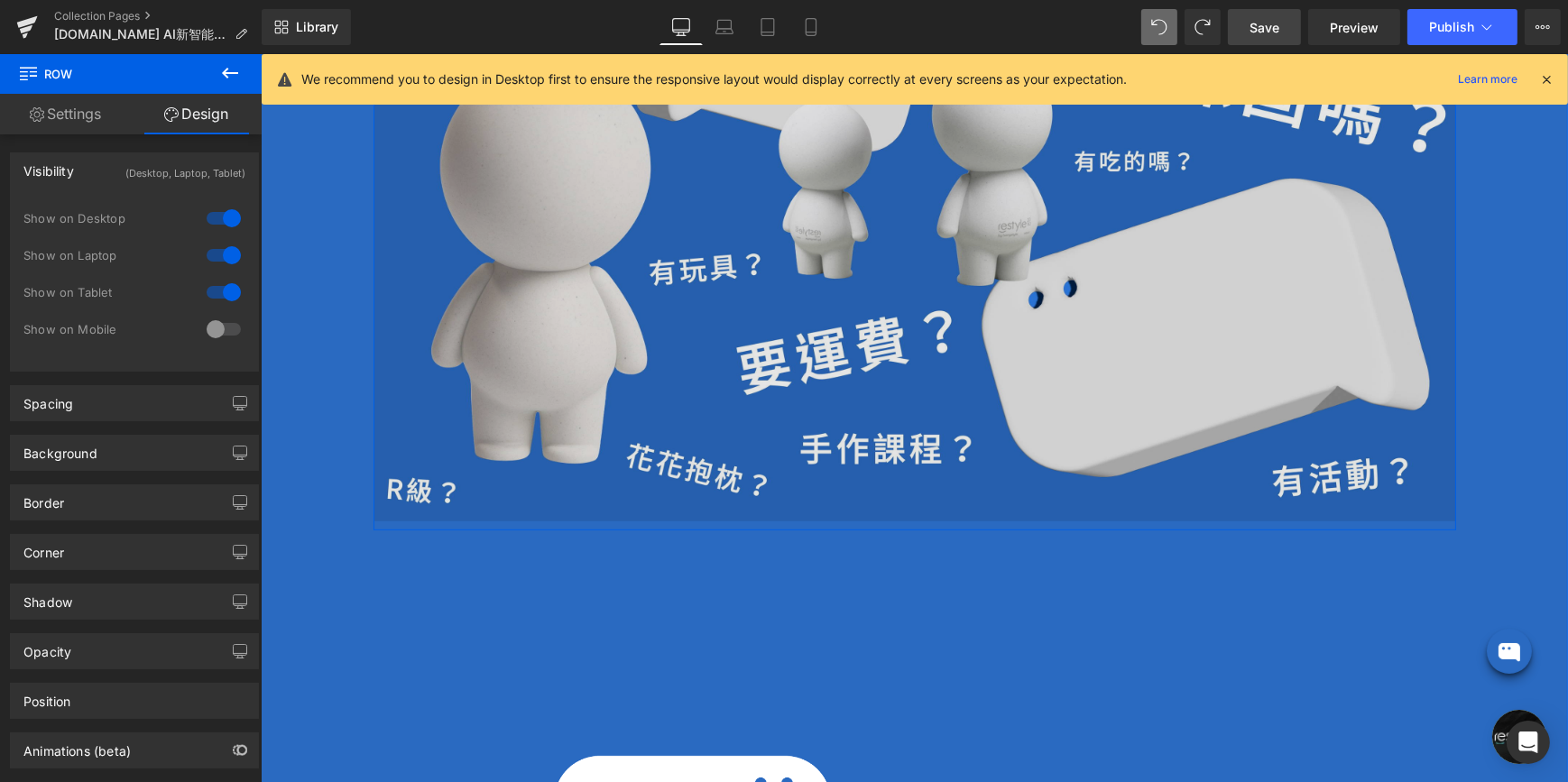
click at [465, 319] on img at bounding box center [914, 217] width 1082 height 610
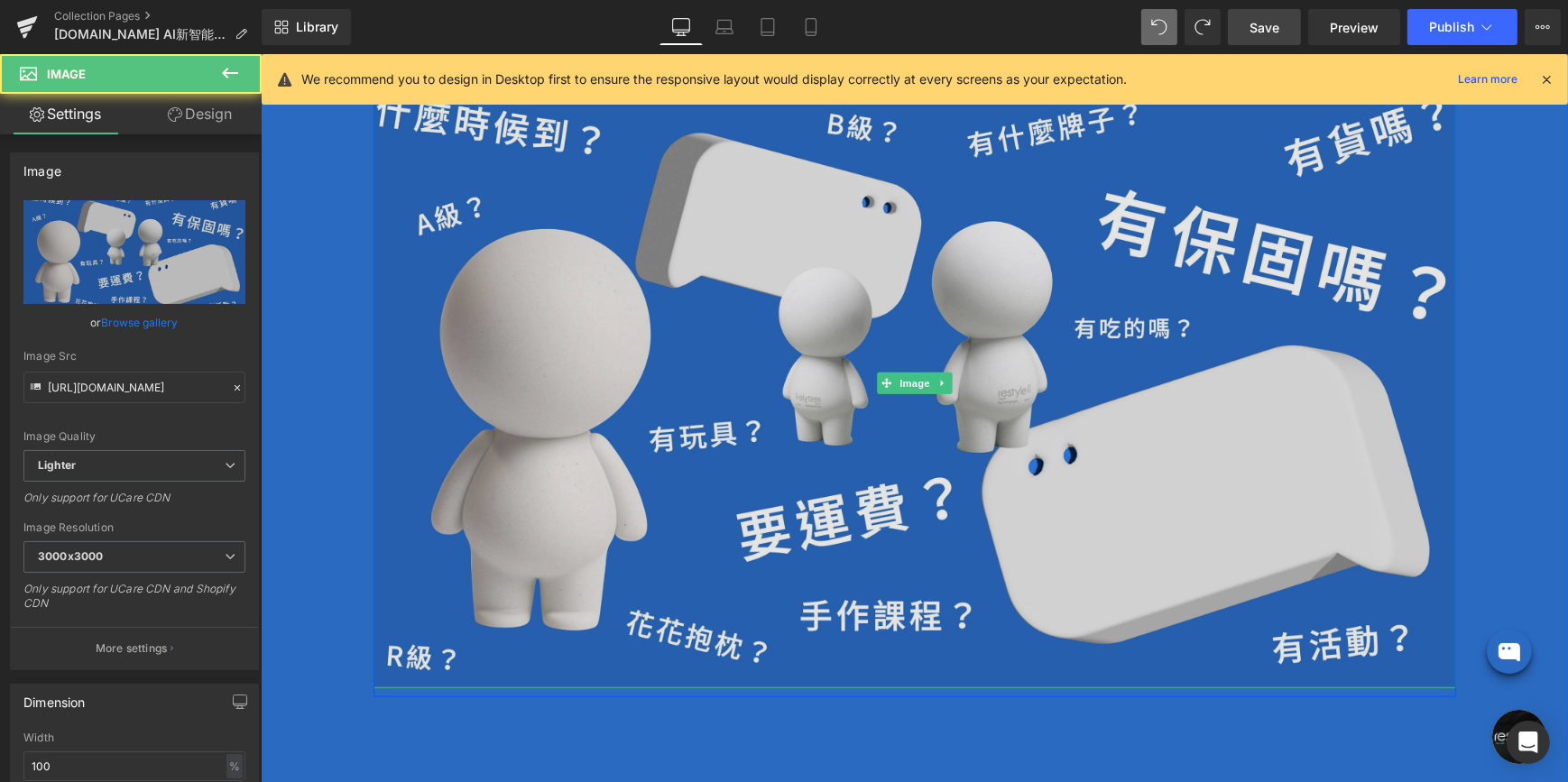
scroll to position [1066, 0]
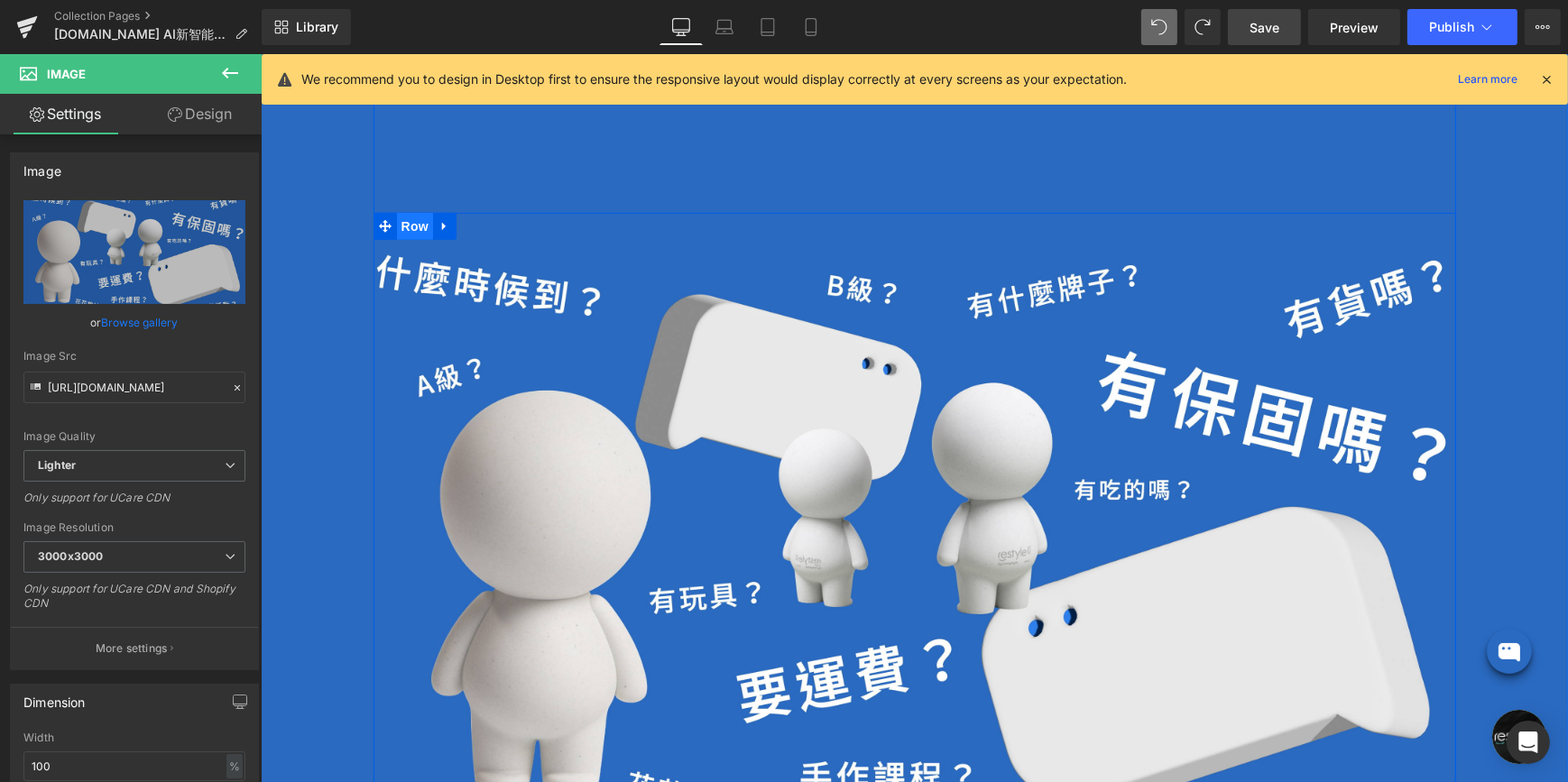
click at [407, 224] on span "Row" at bounding box center [414, 227] width 36 height 27
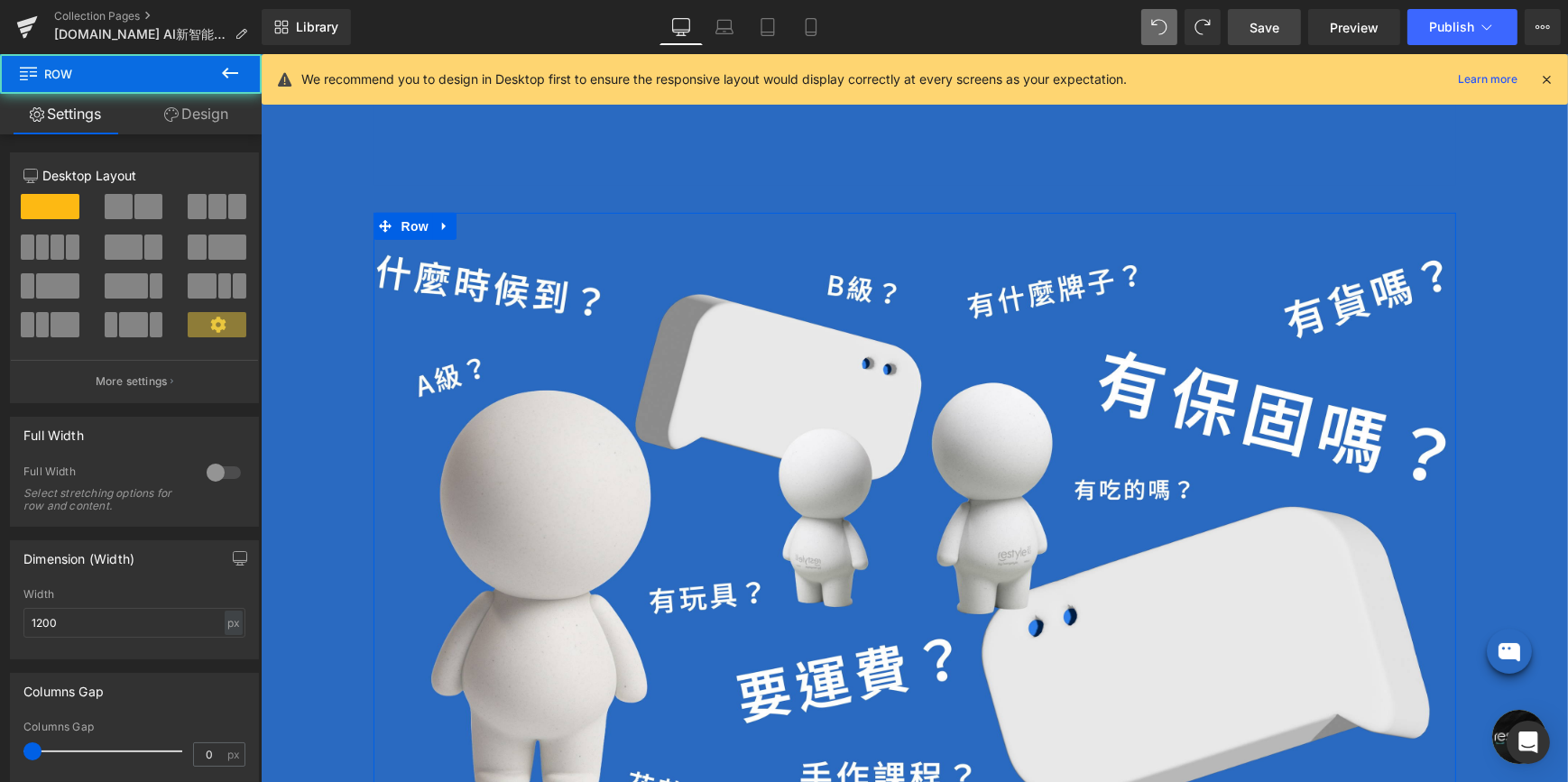
click at [208, 122] on link "Design" at bounding box center [195, 114] width 131 height 40
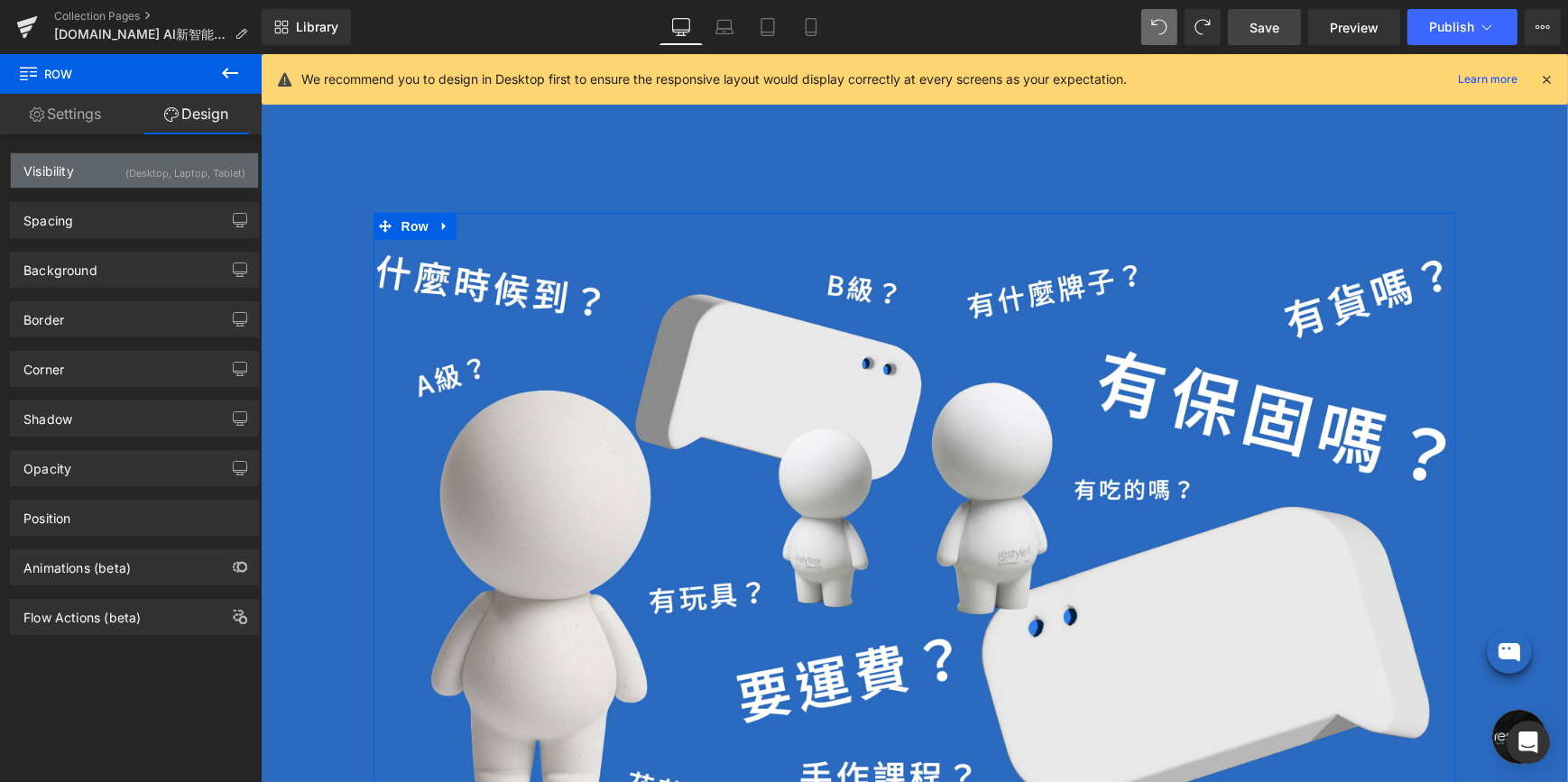
click at [176, 183] on div "Visibility (Desktop, Laptop, Tablet)" at bounding box center [134, 170] width 247 height 34
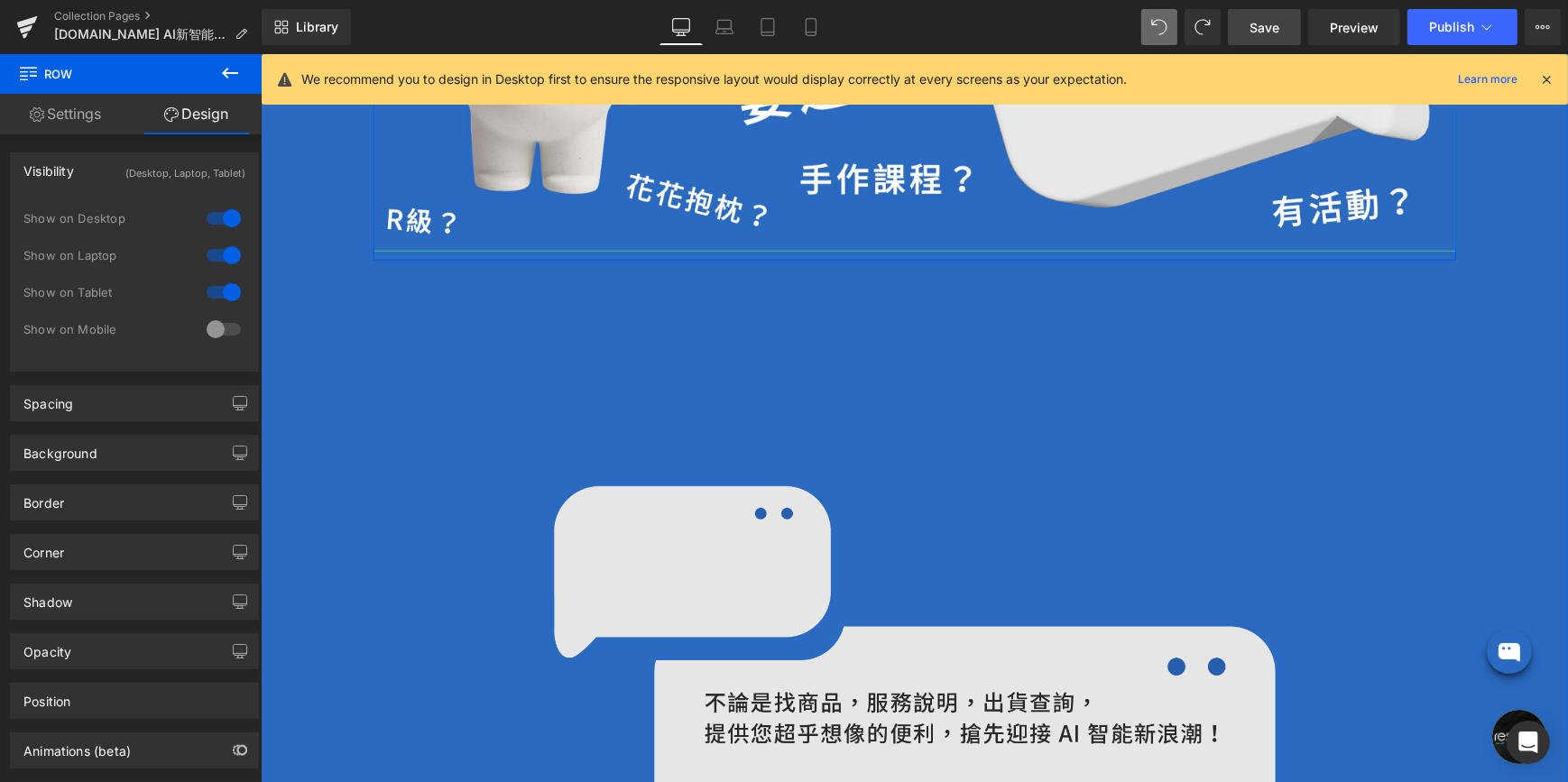
scroll to position [1886, 0]
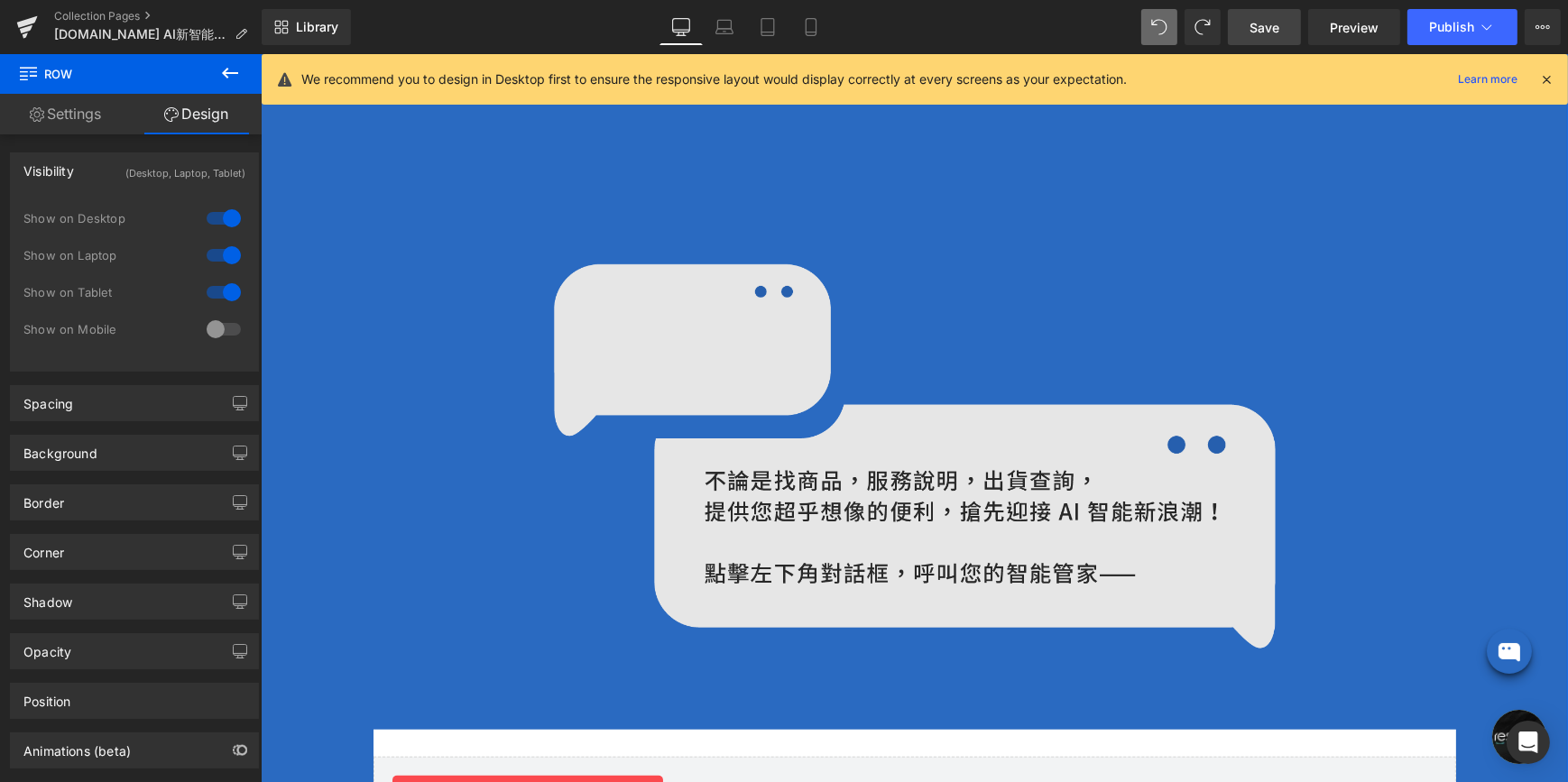
click at [668, 391] on img at bounding box center [915, 456] width 722 height 385
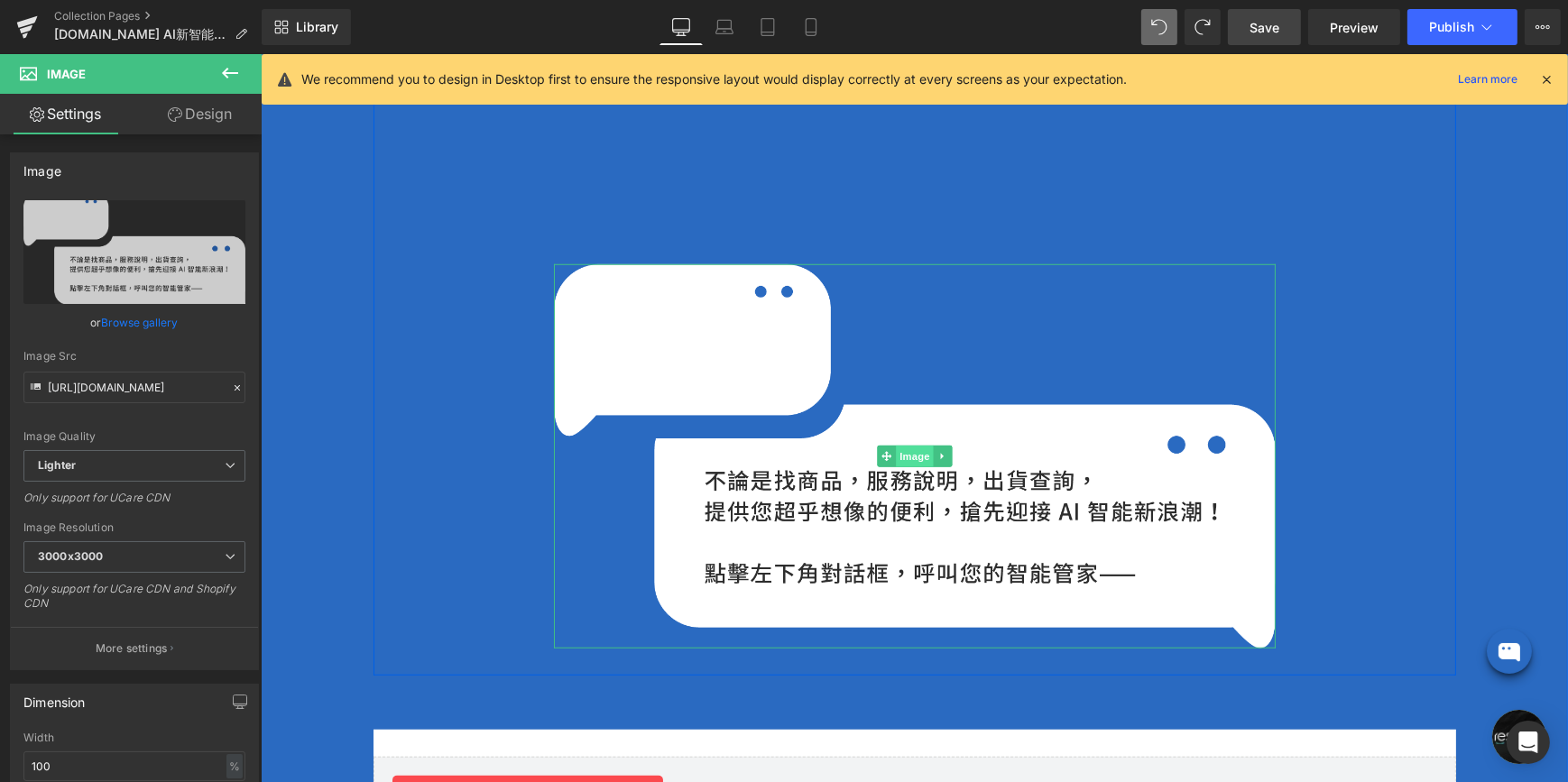
click at [899, 447] on span "Image" at bounding box center [914, 456] width 38 height 22
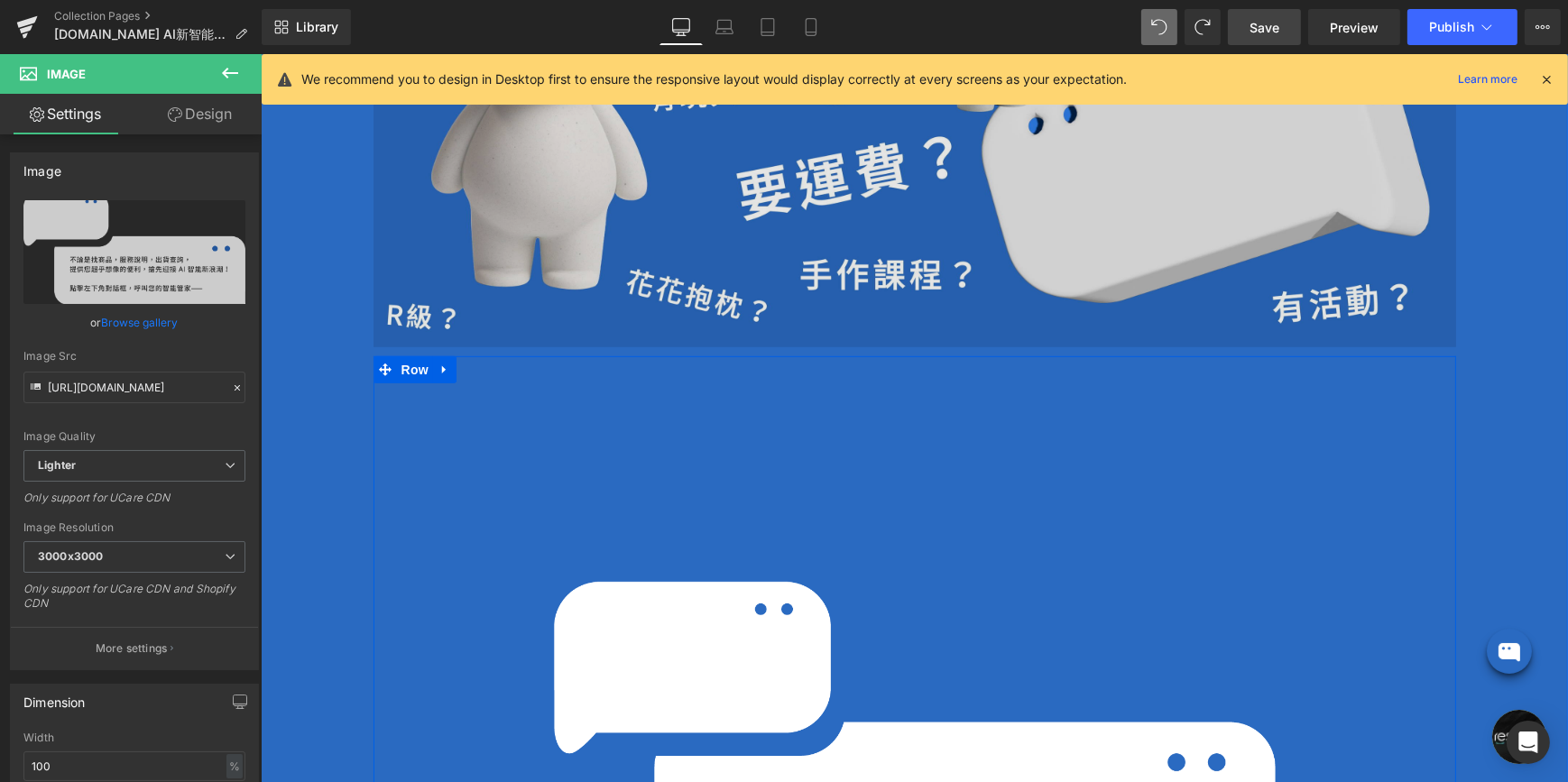
scroll to position [1558, 0]
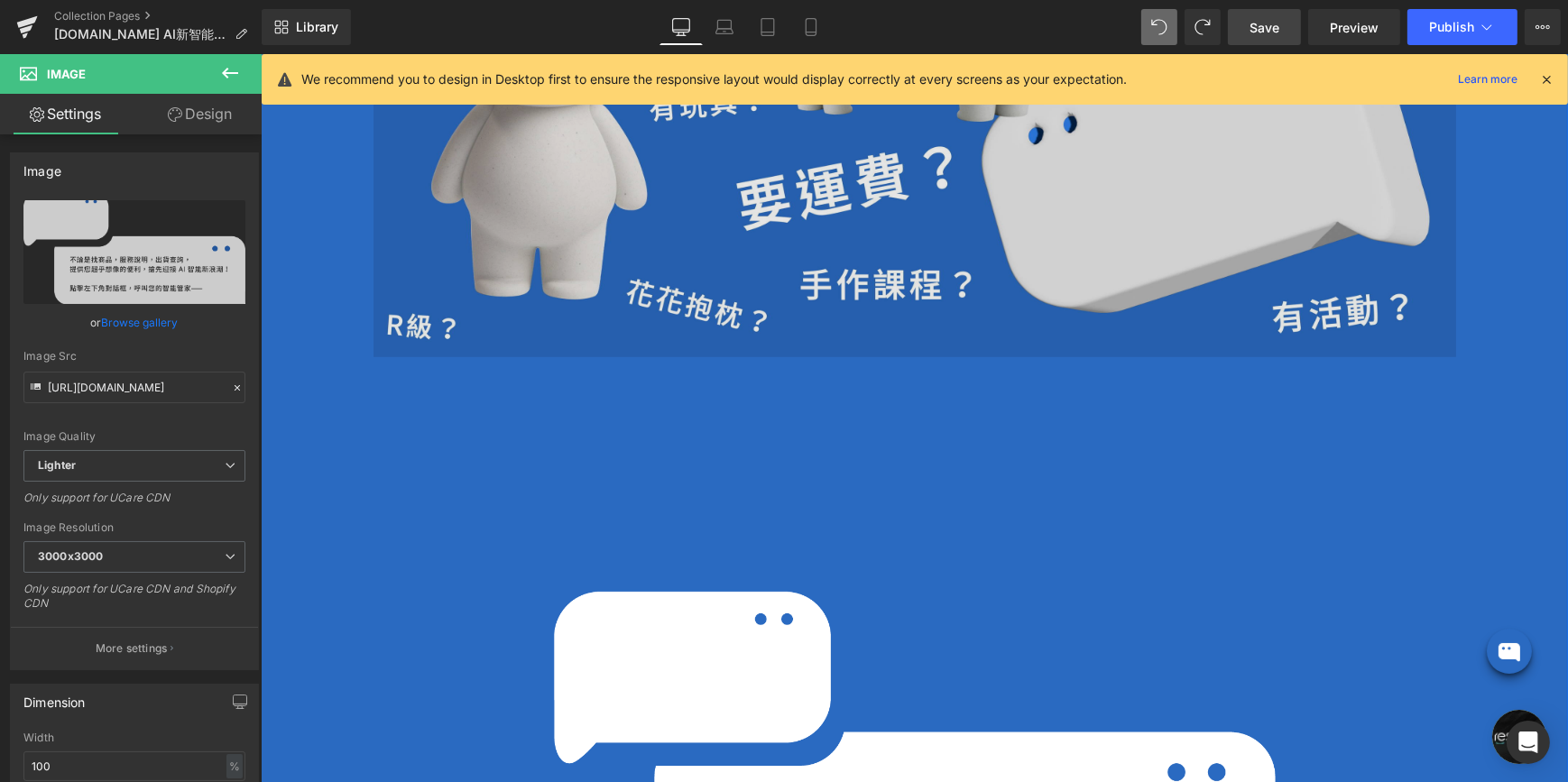
click at [624, 270] on img at bounding box center [914, 53] width 1082 height 610
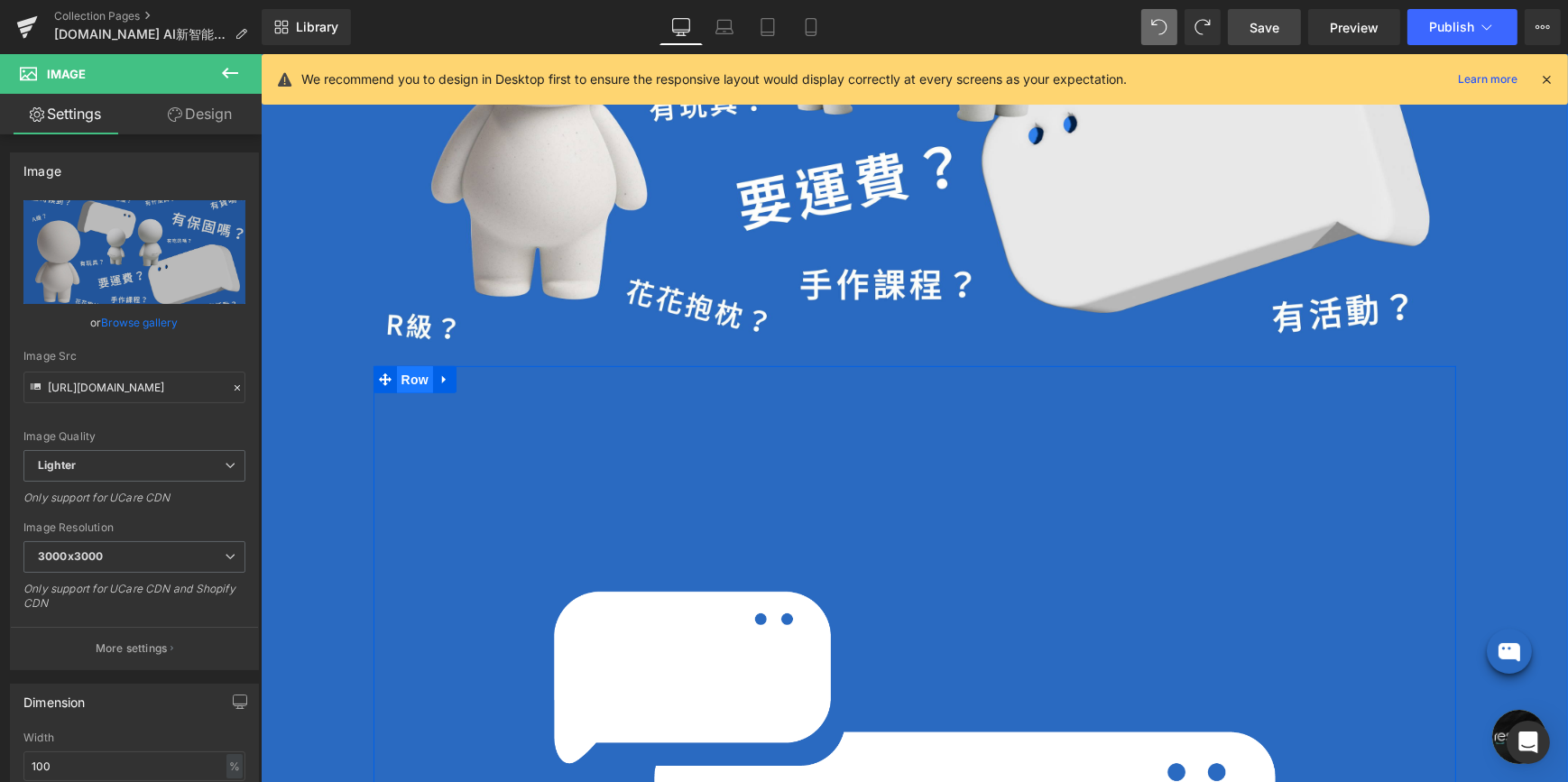
click at [409, 375] on span "Row" at bounding box center [414, 380] width 36 height 27
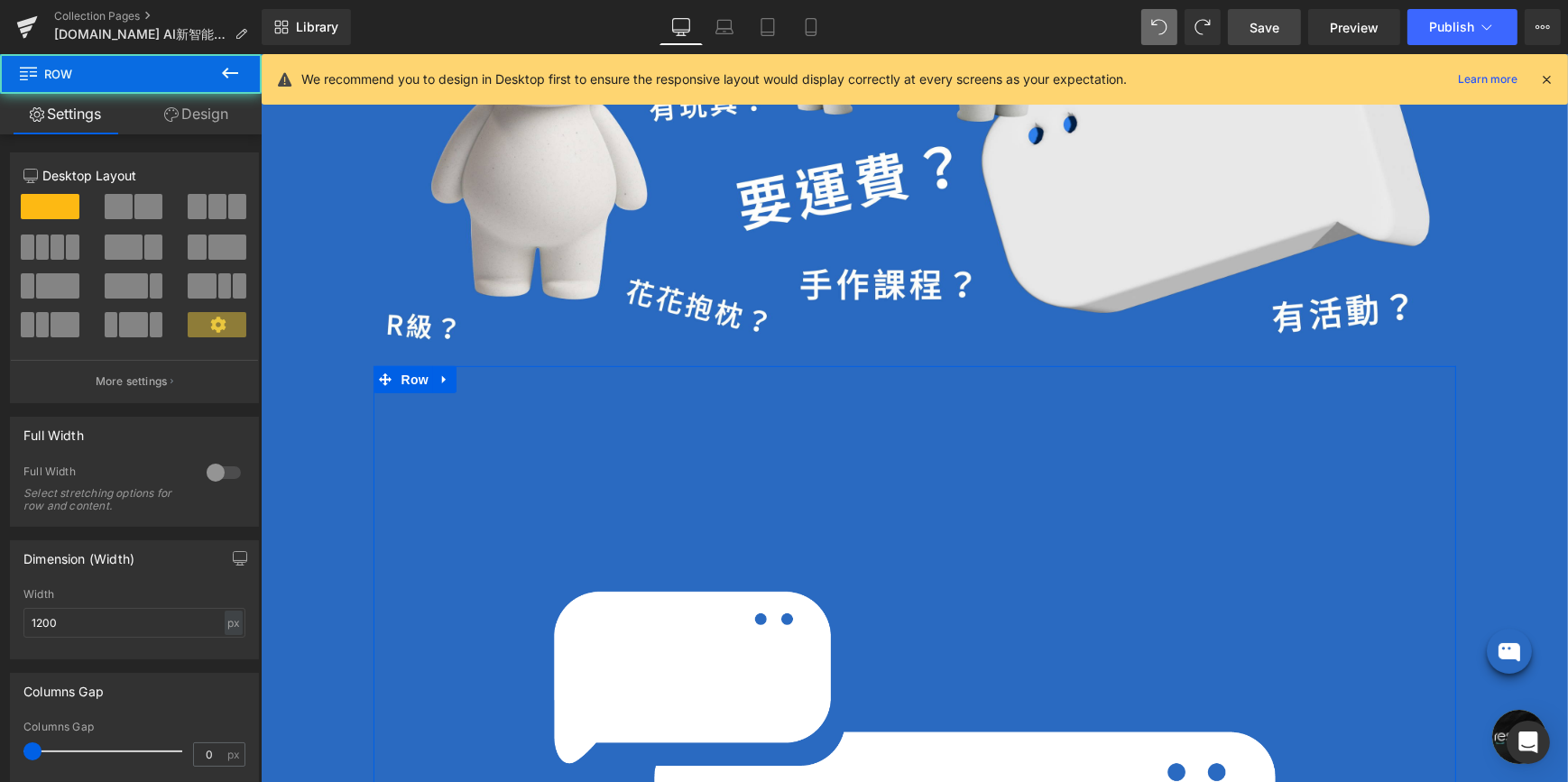
click at [192, 118] on link "Design" at bounding box center [195, 114] width 131 height 40
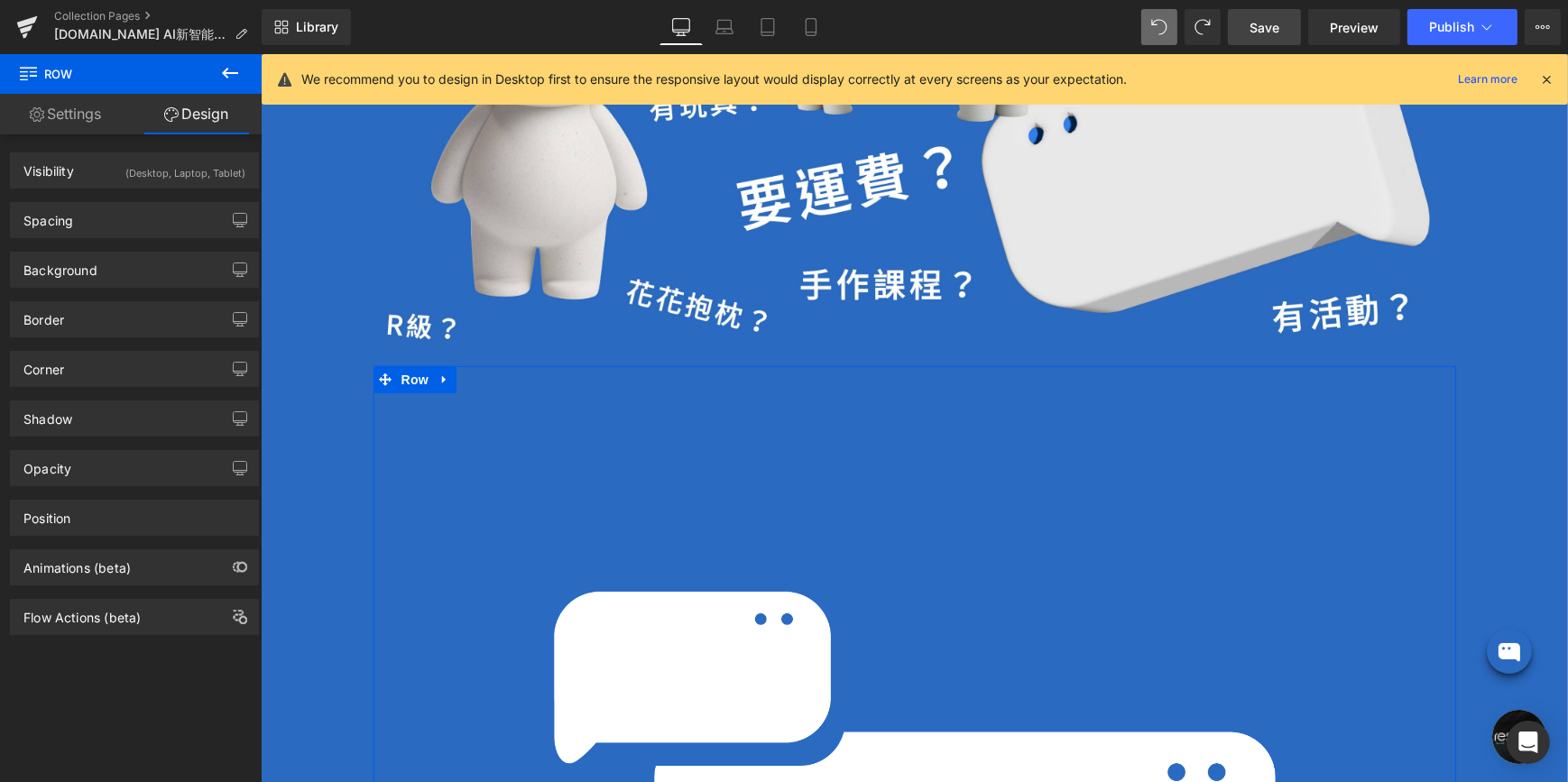
click at [192, 180] on div "(Desktop, Laptop, Tablet)" at bounding box center [185, 168] width 120 height 29
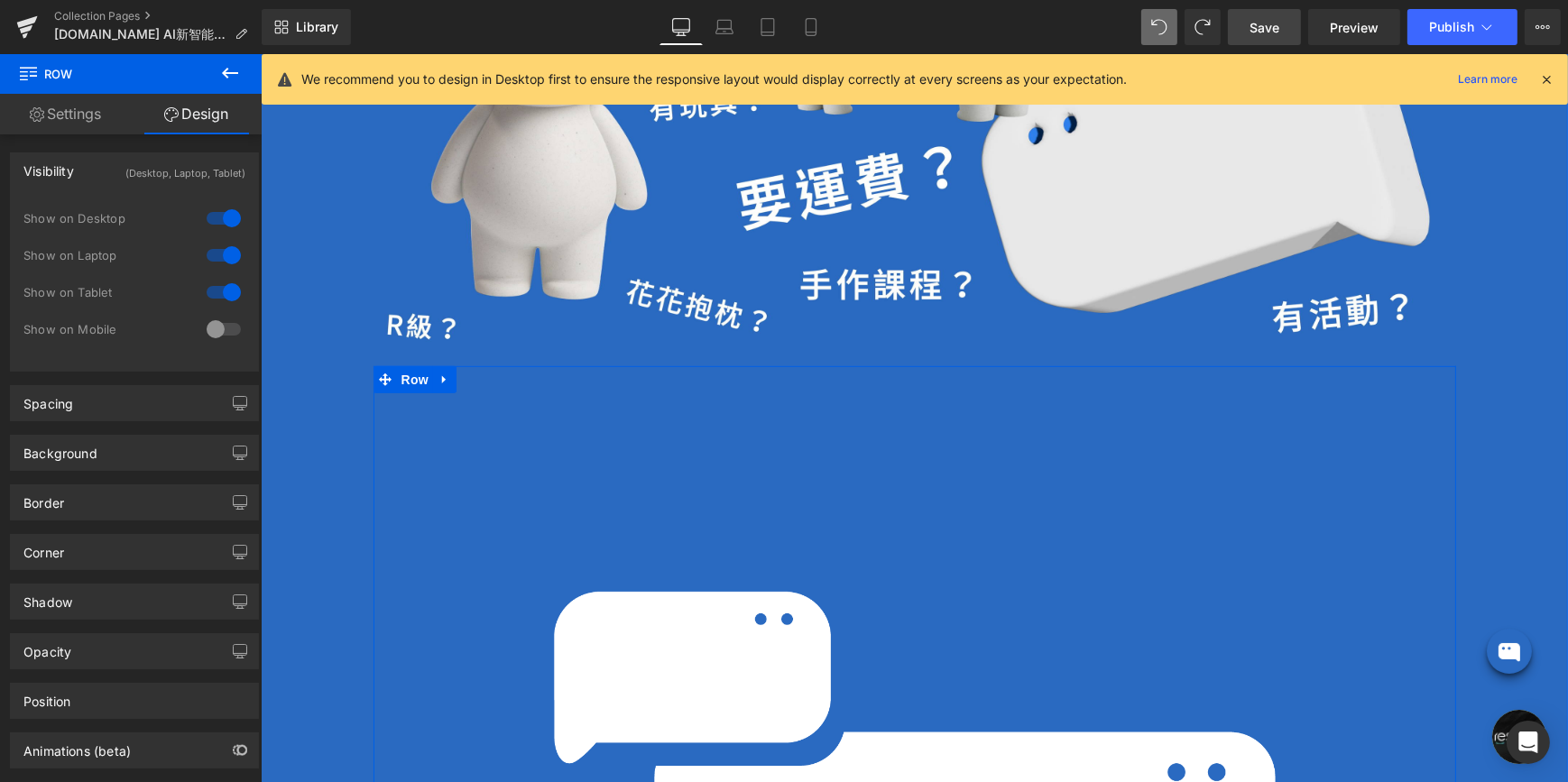
click at [550, 544] on div "Image" at bounding box center [914, 671] width 1082 height 610
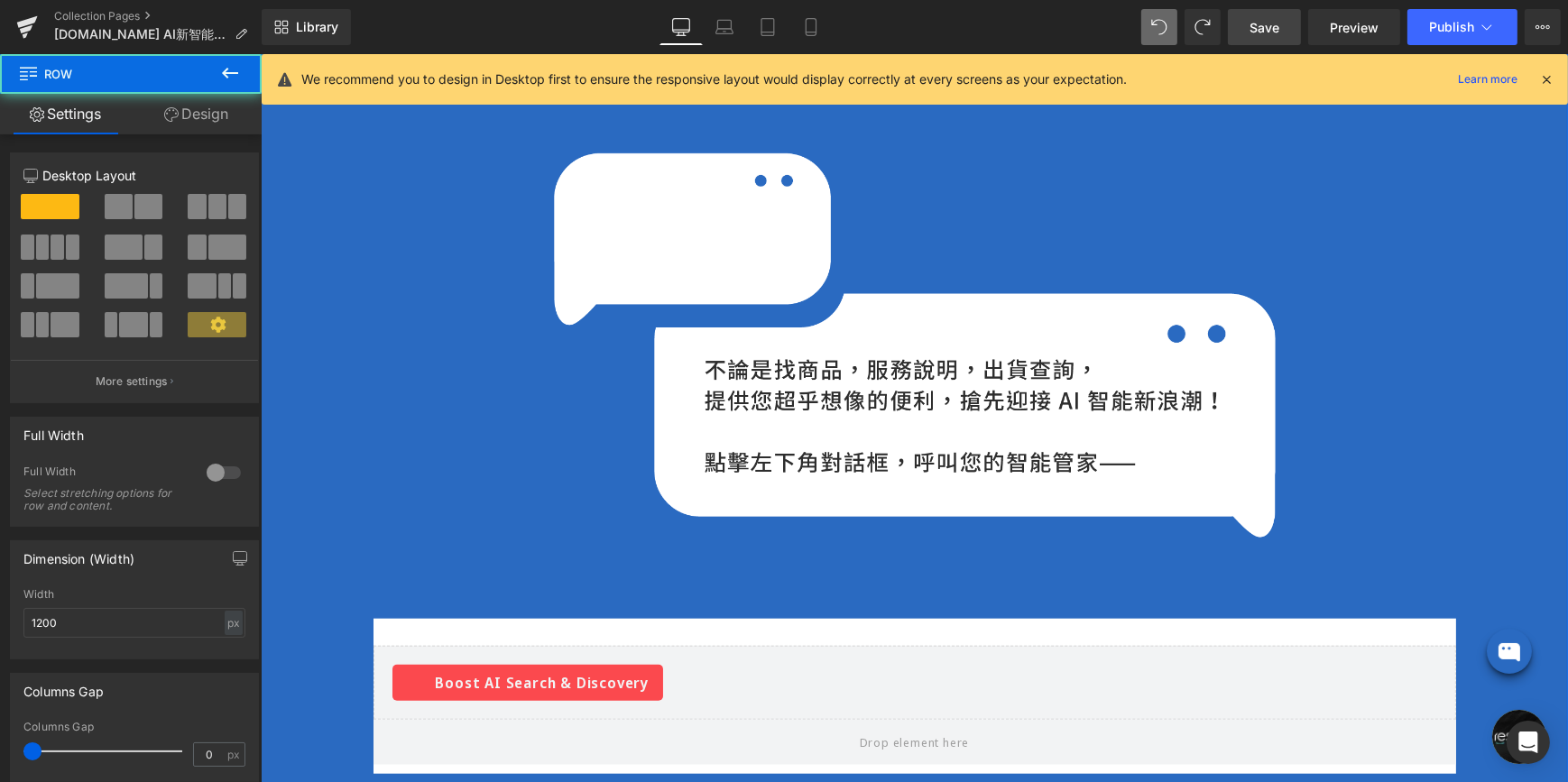
scroll to position [1967, 0]
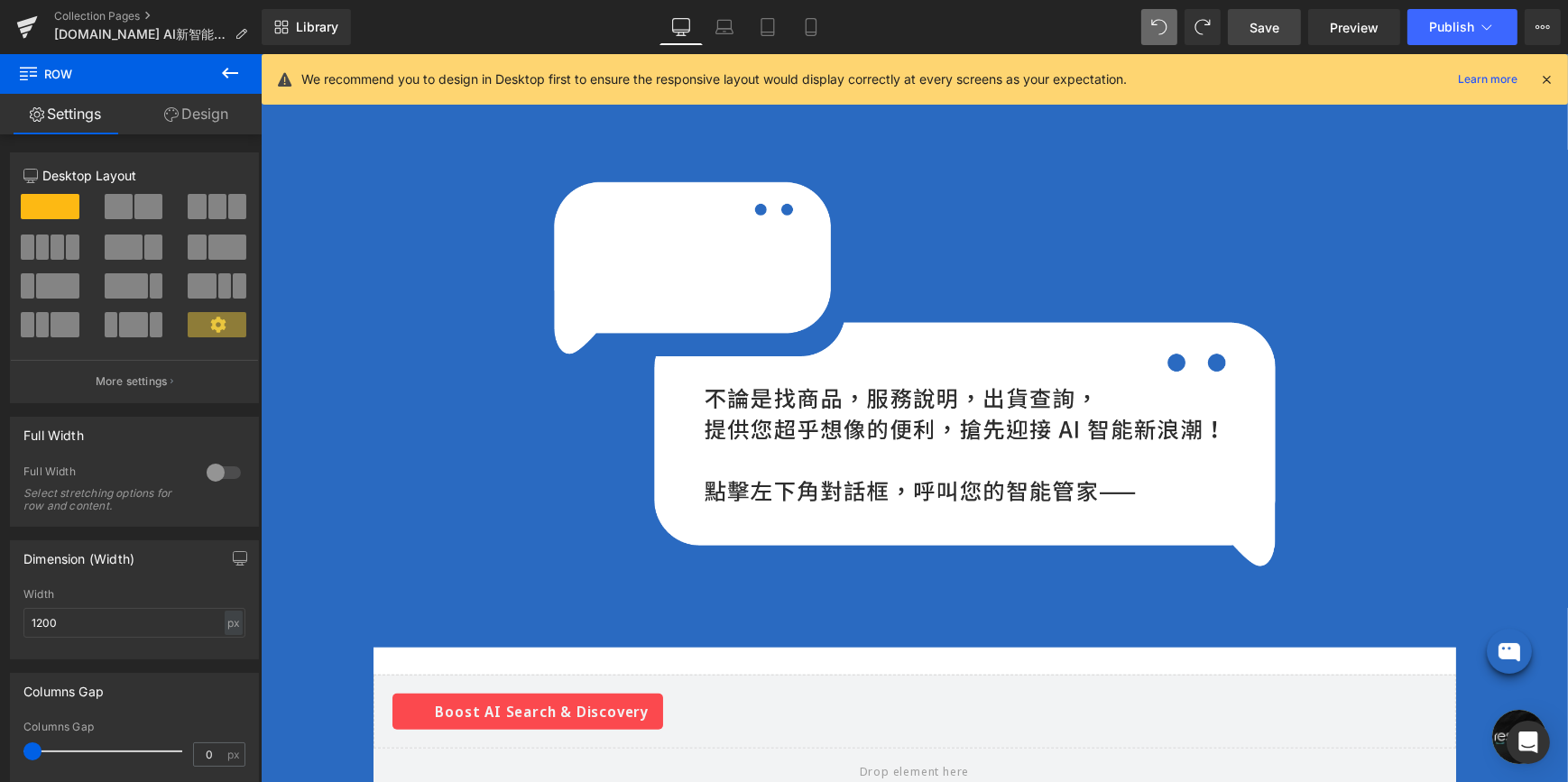
click at [1249, 23] on link "Save" at bounding box center [1264, 26] width 73 height 36
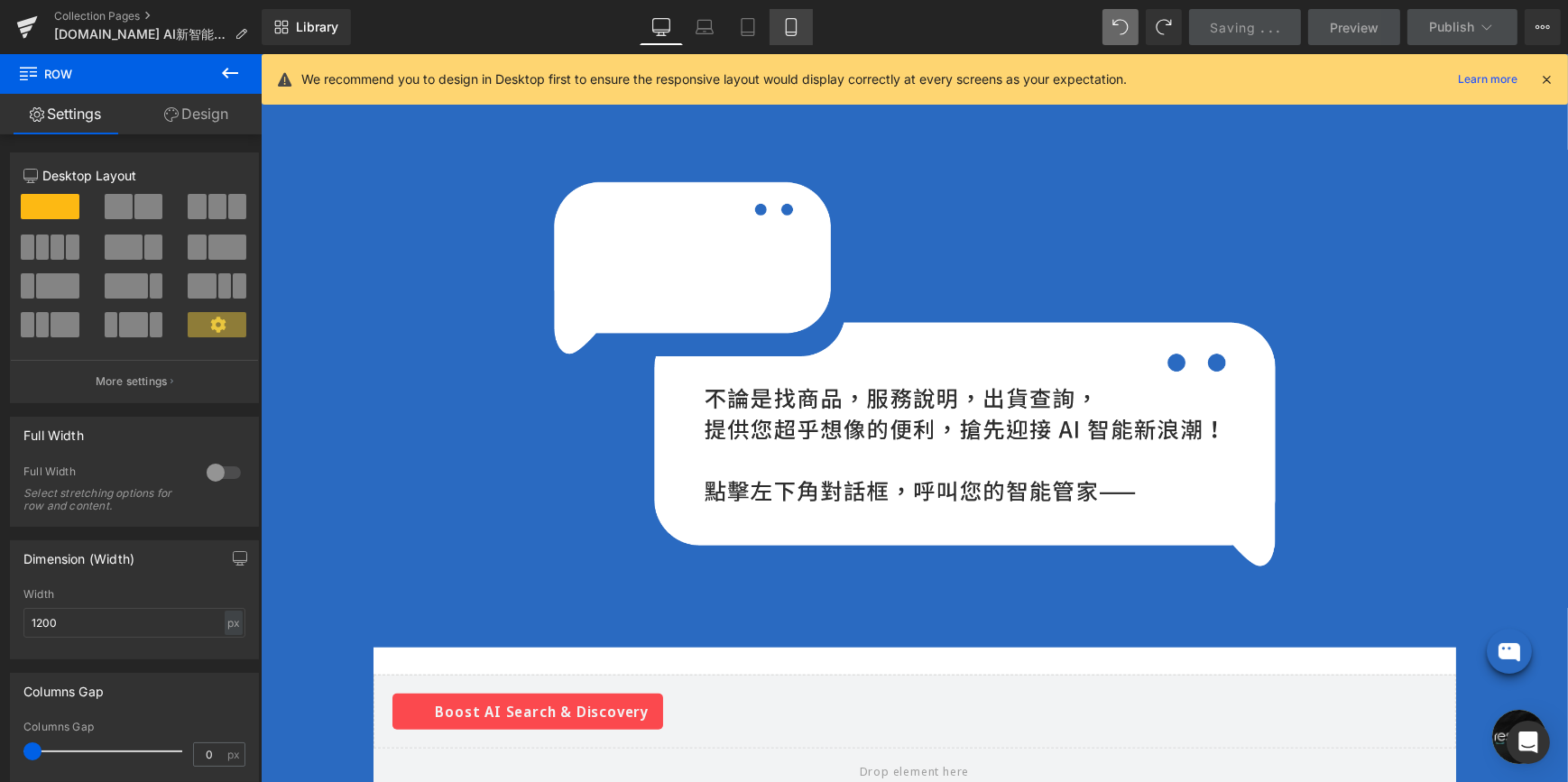
click at [784, 18] on icon at bounding box center [791, 26] width 18 height 18
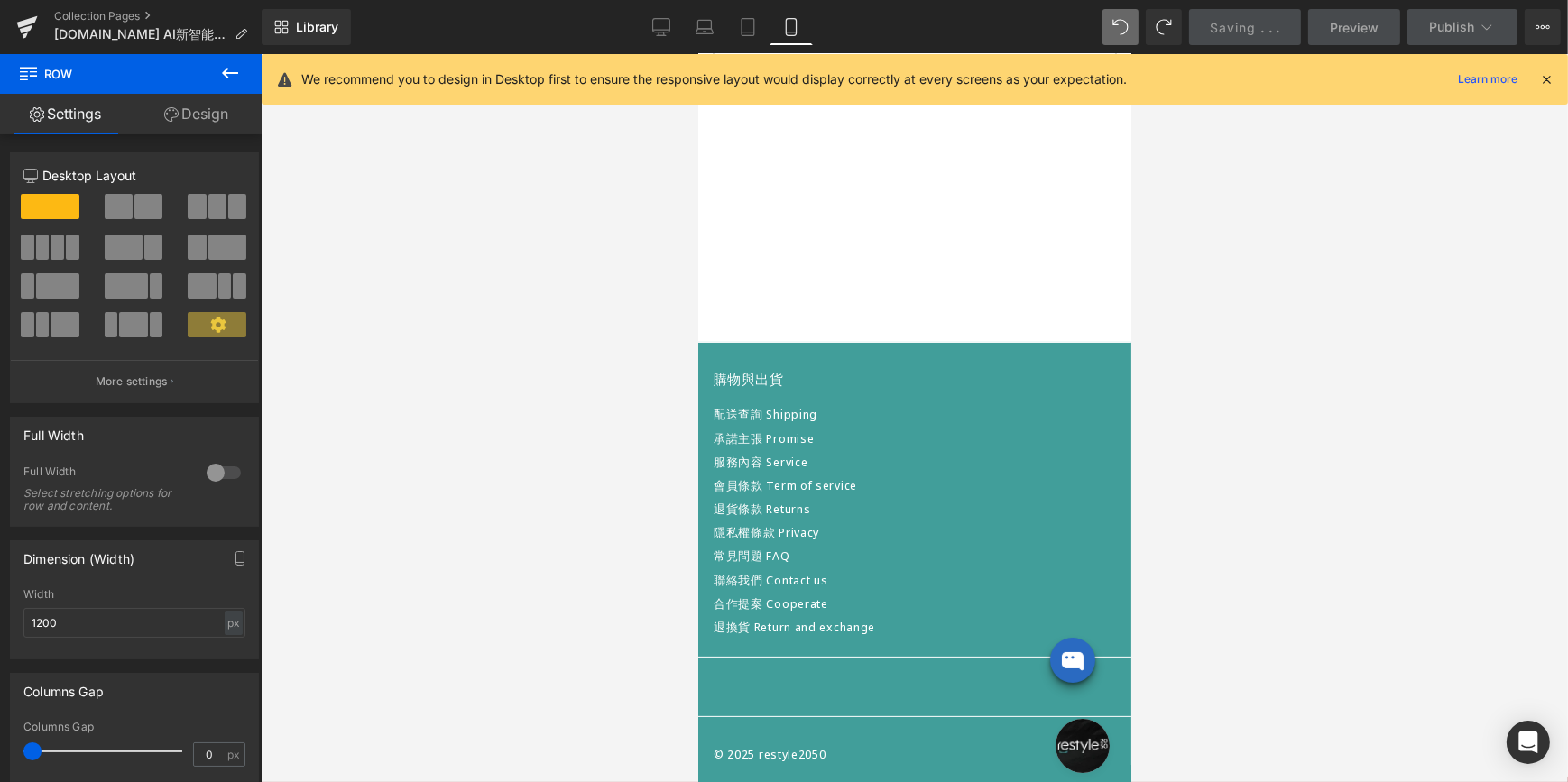
scroll to position [0, 0]
